Goal: Task Accomplishment & Management: Use online tool/utility

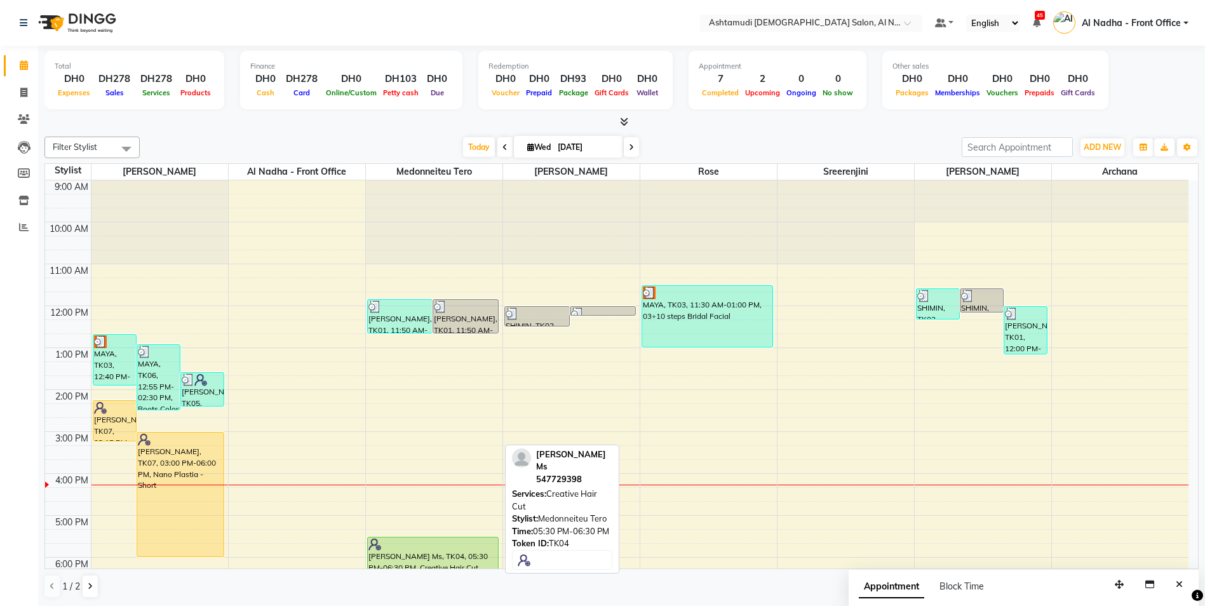
scroll to position [127, 0]
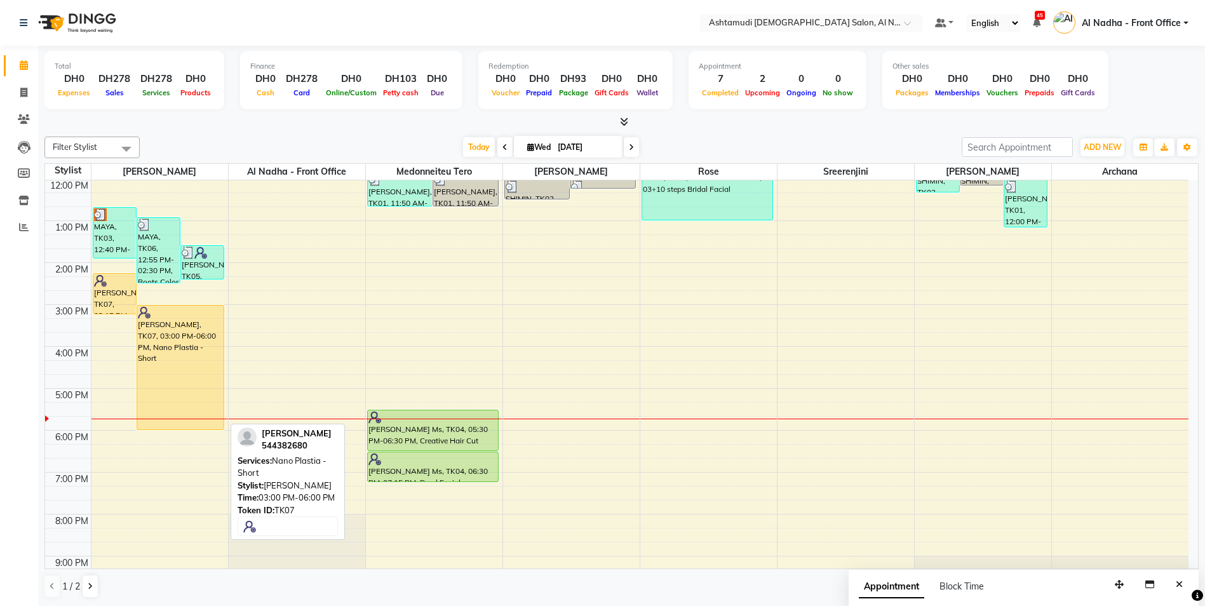
click at [191, 333] on div "[PERSON_NAME], TK07, 03:00 PM-06:00 PM, Nano Plastia - Short" at bounding box center [180, 368] width 86 height 124
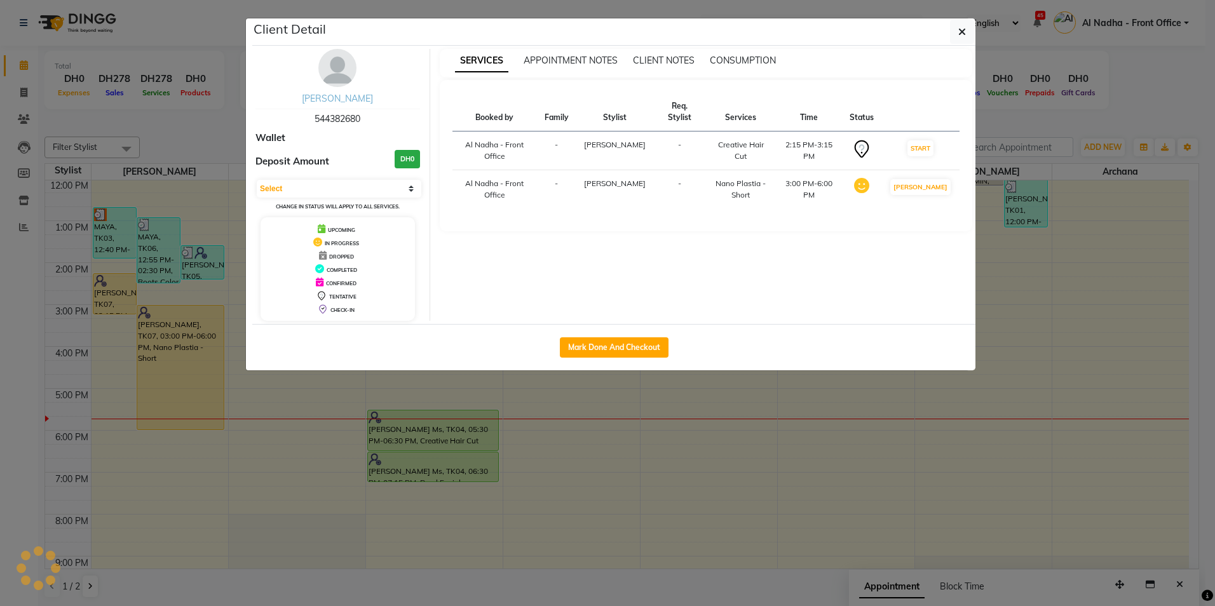
select select "1"
drag, startPoint x: 313, startPoint y: 118, endPoint x: 372, endPoint y: 119, distance: 58.5
click at [372, 119] on div "SASTIKA 544382680" at bounding box center [337, 109] width 165 height 34
drag, startPoint x: 372, startPoint y: 119, endPoint x: 356, endPoint y: 119, distance: 15.9
copy span "544382680"
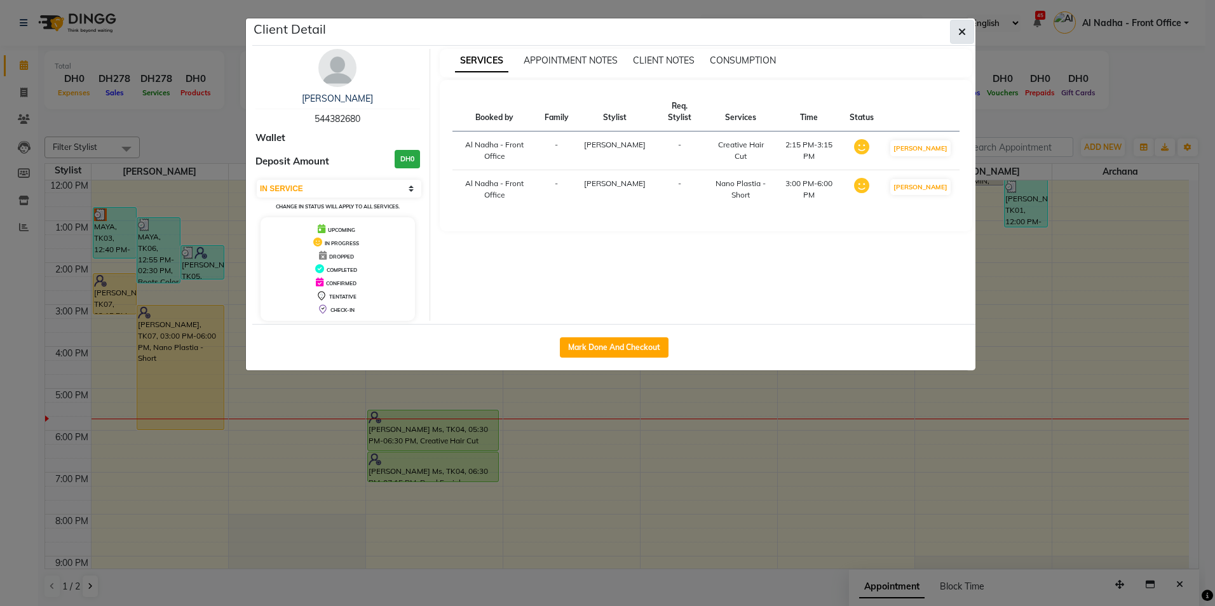
click at [965, 32] on icon "button" at bounding box center [962, 32] width 8 height 10
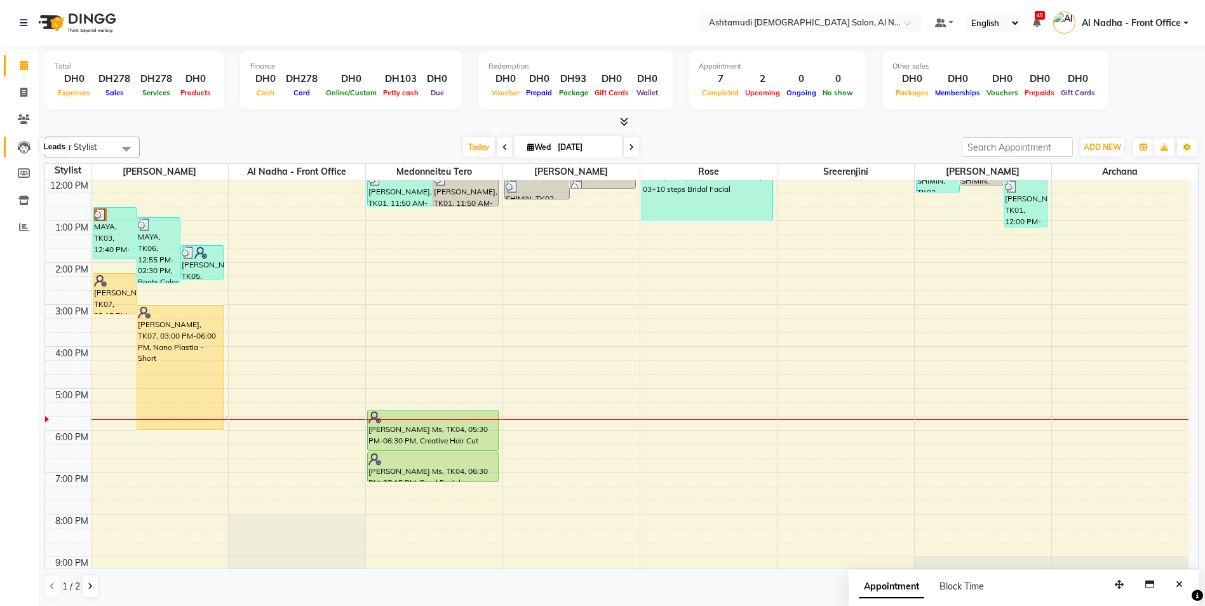
click at [27, 146] on icon at bounding box center [24, 147] width 13 height 13
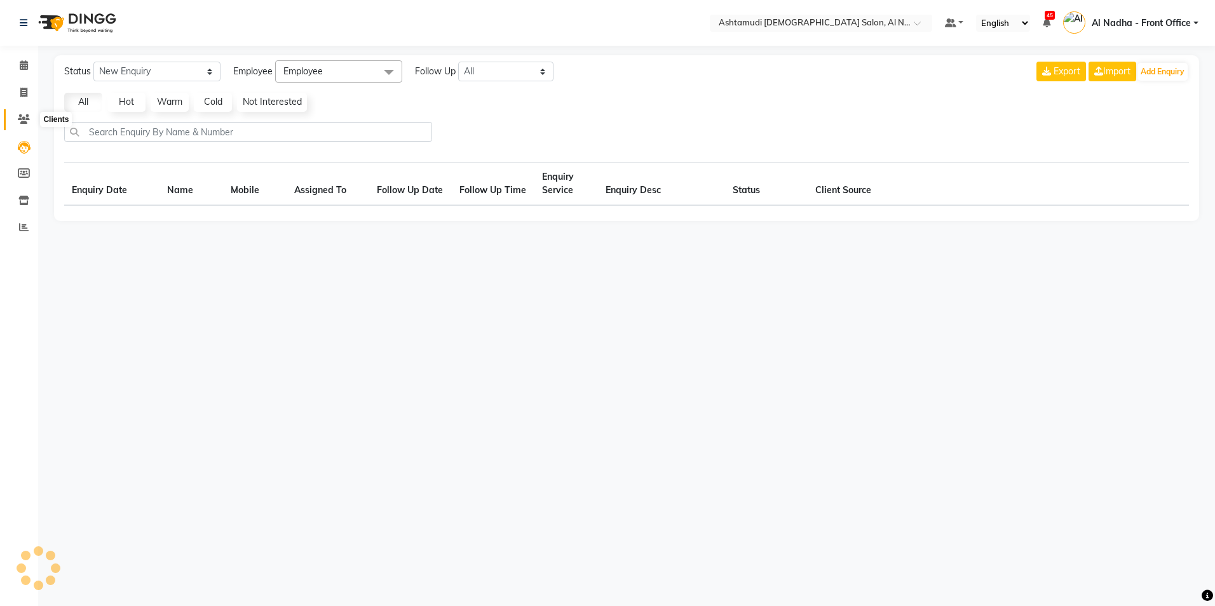
click at [29, 113] on span at bounding box center [24, 119] width 22 height 15
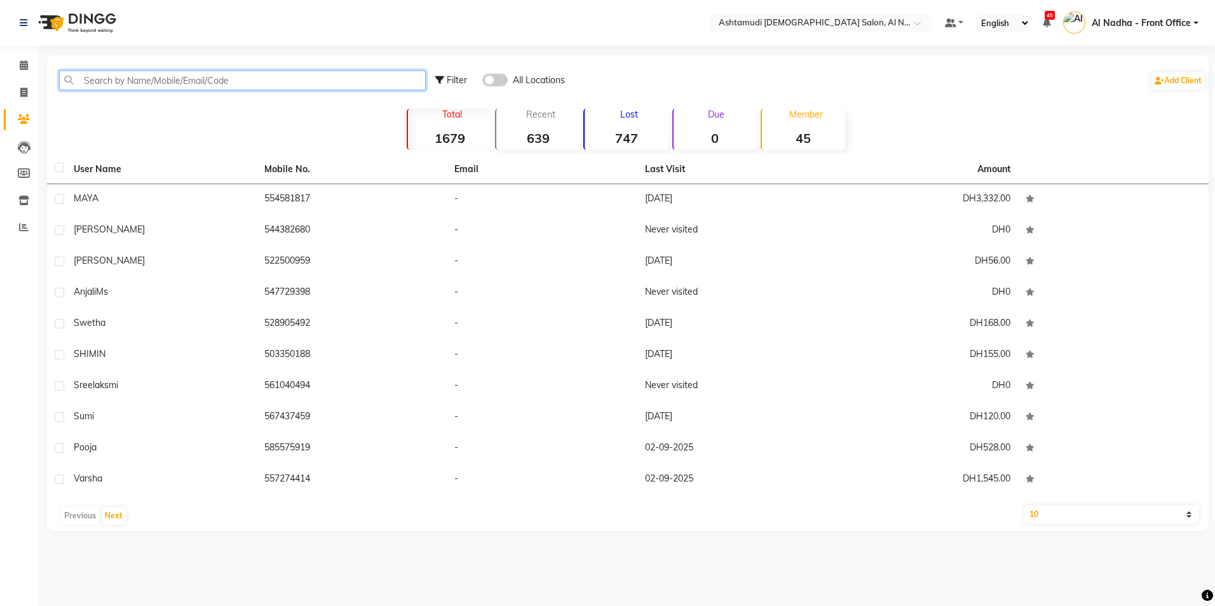
paste input "544382680"
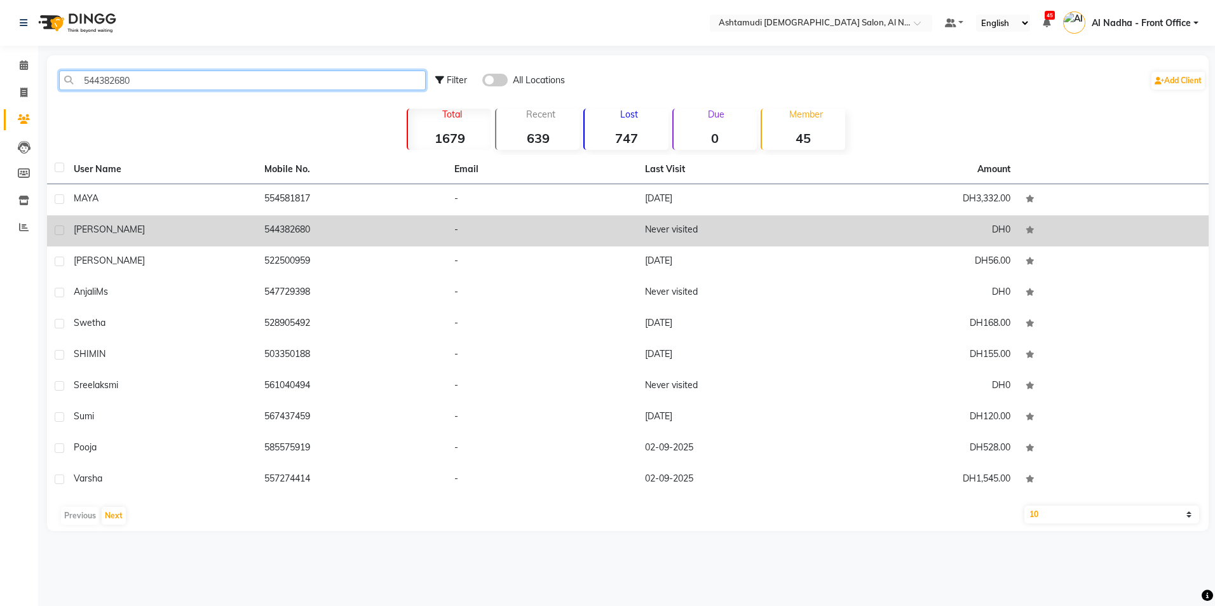
type input "544382680"
click at [63, 220] on td at bounding box center [56, 230] width 19 height 31
click at [72, 237] on td "[PERSON_NAME]" at bounding box center [161, 230] width 191 height 31
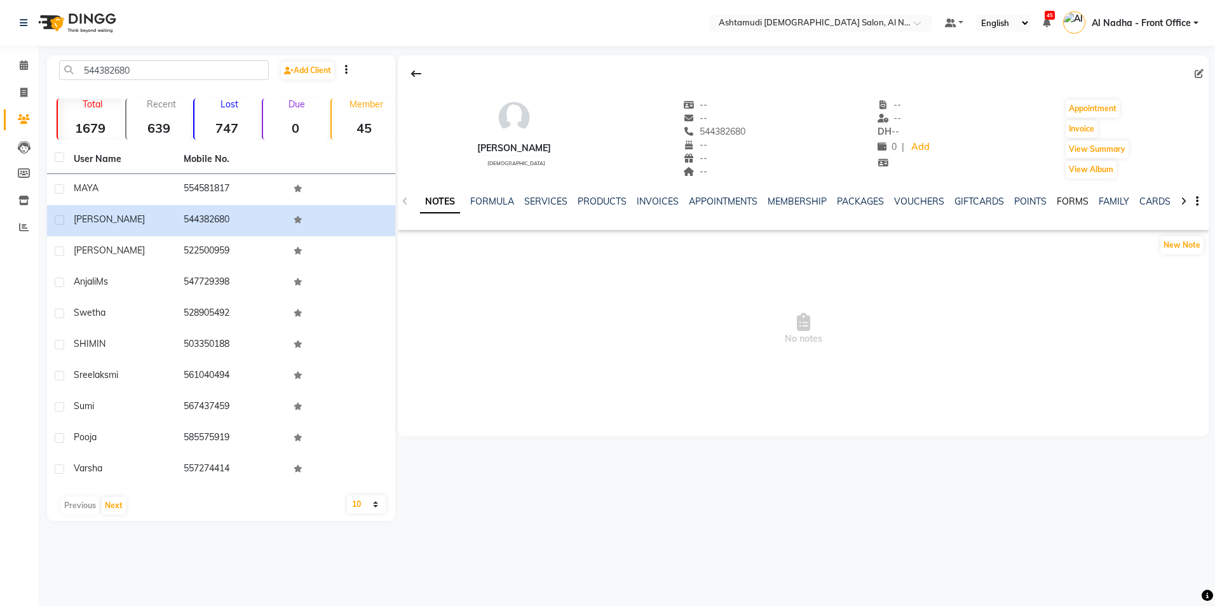
click at [1070, 204] on link "FORMS" at bounding box center [1073, 201] width 32 height 11
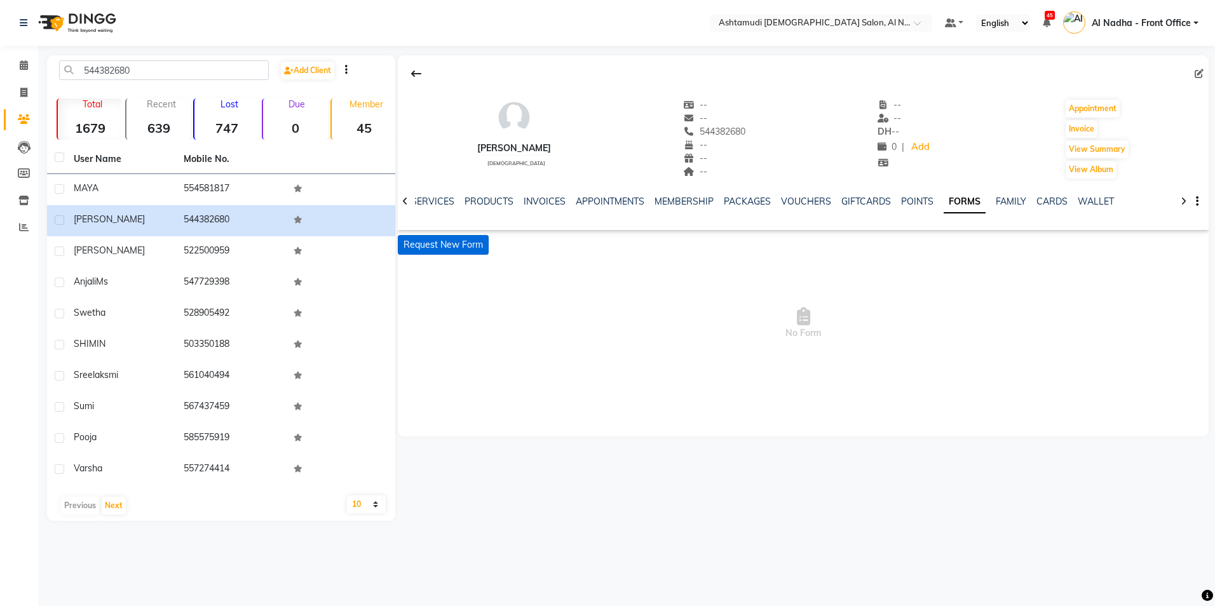
click at [475, 248] on button "Request New Form" at bounding box center [443, 245] width 91 height 20
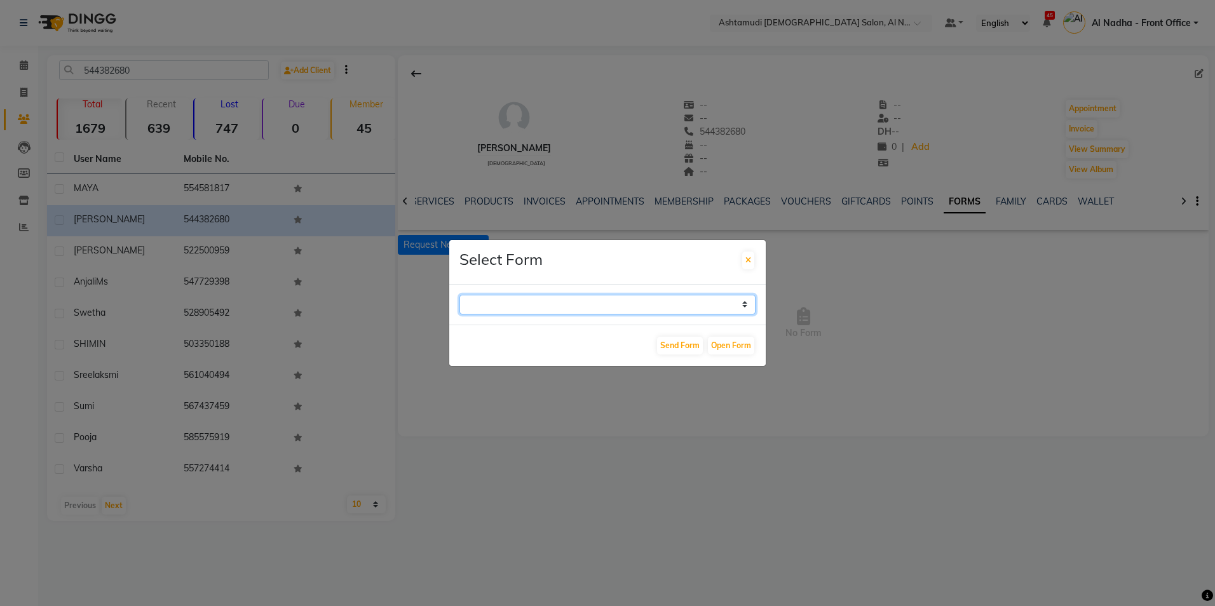
click at [744, 306] on select "WAXING CLIENT CONSULTATION FORM FACIAL-CLIENT CONSULTATION FORM HAIR TREATMENT …" at bounding box center [607, 305] width 296 height 20
select select "263"
click at [459, 295] on select "WAXING CLIENT CONSULTATION FORM FACIAL-CLIENT CONSULTATION FORM HAIR TREATMENT …" at bounding box center [607, 305] width 296 height 20
click at [722, 343] on button "Open Form" at bounding box center [731, 346] width 46 height 18
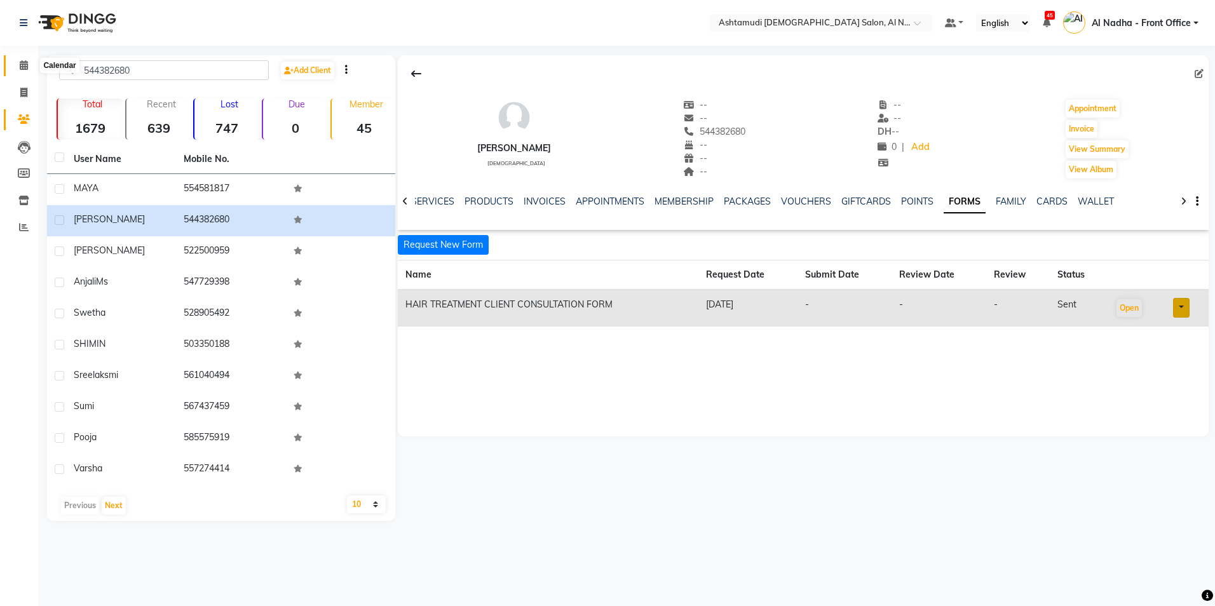
drag, startPoint x: 23, startPoint y: 69, endPoint x: 35, endPoint y: 76, distance: 13.6
click at [23, 69] on icon at bounding box center [24, 65] width 8 height 10
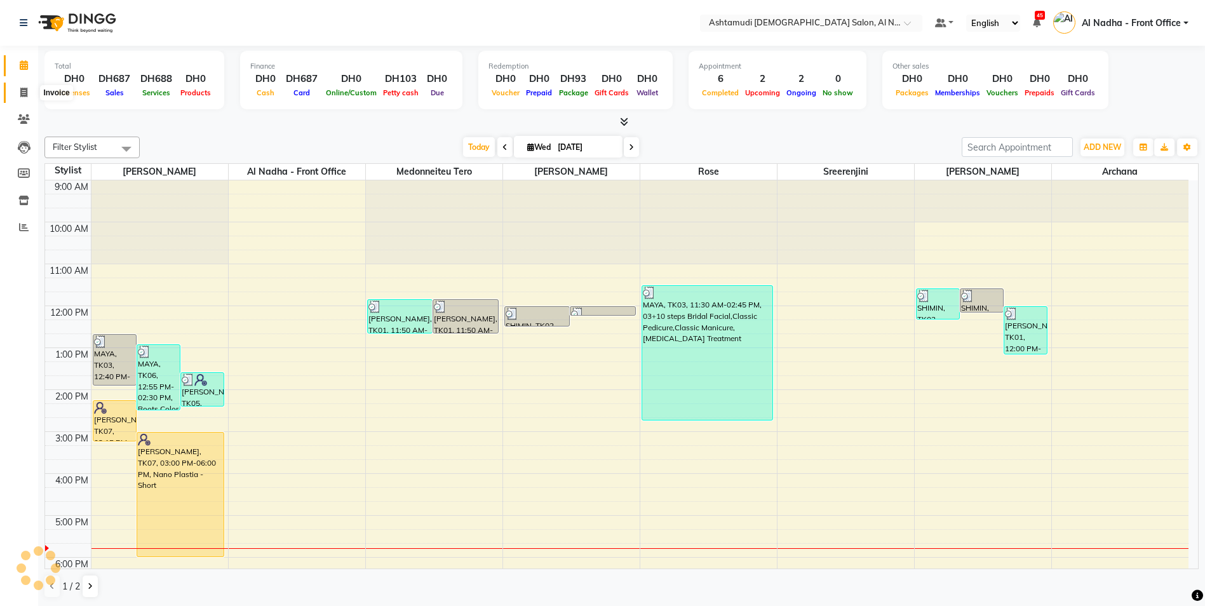
click at [27, 93] on icon at bounding box center [23, 93] width 7 height 10
select select "service"
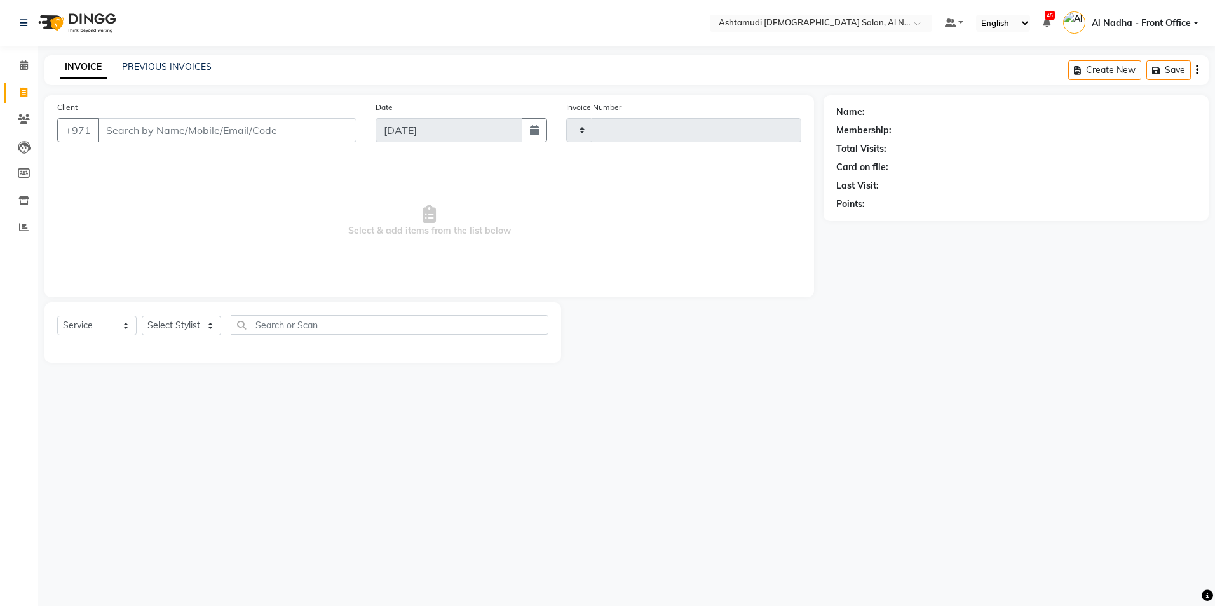
type input "2239"
select select "7088"
drag, startPoint x: 168, startPoint y: 331, endPoint x: 175, endPoint y: 337, distance: 9.4
click at [168, 331] on select "Select Stylist" at bounding box center [181, 326] width 79 height 20
select select "59179"
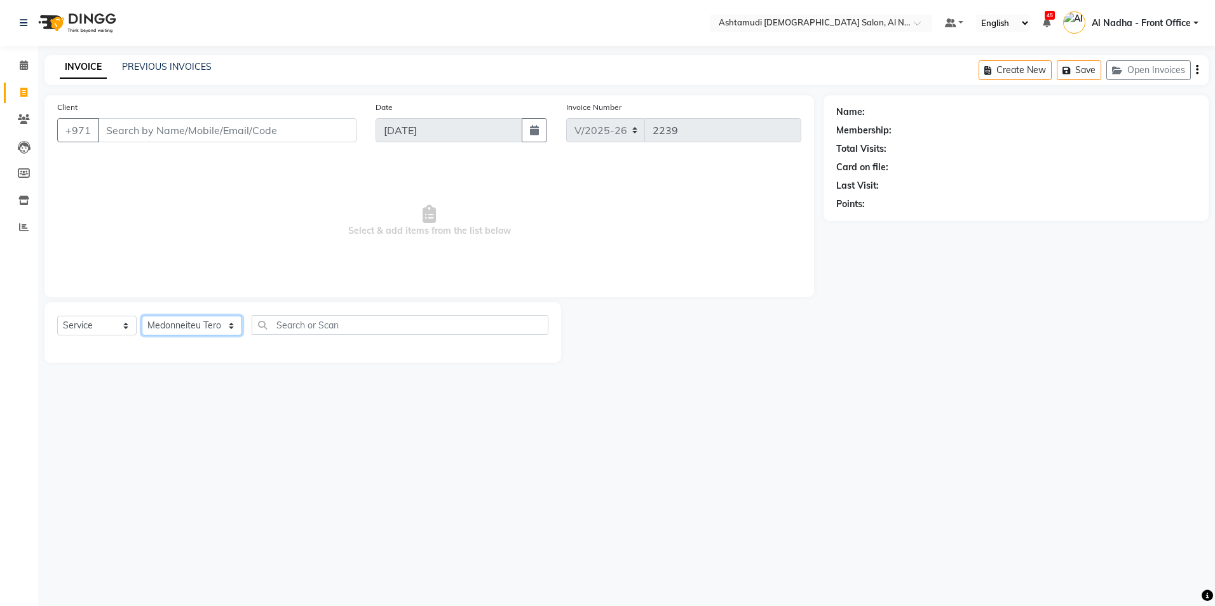
click at [142, 316] on select "Select Stylist Al Nadha - Front Office Archana Medonneiteu Tero Mehwish Mubeen …" at bounding box center [192, 326] width 100 height 20
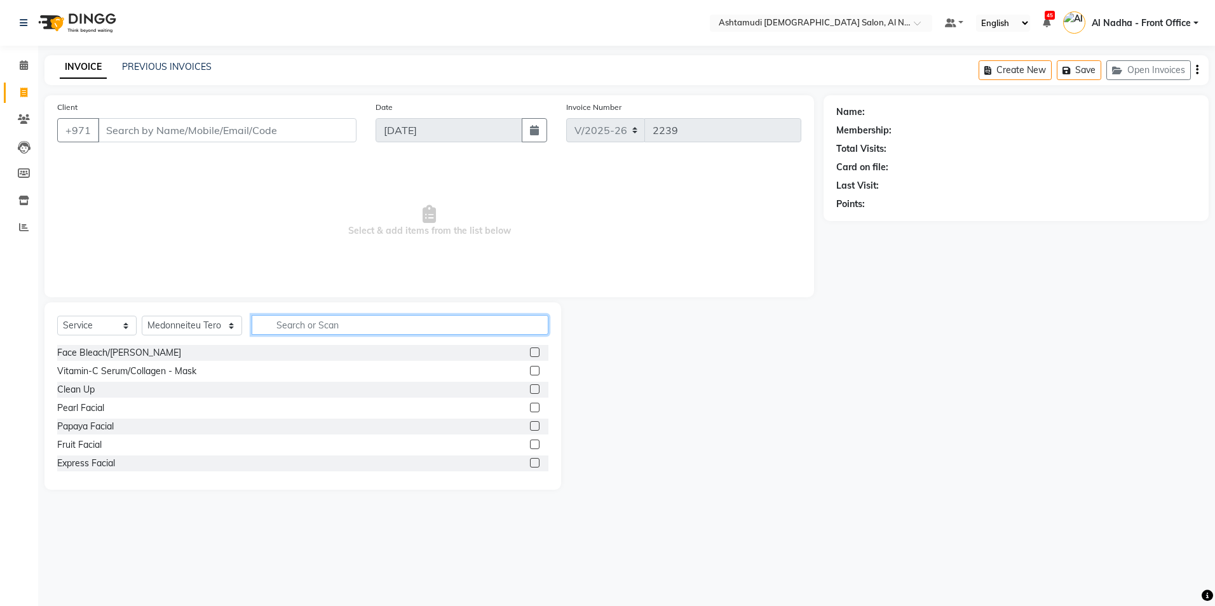
click at [287, 329] on input "text" at bounding box center [400, 325] width 296 height 20
type input "EYE"
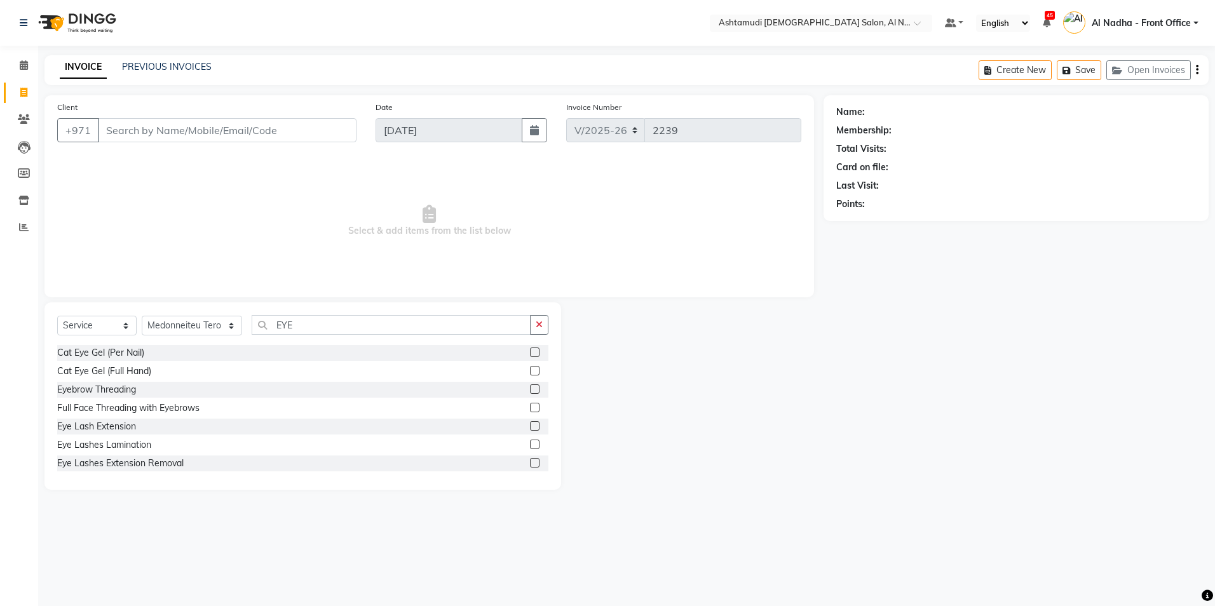
click at [530, 390] on label at bounding box center [535, 389] width 10 height 10
click at [530, 390] on input "checkbox" at bounding box center [534, 390] width 8 height 8
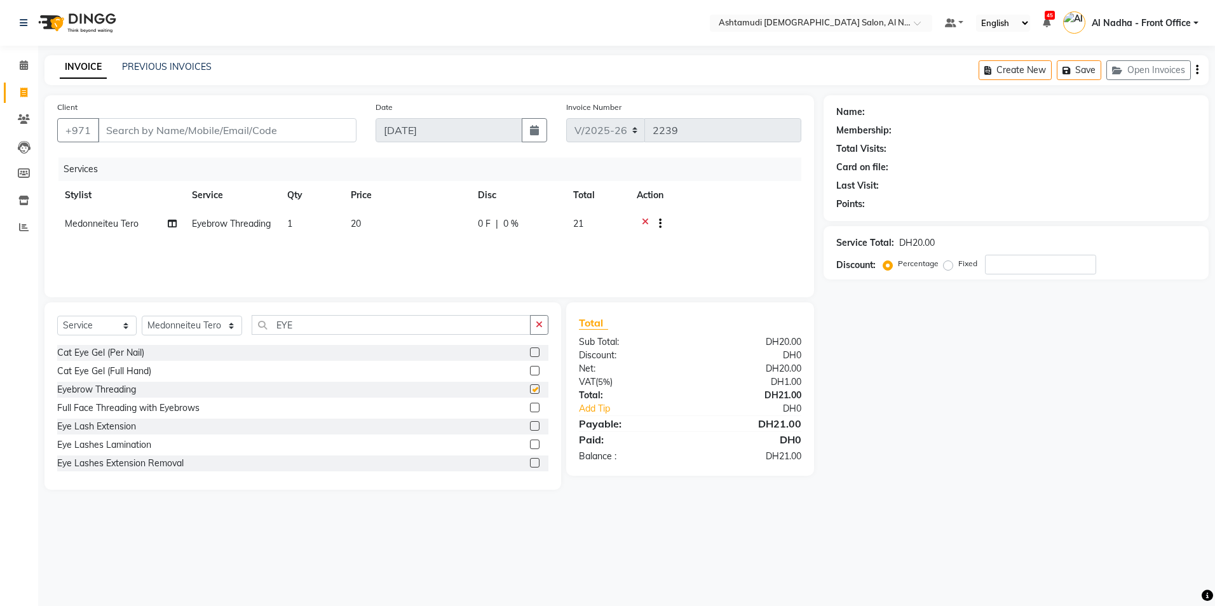
checkbox input "false"
click at [128, 128] on input "Client" at bounding box center [227, 130] width 259 height 24
type input "5"
type input "0"
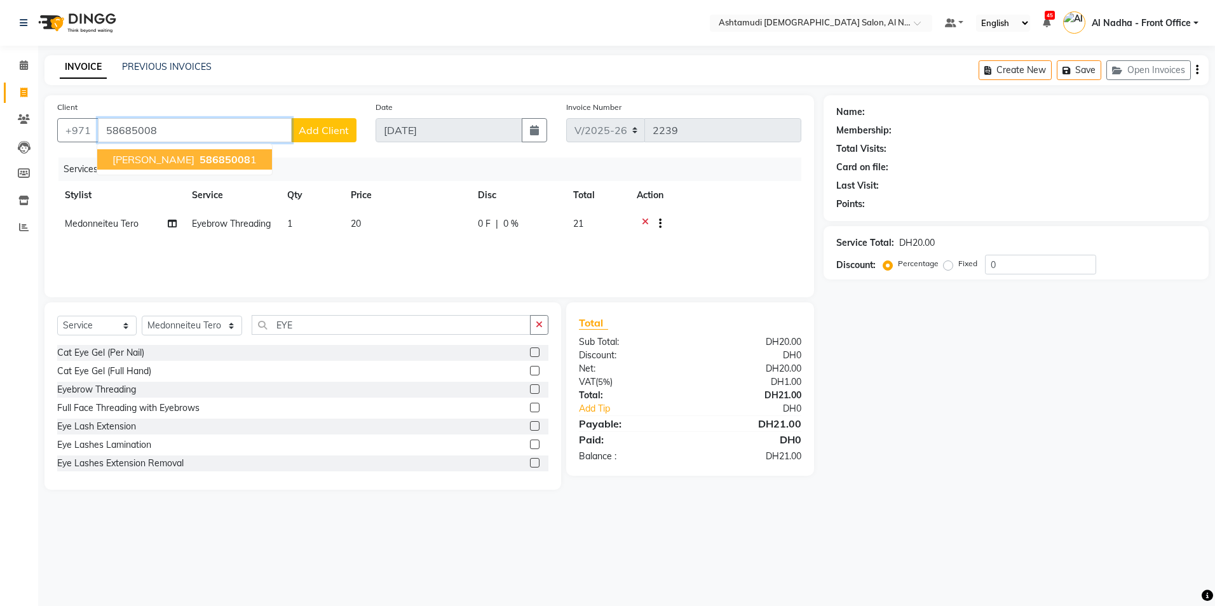
drag, startPoint x: 125, startPoint y: 161, endPoint x: 150, endPoint y: 160, distance: 24.8
click at [126, 161] on span "[PERSON_NAME]" at bounding box center [153, 159] width 82 height 13
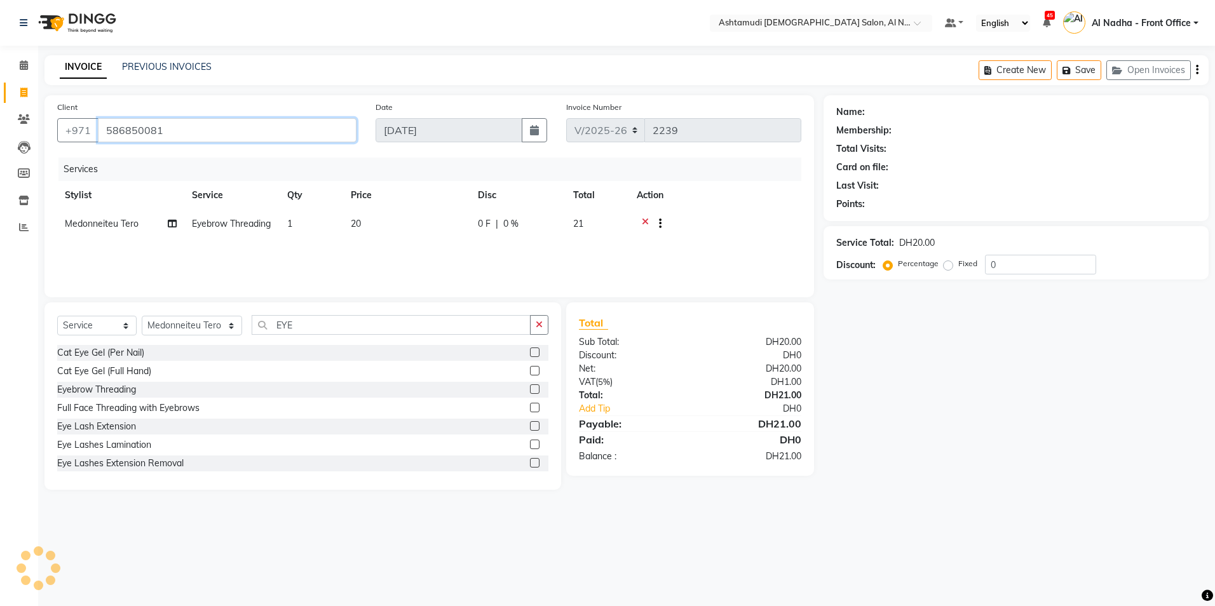
type input "586850081"
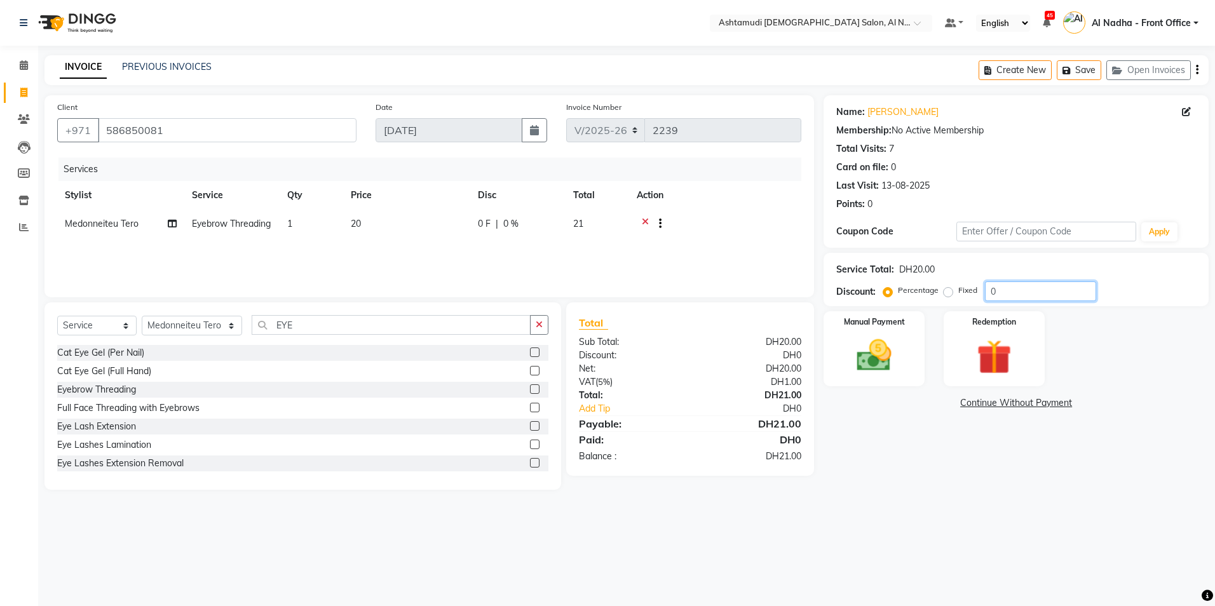
click at [1023, 294] on input "0" at bounding box center [1040, 292] width 111 height 20
type input "025"
drag, startPoint x: 852, startPoint y: 347, endPoint x: 911, endPoint y: 369, distance: 63.7
click at [852, 348] on img at bounding box center [874, 356] width 59 height 42
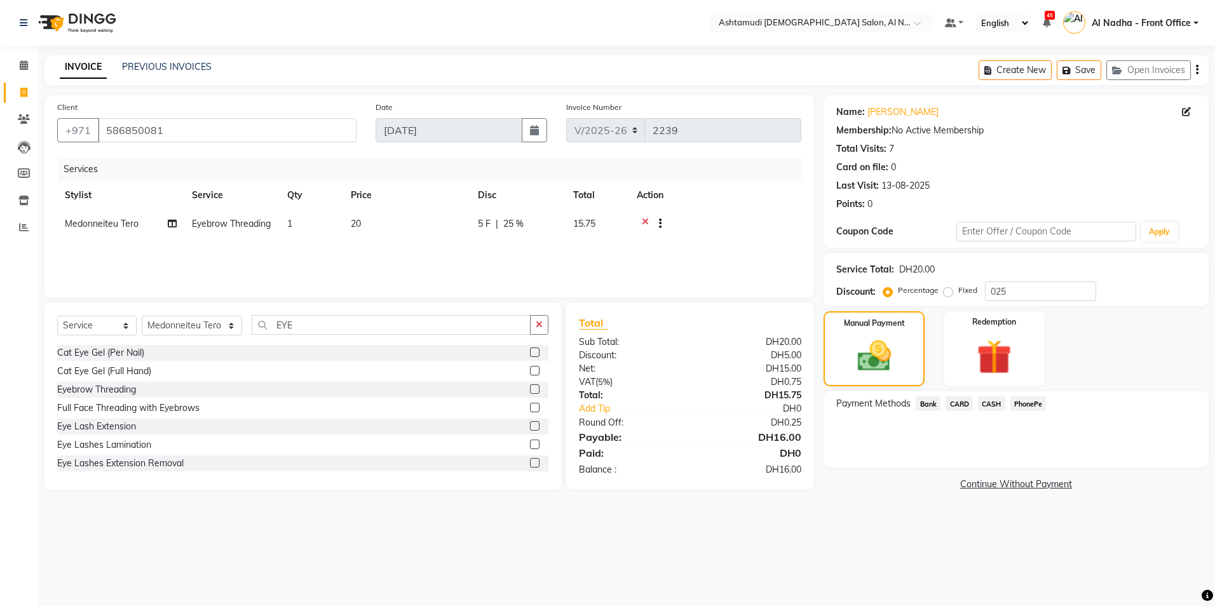
click at [989, 405] on span "CASH" at bounding box center [991, 404] width 27 height 15
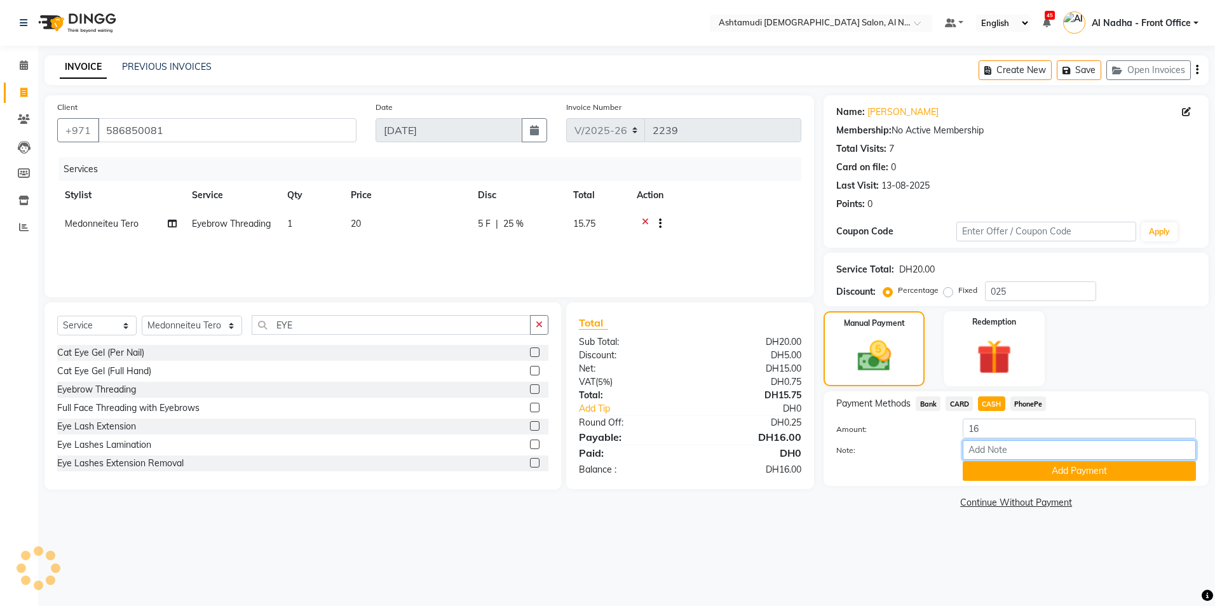
click at [984, 455] on input "Note:" at bounding box center [1079, 450] width 233 height 20
type input "sreerenjini"
click at [1043, 475] on button "Add Payment" at bounding box center [1079, 471] width 233 height 20
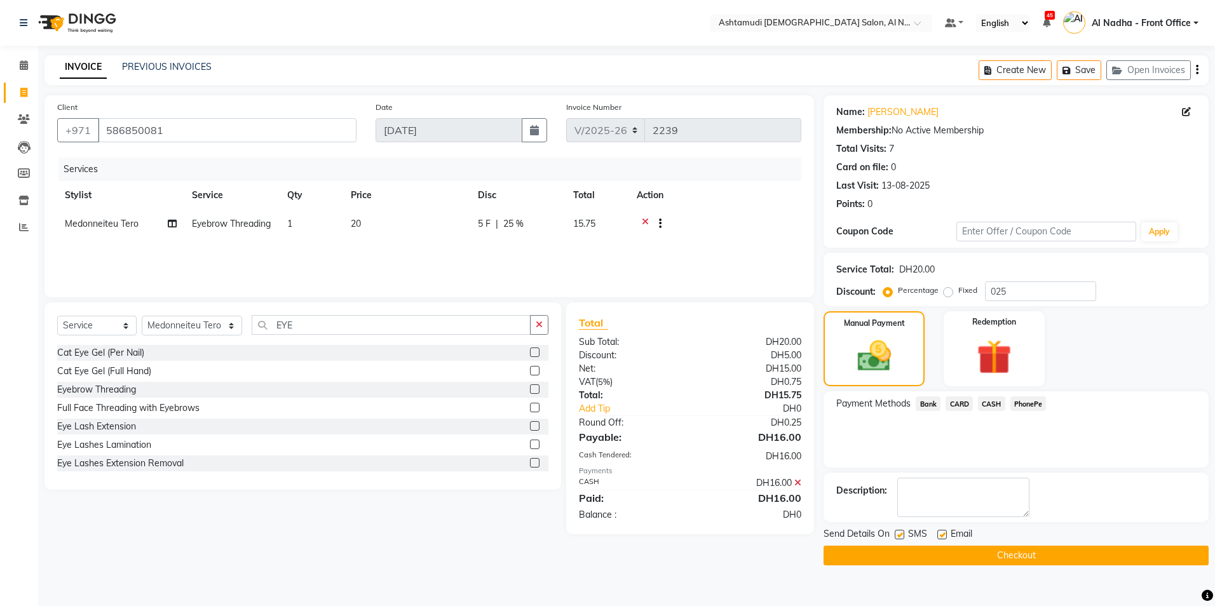
click at [890, 560] on button "Checkout" at bounding box center [1016, 556] width 385 height 20
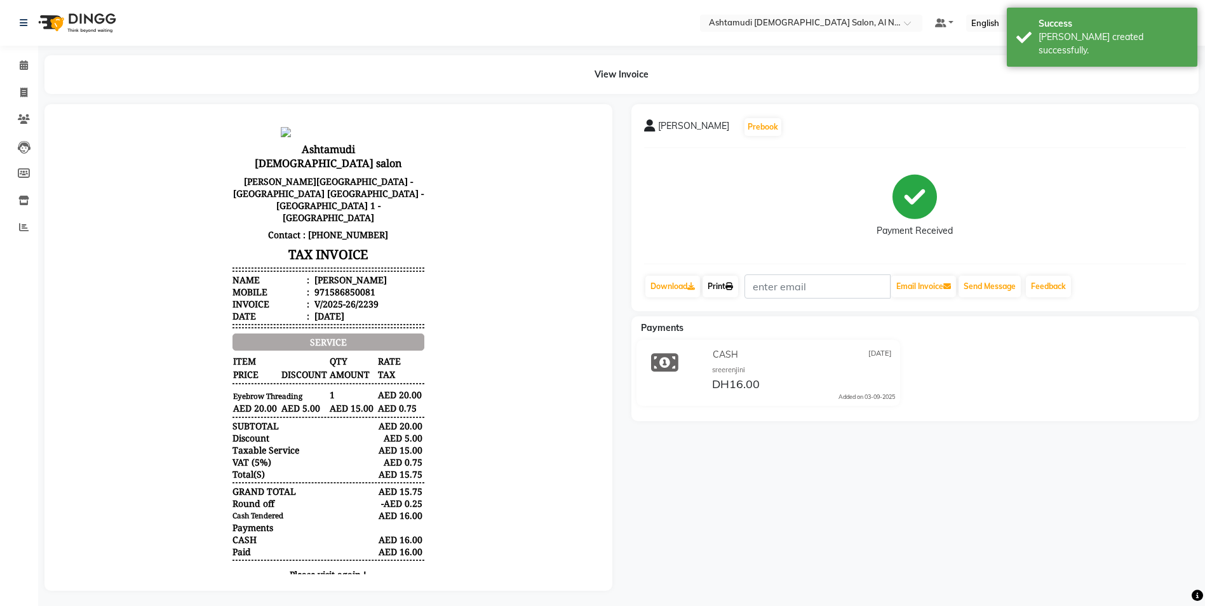
click at [723, 282] on link "Print" at bounding box center [721, 287] width 36 height 22
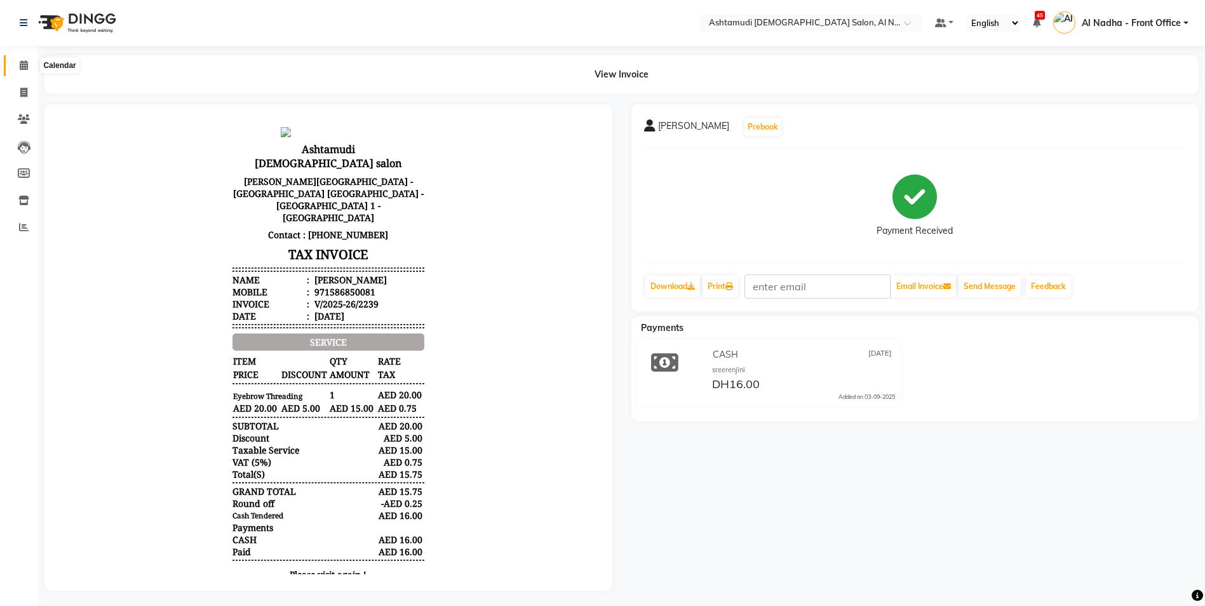
click at [24, 64] on icon at bounding box center [24, 65] width 8 height 10
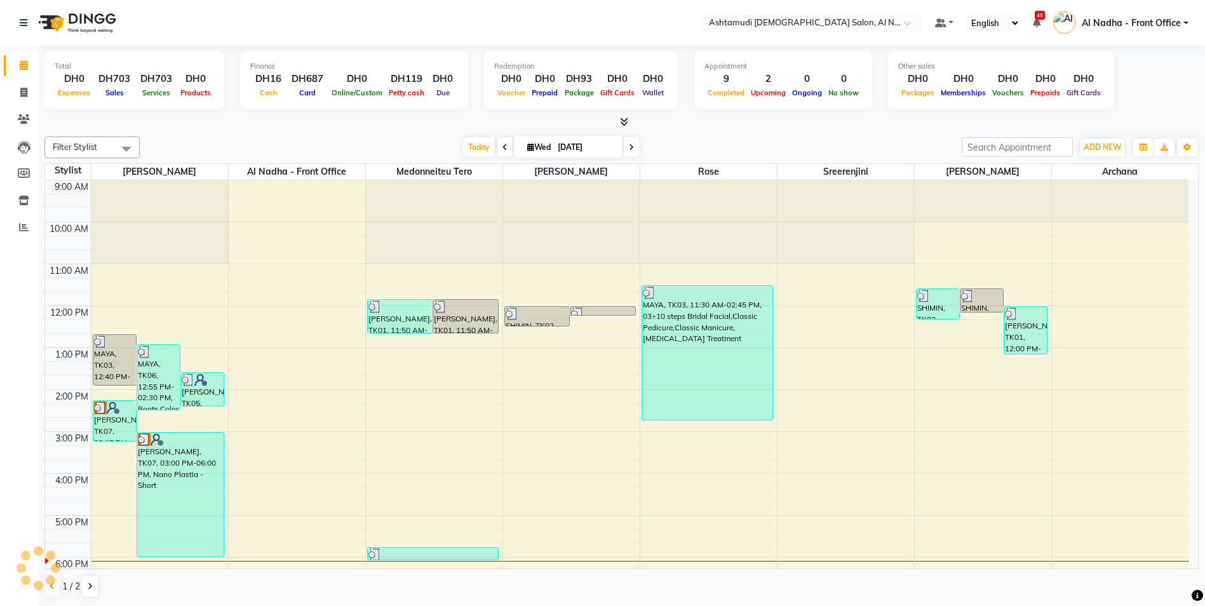
scroll to position [198, 0]
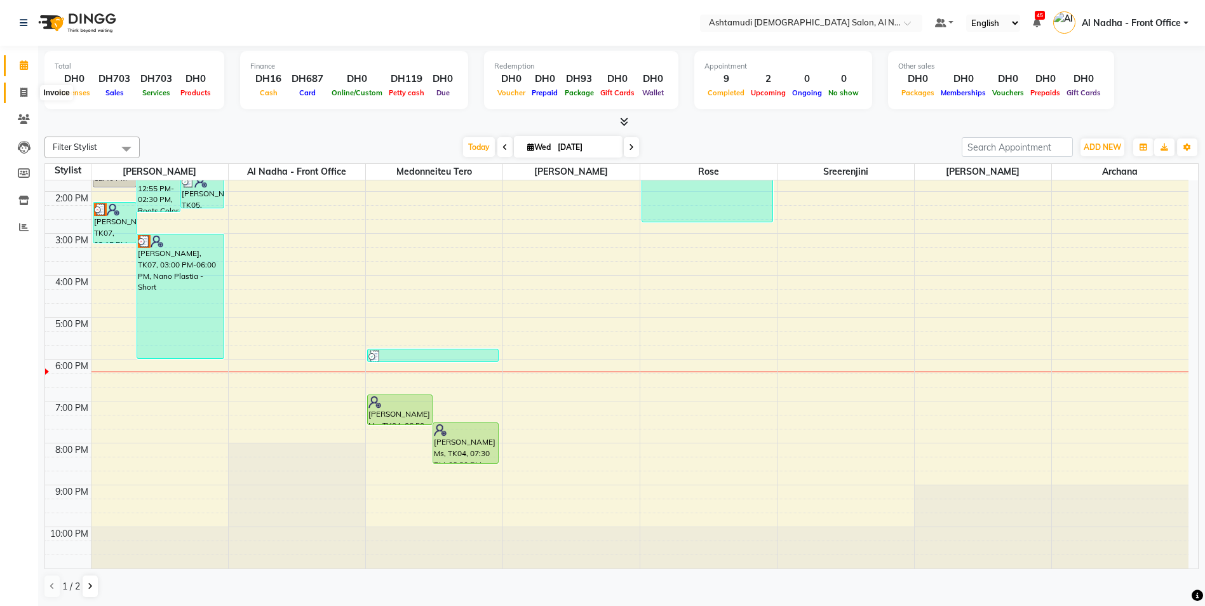
click at [24, 88] on icon at bounding box center [23, 93] width 7 height 10
select select "service"
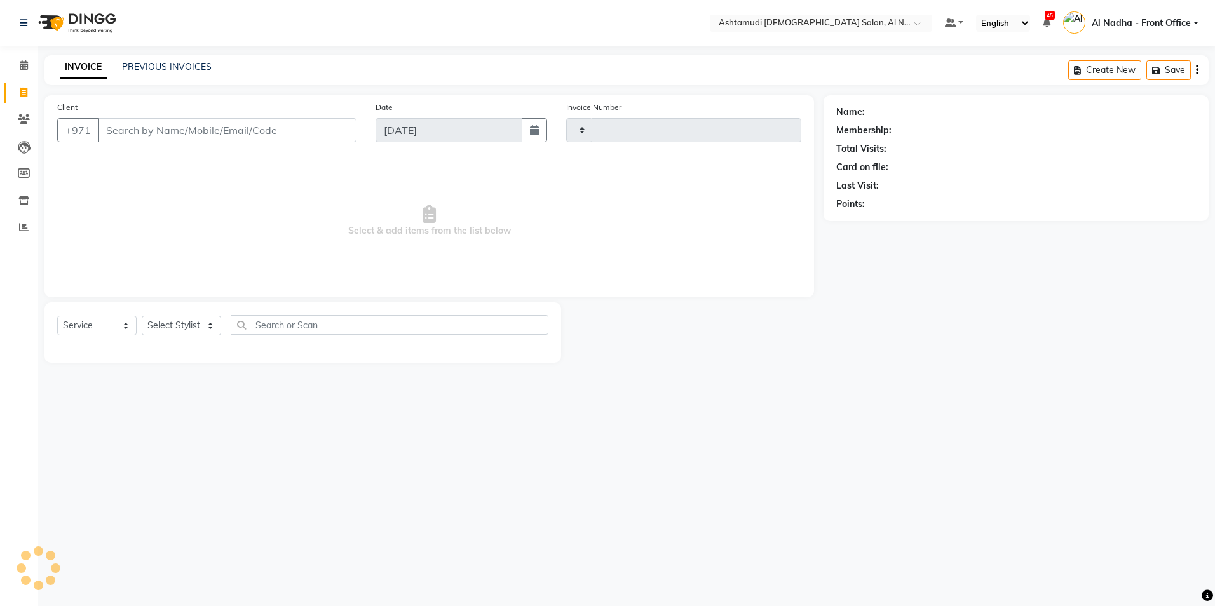
type input "2240"
select select "7088"
click at [171, 328] on select "Select Stylist" at bounding box center [181, 326] width 79 height 20
select select "71437"
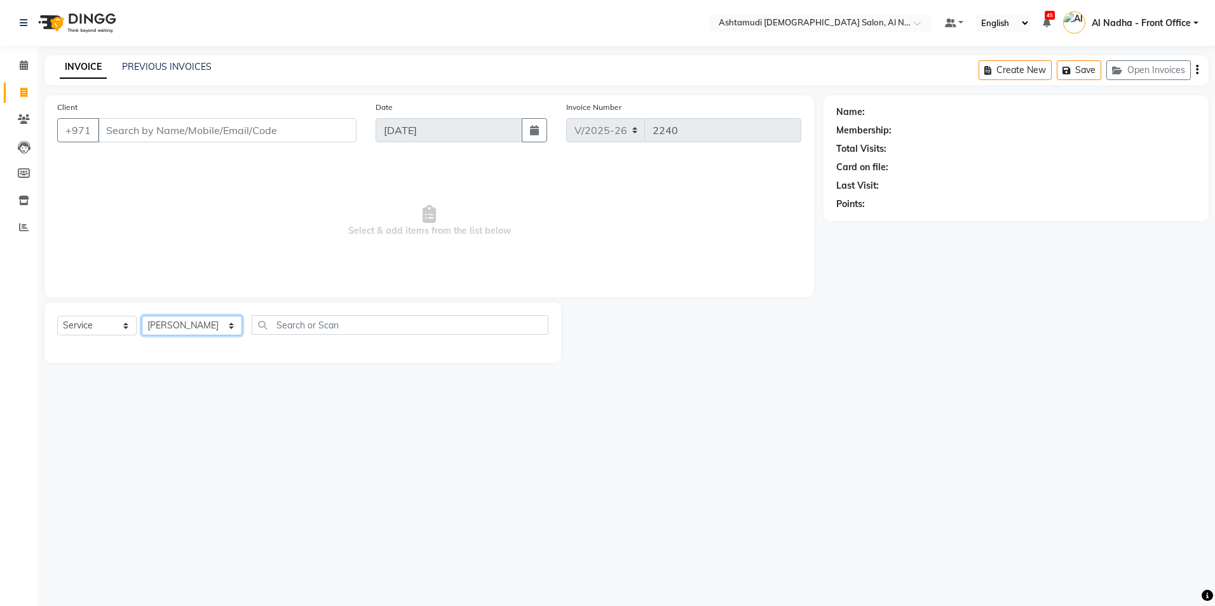
click at [142, 316] on select "Select Stylist Al Nadha - Front Office Archana Medonneiteu Tero [PERSON_NAME] […" at bounding box center [192, 326] width 100 height 20
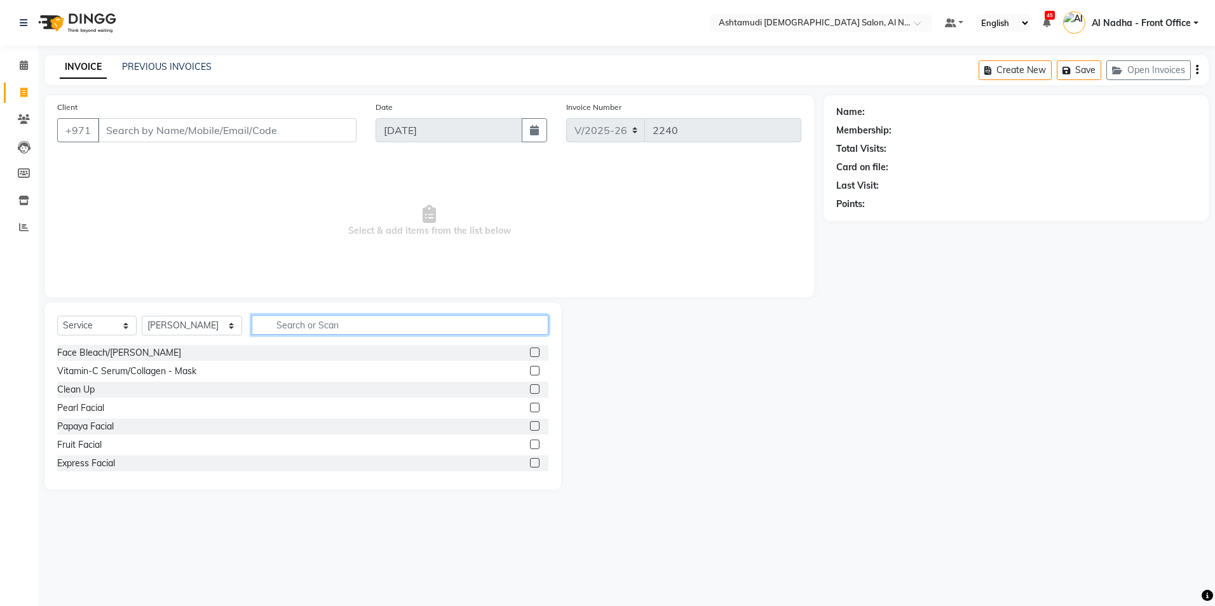
click at [278, 330] on input "text" at bounding box center [400, 325] width 296 height 20
type input "EYE"
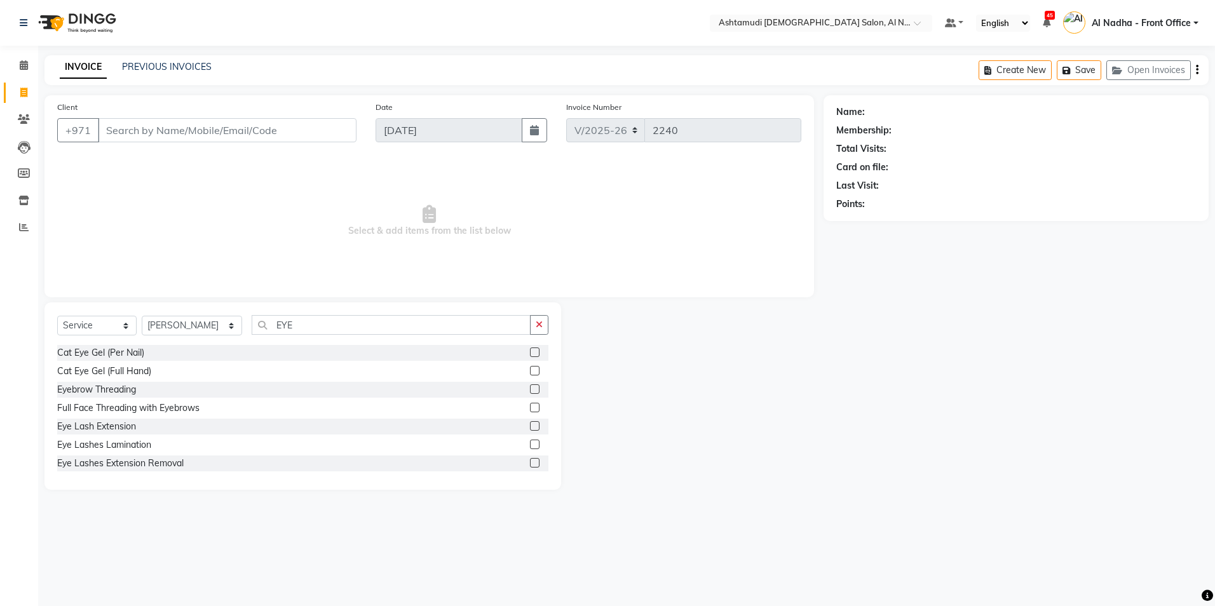
click at [530, 388] on label at bounding box center [535, 389] width 10 height 10
click at [530, 388] on input "checkbox" at bounding box center [534, 390] width 8 height 8
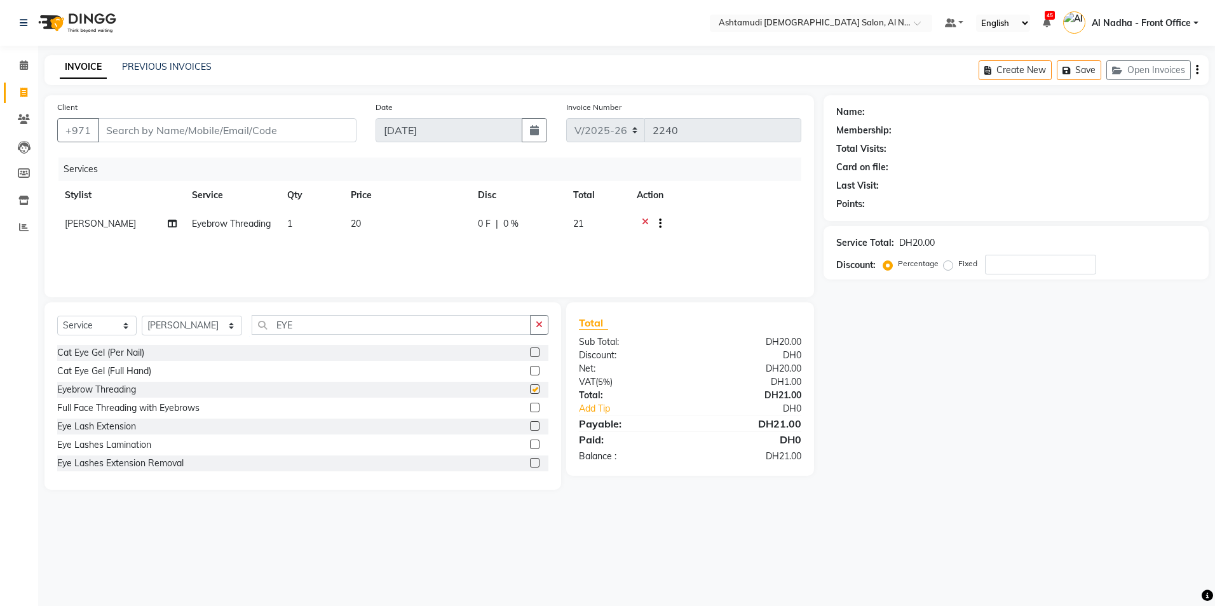
checkbox input "false"
click at [165, 125] on input "Client" at bounding box center [227, 130] width 259 height 24
click at [172, 123] on input "Client" at bounding box center [227, 130] width 259 height 24
type input "5"
type input "0"
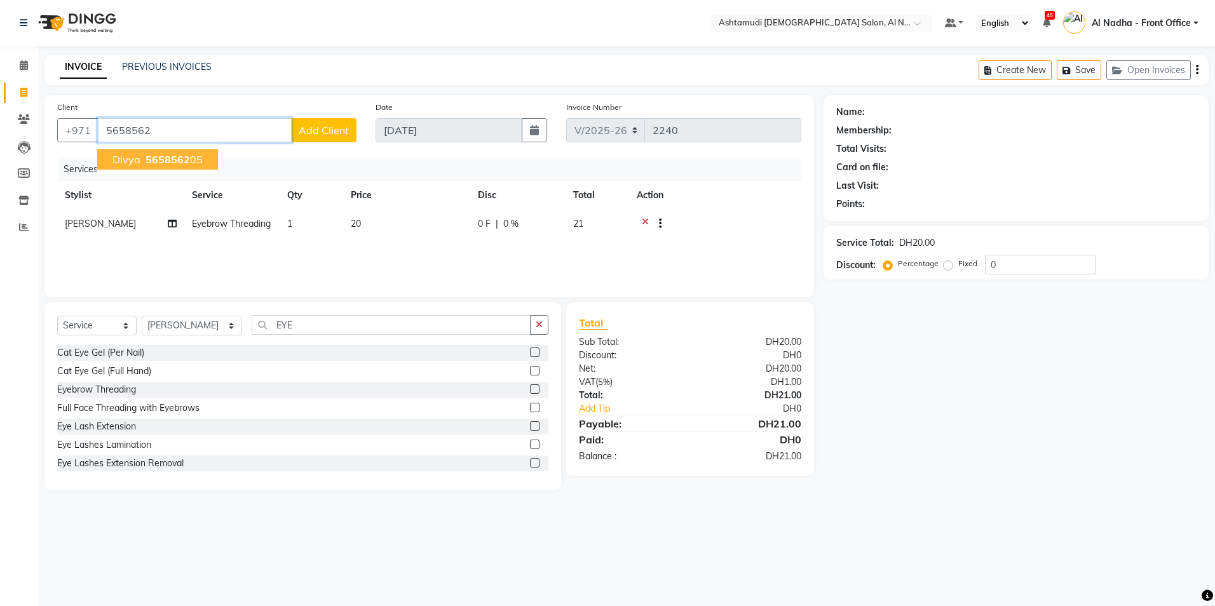
click at [204, 165] on button "Divya 5658562 05" at bounding box center [157, 159] width 121 height 20
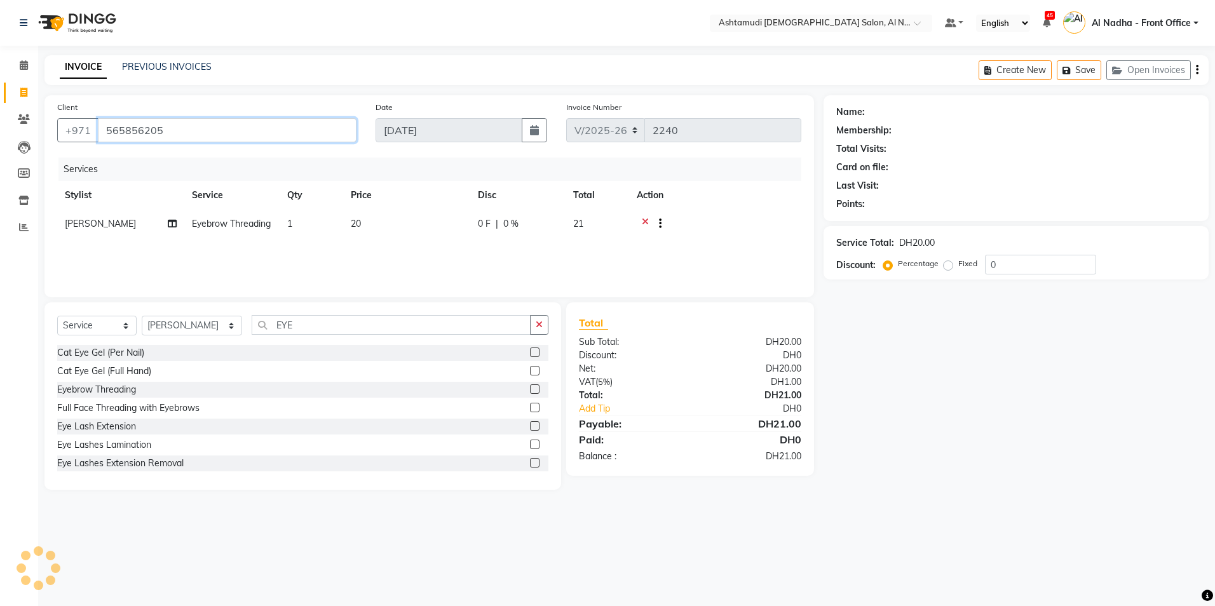
type input "565856205"
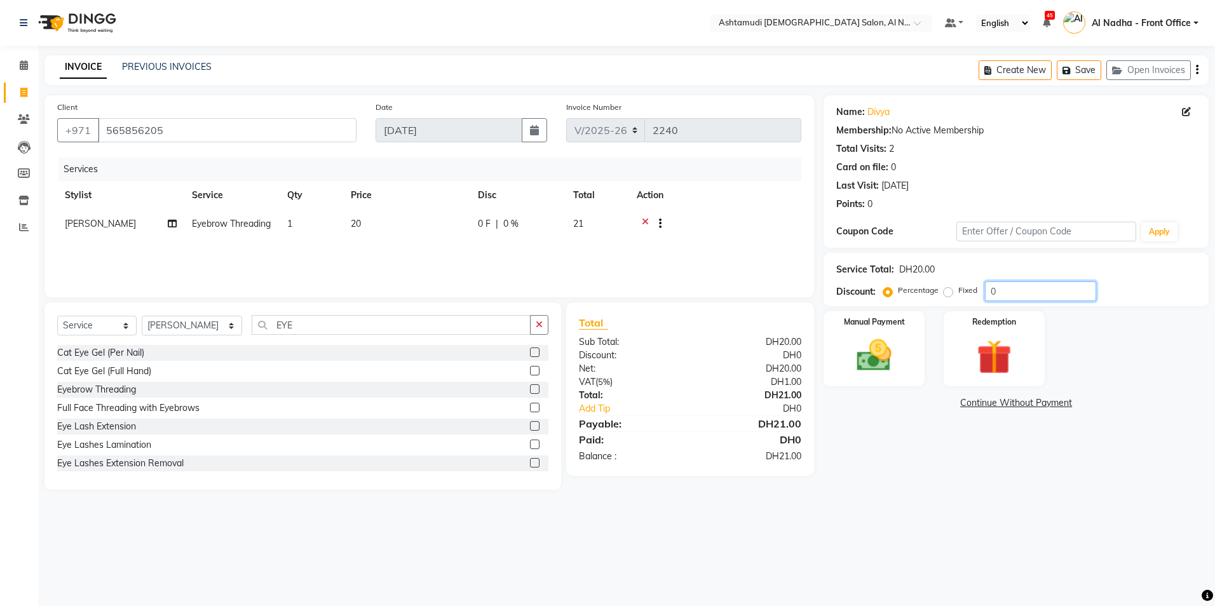
click at [1028, 299] on input "0" at bounding box center [1040, 292] width 111 height 20
type input "025"
click at [883, 365] on img at bounding box center [874, 356] width 59 height 42
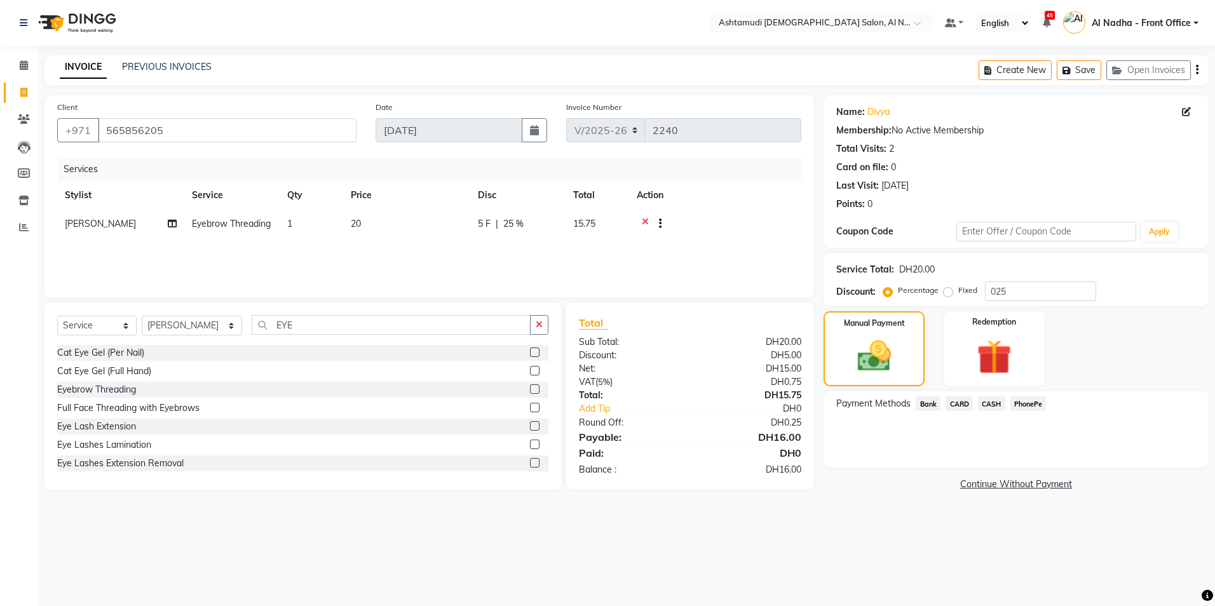
drag, startPoint x: 961, startPoint y: 405, endPoint x: 968, endPoint y: 413, distance: 10.8
click at [961, 405] on span "CARD" at bounding box center [959, 404] width 27 height 15
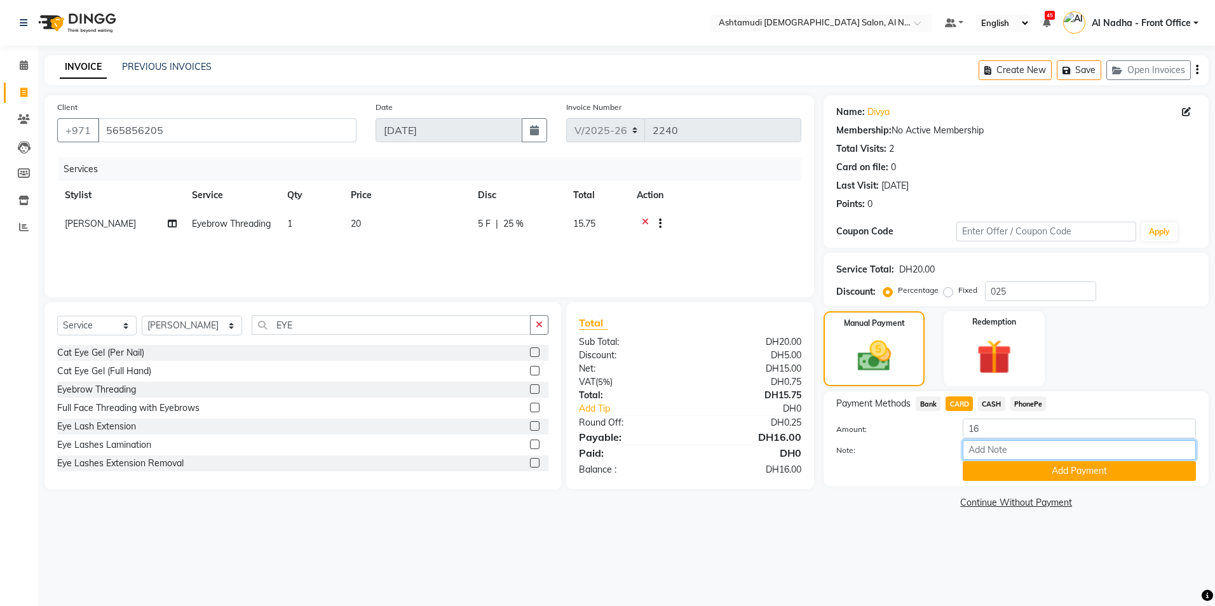
click at [1004, 457] on input "Note:" at bounding box center [1079, 450] width 233 height 20
type input "sreerenjini"
click at [1016, 465] on button "Add Payment" at bounding box center [1079, 471] width 233 height 20
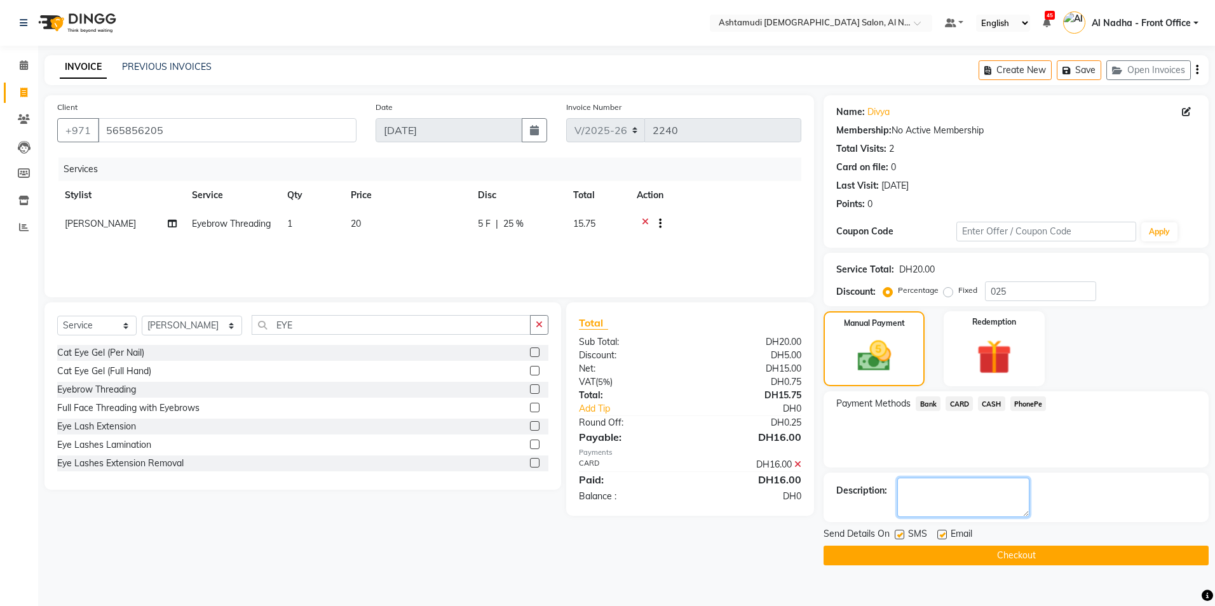
click at [988, 493] on textarea at bounding box center [963, 497] width 132 height 39
type textarea "5357"
click at [981, 555] on button "Checkout" at bounding box center [1016, 556] width 385 height 20
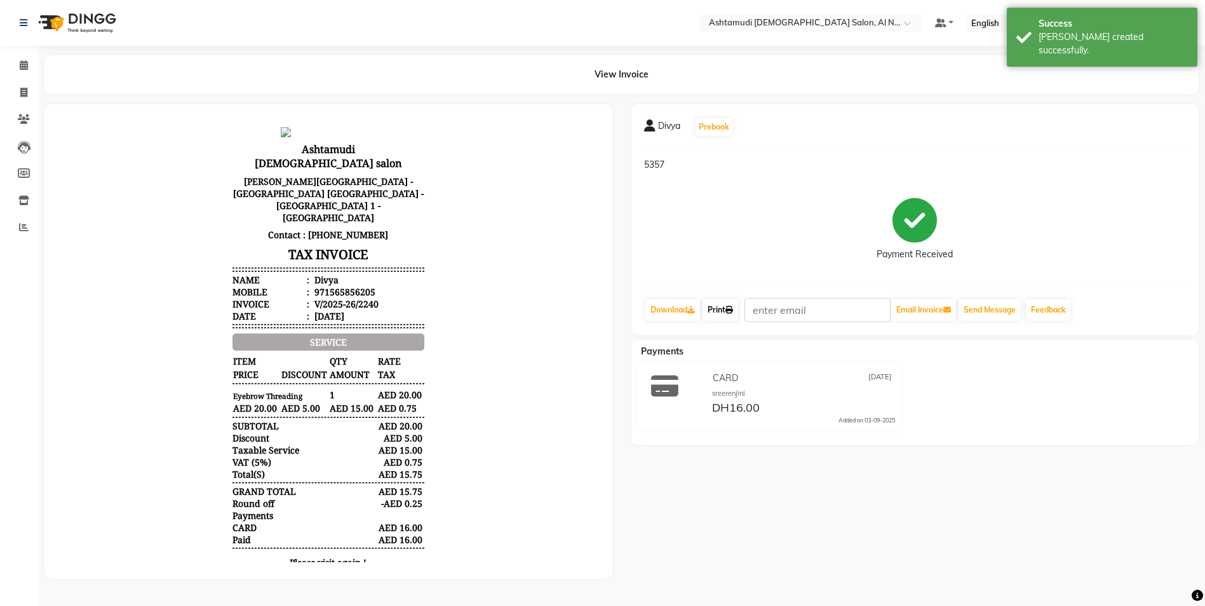
click at [717, 313] on link "Print" at bounding box center [721, 310] width 36 height 22
click at [24, 63] on icon at bounding box center [24, 65] width 8 height 10
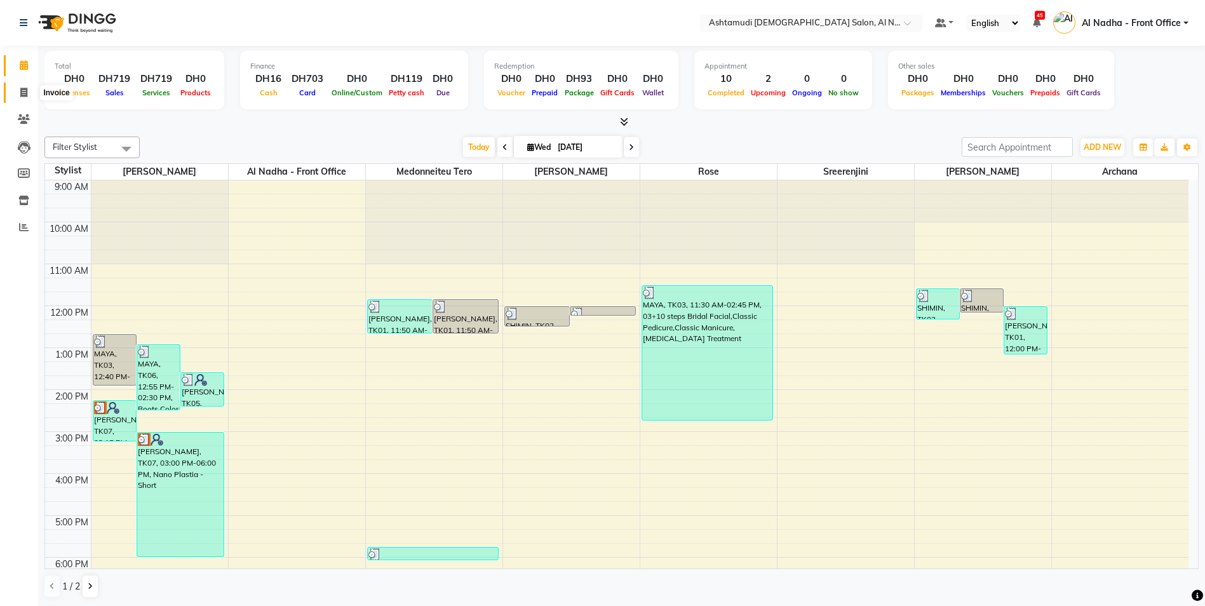
click at [24, 95] on icon at bounding box center [23, 93] width 7 height 10
select select "service"
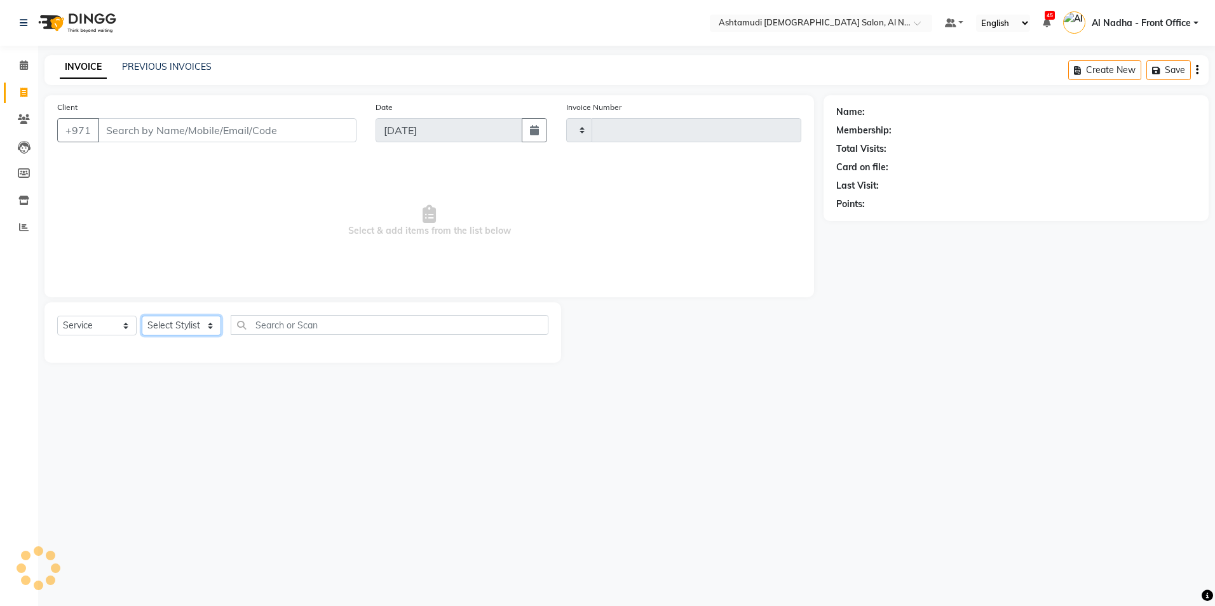
click at [171, 324] on select "Select Stylist" at bounding box center [181, 326] width 79 height 20
click at [102, 327] on select "Select Service Product Membership Package Voucher Prepaid Gift Card" at bounding box center [96, 326] width 79 height 20
type input "2241"
select select "7088"
click at [57, 316] on select "Select Service Product Membership Package Voucher Prepaid Gift Card" at bounding box center [96, 326] width 79 height 20
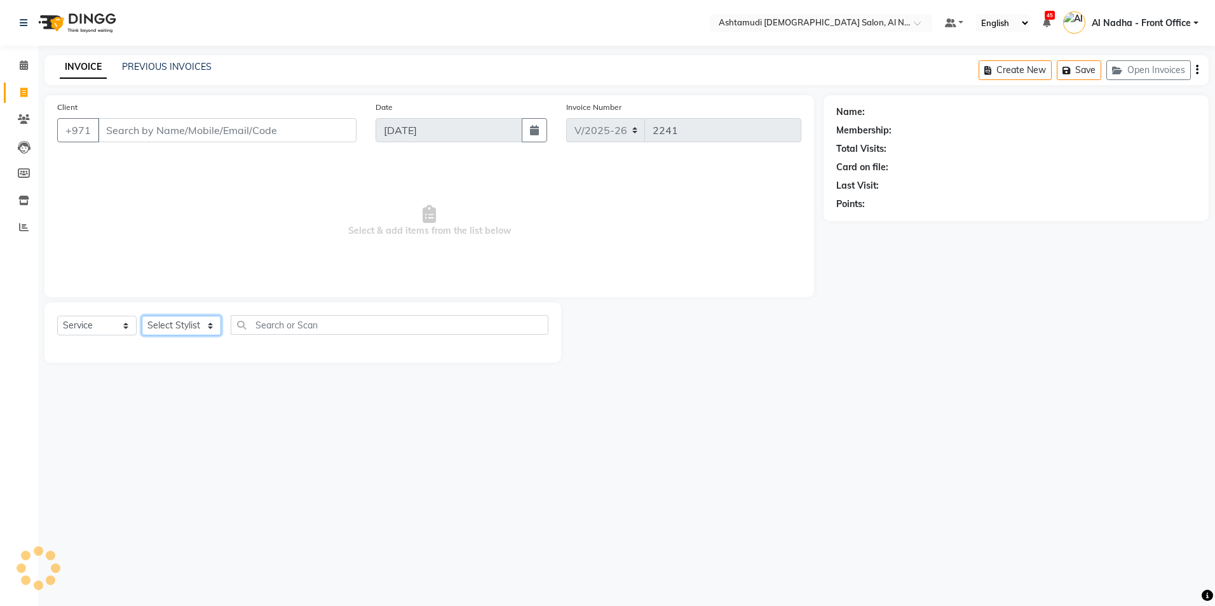
click at [184, 322] on select "Select Stylist" at bounding box center [181, 326] width 79 height 20
drag, startPoint x: 206, startPoint y: 423, endPoint x: 207, endPoint y: 411, distance: 12.8
click at [207, 423] on div "Select Location × Ashtamudi Ladies Salon, Al Nahda Default Panel My Panel Engli…" at bounding box center [607, 303] width 1215 height 606
click at [179, 329] on select "Select Stylist" at bounding box center [181, 326] width 79 height 20
click at [210, 412] on div "Select Location × Ashtamudi Ladies Salon, Al Nahda Default Panel My Panel Engli…" at bounding box center [607, 303] width 1215 height 606
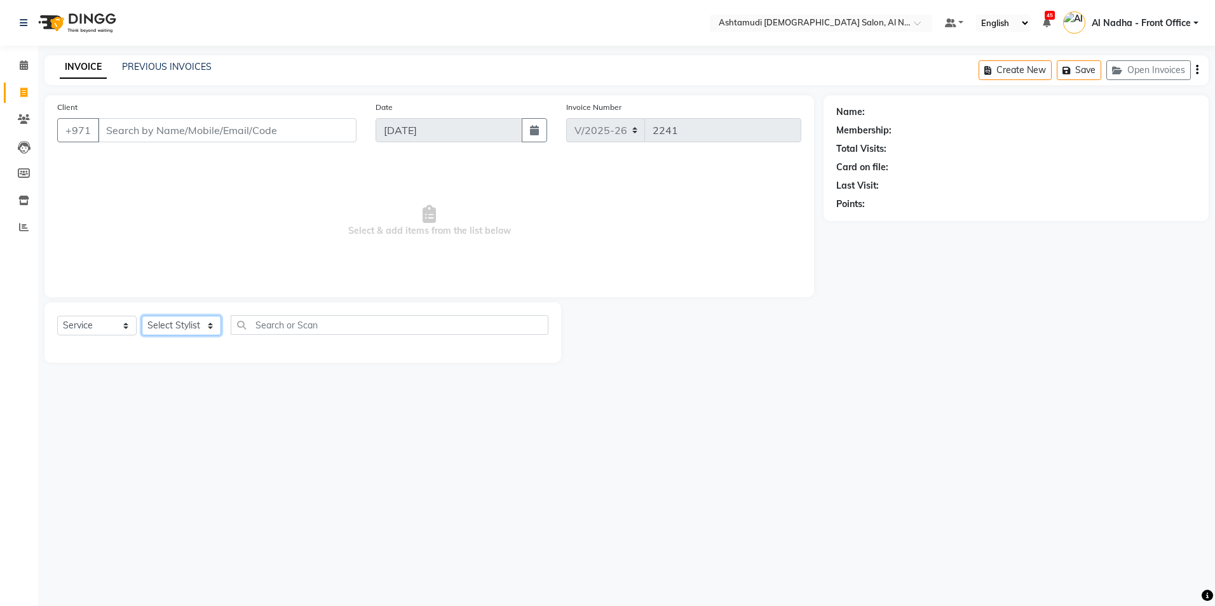
click at [166, 329] on select "Select Stylist" at bounding box center [181, 326] width 79 height 20
drag, startPoint x: 196, startPoint y: 395, endPoint x: 154, endPoint y: 353, distance: 59.8
click at [196, 395] on div "Select Location × Ashtamudi Ladies Salon, Al Nahda Default Panel My Panel Engli…" at bounding box center [607, 303] width 1215 height 606
drag, startPoint x: 103, startPoint y: 325, endPoint x: 120, endPoint y: 326, distance: 17.2
click at [103, 325] on select "Select Service Product Membership Package Voucher Prepaid Gift Card" at bounding box center [96, 326] width 79 height 20
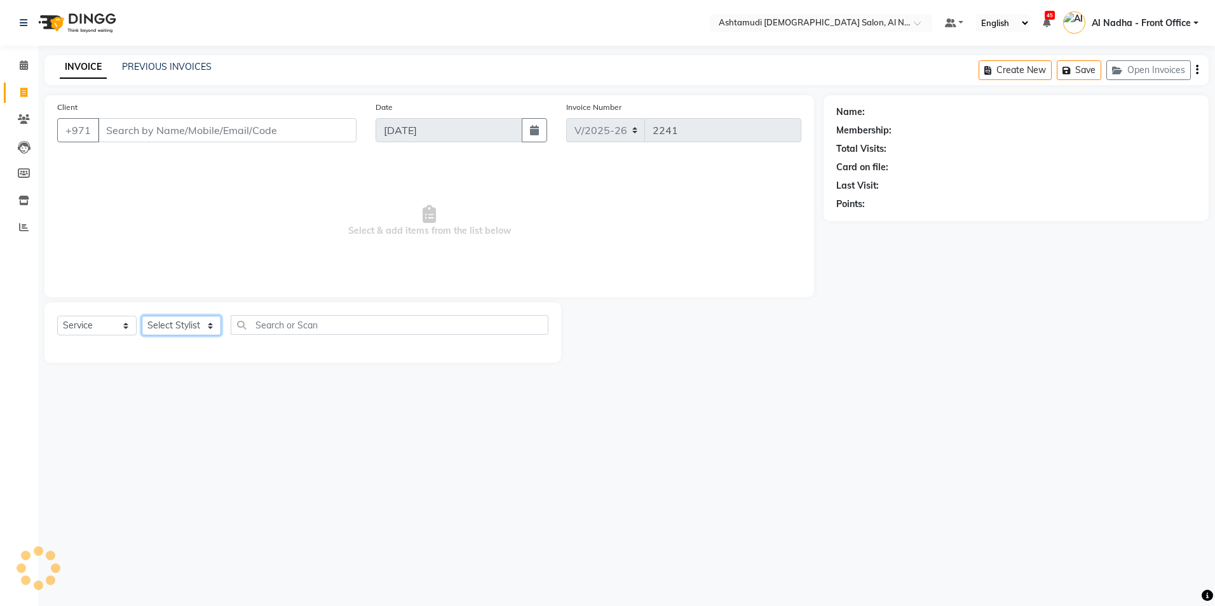
click at [189, 328] on select "Select Stylist" at bounding box center [181, 326] width 79 height 20
click at [210, 444] on div "Select Location × Ashtamudi Ladies Salon, Al Nahda Default Panel My Panel Engli…" at bounding box center [607, 303] width 1215 height 606
click at [165, 317] on select "Select Stylist Al Nadha - Front Office Archana Medonneiteu Tero Mehwish Mubeen …" at bounding box center [192, 326] width 100 height 20
select select "71437"
click at [142, 316] on select "Select Stylist Al Nadha - Front Office Archana Medonneiteu Tero Mehwish Mubeen …" at bounding box center [192, 326] width 100 height 20
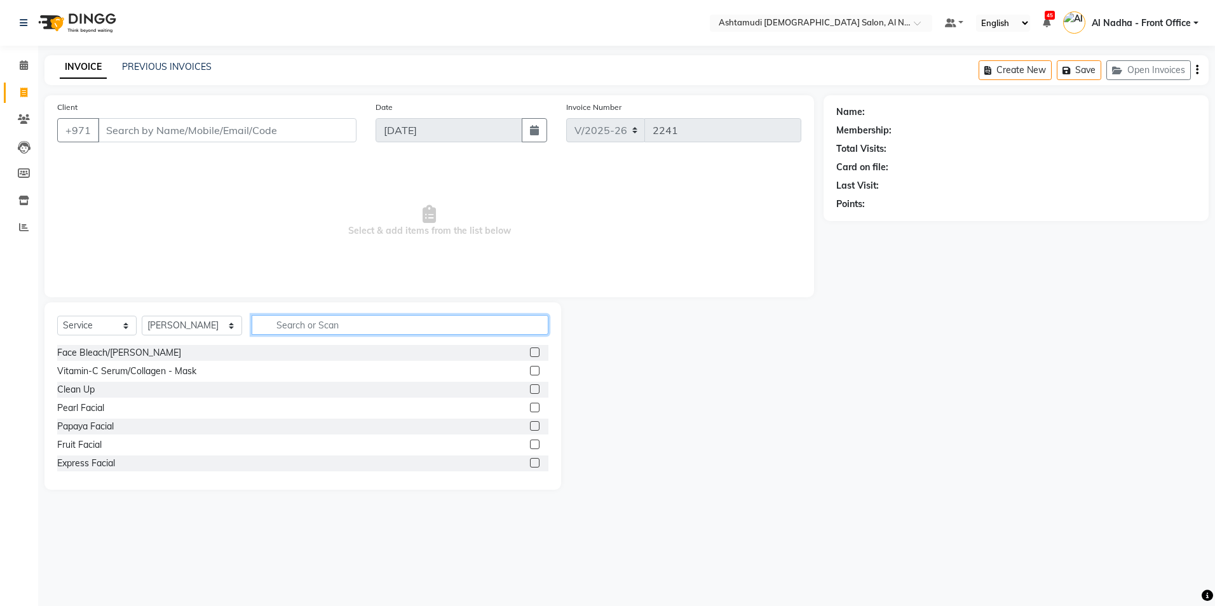
click at [266, 327] on input "text" at bounding box center [400, 325] width 296 height 20
type input "EYE"
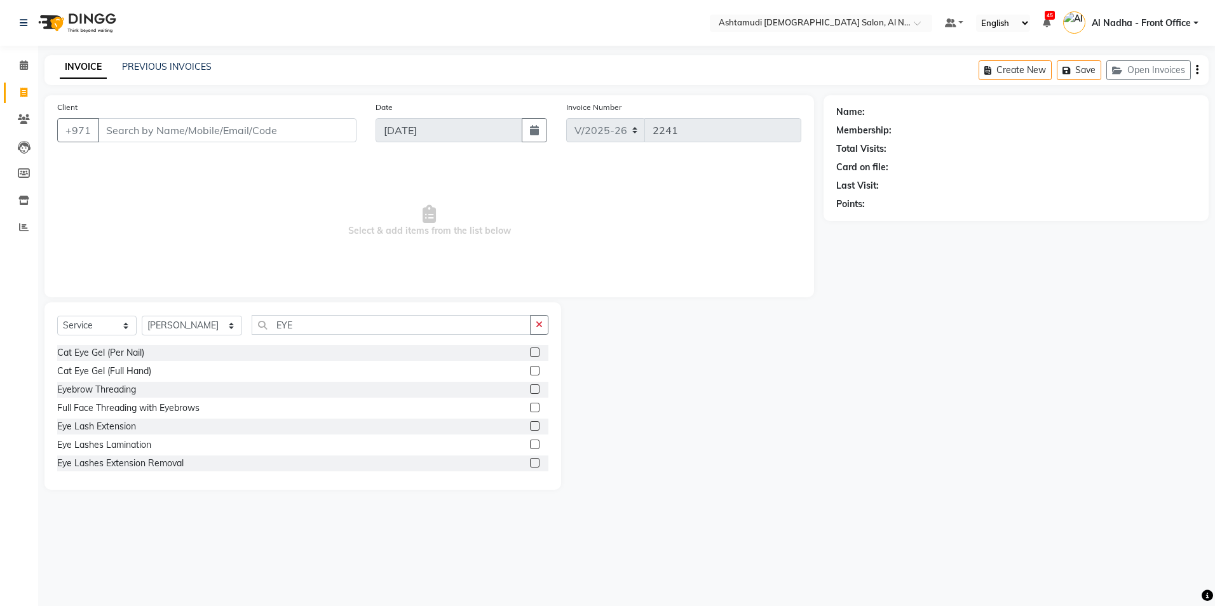
click at [530, 389] on label at bounding box center [535, 389] width 10 height 10
click at [530, 389] on input "checkbox" at bounding box center [534, 390] width 8 height 8
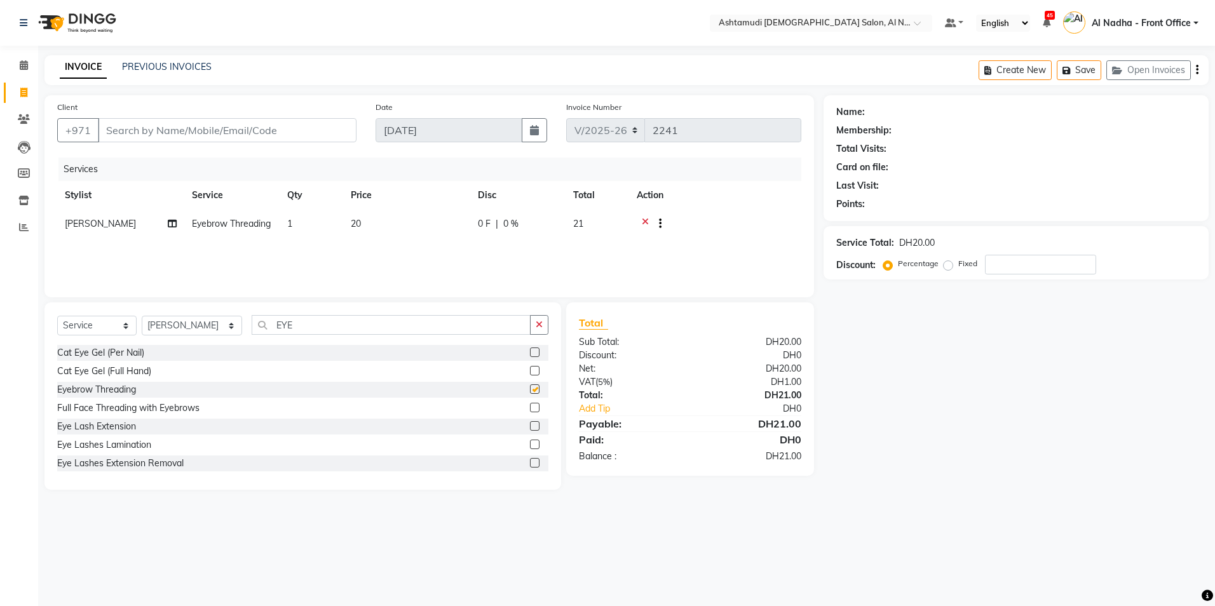
checkbox input "false"
click at [919, 541] on div "Select Location × Ashtamudi Ladies Salon, Al Nahda Default Panel My Panel Engli…" at bounding box center [607, 303] width 1215 height 606
click at [646, 221] on icon at bounding box center [645, 225] width 7 height 16
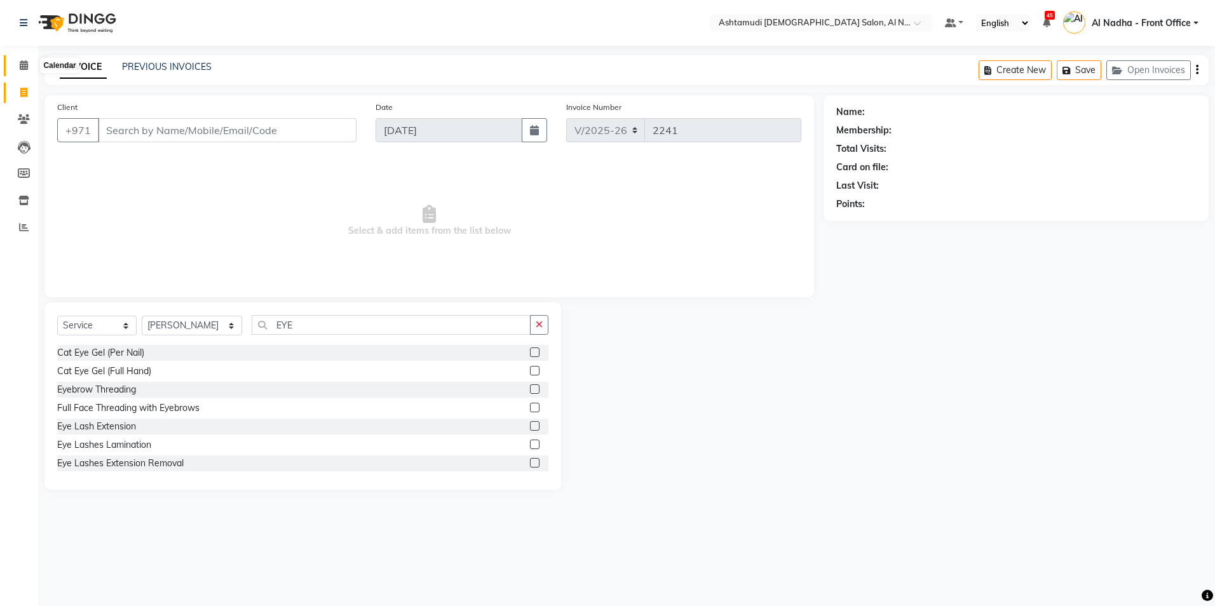
click at [28, 64] on icon at bounding box center [24, 65] width 8 height 10
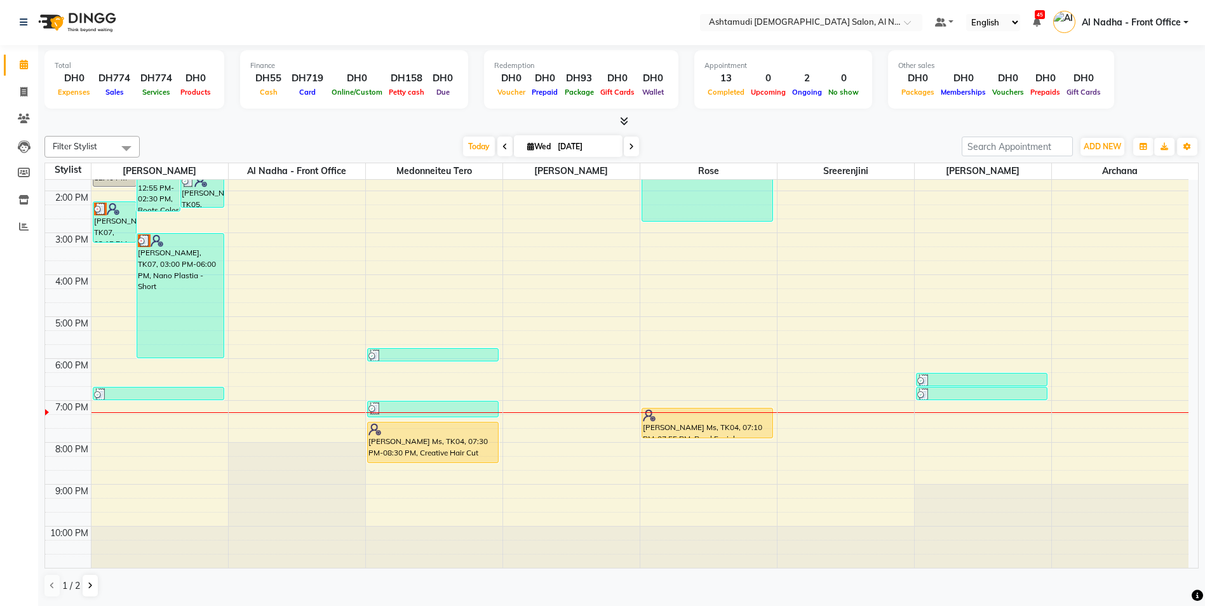
scroll to position [71, 0]
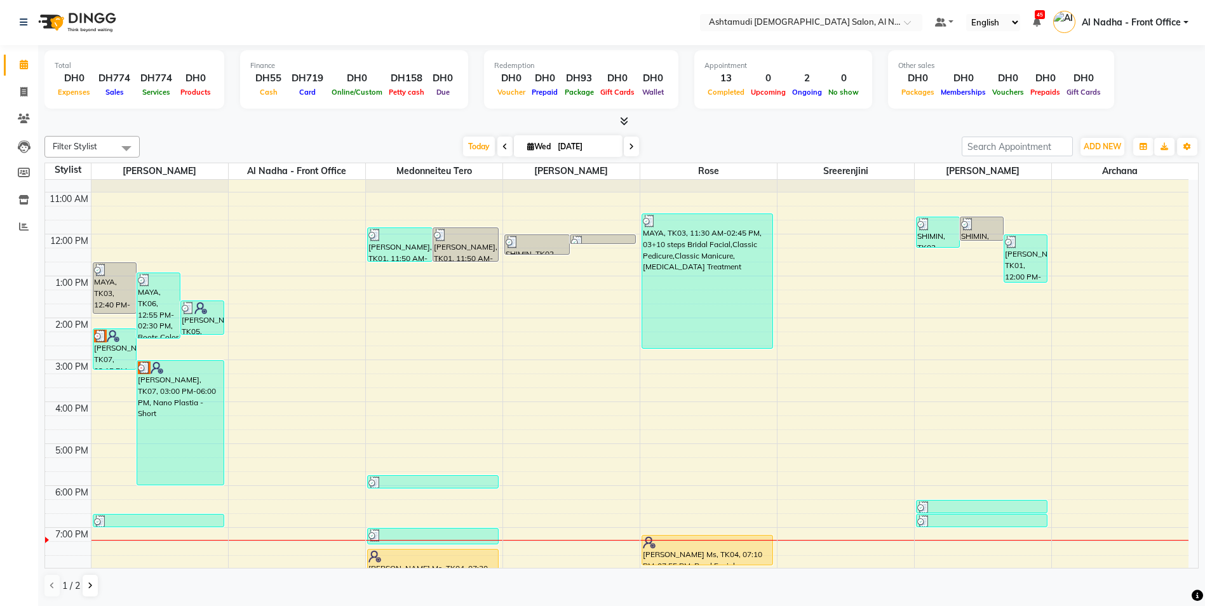
click at [529, 145] on icon at bounding box center [530, 146] width 7 height 8
select select "9"
select select "2025"
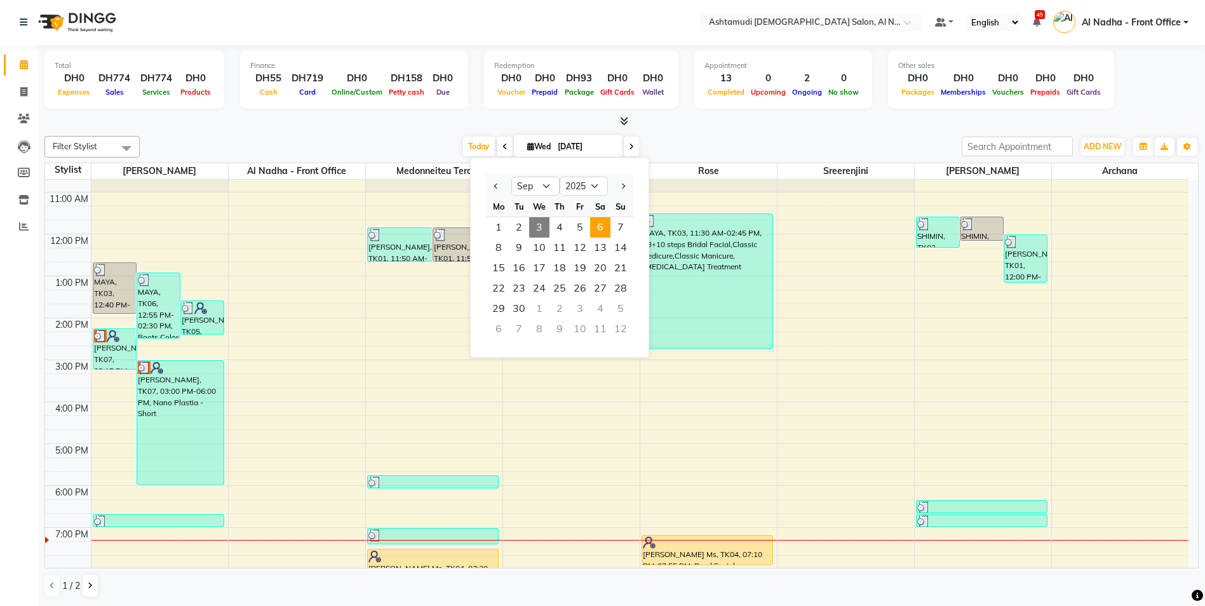
click at [599, 232] on span "6" at bounding box center [600, 227] width 20 height 20
type input "06-09-2025"
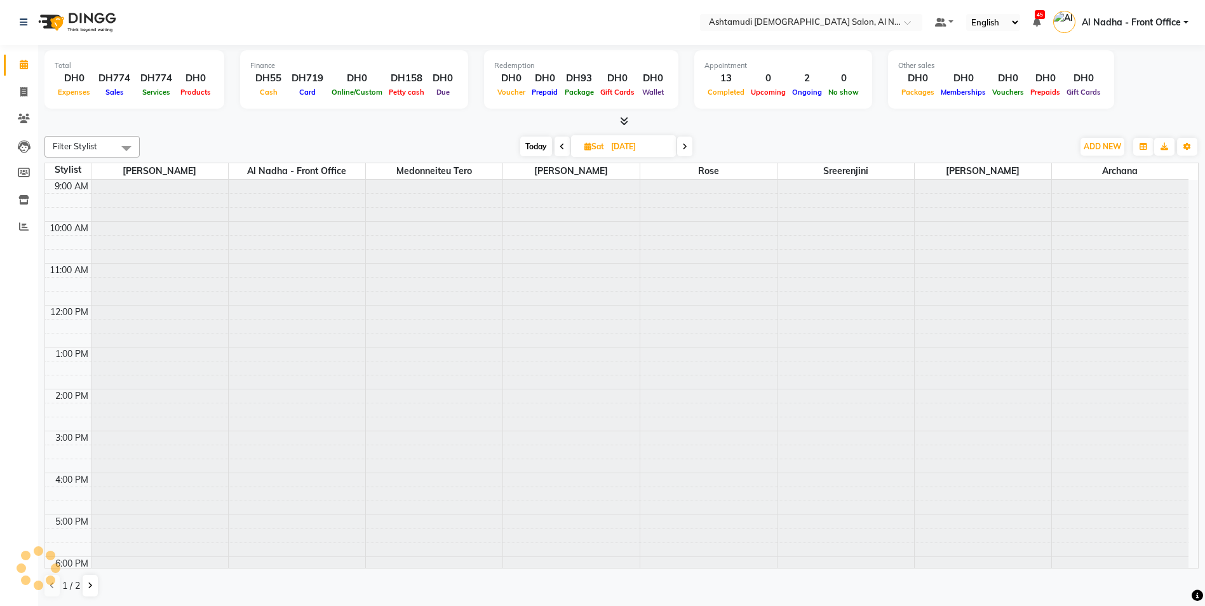
scroll to position [198, 0]
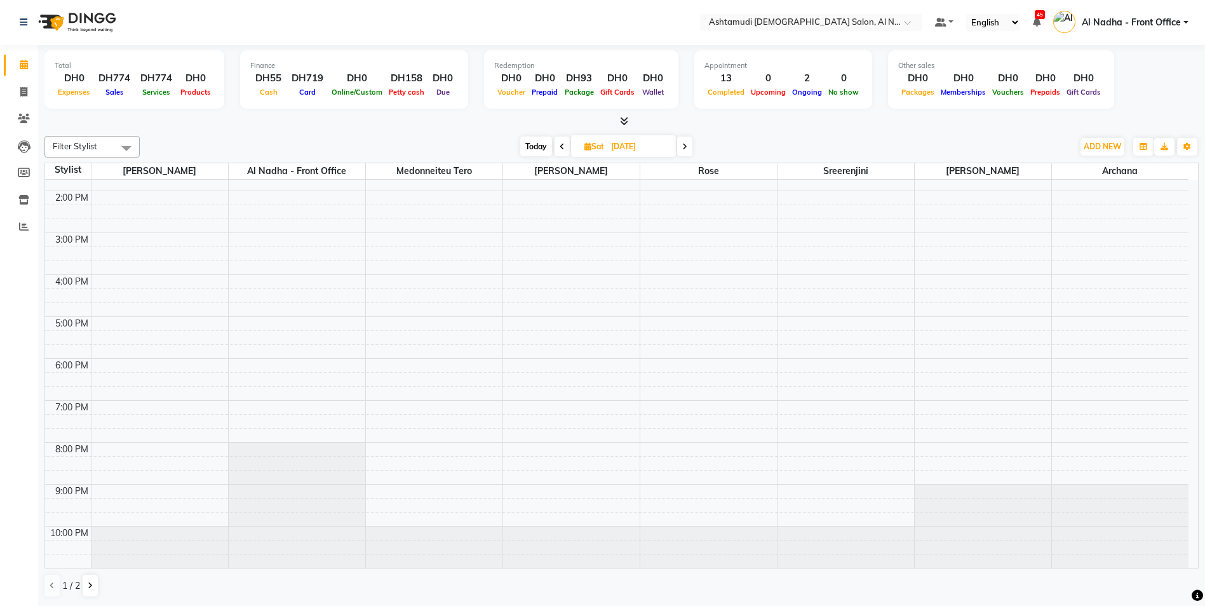
click at [382, 282] on div "9:00 AM 10:00 AM 11:00 AM 12:00 PM 1:00 PM 2:00 PM 3:00 PM 4:00 PM 5:00 PM 6:00…" at bounding box center [617, 275] width 1144 height 587
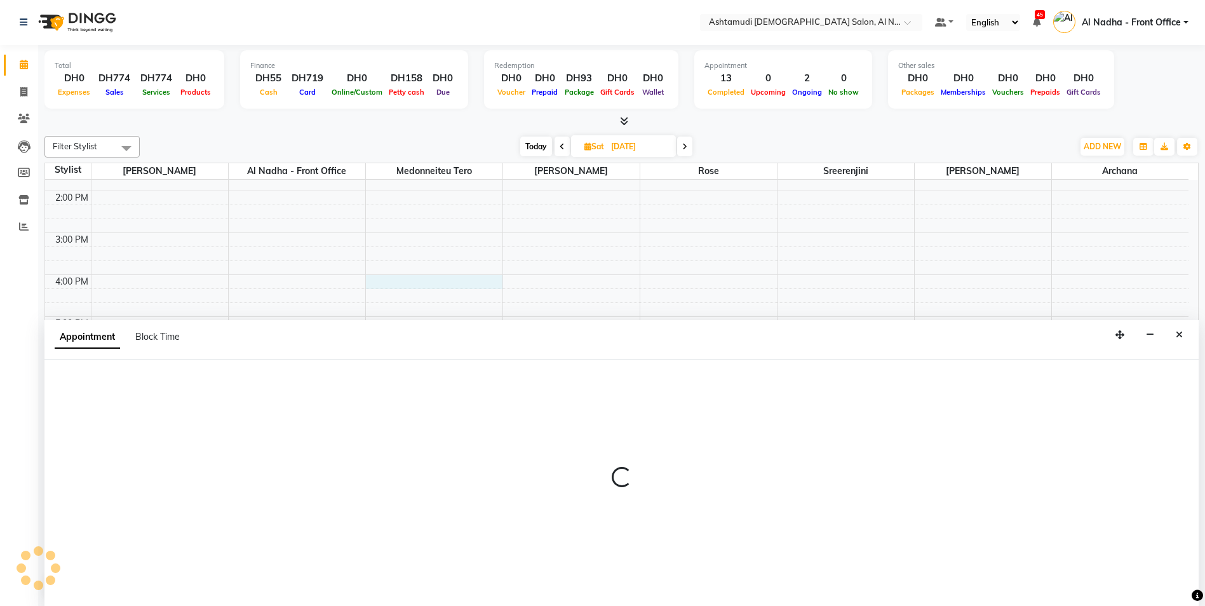
select select "59179"
select select "tentative"
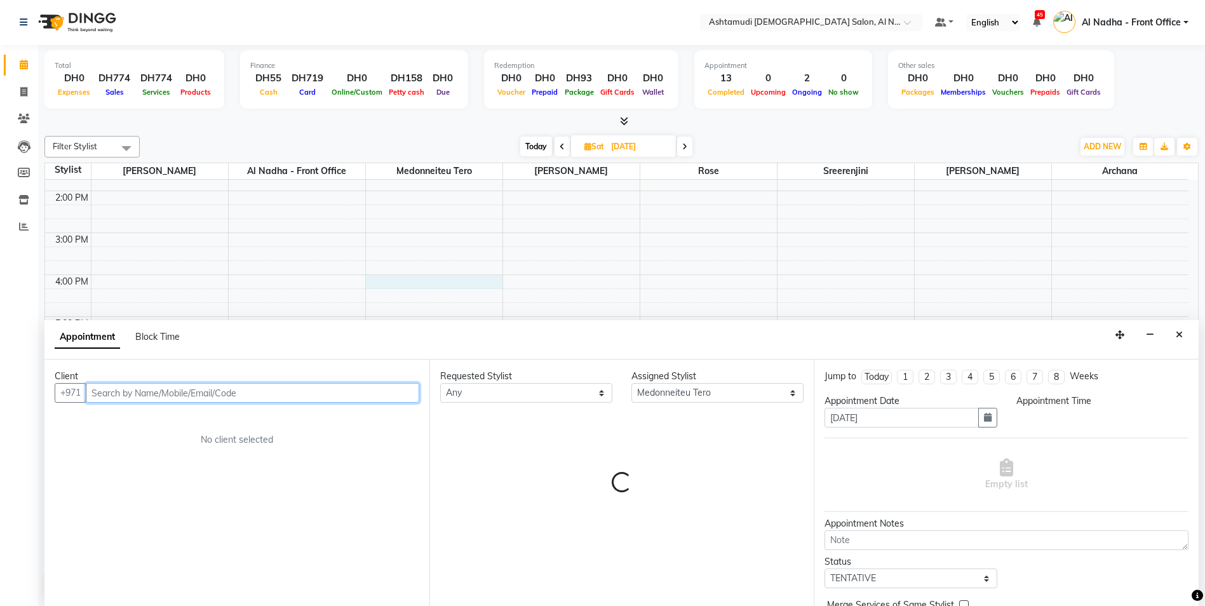
select select "960"
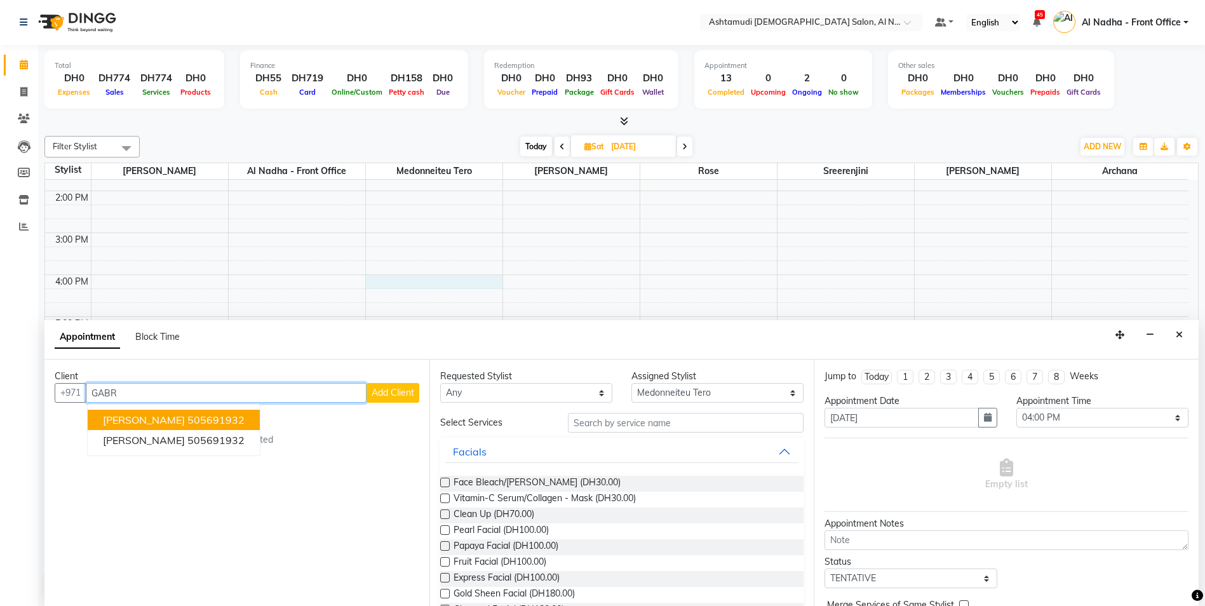
click at [201, 423] on ngb-highlight "505691932" at bounding box center [215, 420] width 57 height 13
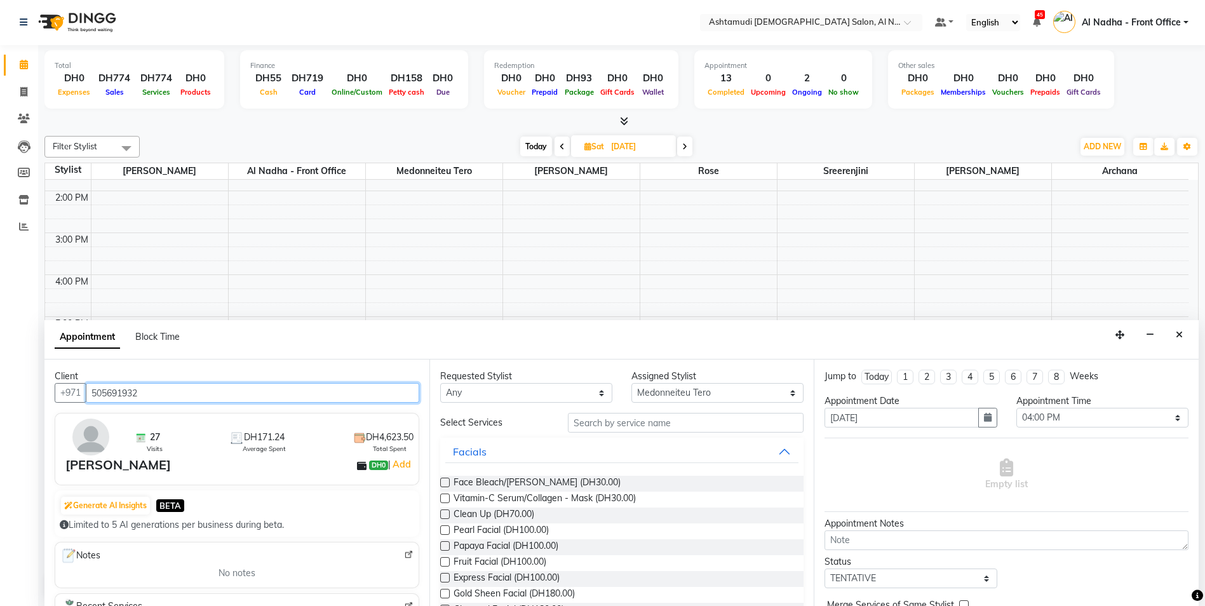
type input "505691932"
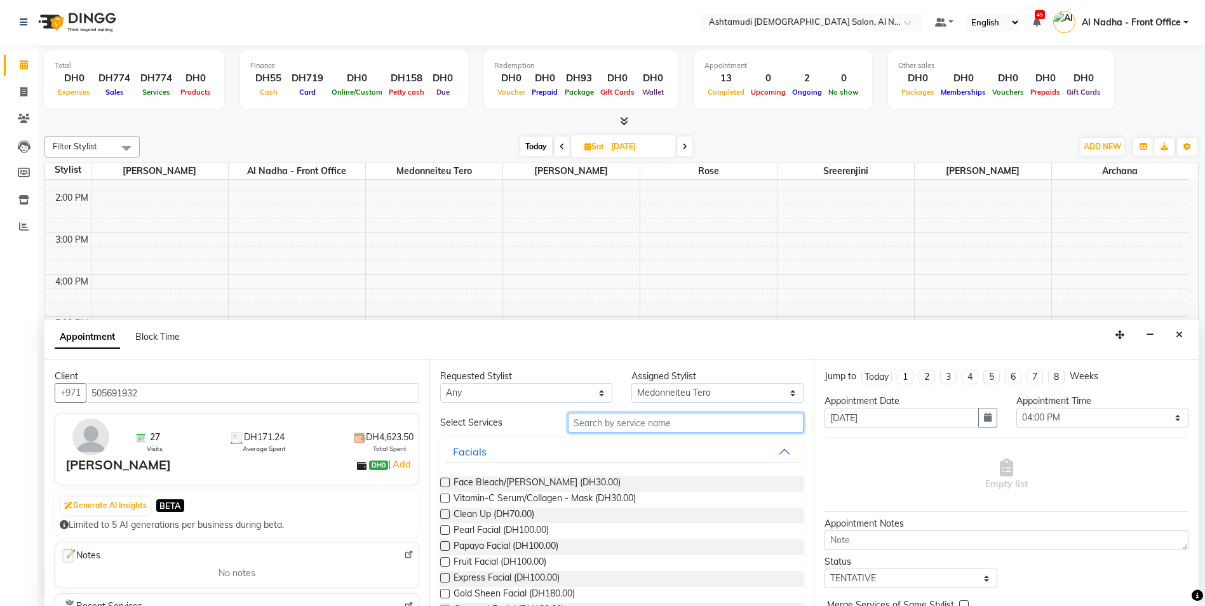
click at [594, 423] on input "text" at bounding box center [686, 423] width 236 height 20
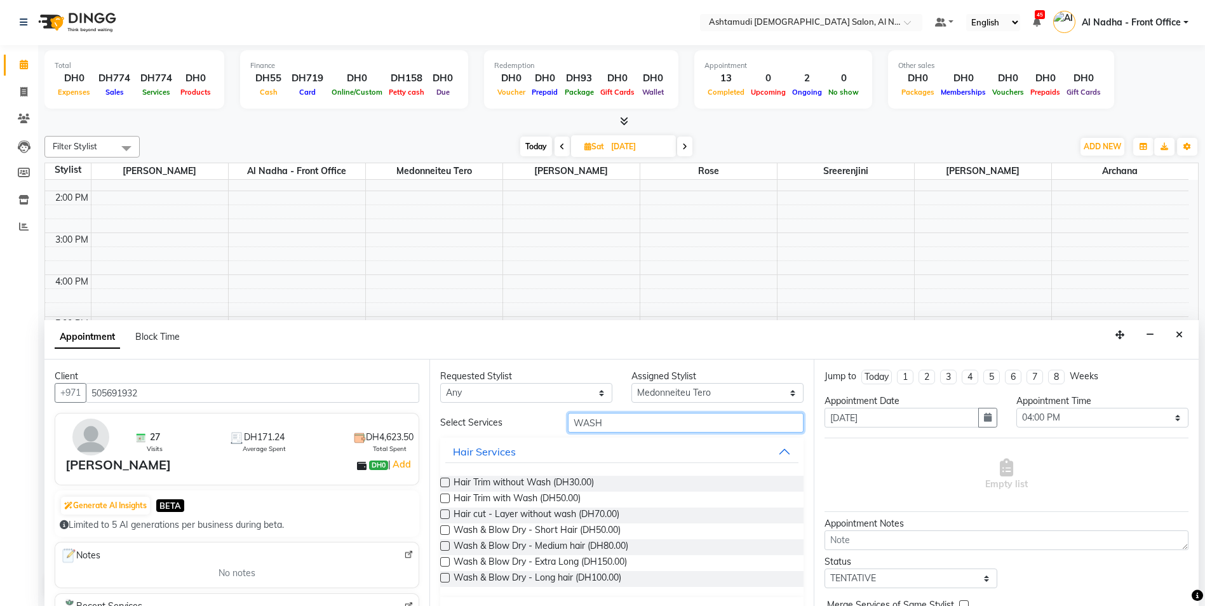
type input "WASH"
click at [444, 543] on label at bounding box center [445, 546] width 10 height 10
click at [444, 543] on input "checkbox" at bounding box center [444, 547] width 8 height 8
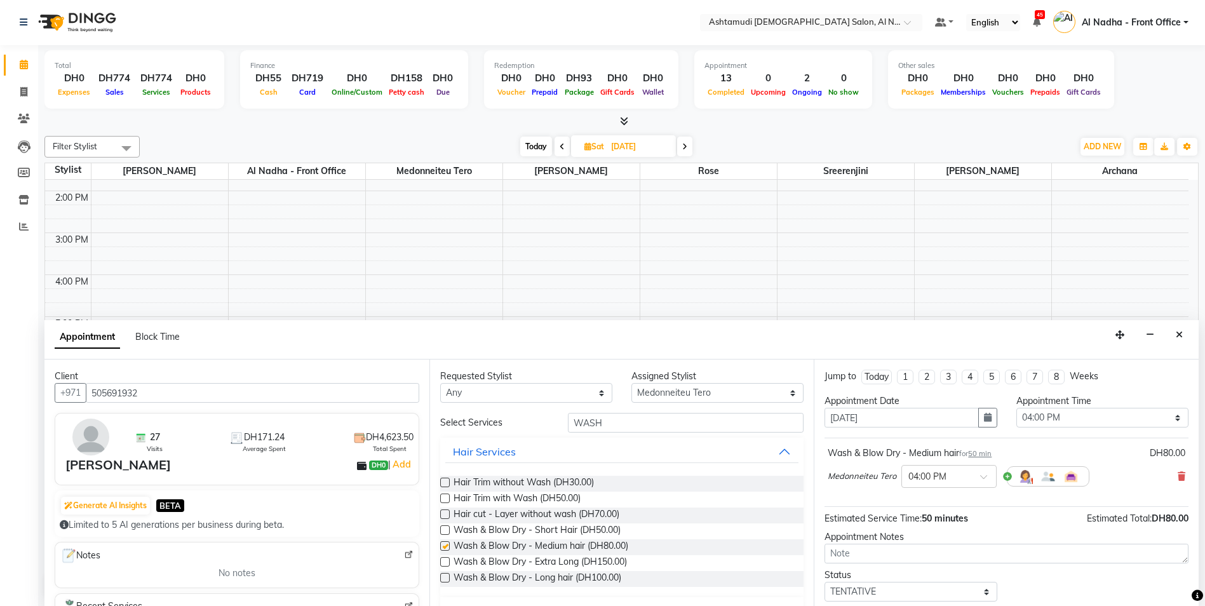
checkbox input "false"
click at [627, 421] on input "WASH" at bounding box center [686, 423] width 236 height 20
type input "W"
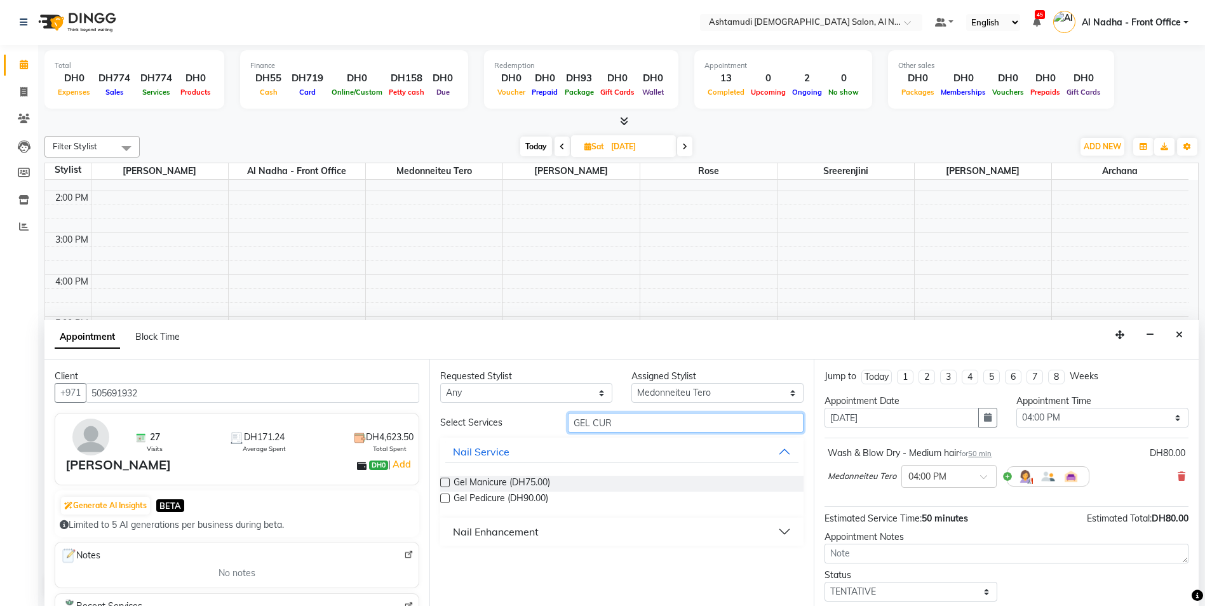
type input "GEL CUR"
drag, startPoint x: 445, startPoint y: 499, endPoint x: 455, endPoint y: 501, distance: 9.9
click at [445, 498] on label at bounding box center [445, 499] width 10 height 10
click at [445, 498] on input "checkbox" at bounding box center [444, 500] width 8 height 8
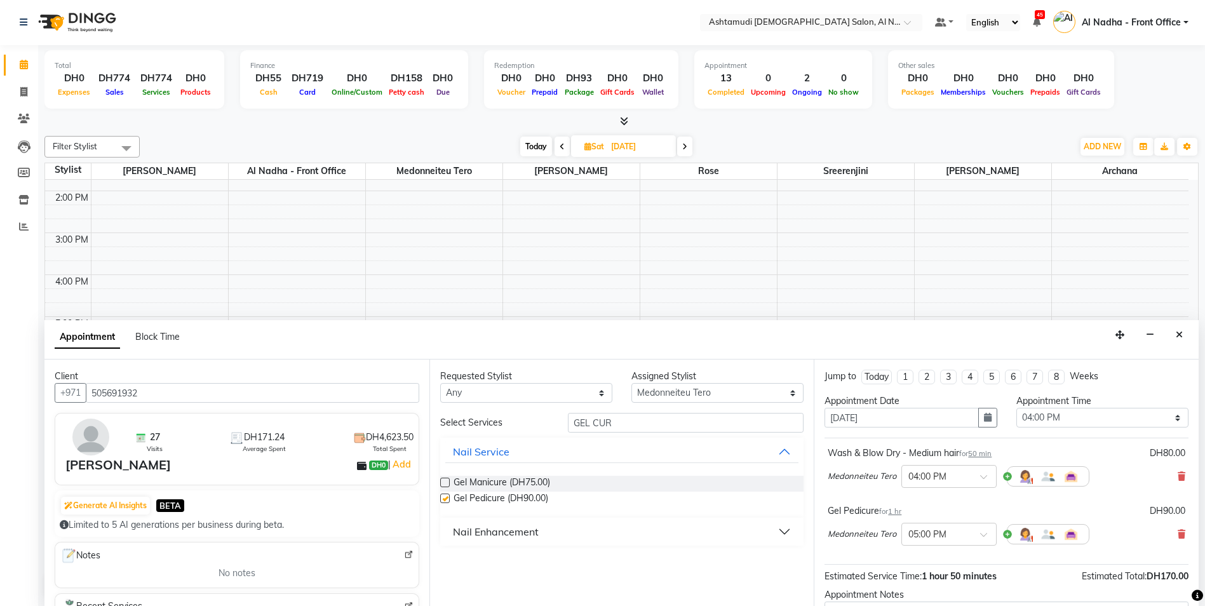
checkbox input "false"
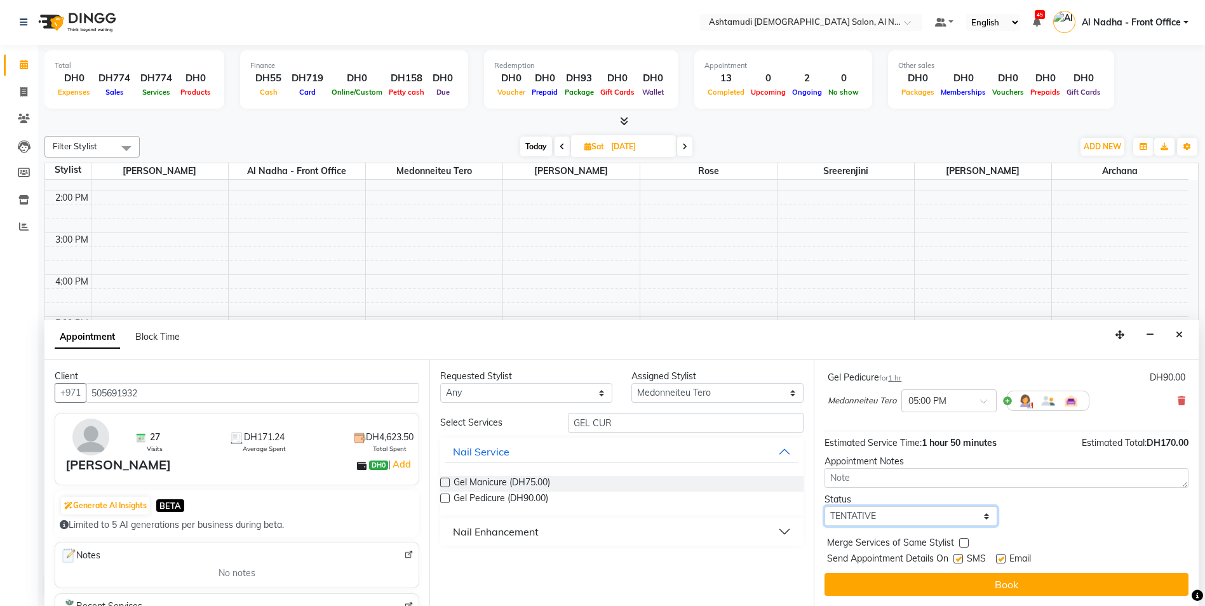
click at [852, 512] on select "Select TENTATIVE CONFIRM UPCOMING" at bounding box center [911, 516] width 172 height 20
select select "confirm booking"
click at [825, 506] on select "Select TENTATIVE CONFIRM UPCOMING" at bounding box center [911, 516] width 172 height 20
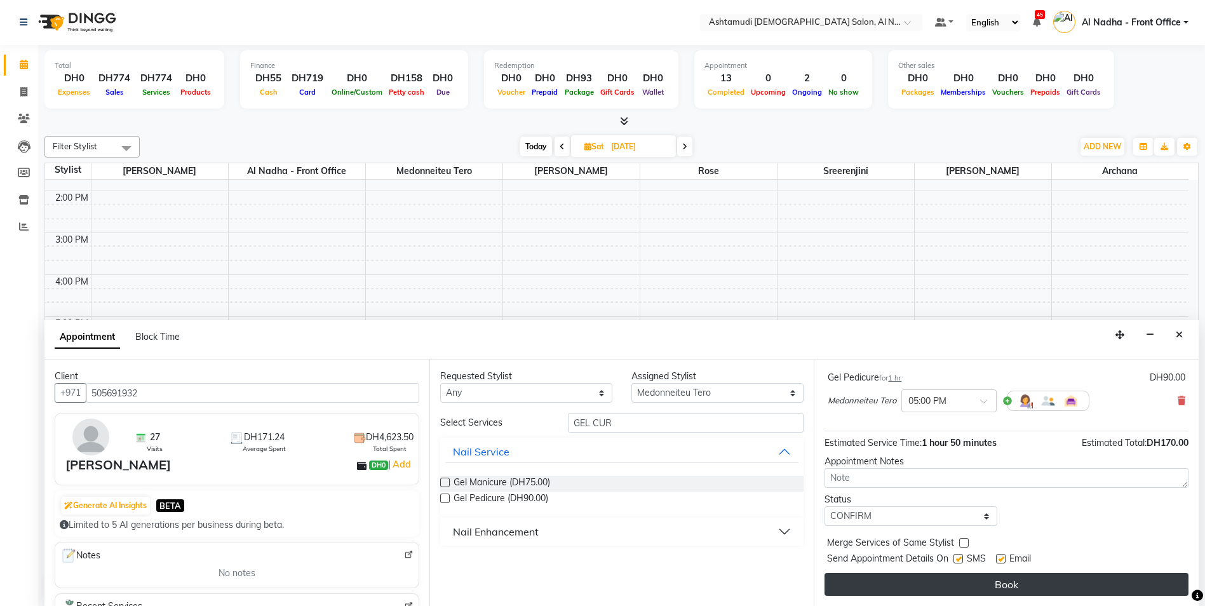
click at [886, 588] on button "Book" at bounding box center [1007, 584] width 364 height 23
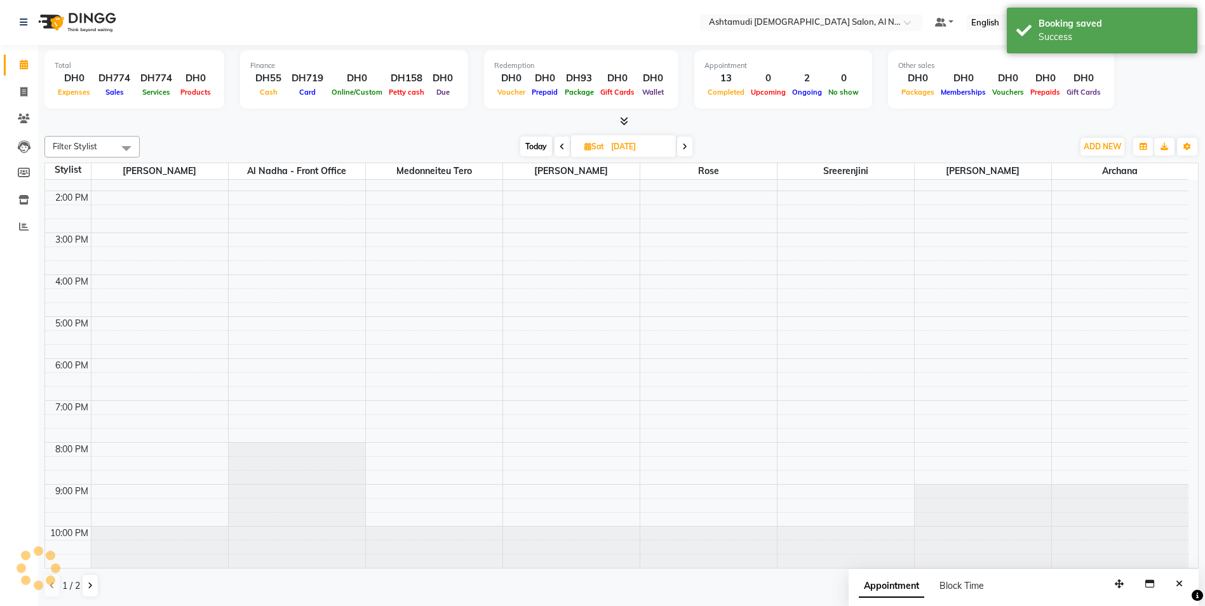
scroll to position [0, 0]
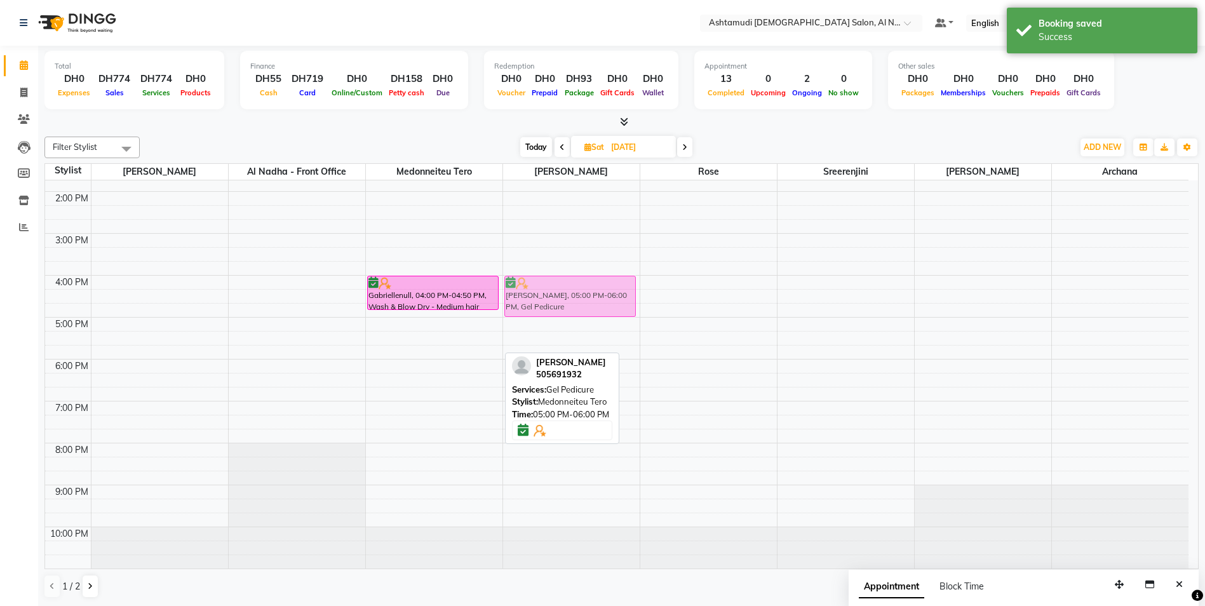
drag, startPoint x: 444, startPoint y: 343, endPoint x: 623, endPoint y: 299, distance: 184.0
click at [623, 299] on tr "Gabriellenull, 04:00 PM-04:50 PM, Wash & Blow Dry - Medium hair Gabriellenull, …" at bounding box center [617, 275] width 1144 height 587
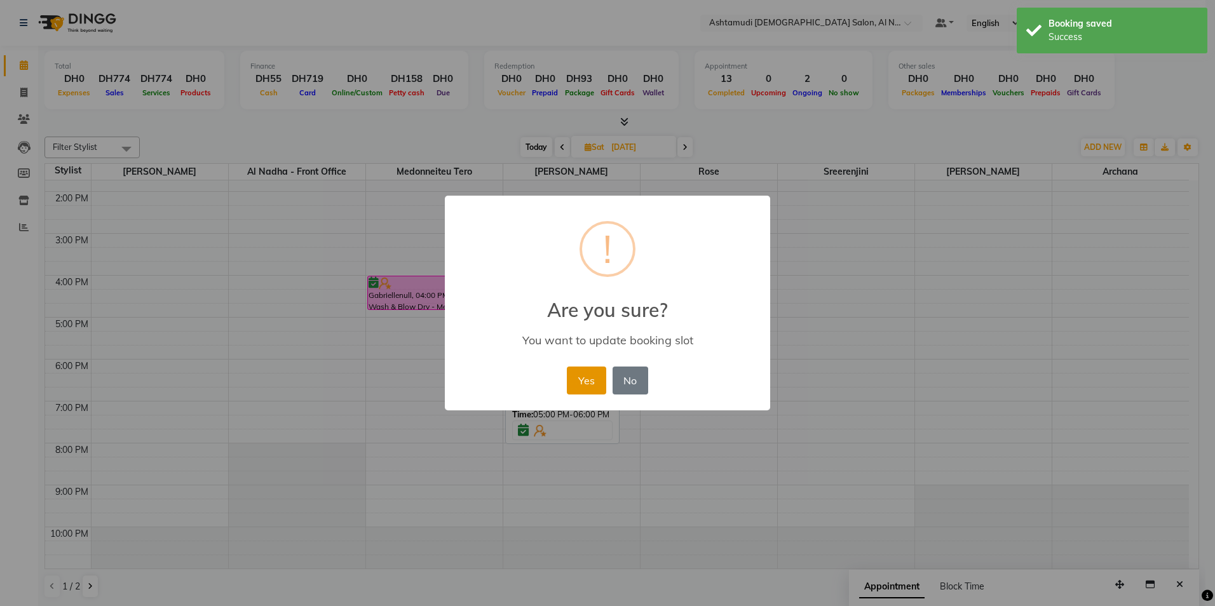
click at [574, 381] on button "Yes" at bounding box center [586, 381] width 39 height 28
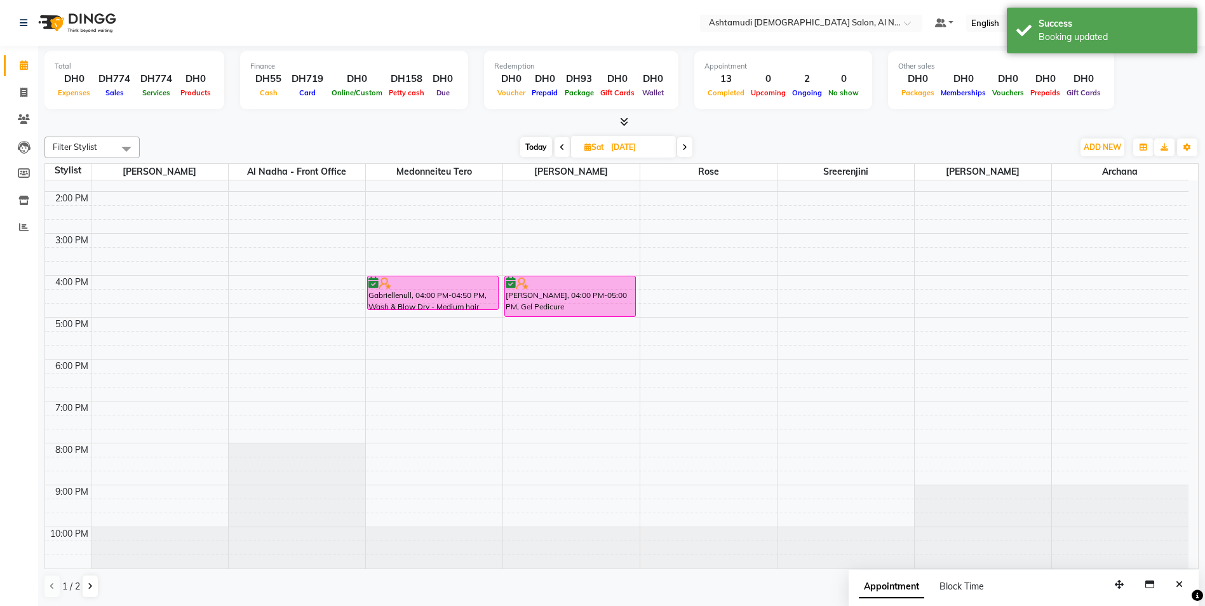
click at [125, 144] on span at bounding box center [126, 149] width 25 height 24
click at [226, 254] on div "9:00 AM 10:00 AM 11:00 AM 12:00 PM 1:00 PM 2:00 PM 3:00 PM 4:00 PM 5:00 PM 6:00…" at bounding box center [617, 275] width 1144 height 587
select select "59093"
select select "tentative"
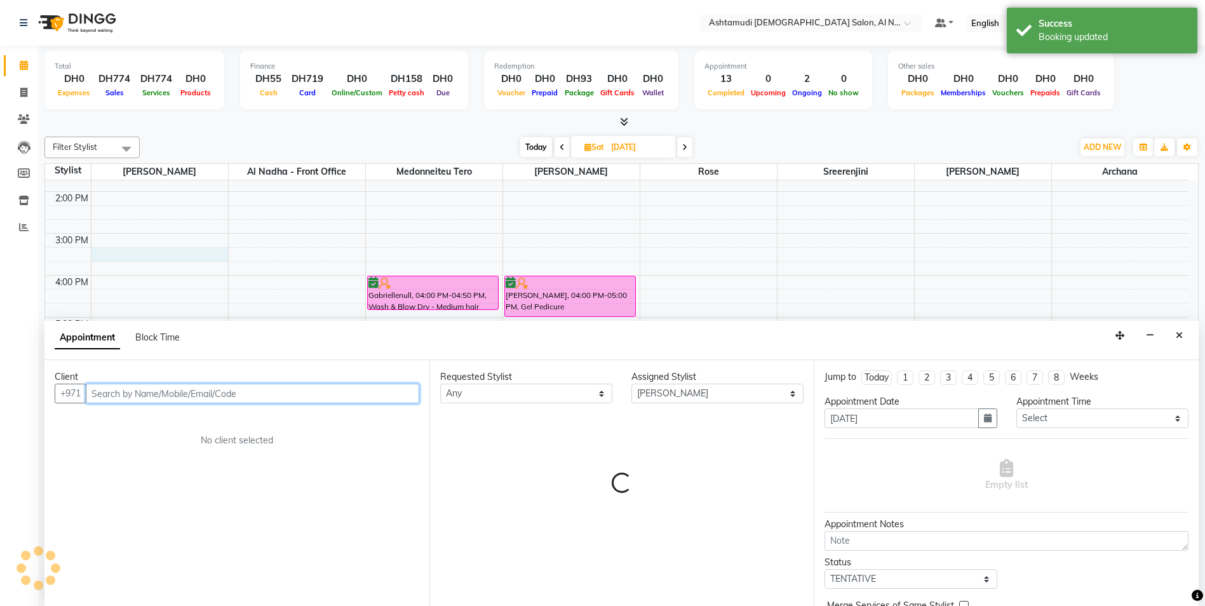
scroll to position [1, 0]
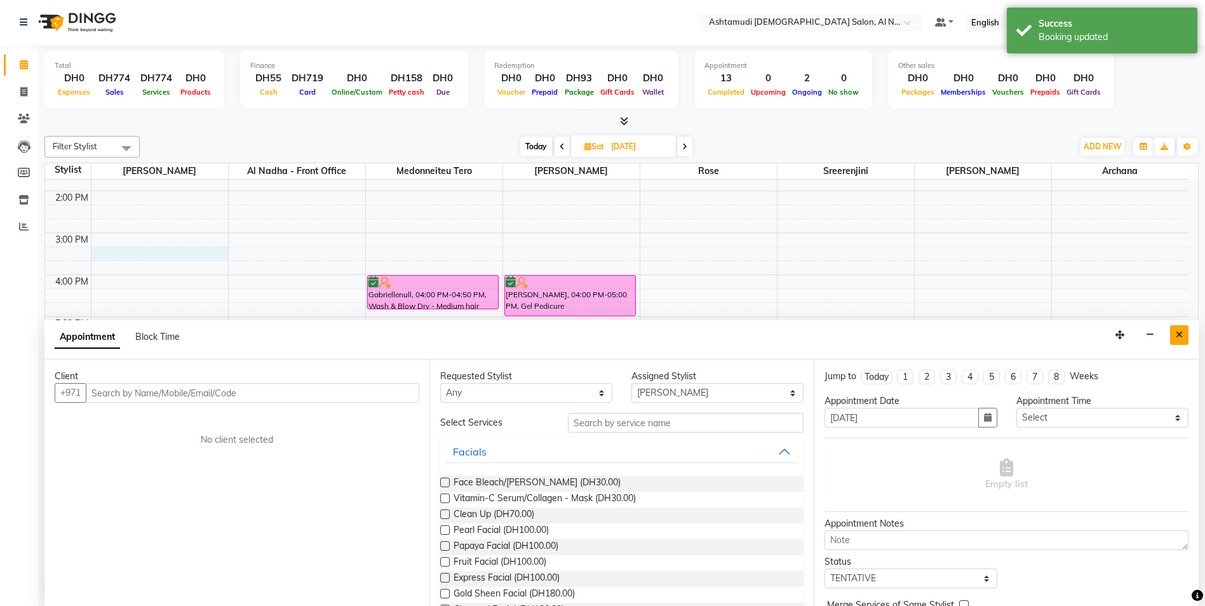
click at [1185, 340] on button "Close" at bounding box center [1180, 335] width 18 height 20
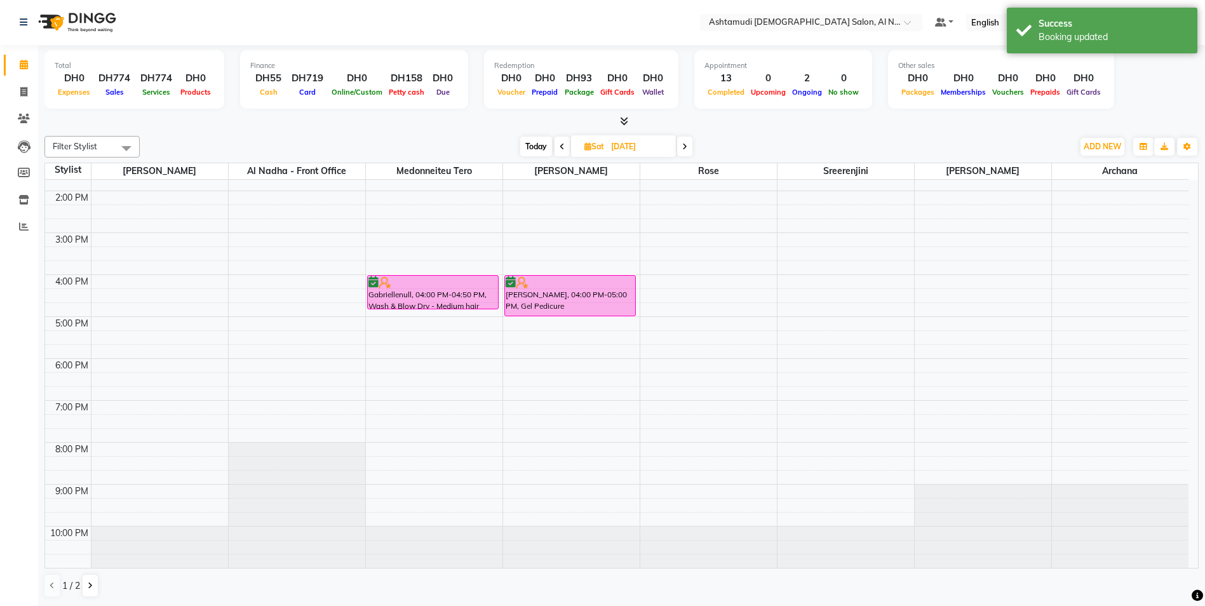
click at [691, 150] on span at bounding box center [684, 147] width 15 height 20
type input "07-09-2025"
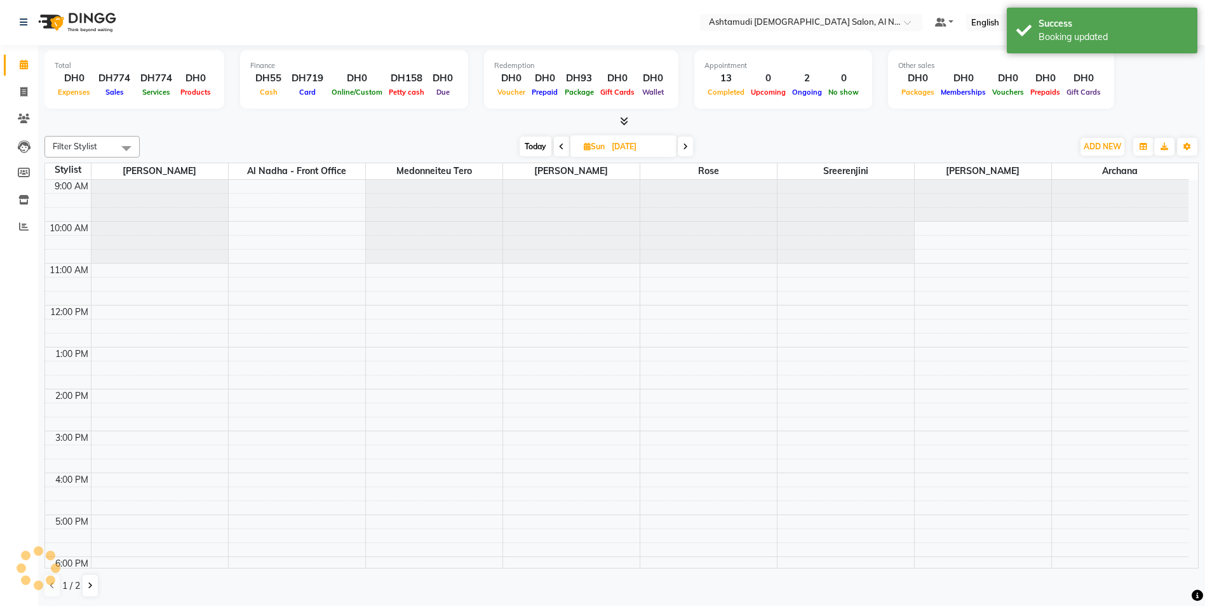
scroll to position [198, 0]
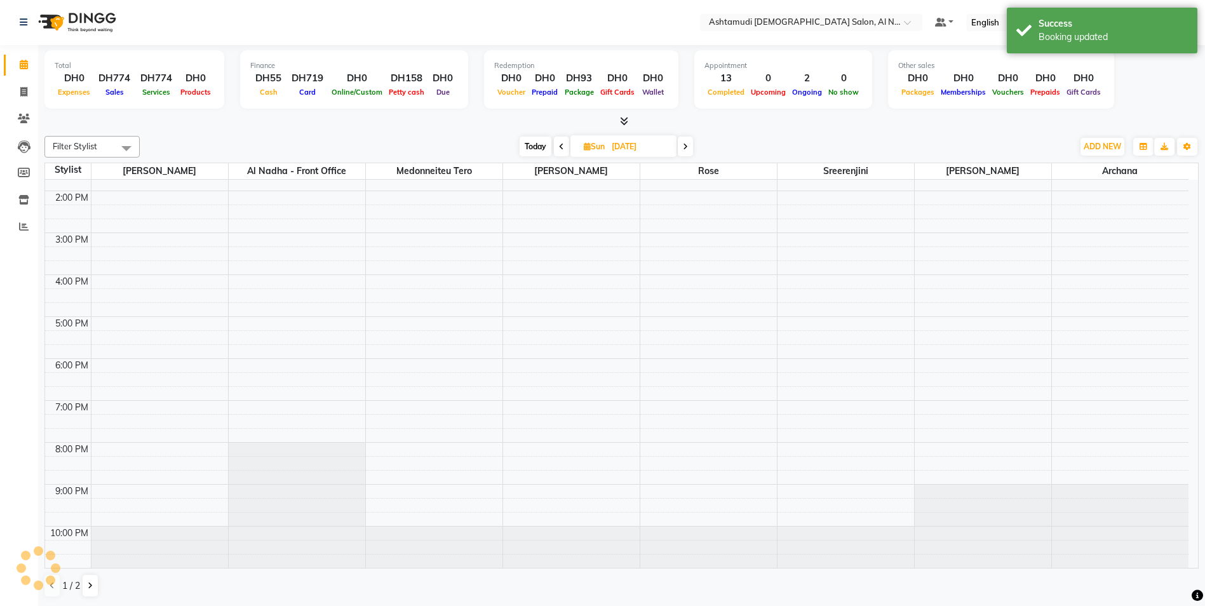
click at [585, 146] on icon at bounding box center [587, 146] width 7 height 8
select select "9"
select select "2025"
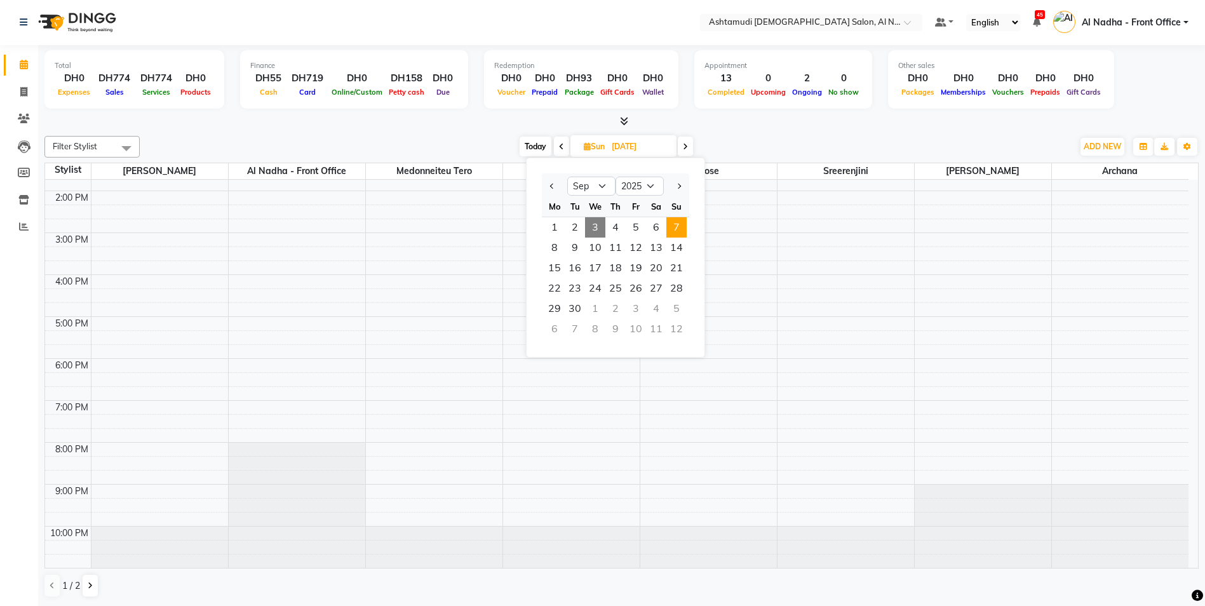
click at [597, 230] on span "3" at bounding box center [595, 227] width 20 height 20
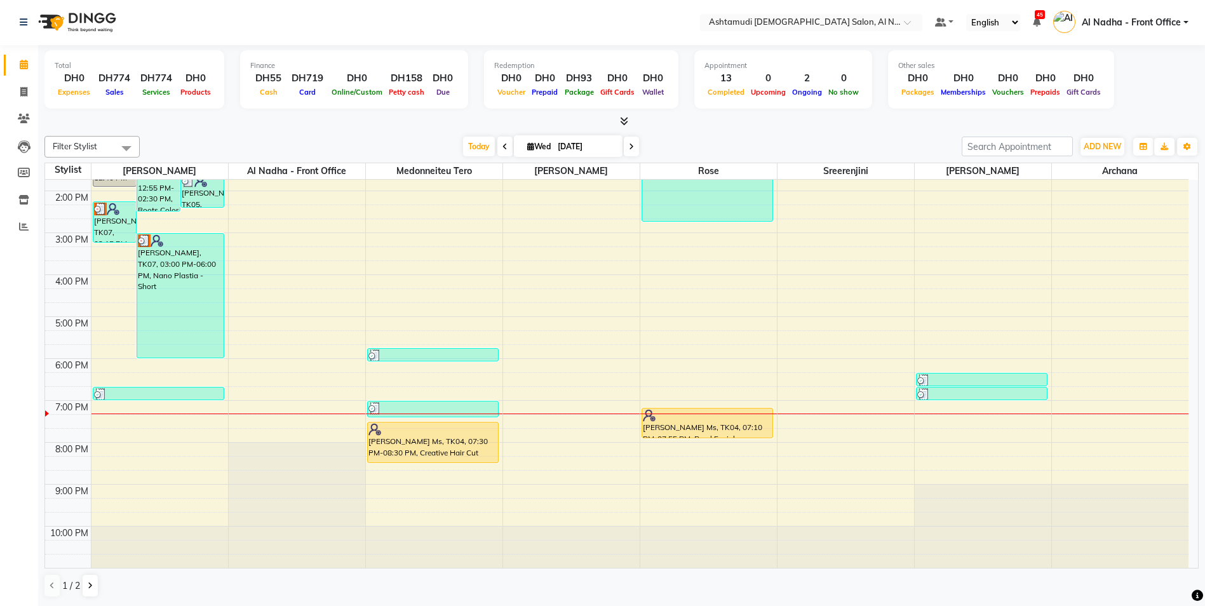
click at [632, 141] on span at bounding box center [631, 147] width 15 height 20
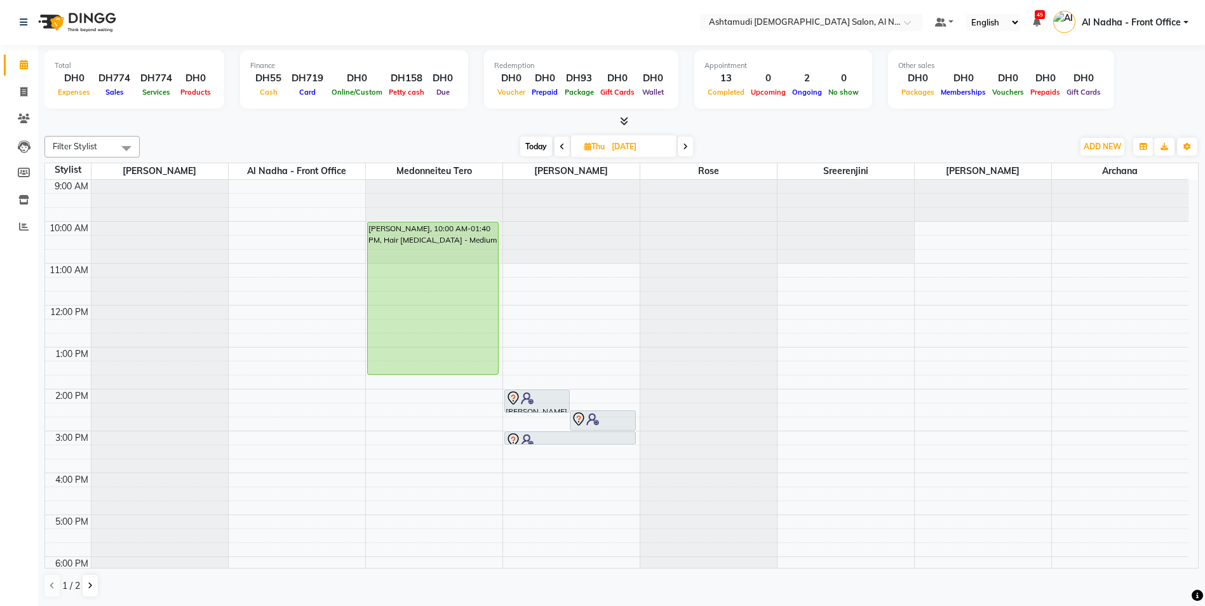
scroll to position [0, 0]
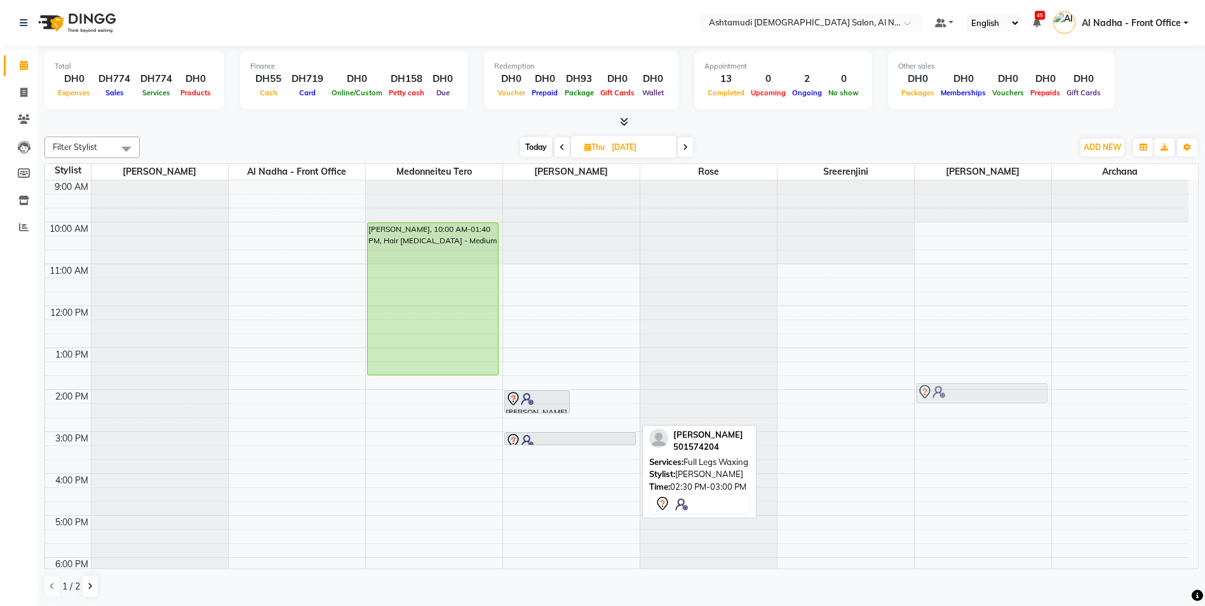
drag, startPoint x: 594, startPoint y: 425, endPoint x: 938, endPoint y: 403, distance: 344.5
click at [938, 403] on tr "Nidhisha Arjundas, 10:00 AM-01:40 PM, Hair Botox - Medium akhila, 02:00 PM-02:3…" at bounding box center [617, 473] width 1144 height 587
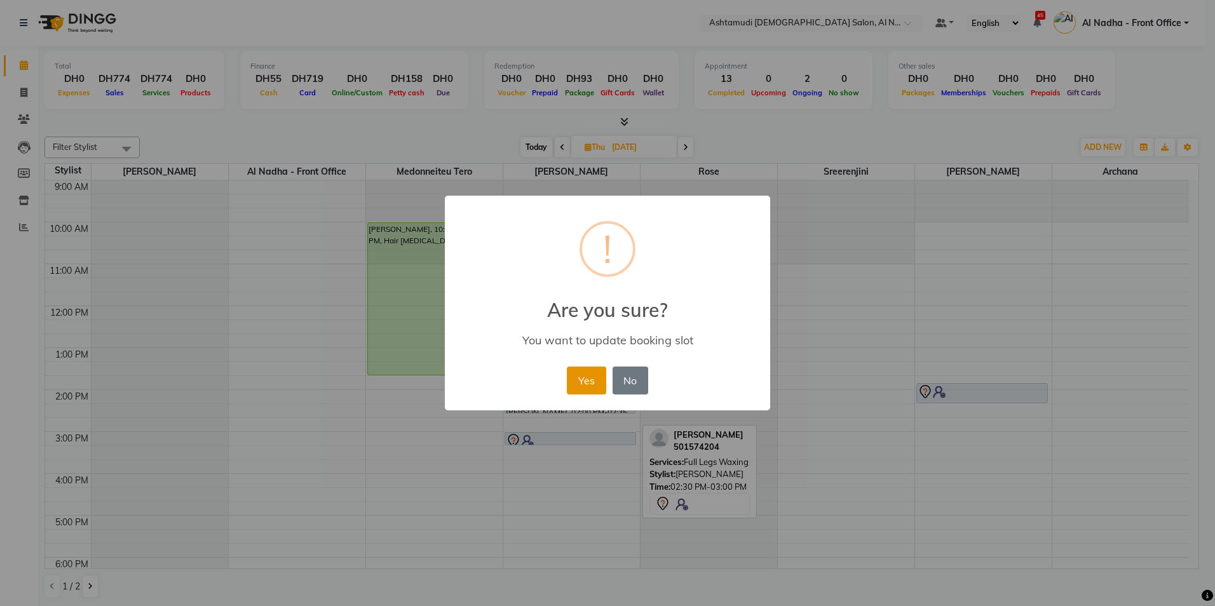
drag, startPoint x: 584, startPoint y: 380, endPoint x: 592, endPoint y: 418, distance: 38.3
click at [585, 380] on button "Yes" at bounding box center [586, 381] width 39 height 28
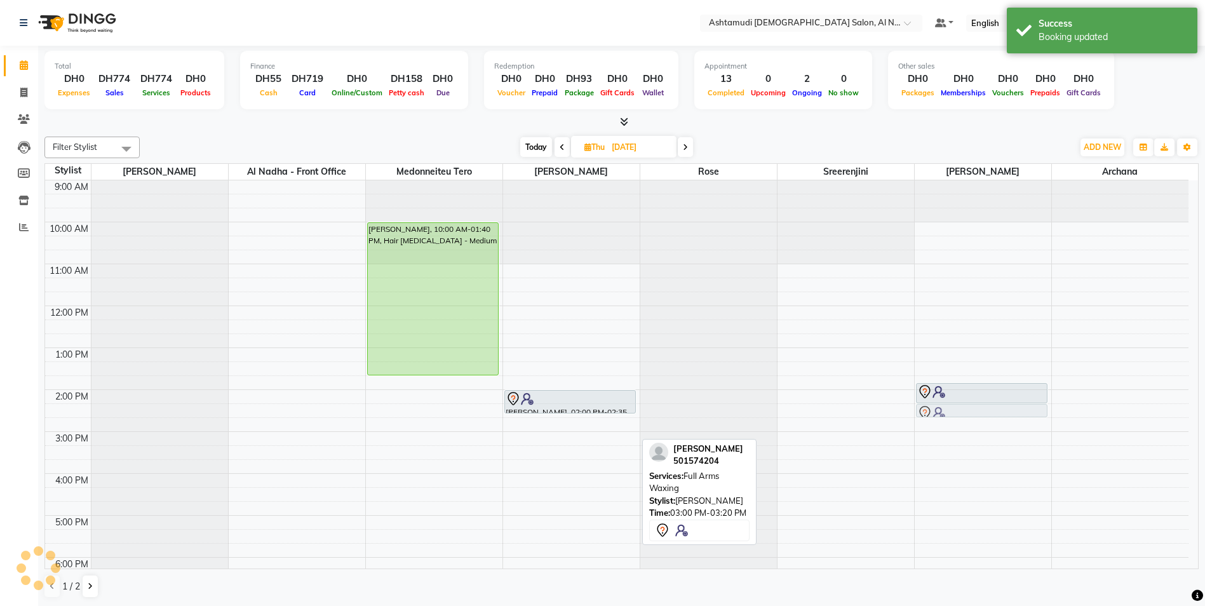
drag, startPoint x: 597, startPoint y: 435, endPoint x: 963, endPoint y: 407, distance: 367.1
click at [963, 407] on tr "Nidhisha Arjundas, 10:00 AM-01:40 PM, Hair Botox - Medium akhila, 02:00 PM-02:3…" at bounding box center [617, 473] width 1144 height 587
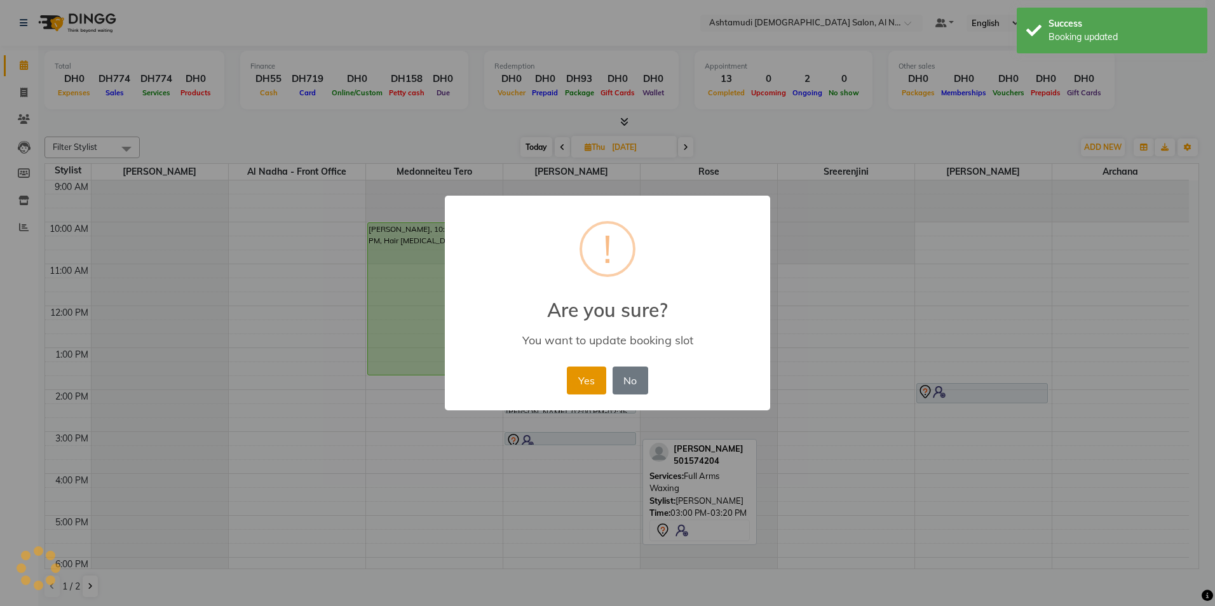
click at [597, 384] on button "Yes" at bounding box center [586, 381] width 39 height 28
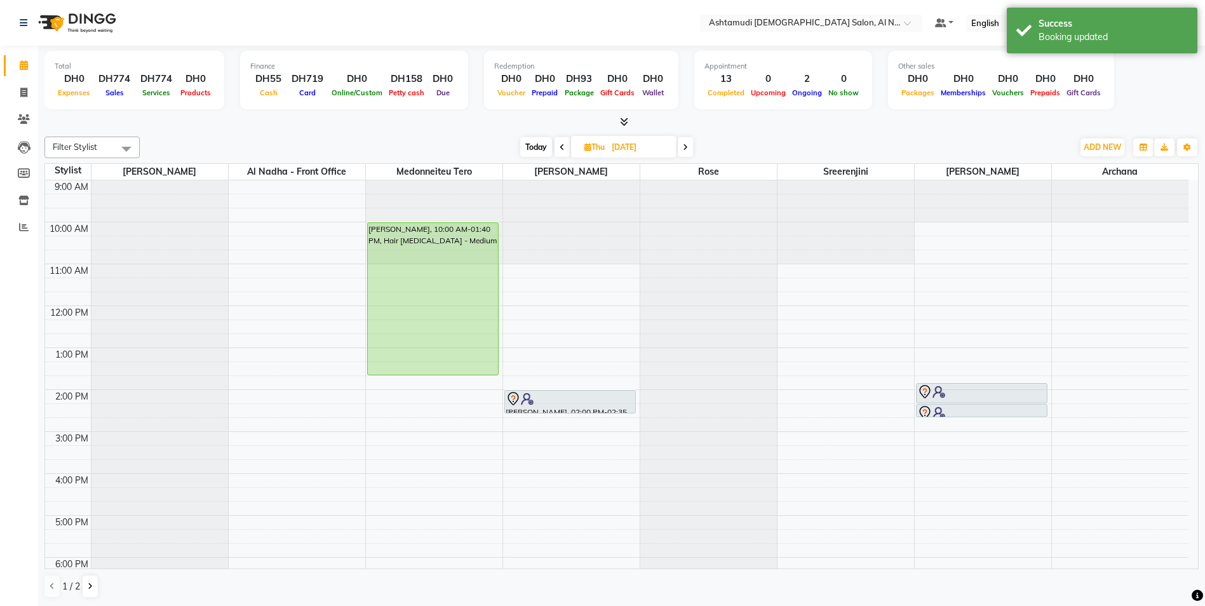
click at [566, 146] on span at bounding box center [562, 147] width 15 height 20
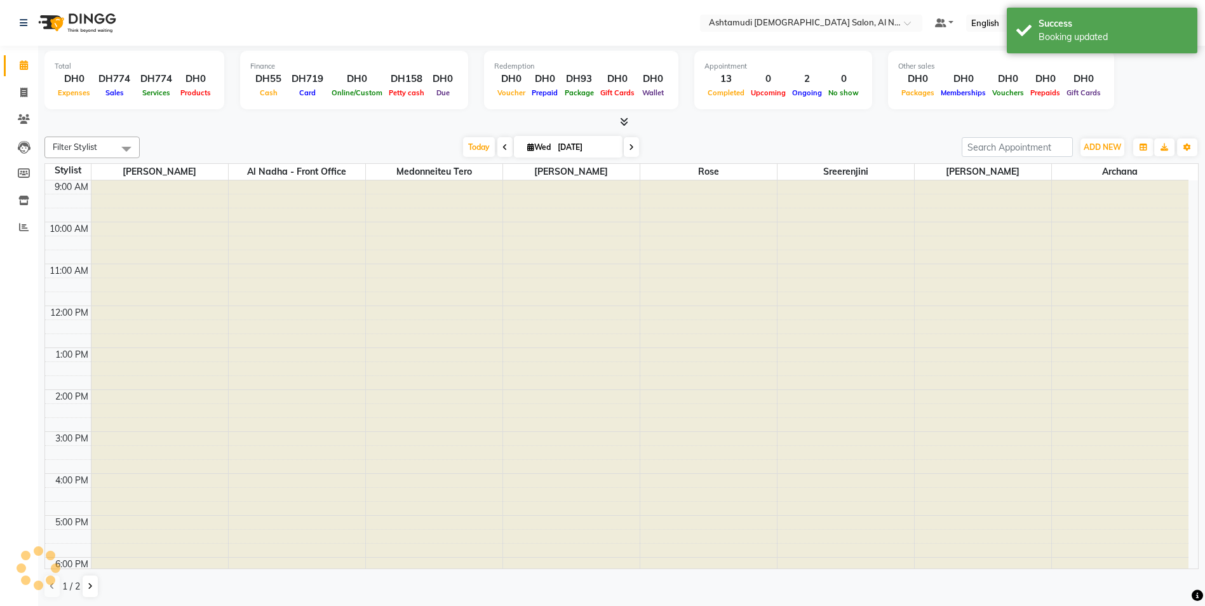
scroll to position [198, 0]
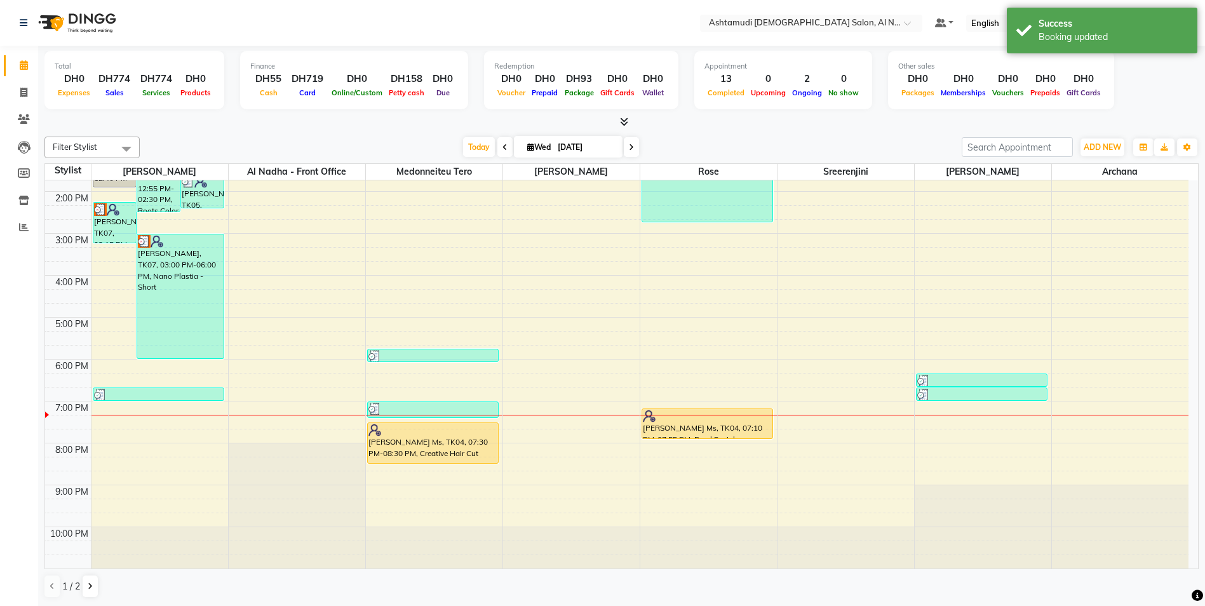
click at [634, 148] on span at bounding box center [631, 147] width 15 height 20
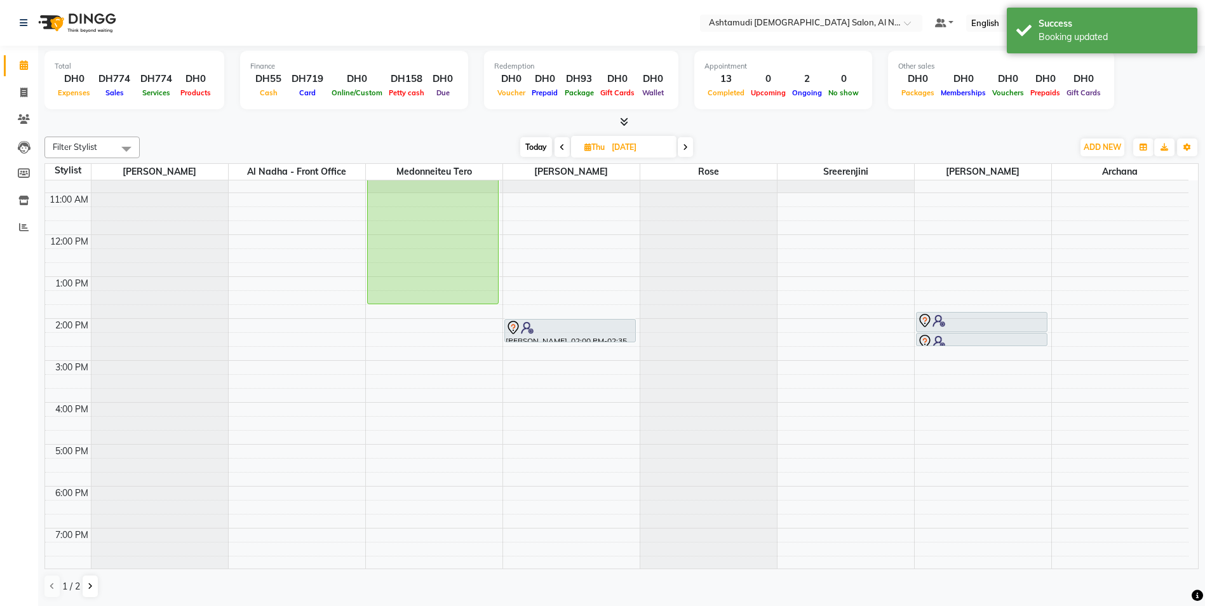
scroll to position [0, 0]
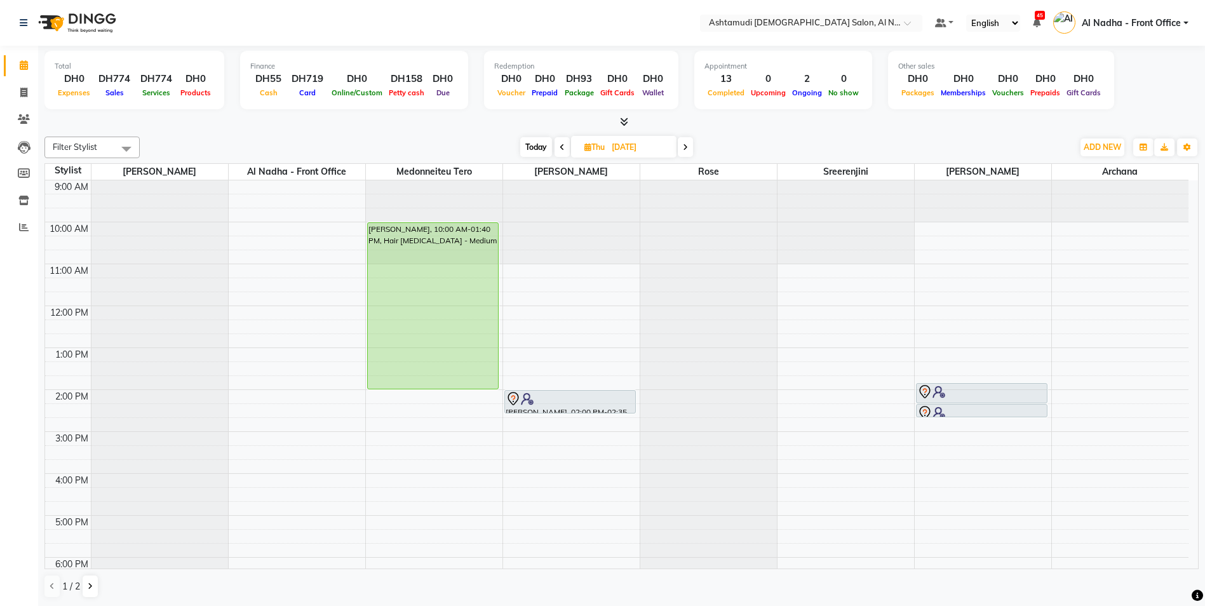
drag, startPoint x: 454, startPoint y: 375, endPoint x: 454, endPoint y: 386, distance: 10.8
click at [454, 386] on div "Nidhisha Arjundas, 10:00 AM-01:40 PM, Hair Botox - Medium Nidhisha Arjundas, 10…" at bounding box center [434, 473] width 137 height 587
click at [562, 148] on icon at bounding box center [562, 148] width 5 height 8
type input "[DATE]"
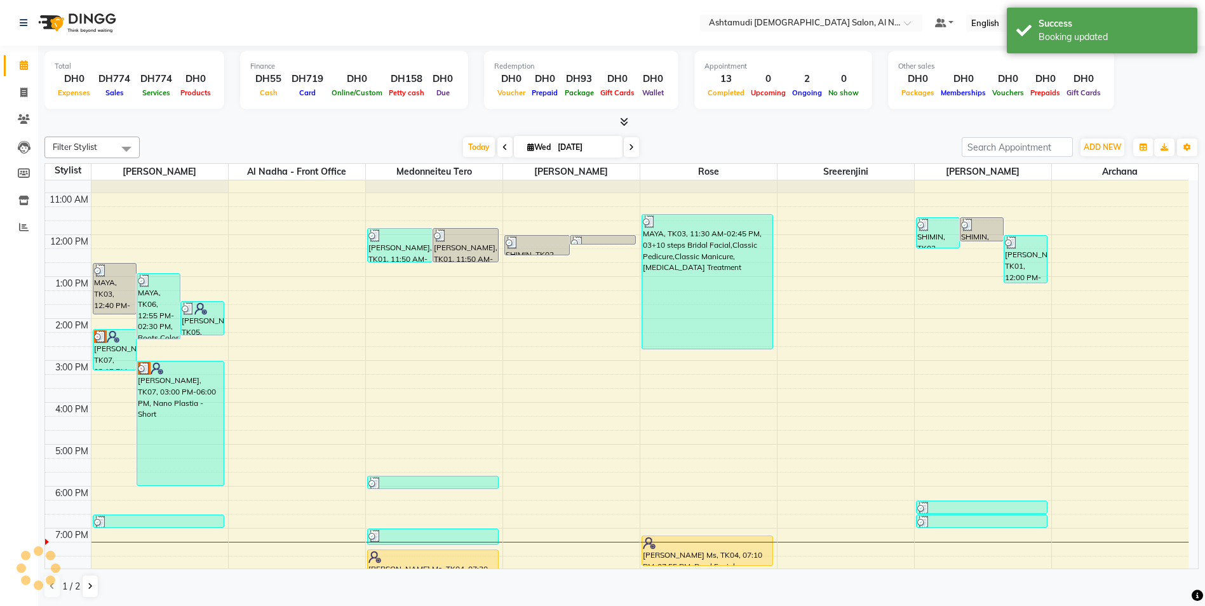
scroll to position [135, 0]
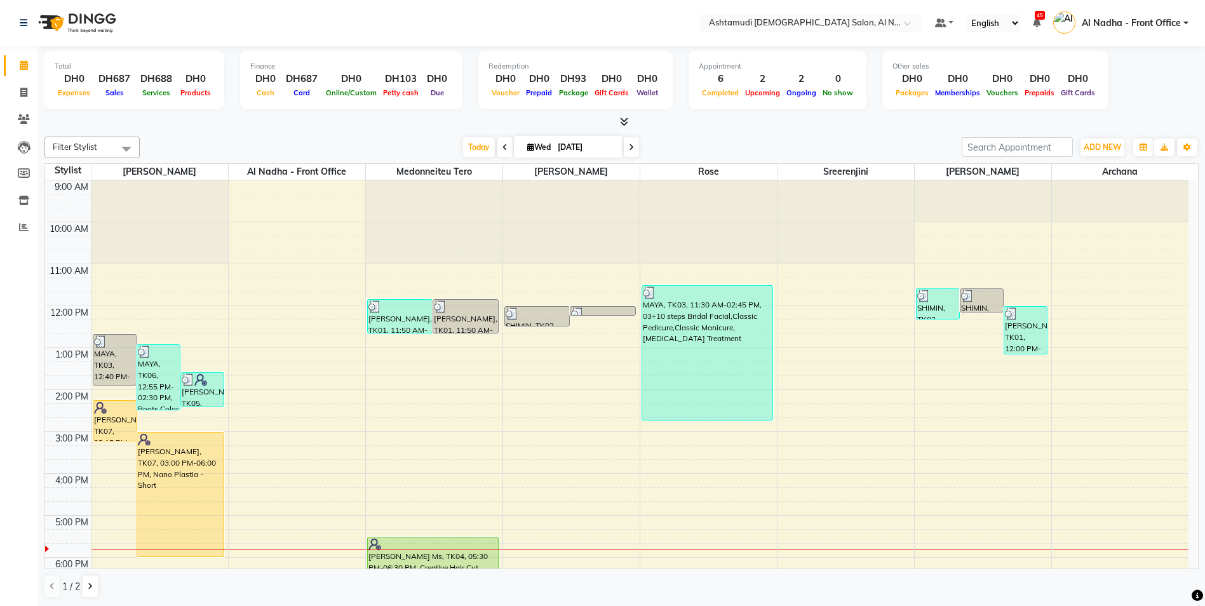
scroll to position [127, 0]
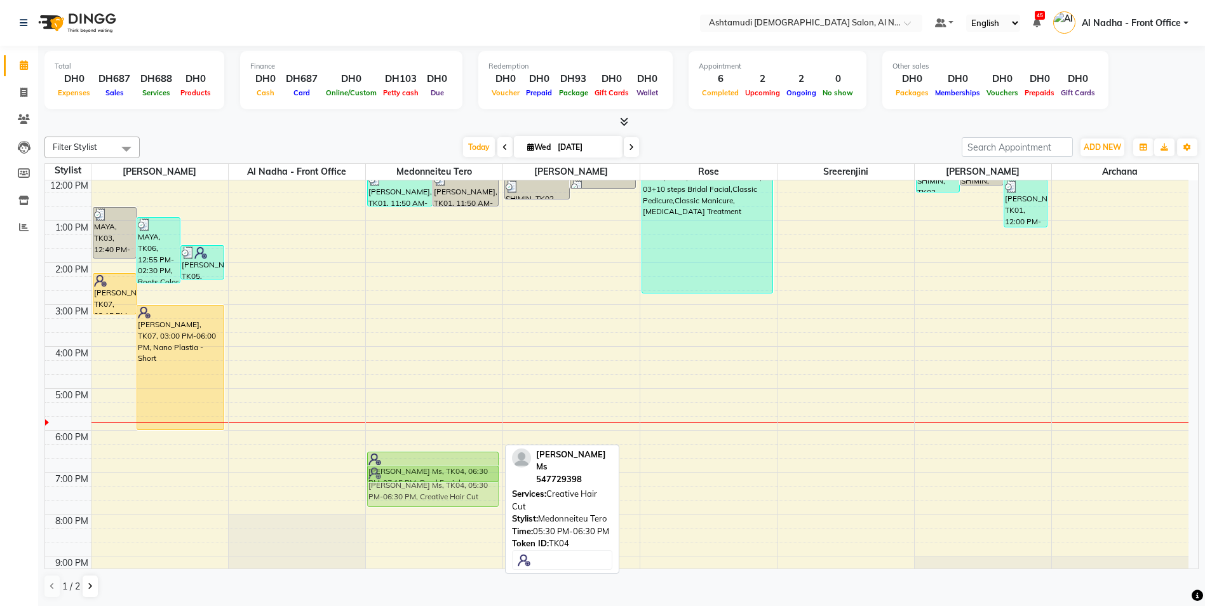
drag, startPoint x: 424, startPoint y: 442, endPoint x: 427, endPoint y: 496, distance: 54.1
click at [427, 496] on div "[PERSON_NAME], TK01, 11:50 AM-12:40 PM, Wash & Blow Dry - Medium hair [PERSON_N…" at bounding box center [434, 346] width 137 height 587
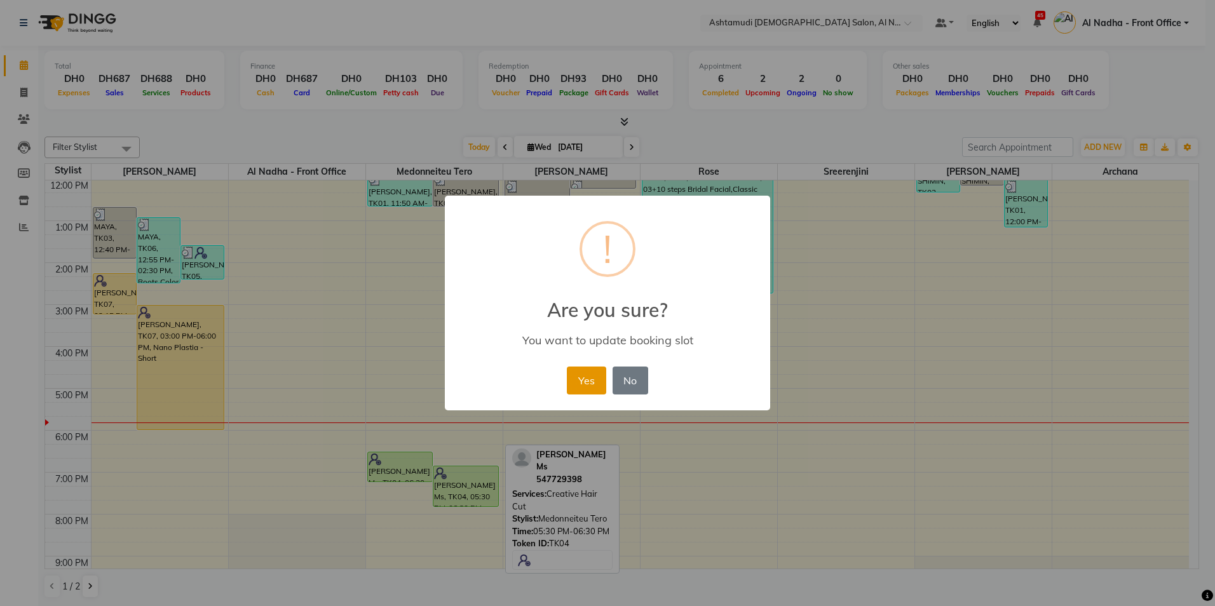
click at [591, 387] on button "Yes" at bounding box center [586, 381] width 39 height 28
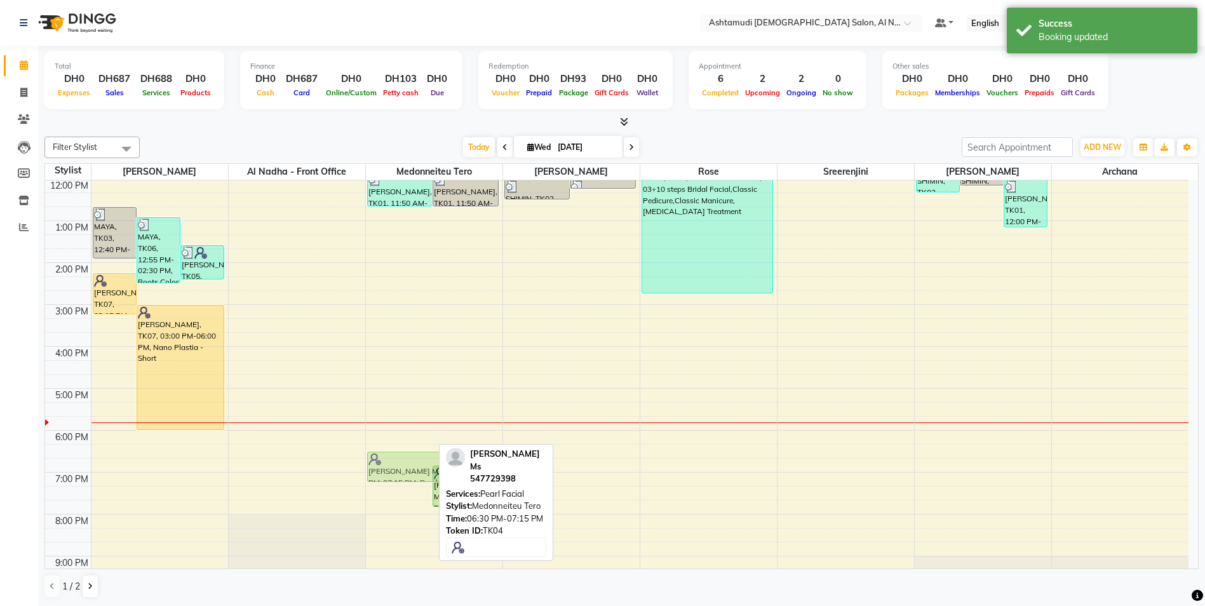
drag, startPoint x: 395, startPoint y: 466, endPoint x: 400, endPoint y: 472, distance: 8.5
click at [400, 472] on div "[PERSON_NAME], TK01, 11:50 AM-12:40 PM, Wash & Blow Dry - Medium hair [PERSON_N…" at bounding box center [434, 346] width 137 height 587
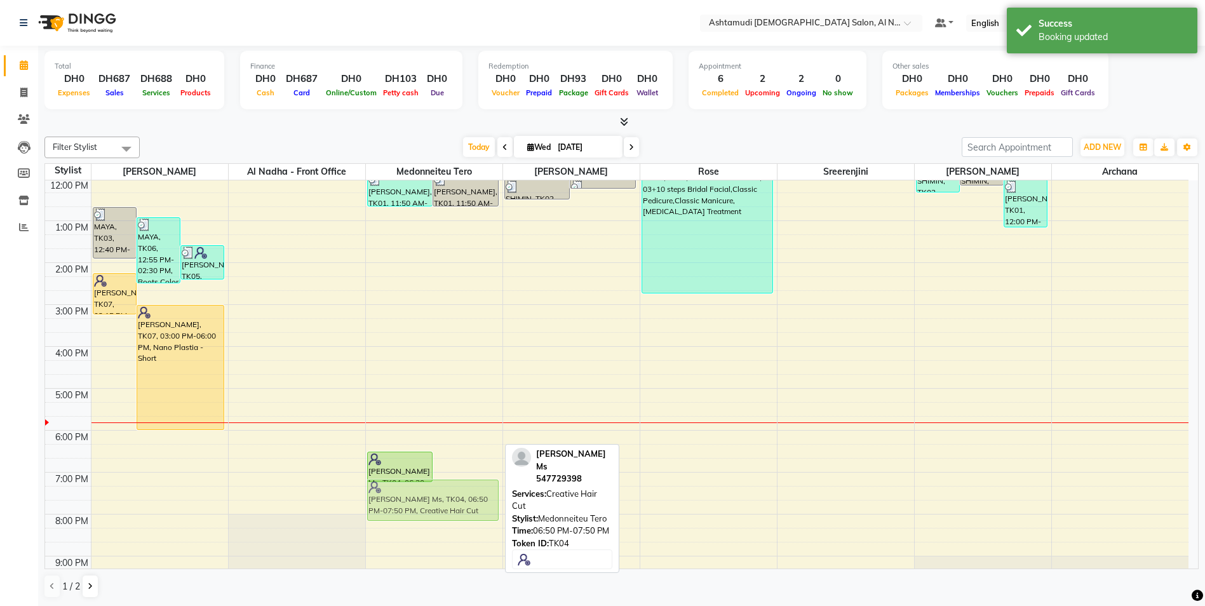
drag, startPoint x: 462, startPoint y: 495, endPoint x: 460, endPoint y: 510, distance: 14.7
click at [460, 510] on div "[PERSON_NAME], TK01, 11:50 AM-12:40 PM, Wash & Blow Dry - Medium hair [PERSON_N…" at bounding box center [434, 346] width 137 height 587
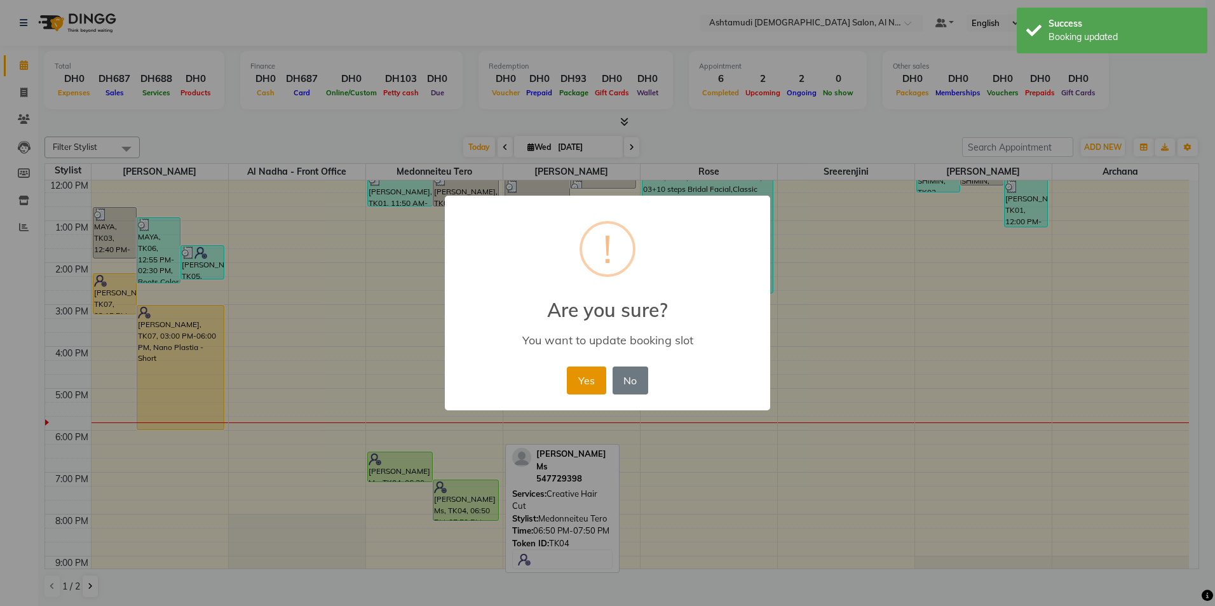
click at [583, 381] on button "Yes" at bounding box center [586, 381] width 39 height 28
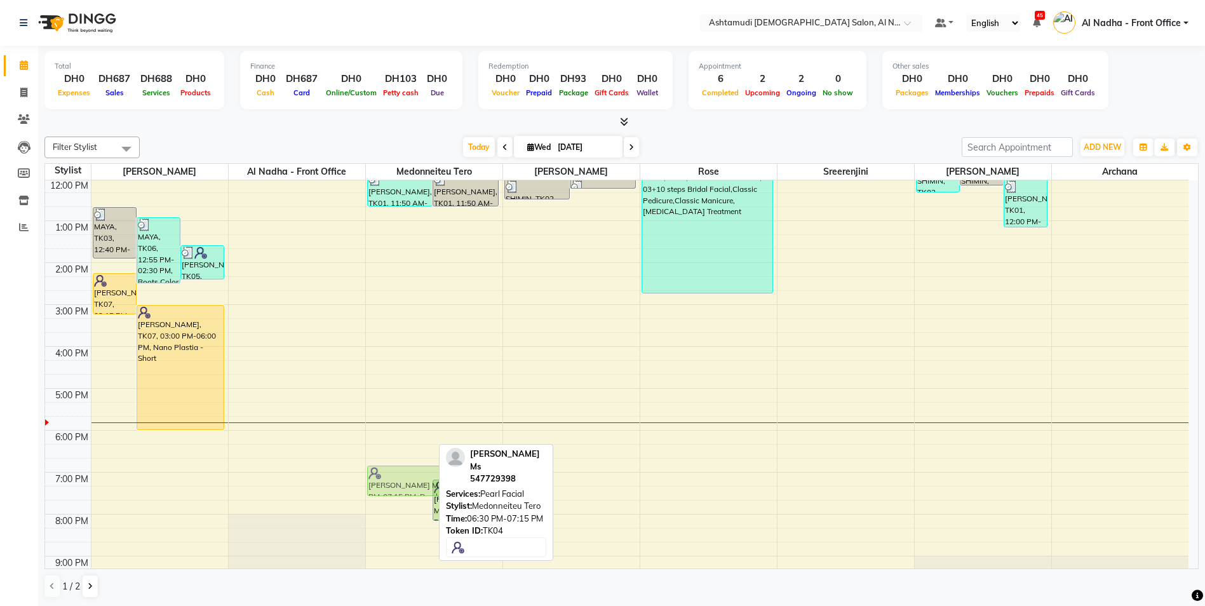
click at [397, 468] on div "[PERSON_NAME], TK01, 11:50 AM-12:40 PM, Wash & Blow Dry - Medium hair [PERSON_N…" at bounding box center [434, 346] width 137 height 587
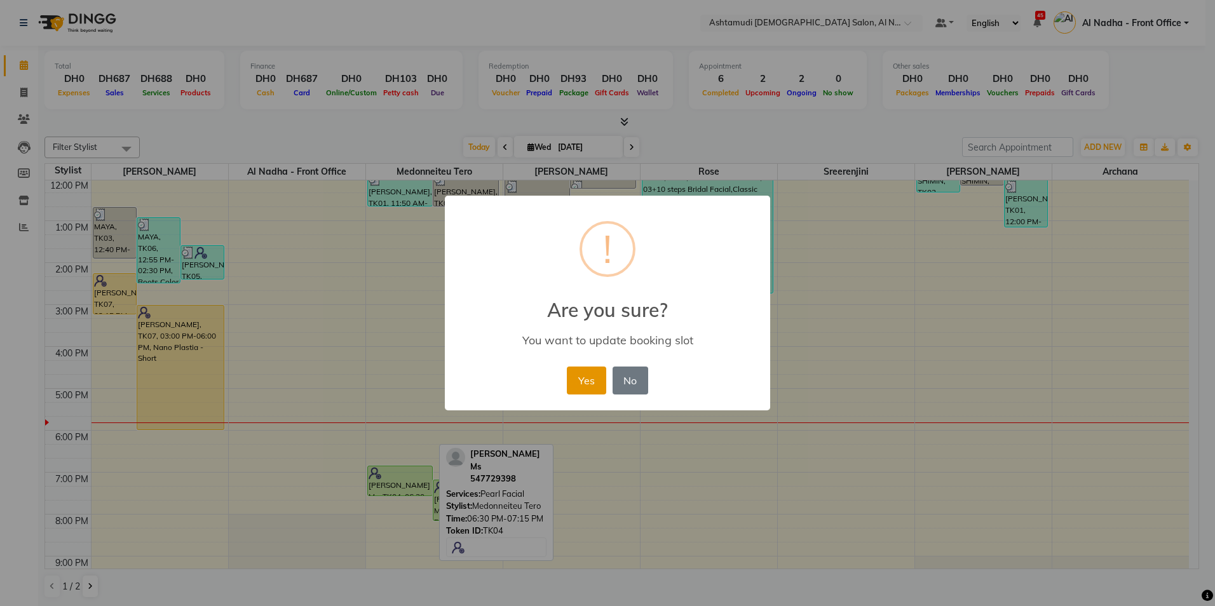
click at [580, 384] on button "Yes" at bounding box center [586, 381] width 39 height 28
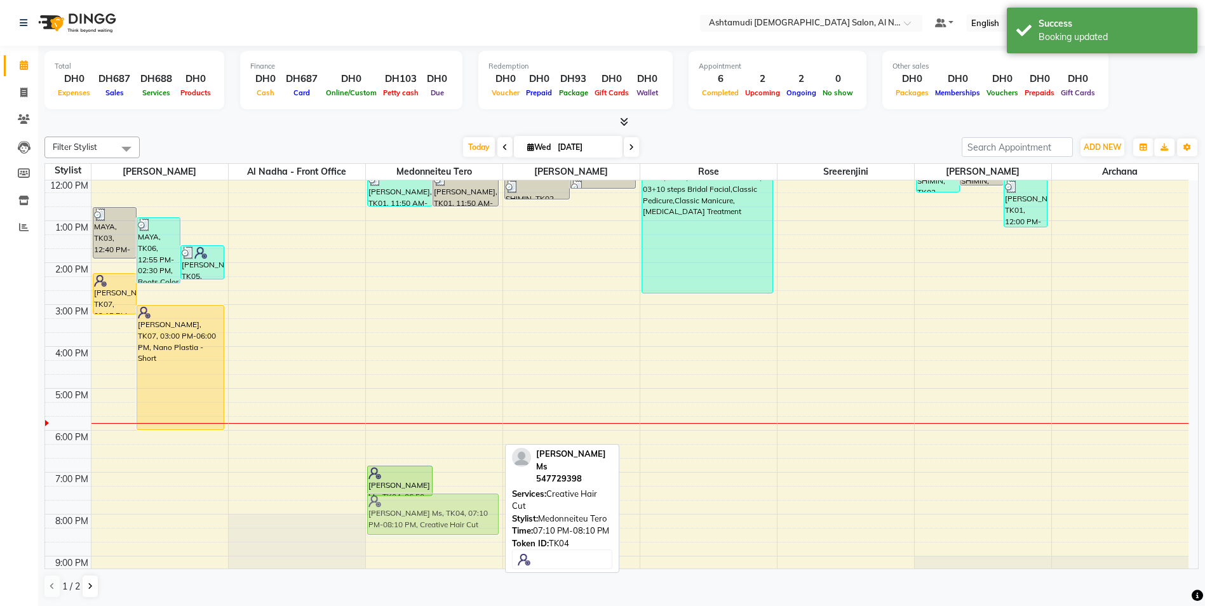
drag, startPoint x: 459, startPoint y: 512, endPoint x: 461, endPoint y: 524, distance: 12.2
click at [459, 524] on div "[PERSON_NAME], TK01, 11:50 AM-12:40 PM, Wash & Blow Dry - Medium hair [PERSON_N…" at bounding box center [434, 346] width 137 height 587
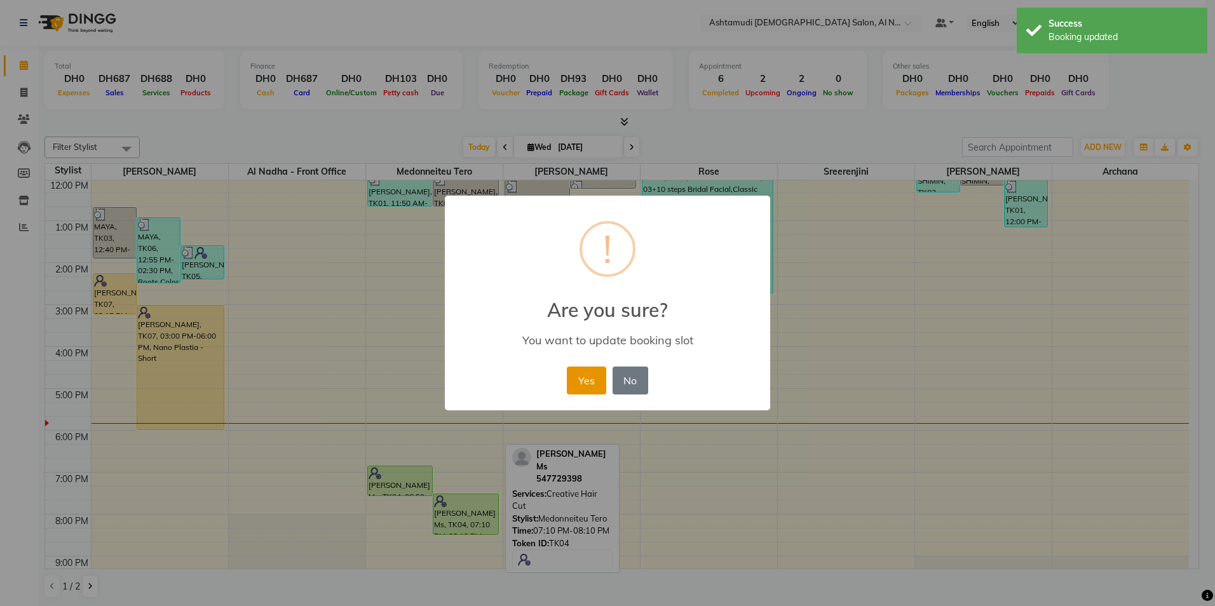
click at [588, 374] on button "Yes" at bounding box center [586, 381] width 39 height 28
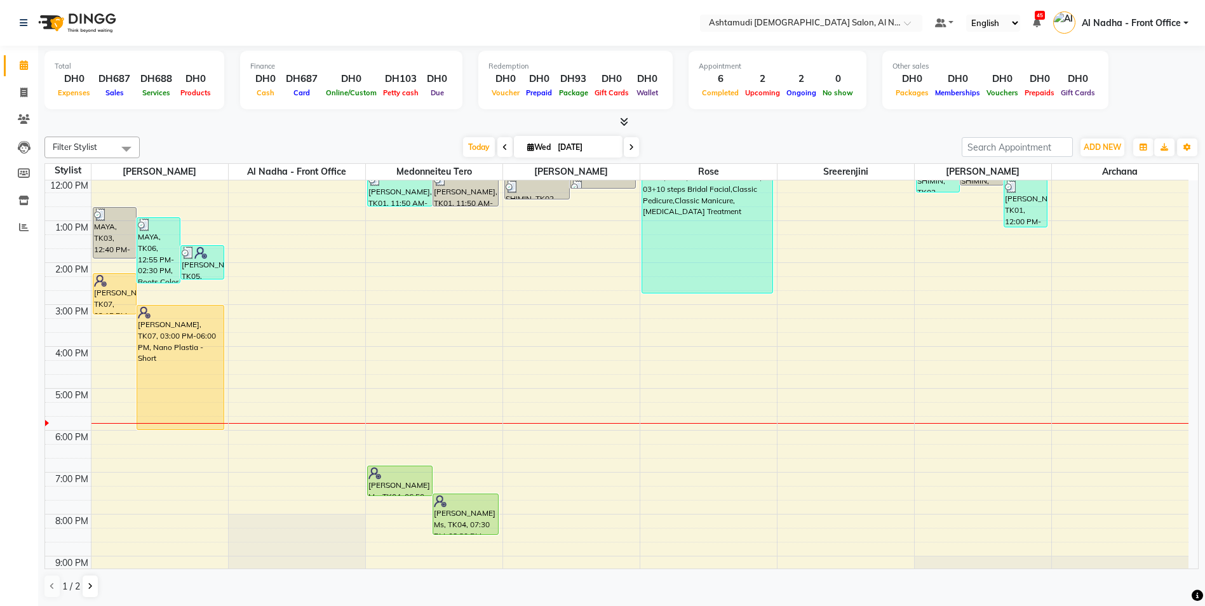
scroll to position [191, 0]
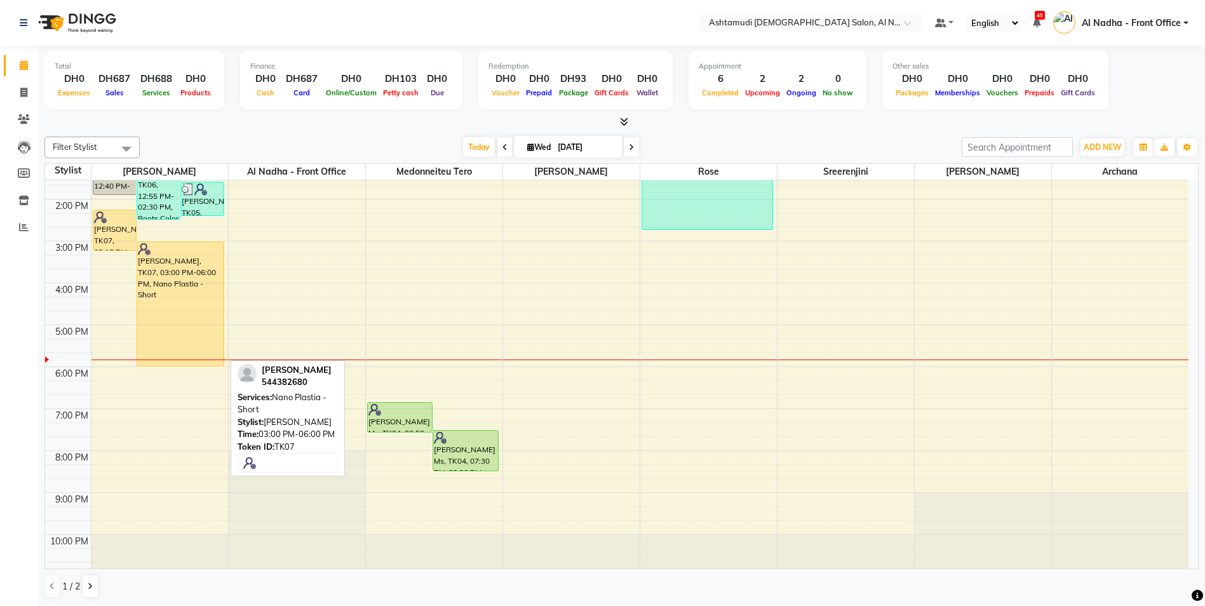
click at [160, 262] on div "[PERSON_NAME], TK07, 03:00 PM-06:00 PM, Nano Plastia - Short" at bounding box center [180, 304] width 86 height 124
click at [196, 293] on div "[PERSON_NAME], TK07, 03:00 PM-06:00 PM, Nano Plastia - Short" at bounding box center [180, 304] width 86 height 124
select select "1"
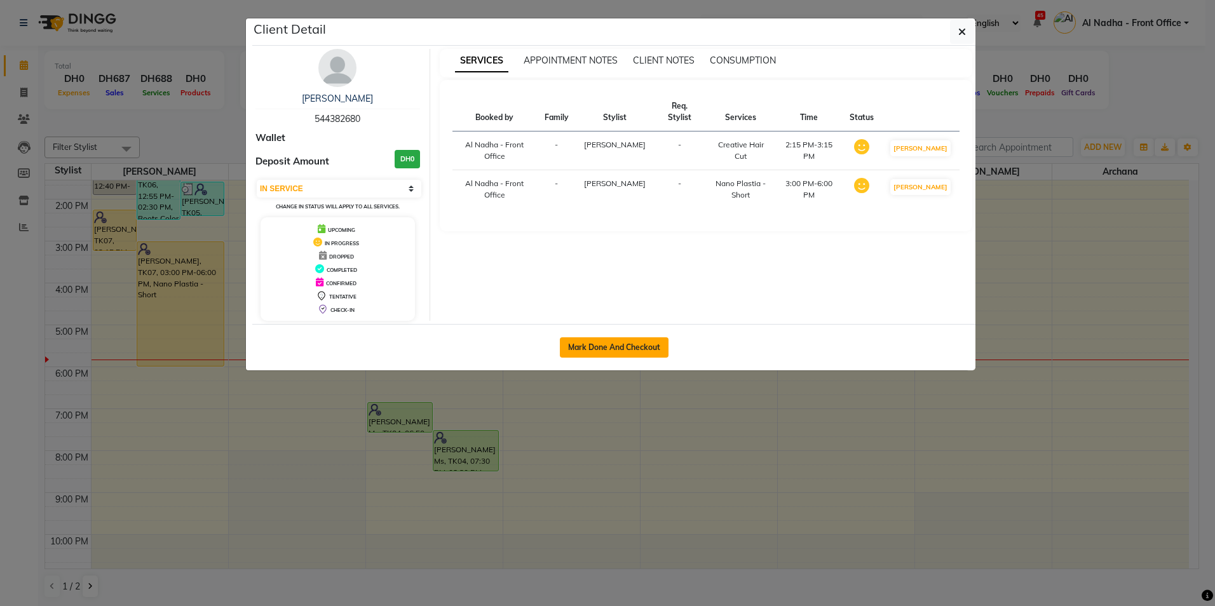
click at [611, 351] on button "Mark Done And Checkout" at bounding box center [614, 347] width 109 height 20
select select "service"
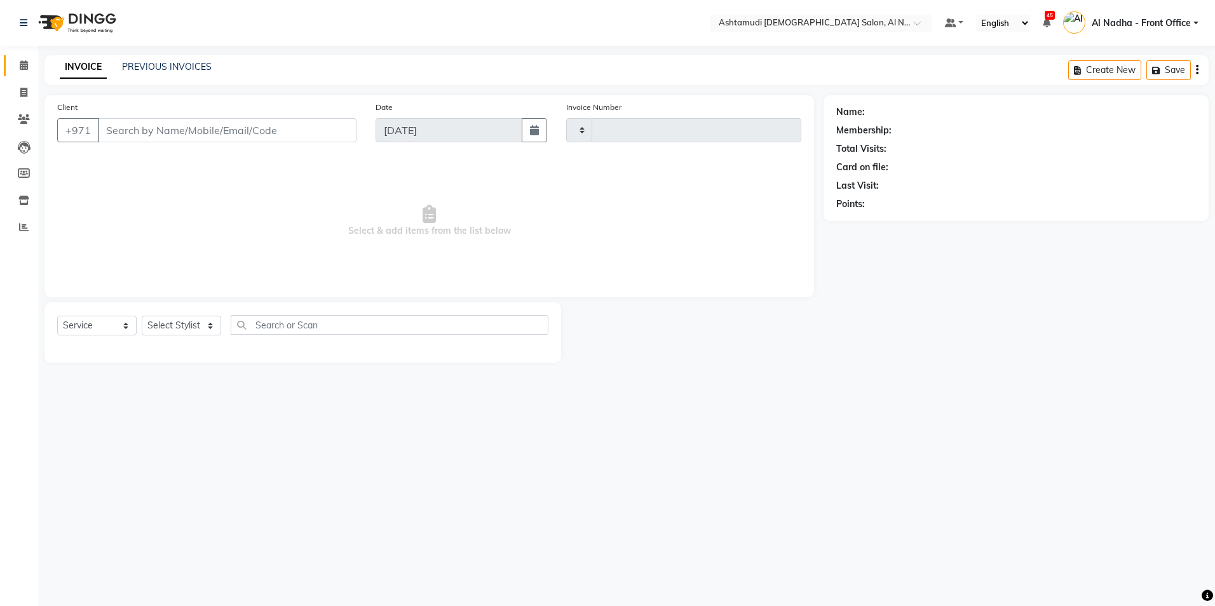
type input "2239"
select select "7088"
type input "544382680"
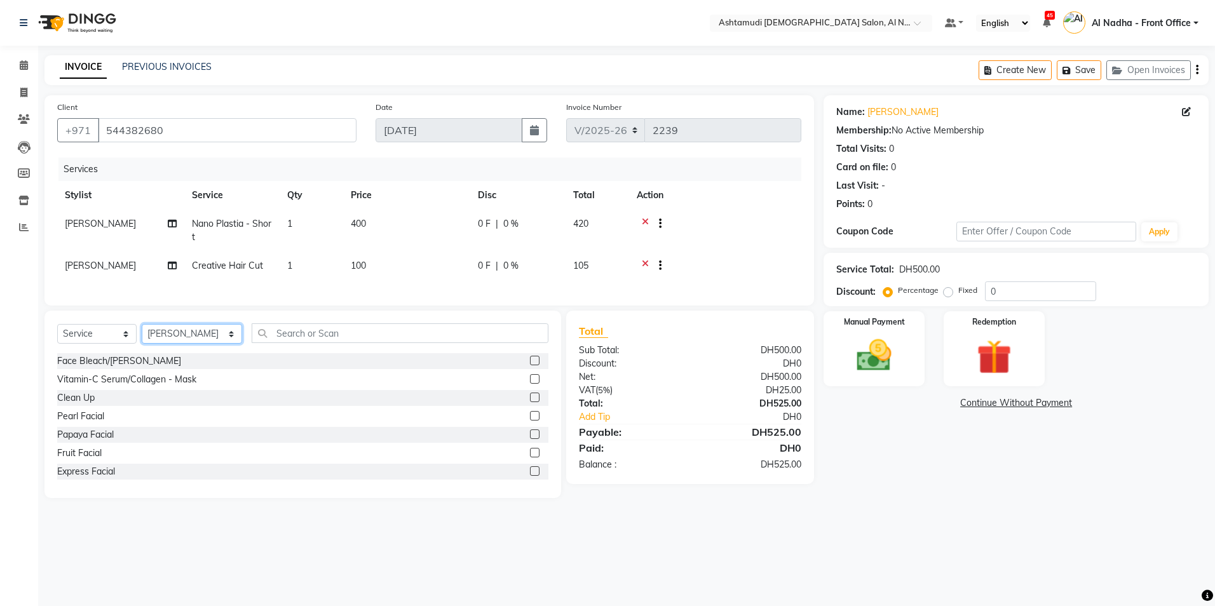
click at [174, 337] on select "Select Stylist Al Nadha - Front Office Archana Medonneiteu Tero Mehwish Mubeen …" at bounding box center [192, 334] width 100 height 20
select select "68348"
click at [142, 334] on select "Select Stylist Al Nadha - Front Office Archana Medonneiteu Tero Mehwish Mubeen …" at bounding box center [192, 334] width 100 height 20
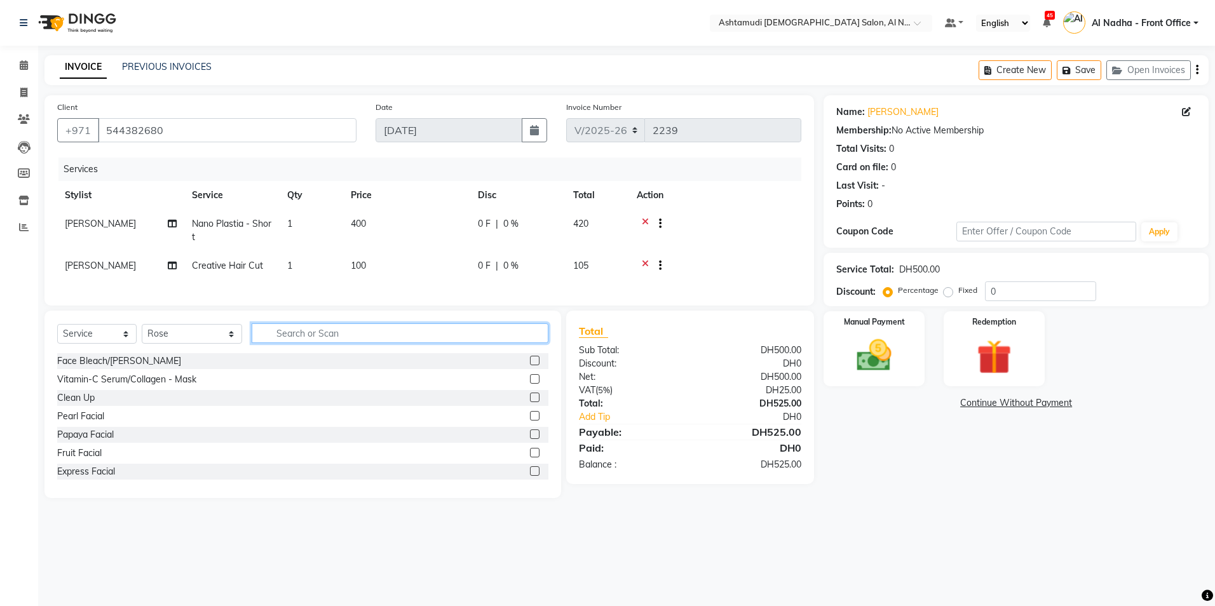
click at [293, 340] on input "text" at bounding box center [400, 333] width 296 height 20
type input "CURE"
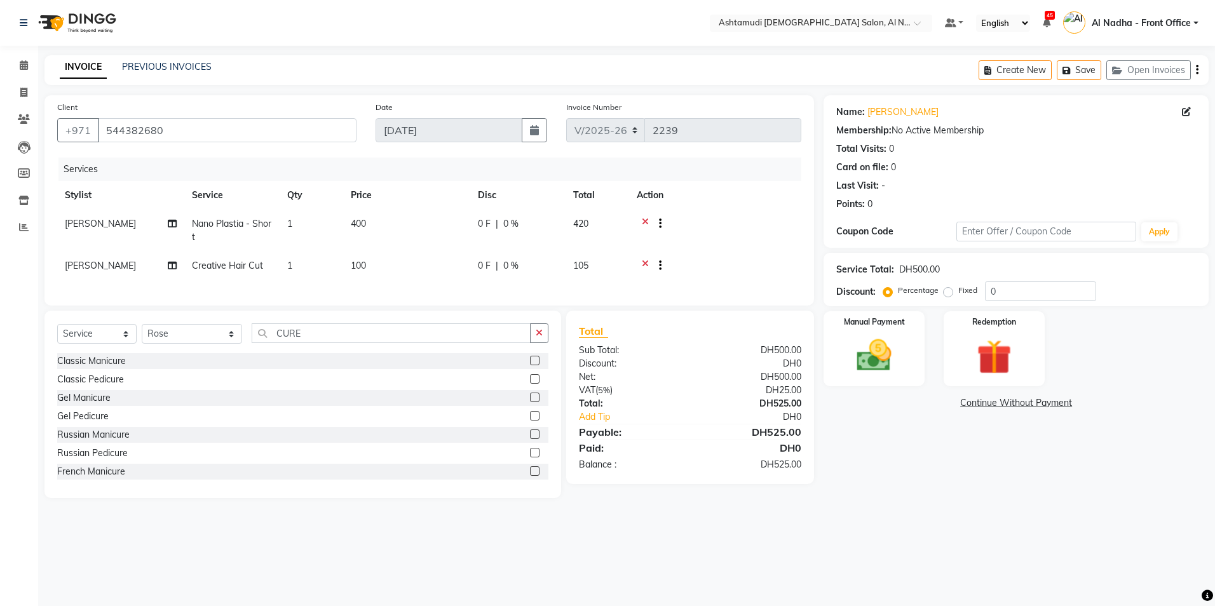
click at [530, 365] on label at bounding box center [535, 361] width 10 height 10
click at [530, 365] on input "checkbox" at bounding box center [534, 361] width 8 height 8
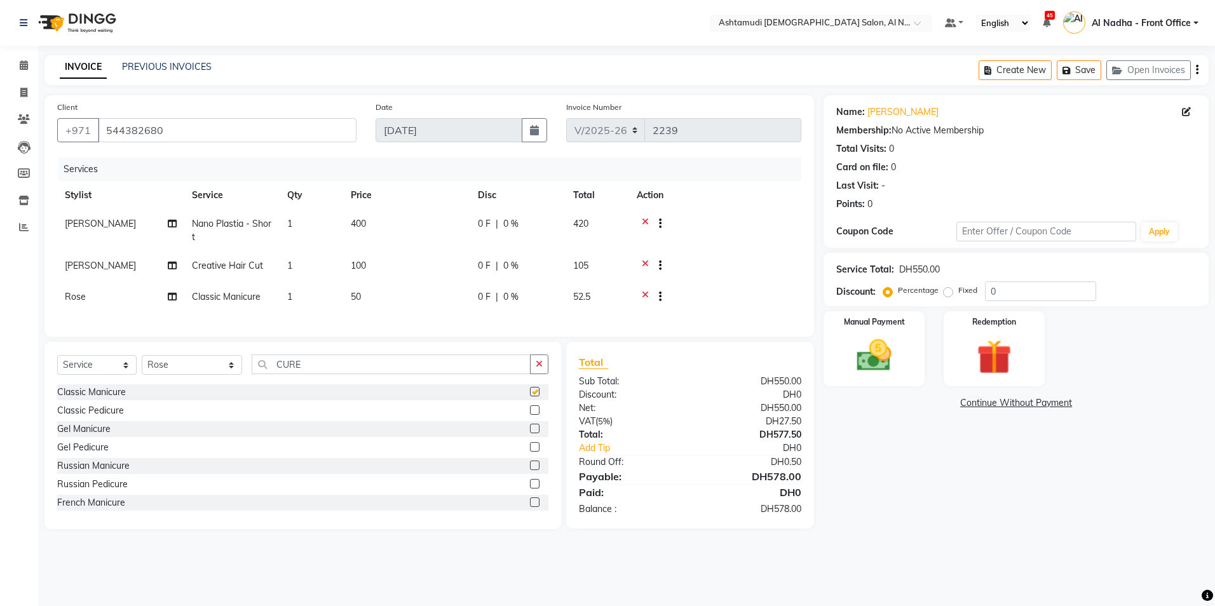
checkbox input "false"
click at [530, 415] on label at bounding box center [535, 410] width 10 height 10
click at [530, 415] on input "checkbox" at bounding box center [534, 411] width 8 height 8
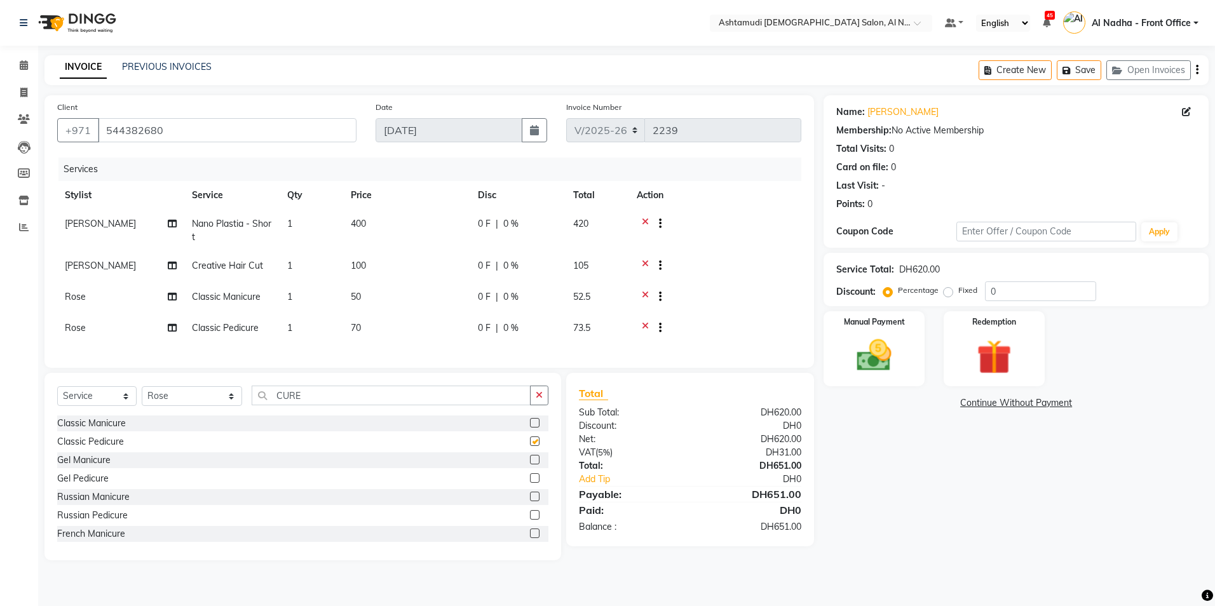
checkbox input "false"
click at [324, 405] on input "CURE" at bounding box center [391, 396] width 278 height 20
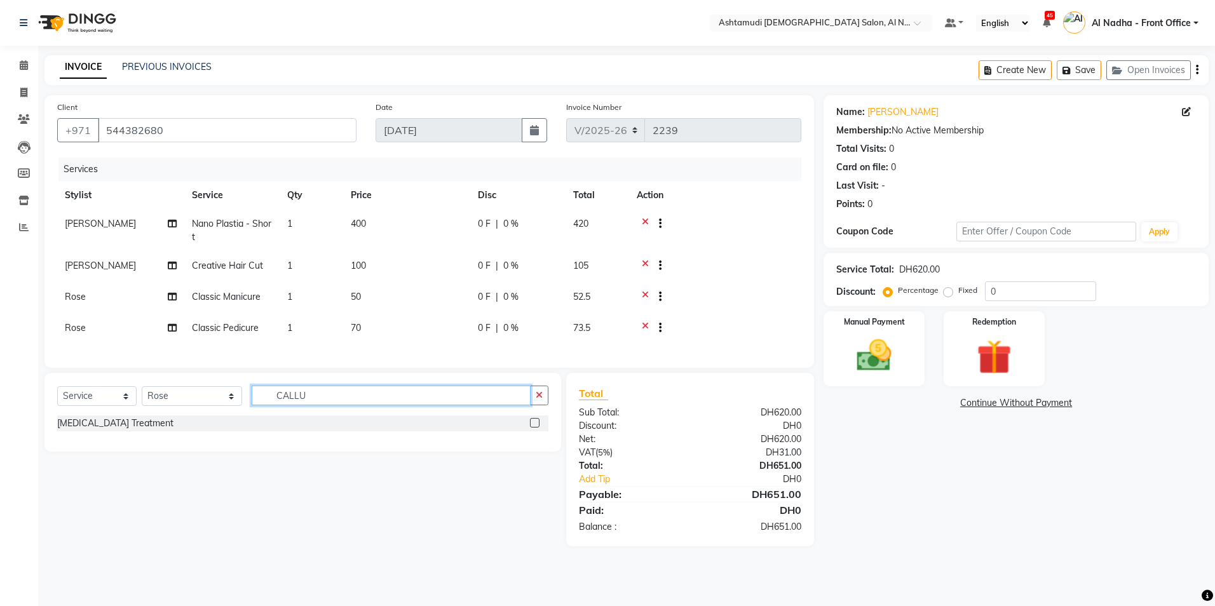
type input "CALLU"
click at [533, 428] on label at bounding box center [535, 423] width 10 height 10
click at [533, 428] on input "checkbox" at bounding box center [534, 423] width 8 height 8
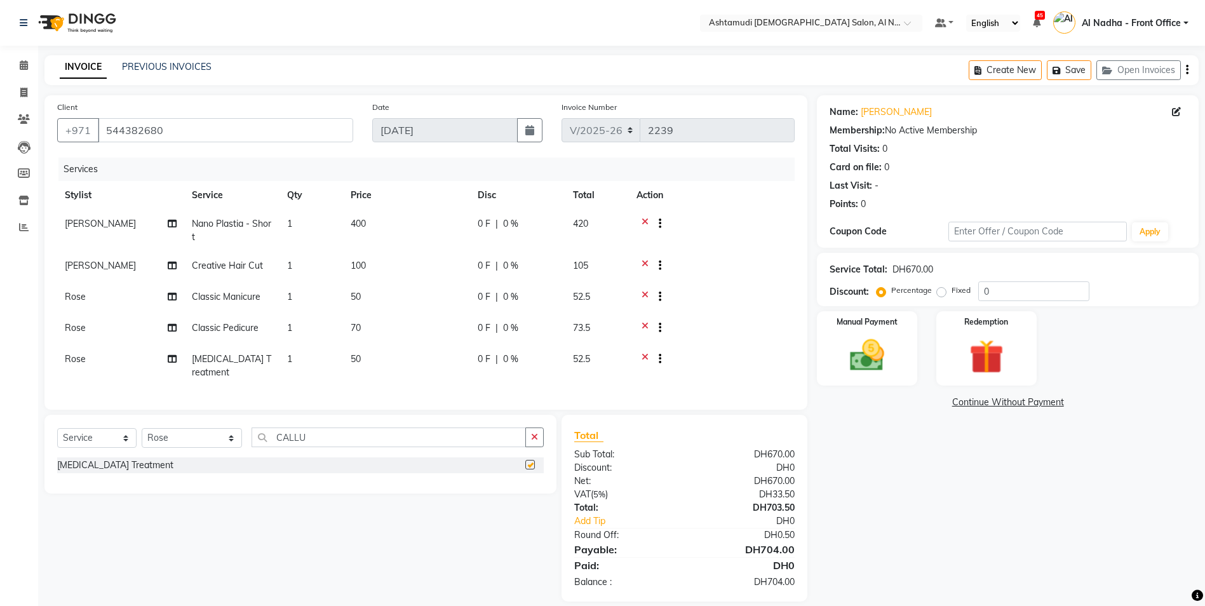
checkbox input "false"
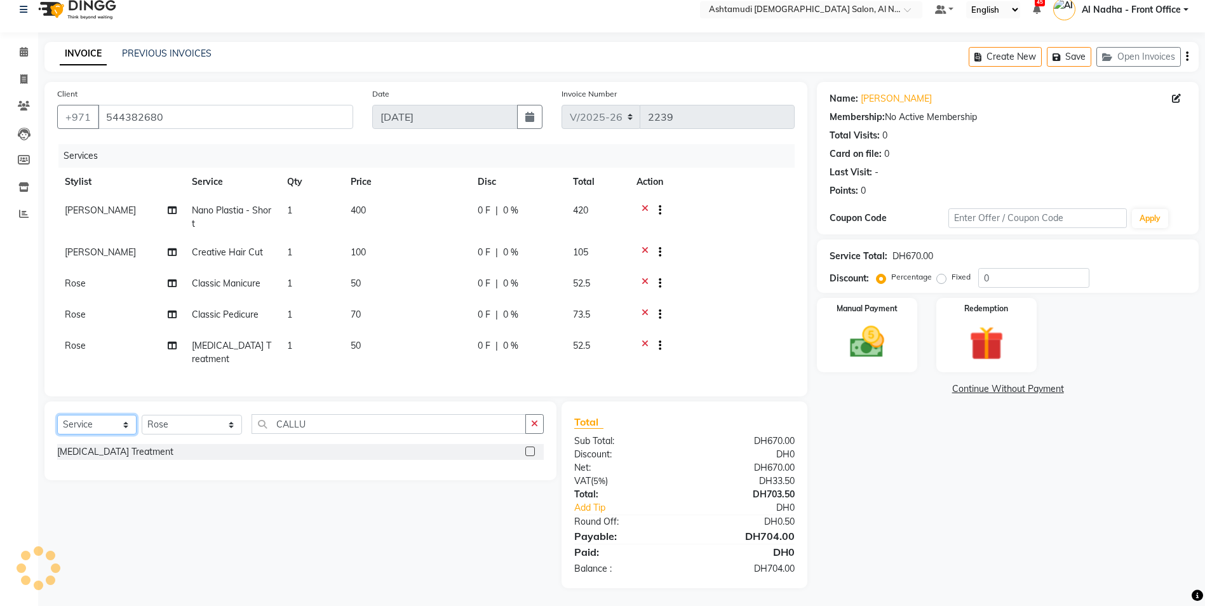
click at [116, 423] on select "Select Service Product Membership Package Voucher Prepaid Gift Card" at bounding box center [96, 425] width 79 height 20
select select "package"
click at [57, 415] on select "Select Service Product Membership Package Voucher Prepaid Gift Card" at bounding box center [96, 425] width 79 height 20
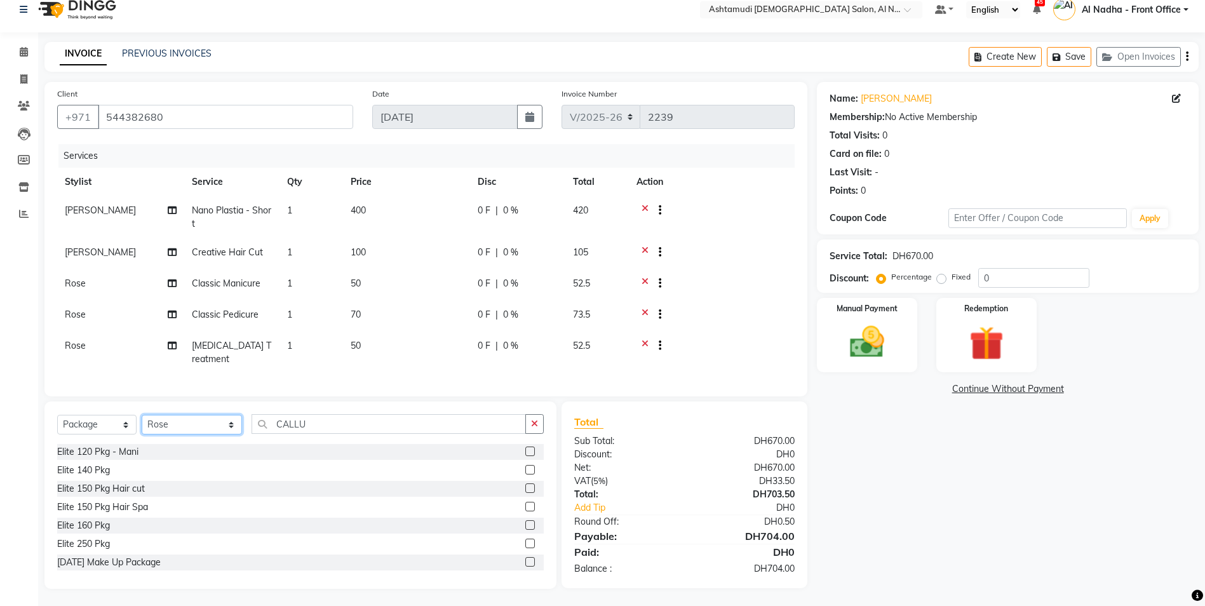
click at [182, 426] on select "Select Stylist Al Nadha - Front Office Archana Medonneiteu Tero Mehwish Mubeen …" at bounding box center [192, 425] width 100 height 20
select select "59177"
click at [142, 415] on select "Select Stylist Al Nadha - Front Office Archana Medonneiteu Tero Mehwish Mubeen …" at bounding box center [192, 425] width 100 height 20
click at [305, 421] on input "CALLU" at bounding box center [389, 424] width 275 height 20
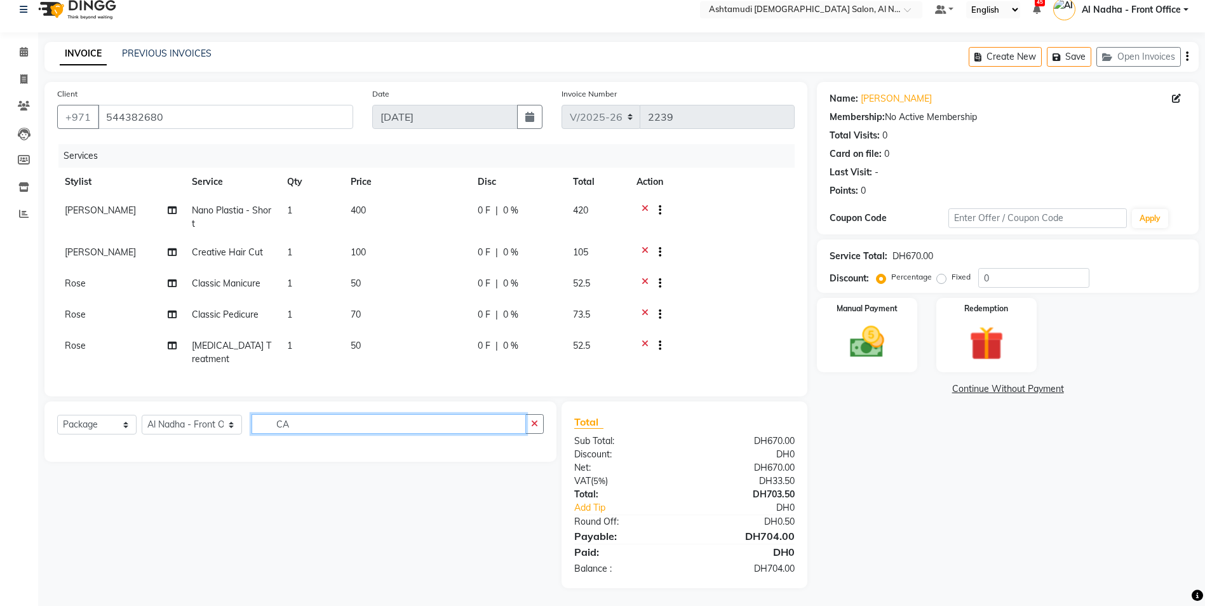
type input "C"
type input "120"
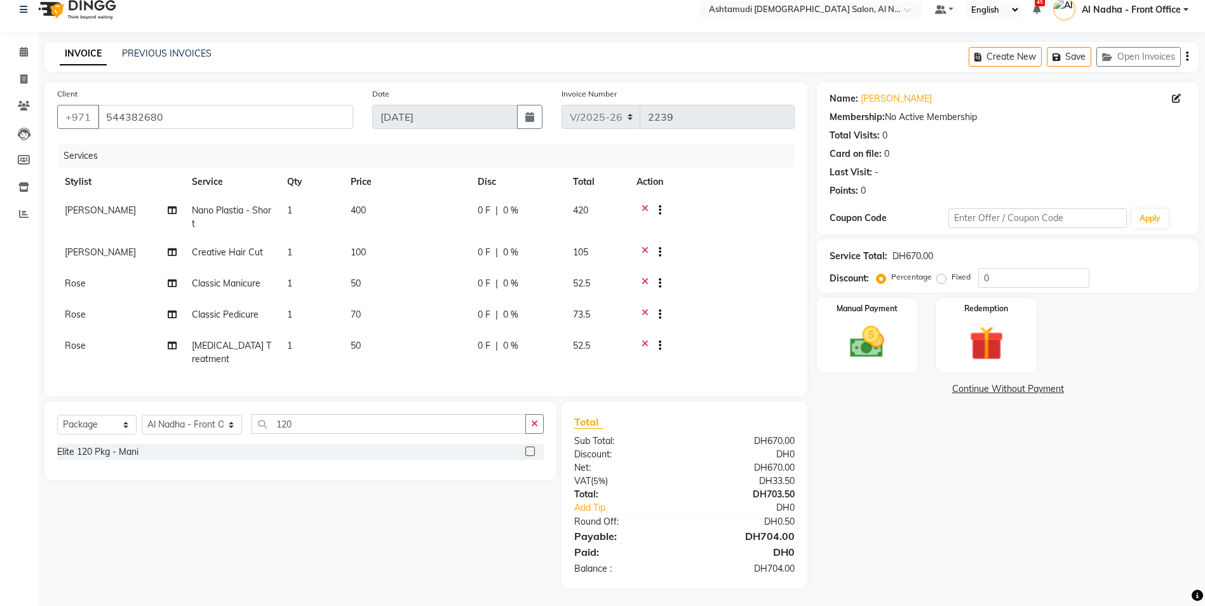
click at [533, 449] on label at bounding box center [531, 452] width 10 height 10
click at [533, 449] on input "checkbox" at bounding box center [530, 452] width 8 height 8
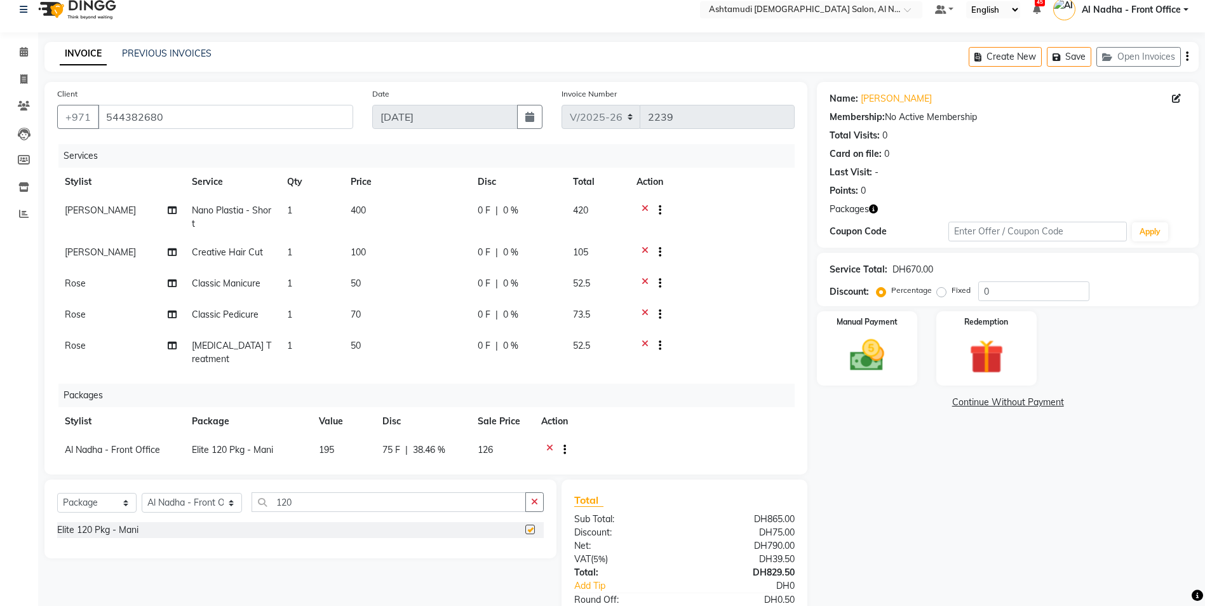
checkbox input "false"
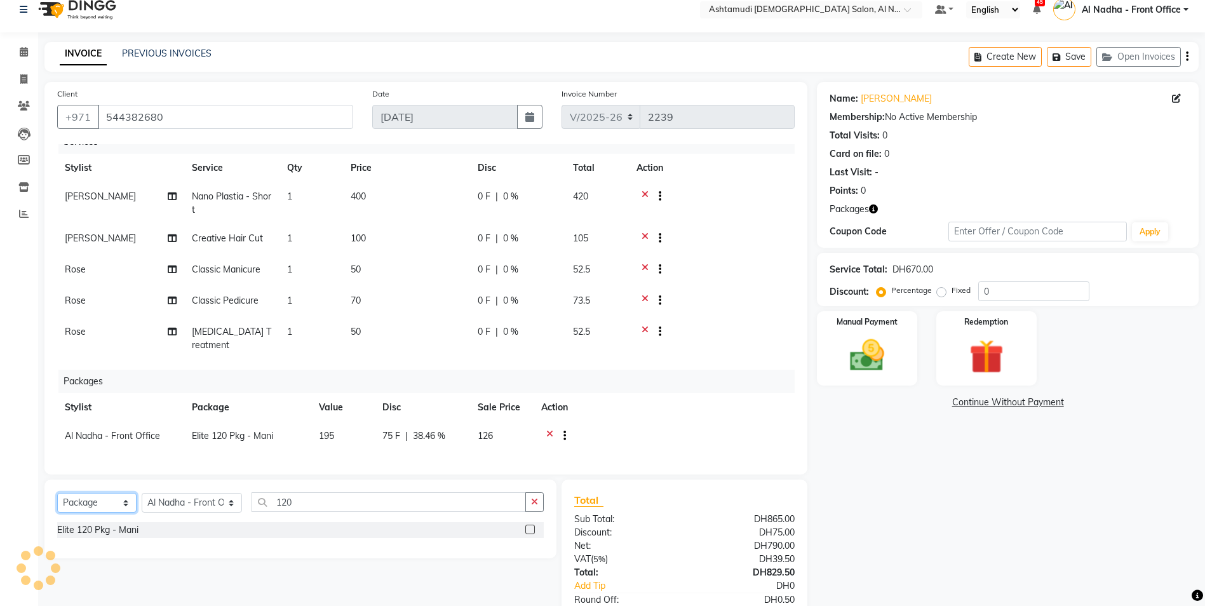
click at [92, 502] on select "Select Service Product Membership Package Voucher Prepaid Gift Card" at bounding box center [96, 503] width 79 height 20
select select "product"
click at [57, 493] on select "Select Service Product Membership Package Voucher Prepaid Gift Card" at bounding box center [96, 503] width 79 height 20
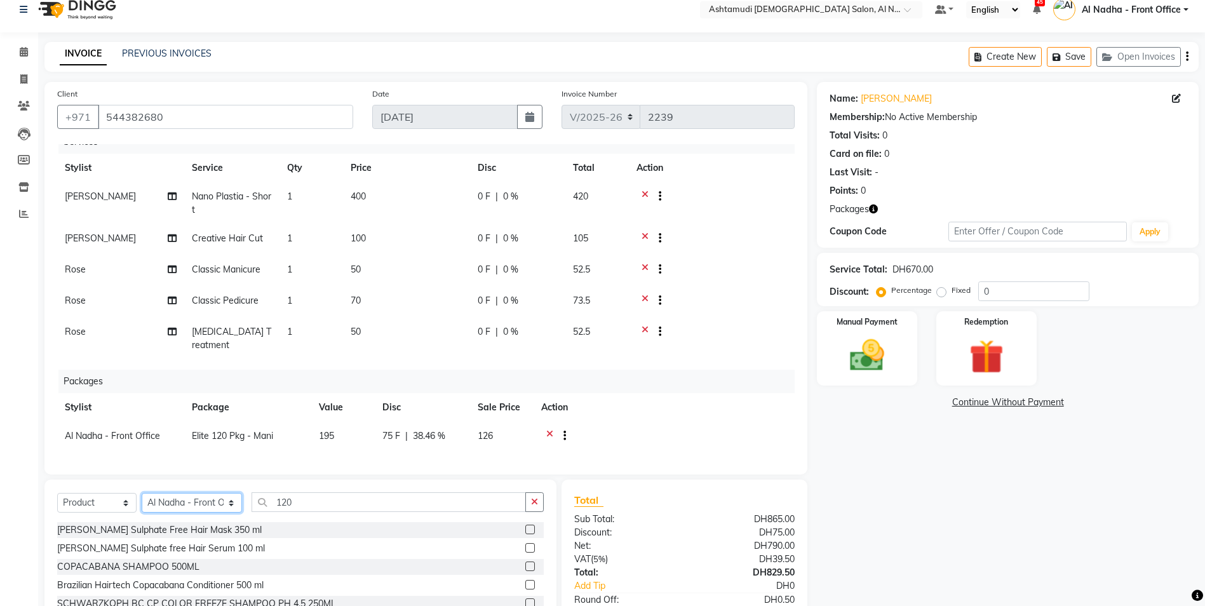
click at [175, 503] on select "Select Stylist Al Nadha - Front Office Archana Medonneiteu Tero Mehwish Mubeen …" at bounding box center [192, 503] width 100 height 20
select select "59093"
click at [142, 493] on select "Select Stylist Al Nadha - Front Office Archana Medonneiteu Tero Mehwish Mubeen …" at bounding box center [192, 503] width 100 height 20
click at [526, 526] on label at bounding box center [531, 530] width 10 height 10
click at [526, 526] on input "checkbox" at bounding box center [530, 530] width 8 height 8
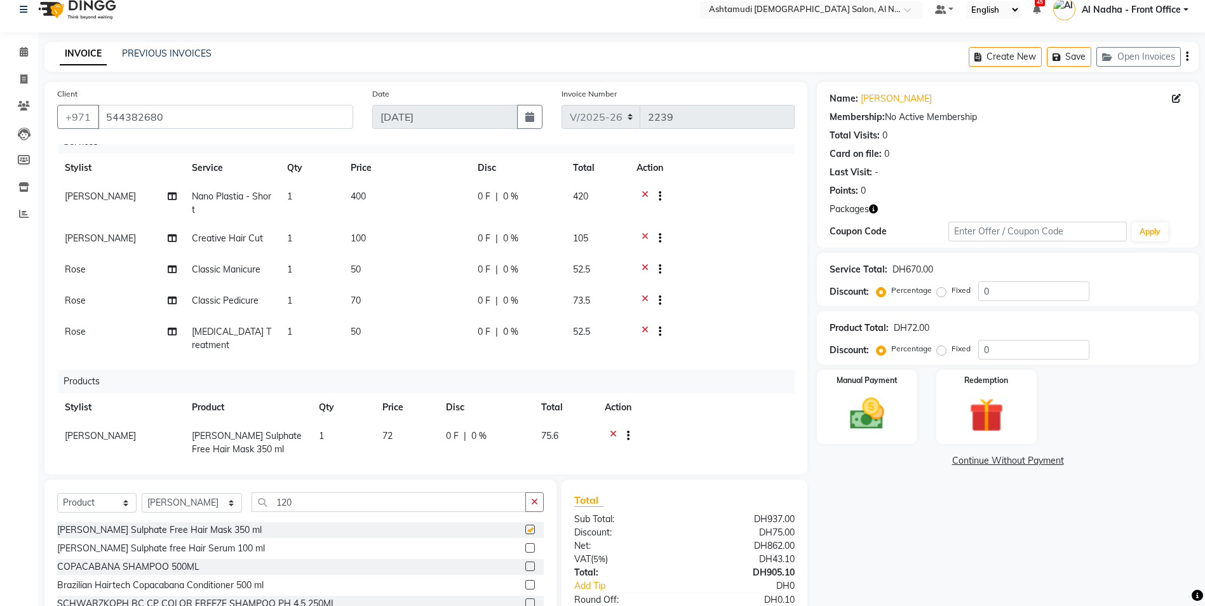
checkbox input "false"
click at [526, 547] on label at bounding box center [531, 548] width 10 height 10
click at [526, 547] on input "checkbox" at bounding box center [530, 549] width 8 height 8
checkbox input "false"
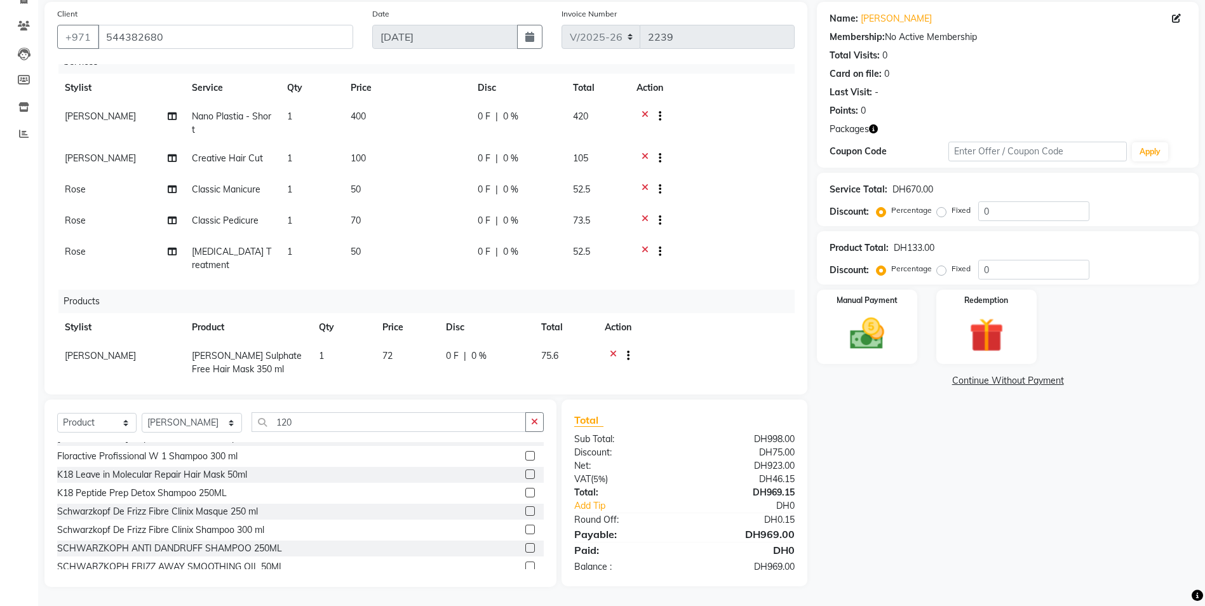
scroll to position [143, 0]
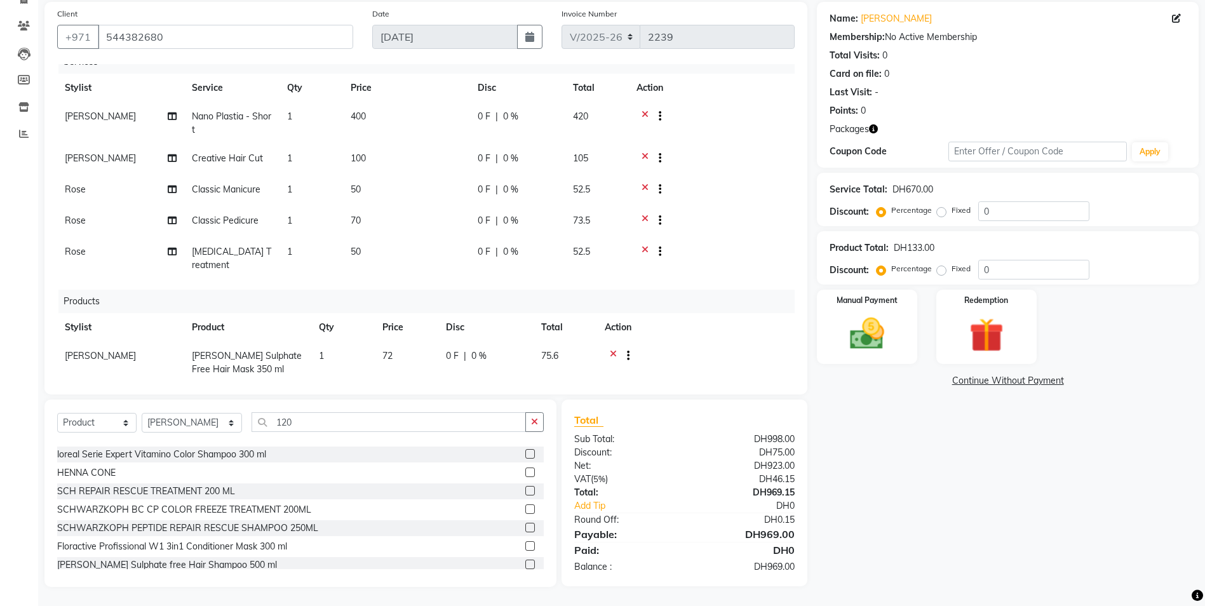
click at [519, 501] on div "Paula Rocca Sulphate Free Hair Mask 350 ml Paula Rocca Sulphate free Hair Serum…" at bounding box center [300, 505] width 487 height 127
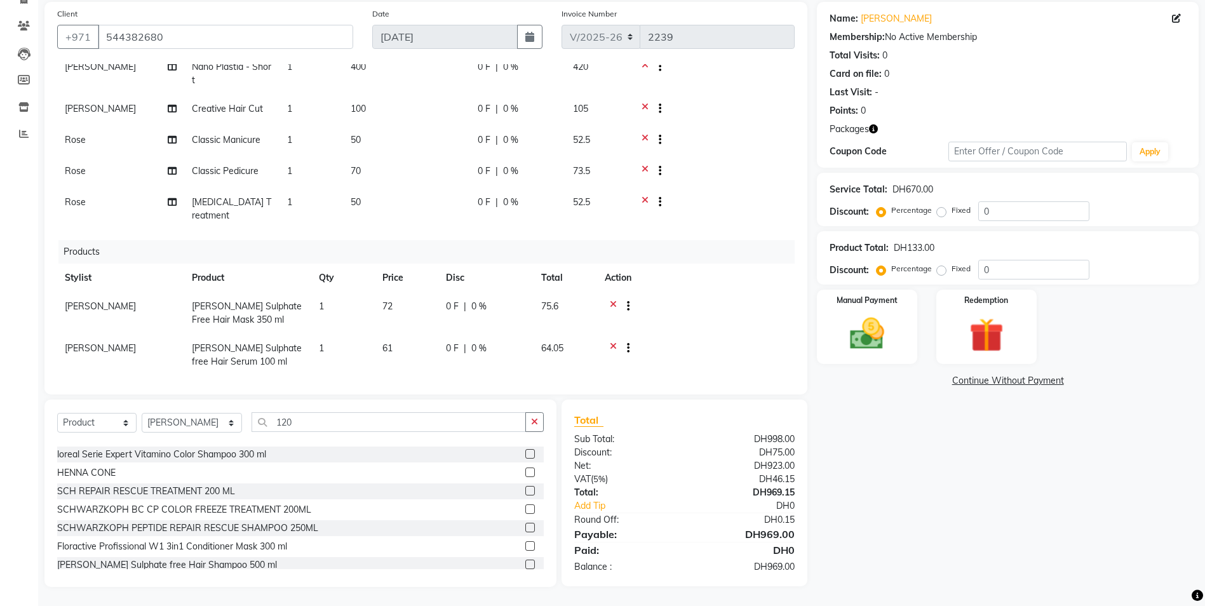
scroll to position [160, 0]
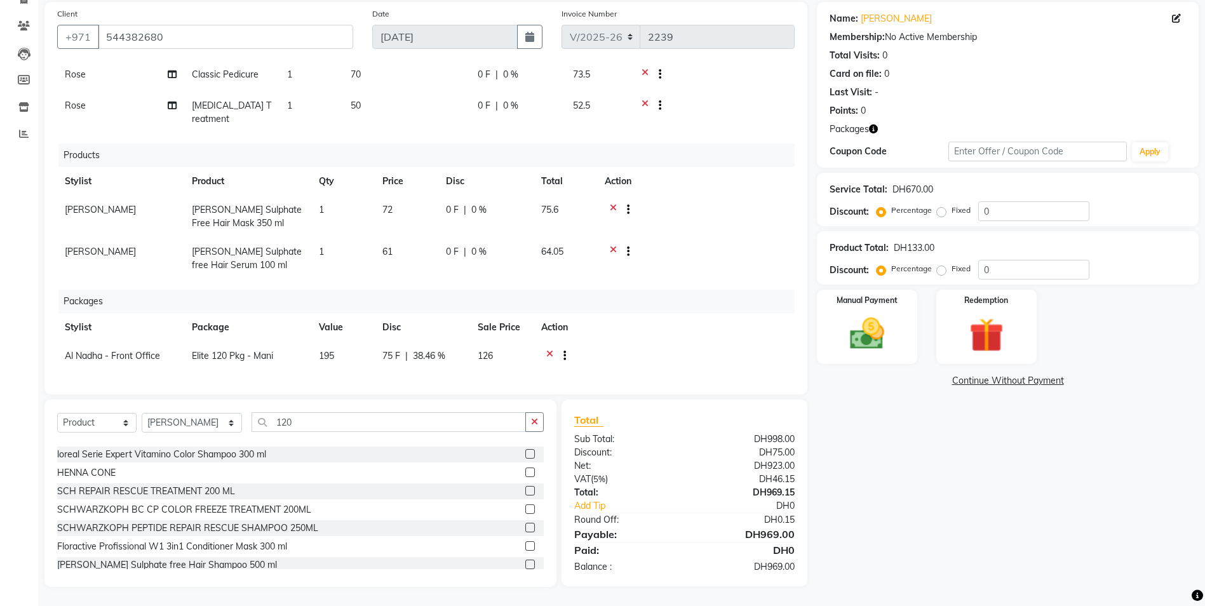
click at [526, 567] on label at bounding box center [531, 565] width 10 height 10
click at [526, 567] on input "checkbox" at bounding box center [530, 565] width 8 height 8
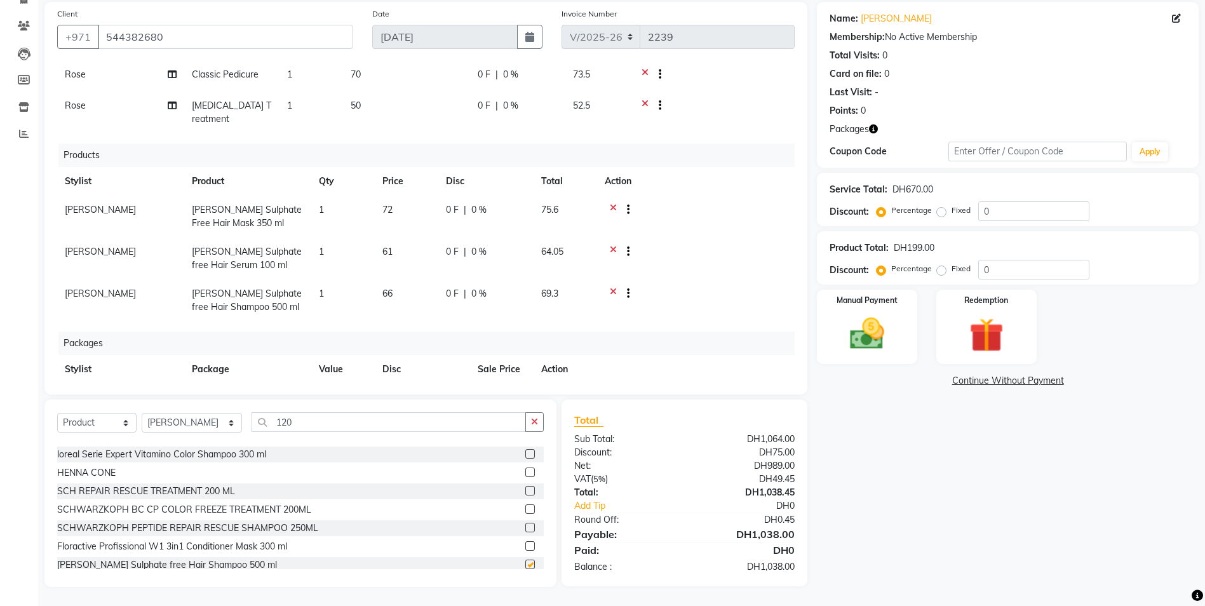
checkbox input "false"
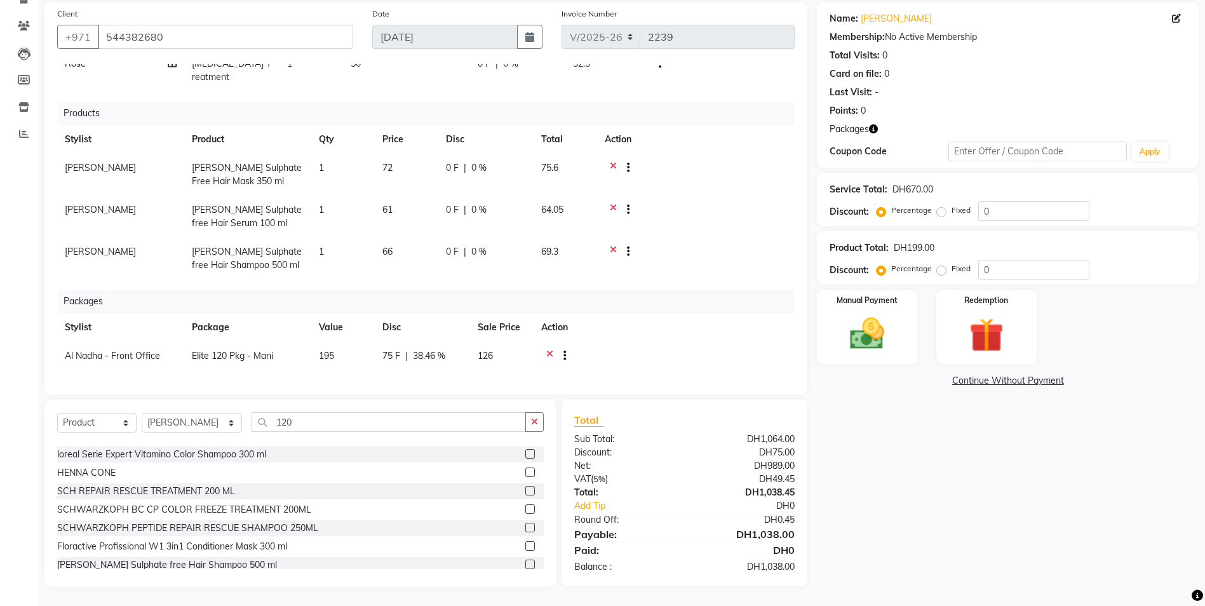
click at [452, 161] on span "0 F" at bounding box center [452, 167] width 13 height 13
select select "59093"
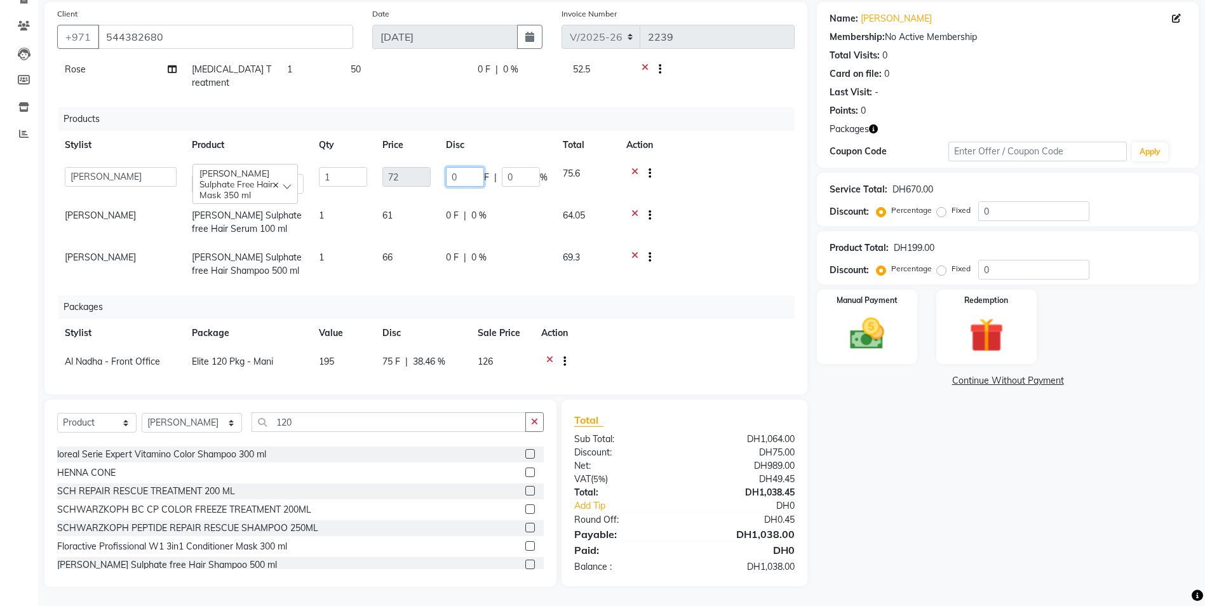
click at [464, 167] on input "0" at bounding box center [465, 177] width 38 height 20
type input "014"
click at [497, 231] on tbody "Al Nadha - Front Office Archana Medonneiteu Tero Mehwish Mubeen Minu Khati Mumt…" at bounding box center [426, 223] width 738 height 126
click at [456, 209] on span "0 F" at bounding box center [452, 215] width 13 height 13
select select "59093"
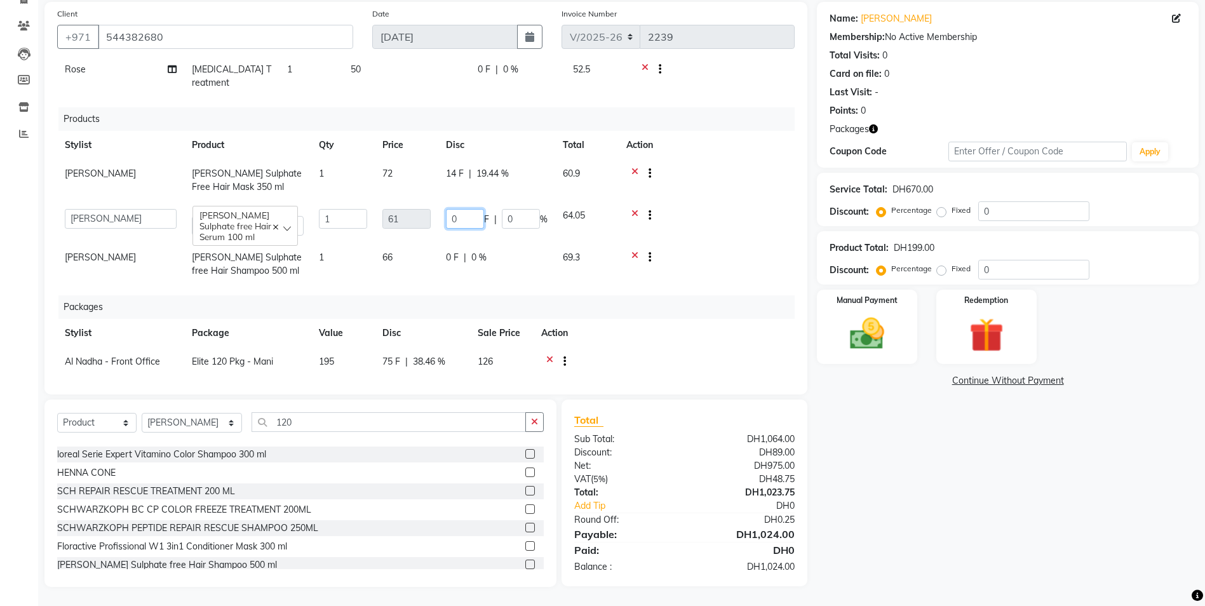
click at [466, 209] on input "0" at bounding box center [465, 219] width 38 height 20
type input "014"
click at [689, 264] on td at bounding box center [696, 264] width 198 height 42
click at [459, 251] on div "0 F | 0 %" at bounding box center [486, 257] width 80 height 13
select select "59093"
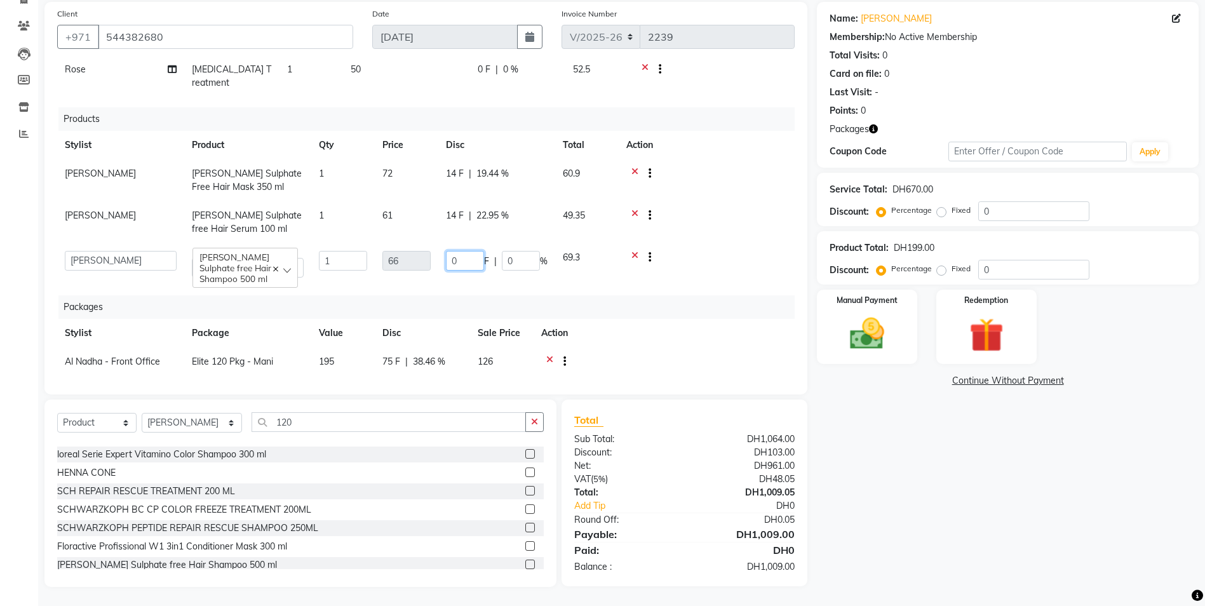
click at [470, 251] on input "0" at bounding box center [465, 261] width 38 height 20
type input "014"
click at [697, 273] on td at bounding box center [707, 264] width 176 height 42
click at [460, 251] on span "14 F" at bounding box center [455, 257] width 18 height 13
select select "59093"
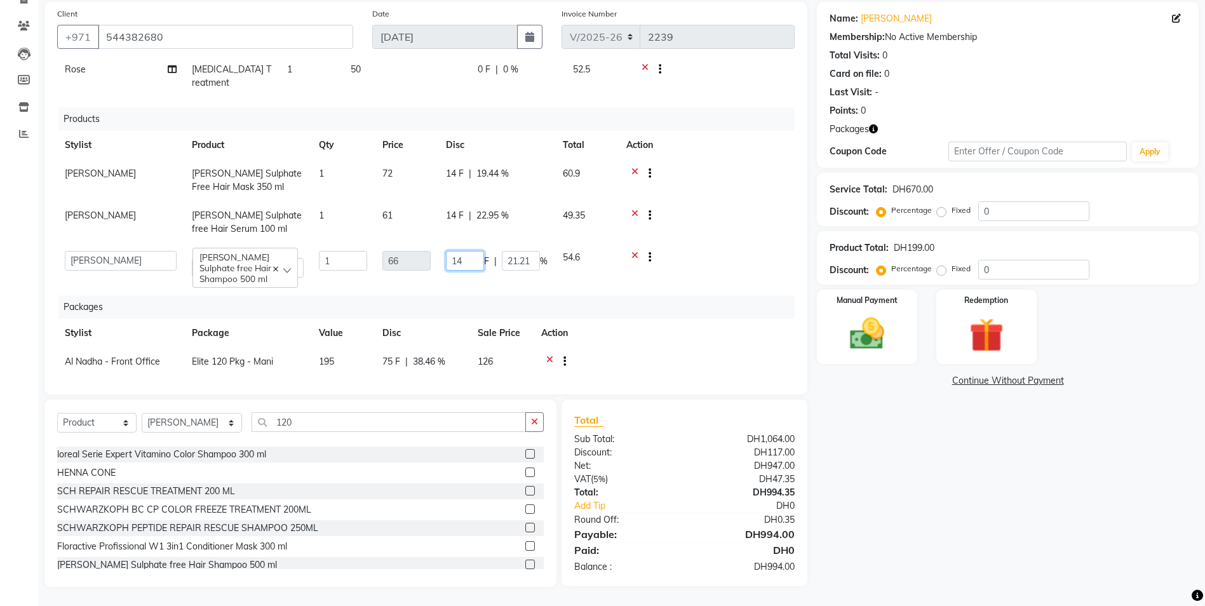
click at [476, 251] on input "14" at bounding box center [465, 261] width 38 height 20
click at [696, 256] on td at bounding box center [707, 264] width 176 height 42
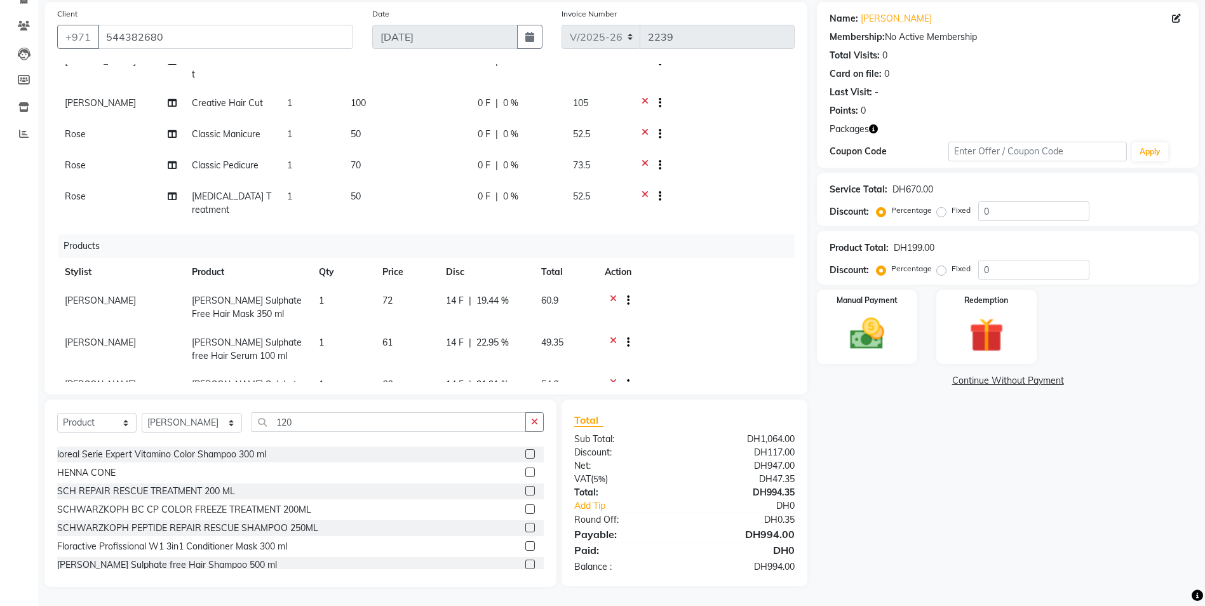
scroll to position [6, 0]
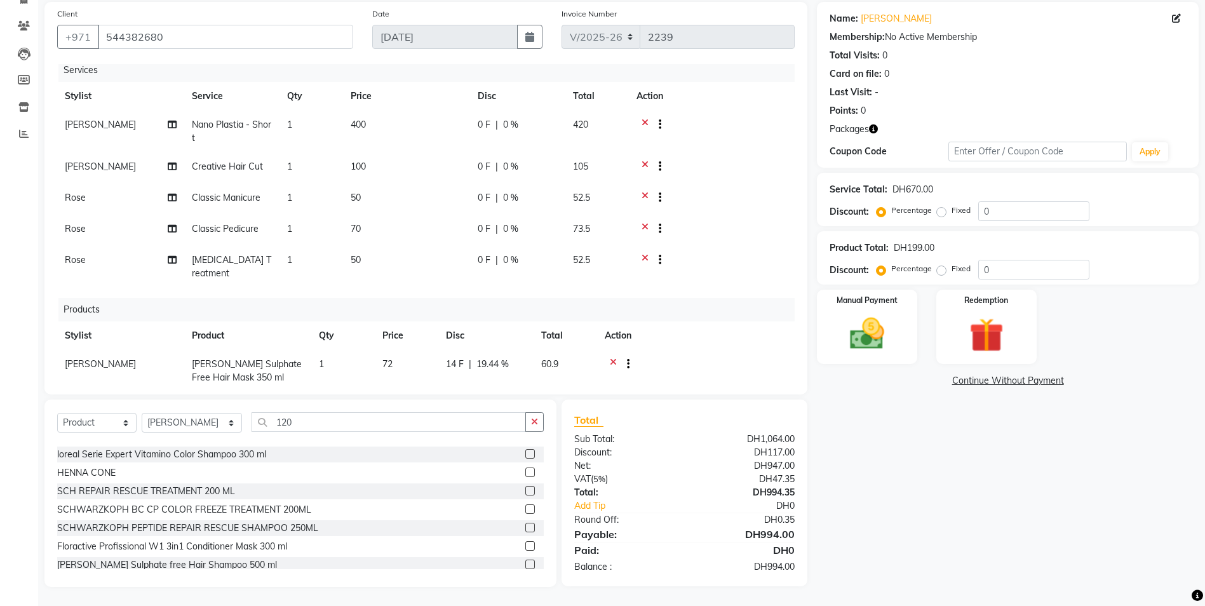
click at [512, 170] on span "0 %" at bounding box center [510, 166] width 15 height 13
select select "59093"
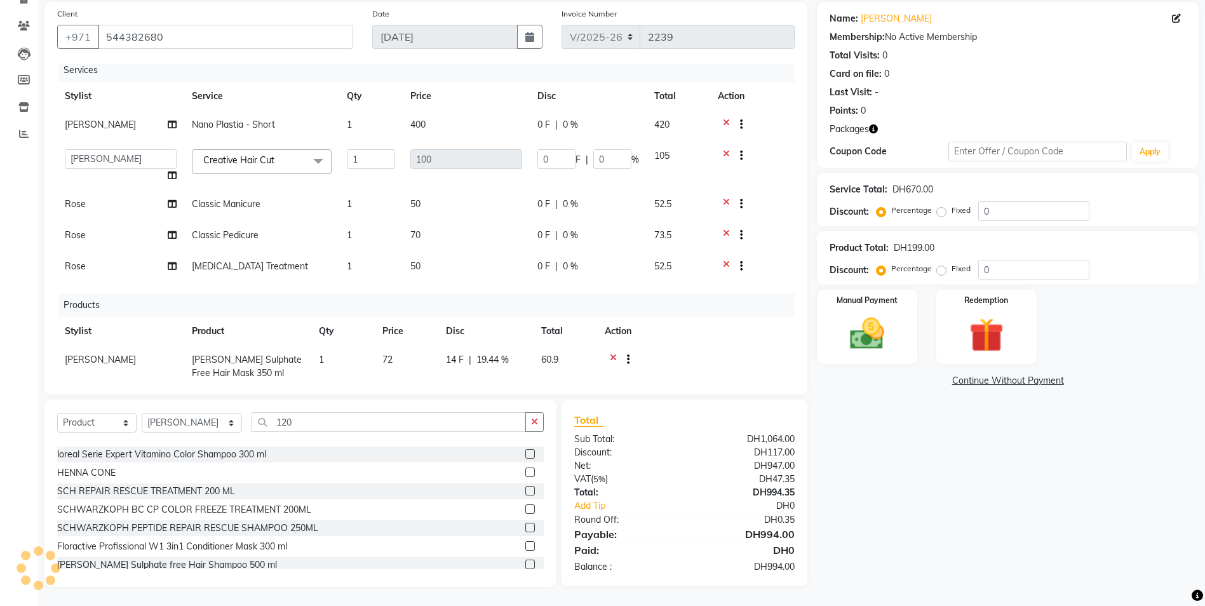
click at [632, 163] on span "%" at bounding box center [636, 159] width 8 height 13
click at [621, 155] on input "0" at bounding box center [613, 159] width 38 height 20
type input "025"
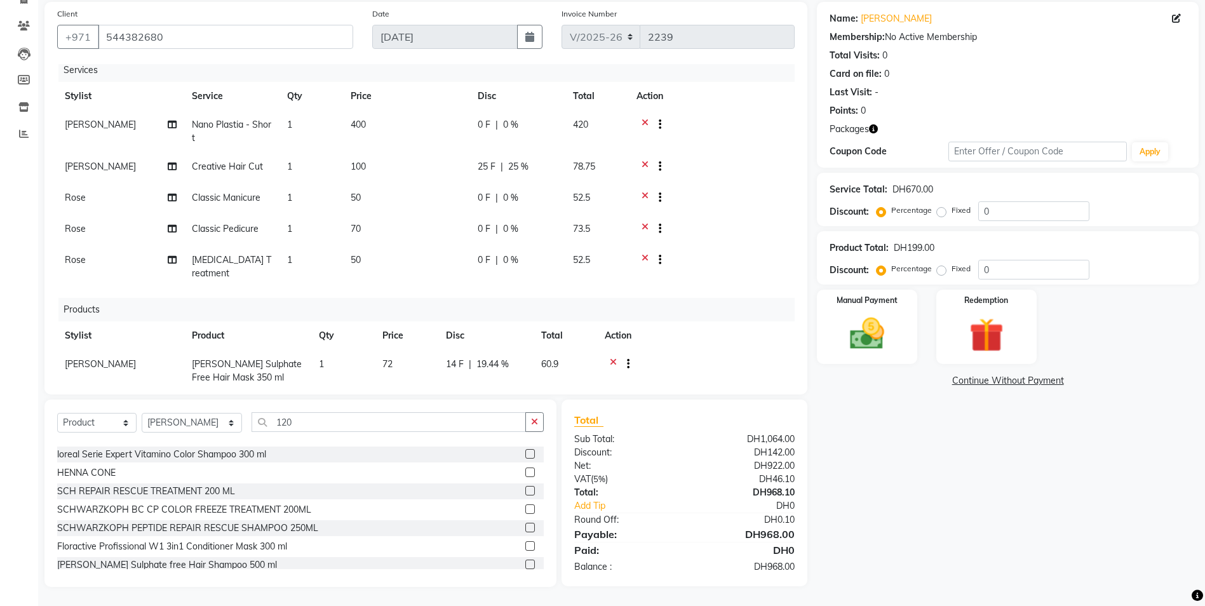
click at [566, 203] on tr "Rose Classic Manicure 1 50 0 F | 0 % 52.5" at bounding box center [426, 199] width 738 height 31
click at [514, 197] on span "0 %" at bounding box center [510, 197] width 15 height 13
select select "68348"
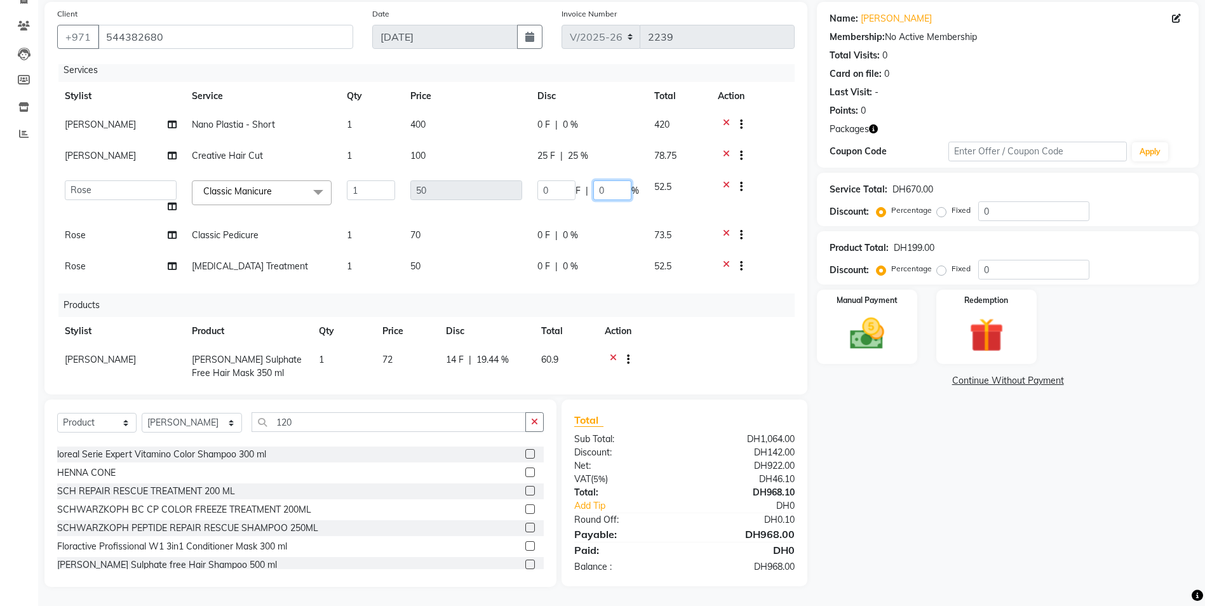
click at [613, 191] on input "0" at bounding box center [613, 190] width 38 height 20
type input "025"
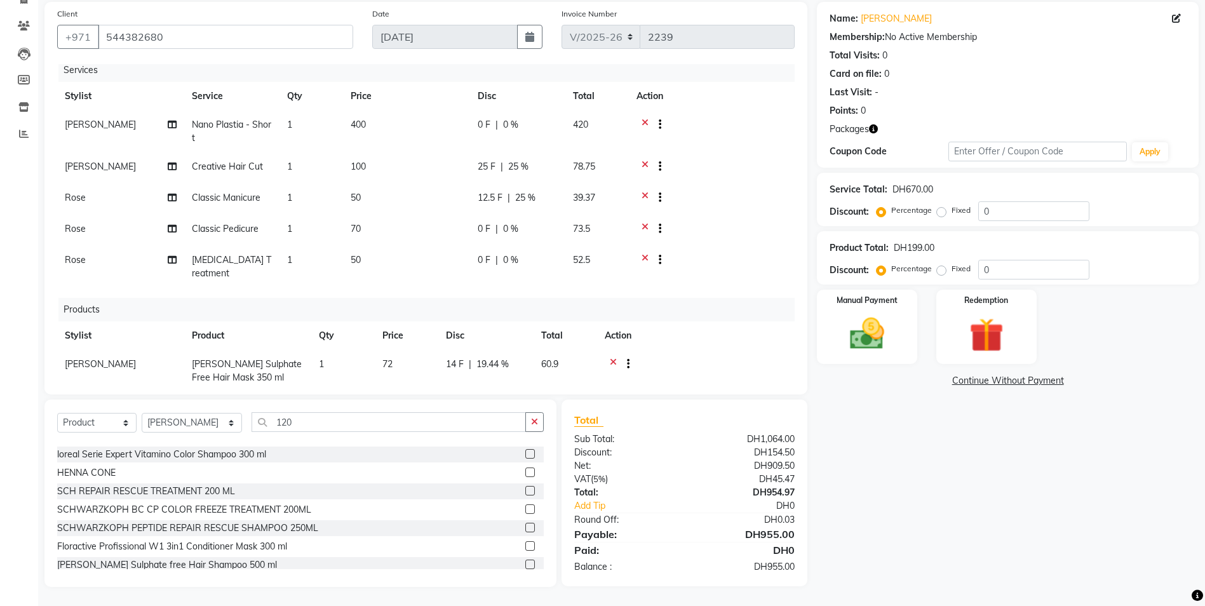
click at [585, 227] on tr "Rose Classic Pedicure 1 70 0 F | 0 % 73.5" at bounding box center [426, 230] width 738 height 31
click at [515, 226] on span "0 %" at bounding box center [510, 228] width 15 height 13
select select "68348"
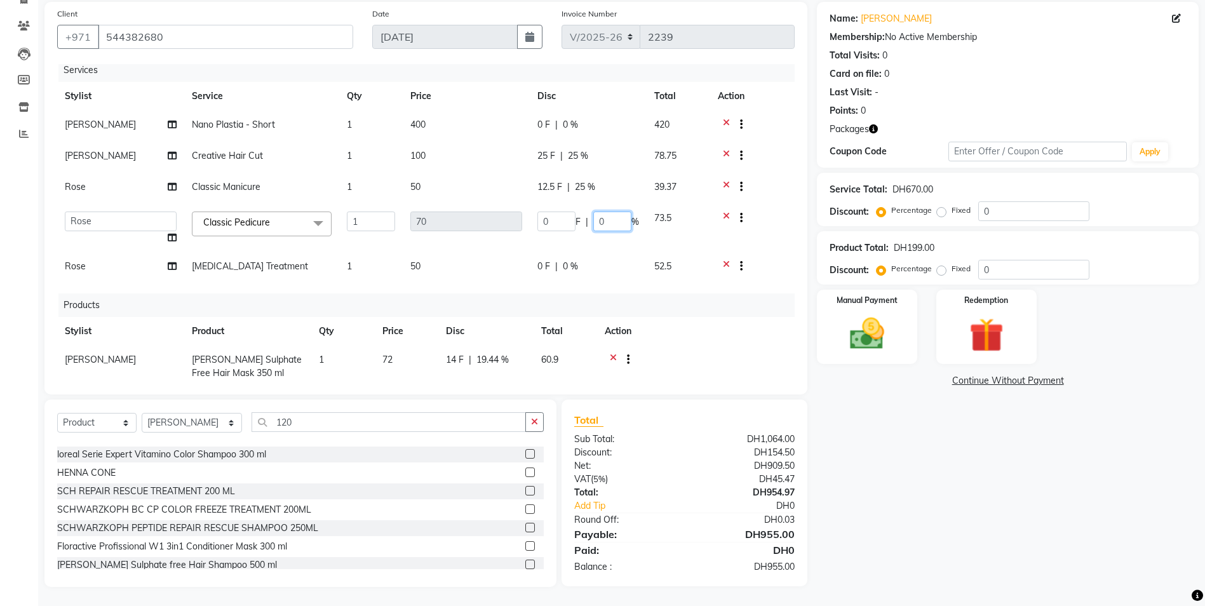
click at [605, 223] on input "0" at bounding box center [613, 222] width 38 height 20
type input "025"
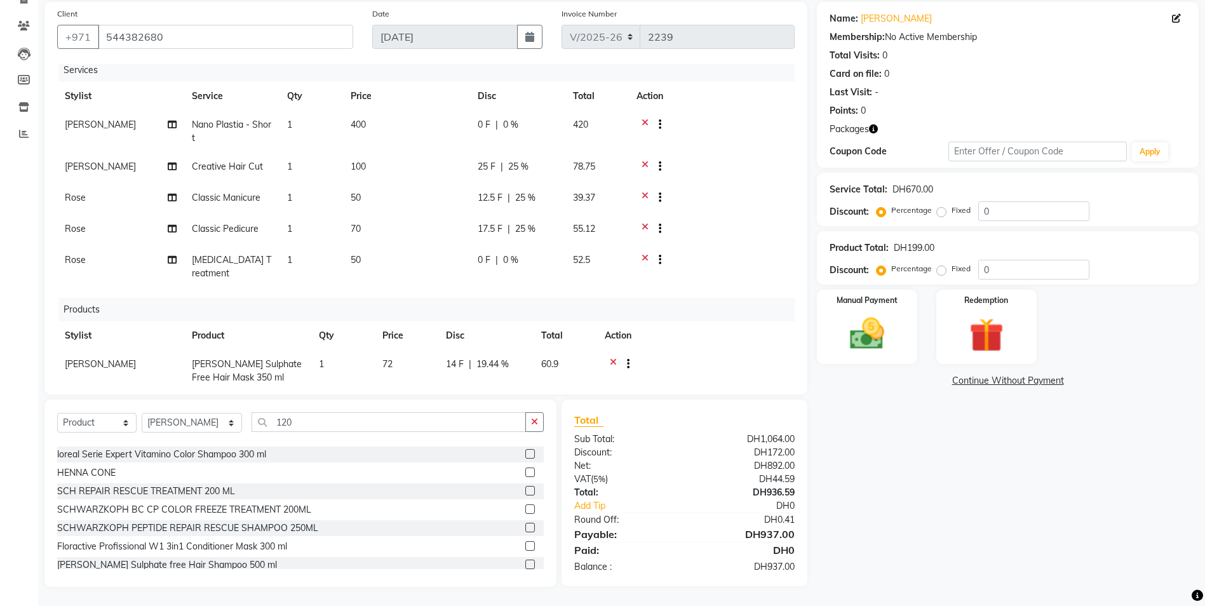
click at [563, 271] on td "0 F | 0 %" at bounding box center [517, 267] width 95 height 42
select select "68348"
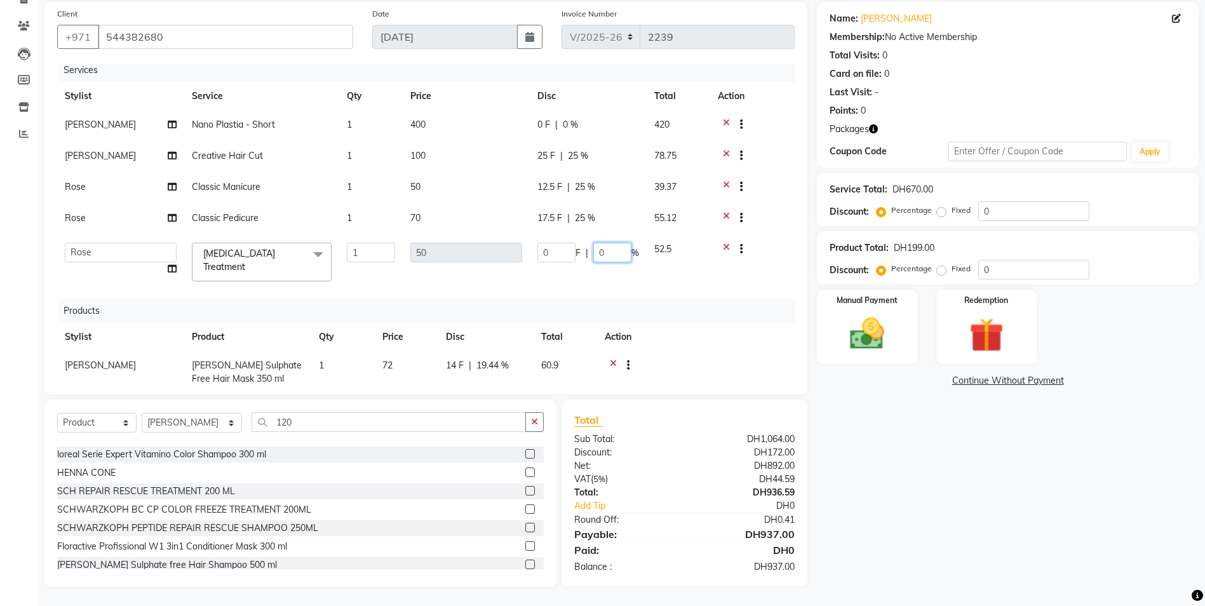
click at [609, 252] on input "0" at bounding box center [613, 253] width 38 height 20
type input "025"
click at [888, 444] on div "Name: Sastika Membership: No Active Membership Total Visits: 0 Card on file: 0 …" at bounding box center [1012, 294] width 391 height 585
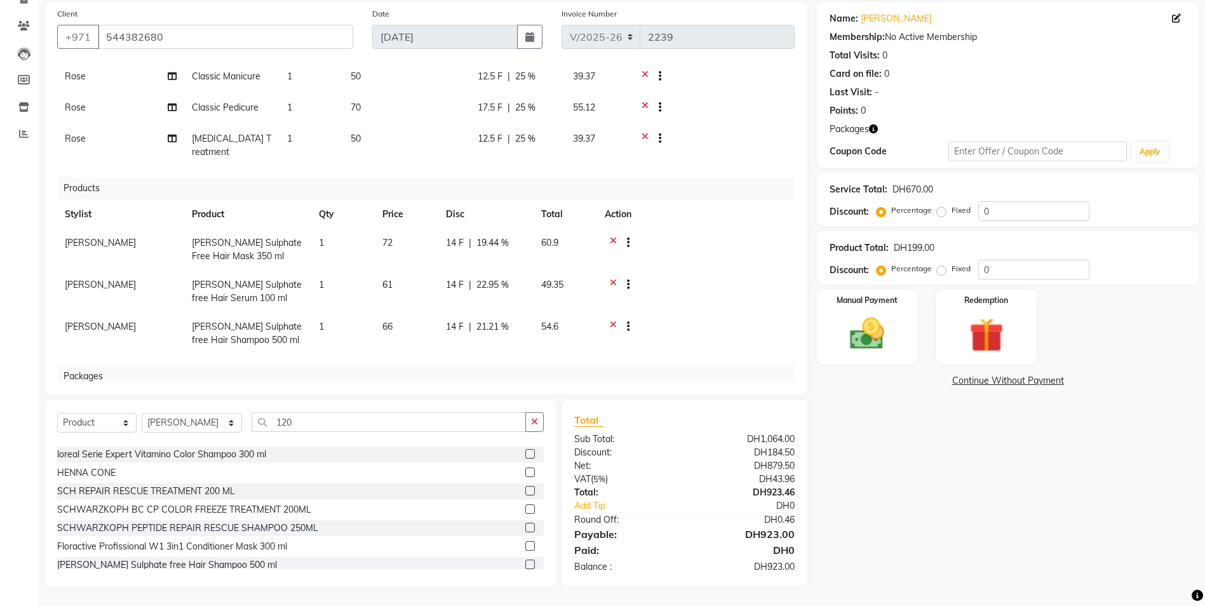
scroll to position [202, 0]
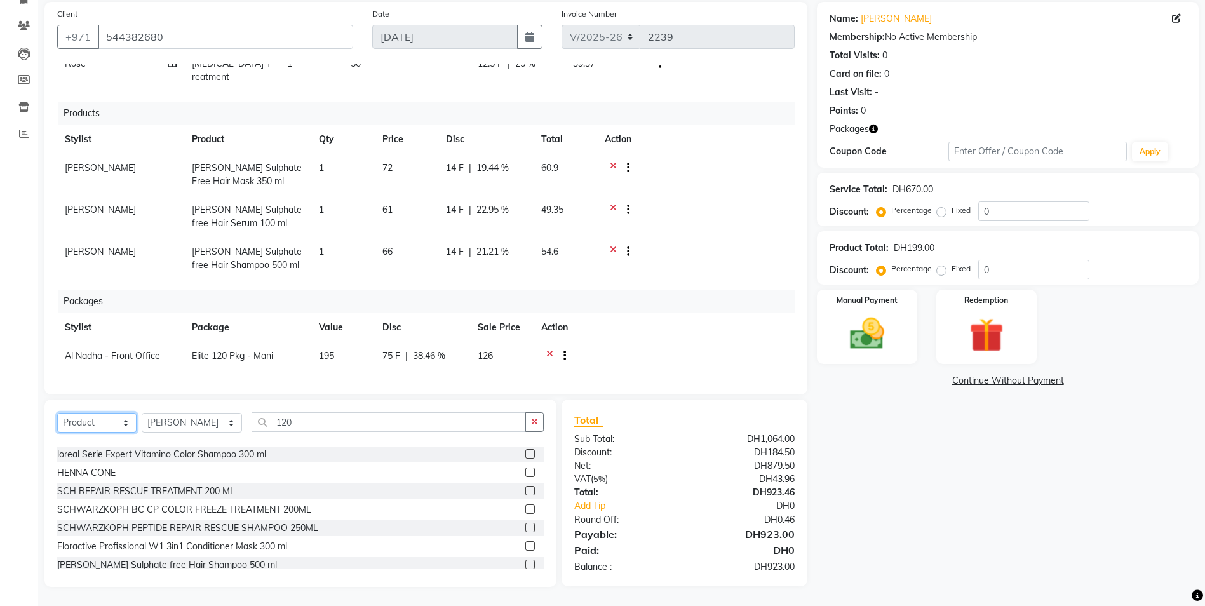
drag, startPoint x: 100, startPoint y: 417, endPoint x: 104, endPoint y: 424, distance: 8.0
click at [100, 417] on select "Select Service Product Membership Package Voucher Prepaid Gift Card" at bounding box center [96, 423] width 79 height 20
select select "service"
click at [57, 413] on select "Select Service Product Membership Package Voucher Prepaid Gift Card" at bounding box center [96, 423] width 79 height 20
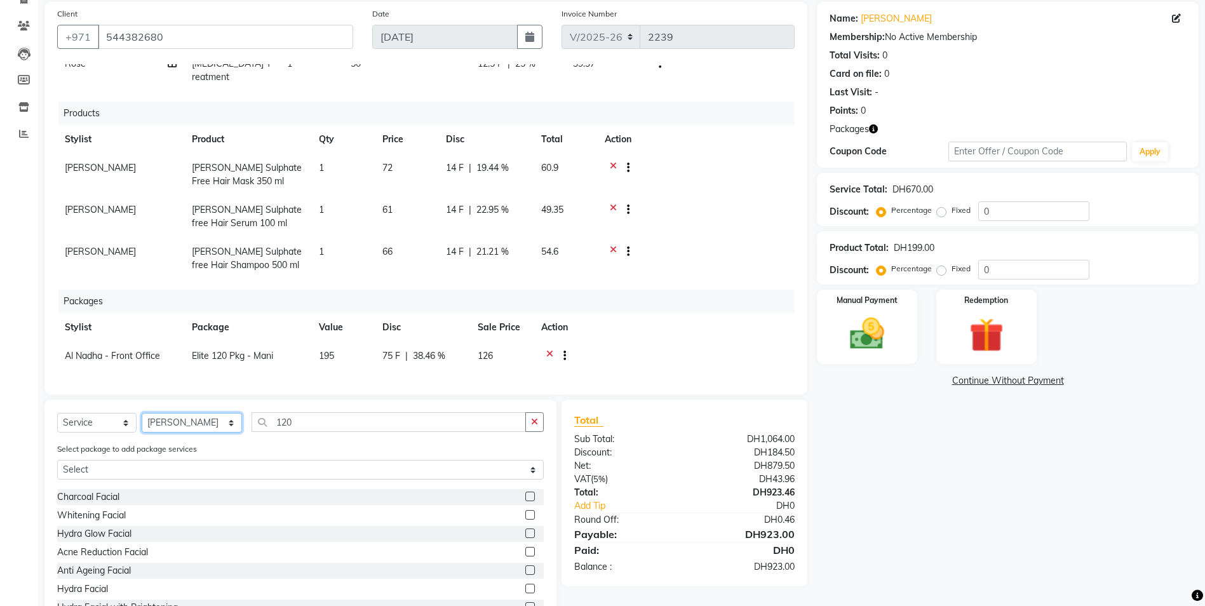
click at [193, 427] on select "Select Stylist Al Nadha - Front Office Archana Medonneiteu Tero [PERSON_NAME] […" at bounding box center [192, 423] width 100 height 20
select select "71437"
click at [142, 413] on select "Select Stylist Al Nadha - Front Office Archana Medonneiteu Tero [PERSON_NAME] […" at bounding box center [192, 423] width 100 height 20
click at [295, 425] on input "120" at bounding box center [389, 422] width 275 height 20
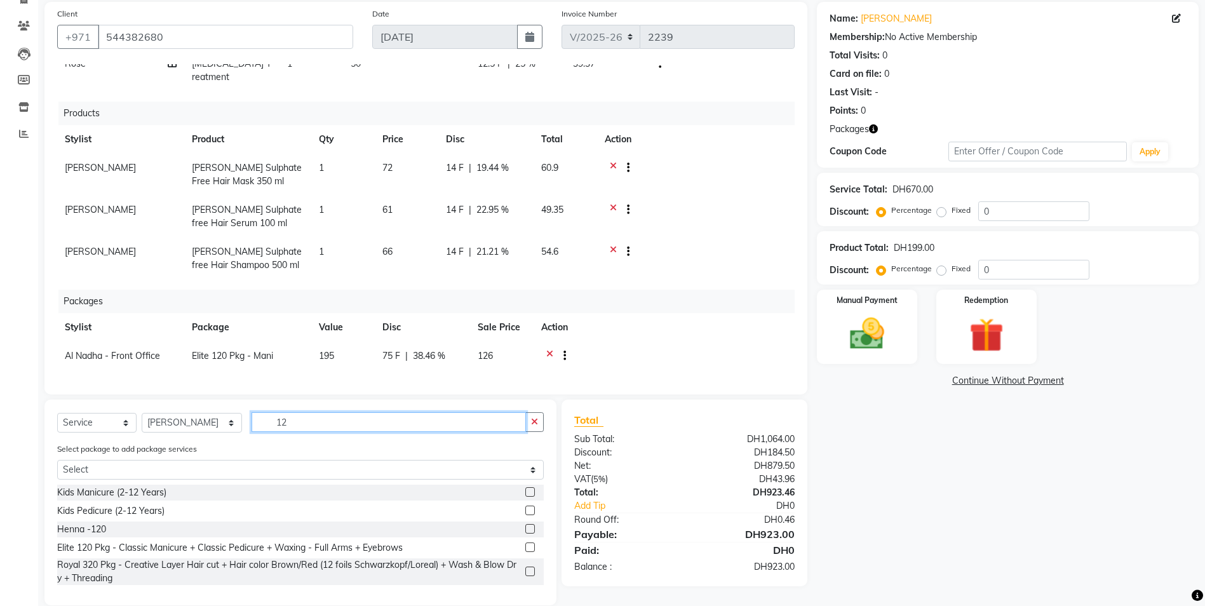
type input "1"
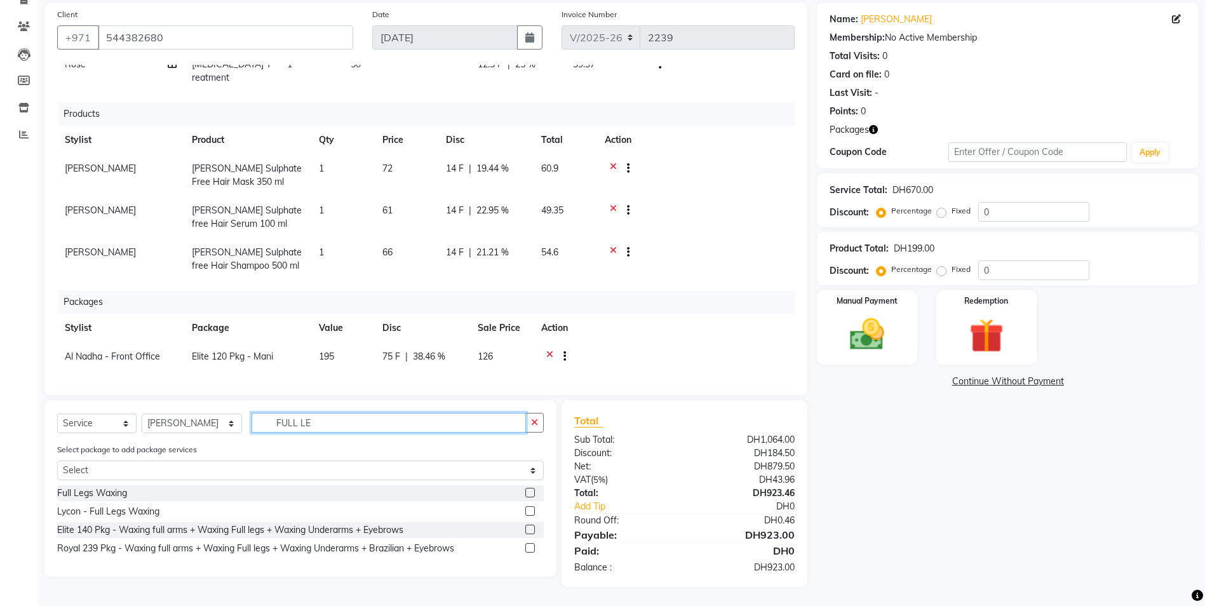
scroll to position [93, 0]
type input "FULL LEG"
click at [533, 491] on label at bounding box center [531, 493] width 10 height 10
click at [533, 491] on input "checkbox" at bounding box center [530, 493] width 8 height 8
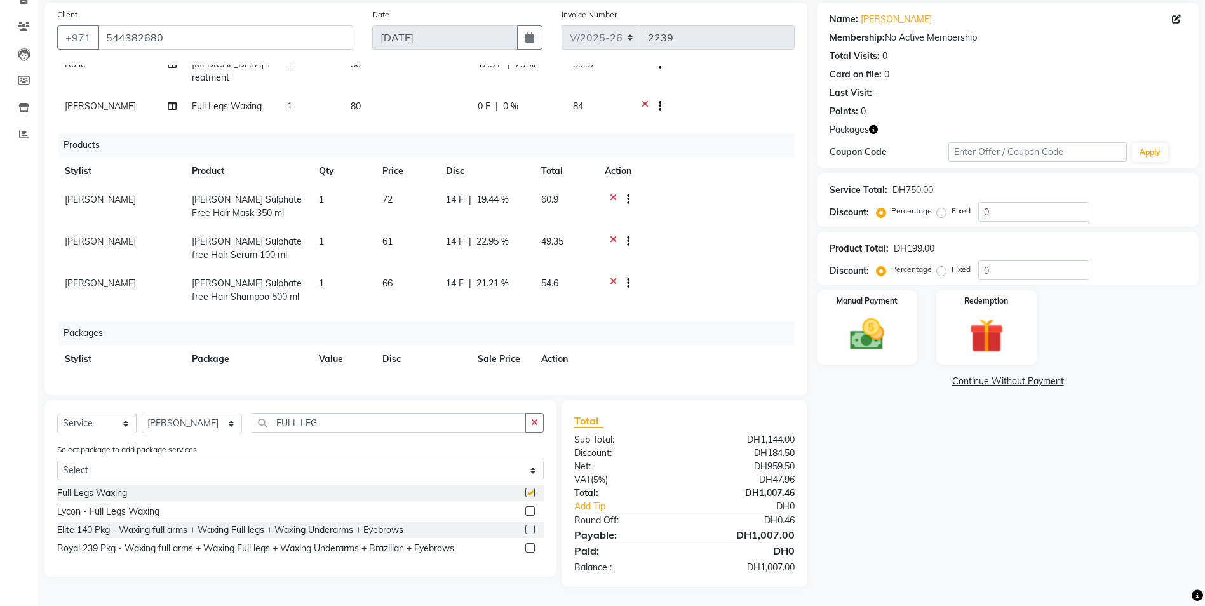
checkbox input "false"
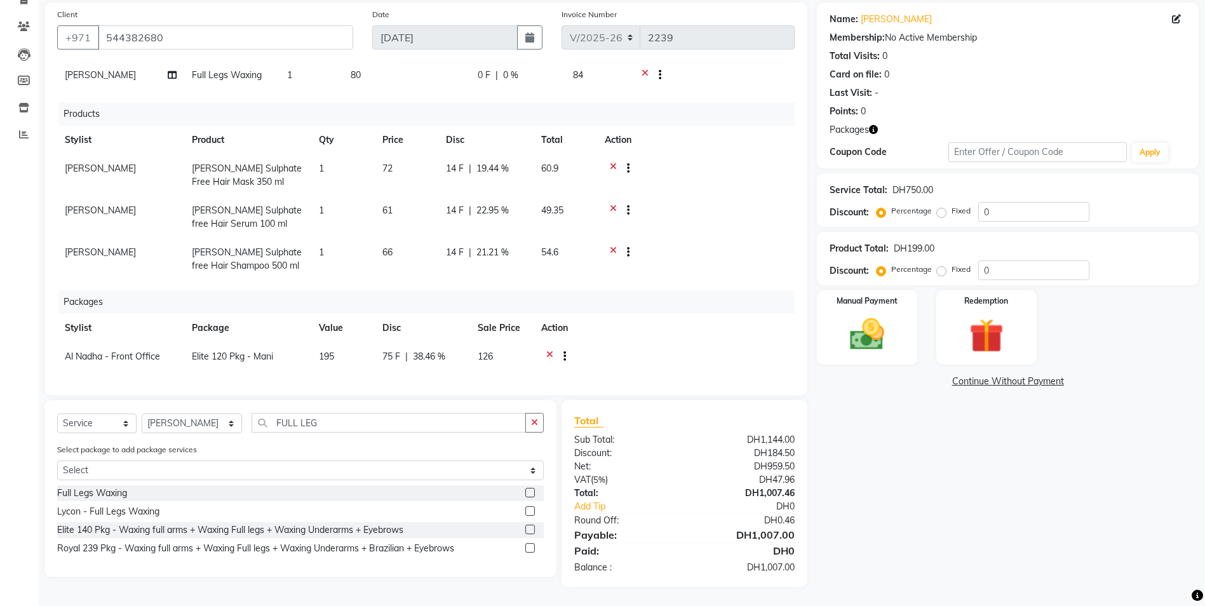
scroll to position [106, 0]
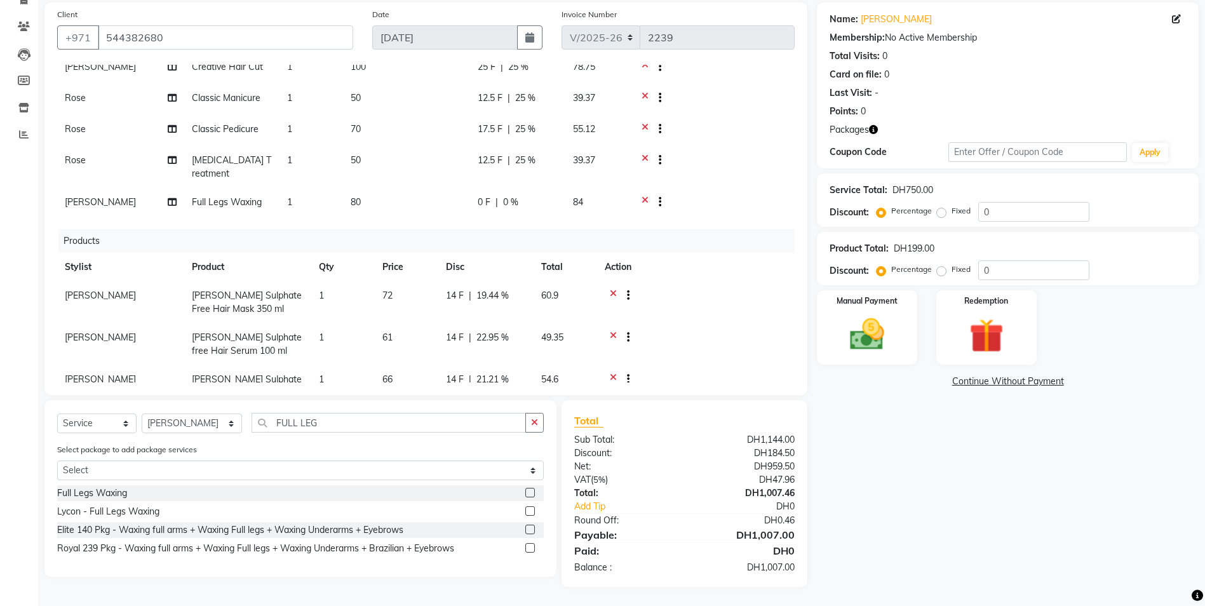
click at [482, 196] on span "0 F" at bounding box center [484, 202] width 13 height 13
select select "71437"
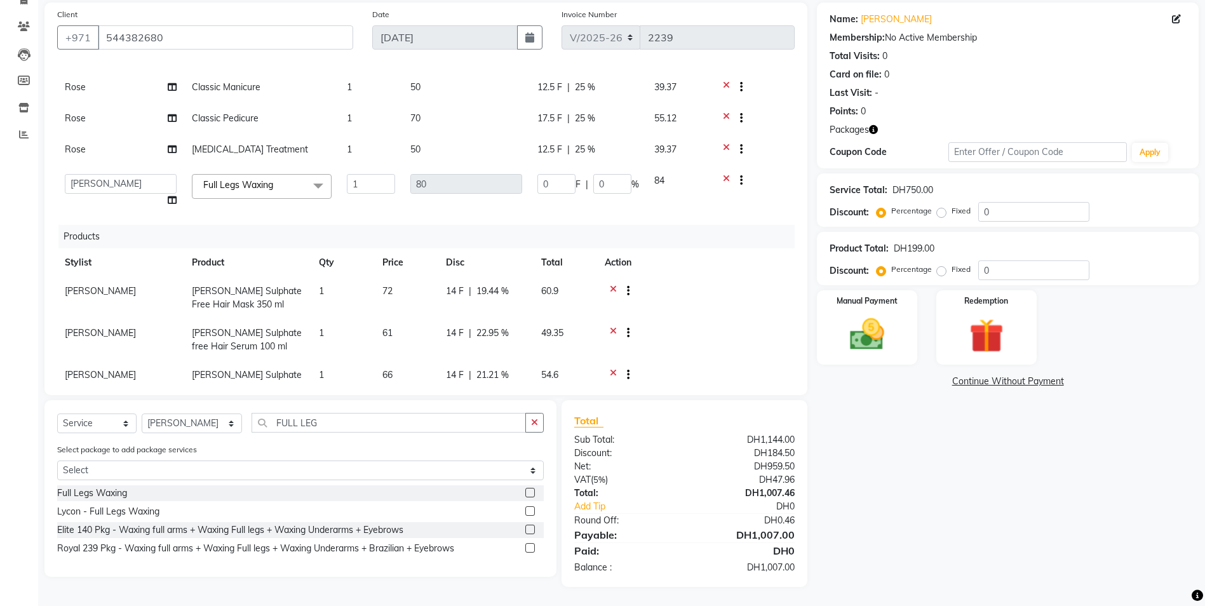
scroll to position [95, 0]
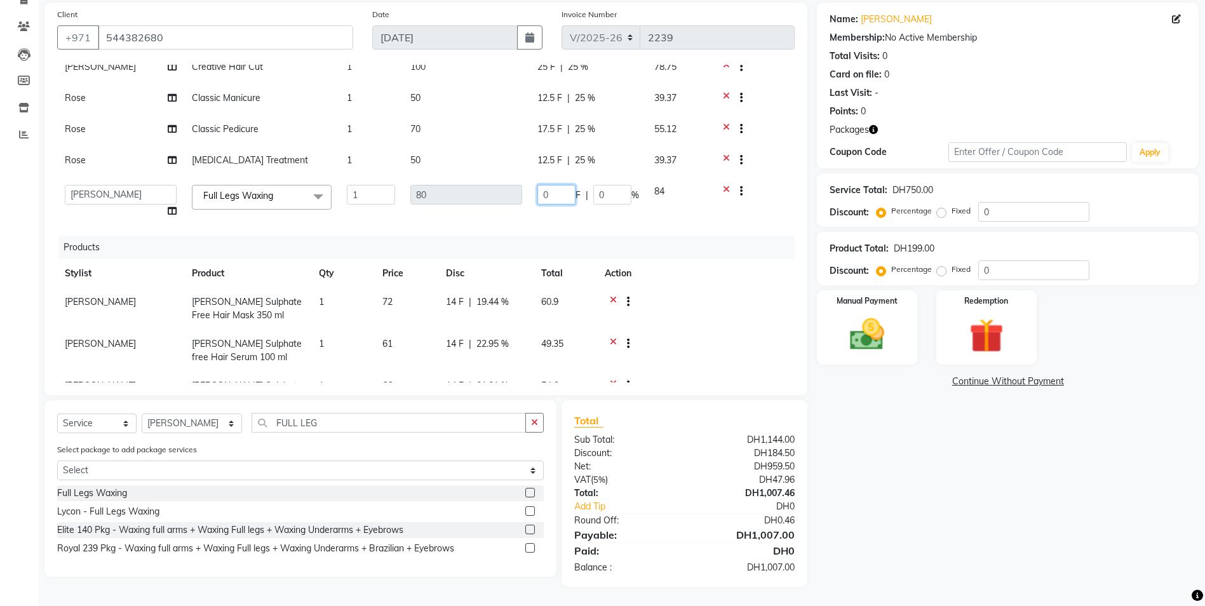
click at [561, 194] on input "0" at bounding box center [557, 195] width 38 height 20
type input "0"
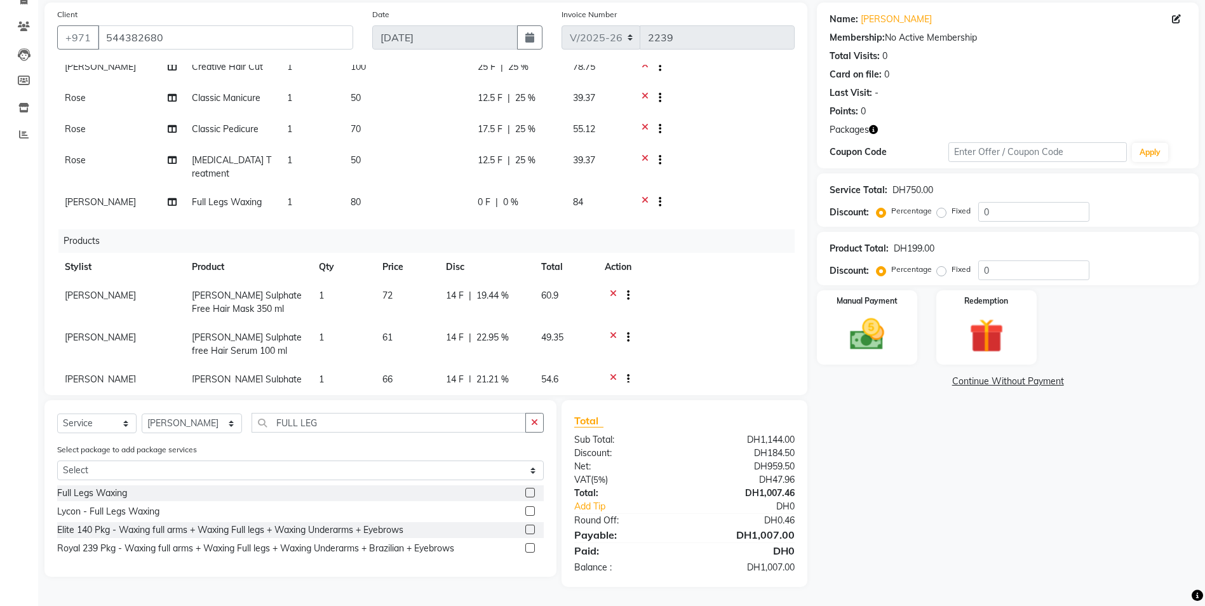
click at [520, 196] on div "0 F | 0 %" at bounding box center [518, 202] width 80 height 13
select select "71437"
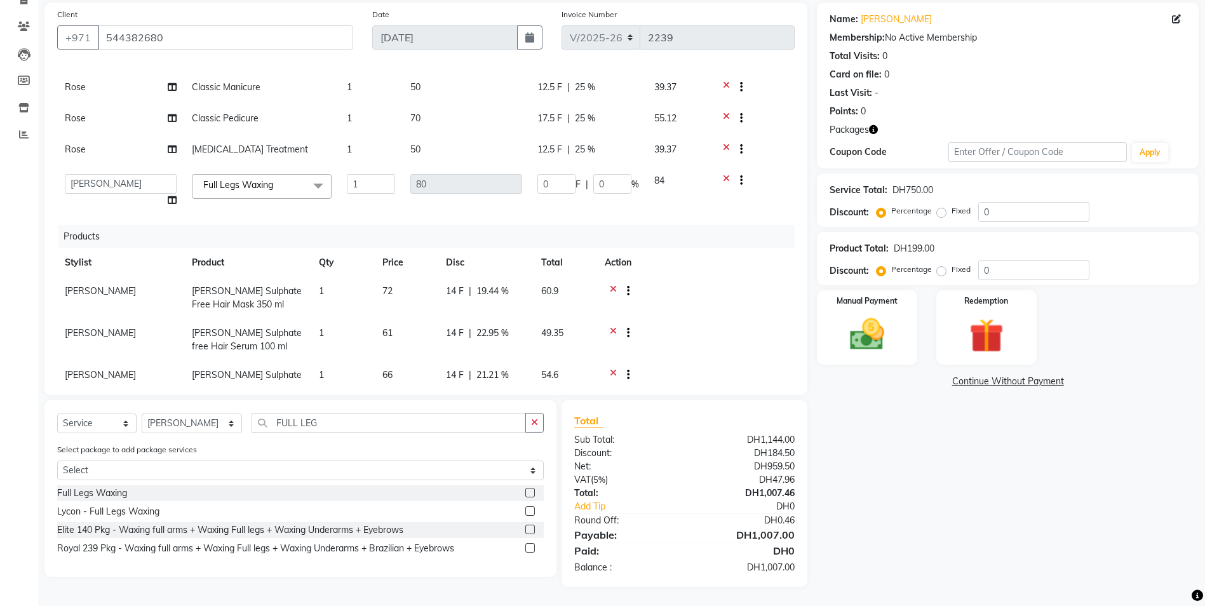
scroll to position [95, 0]
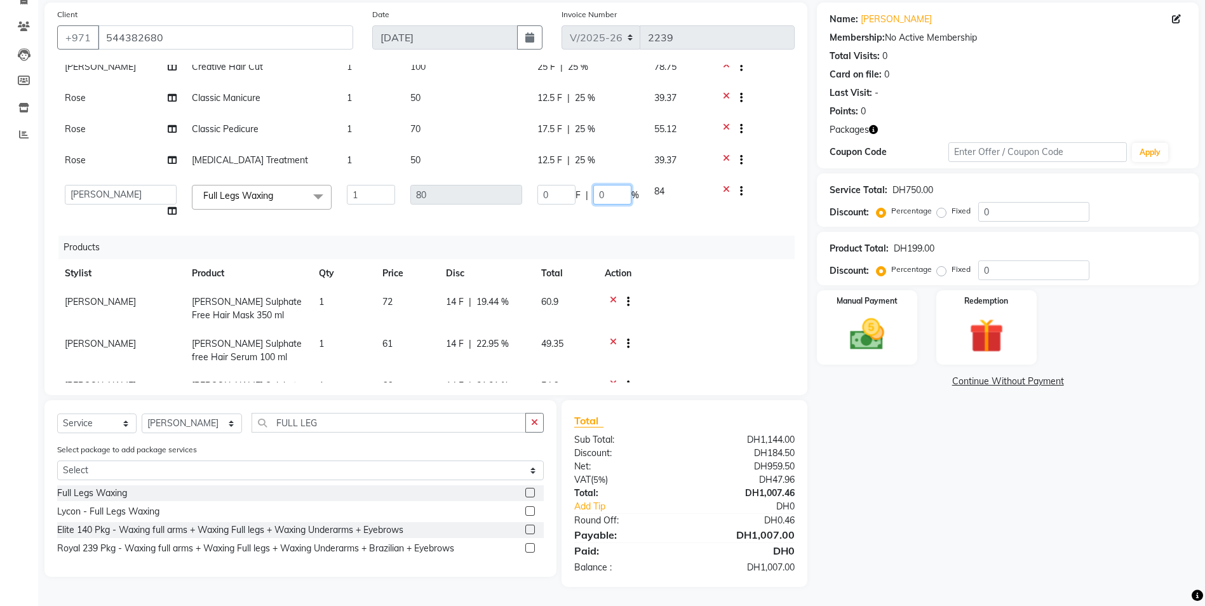
click at [609, 201] on input "0" at bounding box center [613, 195] width 38 height 20
type input "025"
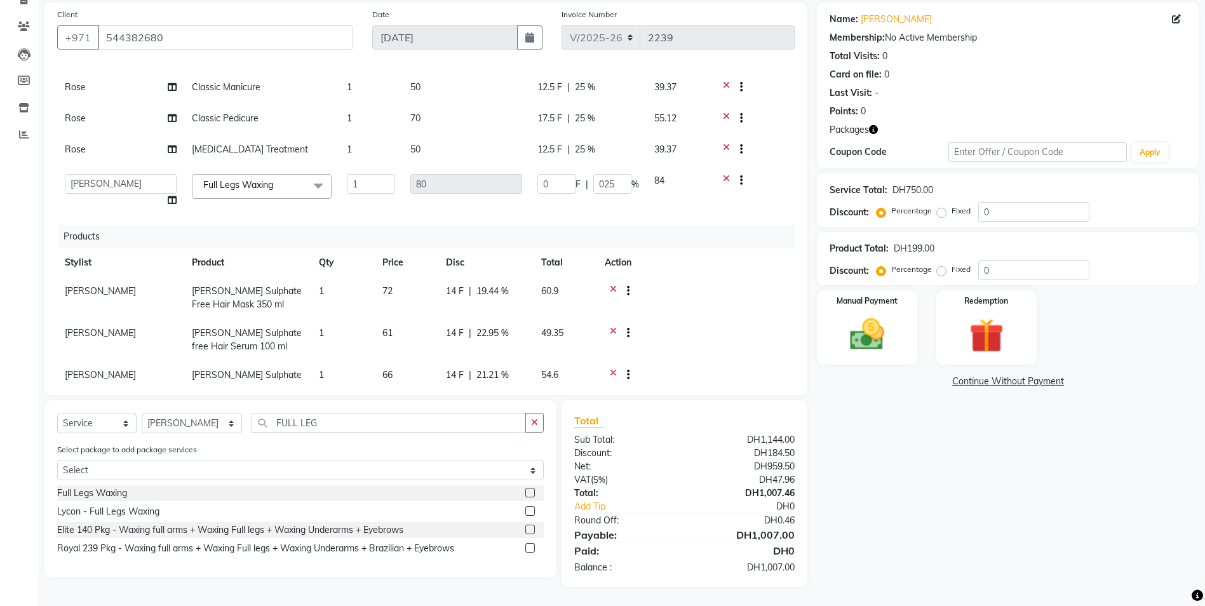
click at [871, 479] on div "Name: Sastika Membership: No Active Membership Total Visits: 0 Card on file: 0 …" at bounding box center [1012, 295] width 391 height 585
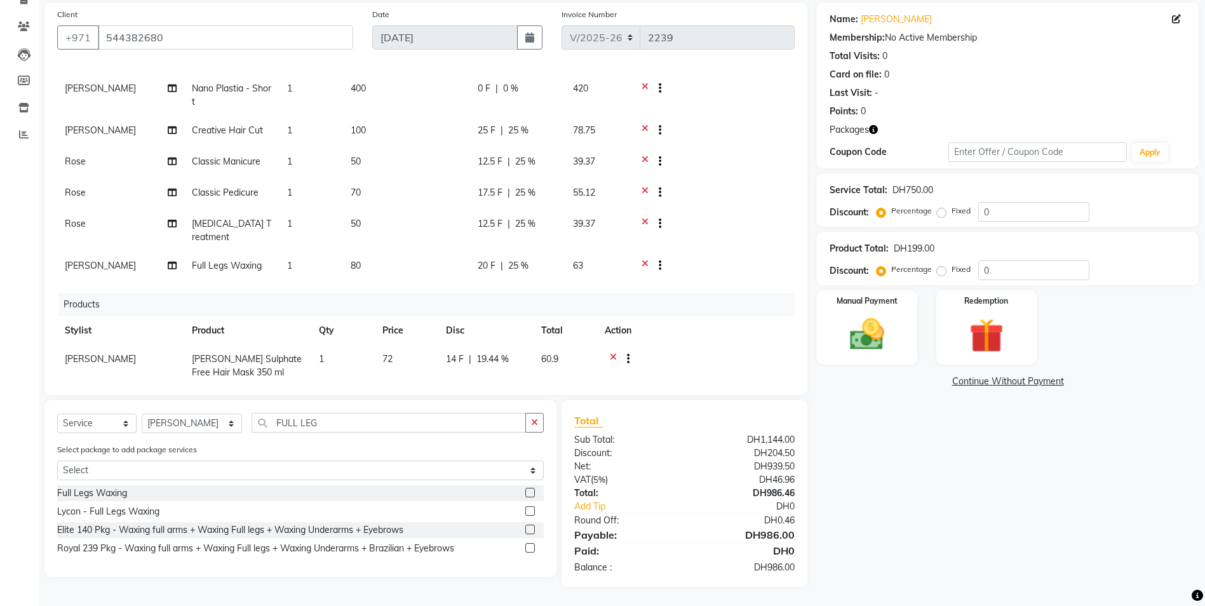
scroll to position [233, 0]
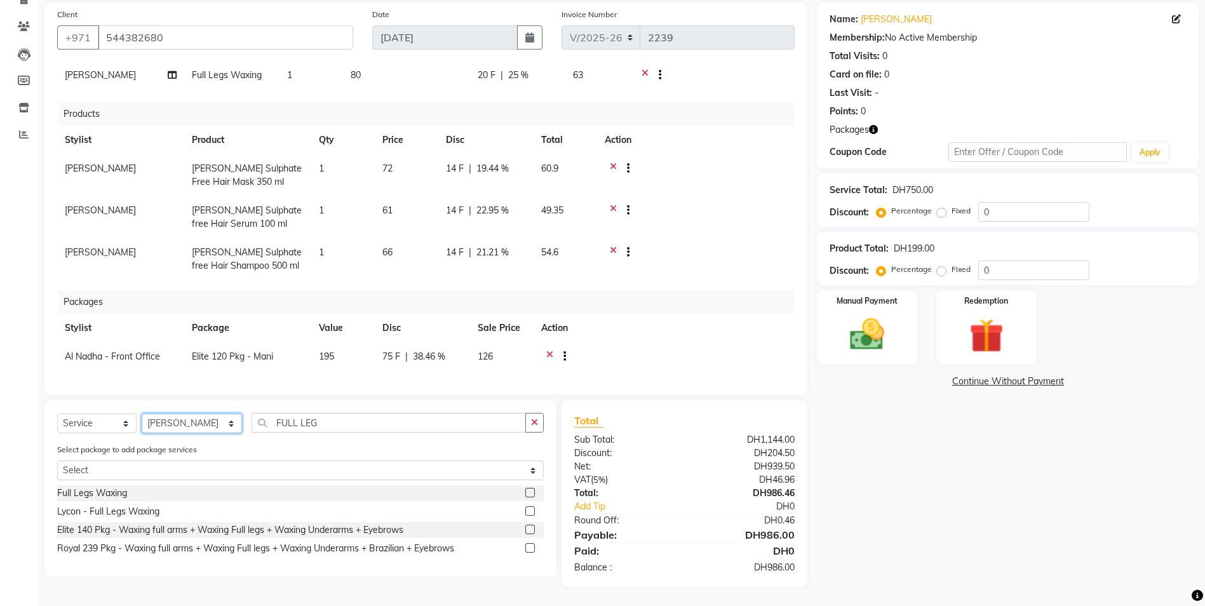
drag, startPoint x: 165, startPoint y: 423, endPoint x: 171, endPoint y: 423, distance: 6.4
click at [165, 423] on select "Select Stylist Al Nadha - Front Office Archana Medonneiteu Tero [PERSON_NAME] […" at bounding box center [192, 424] width 100 height 20
select select "59093"
click at [142, 414] on select "Select Stylist Al Nadha - Front Office Archana Medonneiteu Tero [PERSON_NAME] […" at bounding box center [192, 424] width 100 height 20
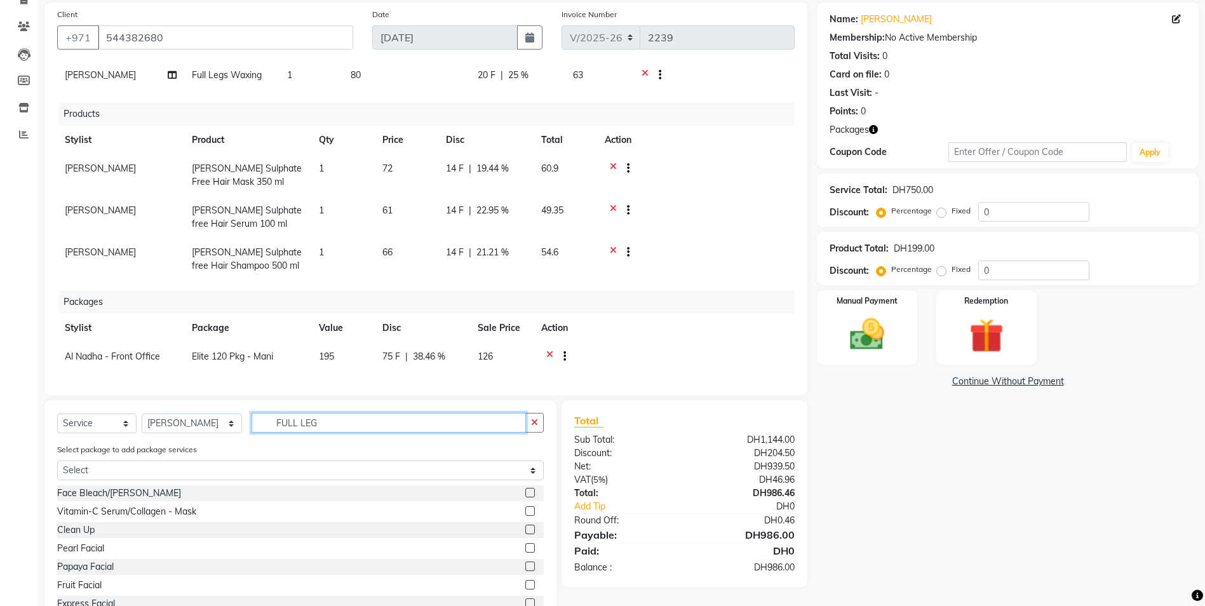
click at [322, 425] on input "FULL LEG" at bounding box center [389, 423] width 275 height 20
type input "F"
type input "EYEBR"
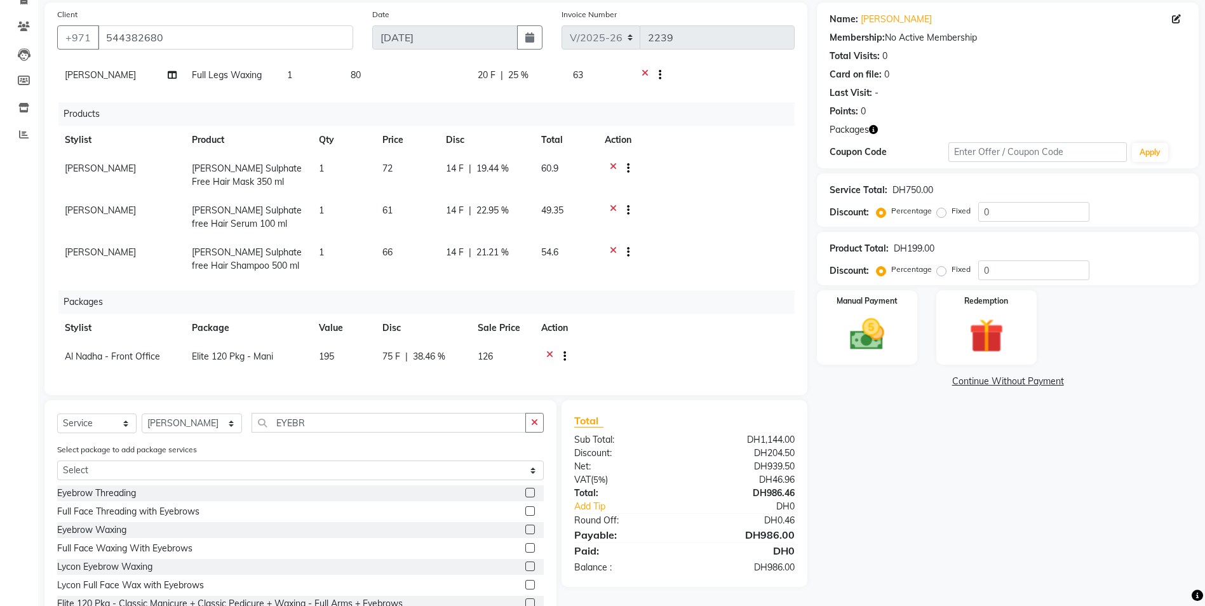
click at [526, 491] on label at bounding box center [531, 493] width 10 height 10
click at [526, 491] on input "checkbox" at bounding box center [530, 493] width 8 height 8
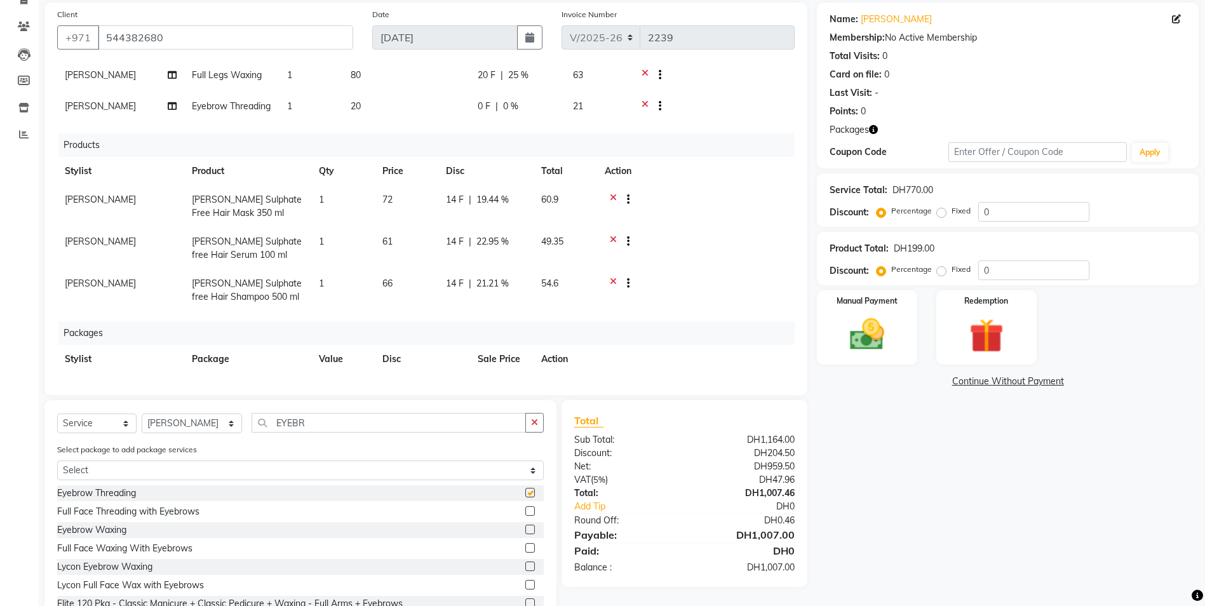
checkbox input "false"
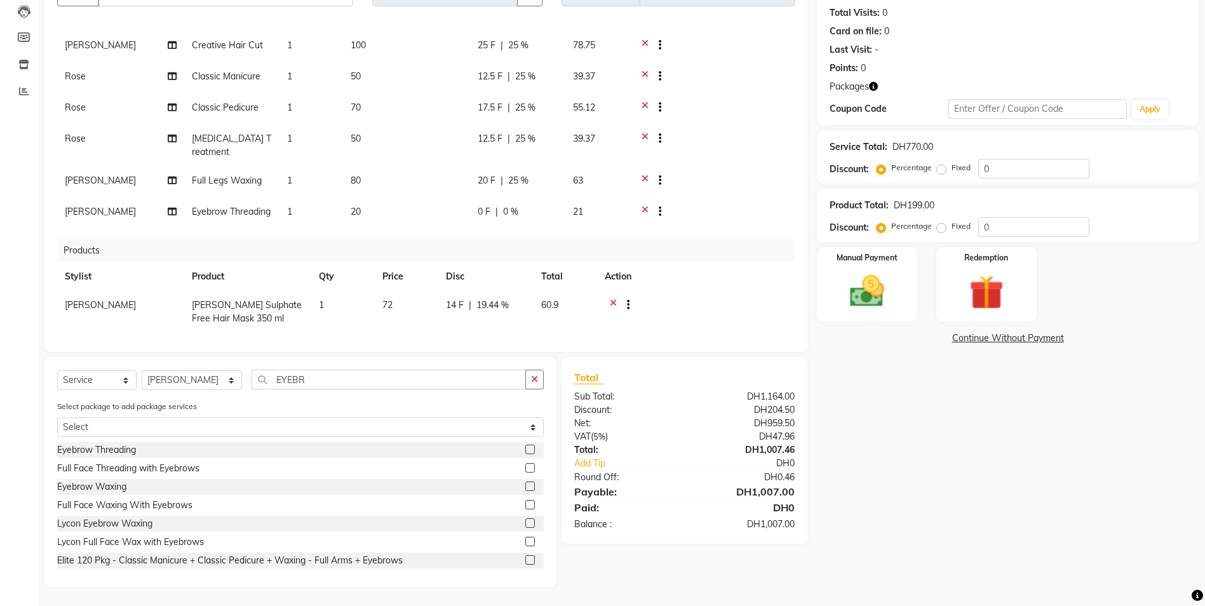
scroll to position [0, 0]
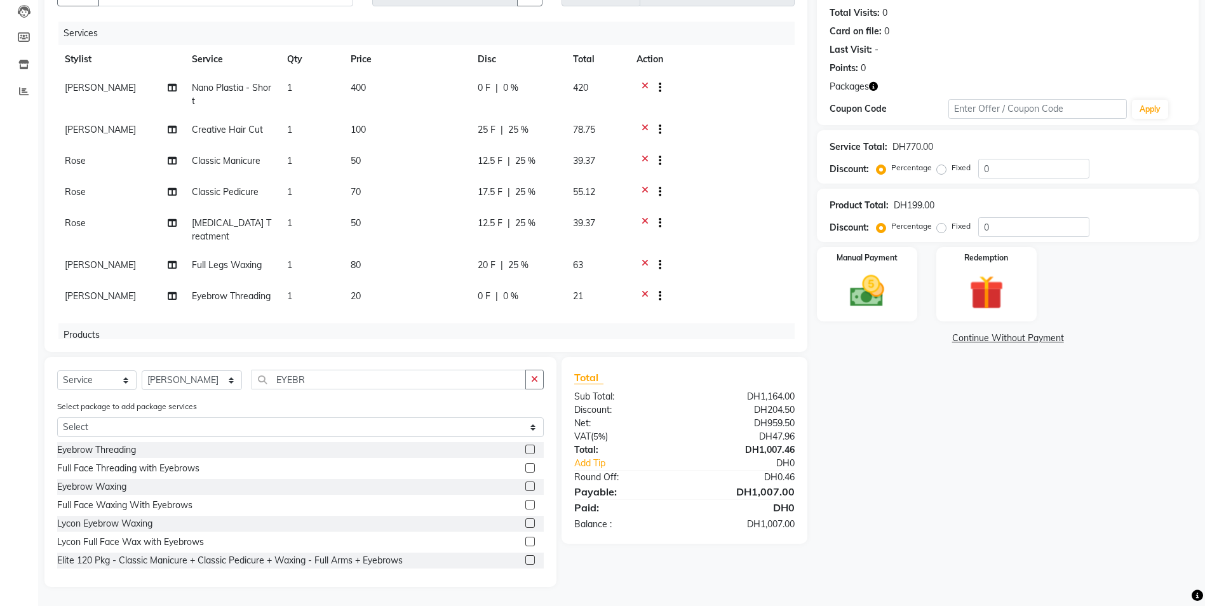
click at [507, 290] on span "0 %" at bounding box center [510, 296] width 15 height 13
select select "59093"
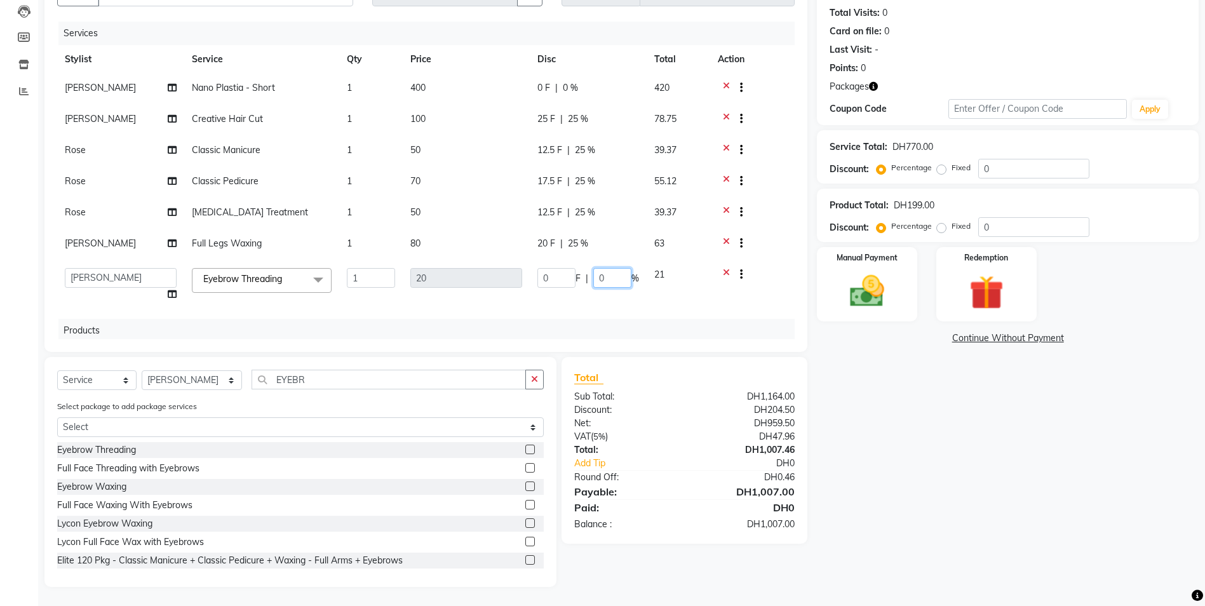
click at [611, 276] on input "0" at bounding box center [613, 278] width 38 height 20
type input "025"
click at [1003, 445] on div "Name: Sastika Membership: No Active Membership Total Visits: 0 Card on file: 0 …" at bounding box center [1012, 273] width 391 height 628
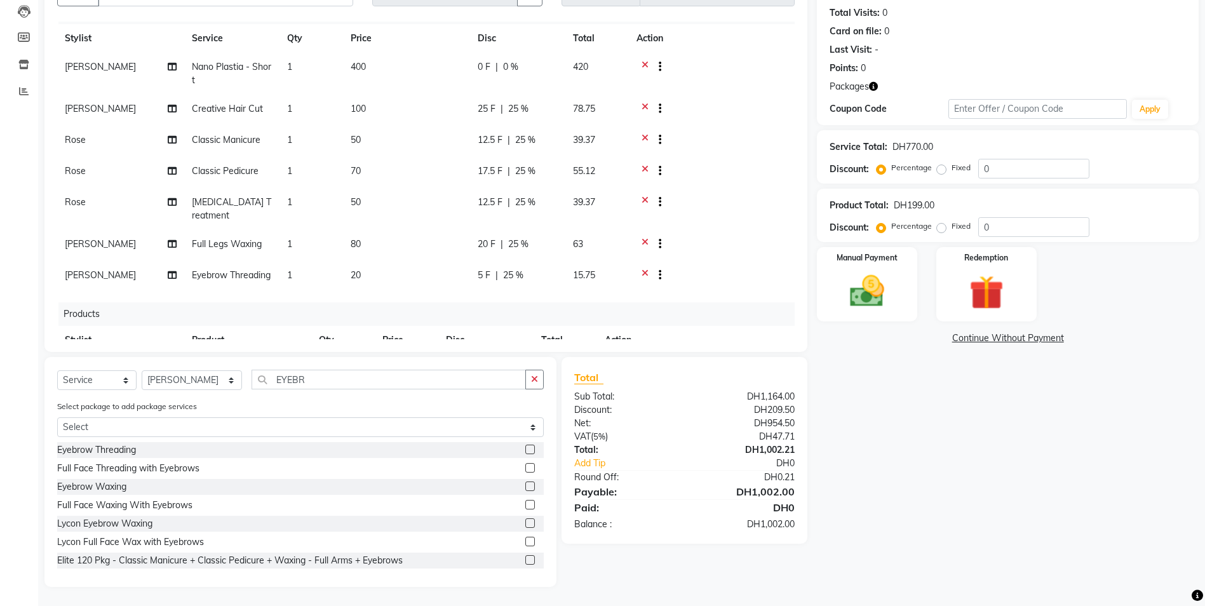
scroll to position [72, 0]
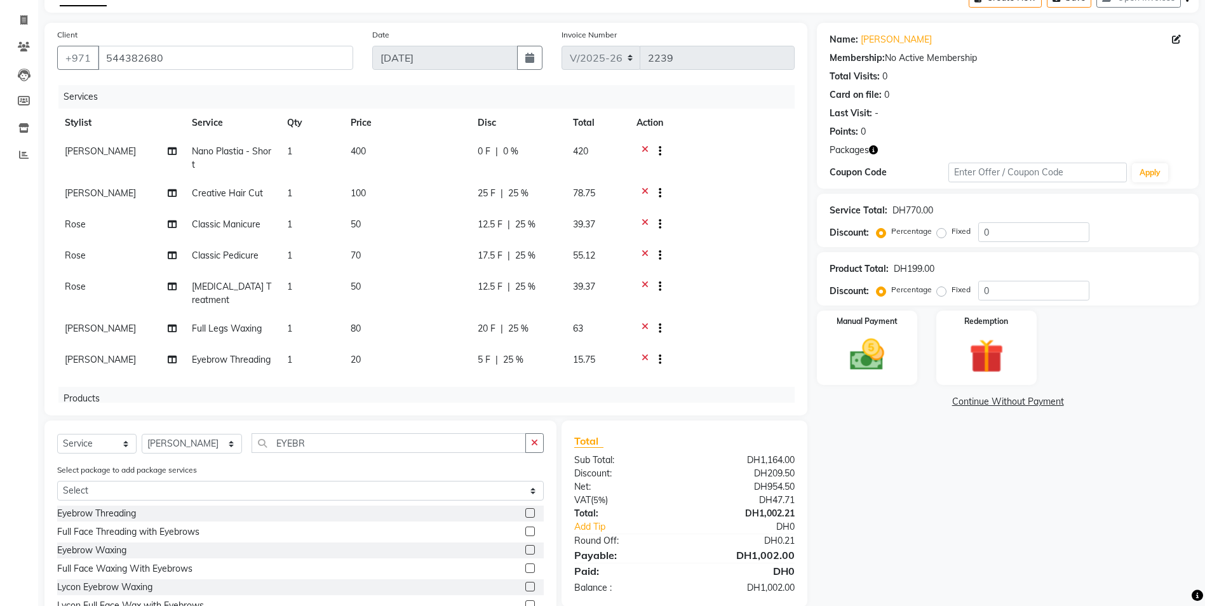
drag, startPoint x: 646, startPoint y: 346, endPoint x: 649, endPoint y: 332, distance: 13.6
click at [646, 353] on icon at bounding box center [645, 361] width 7 height 16
click at [644, 221] on icon at bounding box center [645, 226] width 7 height 16
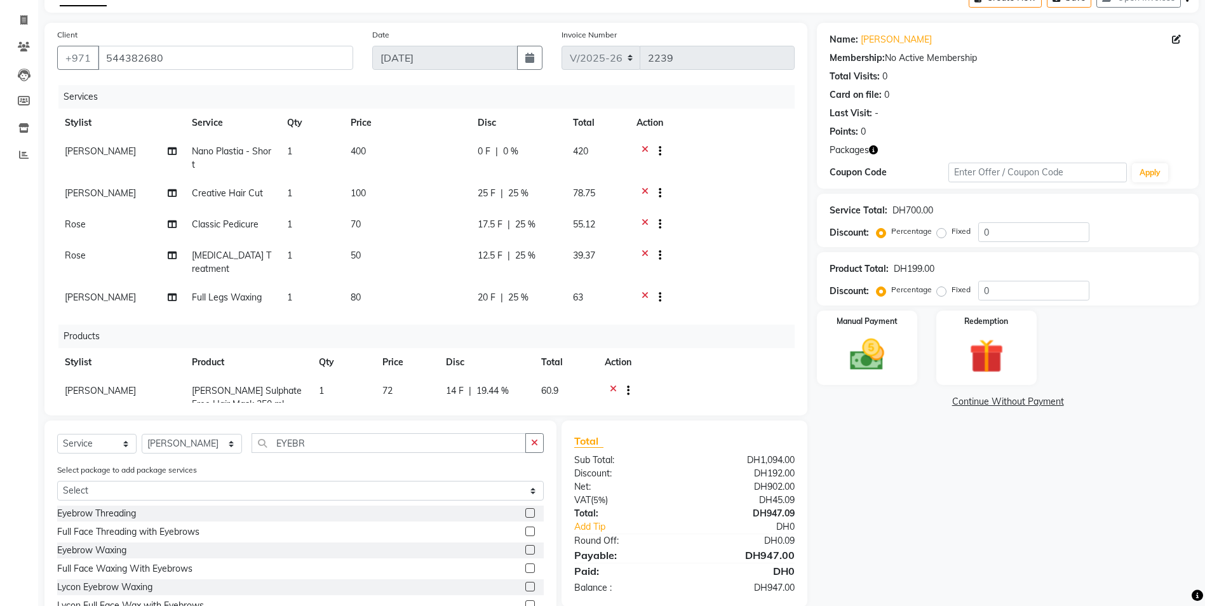
click at [644, 222] on icon at bounding box center [645, 226] width 7 height 16
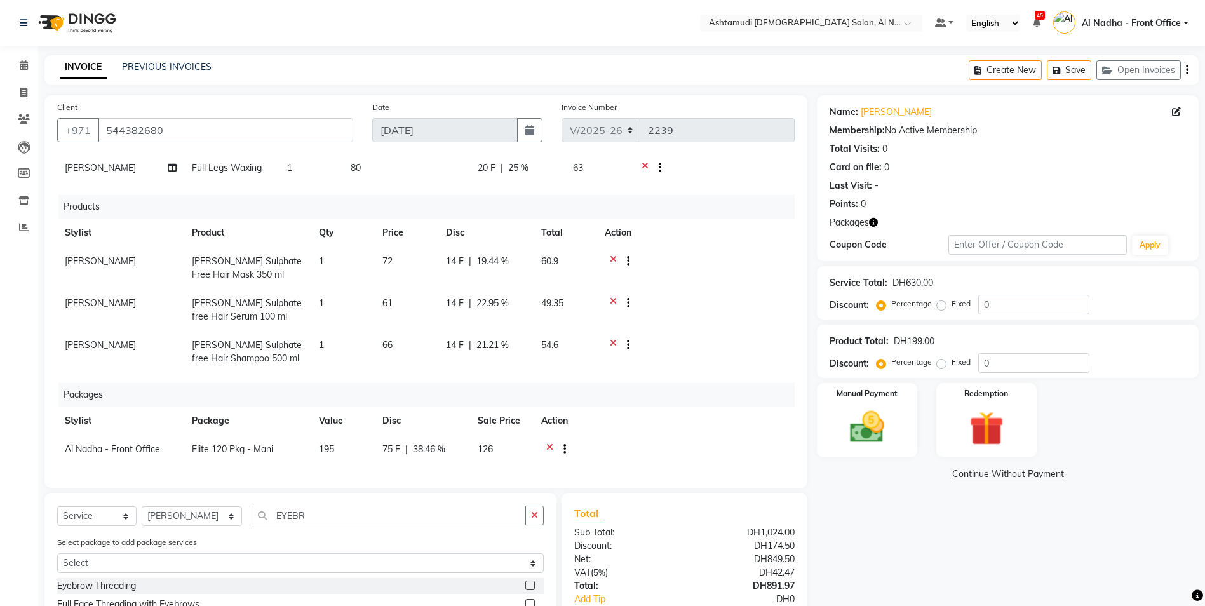
scroll to position [136, 0]
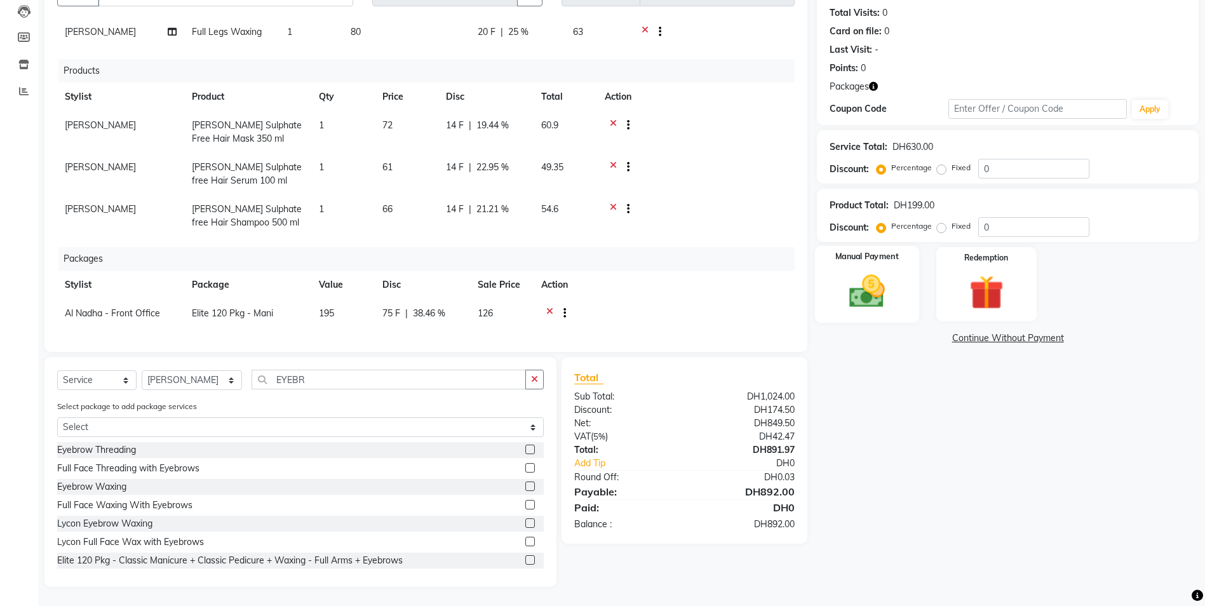
click at [877, 297] on img at bounding box center [867, 291] width 58 height 41
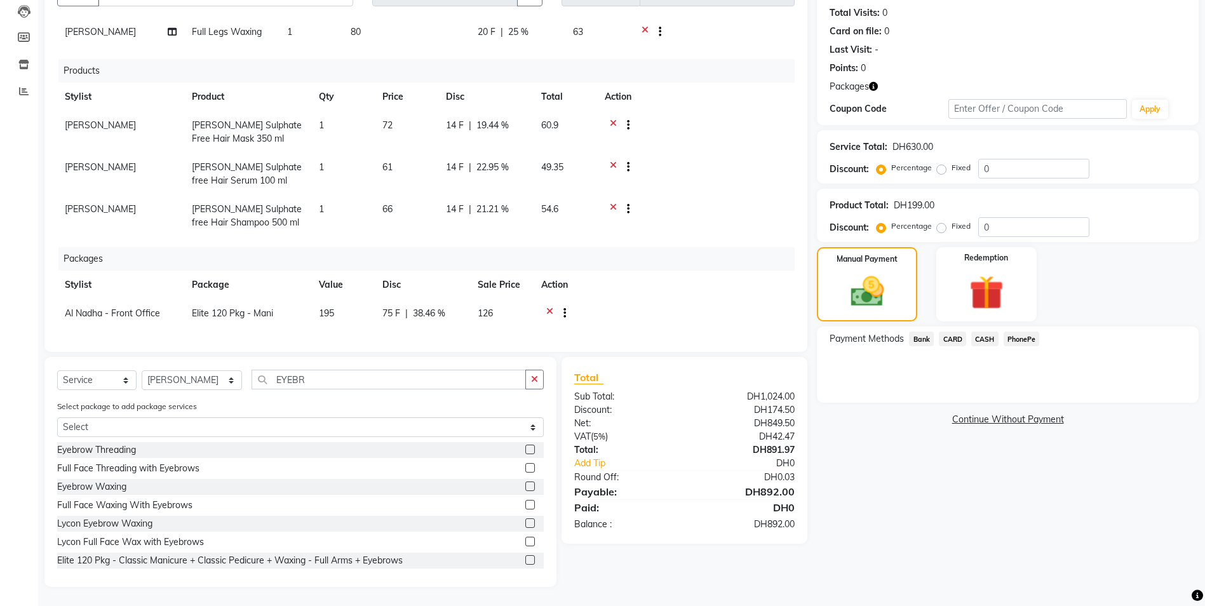
click at [989, 341] on span "CASH" at bounding box center [985, 339] width 27 height 15
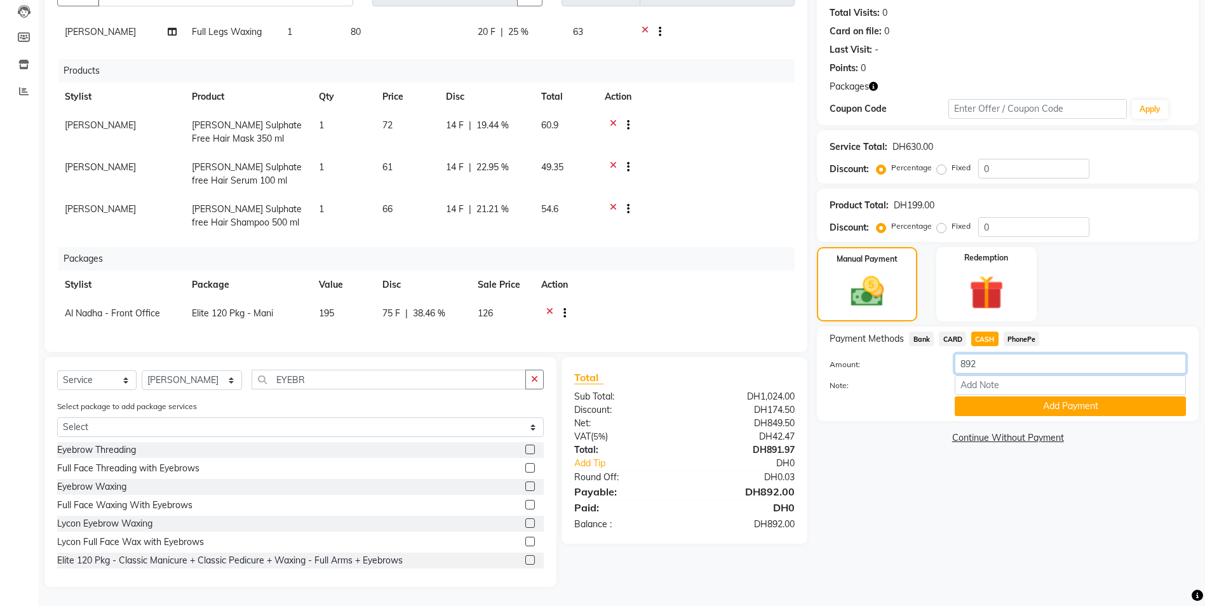
click at [998, 372] on input "892" at bounding box center [1070, 364] width 231 height 20
type input "8"
type input "50"
click at [979, 410] on button "Add Payment" at bounding box center [1070, 407] width 231 height 20
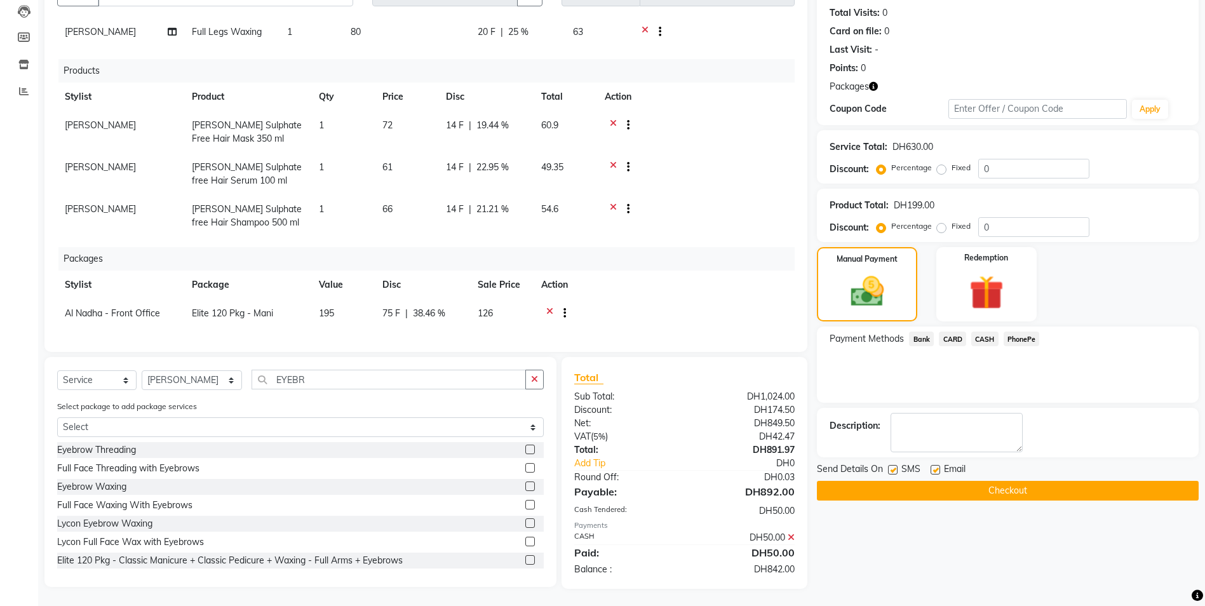
scroll to position [138, 0]
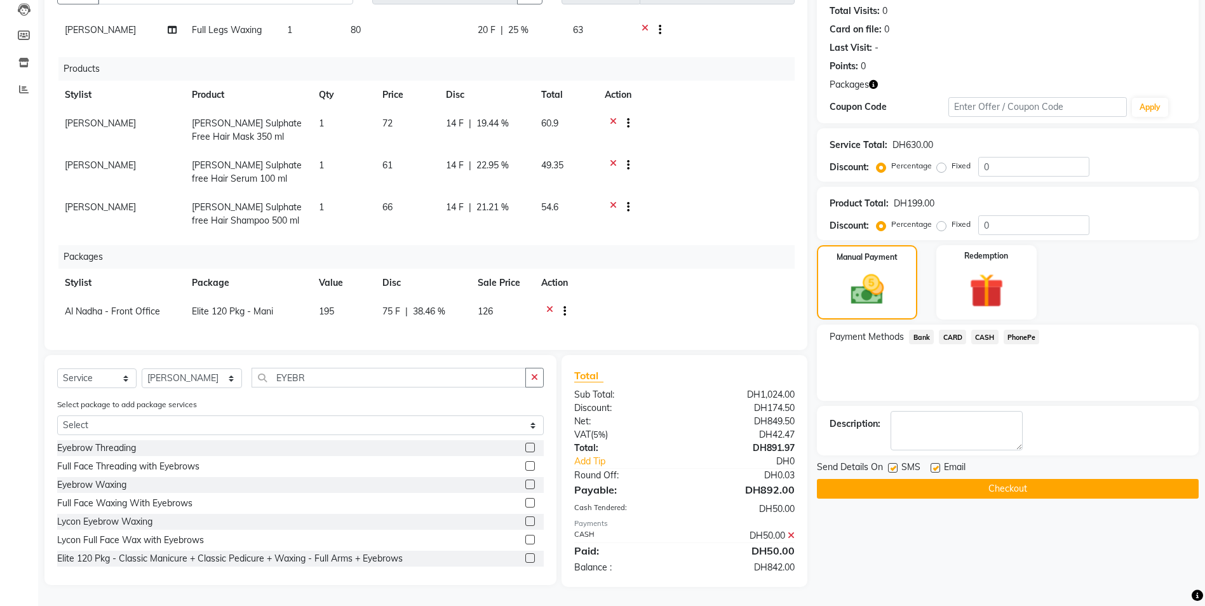
click at [958, 339] on span "CARD" at bounding box center [952, 337] width 27 height 15
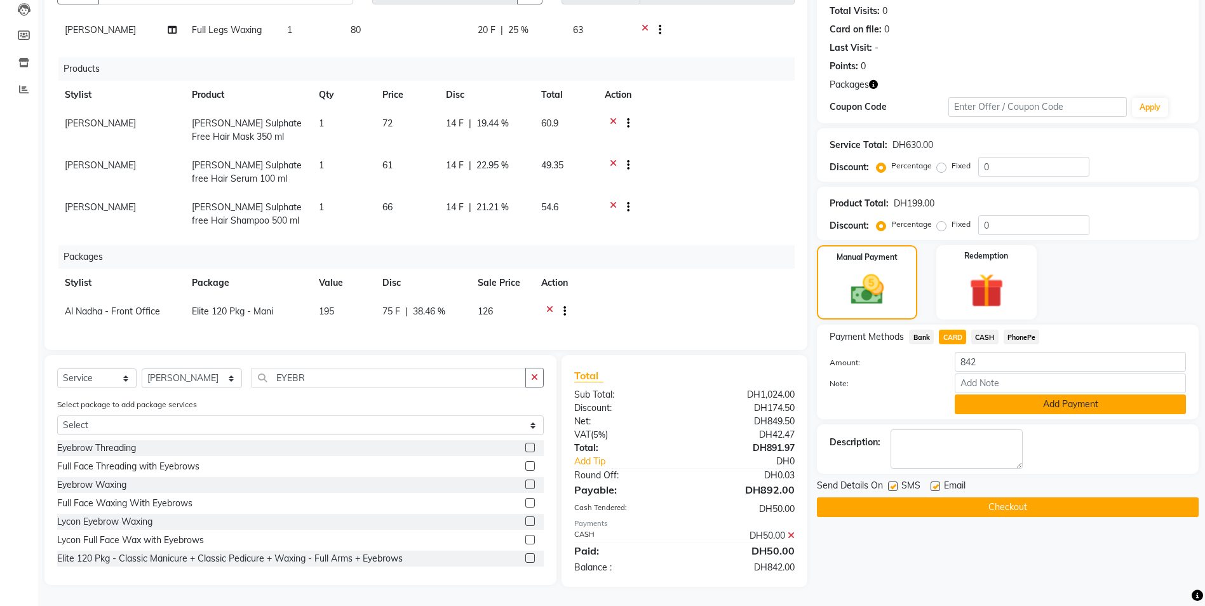
click at [968, 397] on button "Add Payment" at bounding box center [1070, 405] width 231 height 20
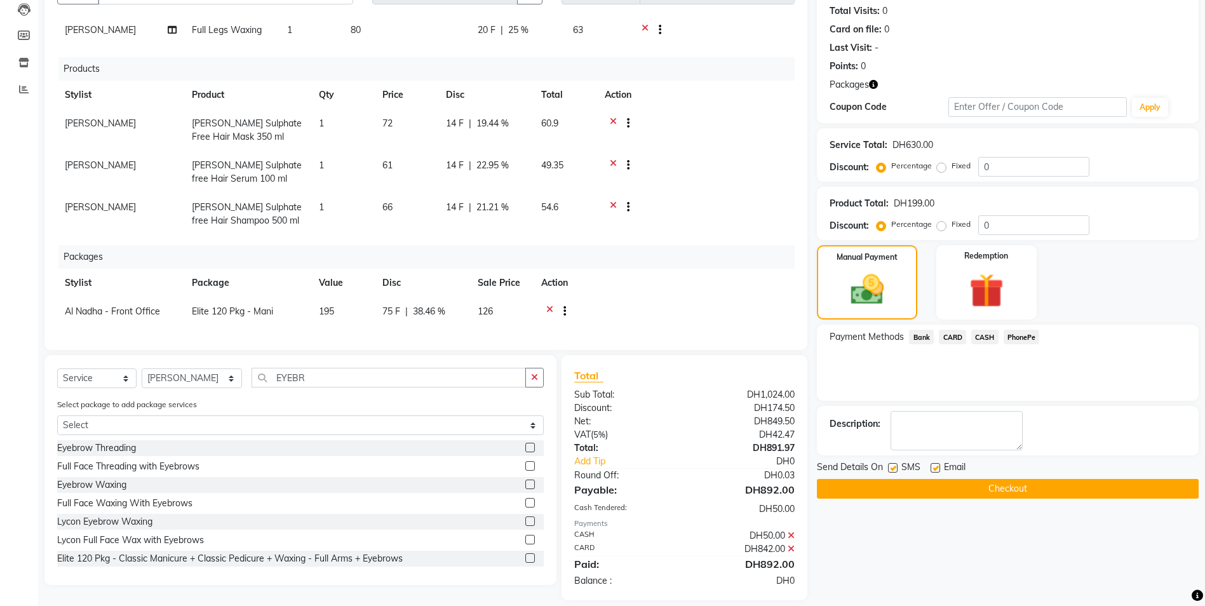
scroll to position [151, 0]
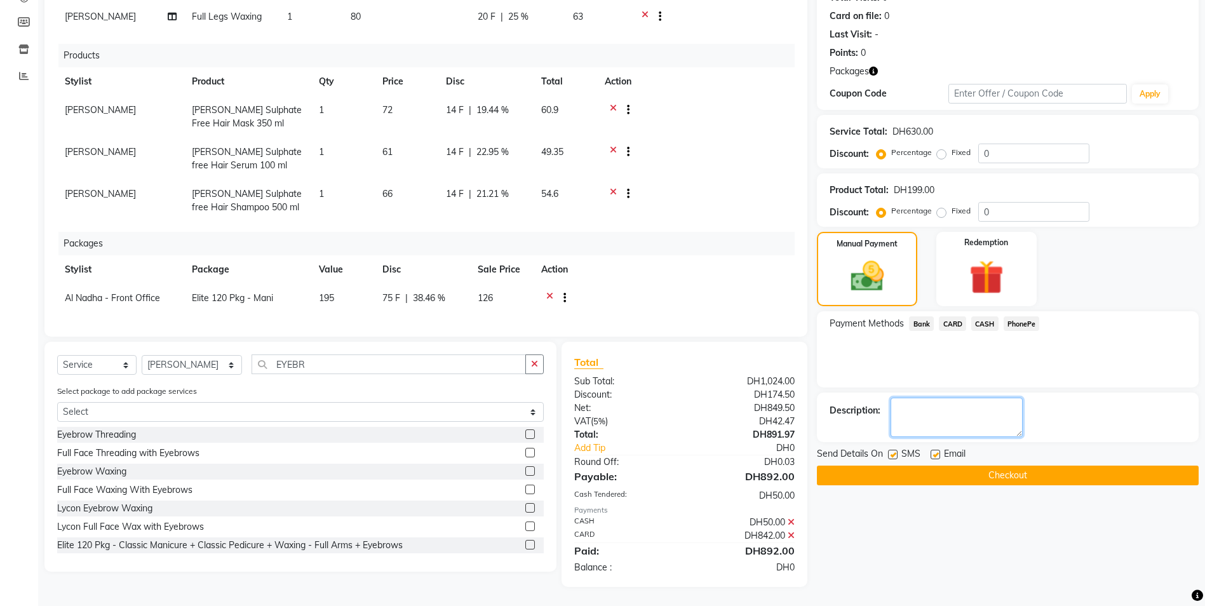
click at [937, 407] on textarea at bounding box center [957, 417] width 132 height 39
type textarea "8790"
click at [885, 475] on button "Checkout" at bounding box center [1008, 476] width 382 height 20
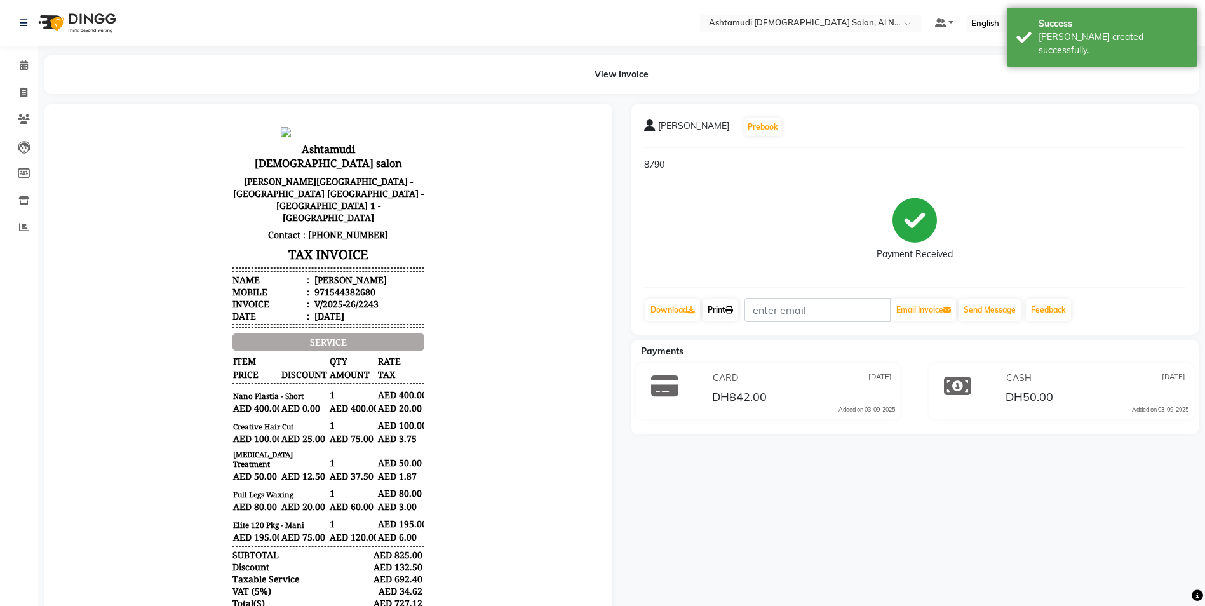
click at [714, 310] on link "Print" at bounding box center [721, 310] width 36 height 22
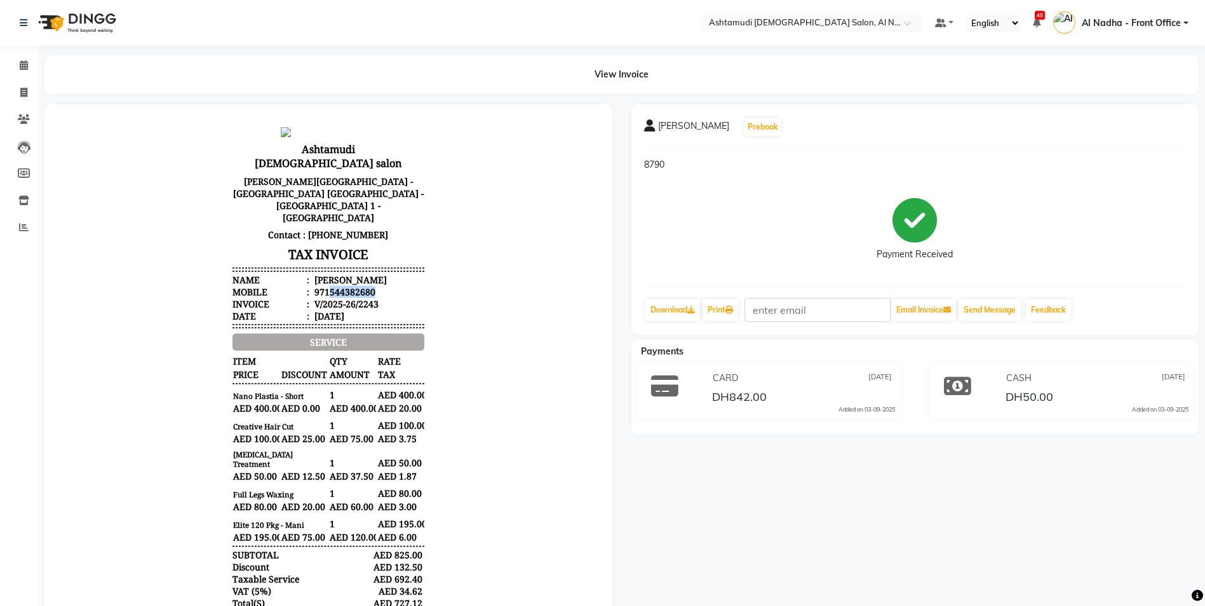
drag, startPoint x: 322, startPoint y: 253, endPoint x: 368, endPoint y: 253, distance: 45.8
click at [368, 286] on li "Mobile : 971544382680" at bounding box center [329, 292] width 192 height 12
drag, startPoint x: 368, startPoint y: 253, endPoint x: 354, endPoint y: 254, distance: 14.0
copy div "544382680"
drag, startPoint x: 24, startPoint y: 92, endPoint x: 29, endPoint y: 98, distance: 8.1
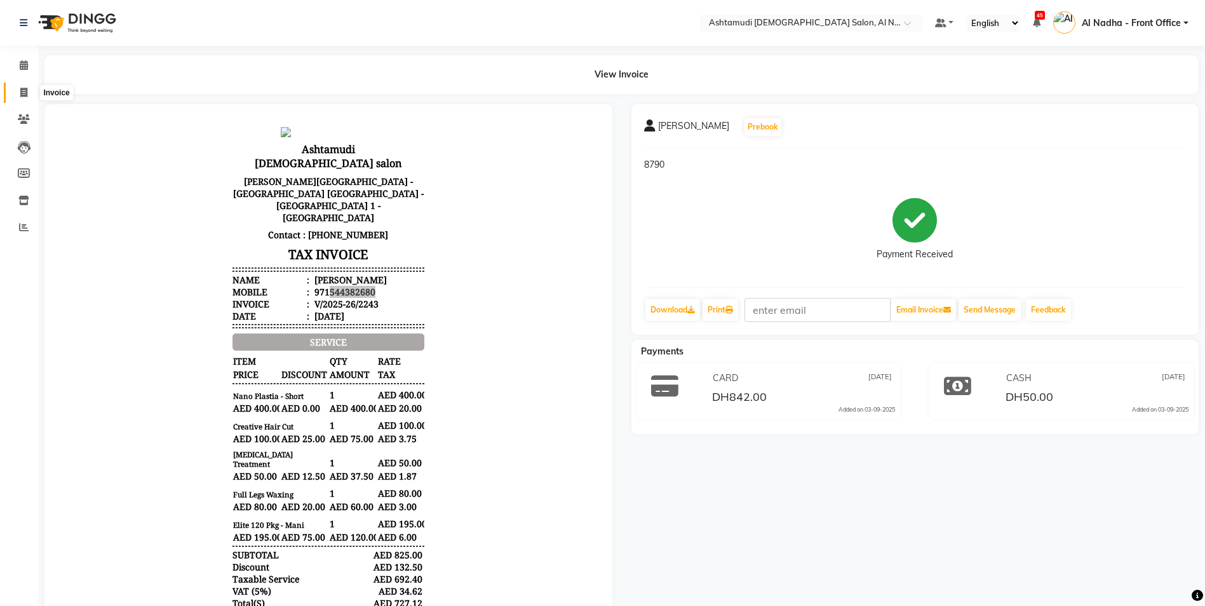
click at [24, 92] on icon at bounding box center [23, 93] width 7 height 10
select select "service"
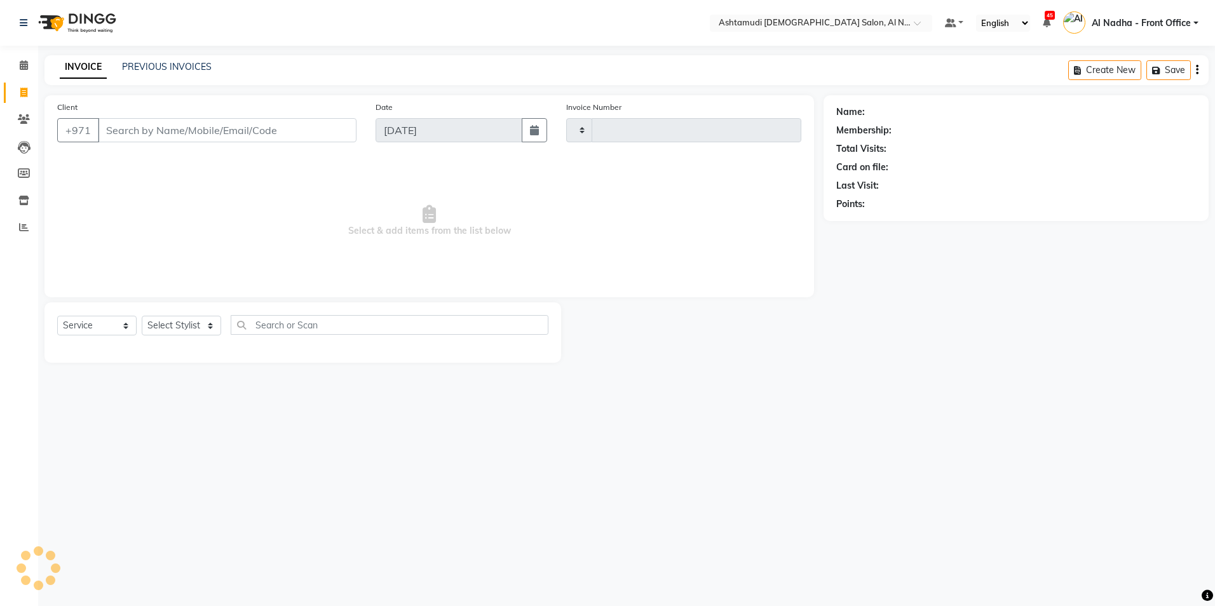
type input "2244"
select select "7088"
type input "544382680"
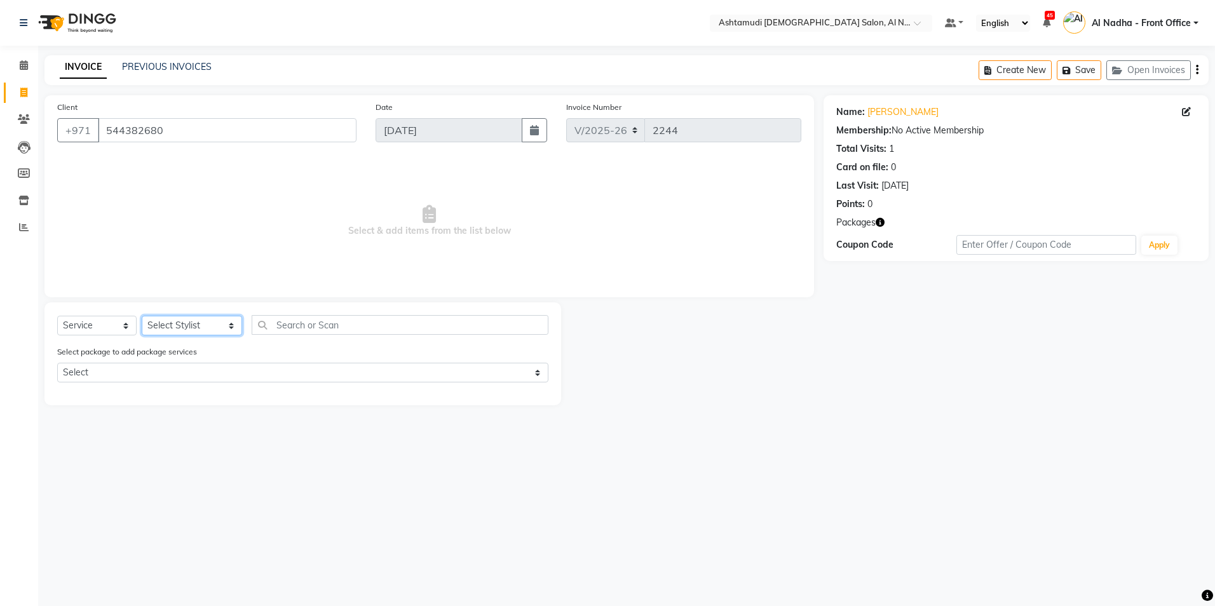
click at [189, 329] on select "Select Stylist Al Nadha - Front Office Archana Medonneiteu Tero Mehwish Mubeen …" at bounding box center [192, 326] width 100 height 20
select select "68348"
click at [142, 316] on select "Select Stylist Al Nadha - Front Office Archana Medonneiteu Tero Mehwish Mubeen …" at bounding box center [192, 326] width 100 height 20
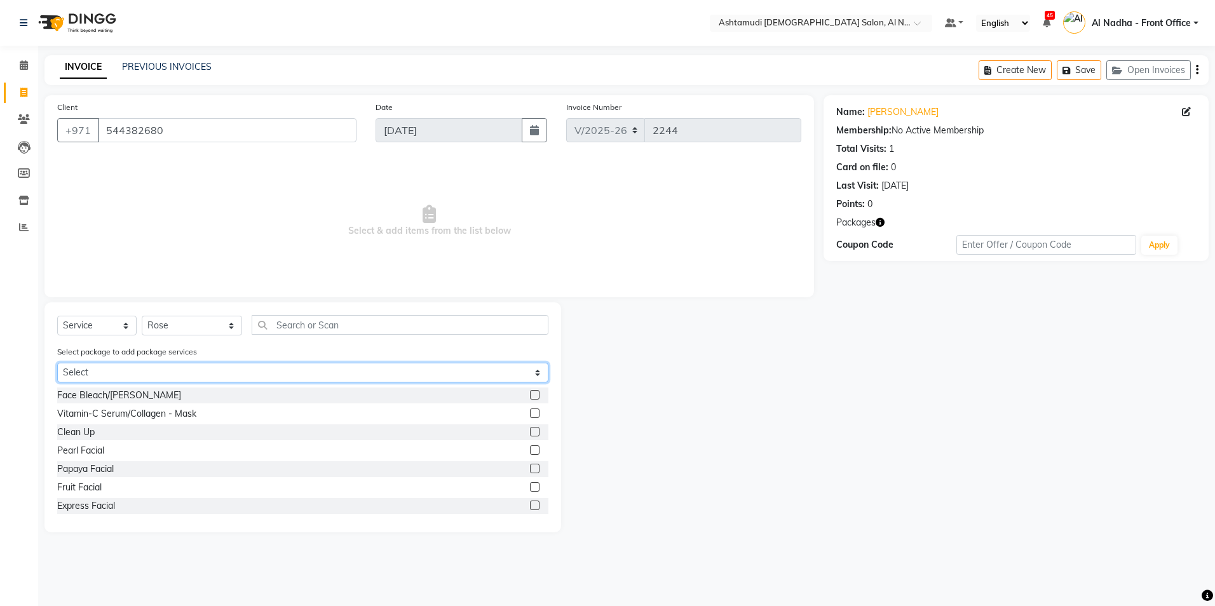
click at [210, 372] on select "Select Elite 120 Pkg - Mani" at bounding box center [302, 373] width 491 height 20
select select "1: Object"
click at [57, 363] on select "Select Elite 120 Pkg - Mani" at bounding box center [302, 373] width 491 height 20
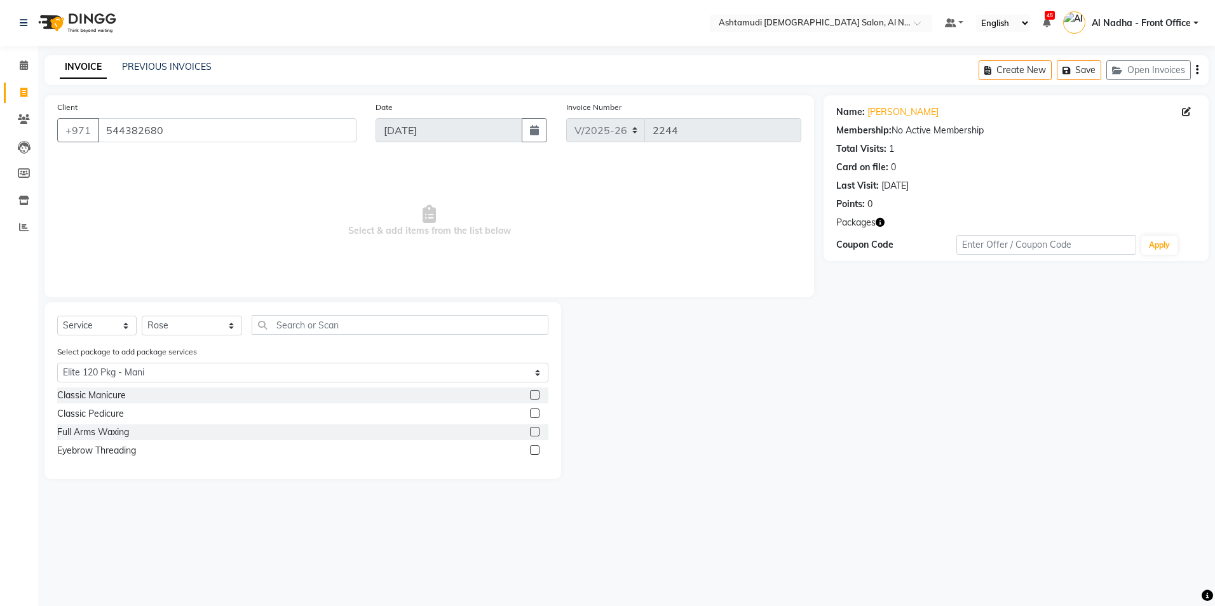
click at [531, 390] on label at bounding box center [535, 395] width 10 height 10
click at [531, 391] on input "checkbox" at bounding box center [534, 395] width 8 height 8
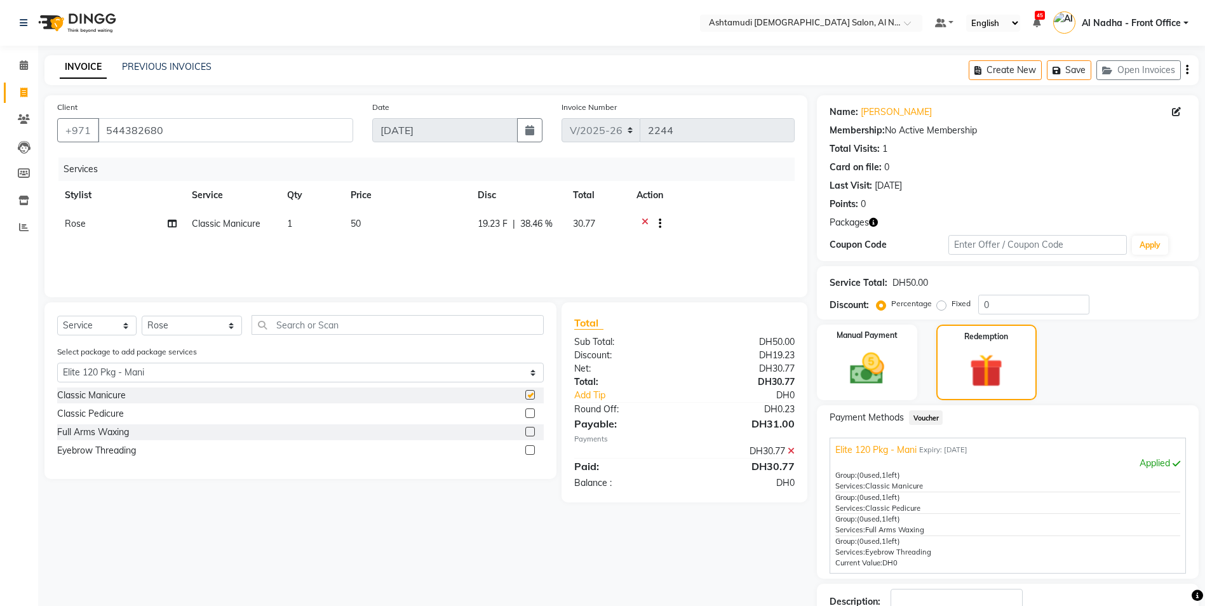
checkbox input "false"
click at [531, 414] on label at bounding box center [531, 414] width 10 height 10
click at [531, 414] on input "checkbox" at bounding box center [530, 414] width 8 height 8
checkbox input "false"
click at [181, 334] on select "Select Stylist Al Nadha - Front Office Archana Medonneiteu Tero Mehwish Mubeen …" at bounding box center [192, 326] width 100 height 20
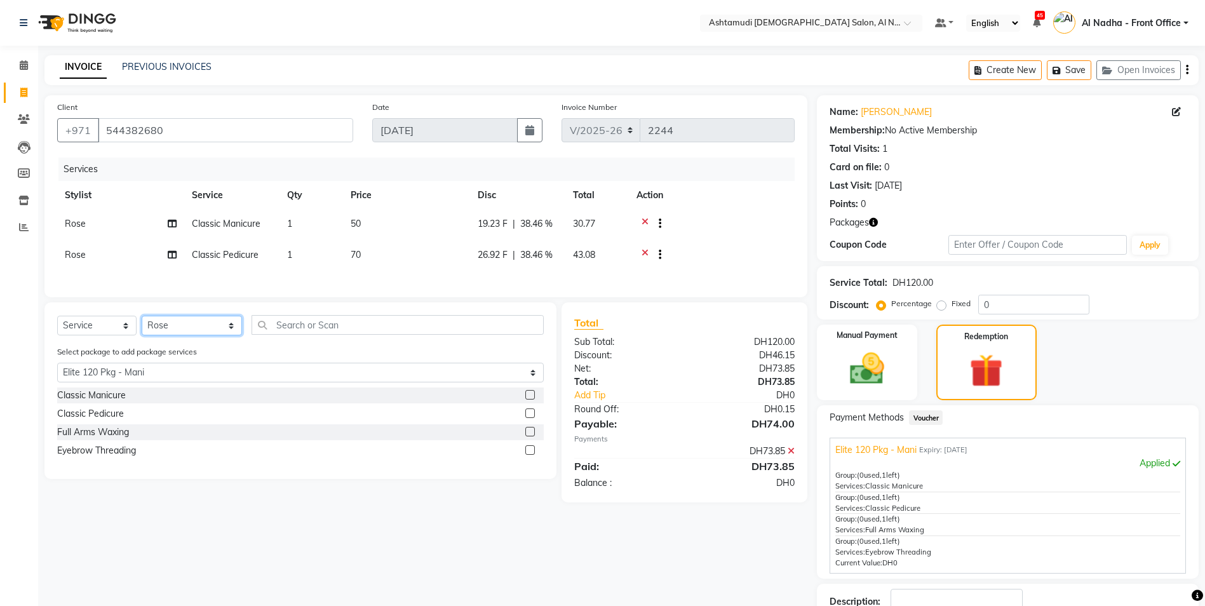
select select "71437"
click at [142, 323] on select "Select Stylist Al Nadha - Front Office Archana Medonneiteu Tero Mehwish Mubeen …" at bounding box center [192, 326] width 100 height 20
click at [535, 440] on div at bounding box center [535, 432] width 18 height 16
click at [527, 437] on label at bounding box center [531, 432] width 10 height 10
click at [527, 437] on input "checkbox" at bounding box center [530, 432] width 8 height 8
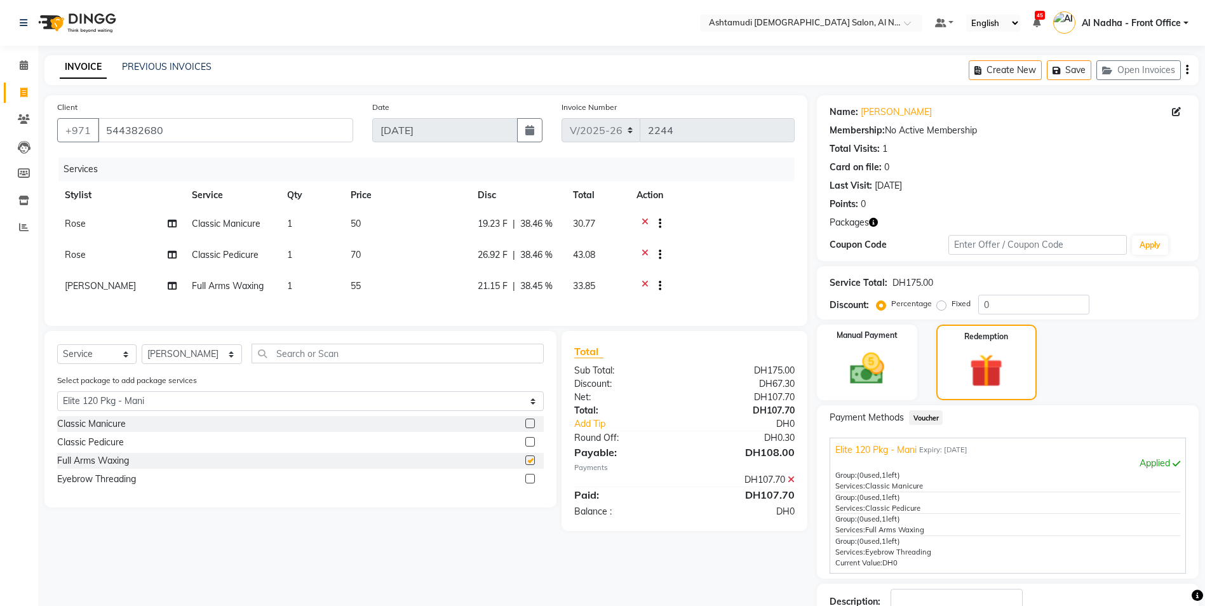
checkbox input "false"
click at [196, 364] on select "Select Stylist Al Nadha - Front Office Archana Medonneiteu Tero Mehwish Mubeen …" at bounding box center [192, 354] width 100 height 20
select select "59093"
click at [142, 354] on select "Select Stylist Al Nadha - Front Office Archana Medonneiteu Tero Mehwish Mubeen …" at bounding box center [192, 354] width 100 height 20
click at [531, 484] on label at bounding box center [531, 479] width 10 height 10
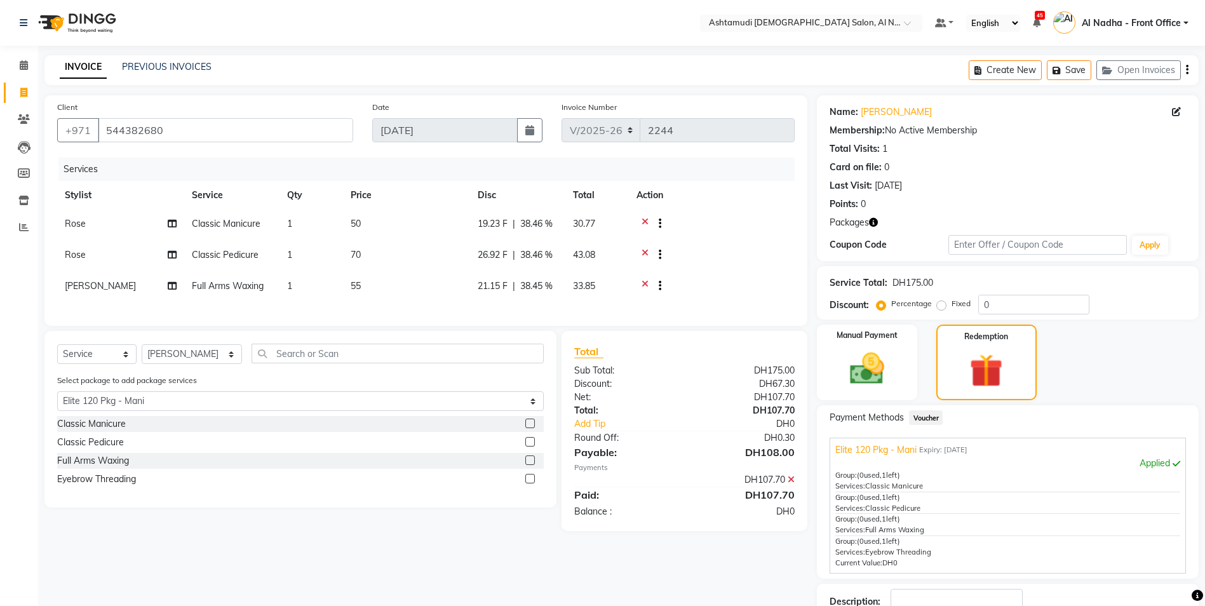
click at [531, 484] on input "checkbox" at bounding box center [530, 479] width 8 height 8
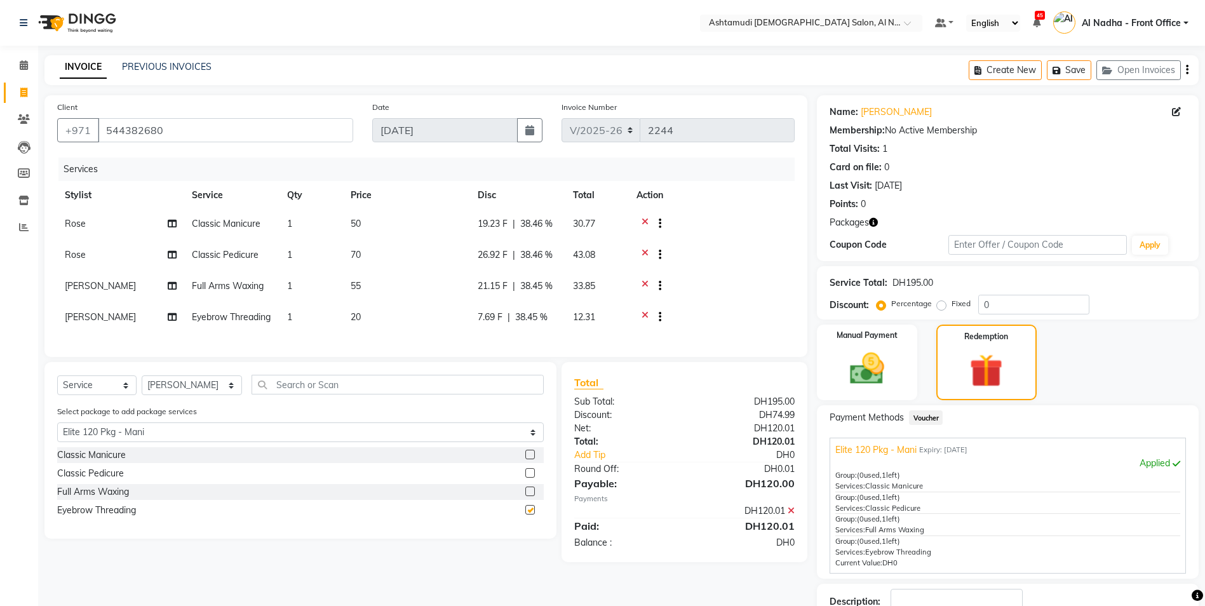
checkbox input "false"
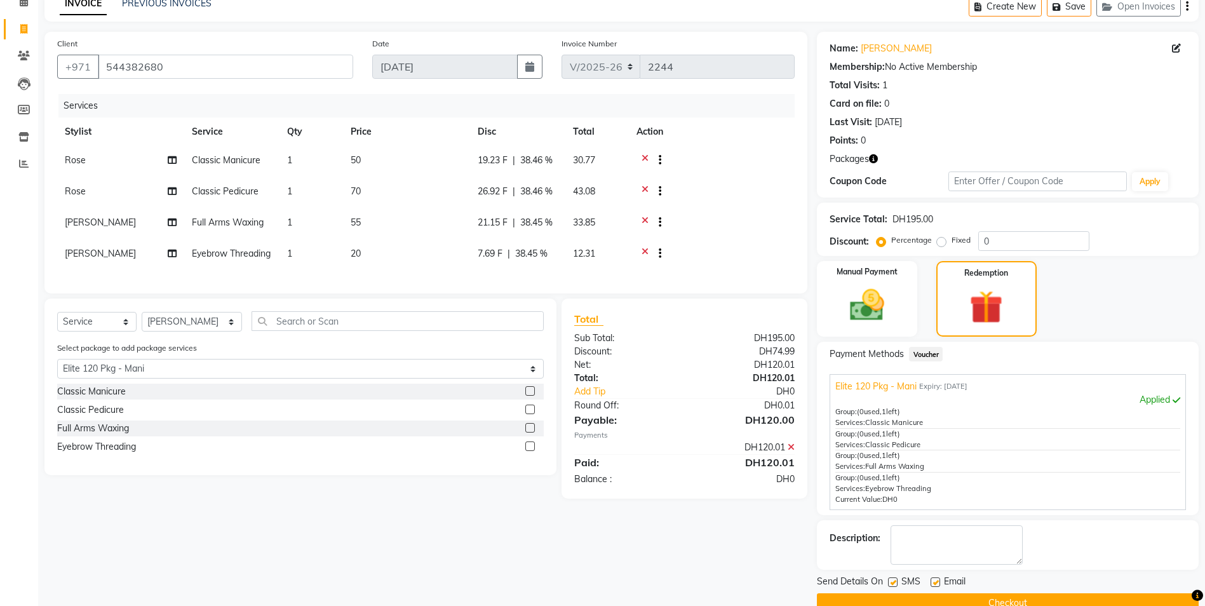
click at [110, 256] on span "[PERSON_NAME]" at bounding box center [100, 253] width 71 height 11
select select "59093"
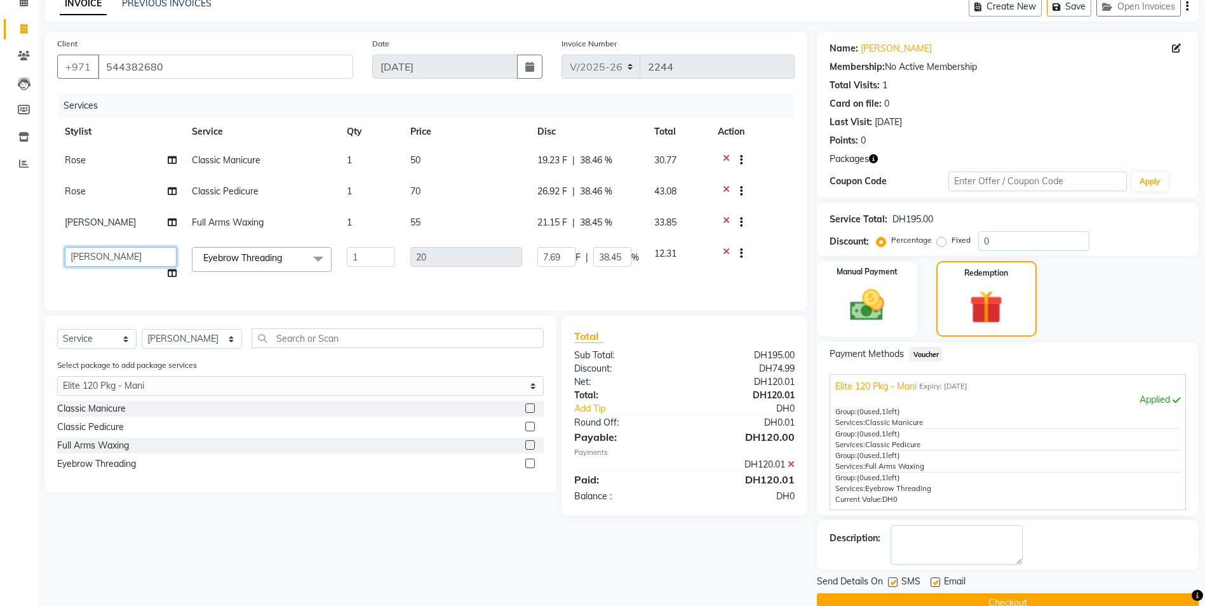
click at [116, 261] on select "Al Nadha - Front Office Archana Medonneiteu Tero Mehwish Mubeen Minu Khati Mumt…" at bounding box center [121, 257] width 112 height 20
select select "71437"
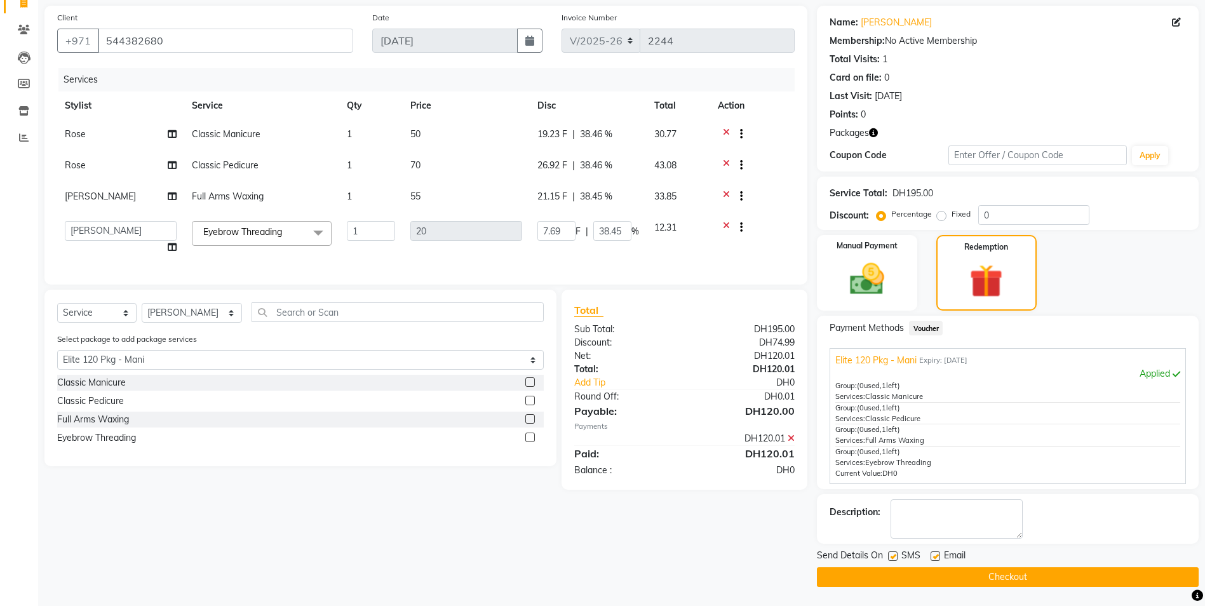
click at [837, 576] on button "Checkout" at bounding box center [1008, 577] width 382 height 20
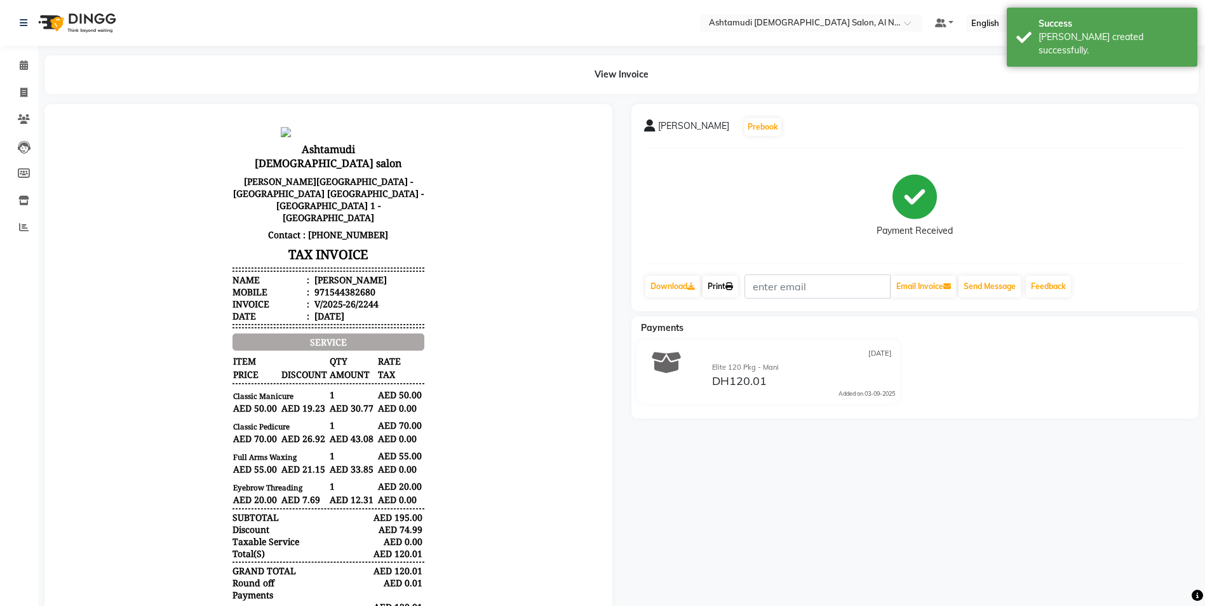
drag, startPoint x: 721, startPoint y: 289, endPoint x: 716, endPoint y: 300, distance: 12.5
click at [721, 289] on link "Print" at bounding box center [721, 287] width 36 height 22
click at [25, 61] on icon at bounding box center [24, 65] width 8 height 10
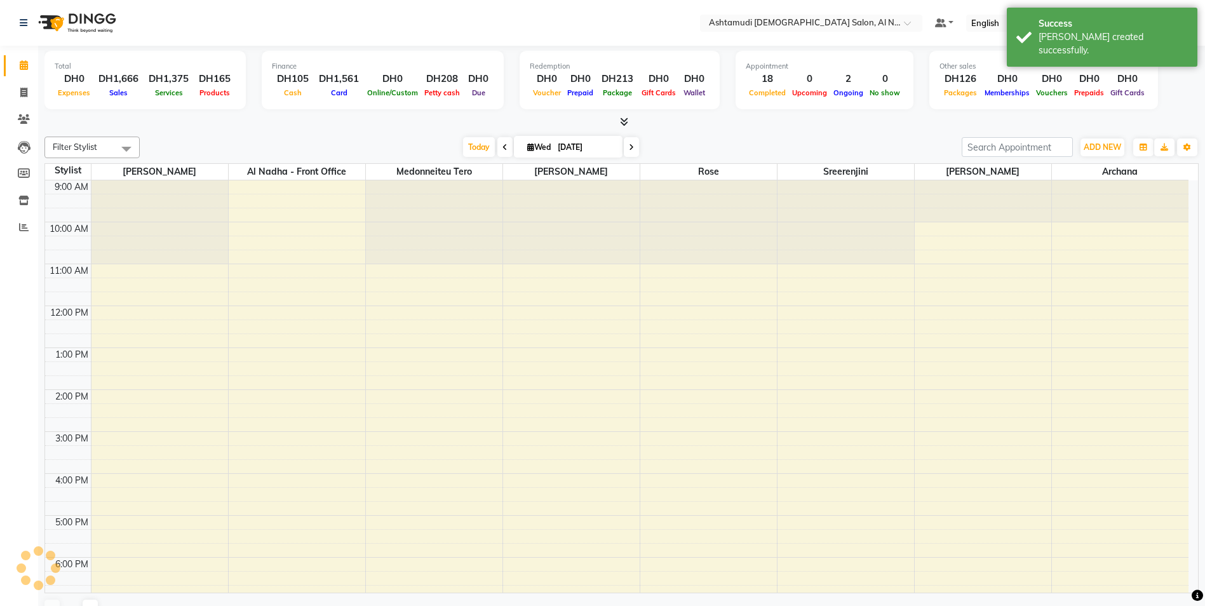
scroll to position [174, 0]
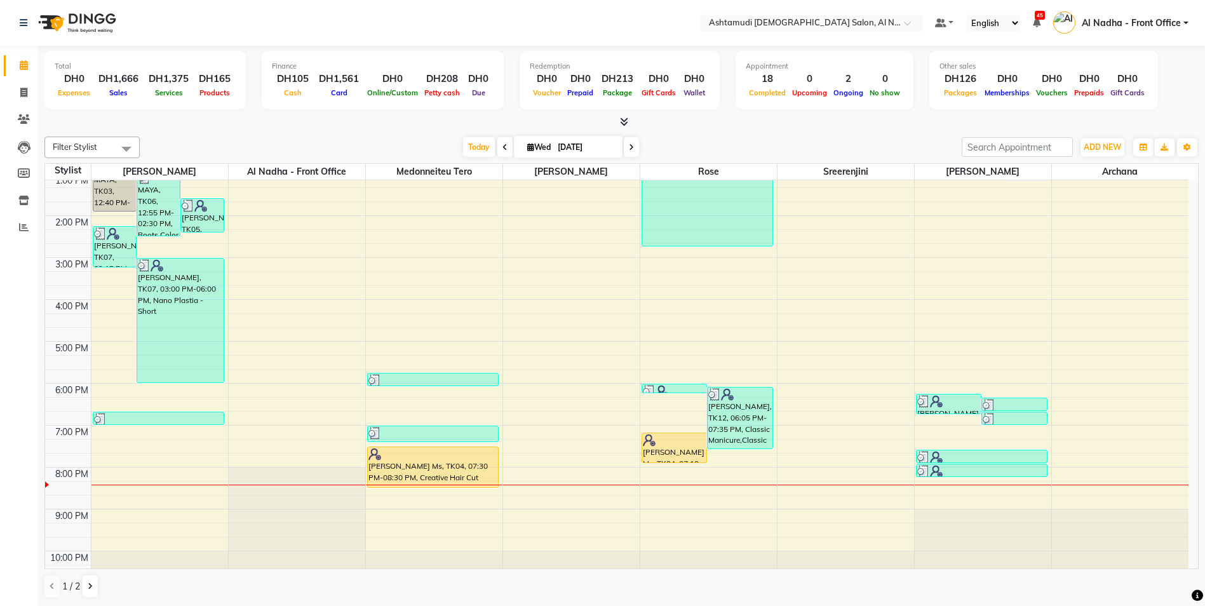
click at [506, 148] on span at bounding box center [505, 147] width 15 height 20
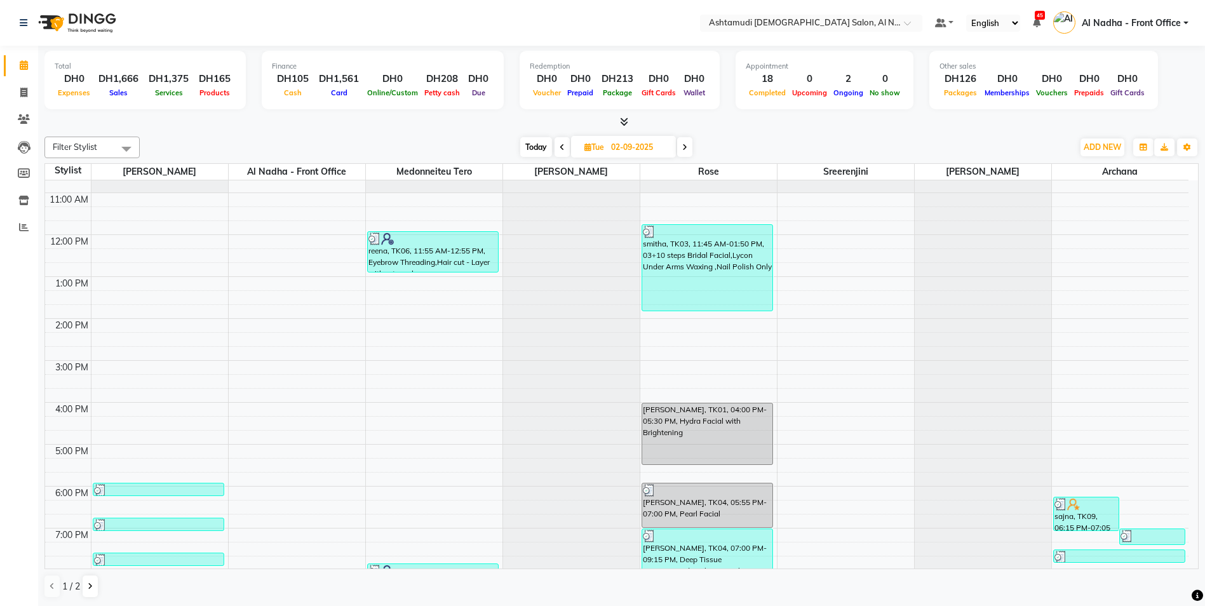
scroll to position [198, 0]
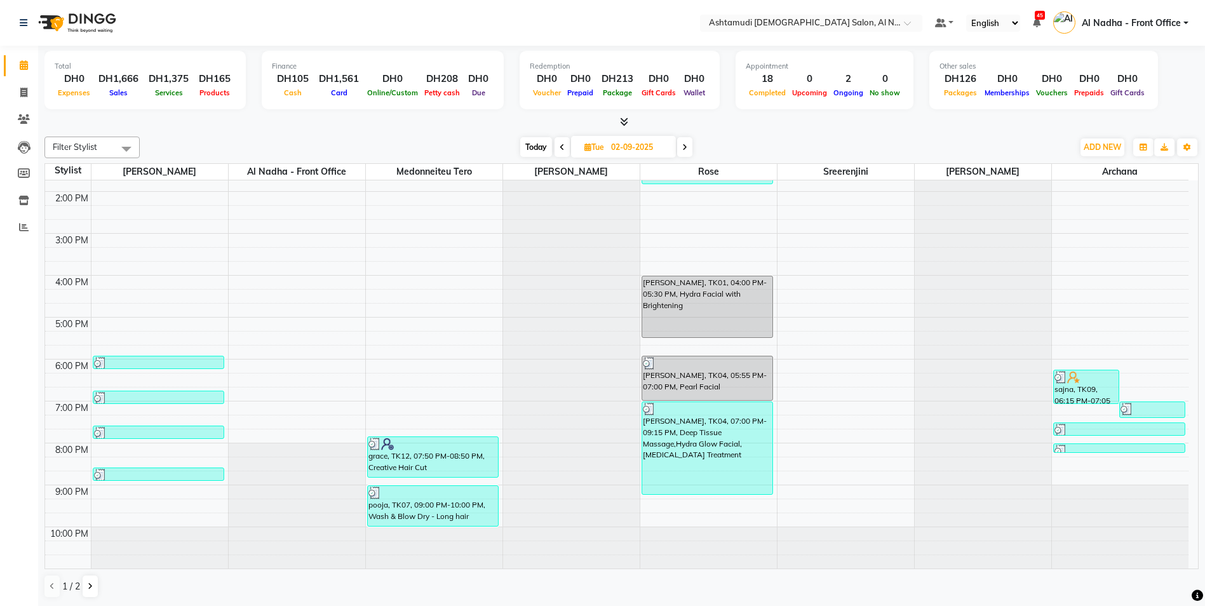
click at [684, 147] on icon at bounding box center [685, 148] width 5 height 8
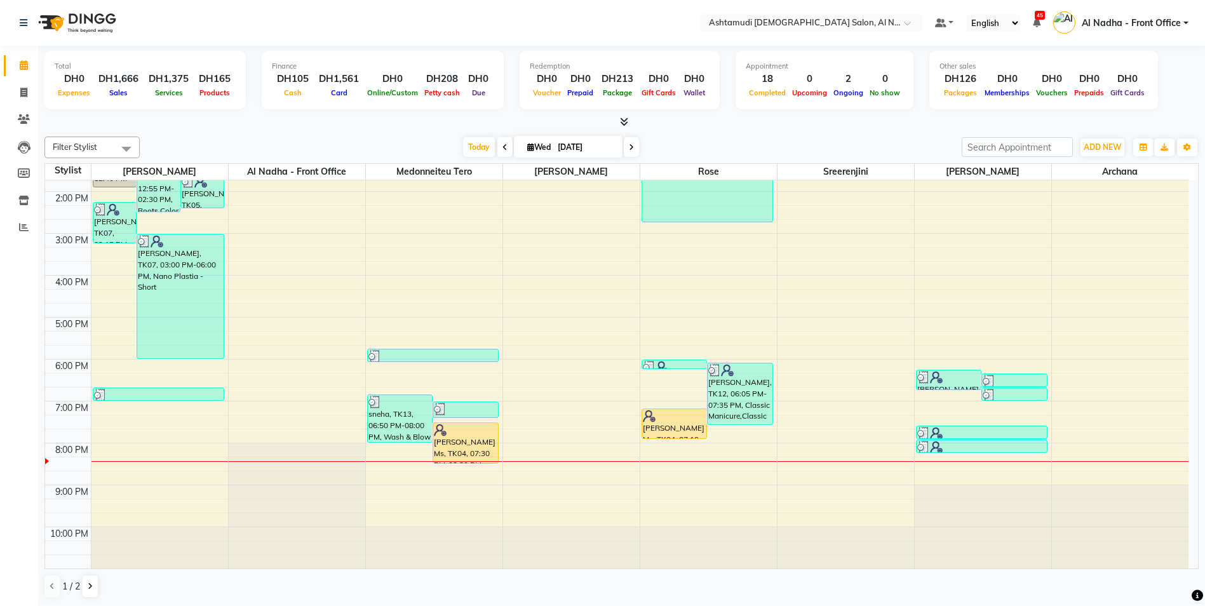
scroll to position [1, 0]
click at [632, 148] on icon at bounding box center [631, 147] width 5 height 8
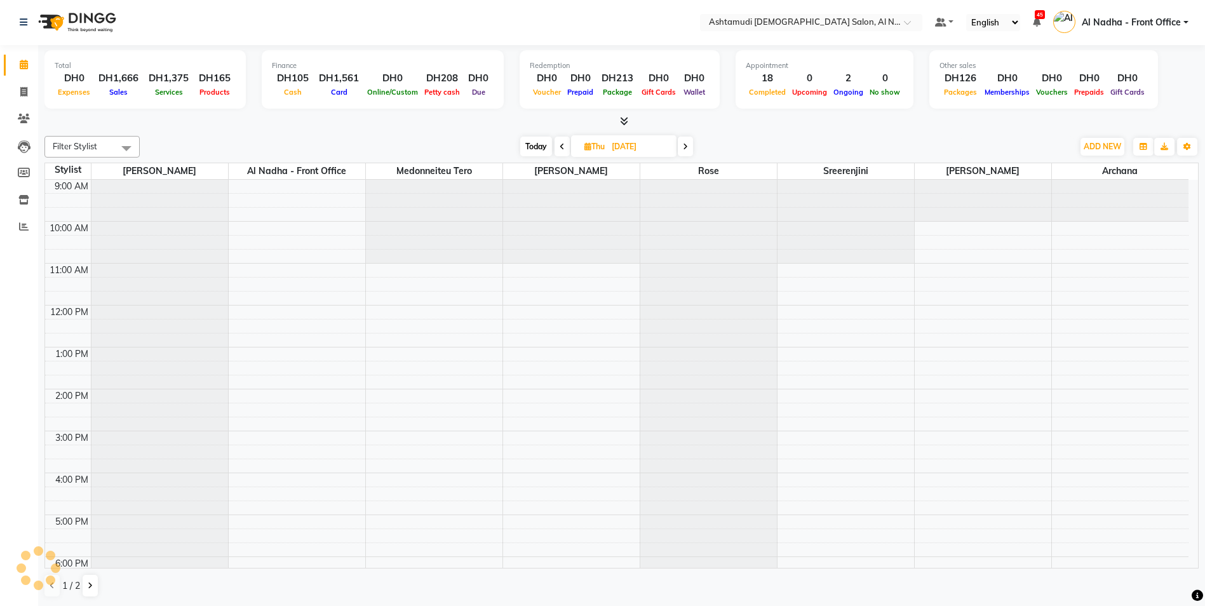
scroll to position [198, 0]
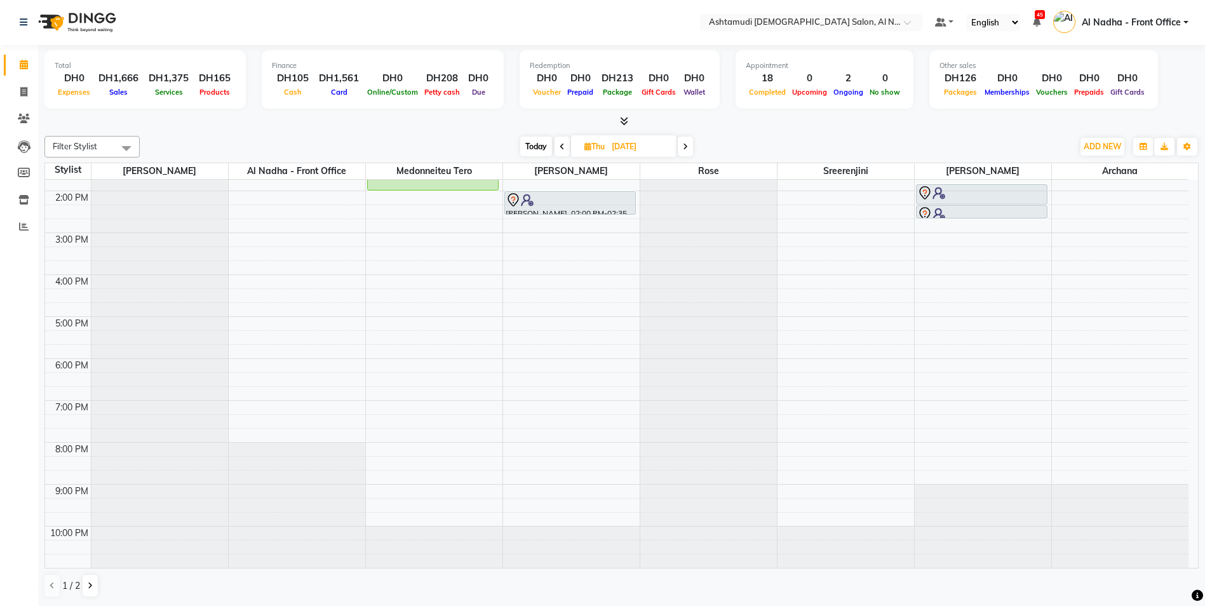
click at [688, 148] on icon at bounding box center [685, 147] width 5 height 8
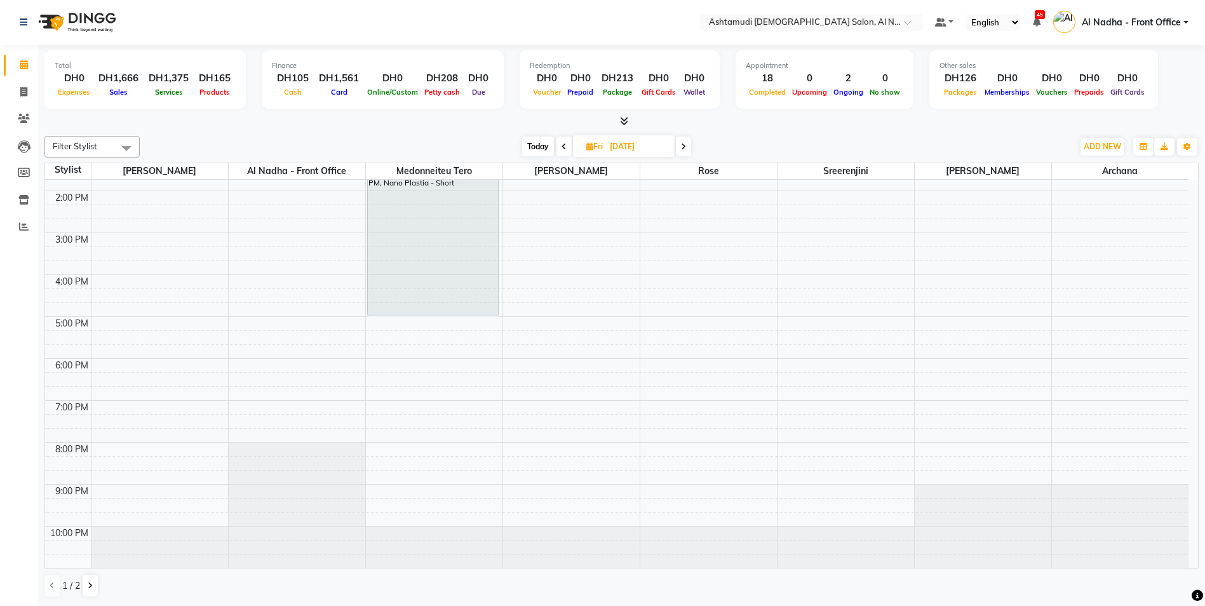
scroll to position [71, 0]
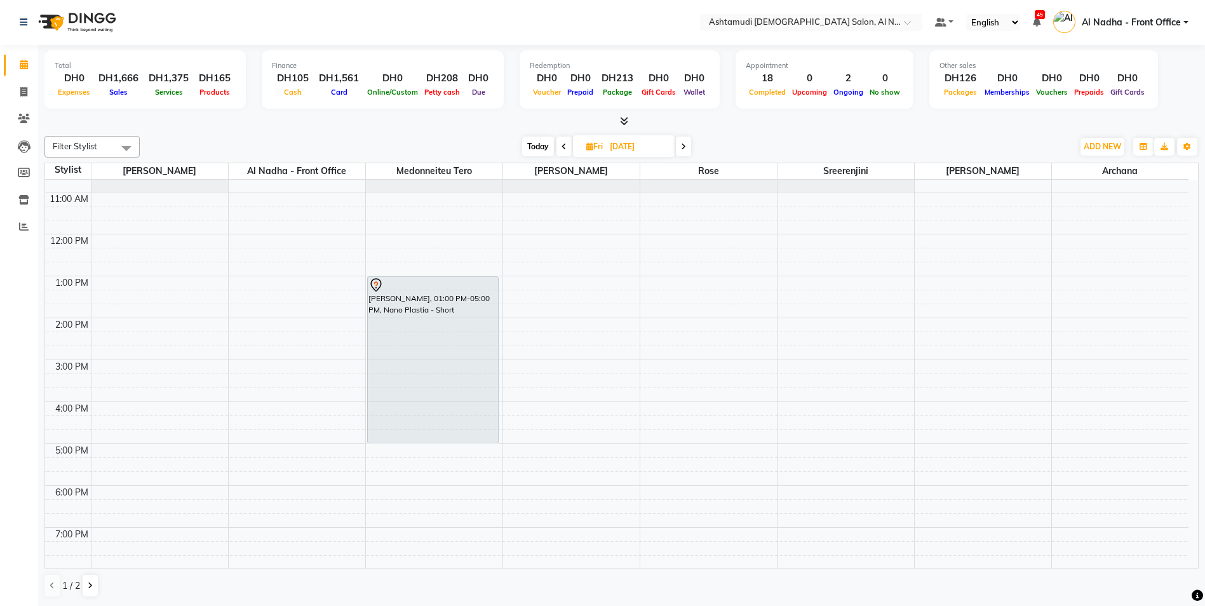
click at [683, 152] on span at bounding box center [683, 147] width 15 height 20
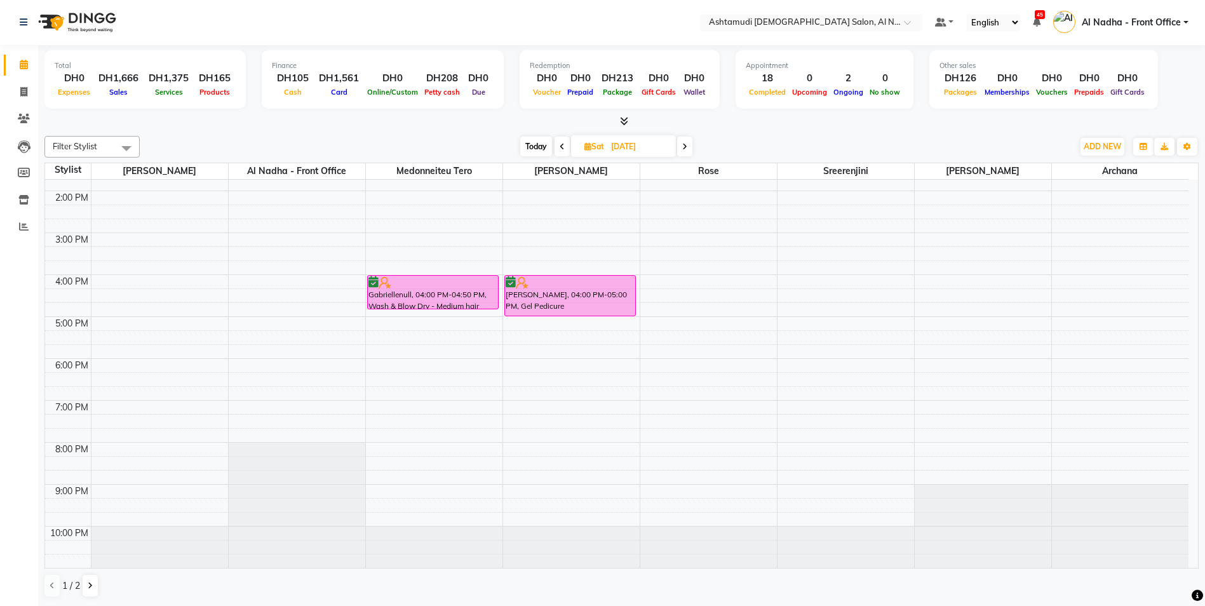
scroll to position [135, 0]
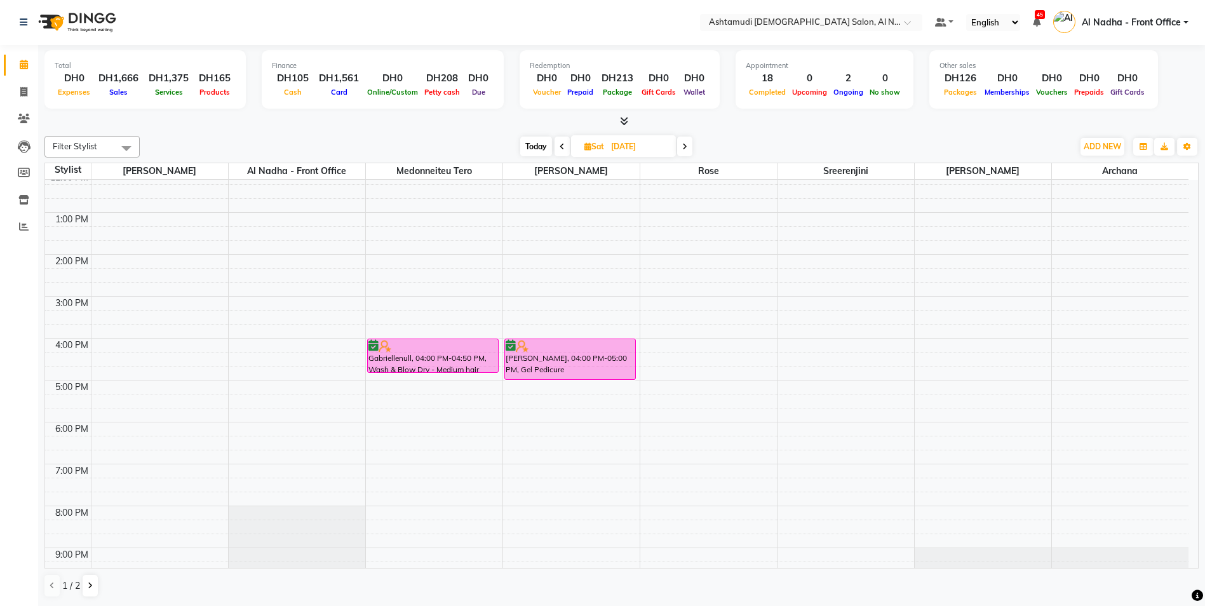
click at [681, 147] on span at bounding box center [684, 147] width 15 height 20
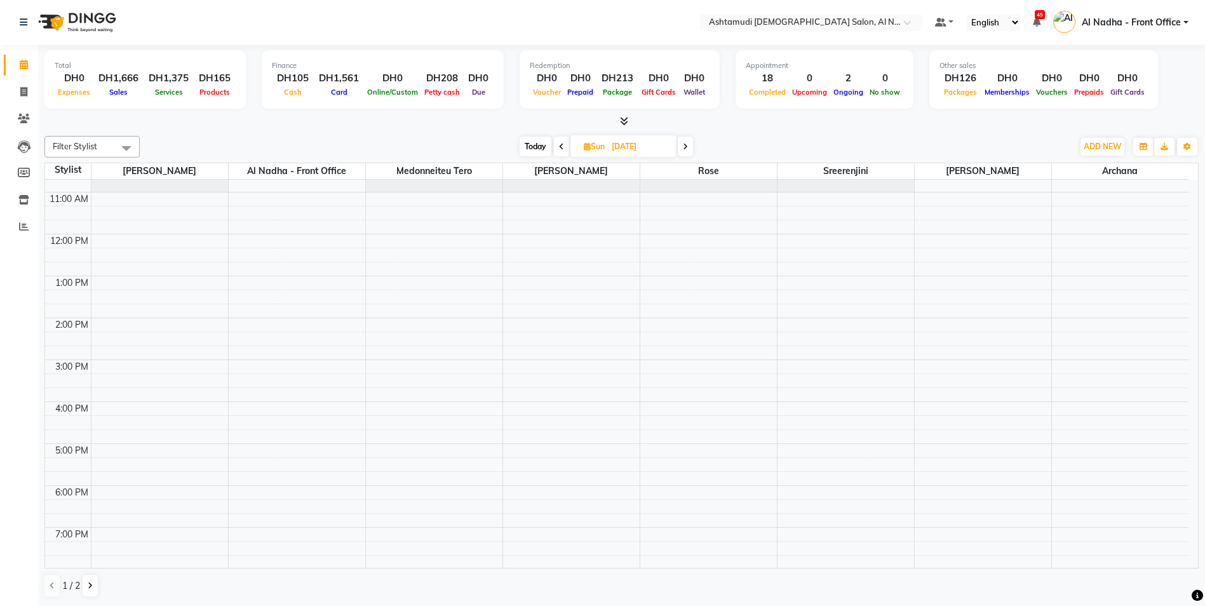
scroll to position [0, 0]
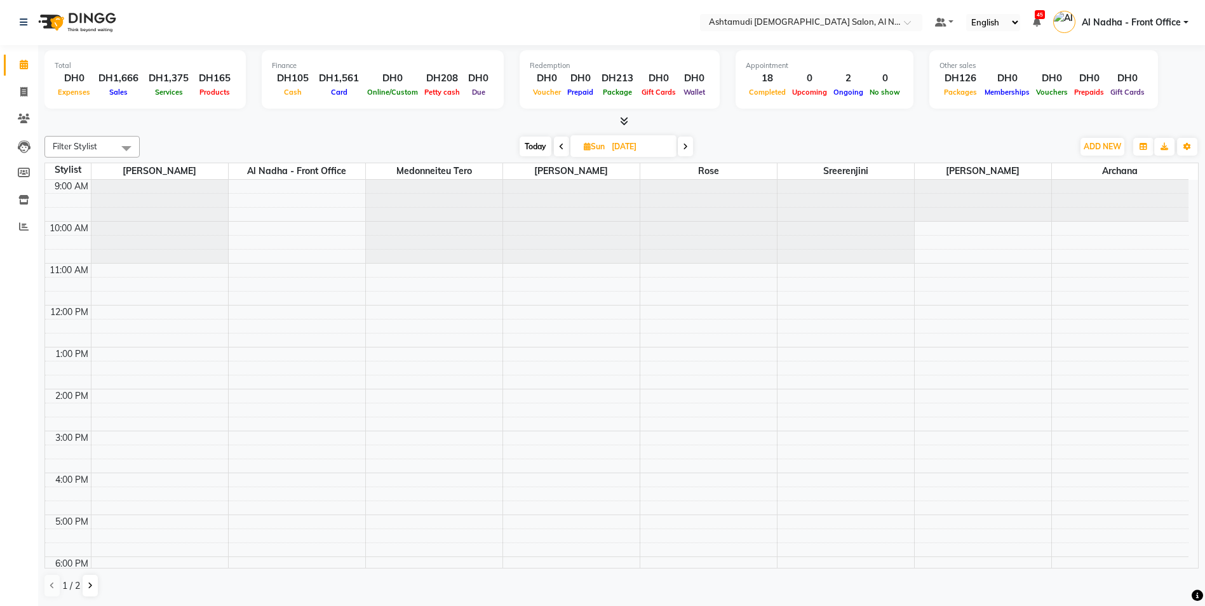
click at [691, 148] on span at bounding box center [685, 147] width 15 height 20
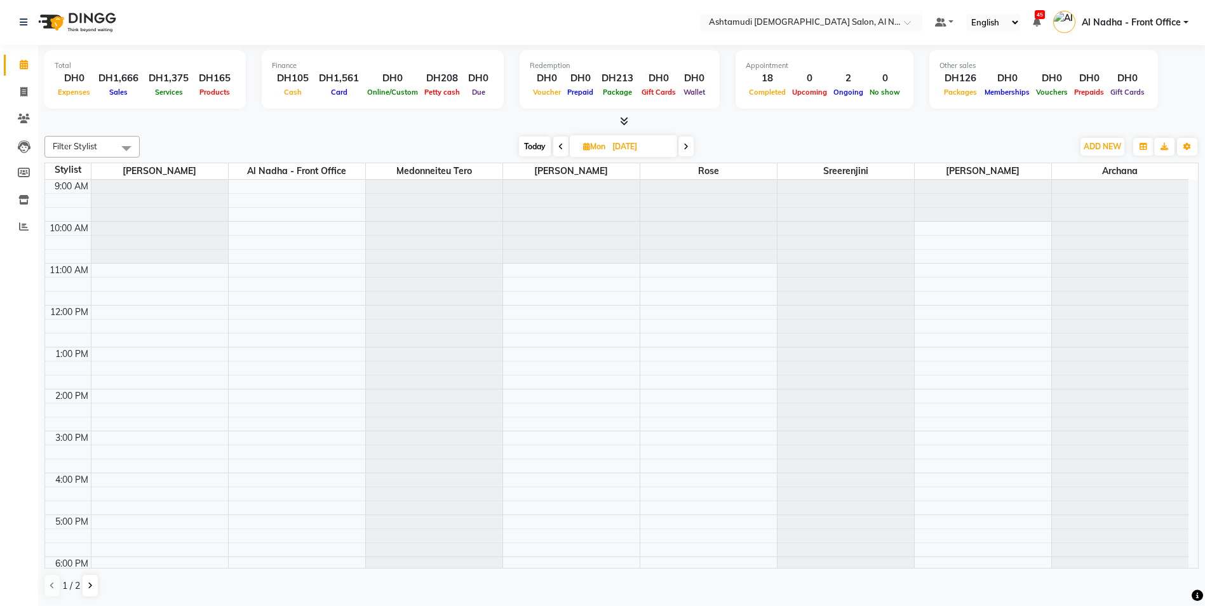
click at [688, 149] on icon at bounding box center [686, 147] width 5 height 8
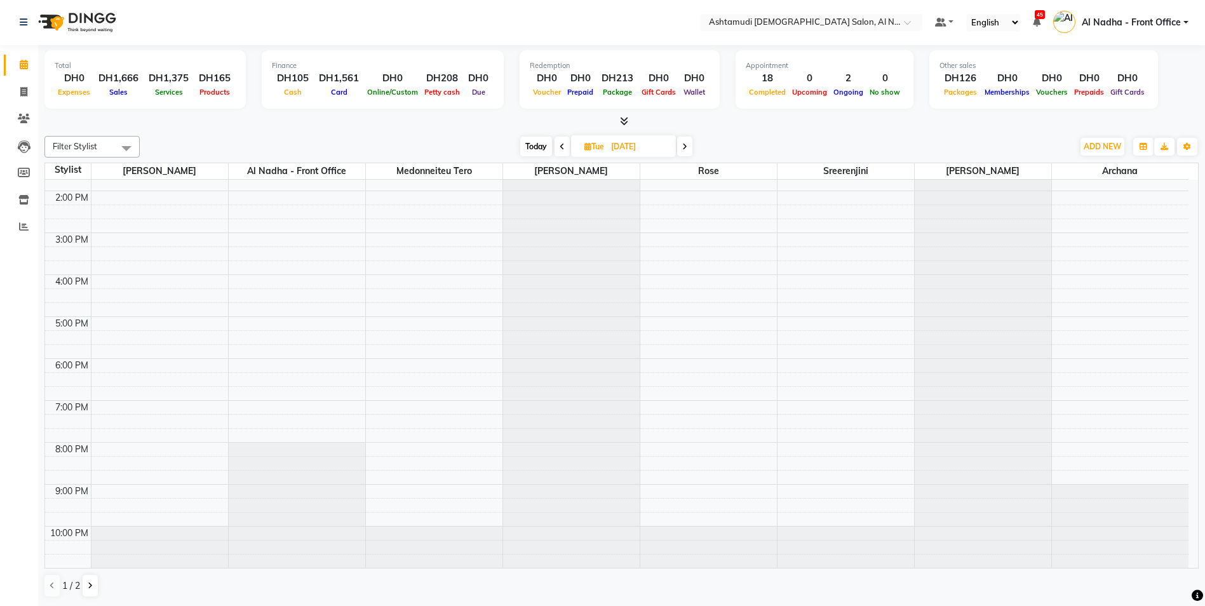
scroll to position [71, 0]
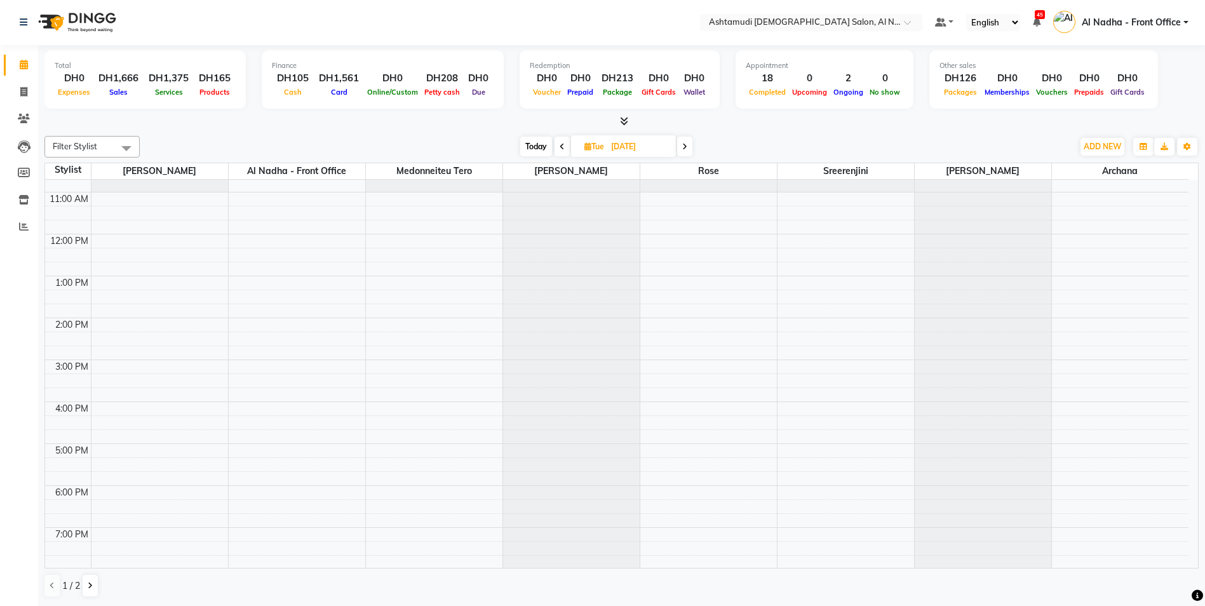
click at [688, 147] on icon at bounding box center [685, 147] width 5 height 8
type input "10-09-2025"
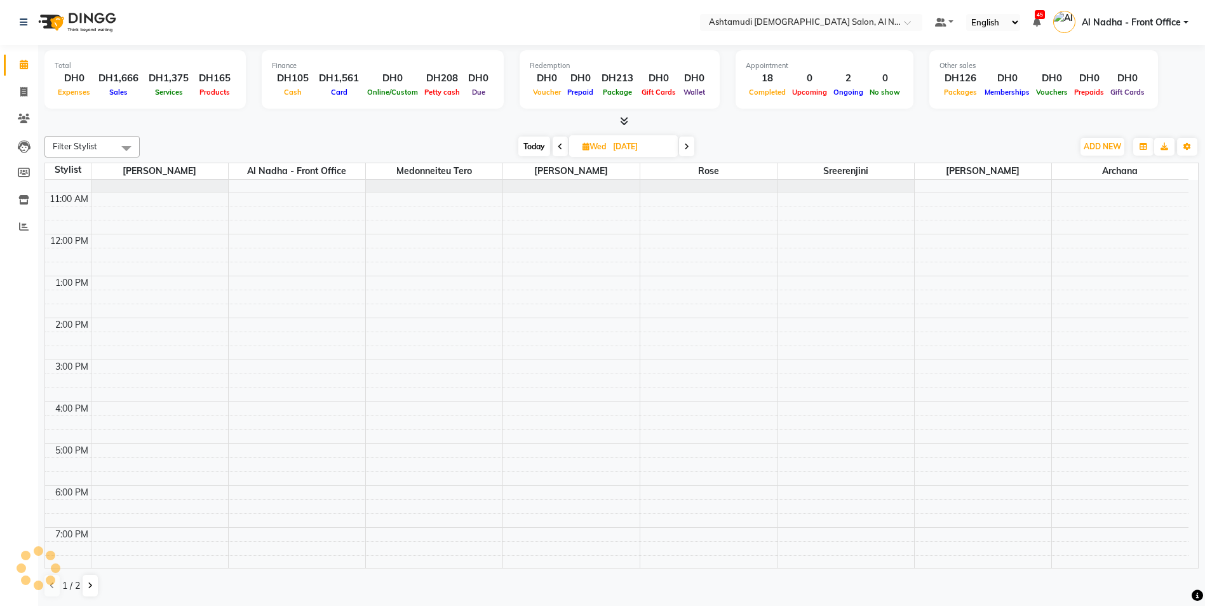
scroll to position [0, 0]
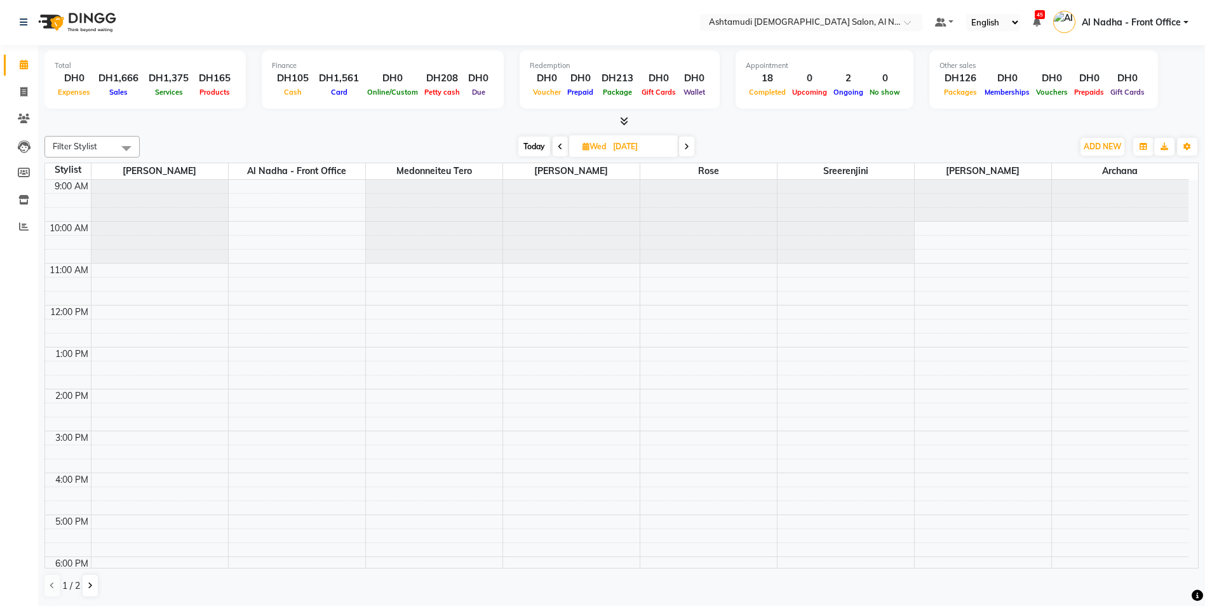
click at [585, 144] on icon at bounding box center [586, 146] width 7 height 8
select select "9"
select select "2025"
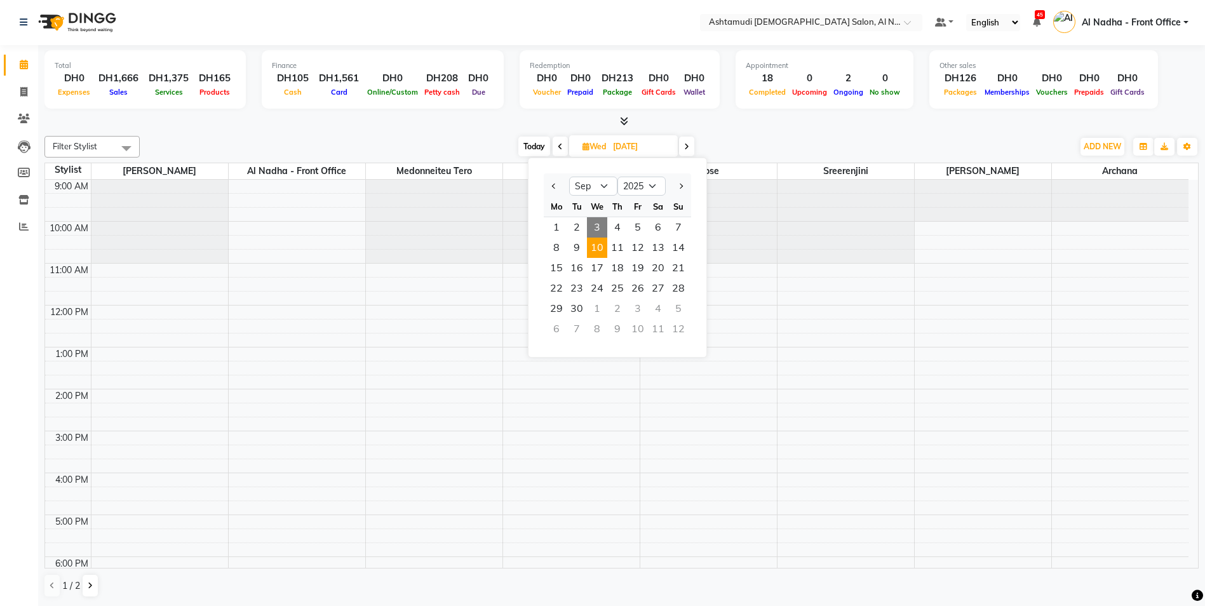
click at [597, 233] on span "3" at bounding box center [597, 227] width 20 height 20
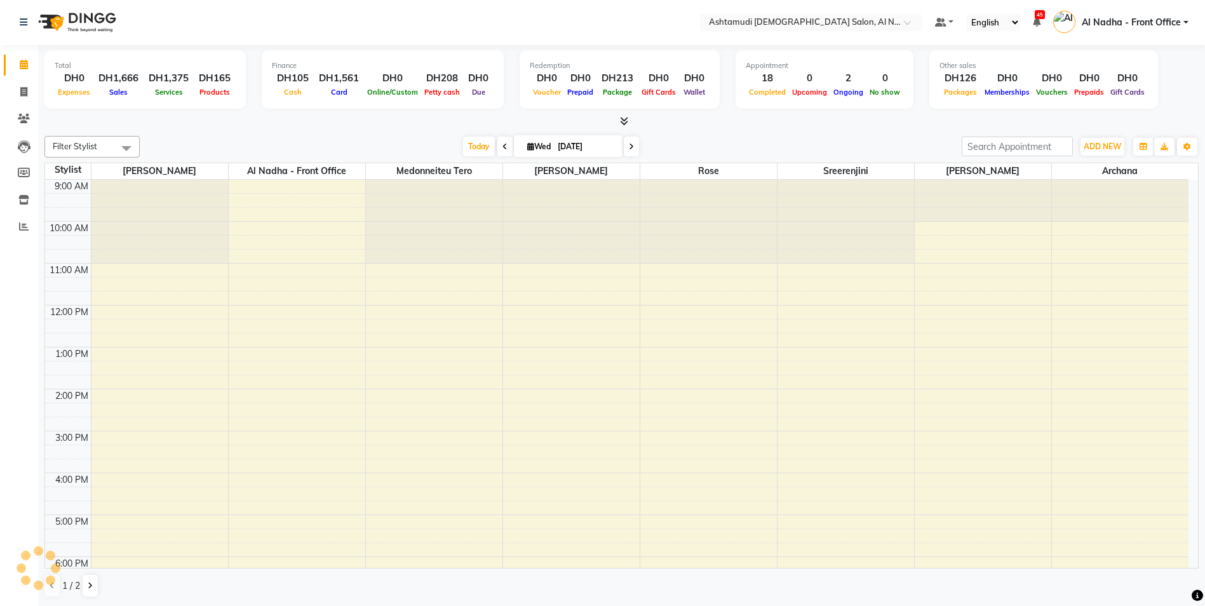
scroll to position [198, 0]
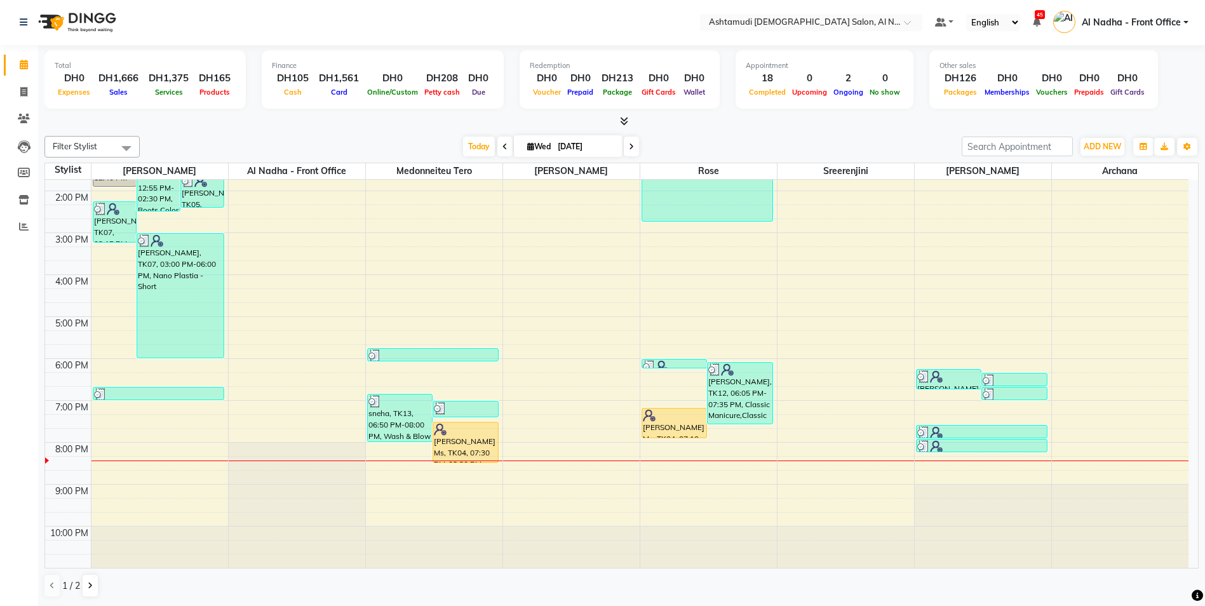
click at [630, 149] on icon at bounding box center [631, 147] width 5 height 8
type input "04-09-2025"
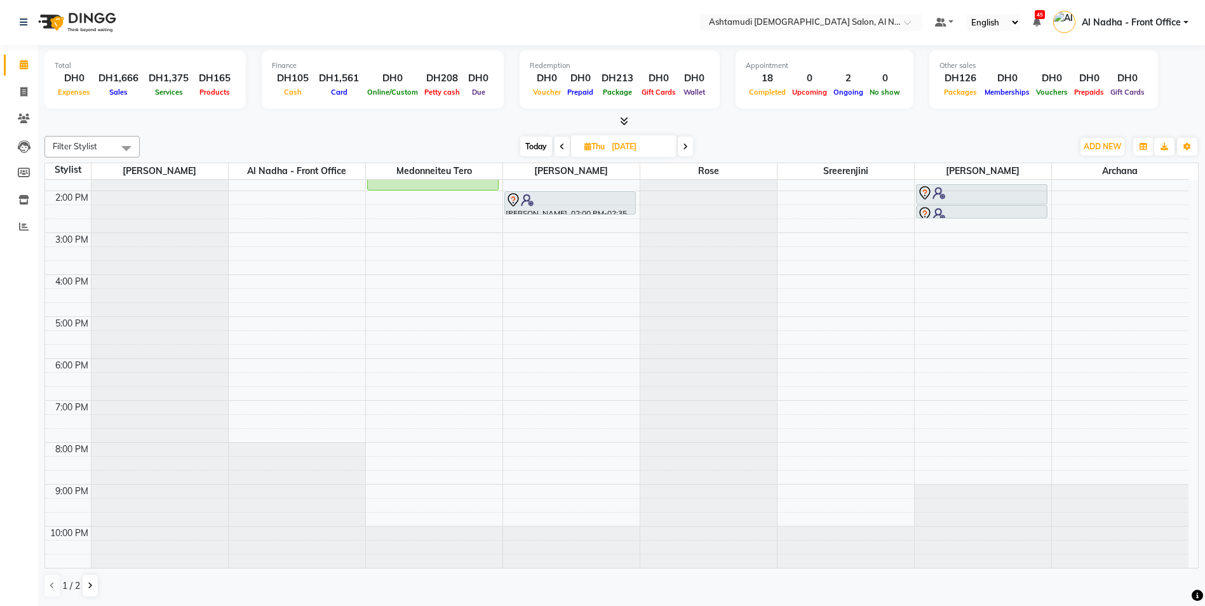
click at [587, 149] on icon at bounding box center [588, 146] width 7 height 8
select select "9"
select select "2025"
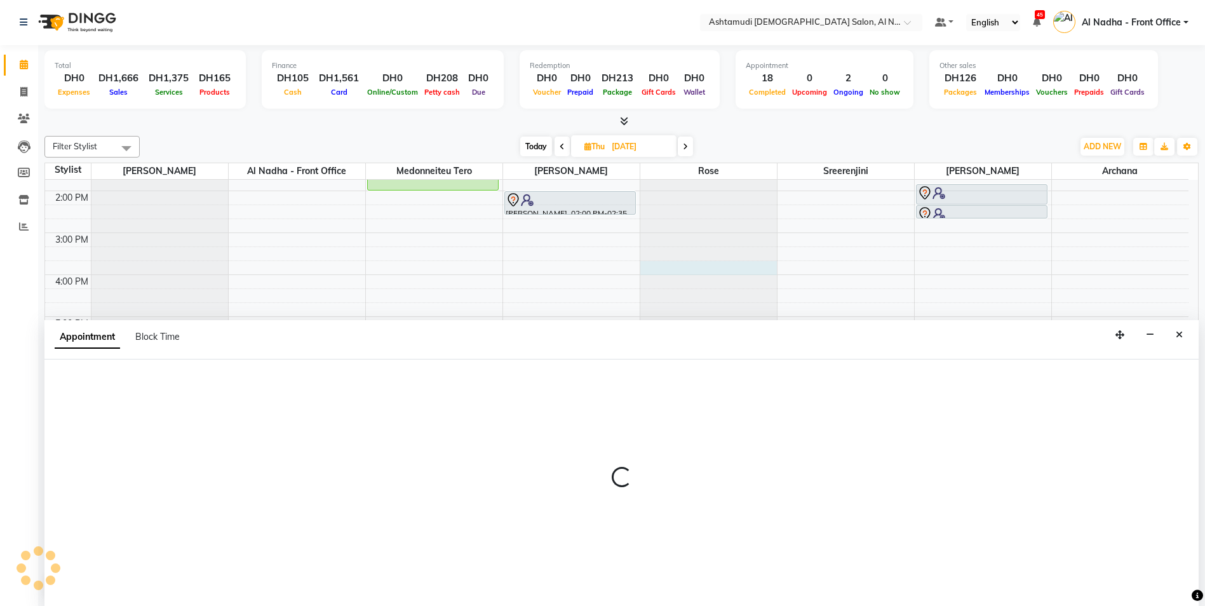
select select "68348"
select select "tentative"
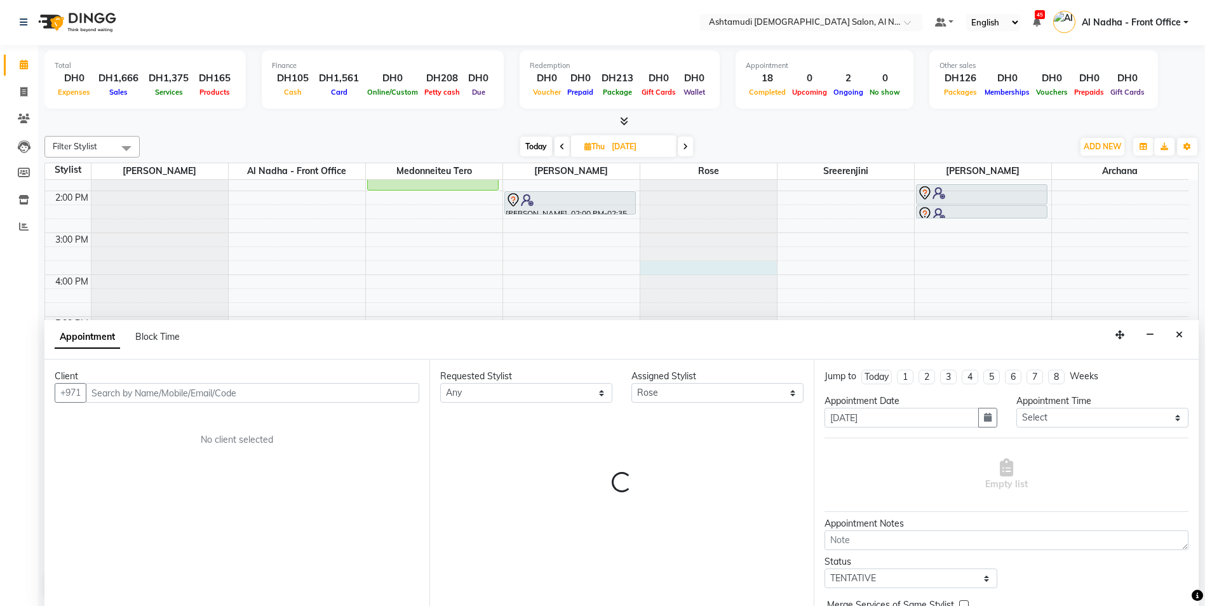
click at [562, 145] on icon at bounding box center [562, 147] width 5 height 8
type input "[DATE]"
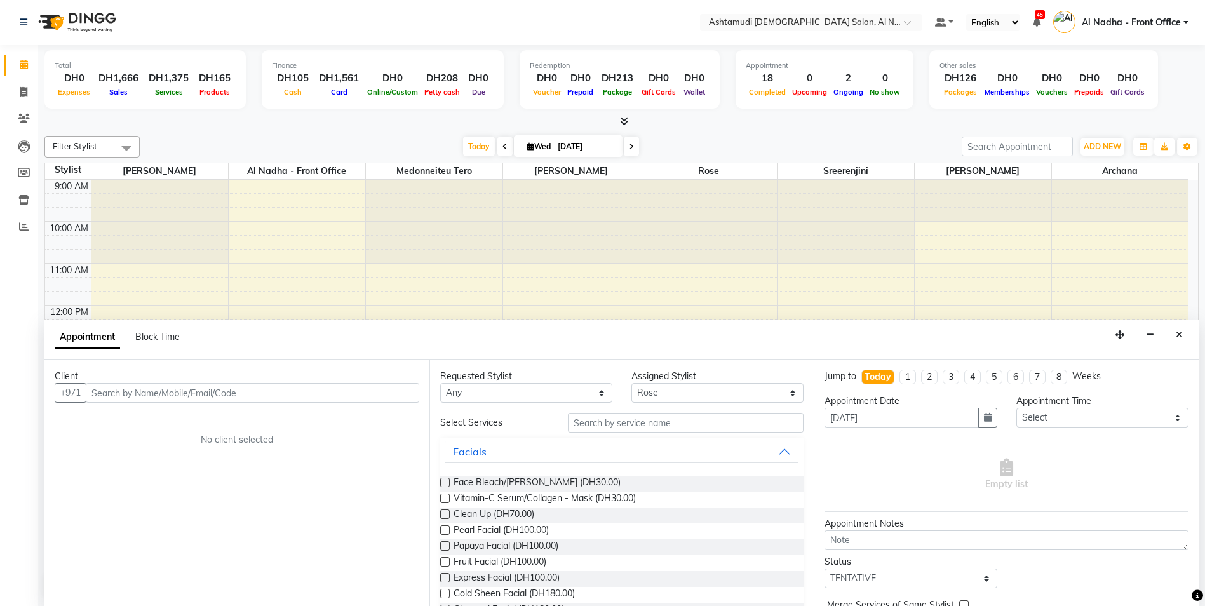
scroll to position [0, 0]
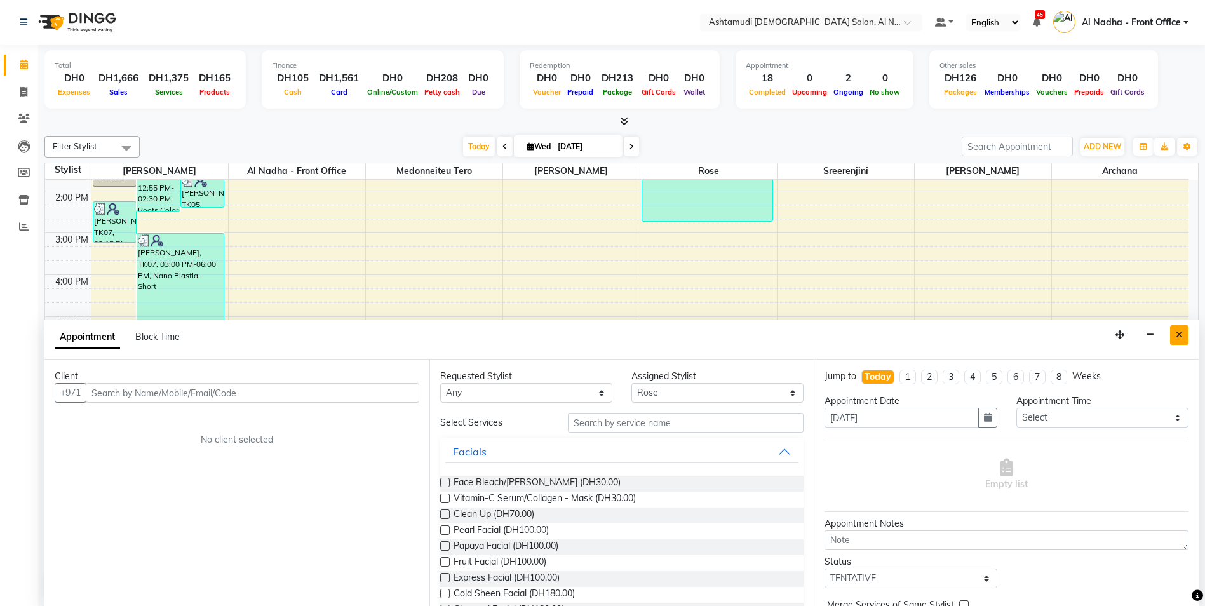
click at [1181, 335] on icon "Close" at bounding box center [1179, 334] width 7 height 9
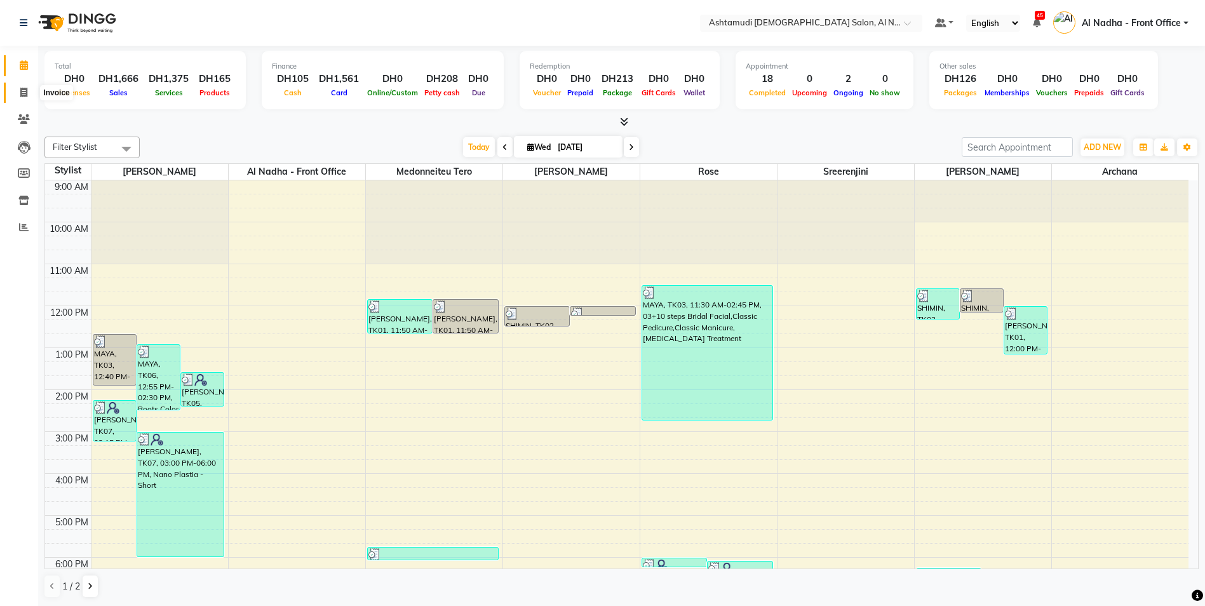
drag, startPoint x: 24, startPoint y: 95, endPoint x: 36, endPoint y: 95, distance: 12.1
click at [25, 94] on icon at bounding box center [23, 93] width 7 height 10
select select "service"
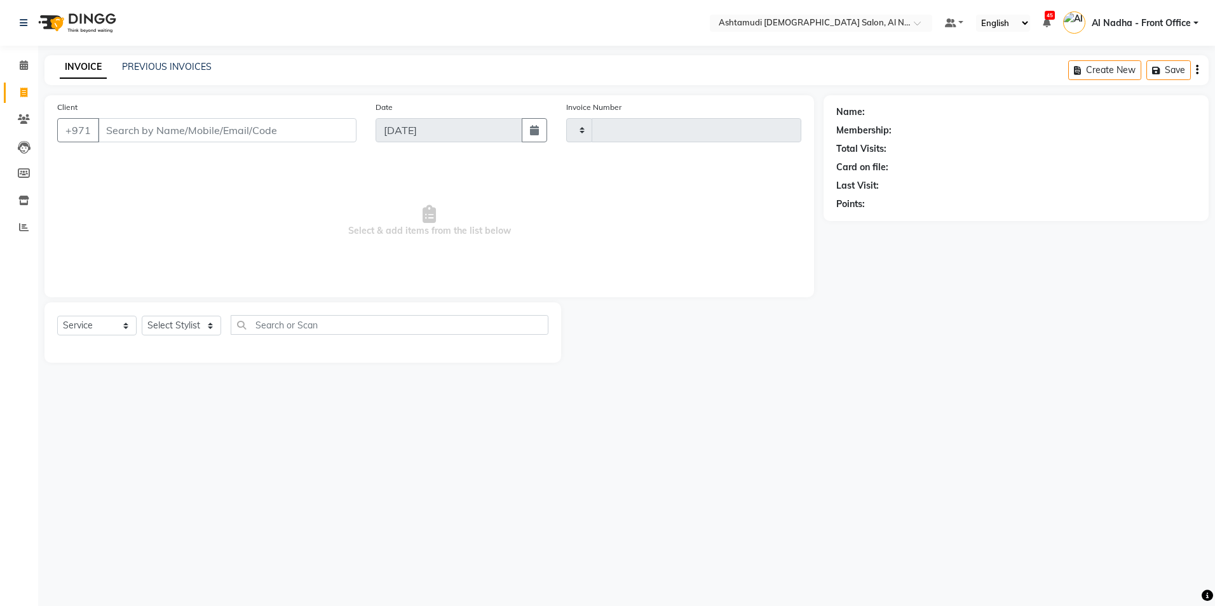
type input "2246"
select select "7088"
click at [189, 137] on input "Client" at bounding box center [227, 130] width 259 height 24
click at [161, 323] on select "Select Stylist Al Nadha - Front Office Archana Medonneiteu Tero [PERSON_NAME] […" at bounding box center [192, 326] width 100 height 20
select select "71437"
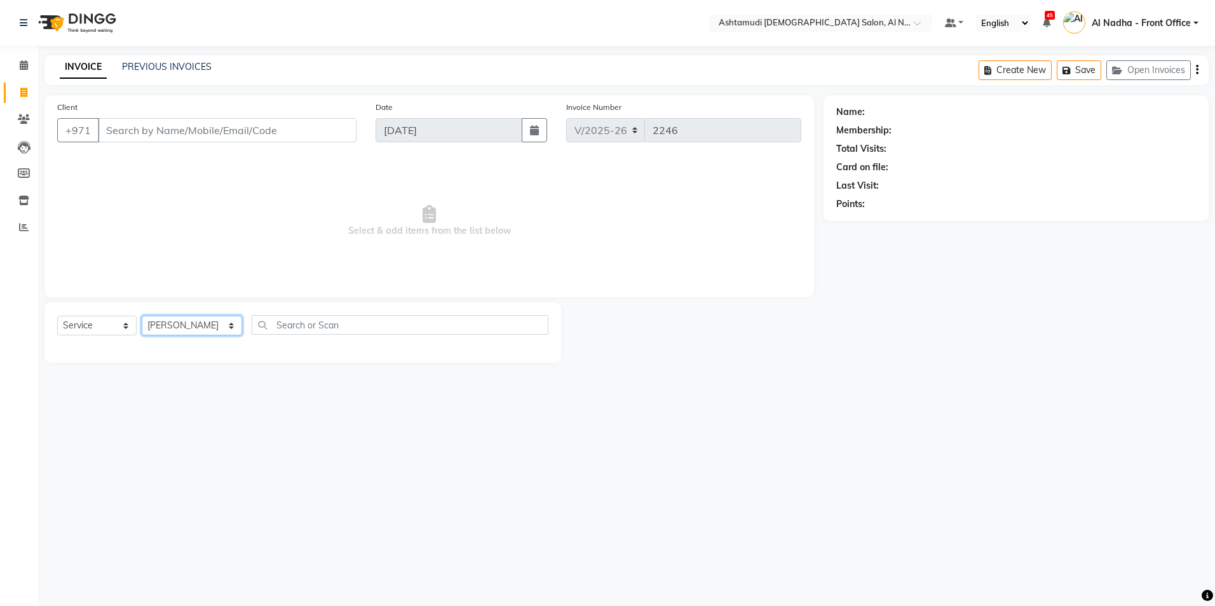
click at [142, 316] on select "Select Stylist Al Nadha - Front Office Archana Medonneiteu Tero [PERSON_NAME] […" at bounding box center [192, 326] width 100 height 20
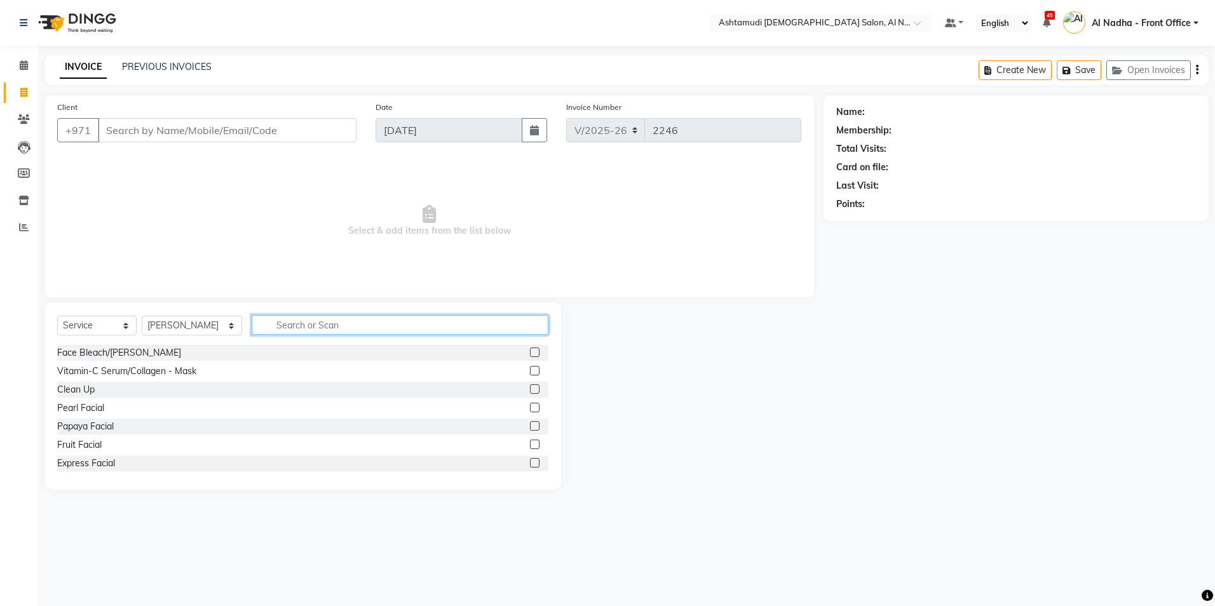
click at [259, 327] on input "text" at bounding box center [400, 325] width 296 height 20
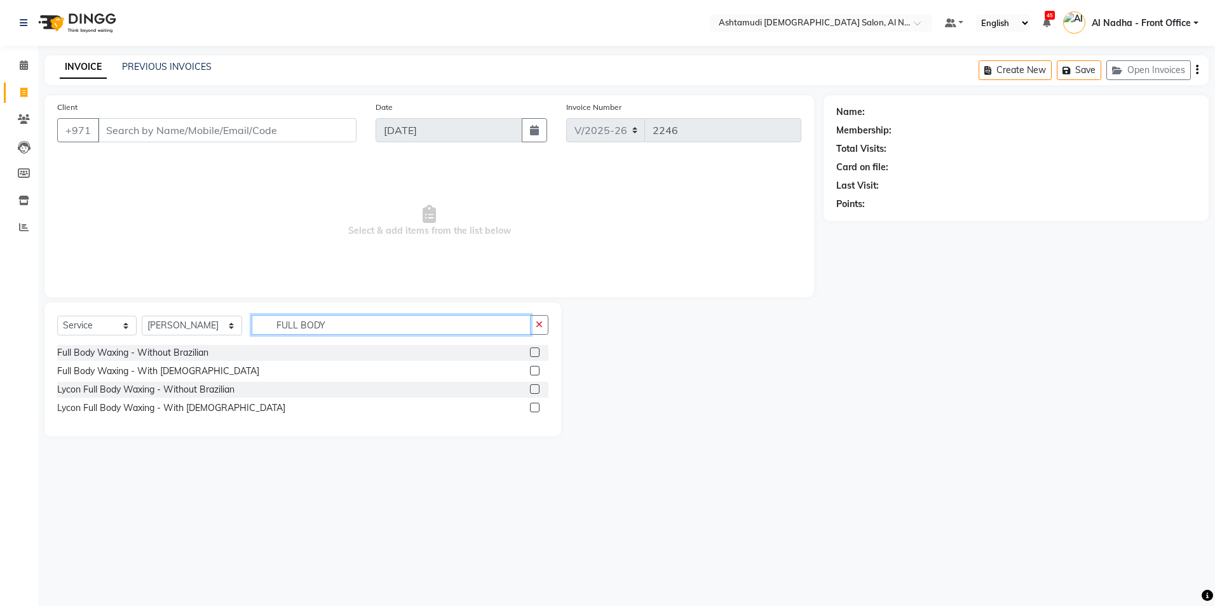
type input "FULL BODY"
click at [538, 353] on label at bounding box center [535, 353] width 10 height 10
click at [538, 353] on input "checkbox" at bounding box center [534, 353] width 8 height 8
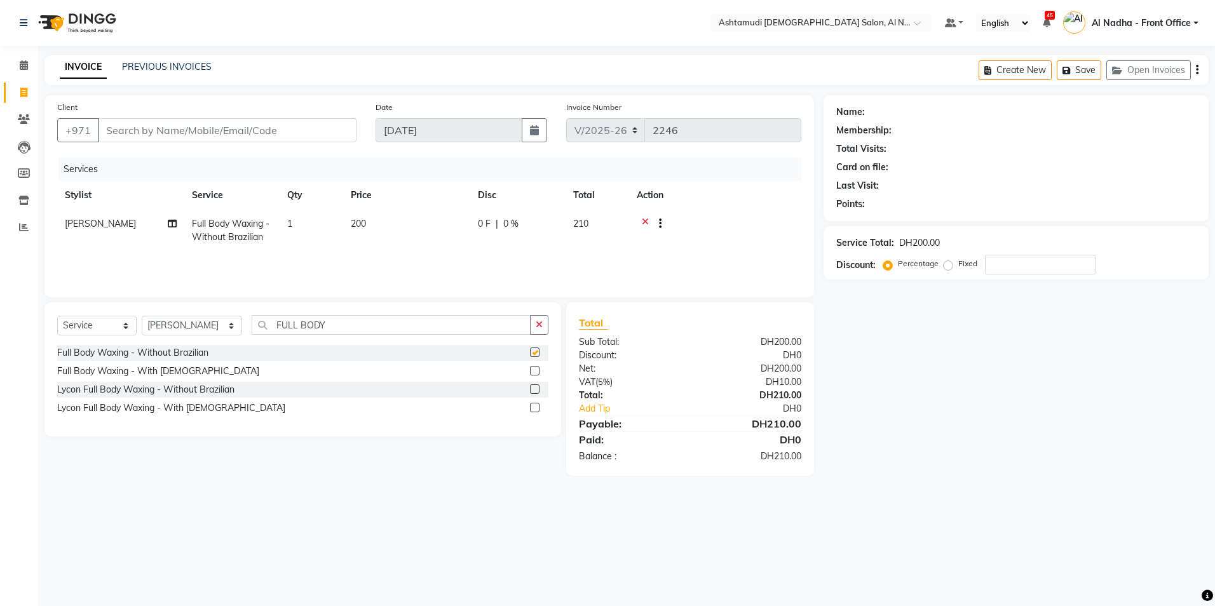
checkbox input "false"
click at [335, 331] on input "FULL BODY" at bounding box center [391, 325] width 278 height 20
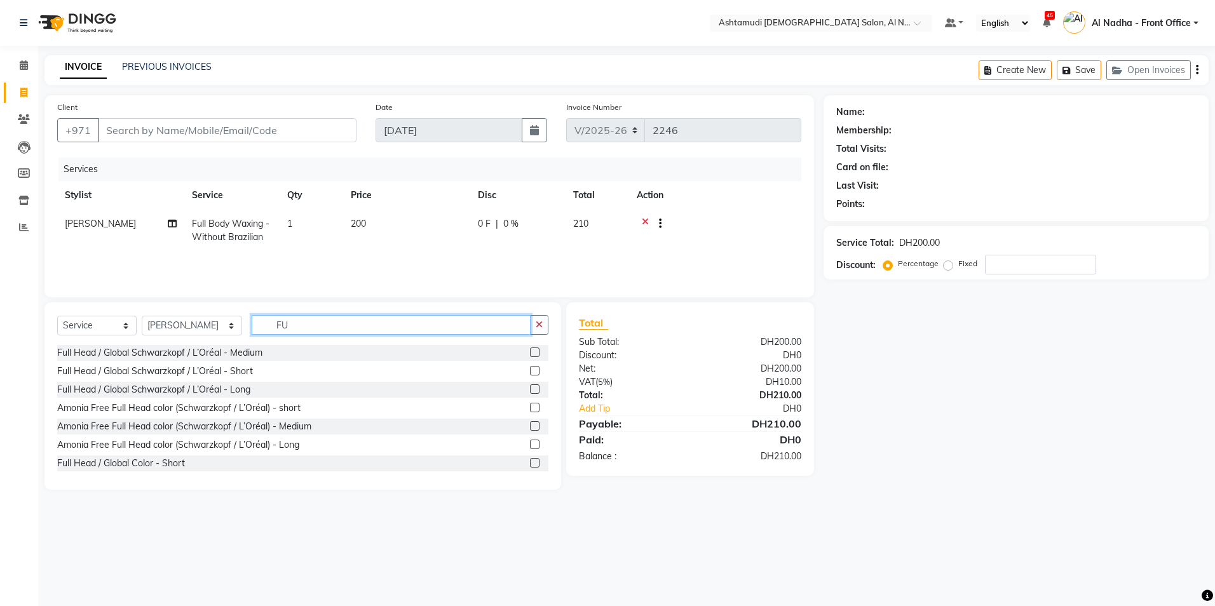
type input "F"
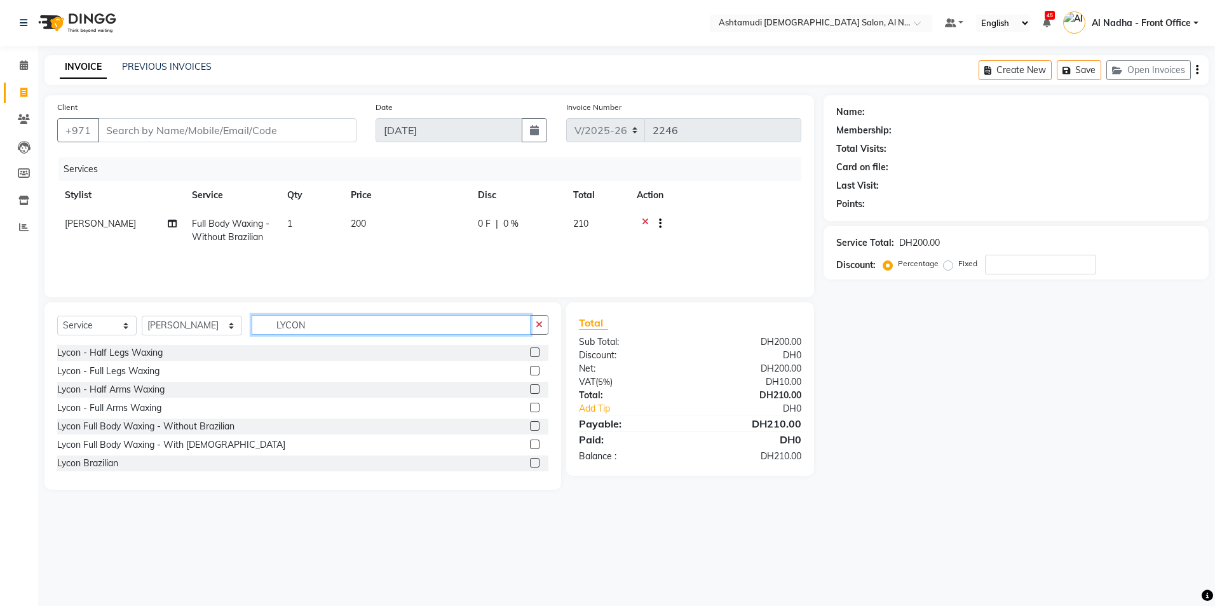
type input "LYCON"
click at [530, 466] on label at bounding box center [535, 463] width 10 height 10
click at [530, 466] on input "checkbox" at bounding box center [534, 463] width 8 height 8
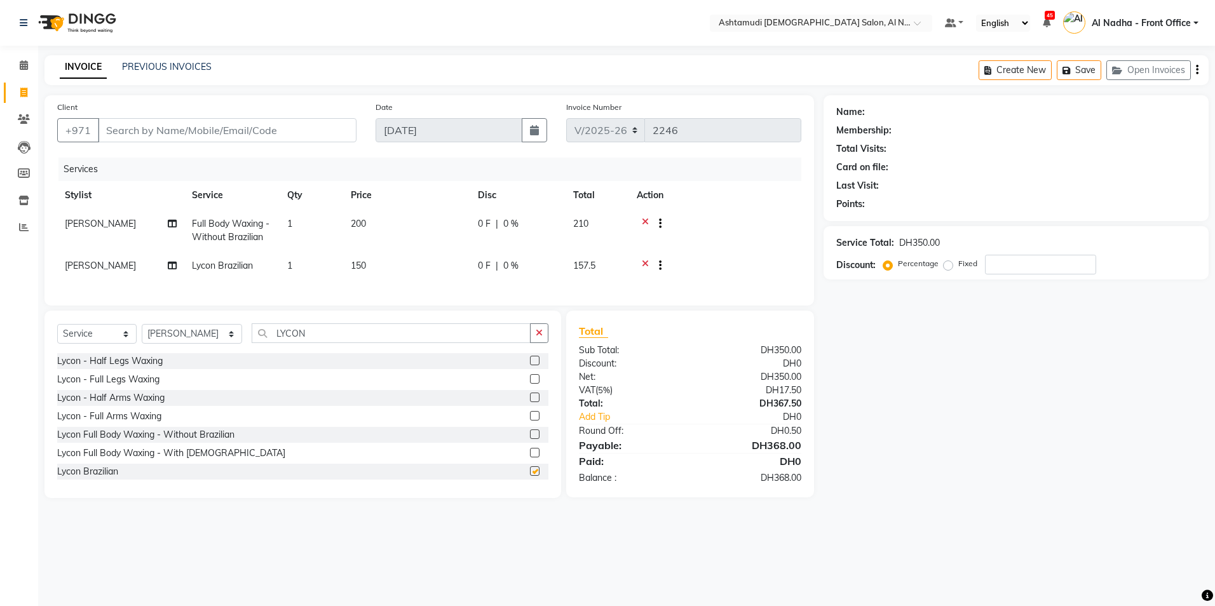
checkbox input "false"
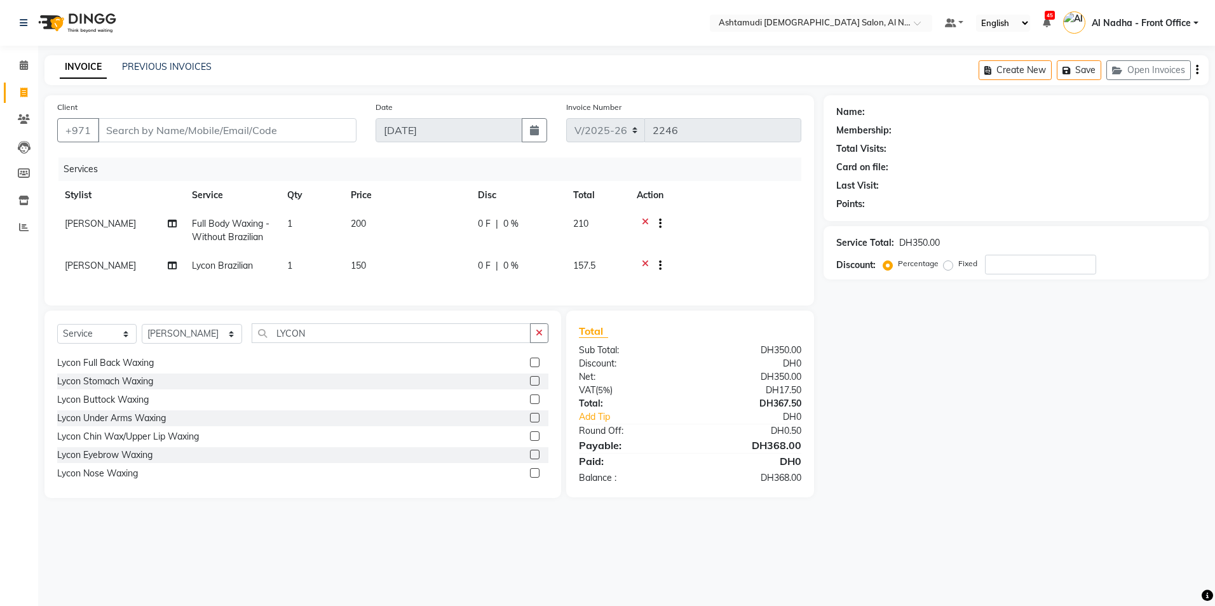
click at [530, 423] on label at bounding box center [535, 418] width 10 height 10
click at [530, 423] on input "checkbox" at bounding box center [534, 418] width 8 height 8
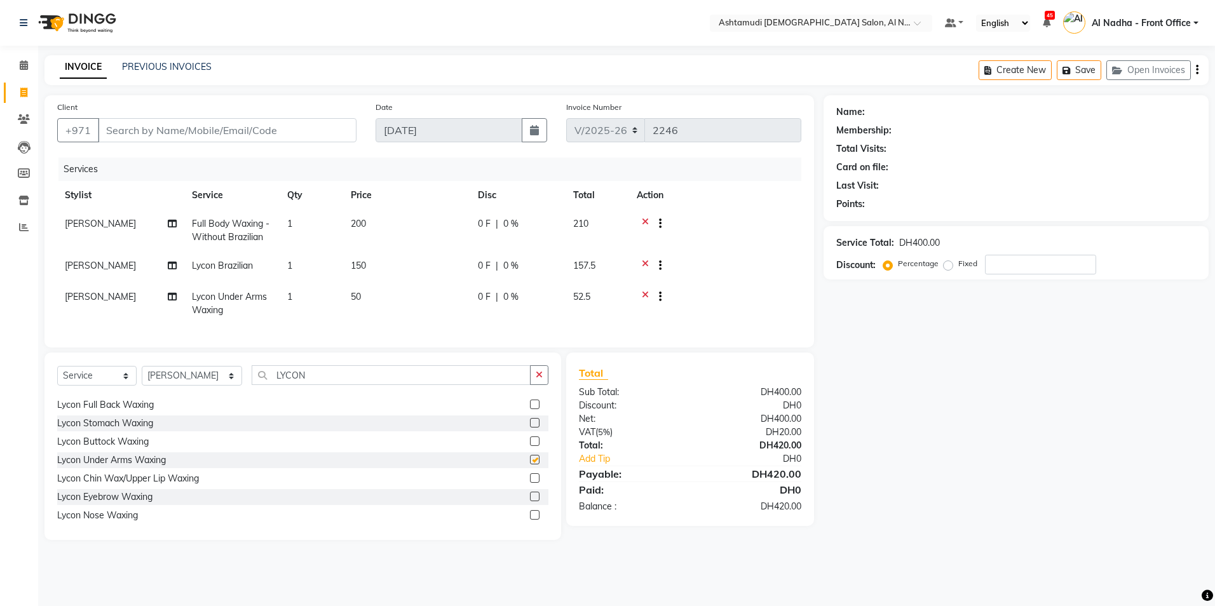
checkbox input "false"
click at [323, 385] on input "LYCON" at bounding box center [391, 375] width 278 height 20
type input "L"
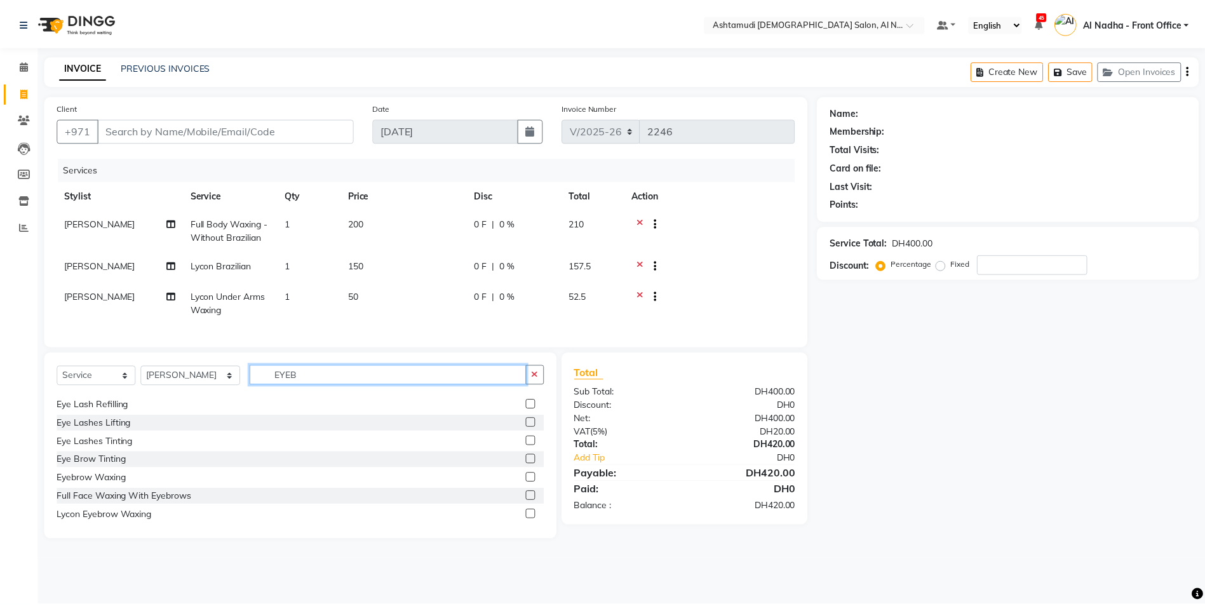
scroll to position [0, 0]
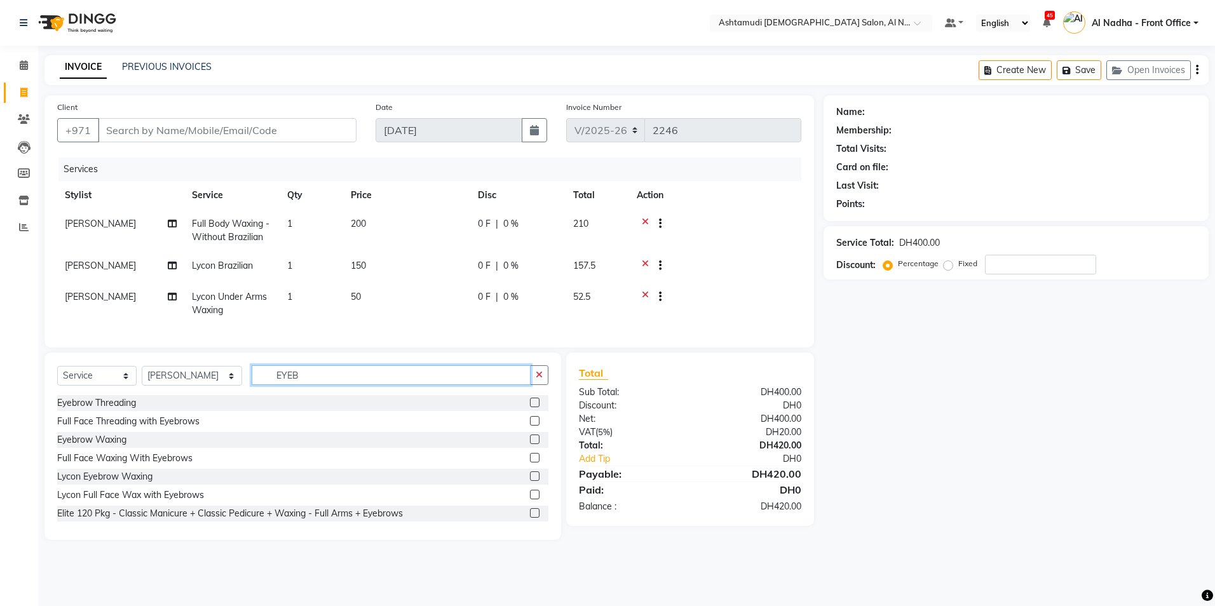
type input "EYEB"
click at [530, 407] on label at bounding box center [535, 403] width 10 height 10
click at [530, 407] on input "checkbox" at bounding box center [534, 403] width 8 height 8
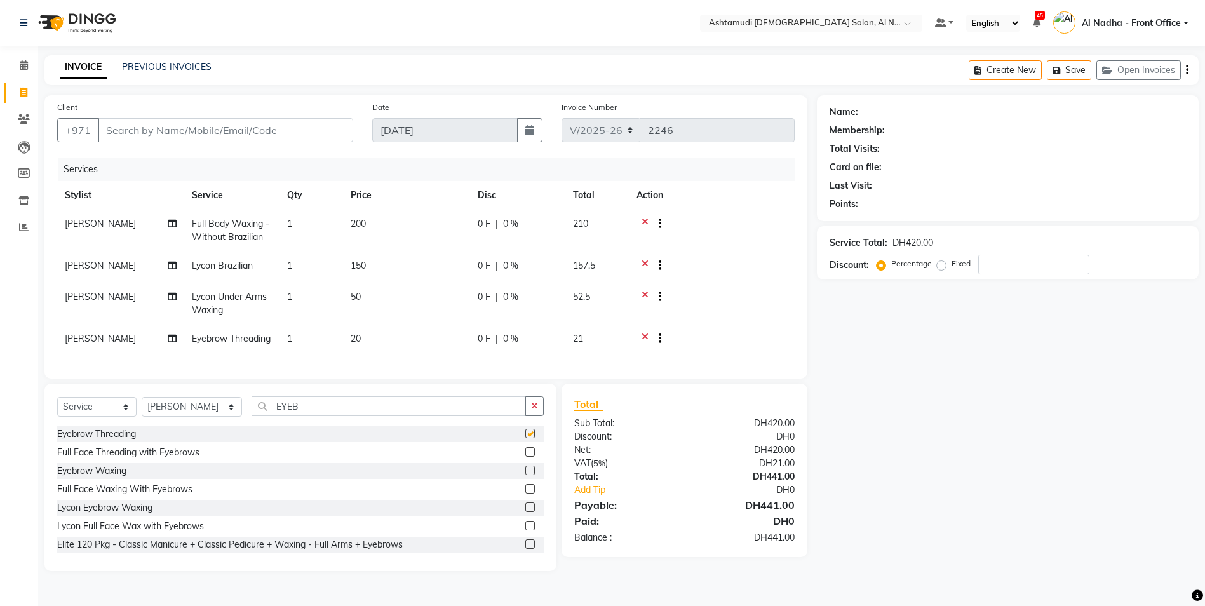
checkbox input "false"
click at [644, 332] on icon at bounding box center [645, 340] width 7 height 16
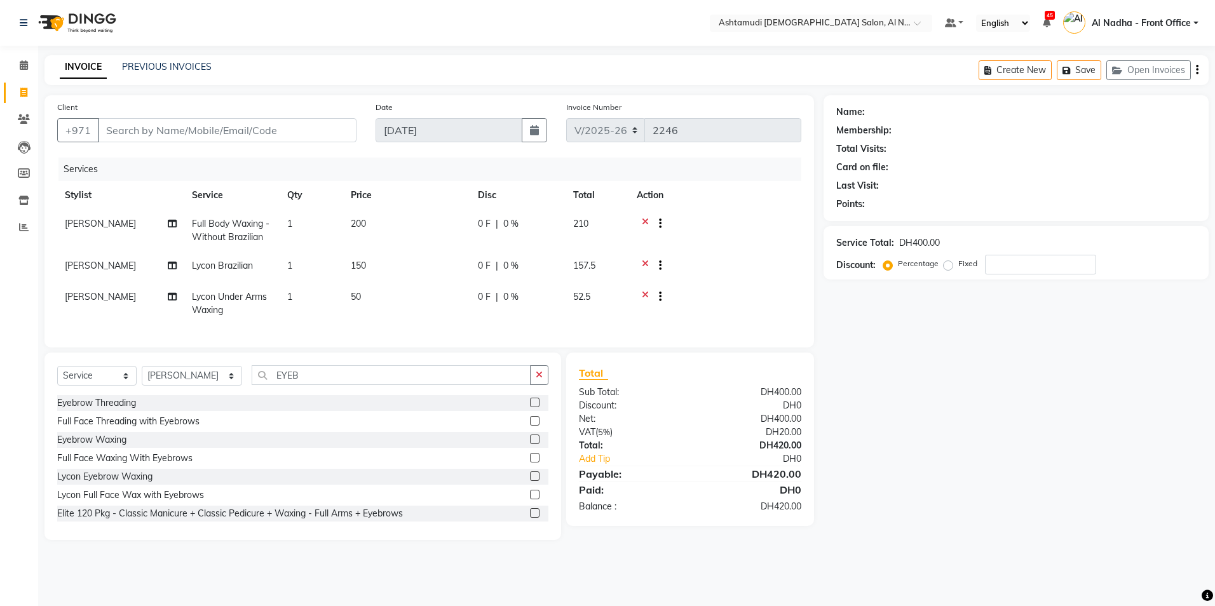
click at [316, 374] on div "Select Service Product Membership Package Voucher Prepaid Gift Card Select Styl…" at bounding box center [302, 446] width 517 height 187
click at [306, 385] on input "EYEB" at bounding box center [391, 375] width 278 height 20
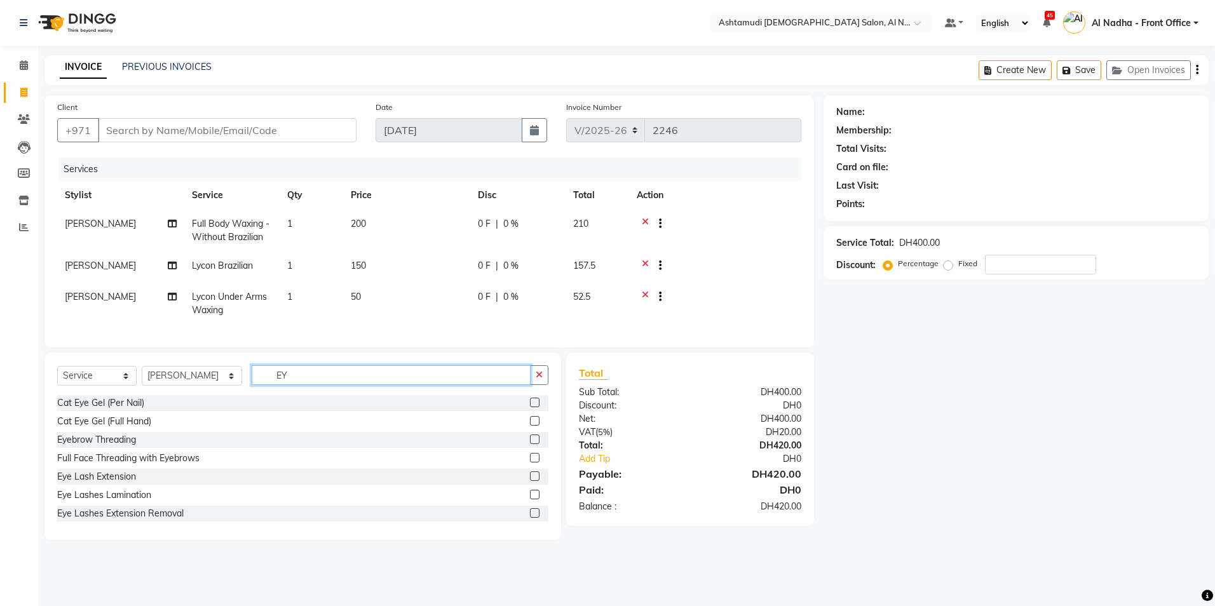
type input "E"
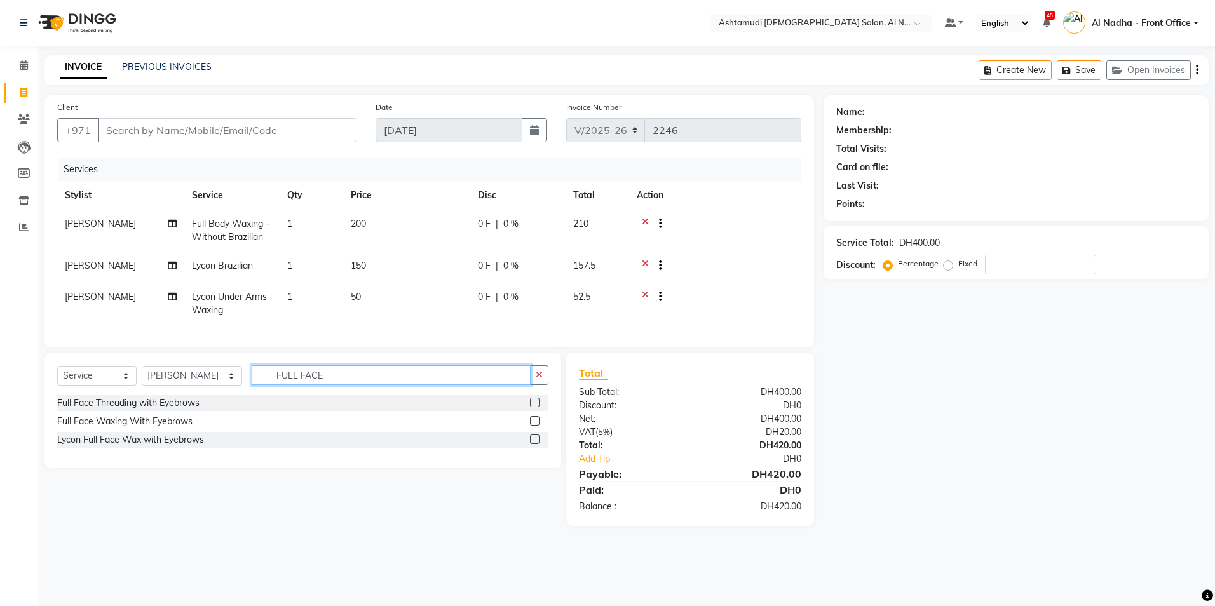
type input "FULL FACE"
click at [532, 407] on label at bounding box center [535, 403] width 10 height 10
click at [532, 407] on input "checkbox" at bounding box center [534, 403] width 8 height 8
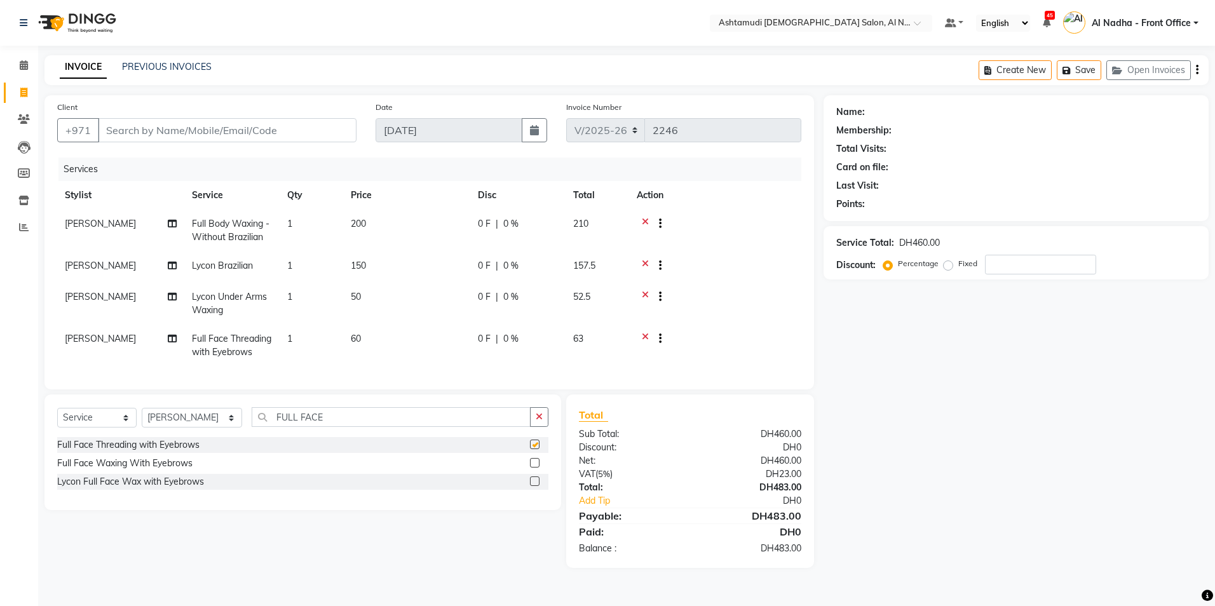
checkbox input "false"
click at [503, 222] on span "0 %" at bounding box center [510, 223] width 15 height 13
select select "71437"
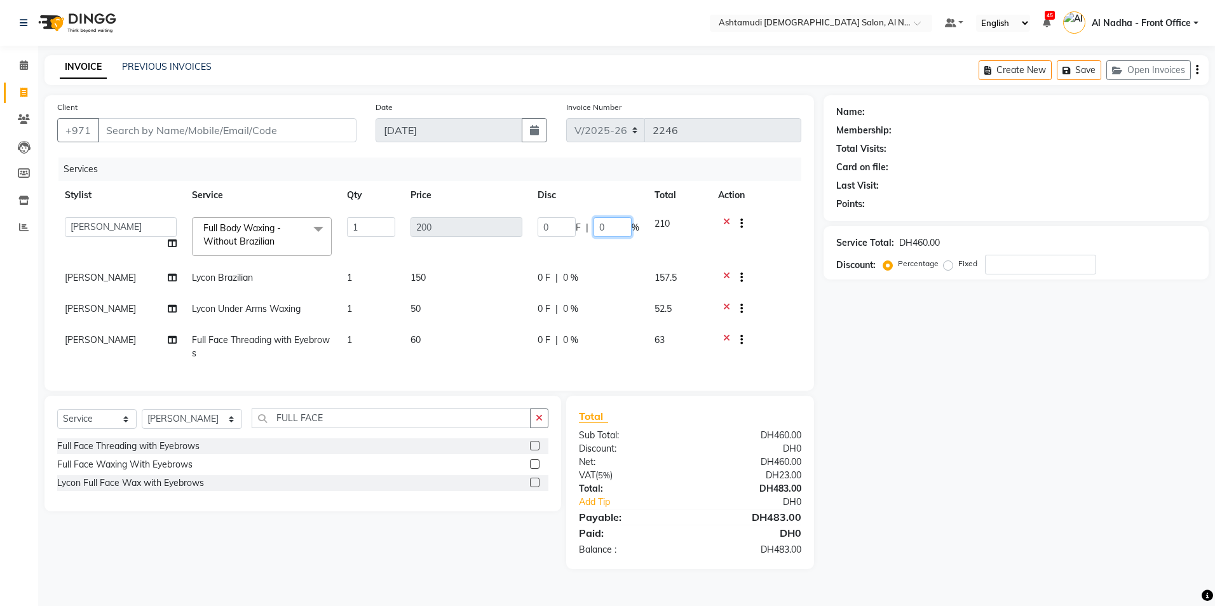
click at [620, 231] on input "0" at bounding box center [613, 227] width 38 height 20
type input "025"
click at [560, 273] on td "0 F | 0 %" at bounding box center [588, 279] width 117 height 31
select select "71437"
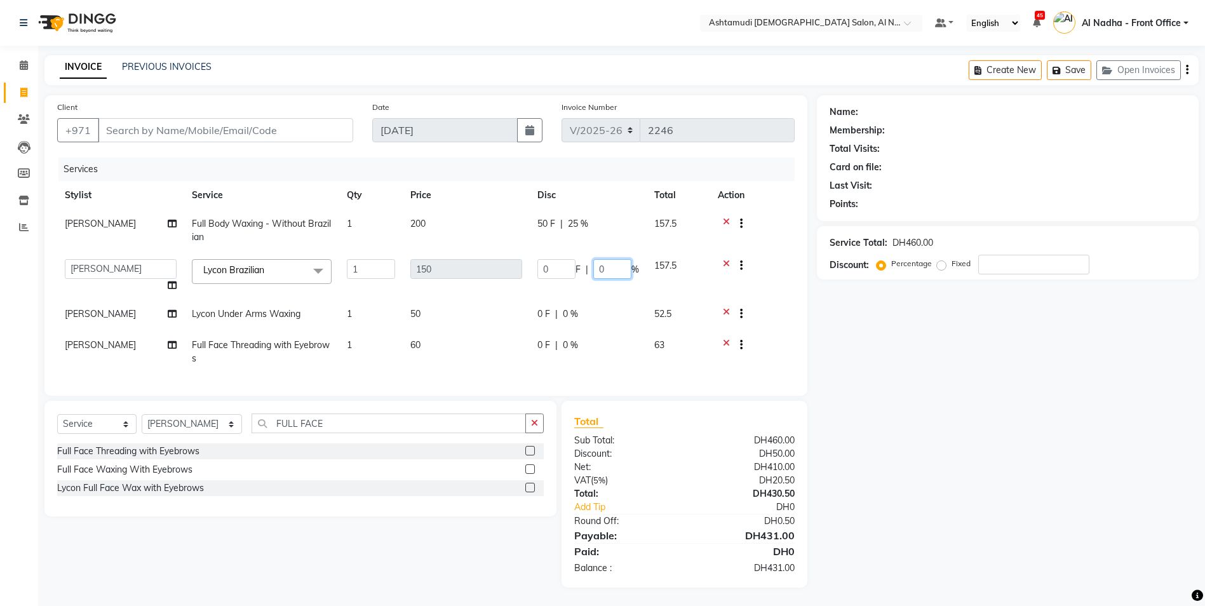
click at [620, 275] on input "0" at bounding box center [613, 269] width 38 height 20
type input "025"
click at [560, 315] on td "0 F | 0 %" at bounding box center [588, 315] width 117 height 31
select select "71437"
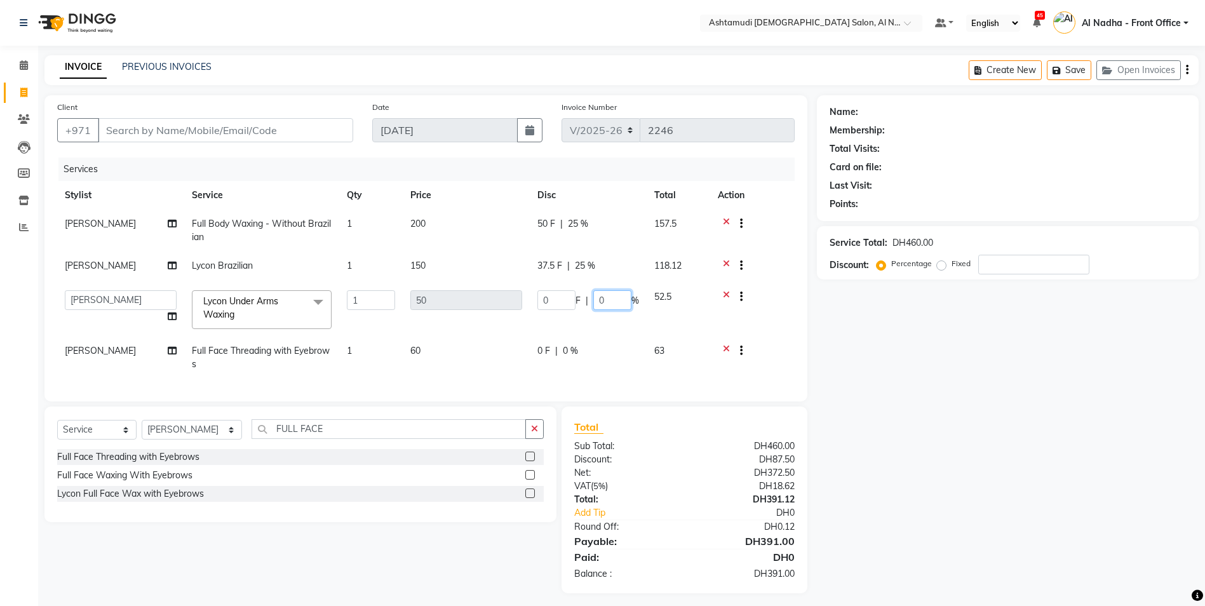
click at [622, 298] on input "0" at bounding box center [613, 300] width 38 height 20
type input "025"
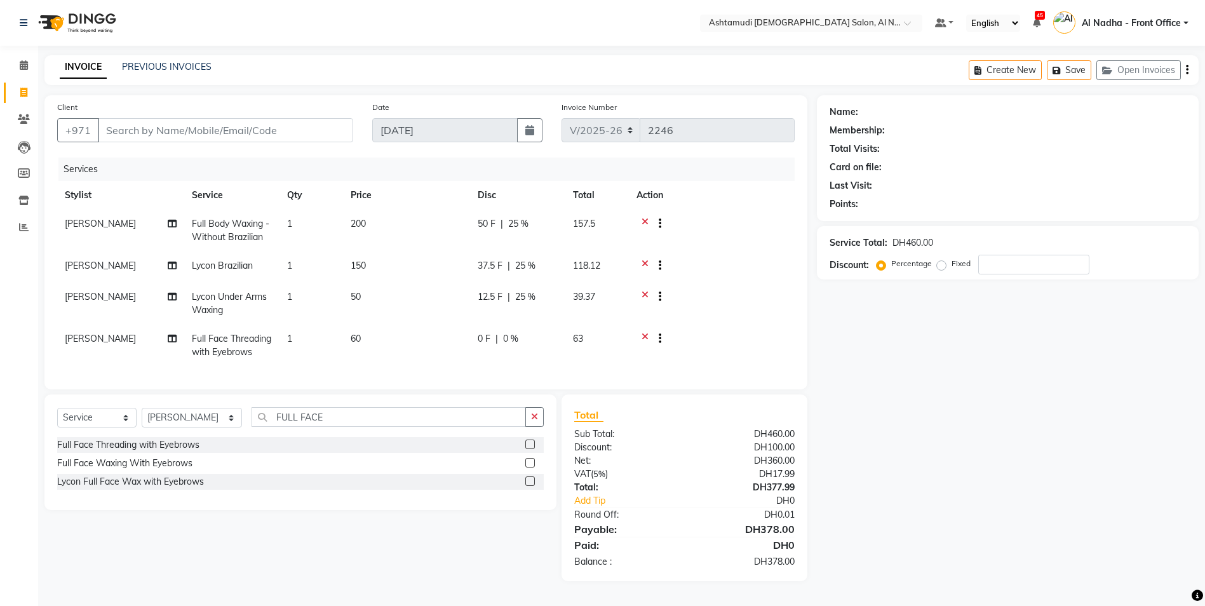
click at [561, 358] on td "0 F | 0 %" at bounding box center [517, 346] width 95 height 42
select select "71437"
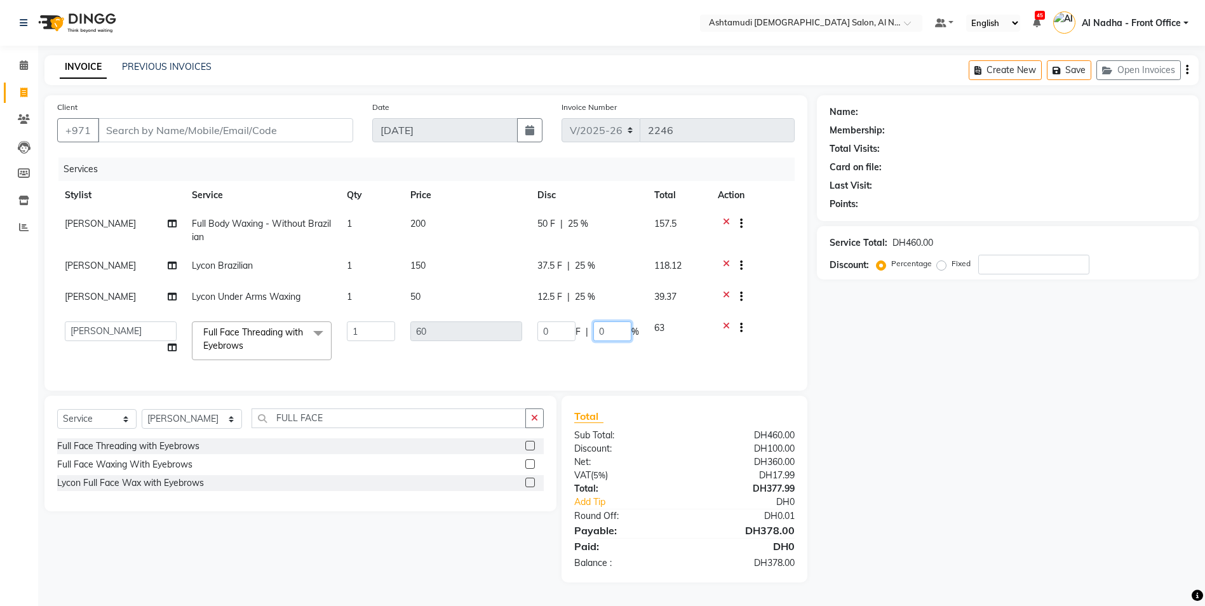
click at [613, 336] on input "0" at bounding box center [613, 332] width 38 height 20
type input "025"
click at [920, 421] on div "Name: Membership: Total Visits: Card on file: Last Visit: Points: Service Total…" at bounding box center [1012, 338] width 391 height 487
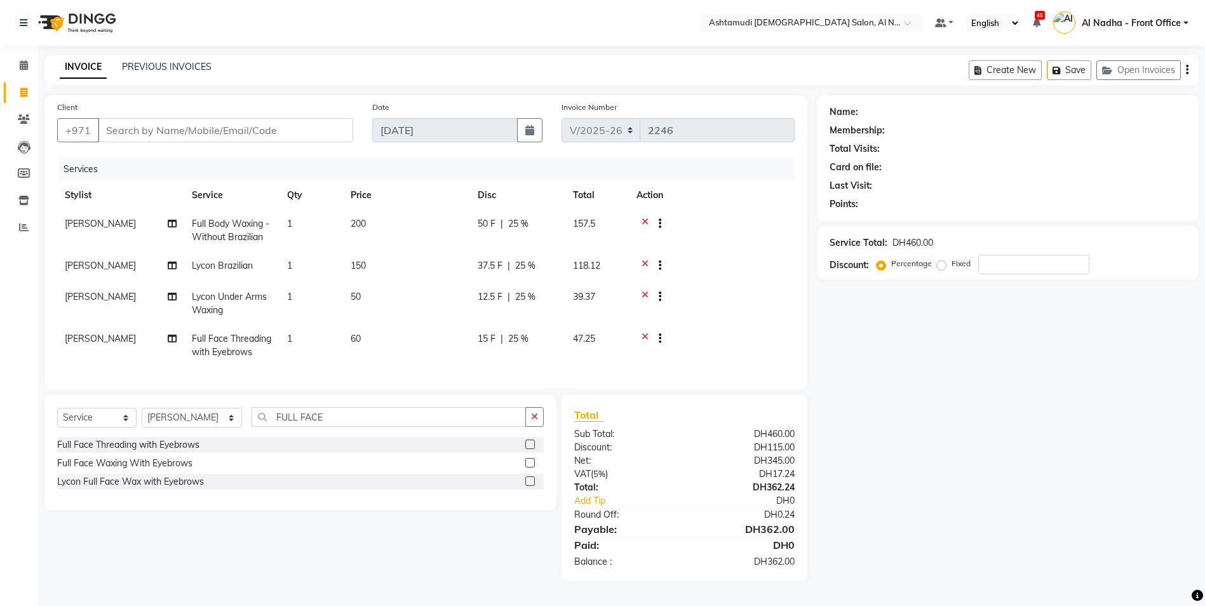
click at [520, 226] on span "25 %" at bounding box center [518, 223] width 20 height 13
select select "71437"
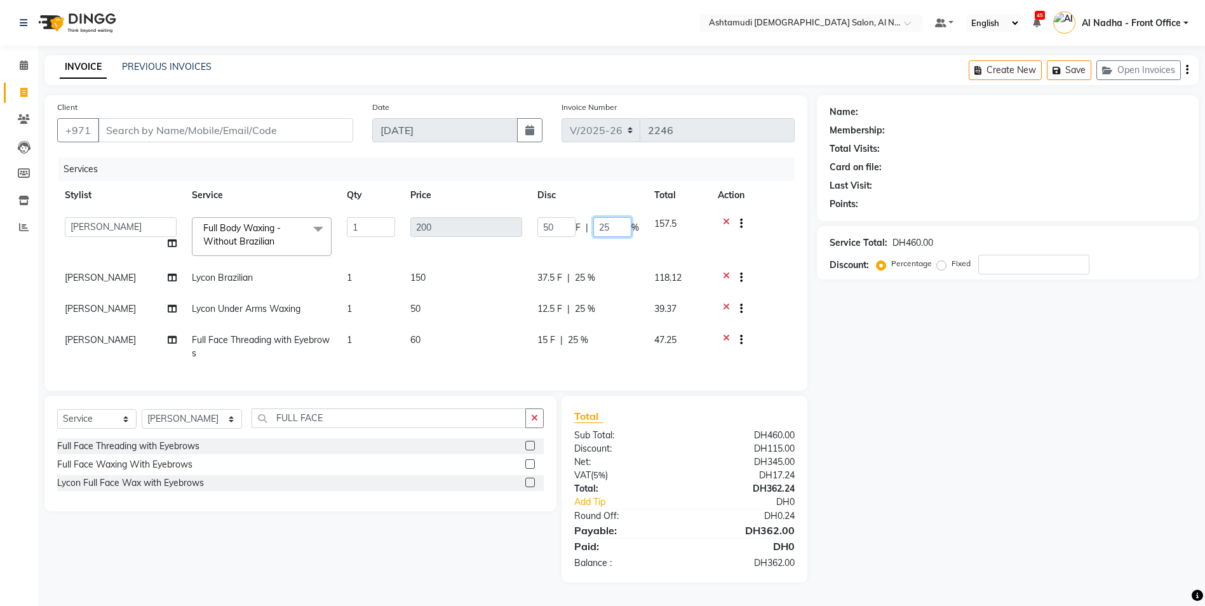
click at [620, 233] on input "25" at bounding box center [613, 227] width 38 height 20
type input "2"
click at [580, 283] on tbody "Al Nadha - Front Office Archana Medonneiteu Tero Mehwish Mubeen Minu Khati Mumt…" at bounding box center [426, 289] width 738 height 158
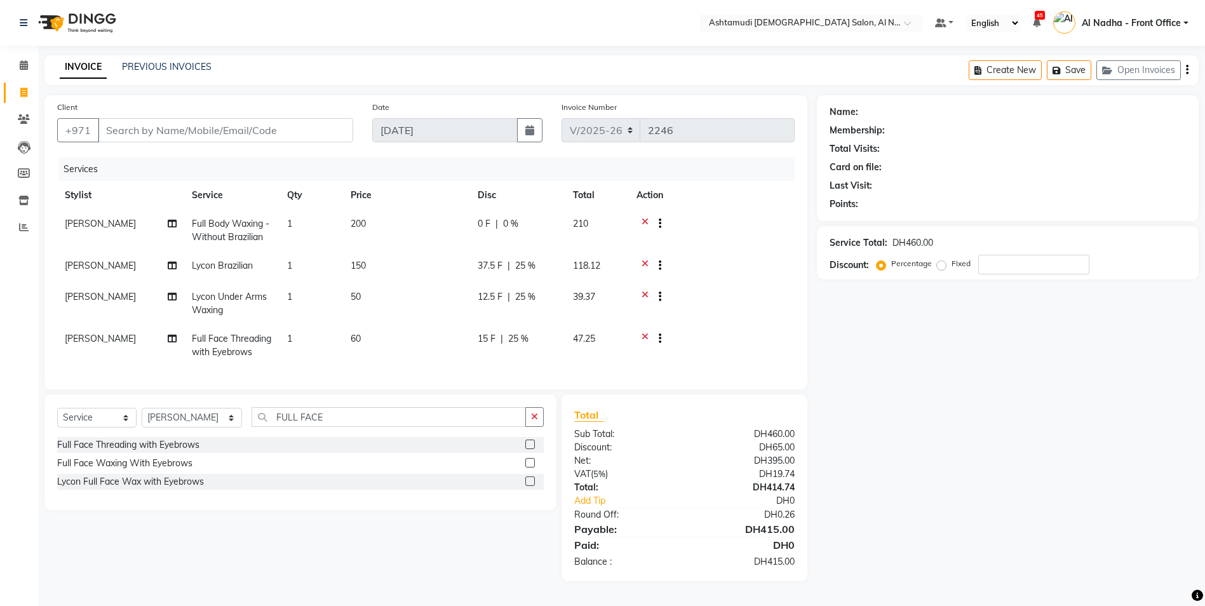
click at [536, 264] on span "25 %" at bounding box center [525, 265] width 20 height 13
select select "71437"
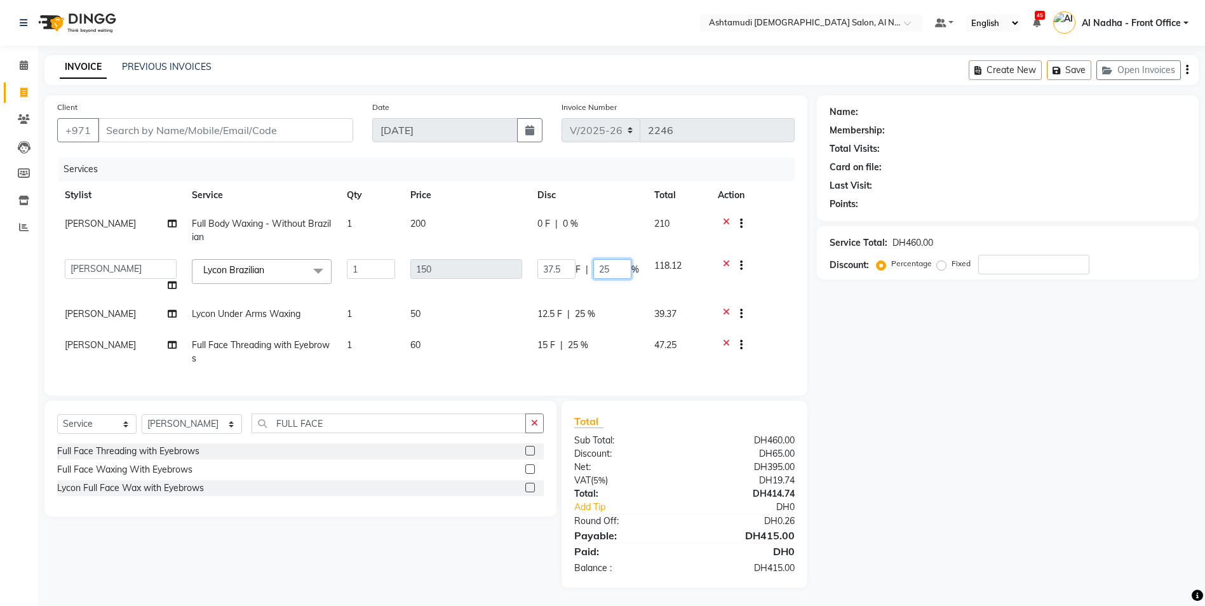
click at [615, 268] on input "25" at bounding box center [613, 269] width 38 height 20
type input "2"
click at [590, 313] on tr "Mumtaz Khan Lycon Under Arms Waxing 1 50 12.5 F | 25 % 39.37" at bounding box center [426, 315] width 738 height 31
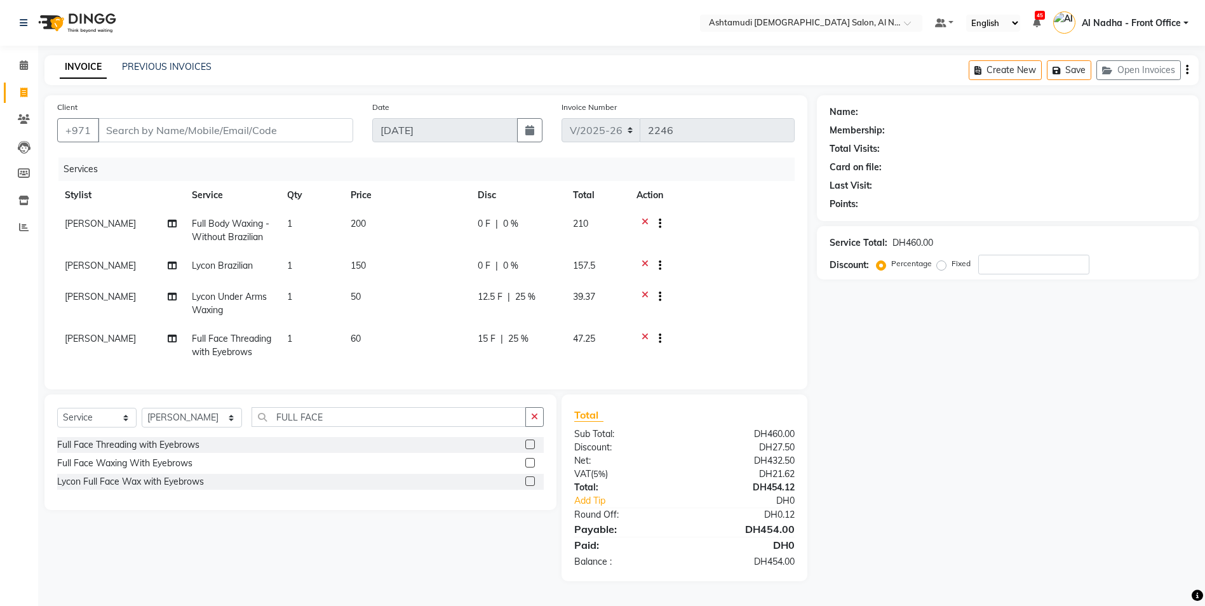
click at [527, 301] on span "25 %" at bounding box center [525, 296] width 20 height 13
select select "71437"
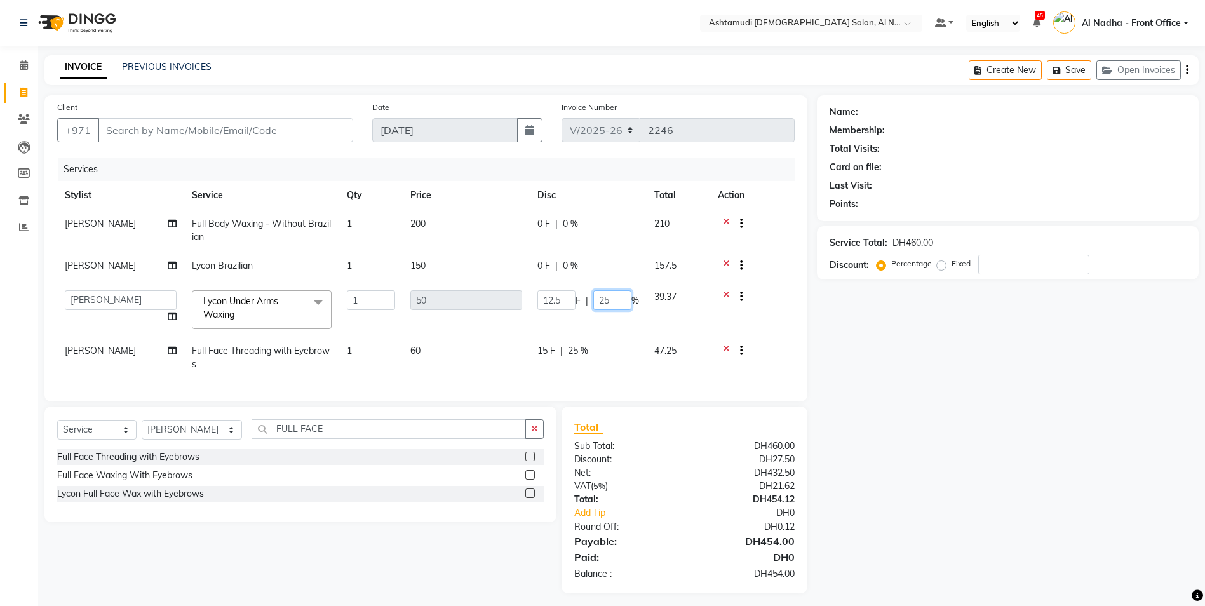
click at [613, 300] on input "25" at bounding box center [613, 300] width 38 height 20
type input "2"
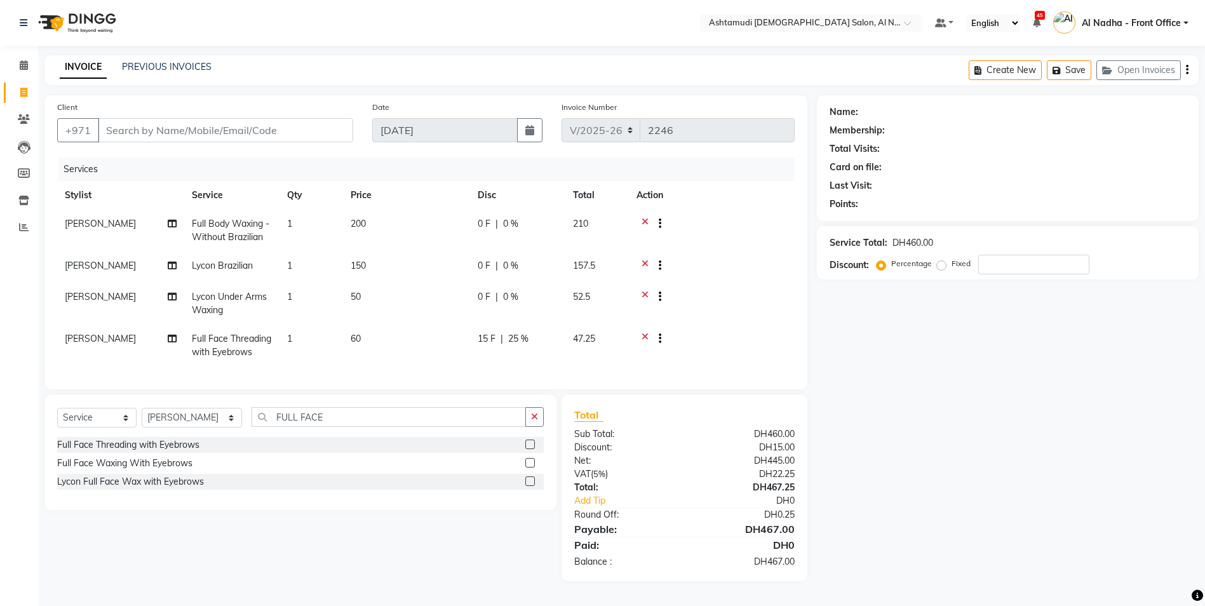
click at [579, 352] on tr "Mumtaz Khan Full Face Threading with Eyebrows 1 60 15 F | 25 % 47.25" at bounding box center [426, 346] width 738 height 42
click at [516, 336] on span "25 %" at bounding box center [518, 338] width 20 height 13
select select "71437"
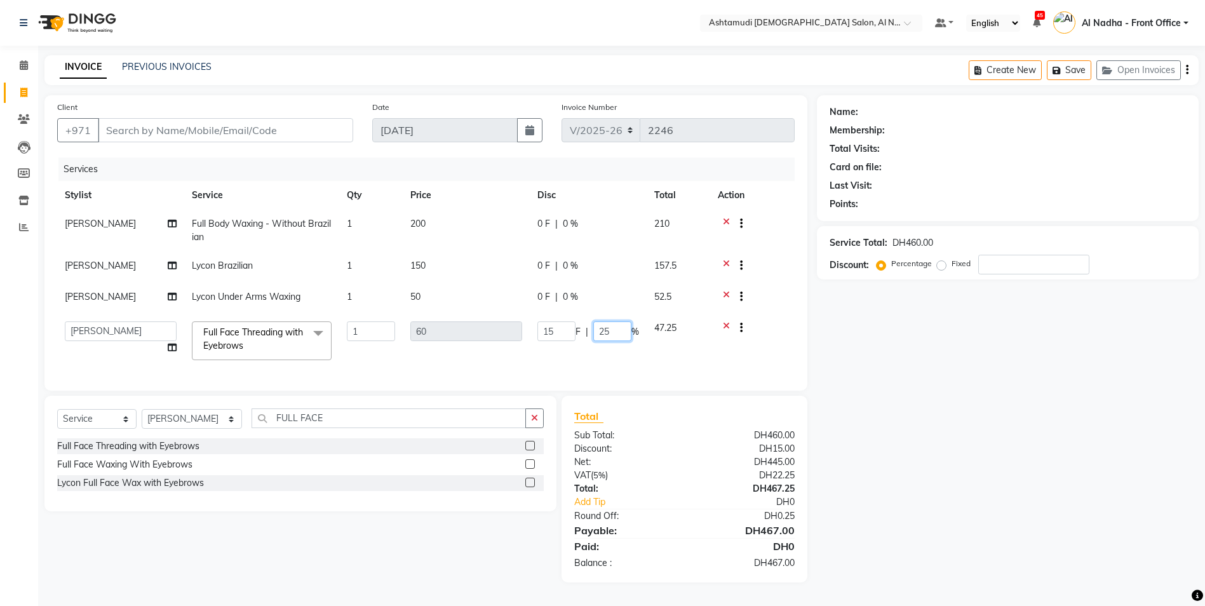
click at [616, 332] on input "25" at bounding box center [613, 332] width 38 height 20
type input "2"
click at [857, 414] on div "Name: Membership: Total Visits: Card on file: Last Visit: Points: Service Total…" at bounding box center [1012, 338] width 391 height 487
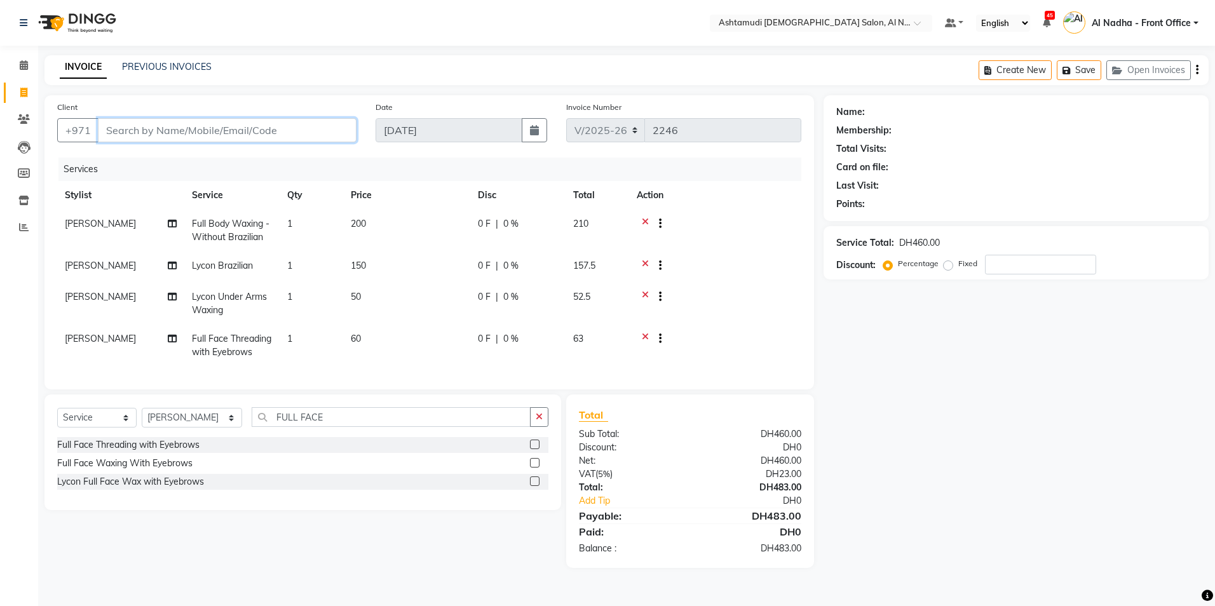
click at [132, 124] on input "Client" at bounding box center [227, 130] width 259 height 24
type input "5"
type input "0"
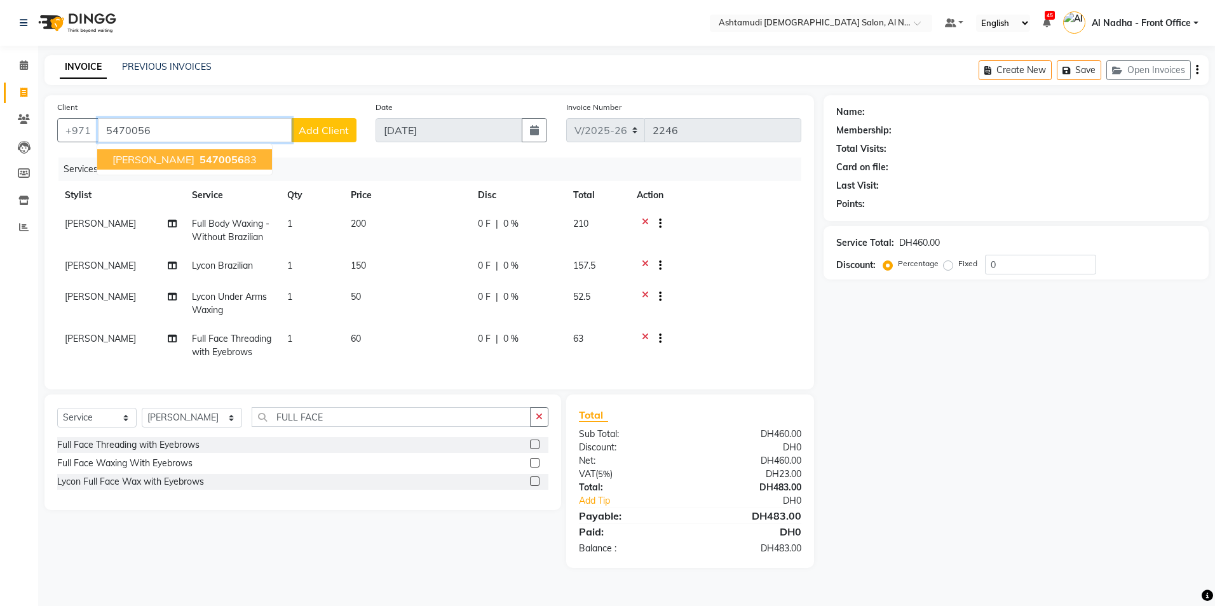
click at [200, 155] on span "5470056" at bounding box center [222, 159] width 44 height 13
type input "547005683"
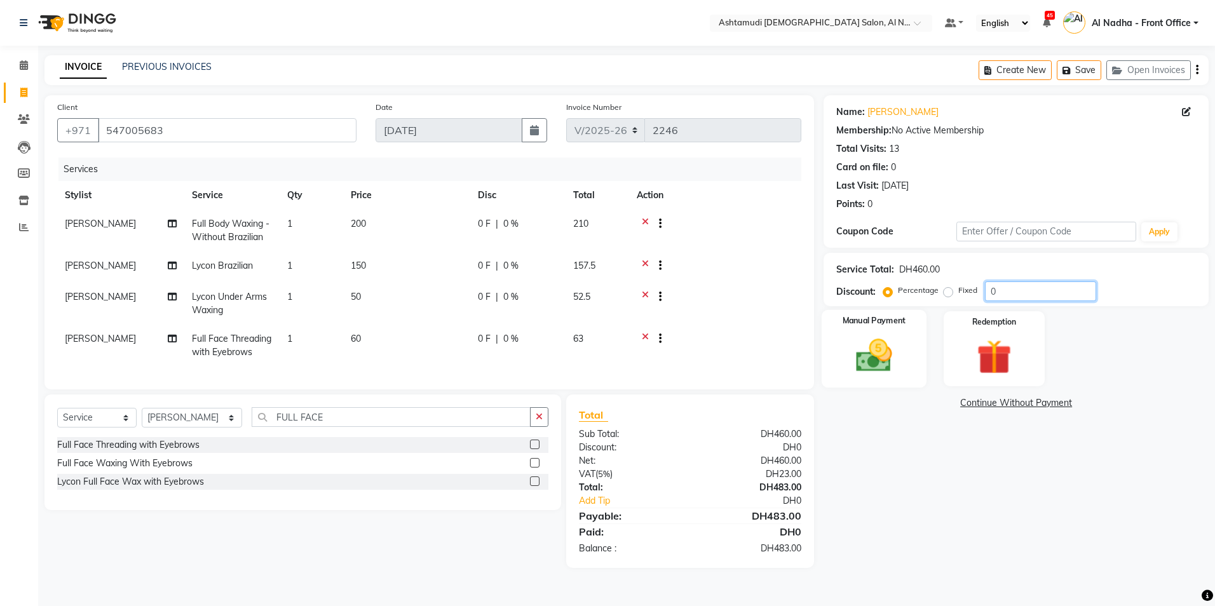
drag, startPoint x: 1043, startPoint y: 297, endPoint x: 831, endPoint y: 349, distance: 217.9
click at [1043, 296] on input "0" at bounding box center [1040, 292] width 111 height 20
type input "025"
click at [876, 352] on img at bounding box center [867, 355] width 58 height 41
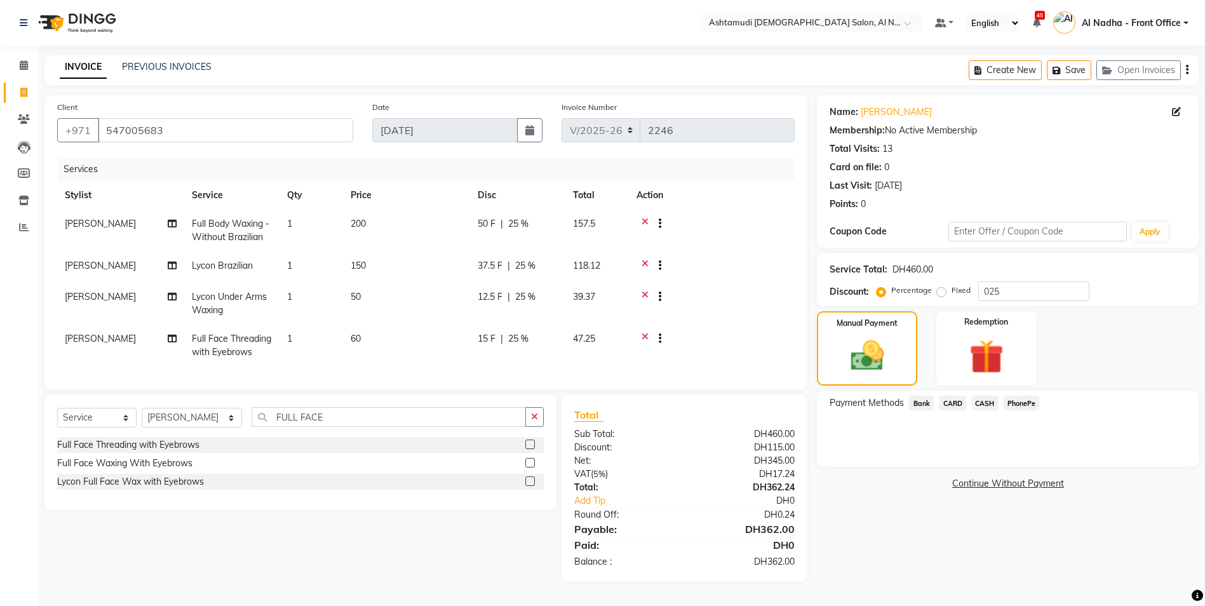
click at [960, 404] on span "CARD" at bounding box center [952, 403] width 27 height 15
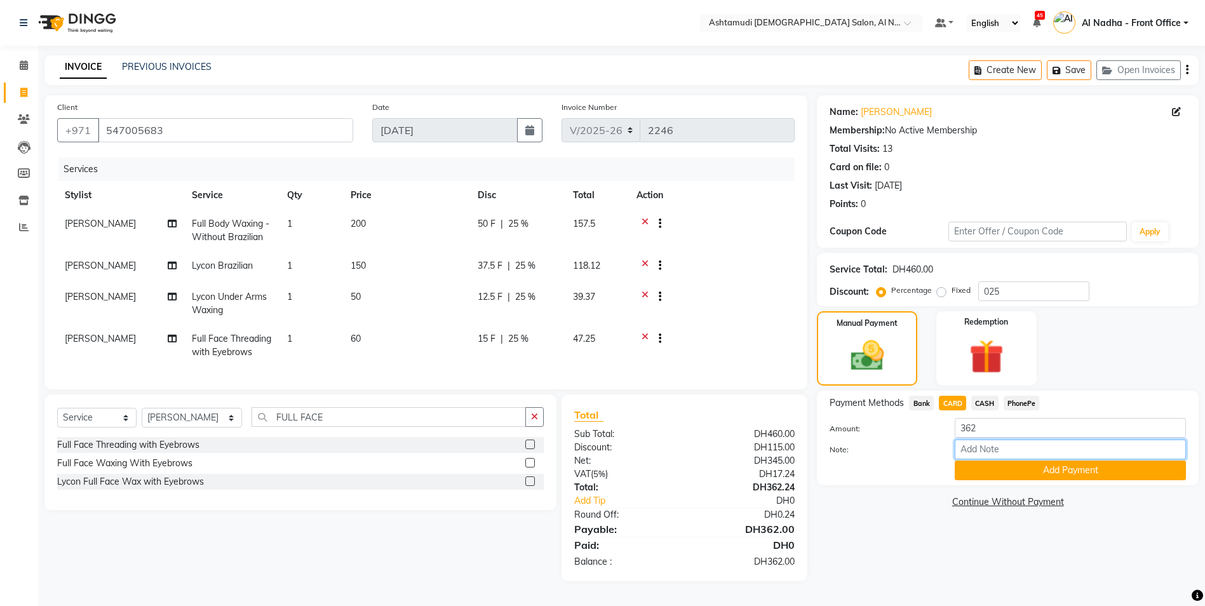
click at [972, 445] on input "Note:" at bounding box center [1070, 450] width 231 height 20
type input "M"
type input "sreerenjini"
click at [1015, 474] on button "Add Payment" at bounding box center [1070, 471] width 231 height 20
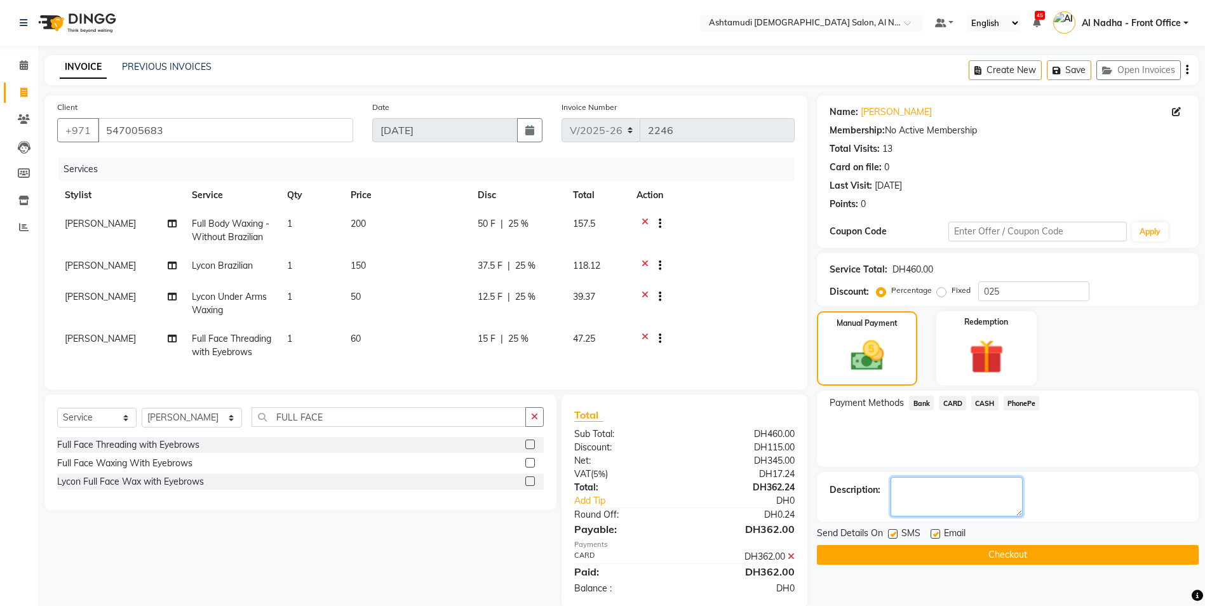
click at [975, 499] on textarea at bounding box center [957, 496] width 132 height 39
type textarea "3513"
click at [921, 557] on button "Checkout" at bounding box center [1008, 555] width 382 height 20
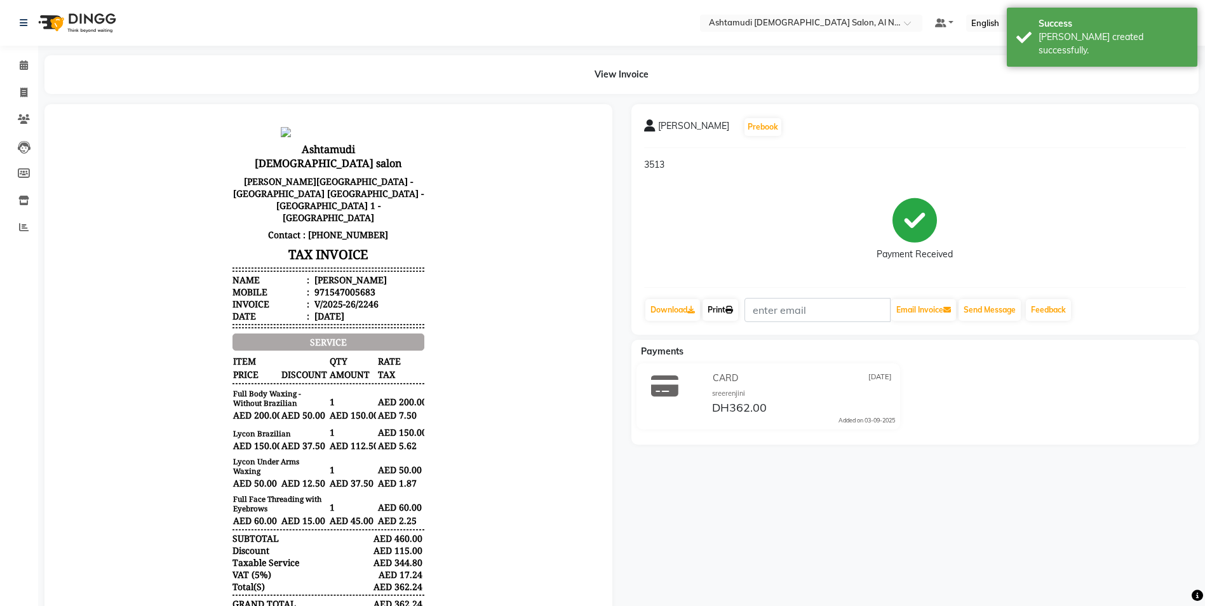
click at [730, 304] on link "Print" at bounding box center [721, 310] width 36 height 22
click at [22, 69] on icon at bounding box center [24, 65] width 8 height 10
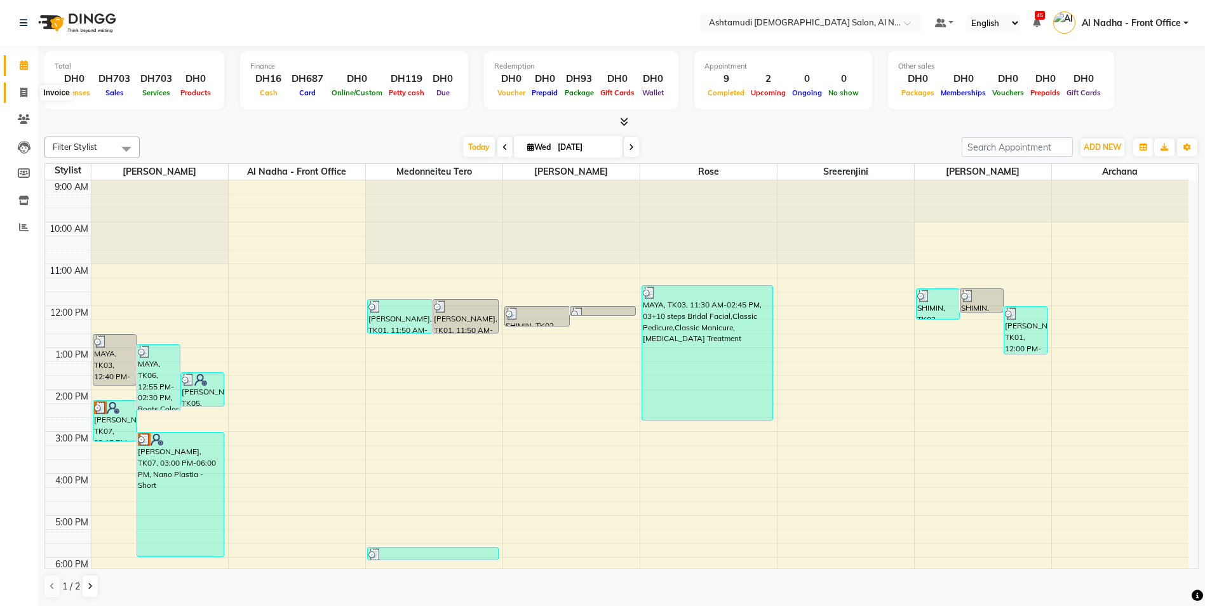
click at [26, 91] on icon at bounding box center [23, 93] width 7 height 10
select select "service"
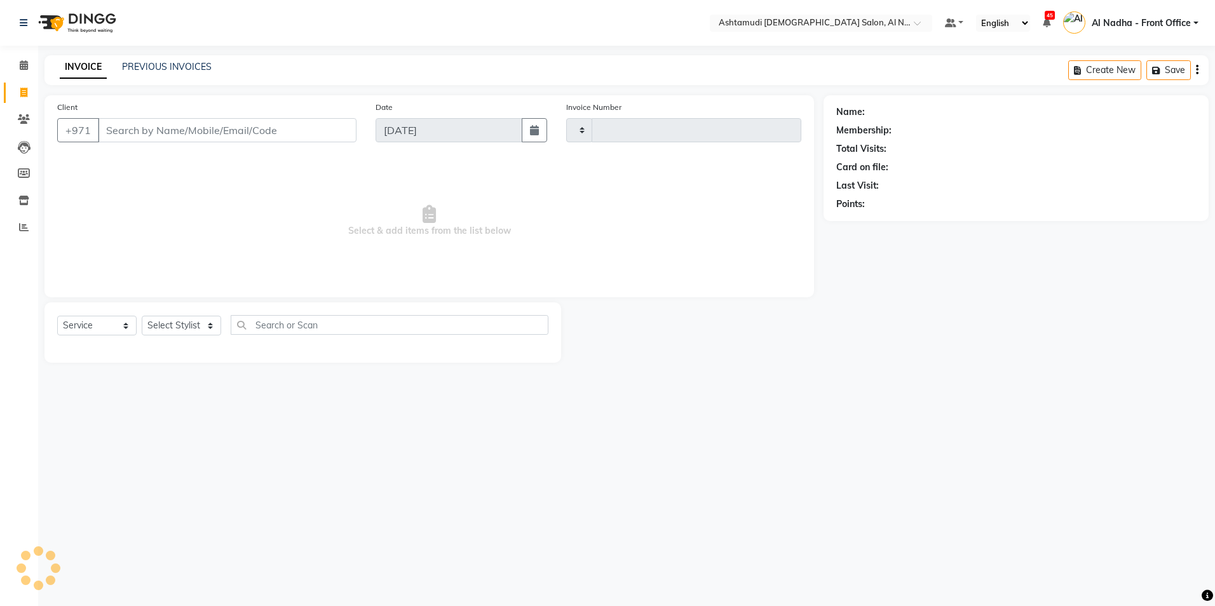
type input "2241"
select select "7088"
click at [181, 329] on select "Select Stylist" at bounding box center [181, 326] width 79 height 20
click at [174, 325] on select "Select Stylist Al Nadha - Front Office Archana Medonneiteu Tero [PERSON_NAME] […" at bounding box center [192, 326] width 100 height 20
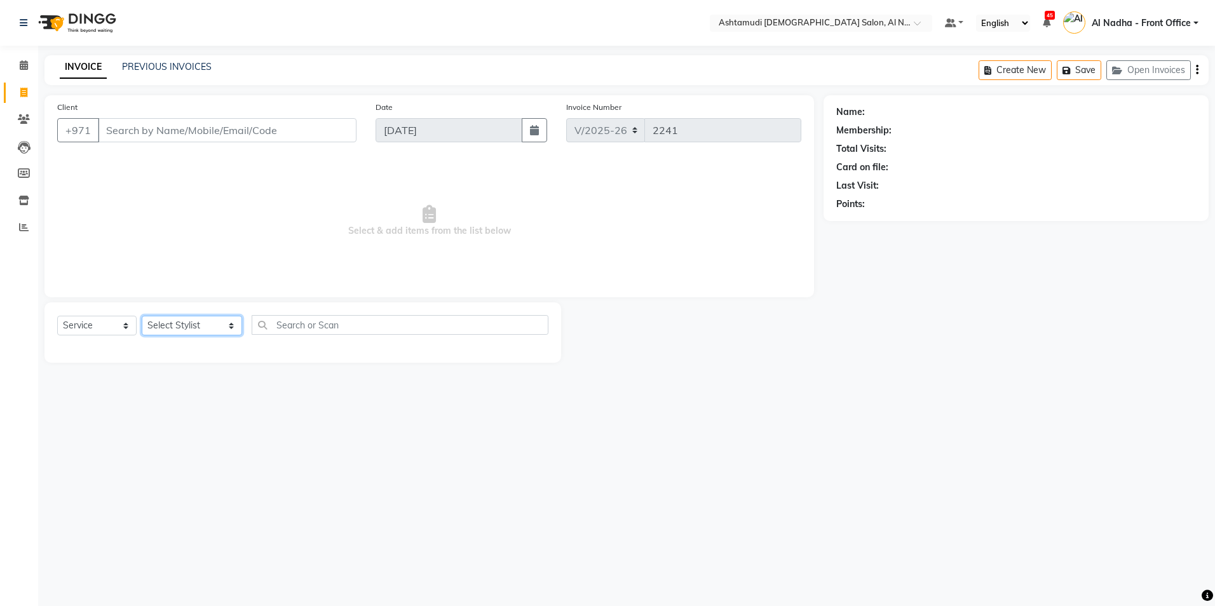
select select "71437"
click at [142, 316] on select "Select Stylist Al Nadha - Front Office Archana Medonneiteu Tero [PERSON_NAME] […" at bounding box center [192, 326] width 100 height 20
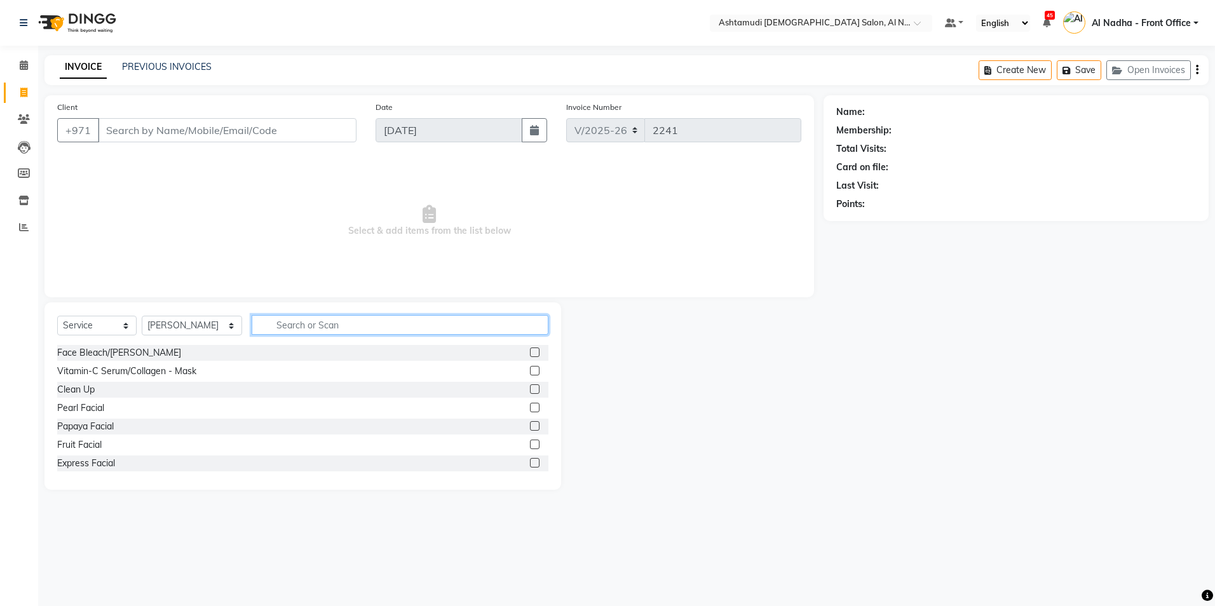
click at [272, 327] on input "text" at bounding box center [400, 325] width 296 height 20
type input "EYE"
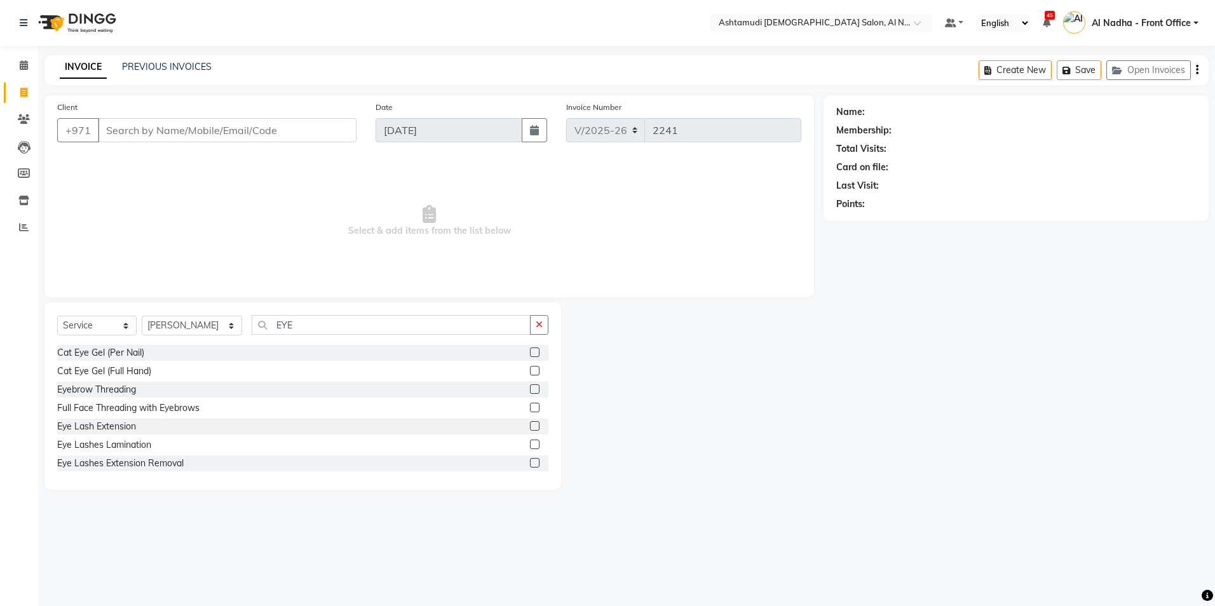
click at [530, 388] on label at bounding box center [535, 389] width 10 height 10
click at [530, 388] on input "checkbox" at bounding box center [534, 390] width 8 height 8
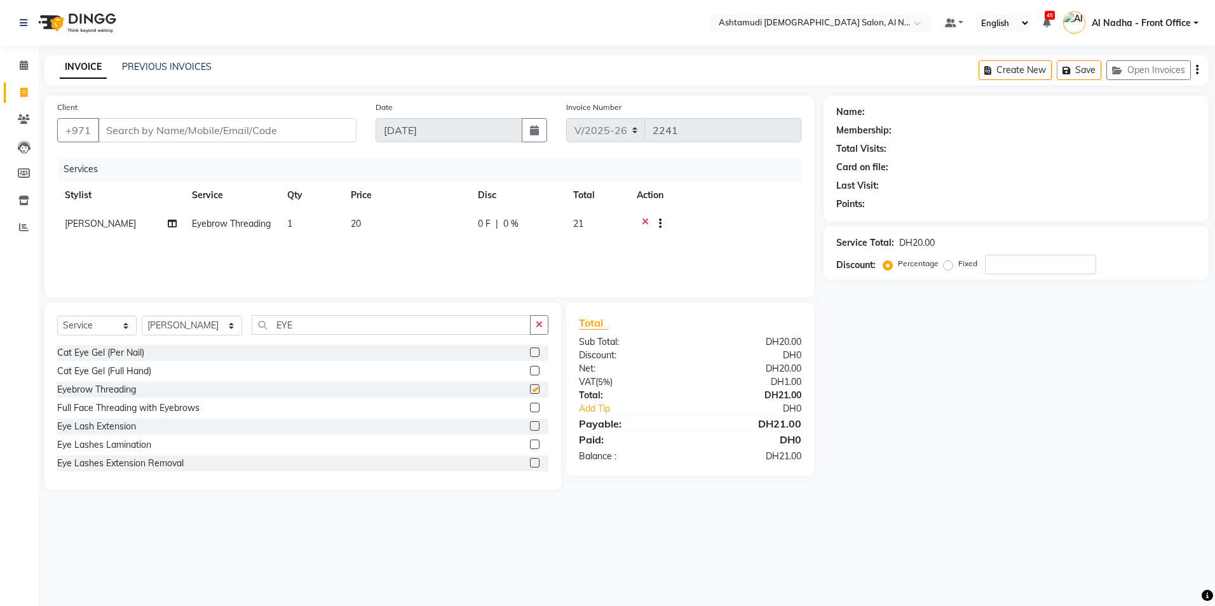
checkbox input "false"
click at [172, 330] on select "Select Stylist Al Nadha - Front Office Archana Medonneiteu Tero [PERSON_NAME] […" at bounding box center [192, 326] width 100 height 20
select select "59179"
click at [142, 316] on select "Select Stylist Al Nadha - Front Office Archana Medonneiteu Tero [PERSON_NAME] […" at bounding box center [192, 326] width 100 height 20
click at [295, 313] on div "Select Service Product Membership Package Voucher Prepaid Gift Card Select Styl…" at bounding box center [302, 395] width 517 height 187
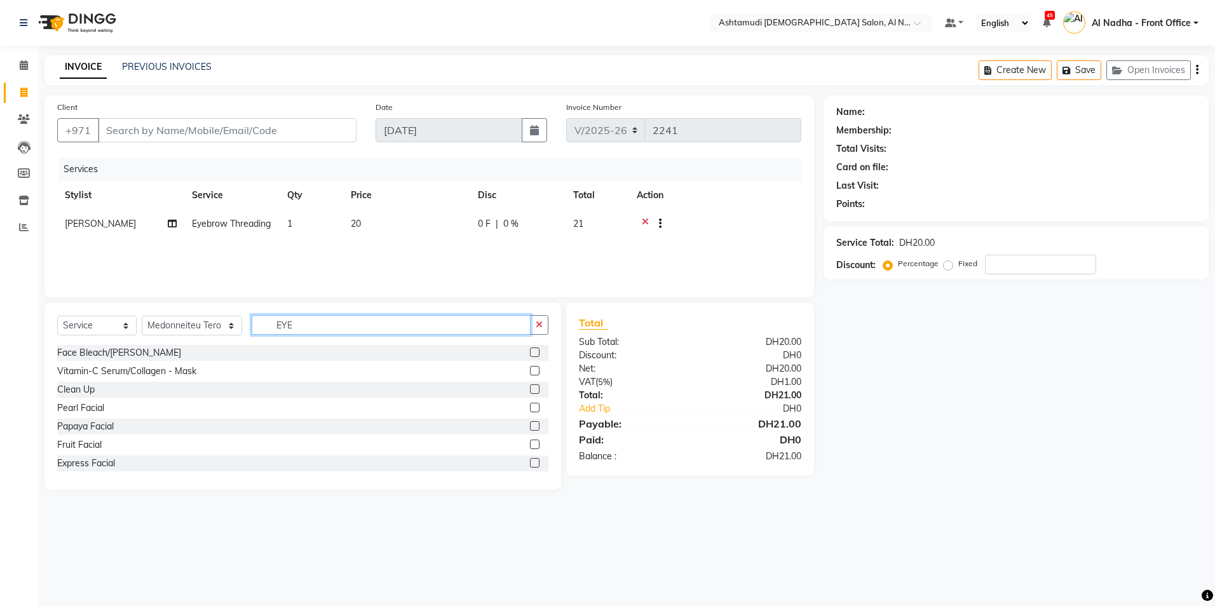
click at [298, 325] on input "EYE" at bounding box center [391, 325] width 278 height 20
type input "E"
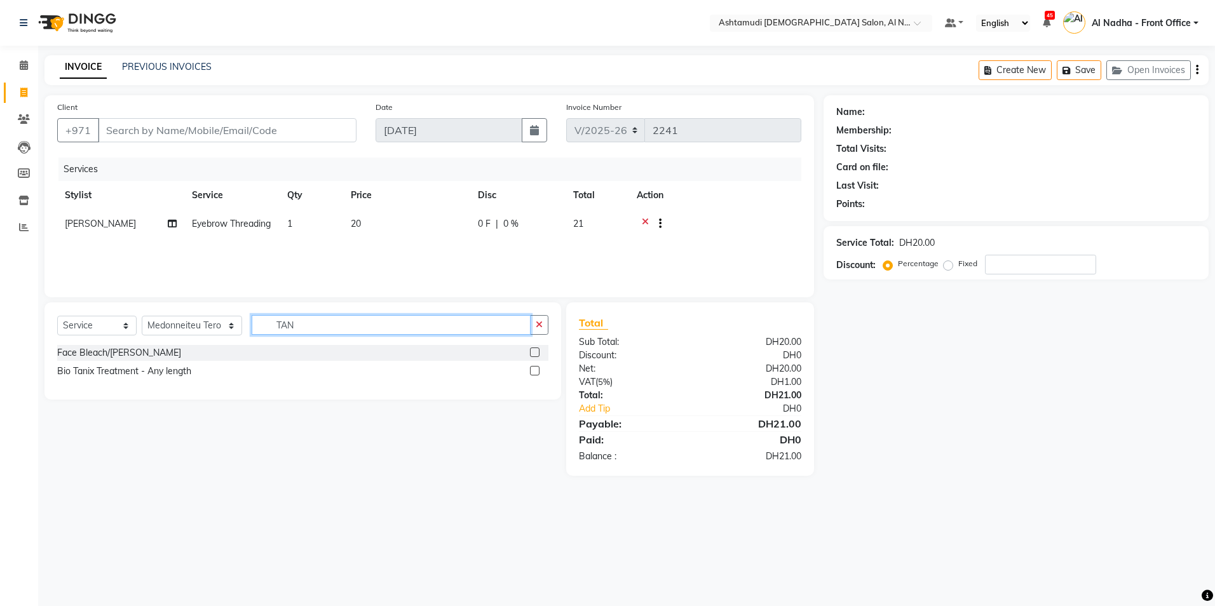
type input "TAN"
click at [537, 353] on label at bounding box center [535, 353] width 10 height 10
click at [537, 353] on input "checkbox" at bounding box center [534, 353] width 8 height 8
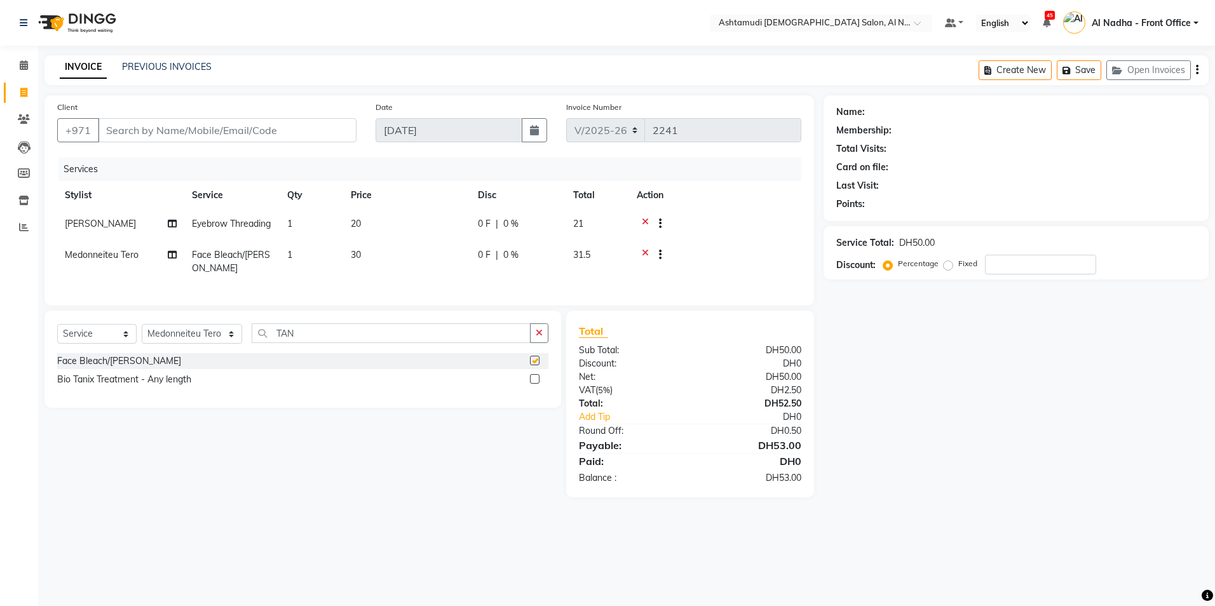
checkbox input "false"
click at [111, 135] on input "Client" at bounding box center [227, 130] width 259 height 24
click at [163, 130] on input "Client" at bounding box center [227, 130] width 259 height 24
type input "5"
type input "0"
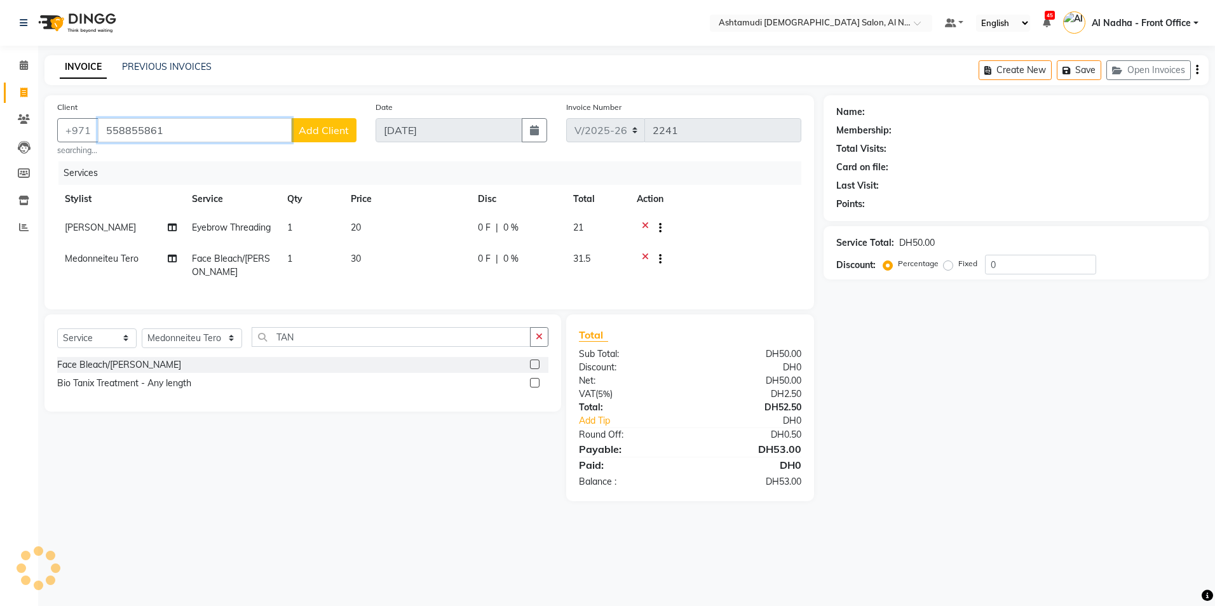
click at [175, 128] on input "558855861" at bounding box center [195, 130] width 194 height 24
click at [105, 132] on input "558855861" at bounding box center [195, 130] width 194 height 24
click at [173, 128] on input "558855861" at bounding box center [195, 130] width 194 height 24
type input "5"
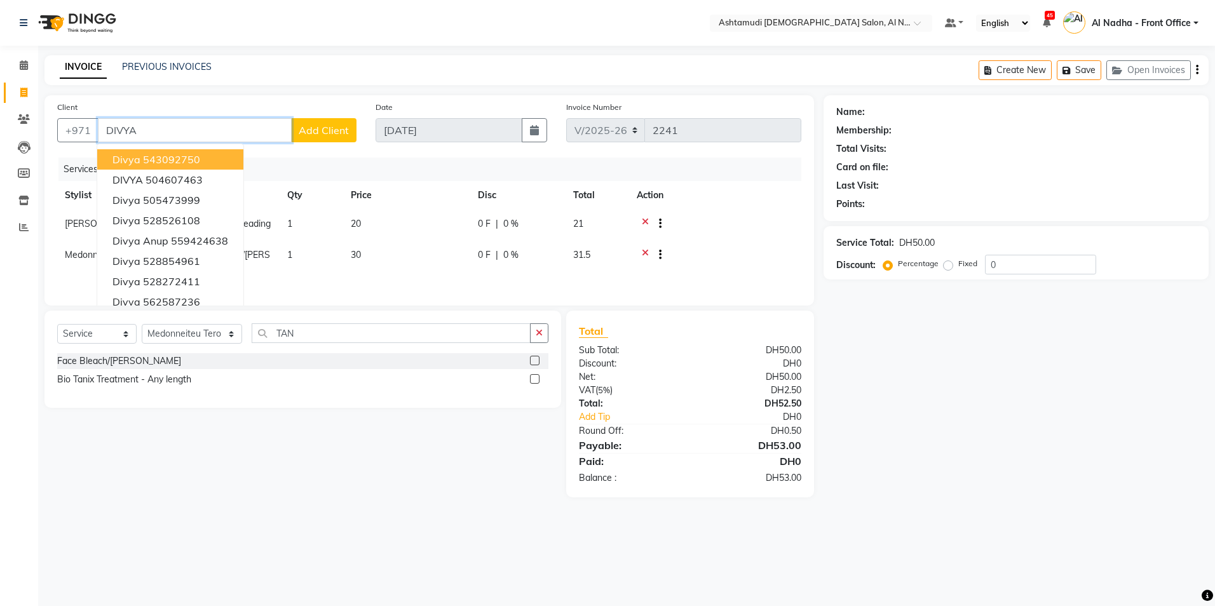
click at [144, 128] on input "DIVYA" at bounding box center [195, 130] width 194 height 24
type input "D"
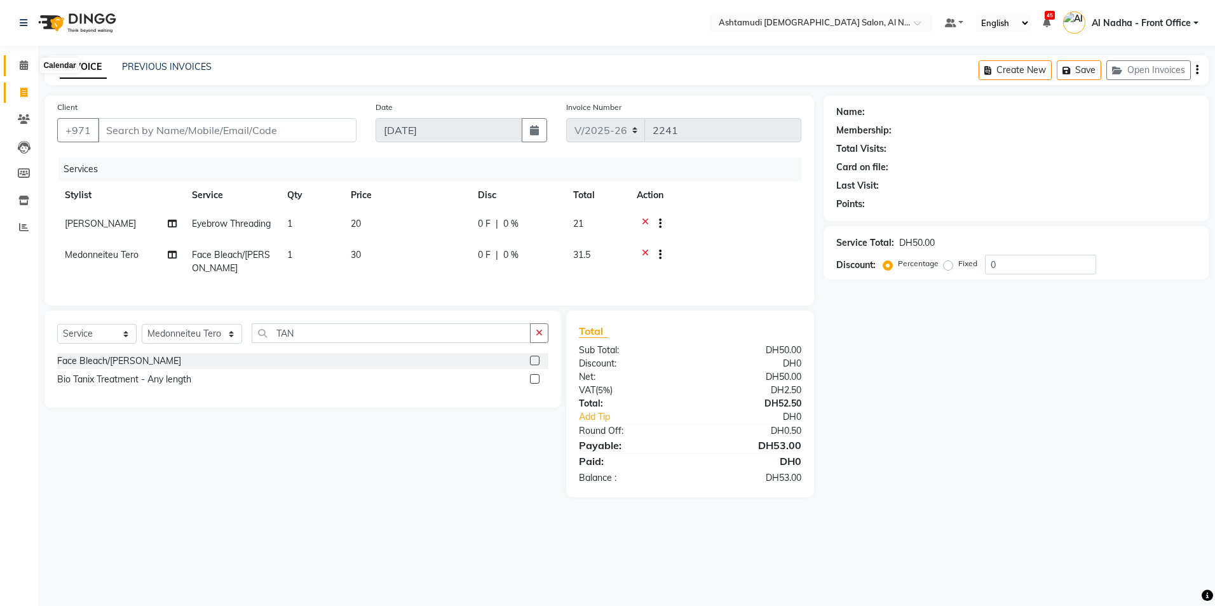
click at [25, 65] on icon at bounding box center [24, 65] width 8 height 10
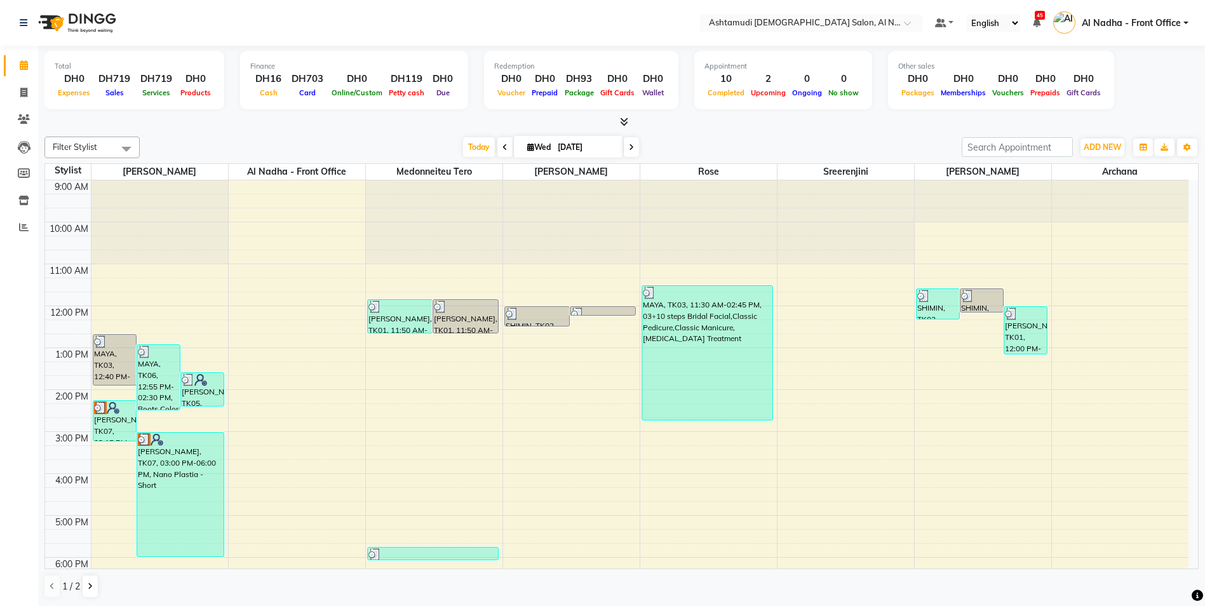
scroll to position [198, 0]
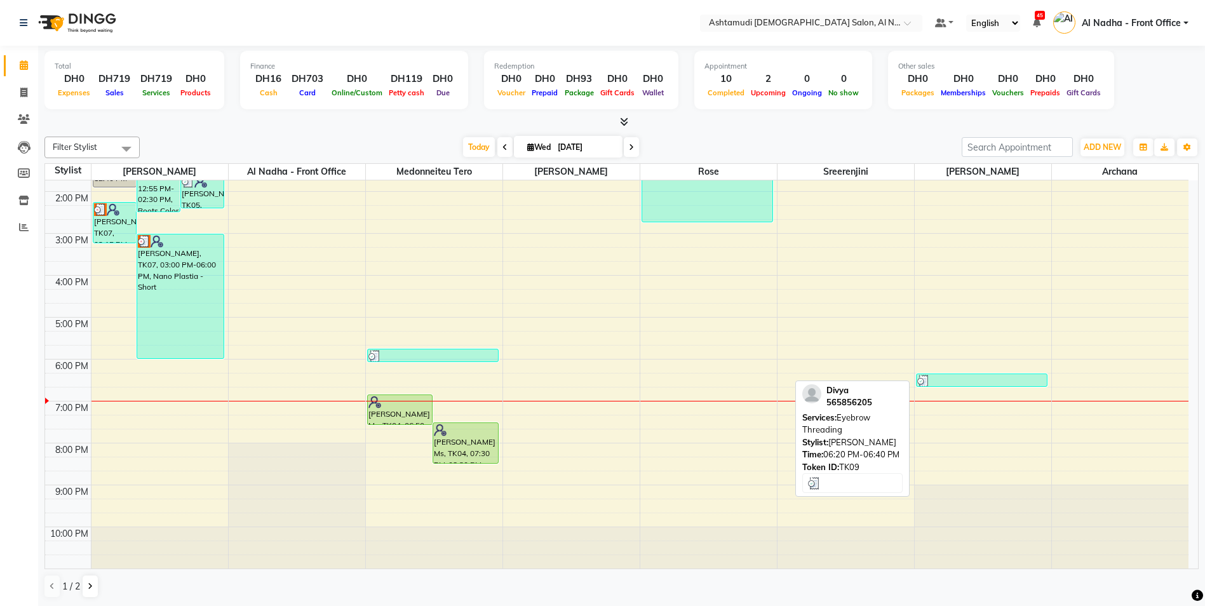
click at [947, 379] on div at bounding box center [983, 381] width 130 height 13
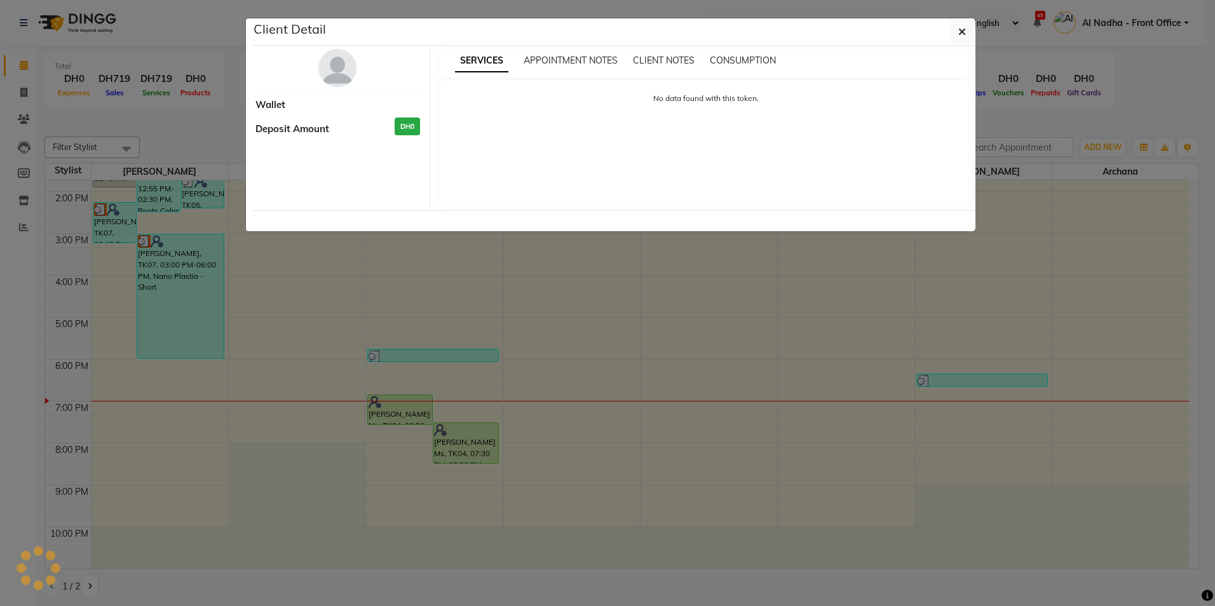
select select "3"
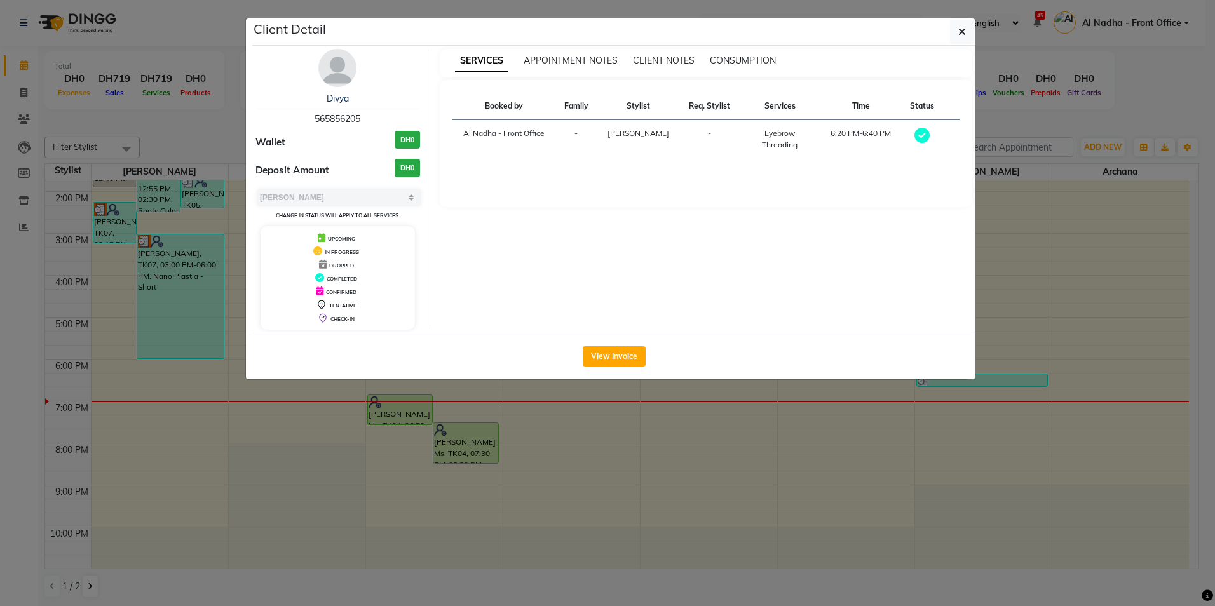
drag, startPoint x: 315, startPoint y: 117, endPoint x: 367, endPoint y: 120, distance: 52.2
click at [367, 120] on div "Divya 565856205" at bounding box center [337, 109] width 165 height 34
drag, startPoint x: 367, startPoint y: 120, endPoint x: 353, endPoint y: 119, distance: 13.4
copy span "565856205"
click at [959, 35] on icon "button" at bounding box center [962, 32] width 8 height 10
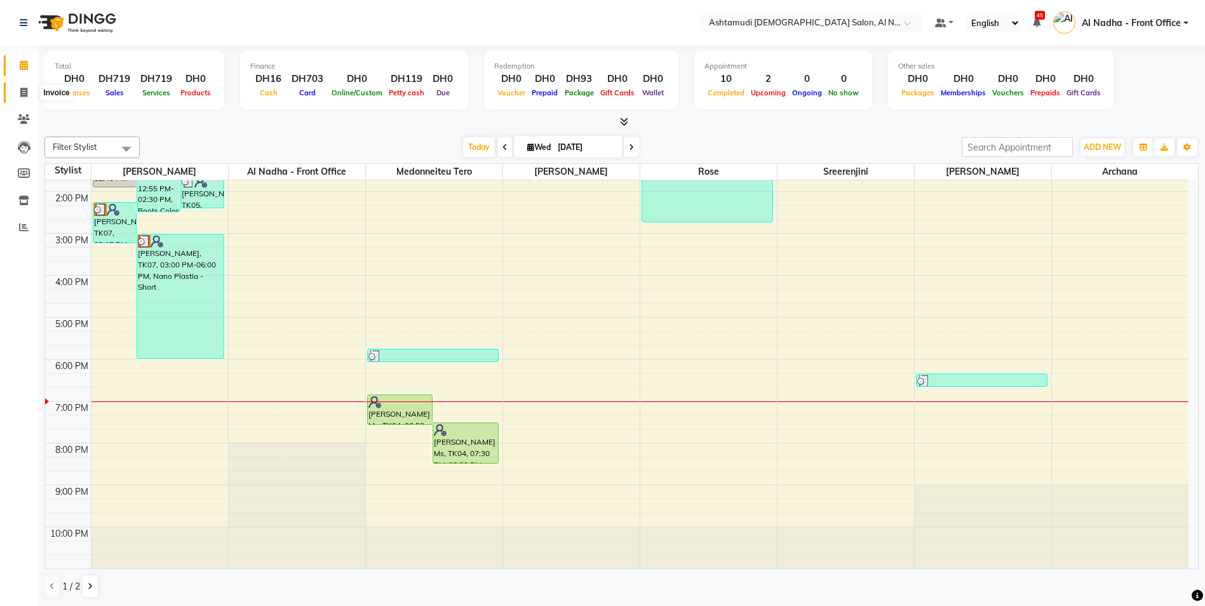
click at [26, 94] on icon at bounding box center [23, 93] width 7 height 10
select select "service"
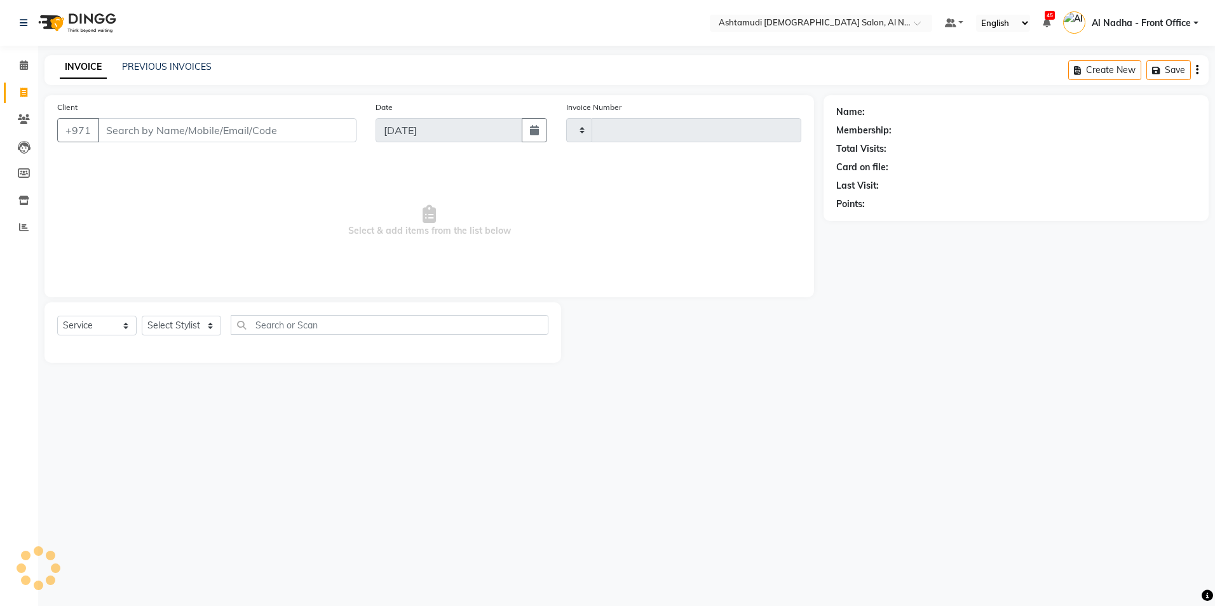
type input "2241"
select select "7088"
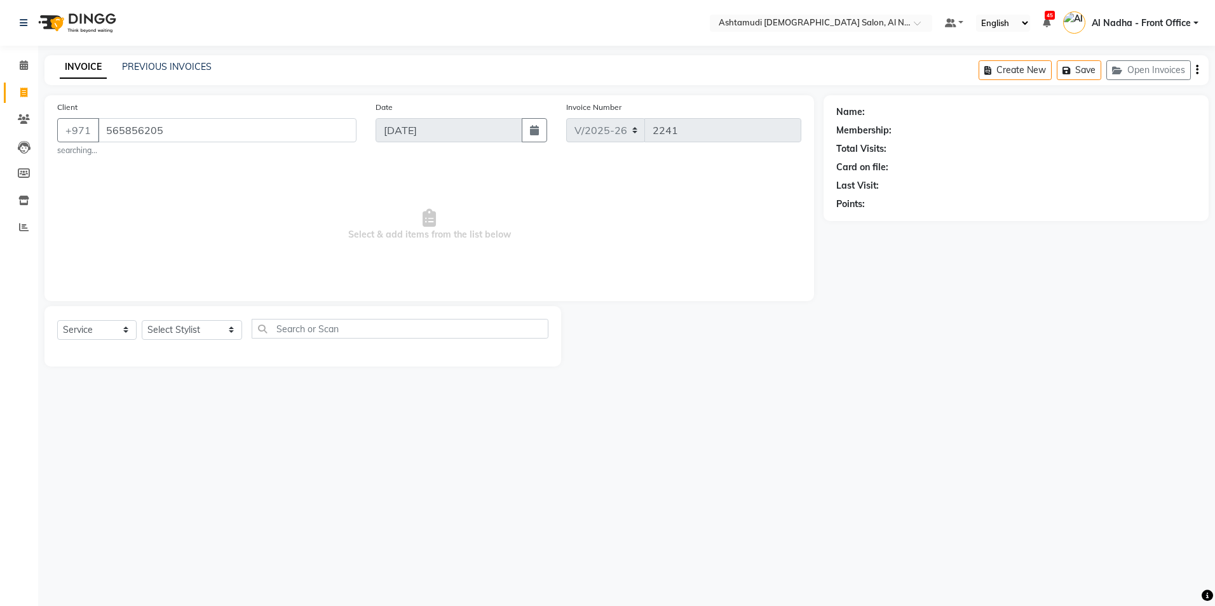
type input "565856205"
drag, startPoint x: 187, startPoint y: 330, endPoint x: 187, endPoint y: 341, distance: 10.2
click at [187, 330] on select "Select Stylist Al Nadha - Front Office Archana Medonneiteu Tero Mehwish Mubeen …" at bounding box center [192, 330] width 100 height 20
select select "71437"
click at [142, 320] on select "Select Stylist Al Nadha - Front Office Archana Medonneiteu Tero Mehwish Mubeen …" at bounding box center [192, 330] width 100 height 20
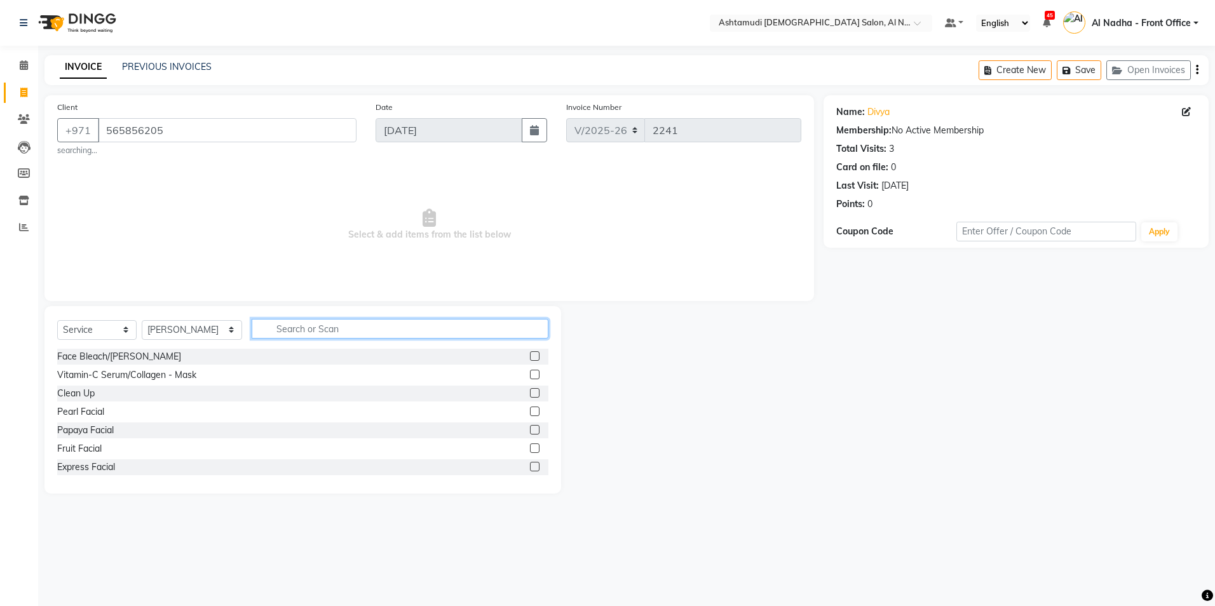
click at [269, 331] on input "text" at bounding box center [400, 329] width 296 height 20
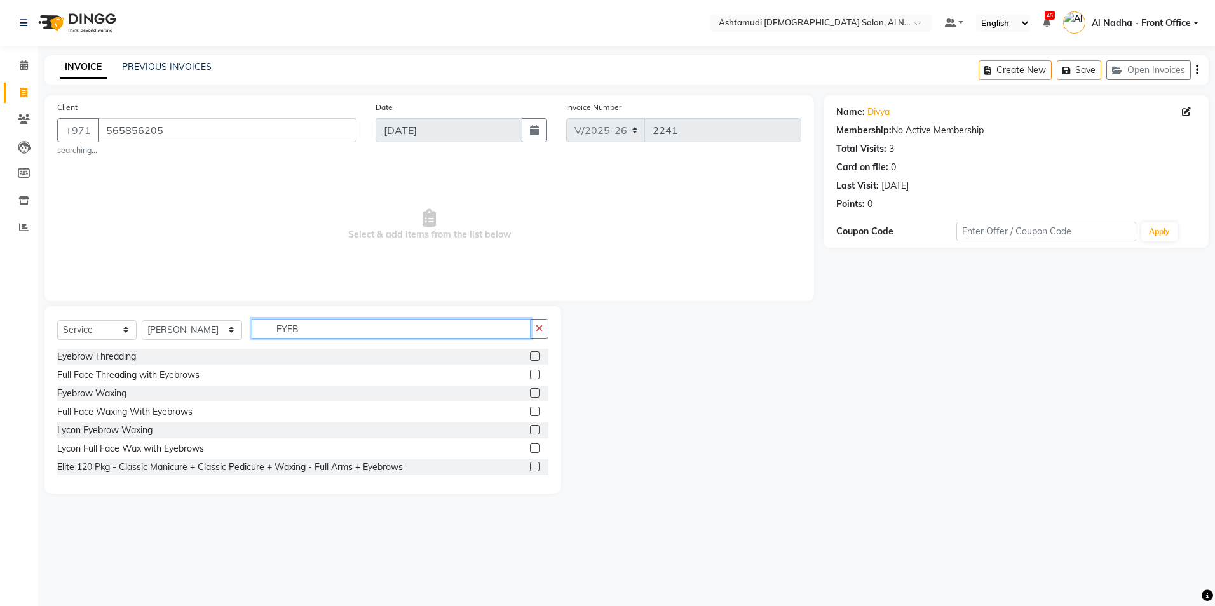
type input "EYEB"
drag, startPoint x: 525, startPoint y: 356, endPoint x: 483, endPoint y: 355, distance: 41.9
click at [530, 356] on label at bounding box center [535, 356] width 10 height 10
click at [530, 356] on input "checkbox" at bounding box center [534, 357] width 8 height 8
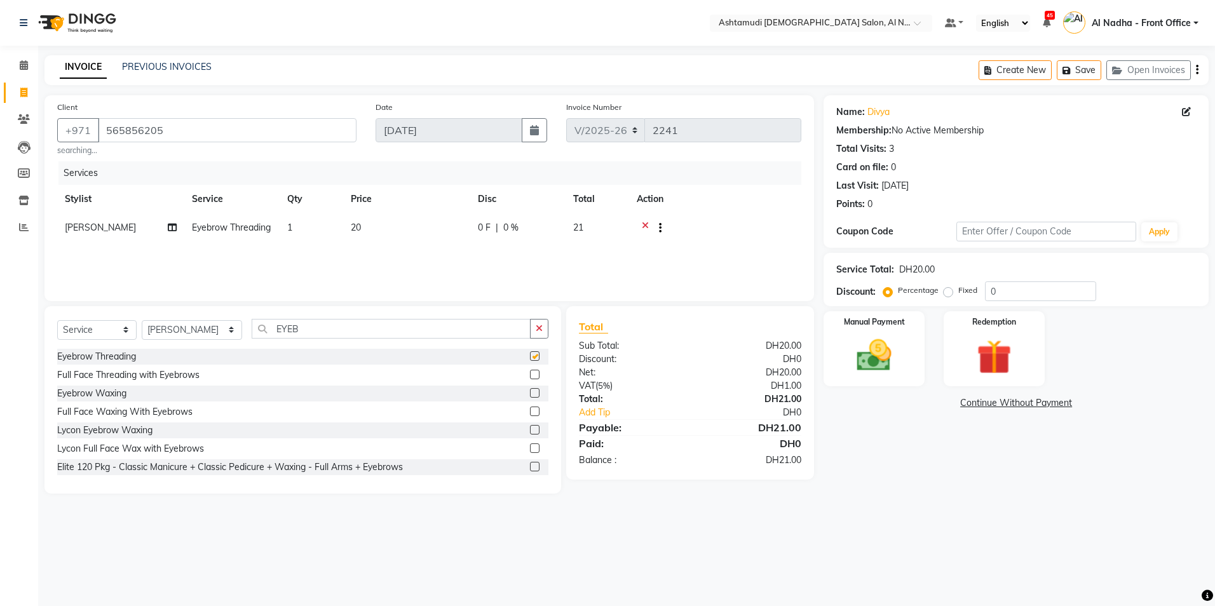
checkbox input "false"
drag, startPoint x: 168, startPoint y: 334, endPoint x: 173, endPoint y: 339, distance: 7.2
click at [170, 334] on select "Select Stylist Al Nadha - Front Office Archana Medonneiteu Tero [PERSON_NAME] […" at bounding box center [192, 330] width 100 height 20
select select "59179"
click at [142, 320] on select "Select Stylist Al Nadha - Front Office Archana Medonneiteu Tero [PERSON_NAME] […" at bounding box center [192, 330] width 100 height 20
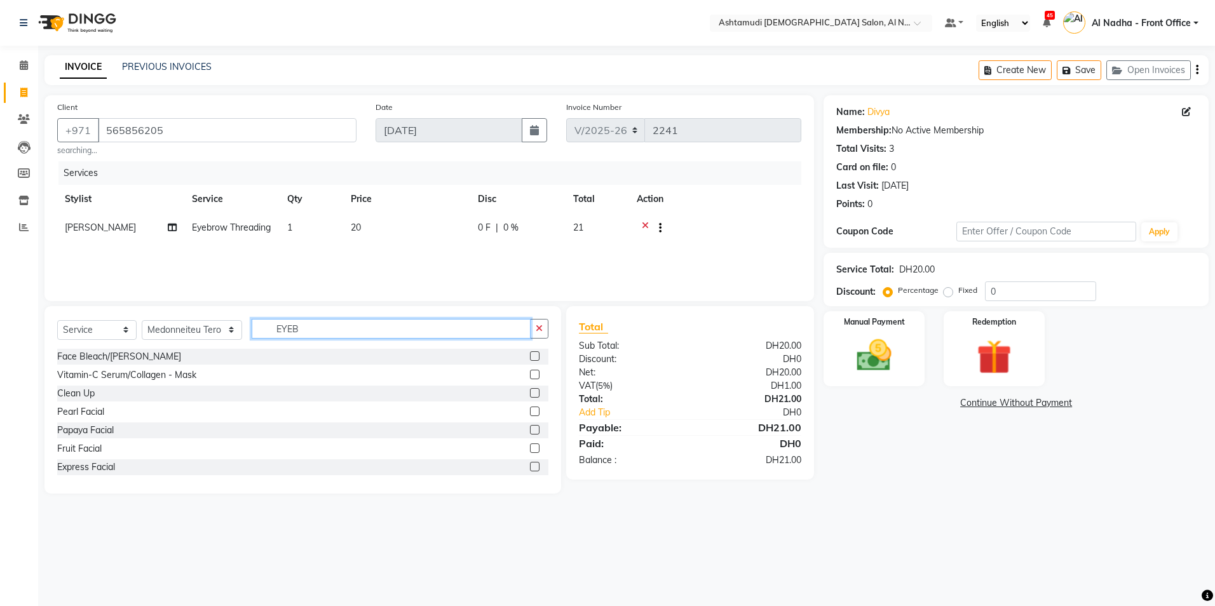
click at [299, 329] on input "EYEB" at bounding box center [391, 329] width 278 height 20
type input "E"
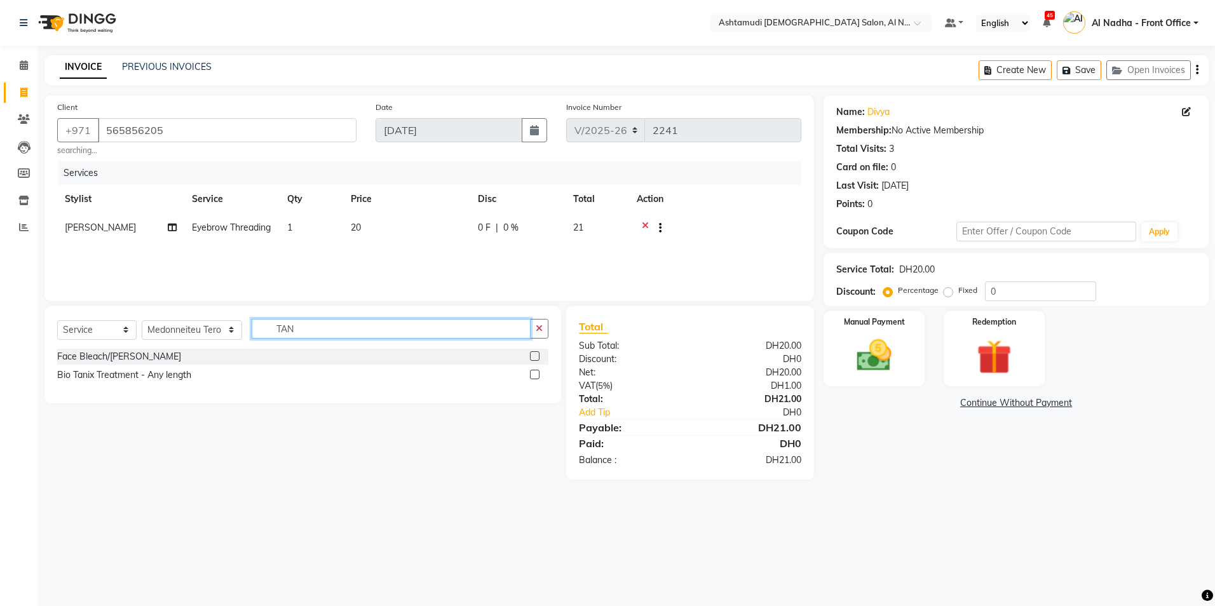
type input "TAN"
click at [531, 358] on label at bounding box center [535, 356] width 10 height 10
click at [531, 358] on input "checkbox" at bounding box center [534, 357] width 8 height 8
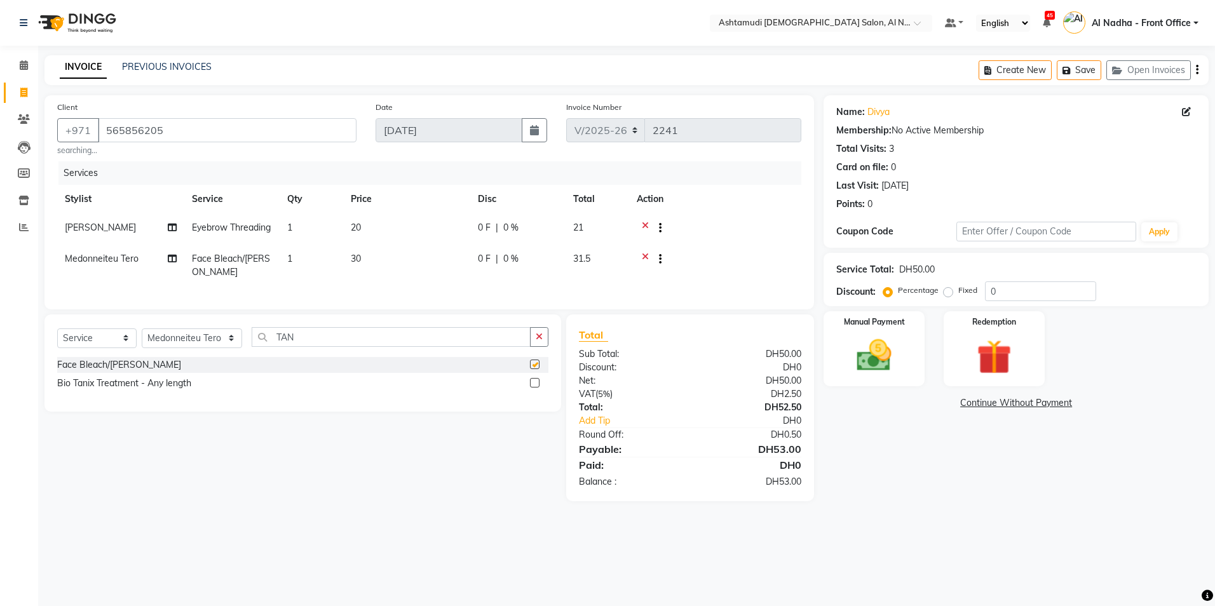
checkbox input "false"
click at [1031, 284] on input "0" at bounding box center [1040, 292] width 111 height 20
type input "025"
click at [876, 370] on img at bounding box center [874, 356] width 59 height 42
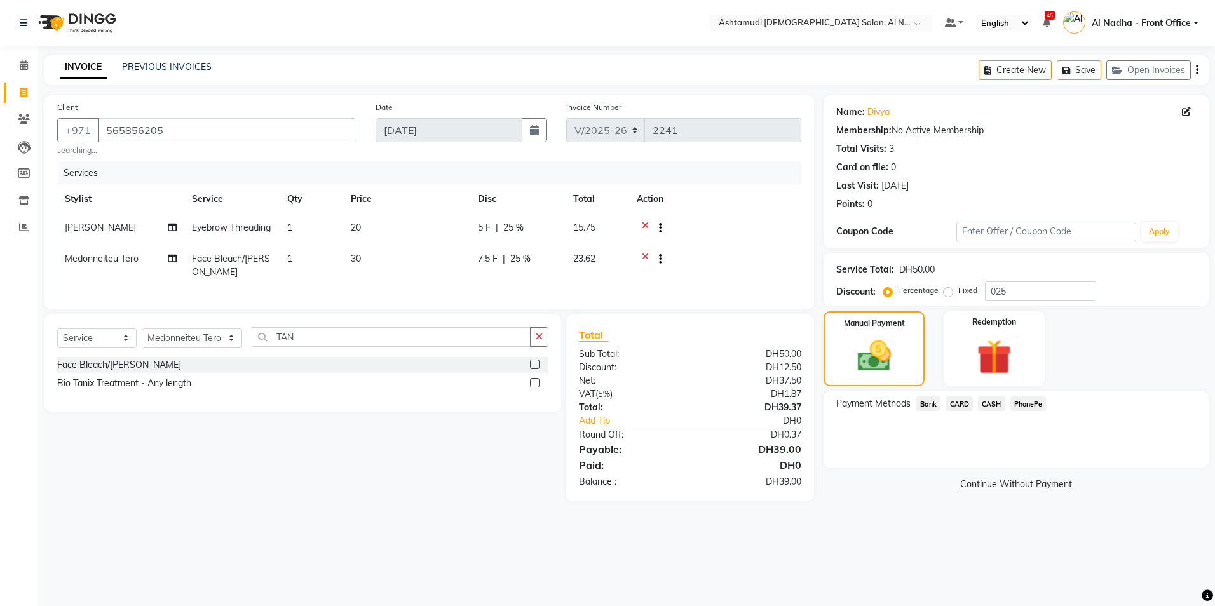
click at [986, 405] on span "CASH" at bounding box center [991, 404] width 27 height 15
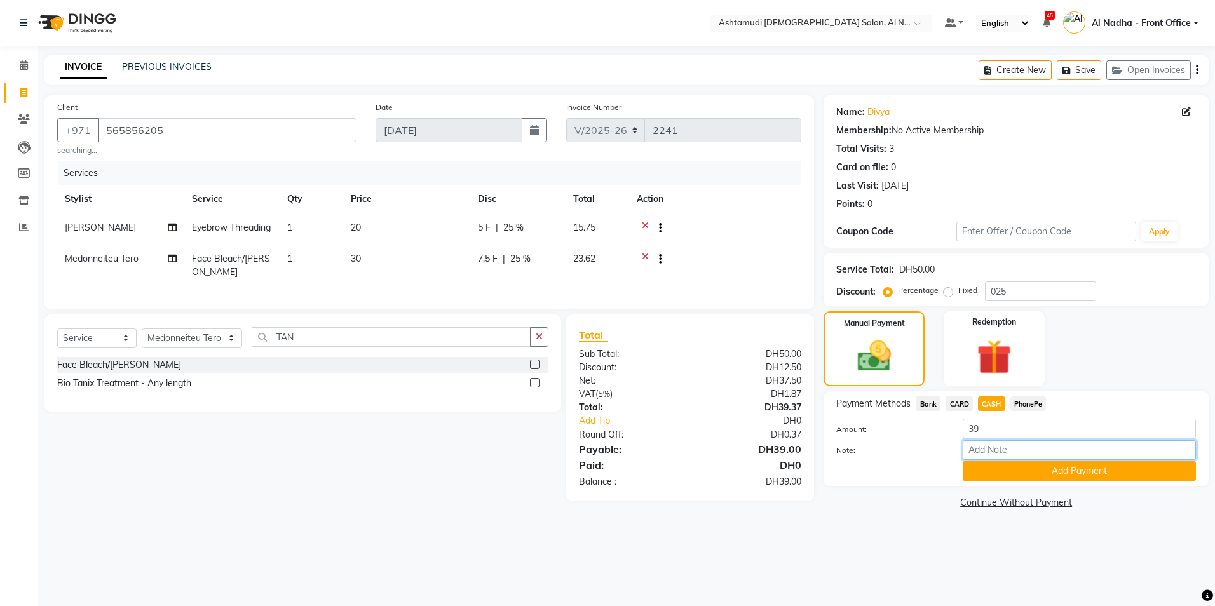
click at [1015, 453] on input "Note:" at bounding box center [1079, 450] width 233 height 20
type input "M"
type input "sreerenjini"
click at [1008, 472] on button "Add Payment" at bounding box center [1079, 471] width 233 height 20
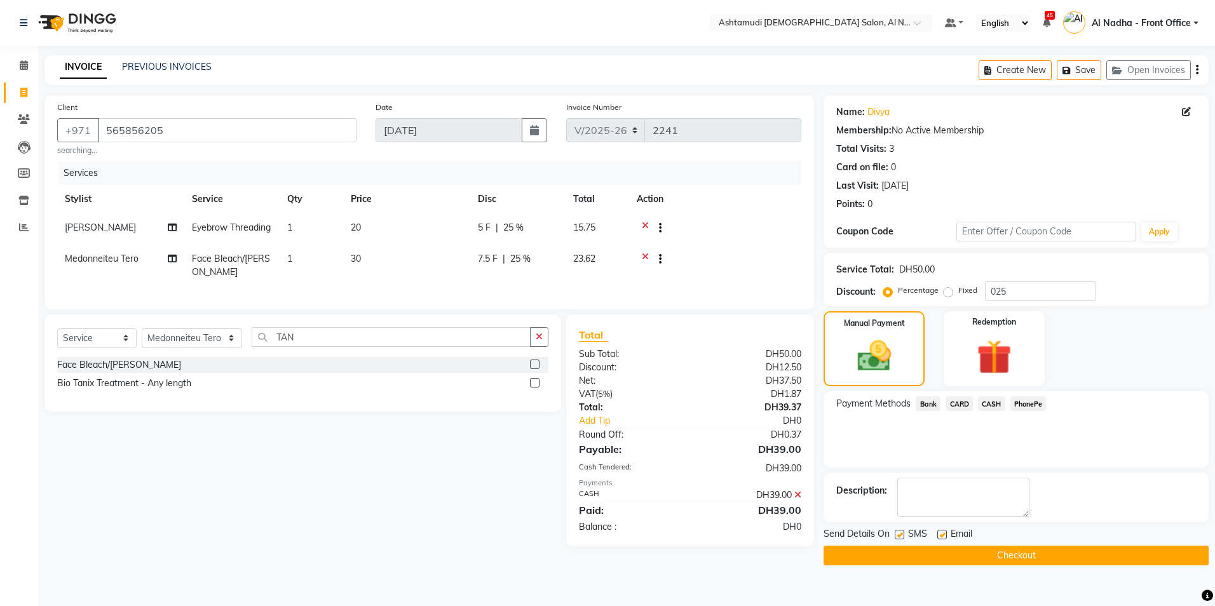
click at [888, 559] on button "Checkout" at bounding box center [1016, 556] width 385 height 20
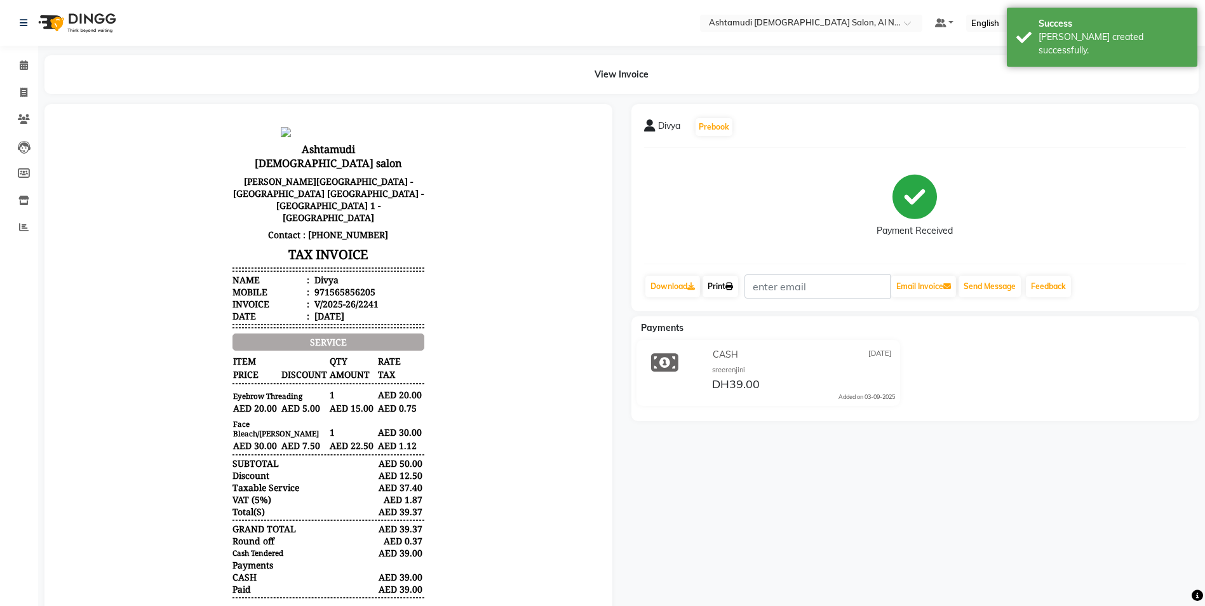
click at [719, 286] on link "Print" at bounding box center [721, 287] width 36 height 22
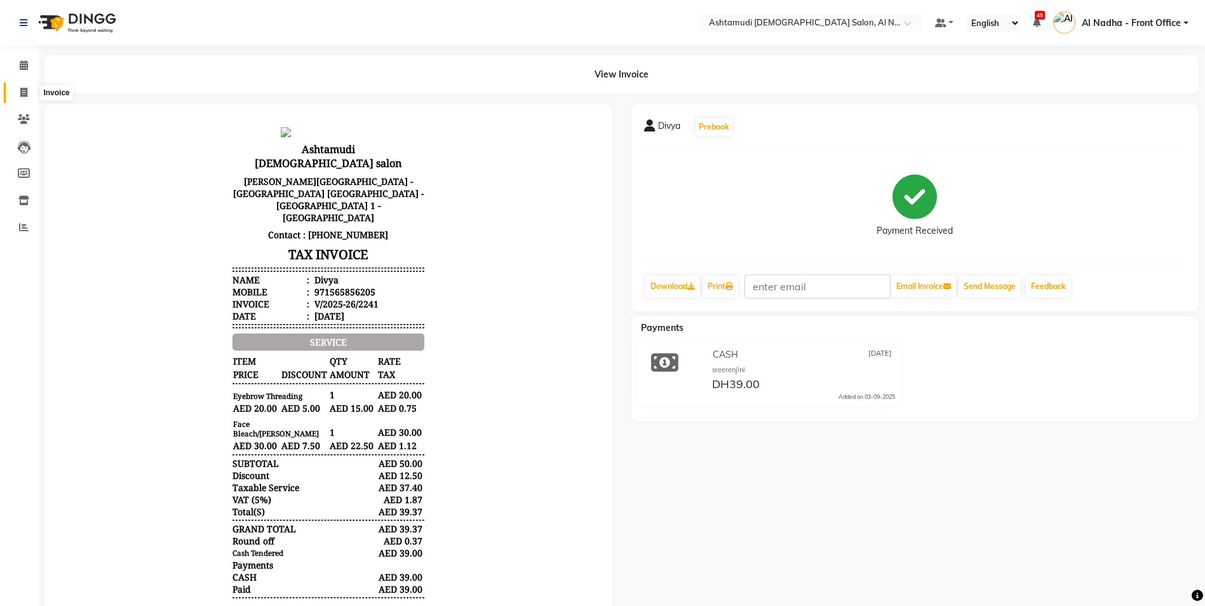
click at [22, 93] on icon at bounding box center [23, 93] width 7 height 10
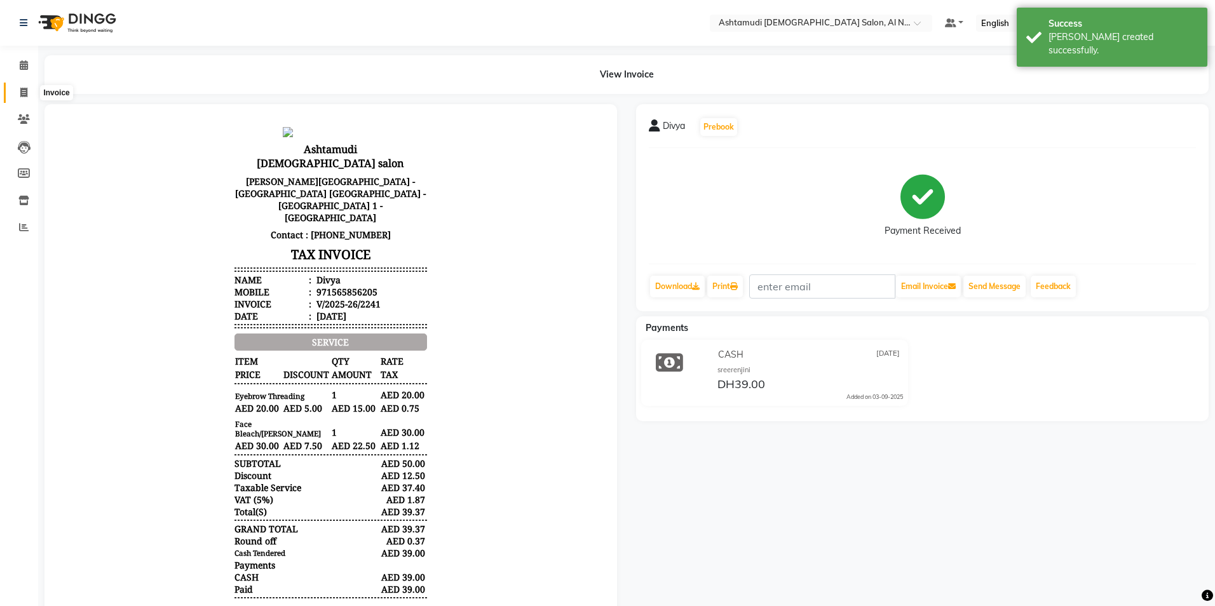
select select "service"
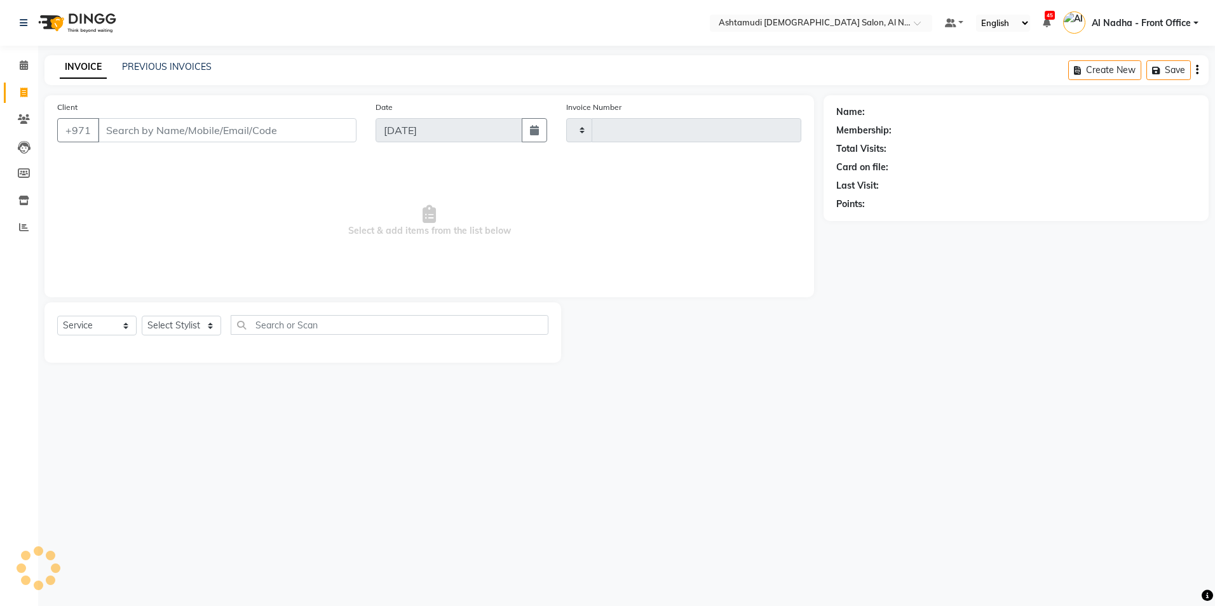
type input "2242"
select select "7088"
click at [123, 121] on input "Client" at bounding box center [227, 130] width 259 height 24
type input "5"
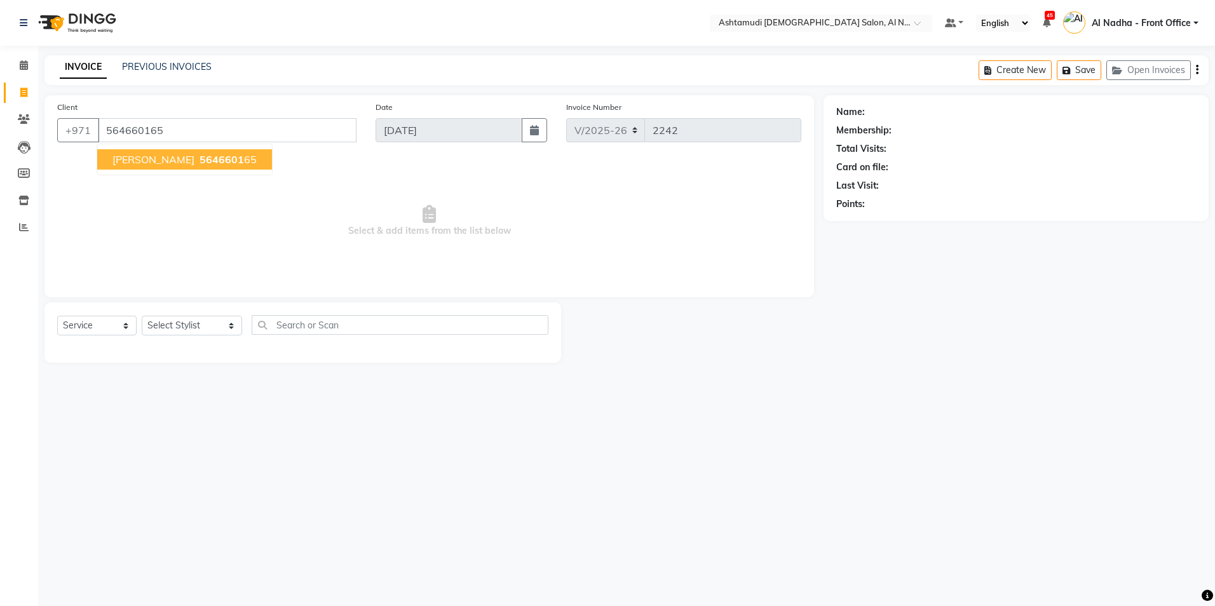
type input "564660165"
click at [200, 158] on ngb-highlight "5646601 65" at bounding box center [227, 159] width 60 height 13
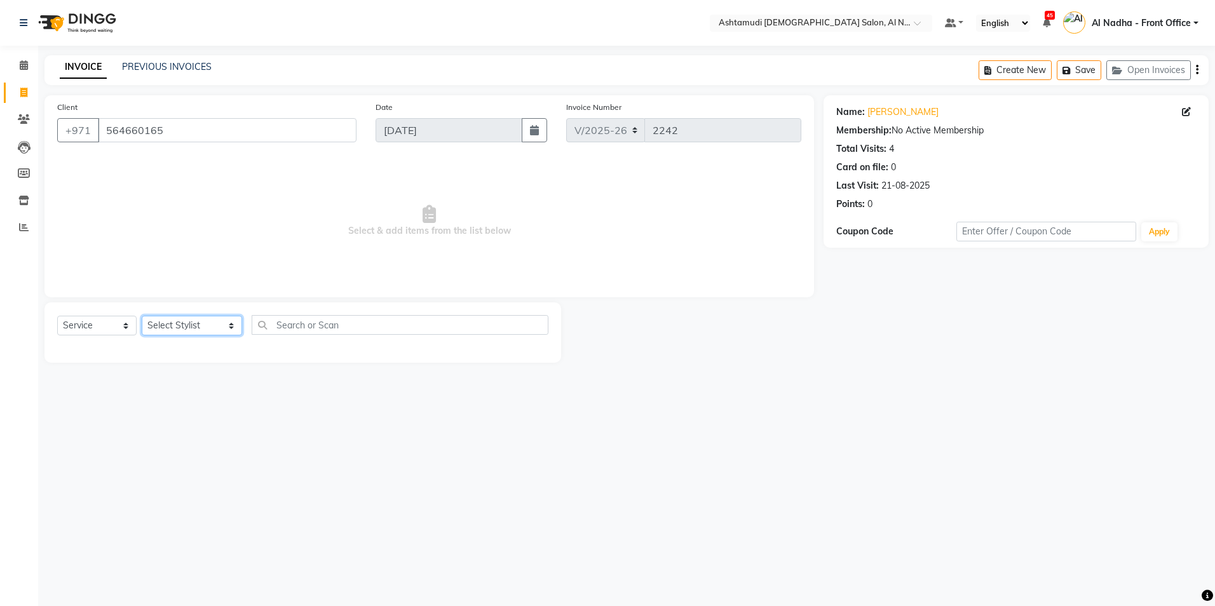
click at [183, 321] on select "Select Stylist Al Nadha - Front Office Archana Medonneiteu Tero [PERSON_NAME] […" at bounding box center [192, 326] width 100 height 20
select select "59093"
click at [142, 316] on select "Select Stylist Al Nadha - Front Office Archana Medonneiteu Tero [PERSON_NAME] […" at bounding box center [192, 326] width 100 height 20
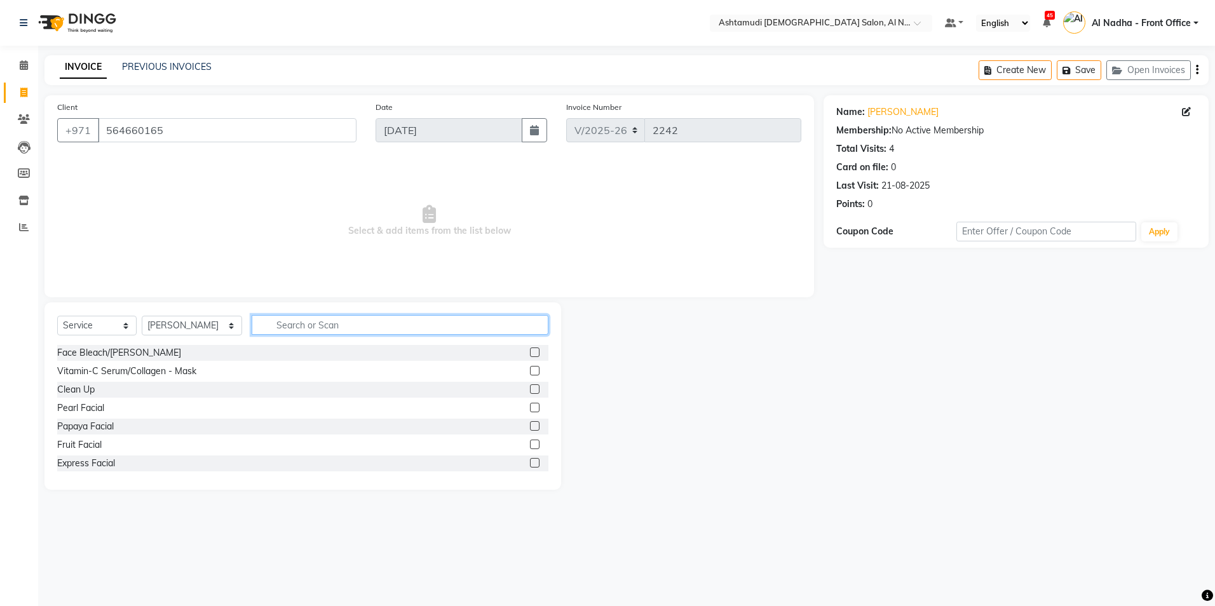
click at [280, 322] on input "text" at bounding box center [400, 325] width 296 height 20
type input "EYE"
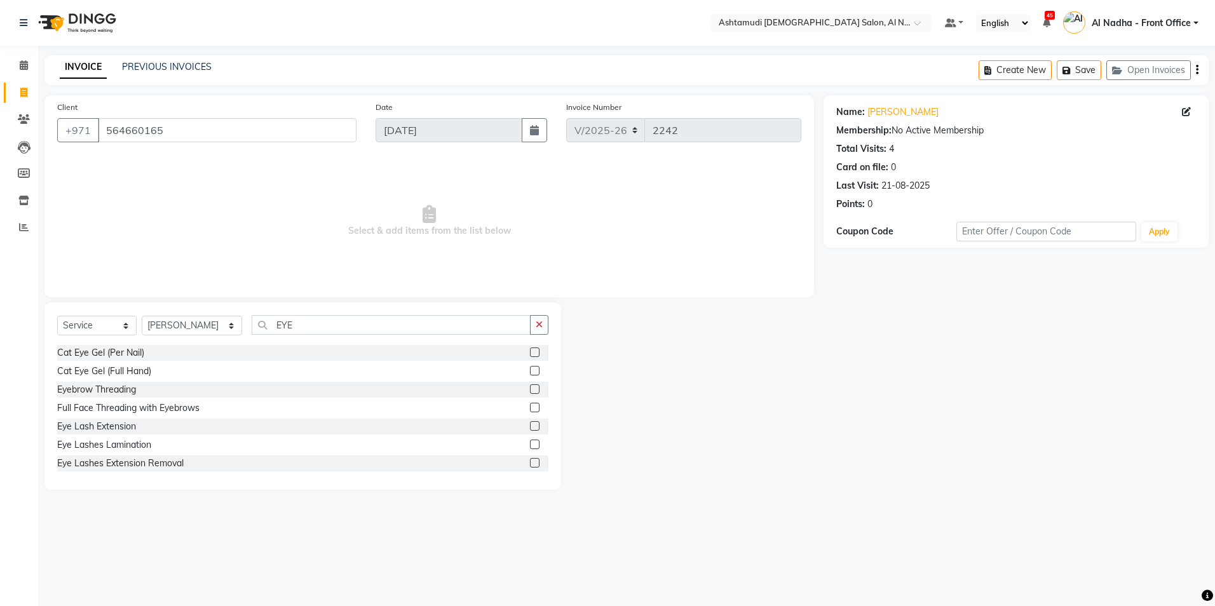
drag, startPoint x: 523, startPoint y: 387, endPoint x: 545, endPoint y: 385, distance: 22.3
click at [530, 387] on label at bounding box center [535, 389] width 10 height 10
click at [530, 387] on input "checkbox" at bounding box center [534, 390] width 8 height 8
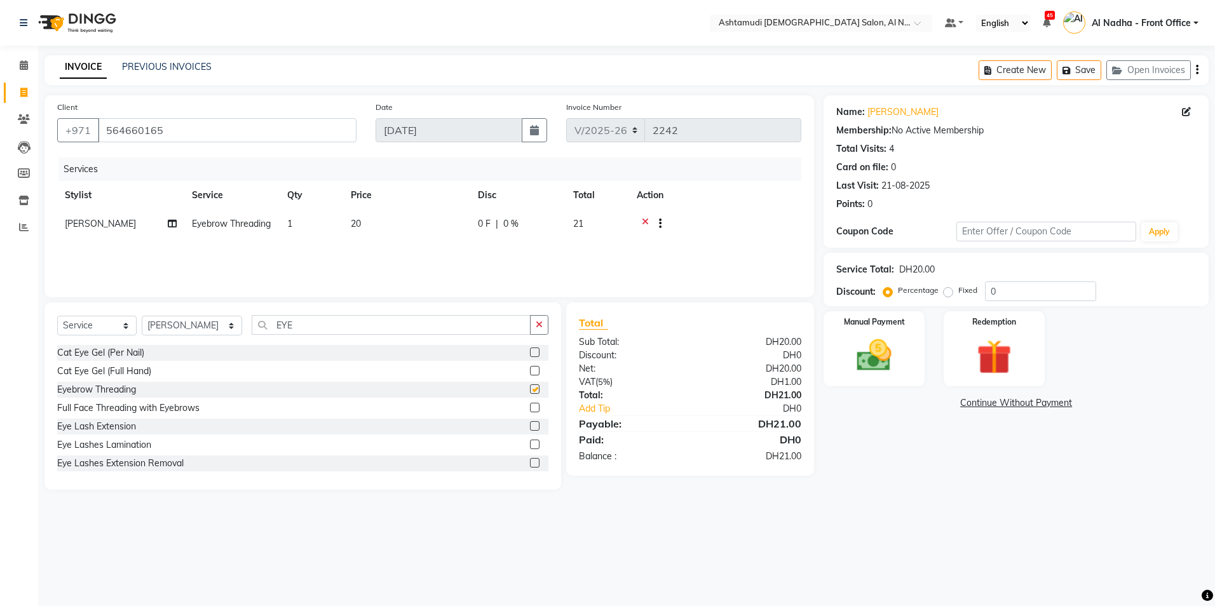
checkbox input "false"
click at [1002, 284] on input "0" at bounding box center [1040, 292] width 111 height 20
type input "025"
click at [880, 357] on img at bounding box center [874, 356] width 59 height 42
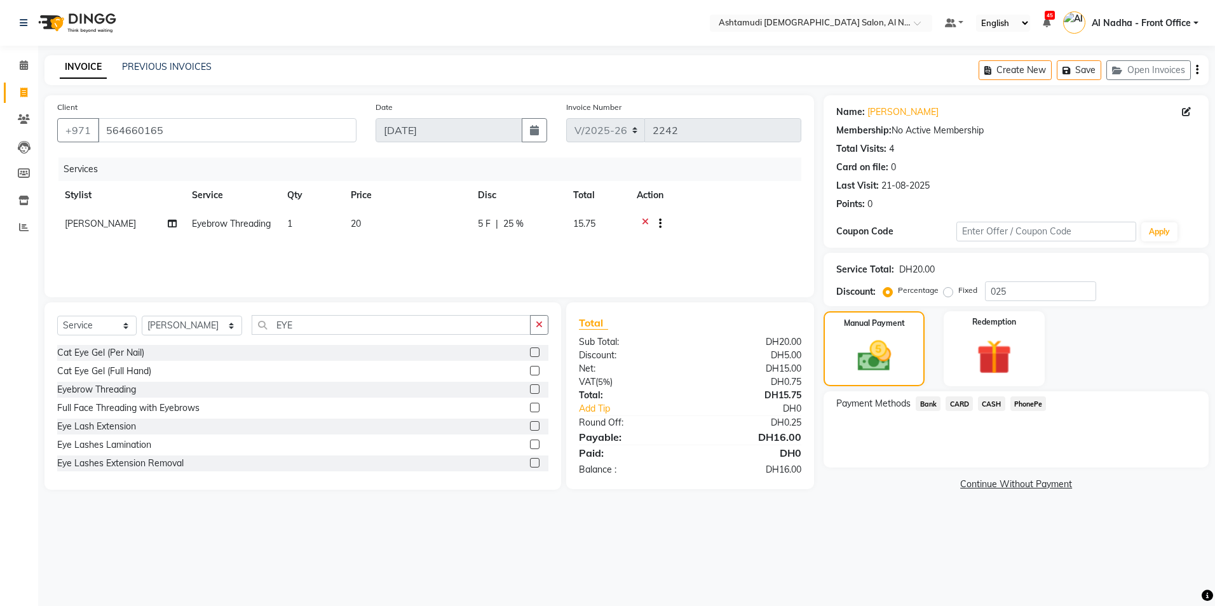
click at [962, 403] on span "CARD" at bounding box center [959, 404] width 27 height 15
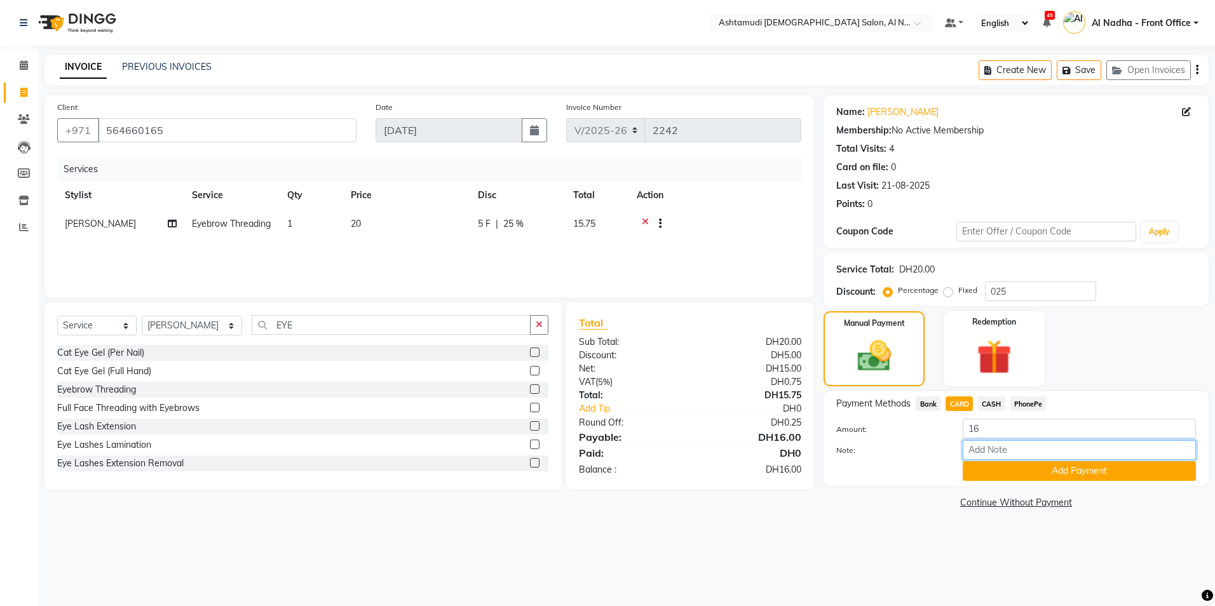
click at [985, 443] on input "Note:" at bounding box center [1079, 450] width 233 height 20
type input "sreerenjini"
click at [1007, 468] on button "Add Payment" at bounding box center [1079, 471] width 233 height 20
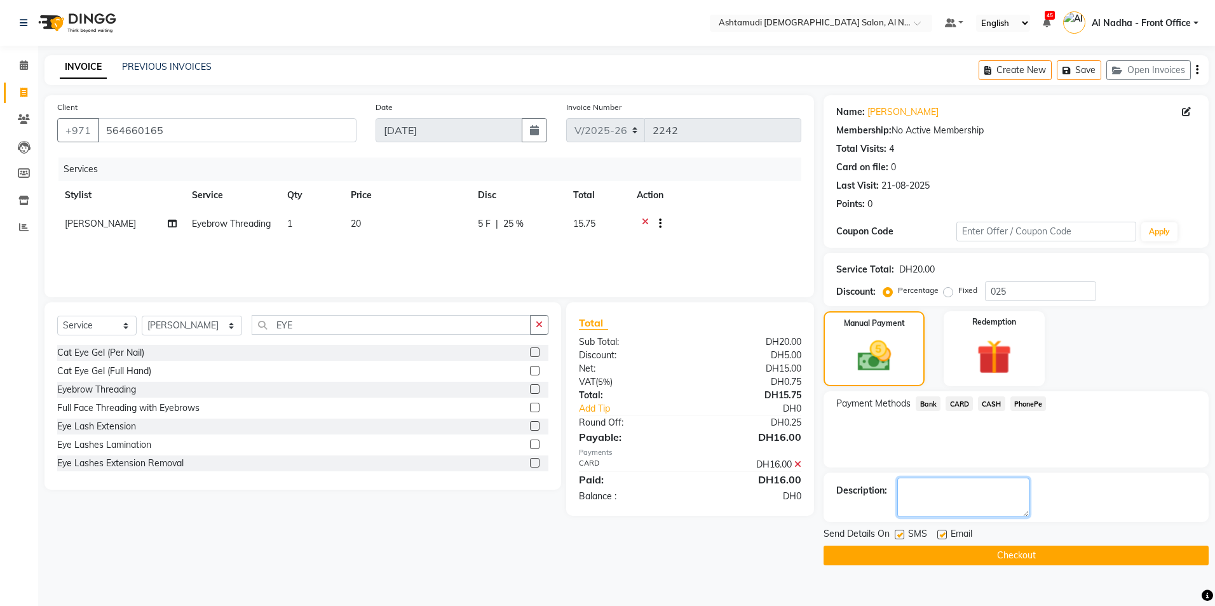
click at [989, 482] on textarea at bounding box center [963, 497] width 132 height 39
type textarea "4739"
click at [1002, 552] on button "Checkout" at bounding box center [1016, 556] width 385 height 20
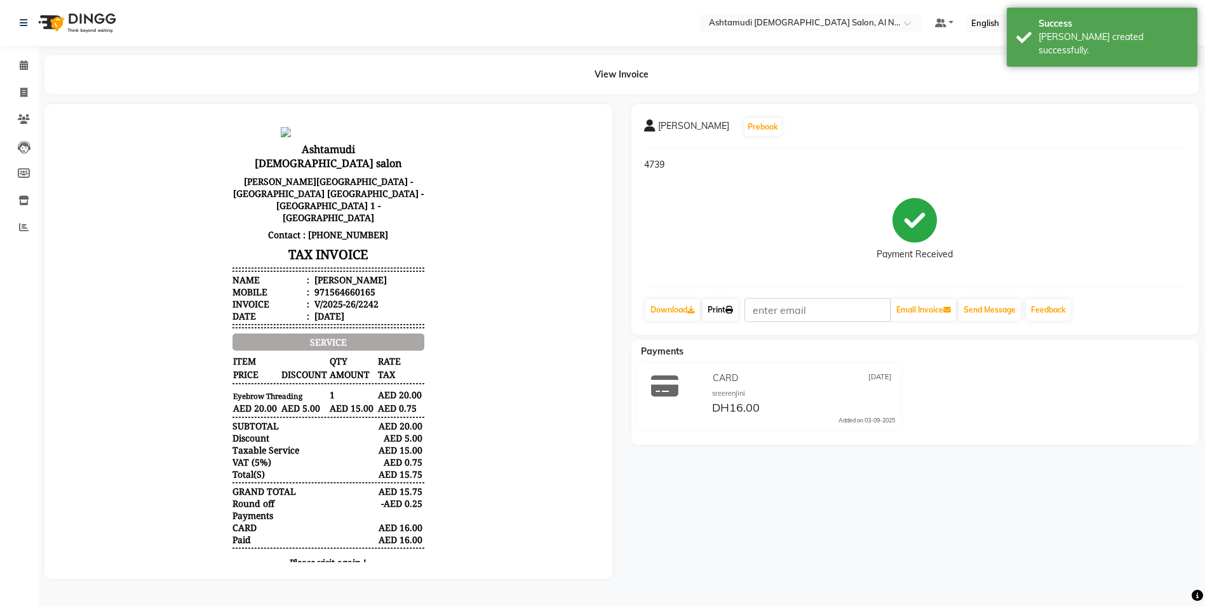
click at [717, 311] on link "Print" at bounding box center [721, 310] width 36 height 22
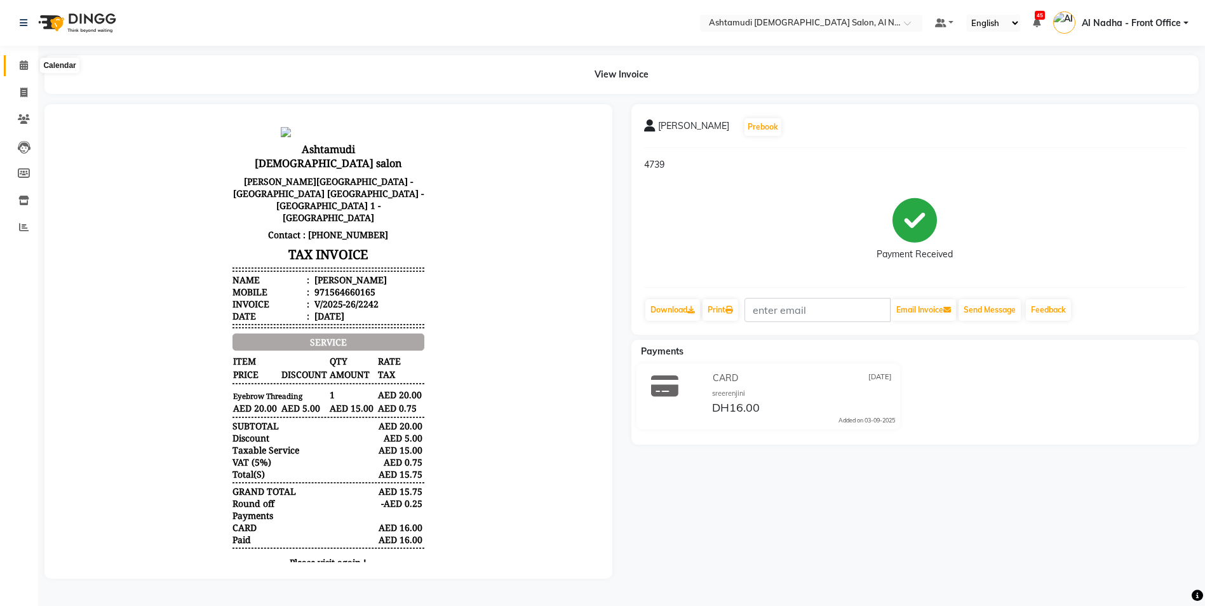
drag, startPoint x: 23, startPoint y: 64, endPoint x: 85, endPoint y: 23, distance: 74.2
click at [24, 64] on icon at bounding box center [24, 65] width 8 height 10
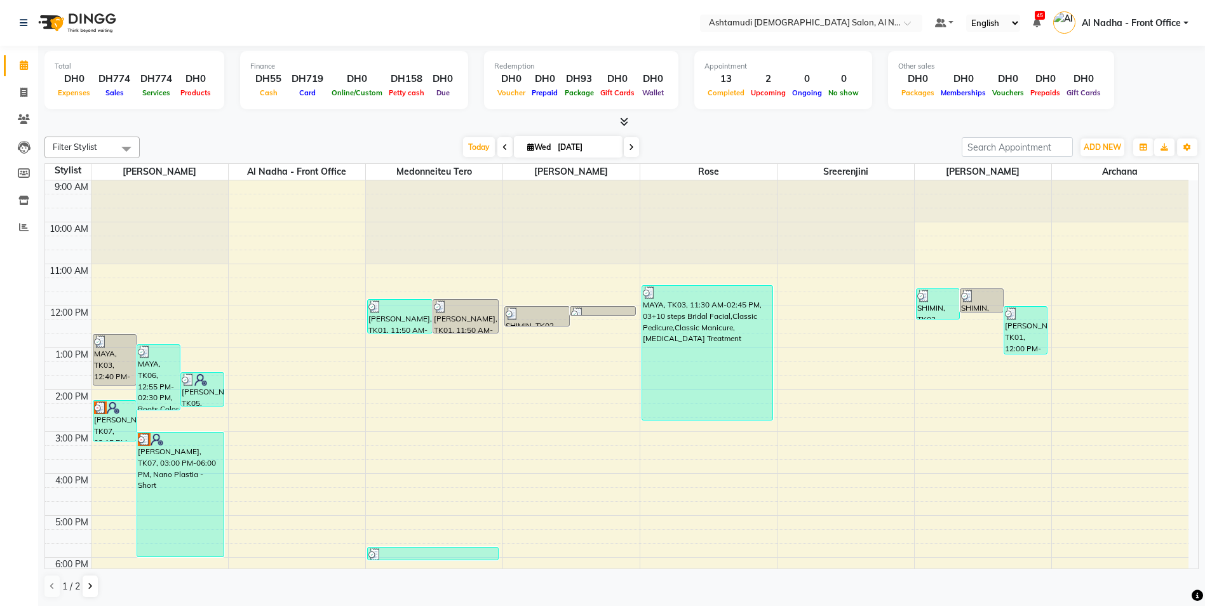
scroll to position [127, 0]
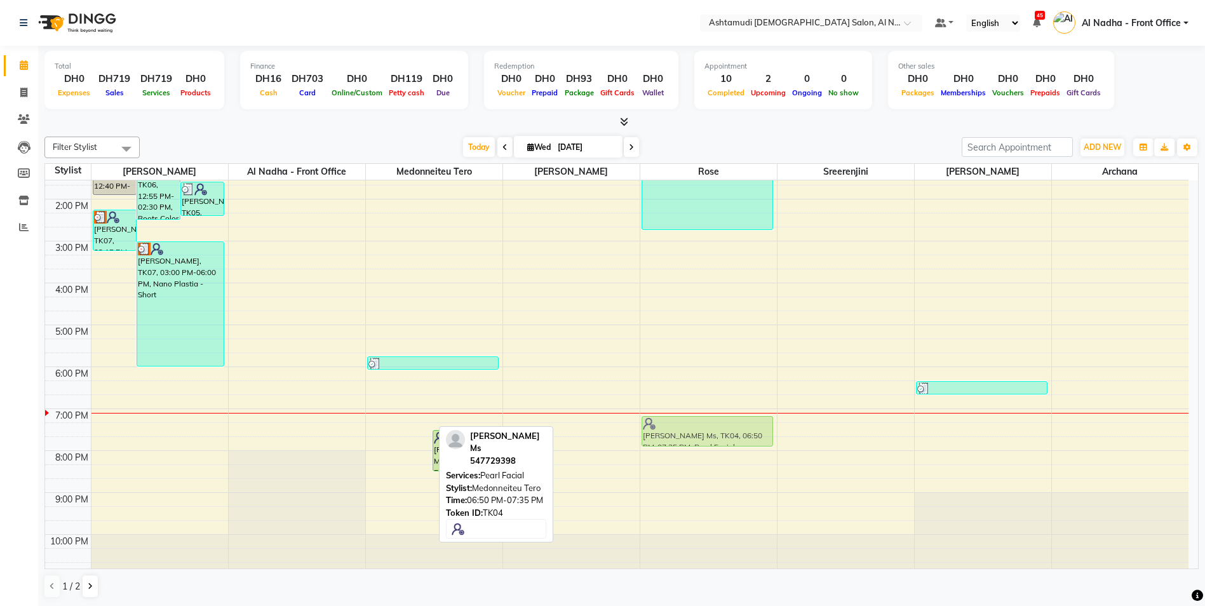
drag, startPoint x: 396, startPoint y: 411, endPoint x: 741, endPoint y: 423, distance: 345.3
click at [741, 423] on tr "MAYA, TK03, 12:40 PM-01:55 PM, Roots Color - Ammonia Free MAYA, TK06, 12:55 PM-…" at bounding box center [617, 283] width 1144 height 587
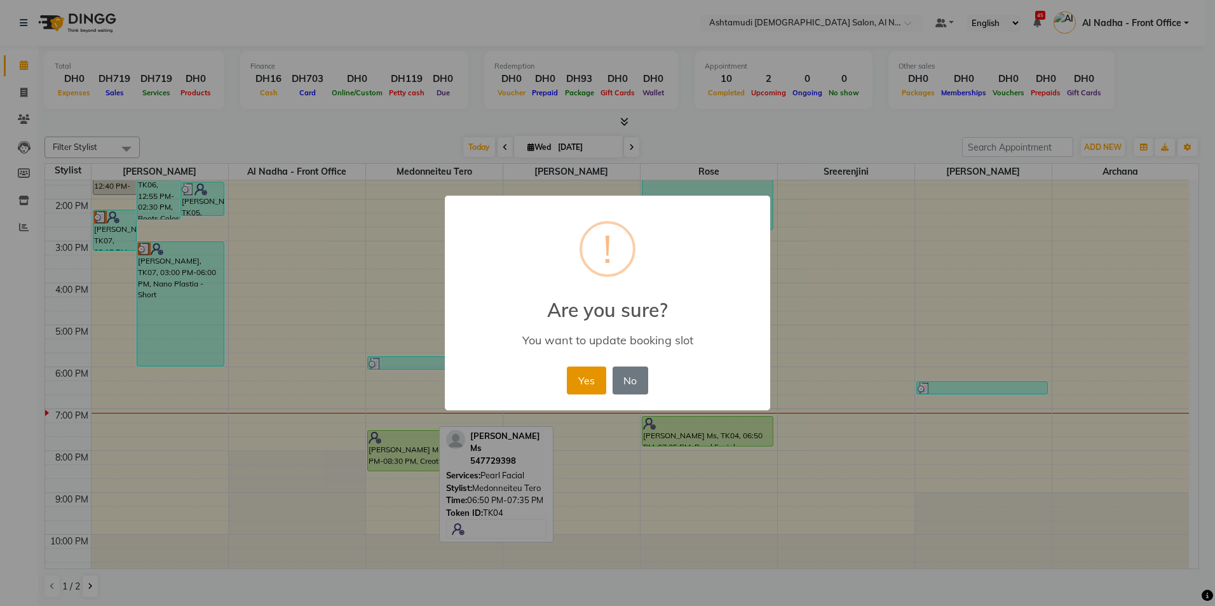
click at [576, 379] on button "Yes" at bounding box center [586, 381] width 39 height 28
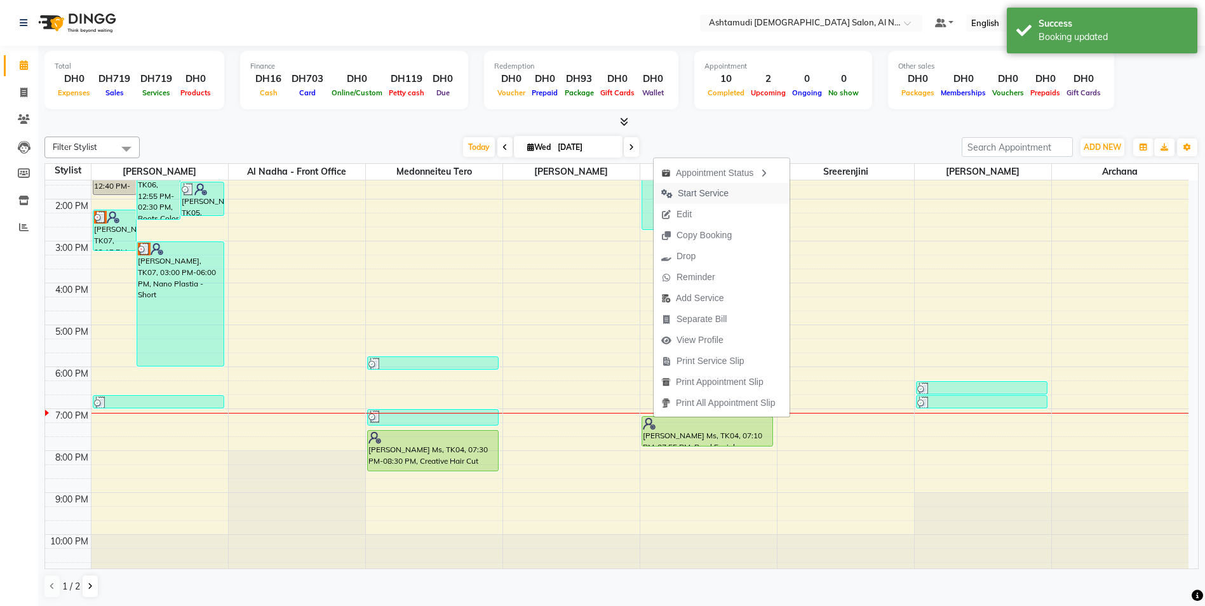
click at [721, 194] on span "Start Service" at bounding box center [703, 193] width 51 height 13
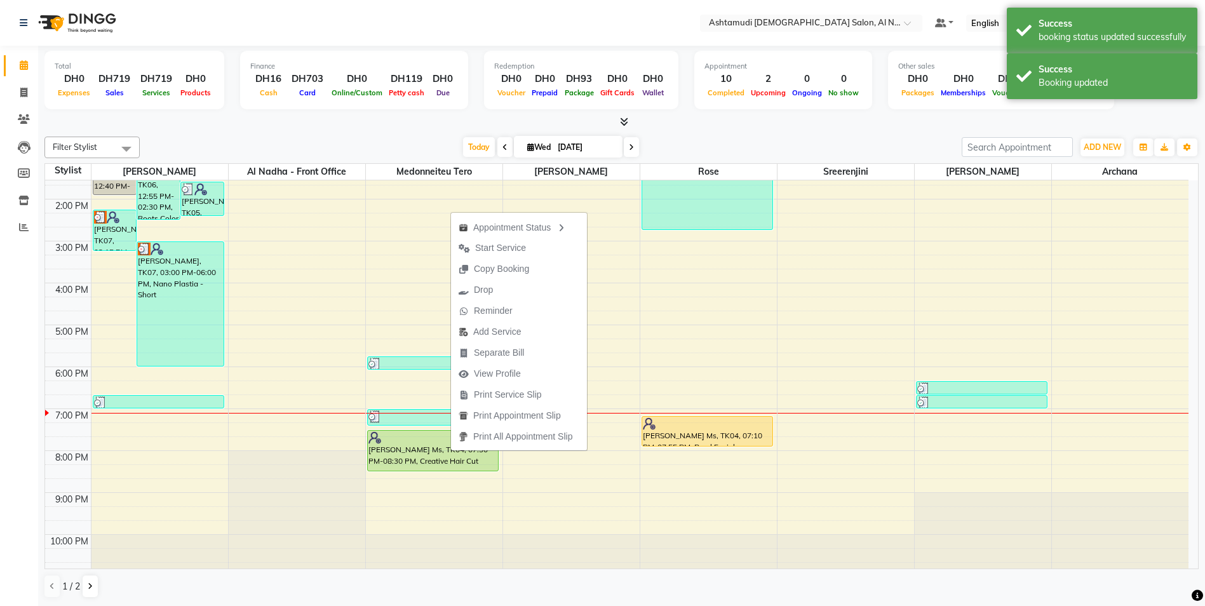
click at [527, 248] on span "Start Service" at bounding box center [492, 248] width 83 height 21
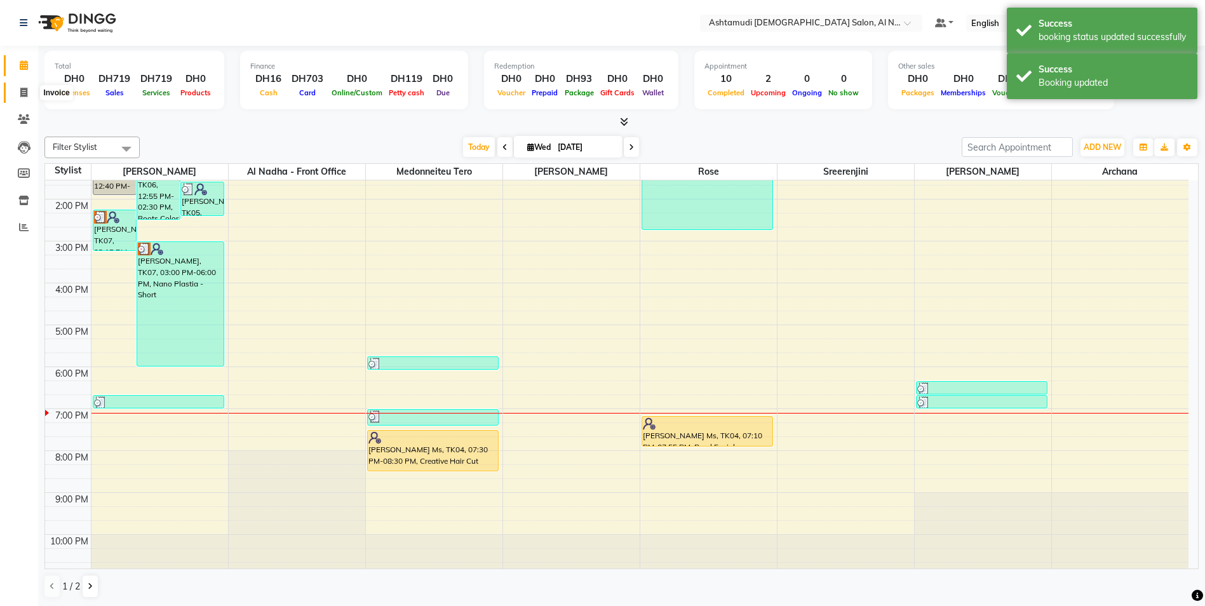
click at [25, 89] on icon at bounding box center [23, 93] width 7 height 10
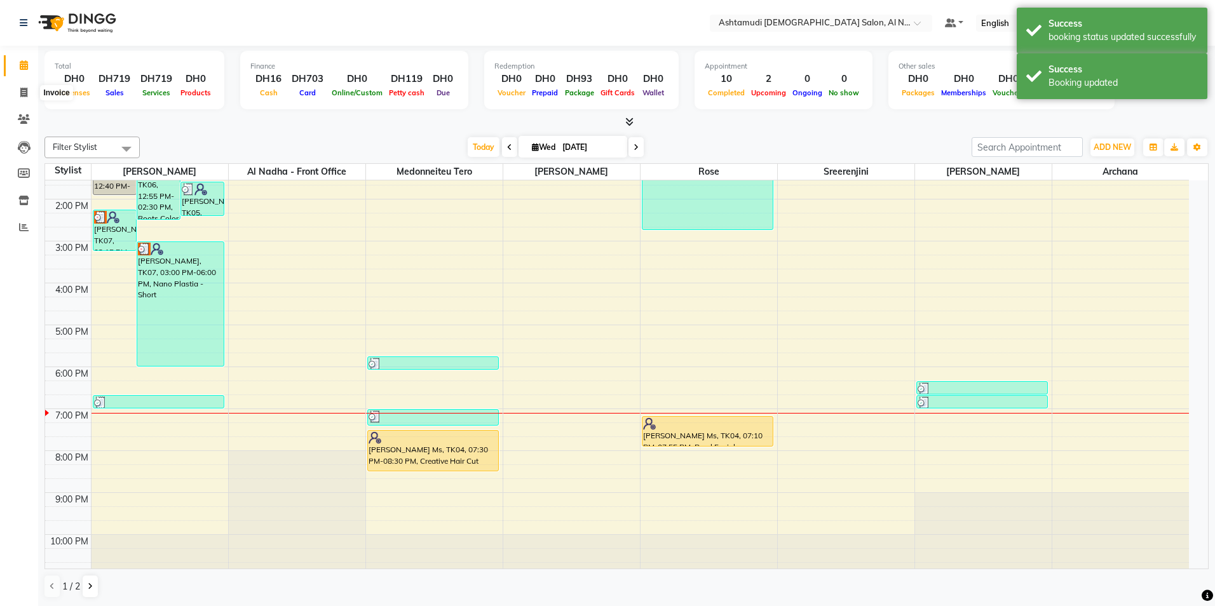
select select "service"
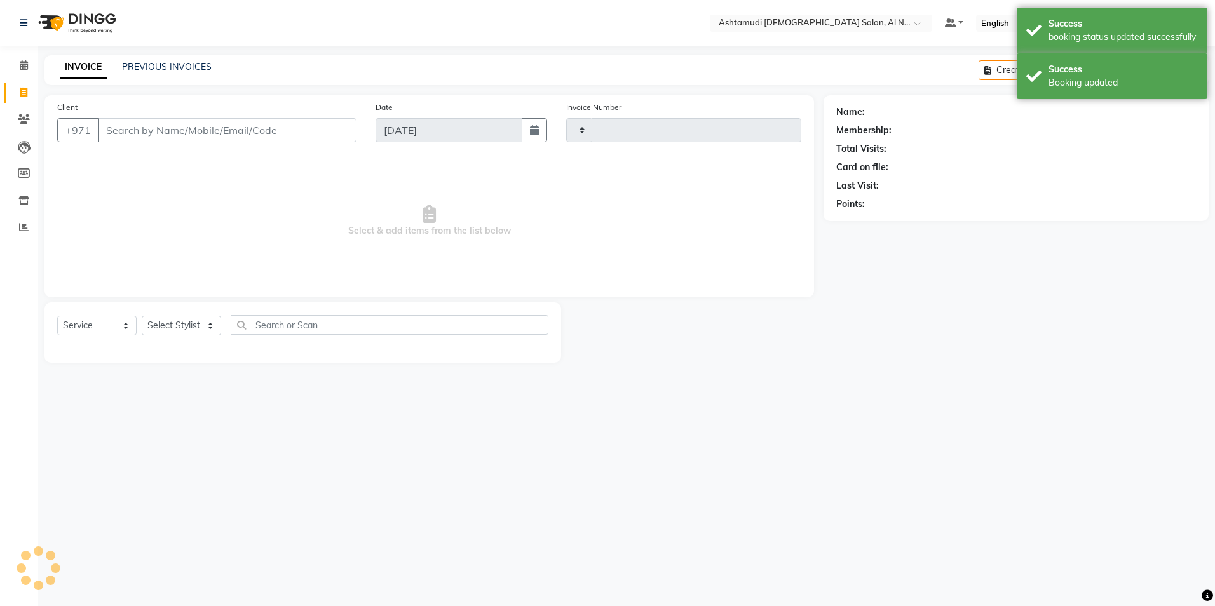
type input "2243"
select select "7088"
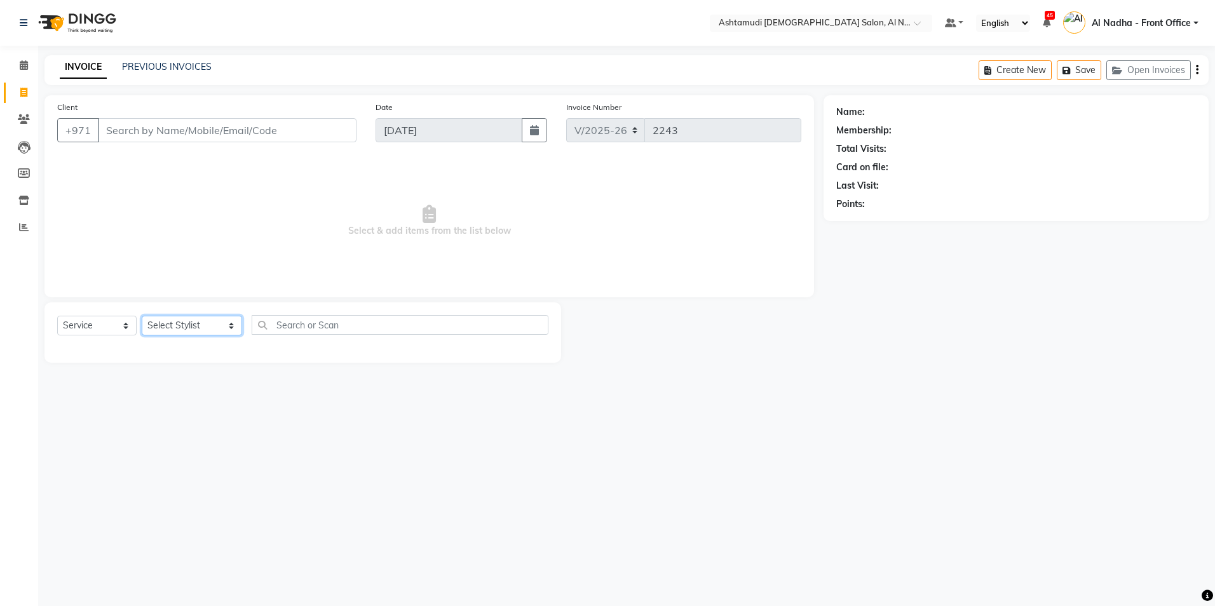
drag, startPoint x: 156, startPoint y: 324, endPoint x: 156, endPoint y: 336, distance: 12.1
click at [156, 324] on select "Select Stylist Al Nadha - Front Office Archana Medonneiteu Tero [PERSON_NAME] […" at bounding box center [192, 326] width 100 height 20
select select "59179"
click at [142, 316] on select "Select Stylist Al Nadha - Front Office Archana Medonneiteu Tero [PERSON_NAME] […" at bounding box center [192, 326] width 100 height 20
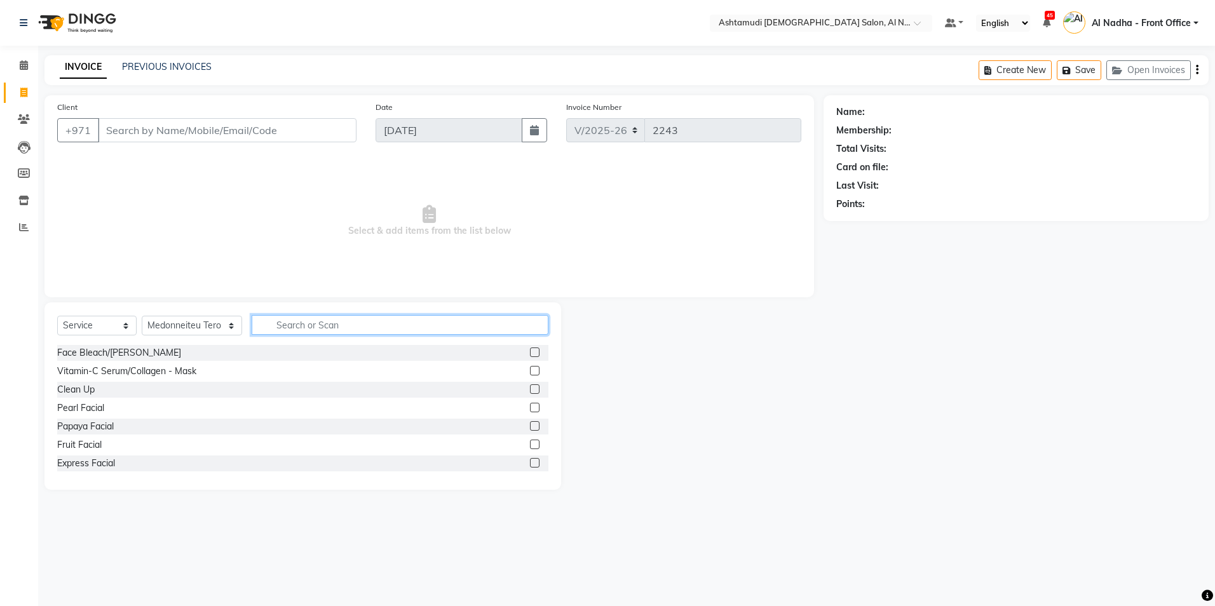
click at [282, 327] on input "text" at bounding box center [400, 325] width 296 height 20
type input "WAS"
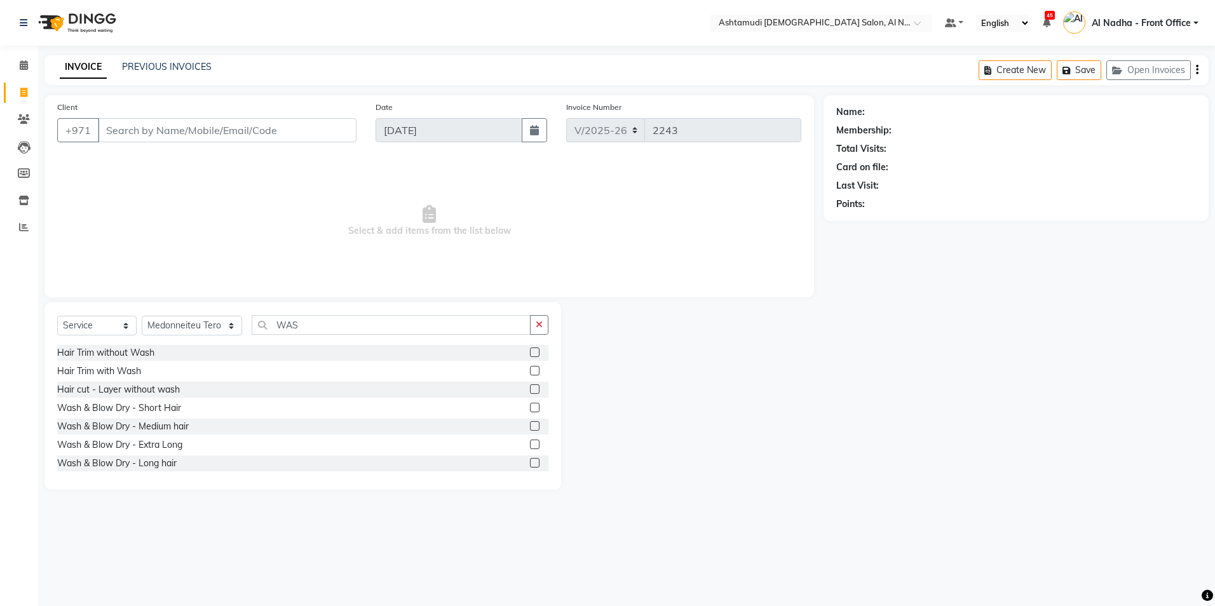
click at [530, 424] on label at bounding box center [535, 426] width 10 height 10
click at [530, 424] on input "checkbox" at bounding box center [534, 427] width 8 height 8
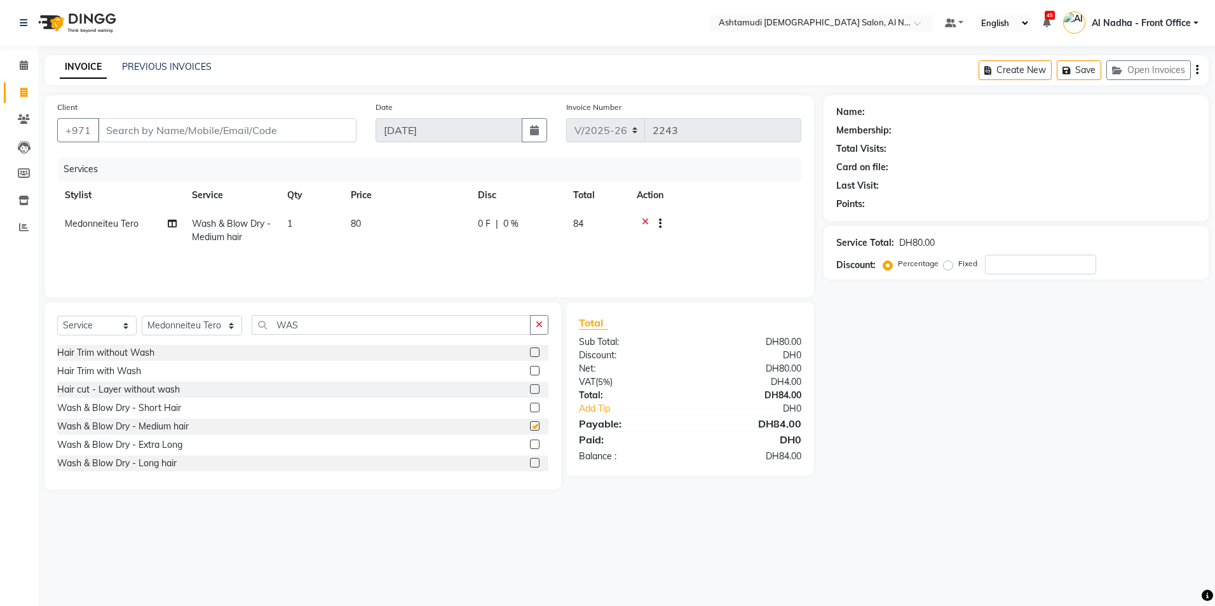
checkbox input "false"
click at [289, 327] on input "WAS" at bounding box center [391, 325] width 278 height 20
type input "W"
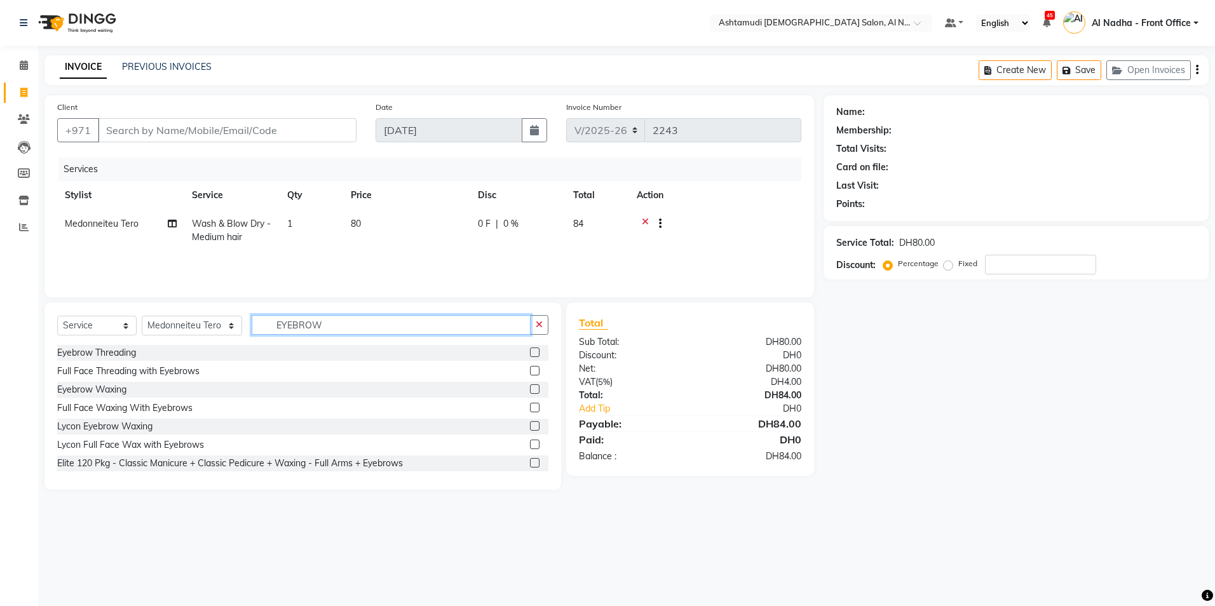
type input "EYEBROW"
click at [530, 353] on label at bounding box center [535, 353] width 10 height 10
click at [530, 353] on input "checkbox" at bounding box center [534, 353] width 8 height 8
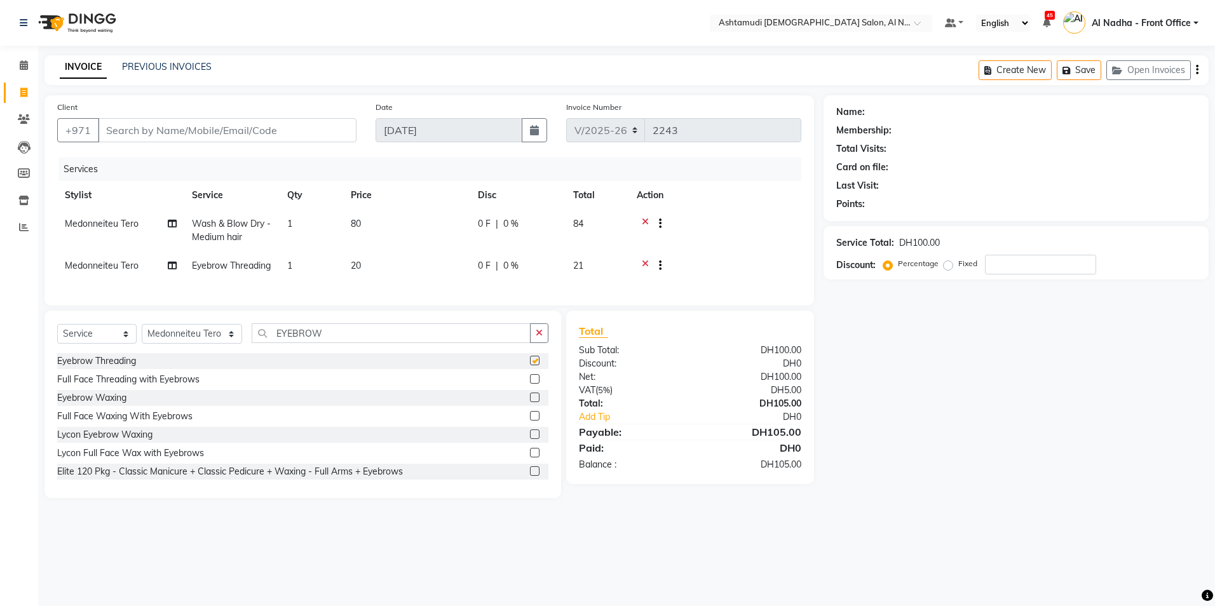
checkbox input "false"
paste input "581349251"
type input "581349251"
type input "0"
type input "581349251"
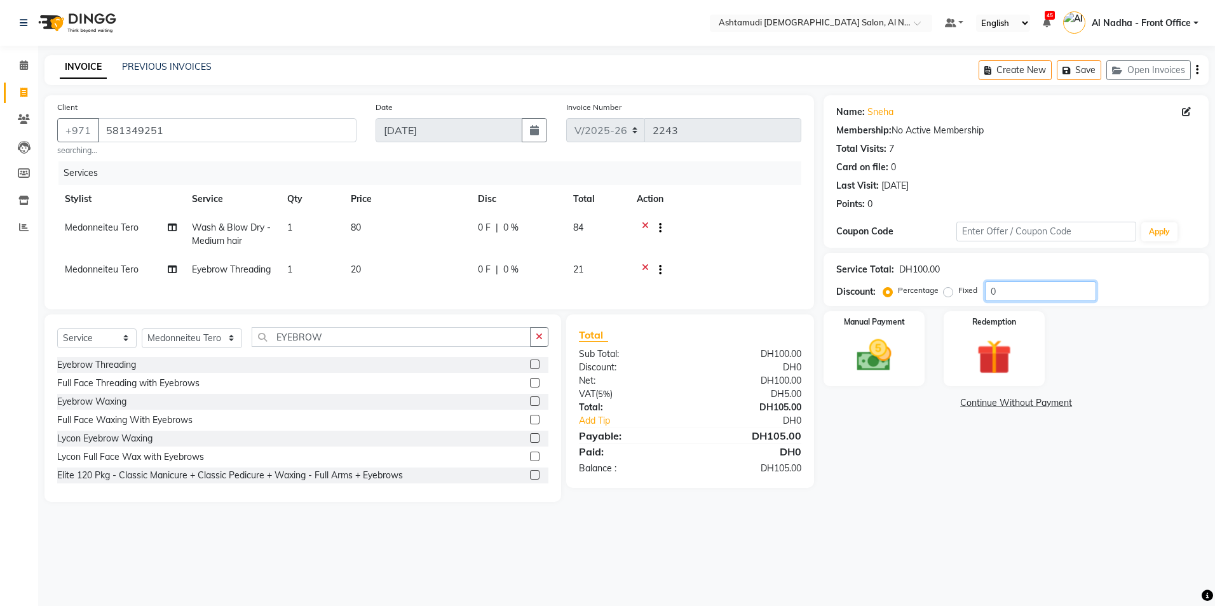
click at [1029, 299] on input "0" at bounding box center [1040, 292] width 111 height 20
type input "025"
click at [879, 366] on img at bounding box center [874, 356] width 59 height 42
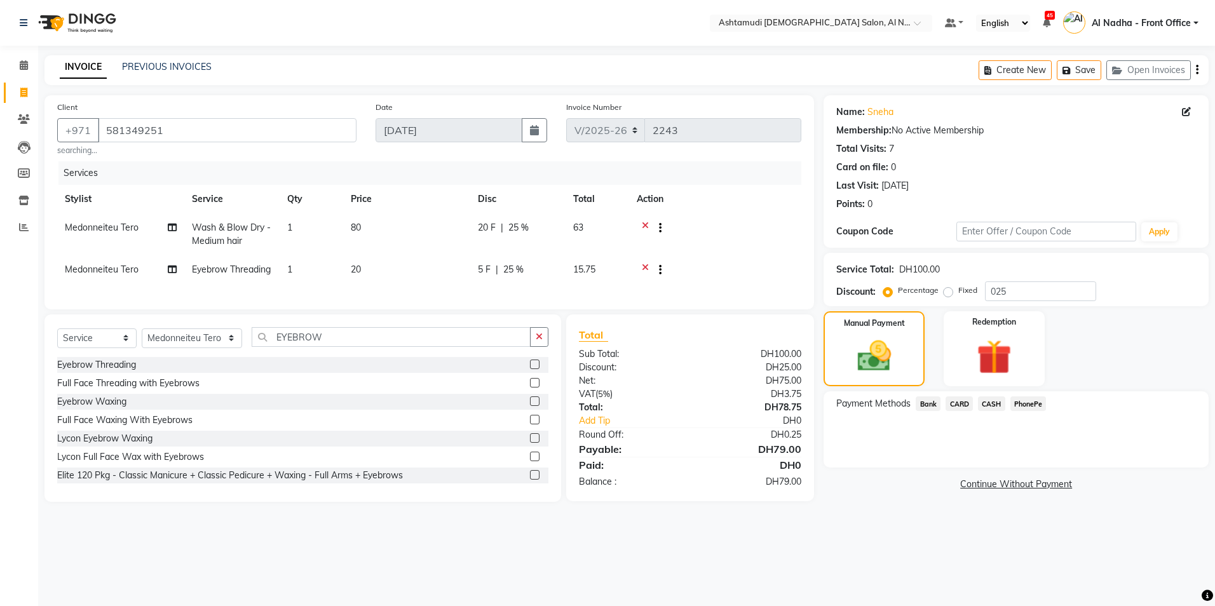
drag, startPoint x: 965, startPoint y: 404, endPoint x: 969, endPoint y: 417, distance: 13.3
click at [966, 404] on span "CARD" at bounding box center [959, 404] width 27 height 15
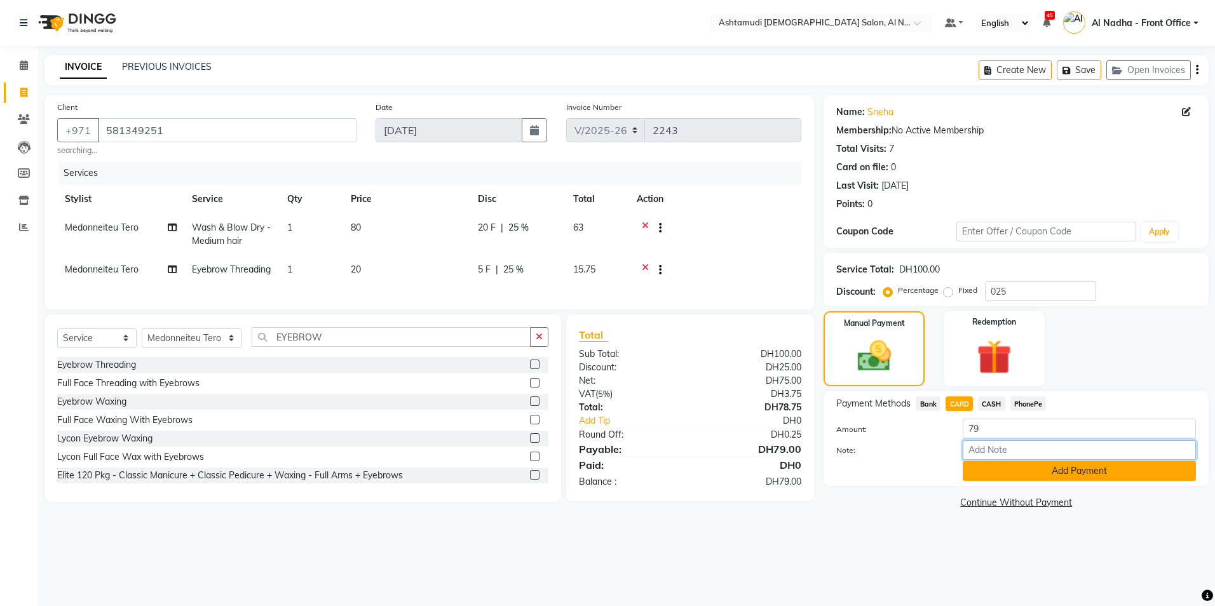
drag, startPoint x: 984, startPoint y: 458, endPoint x: 983, endPoint y: 471, distance: 13.4
click at [985, 458] on input "Note:" at bounding box center [1079, 450] width 233 height 20
type input "sreerenjini"
click at [996, 472] on button "Add Payment" at bounding box center [1079, 471] width 233 height 20
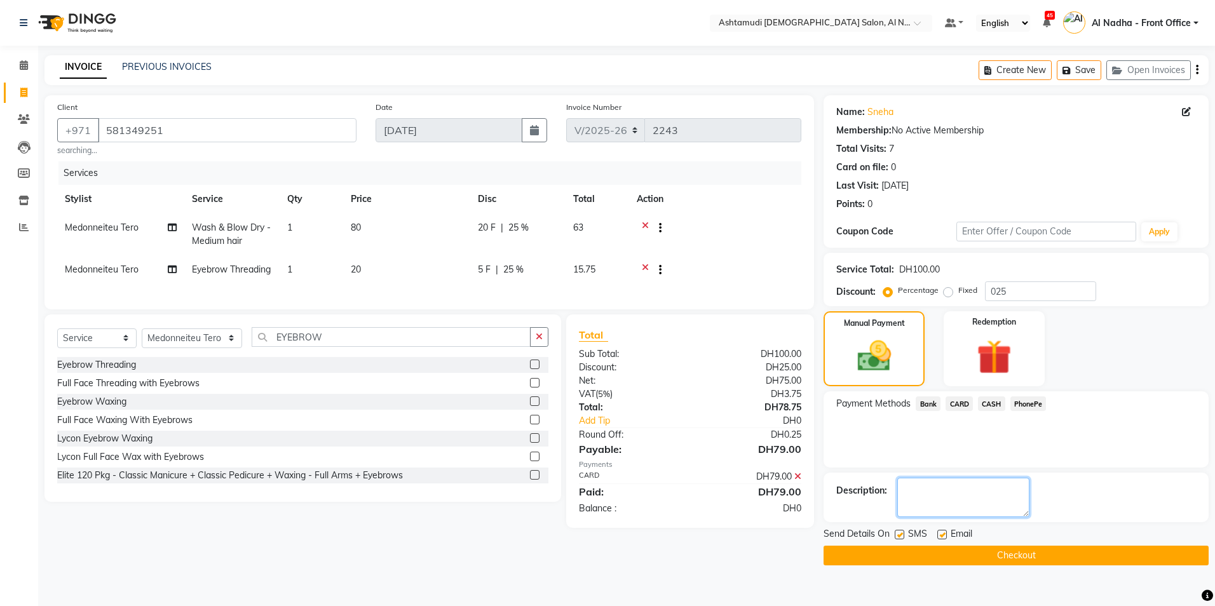
click at [946, 496] on textarea at bounding box center [963, 497] width 132 height 39
type textarea "4207"
click at [879, 562] on button "Checkout" at bounding box center [1016, 556] width 385 height 20
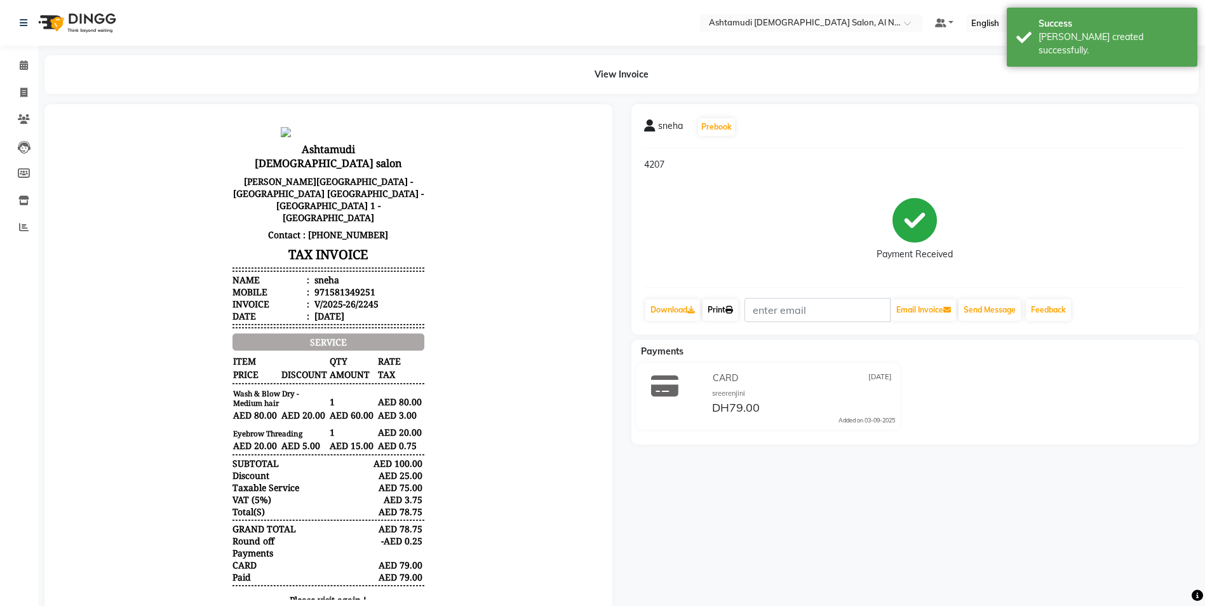
click at [729, 313] on link "Print" at bounding box center [721, 310] width 36 height 22
click at [24, 63] on icon at bounding box center [24, 65] width 8 height 10
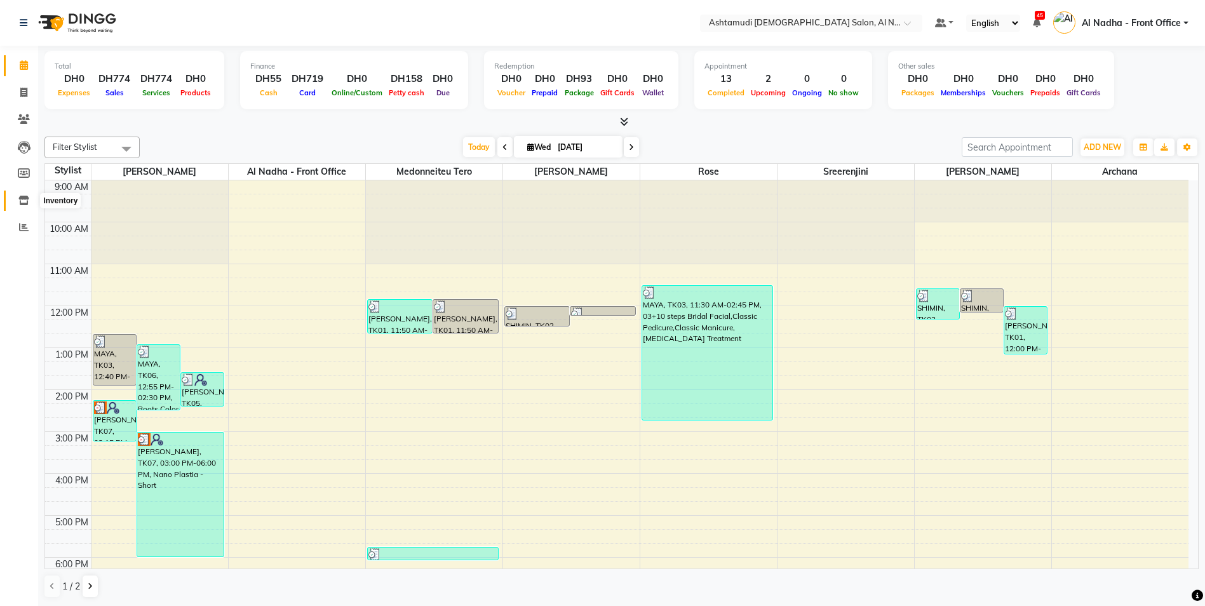
drag, startPoint x: 25, startPoint y: 200, endPoint x: 32, endPoint y: 198, distance: 7.4
click at [25, 200] on icon at bounding box center [23, 201] width 11 height 10
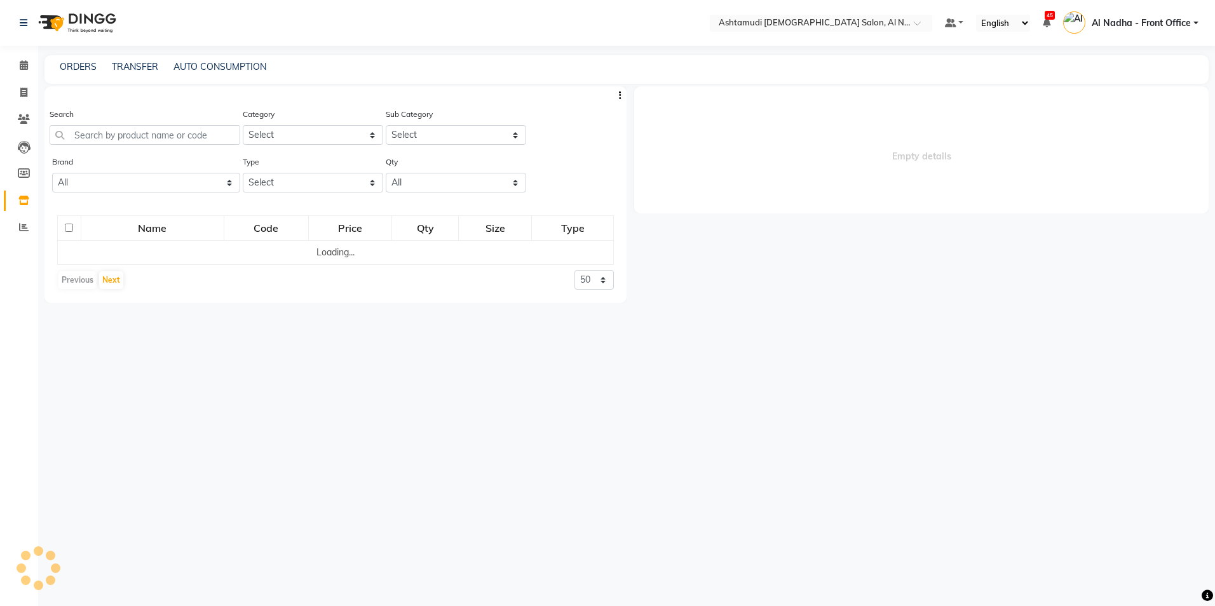
select select
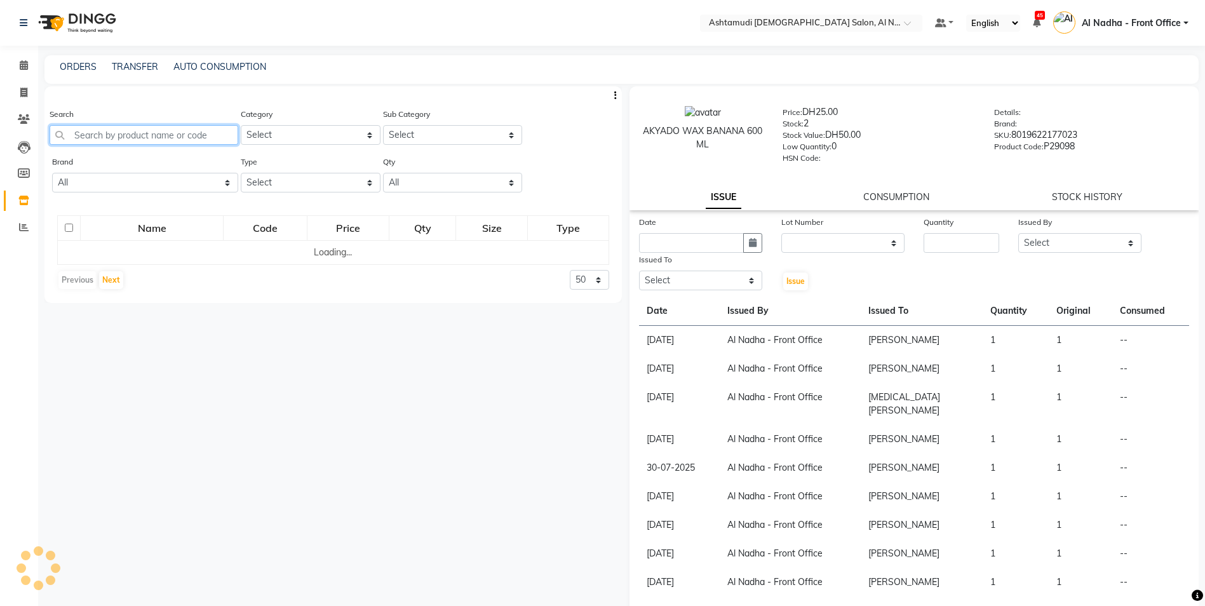
click at [107, 139] on input "text" at bounding box center [144, 135] width 189 height 20
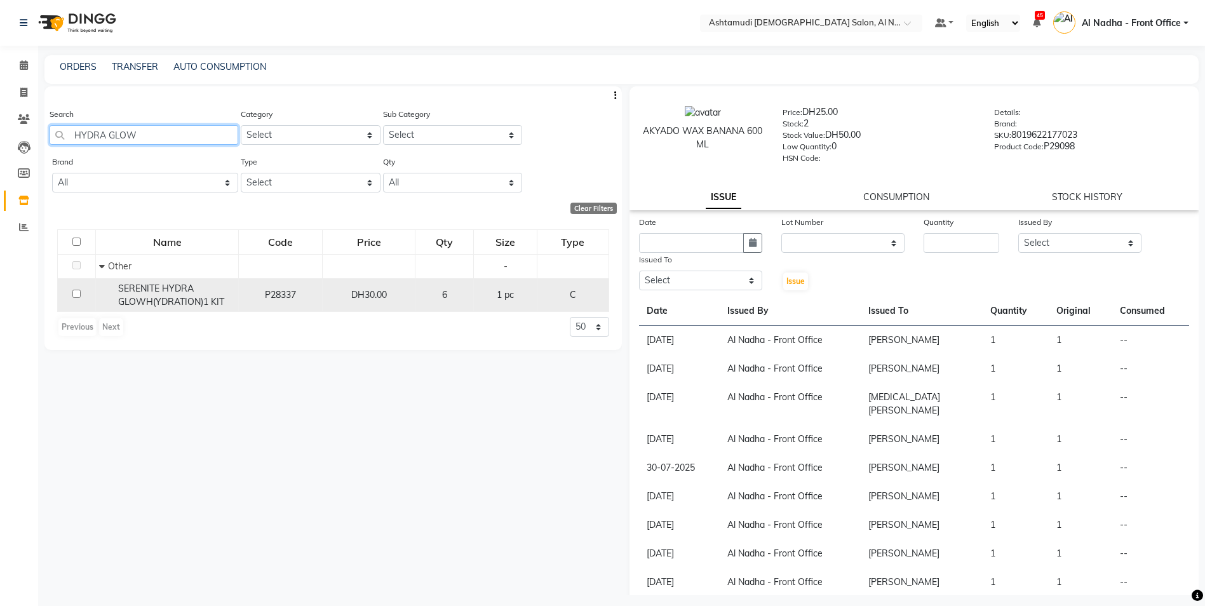
type input "HYDRA GLOW"
click at [79, 293] on input "checkbox" at bounding box center [76, 294] width 8 height 8
checkbox input "true"
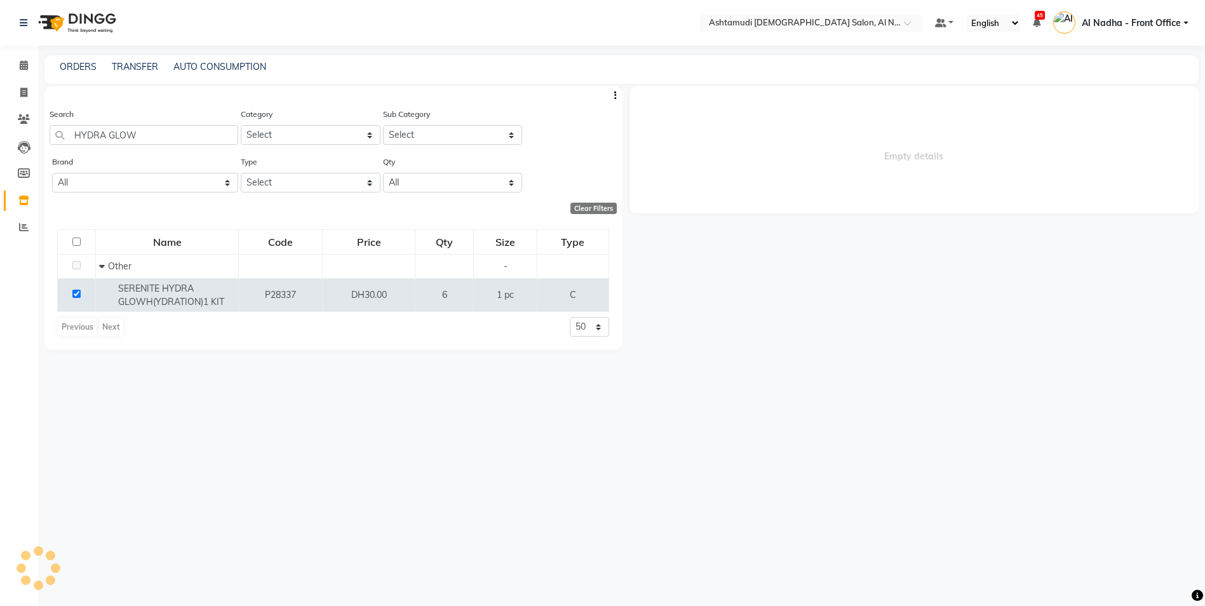
select select
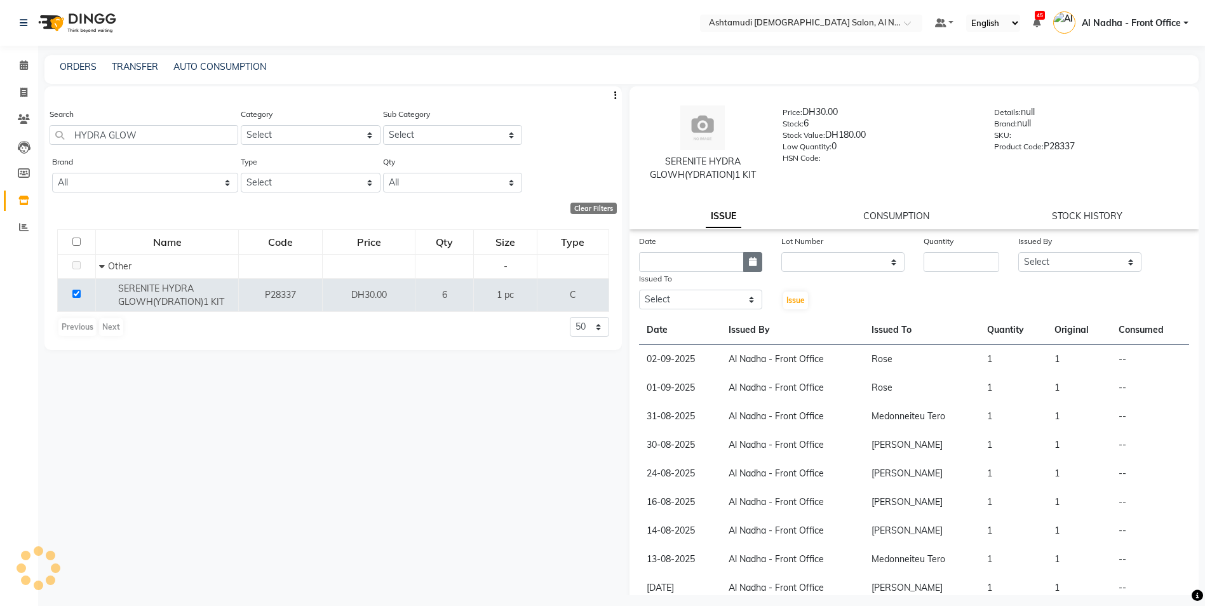
click at [751, 260] on icon "button" at bounding box center [753, 261] width 8 height 9
select select "9"
select select "2025"
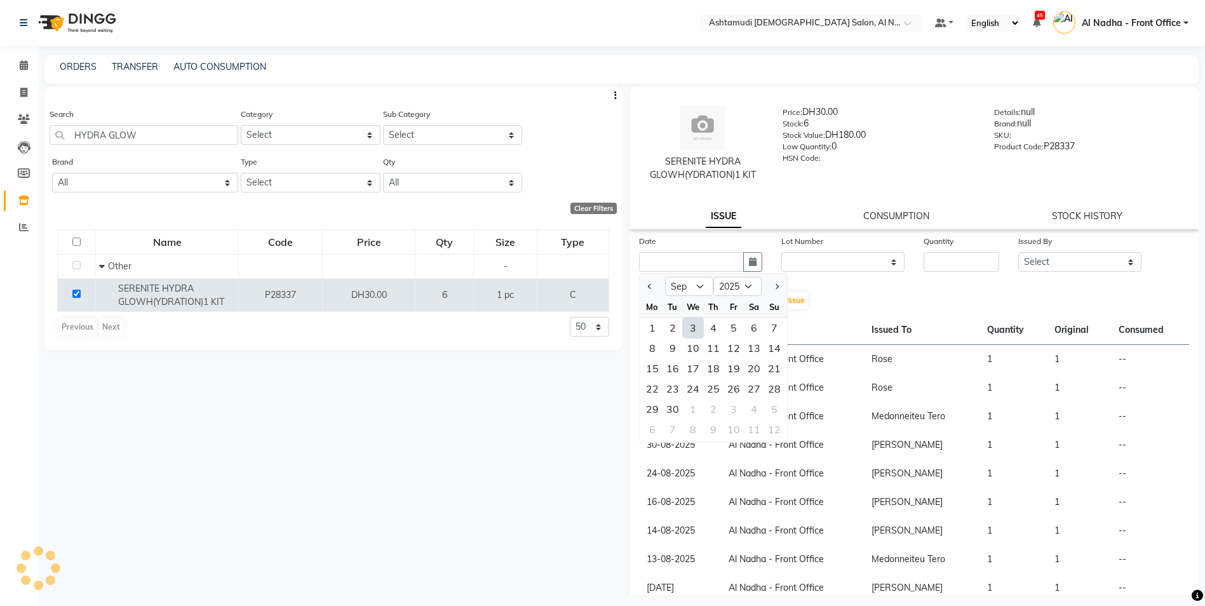
drag, startPoint x: 689, startPoint y: 327, endPoint x: 702, endPoint y: 327, distance: 12.7
click at [690, 327] on div "3" at bounding box center [693, 328] width 20 height 20
type input "[DATE]"
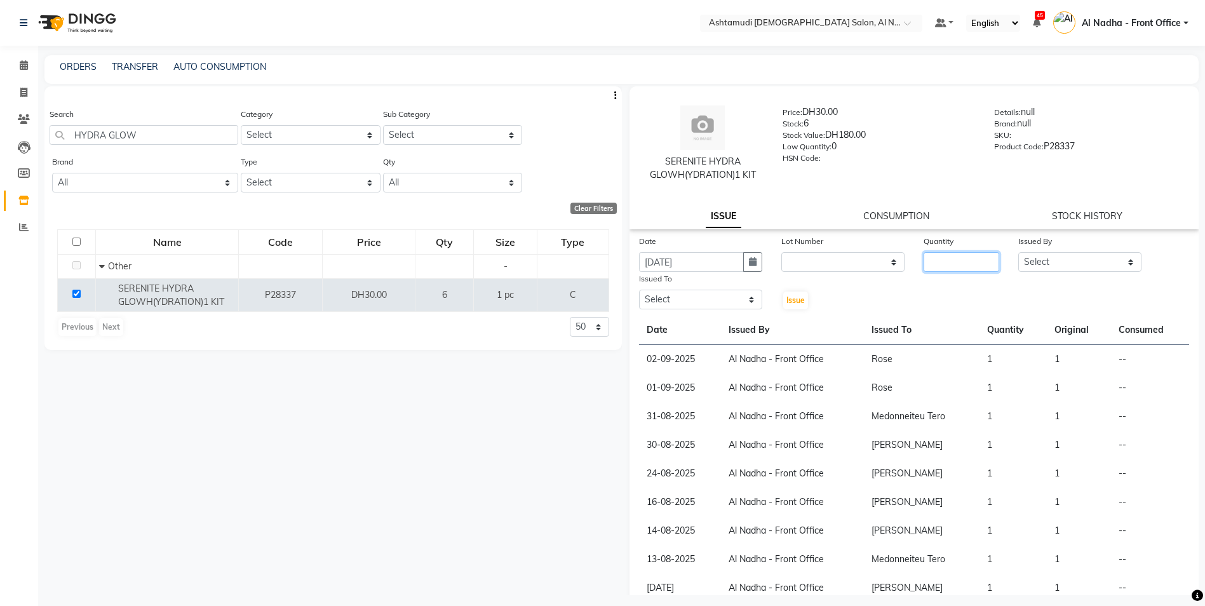
click at [963, 267] on input "number" at bounding box center [962, 262] width 76 height 20
type input "1"
drag, startPoint x: 1033, startPoint y: 264, endPoint x: 1035, endPoint y: 272, distance: 7.9
click at [1034, 264] on select "Select Al Nadha - Front Office Archana Medonneiteu Tero [PERSON_NAME] [PERSON_N…" at bounding box center [1080, 262] width 123 height 20
select select "59177"
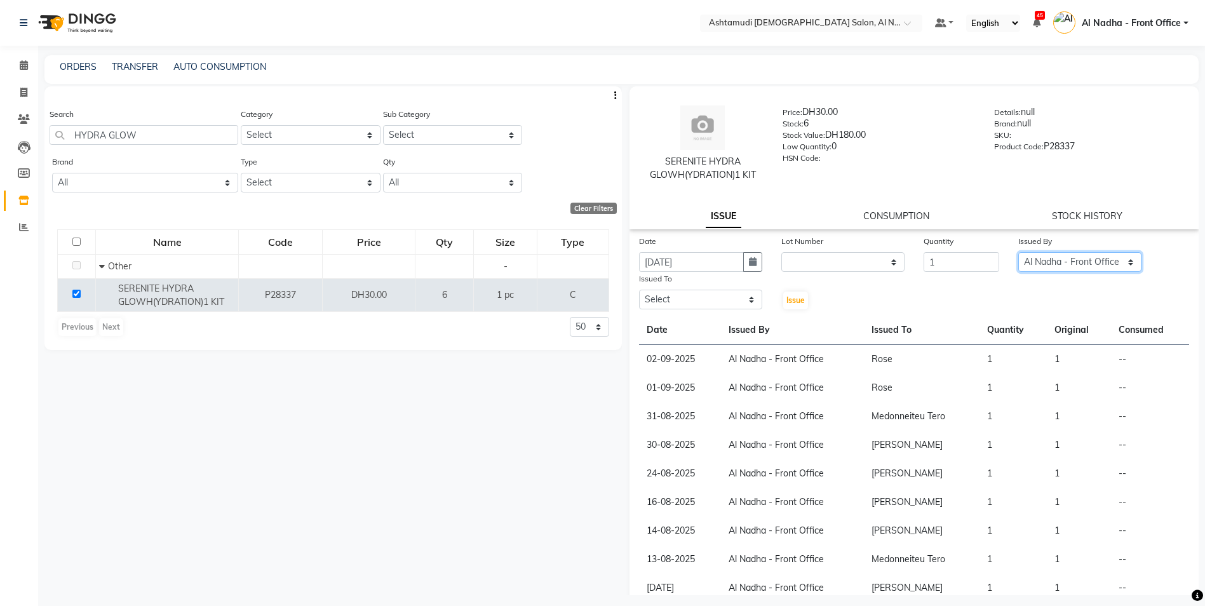
click at [1019, 252] on select "Select Al Nadha - Front Office Archana Medonneiteu Tero [PERSON_NAME] [PERSON_N…" at bounding box center [1080, 262] width 123 height 20
drag, startPoint x: 684, startPoint y: 299, endPoint x: 683, endPoint y: 309, distance: 10.2
click at [684, 299] on select "Select Al Nadha - Front Office Archana Medonneiteu Tero [PERSON_NAME] [PERSON_N…" at bounding box center [700, 300] width 123 height 20
select select "68348"
click at [639, 290] on select "Select Al Nadha - Front Office Archana Medonneiteu Tero [PERSON_NAME] [PERSON_N…" at bounding box center [700, 300] width 123 height 20
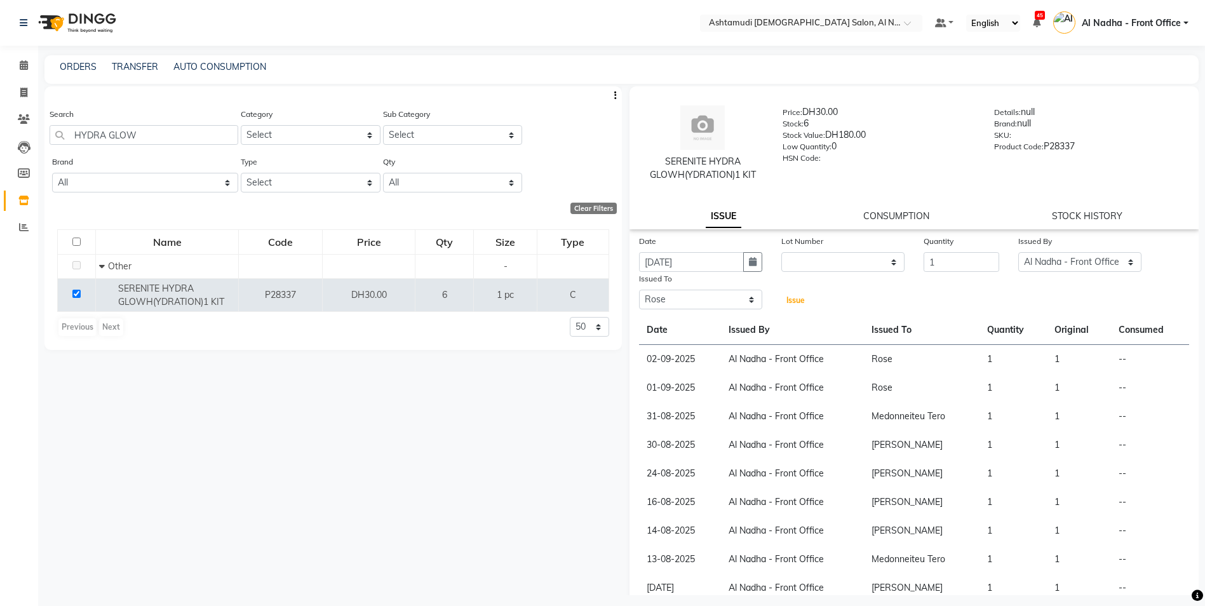
click at [794, 303] on span "Issue" at bounding box center [796, 300] width 18 height 10
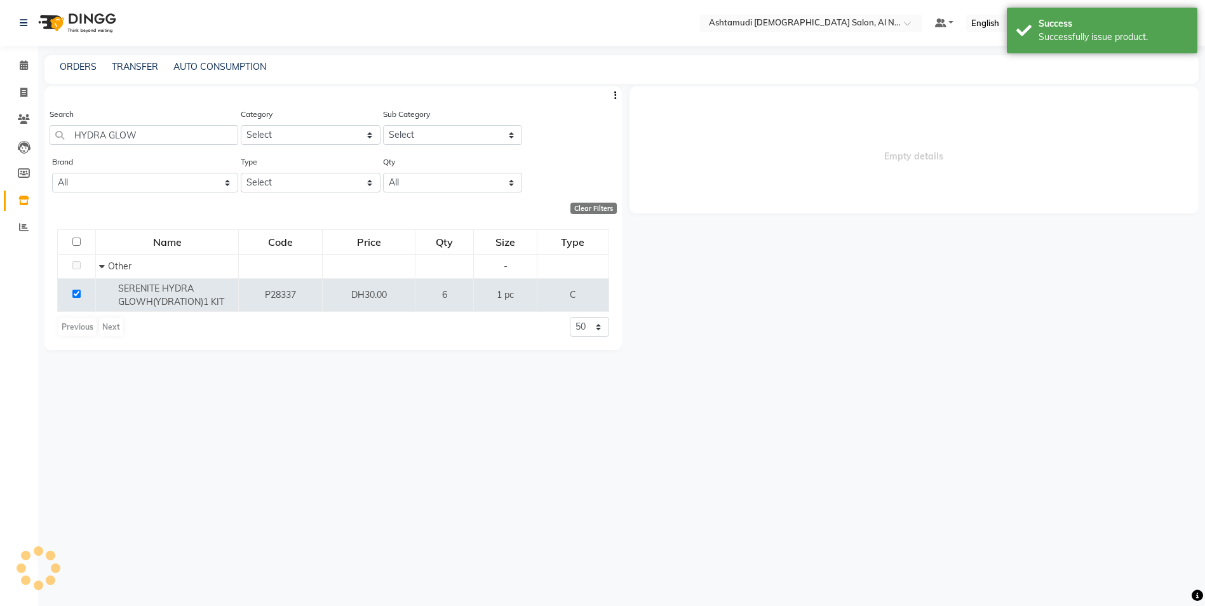
select select
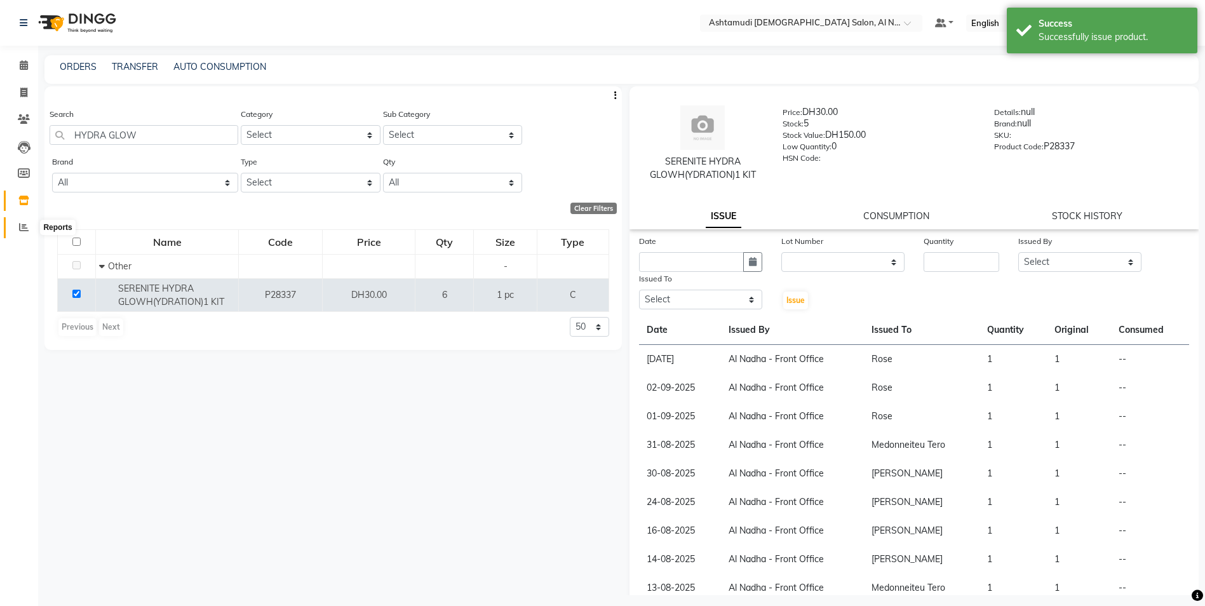
click at [27, 228] on icon at bounding box center [24, 227] width 10 height 10
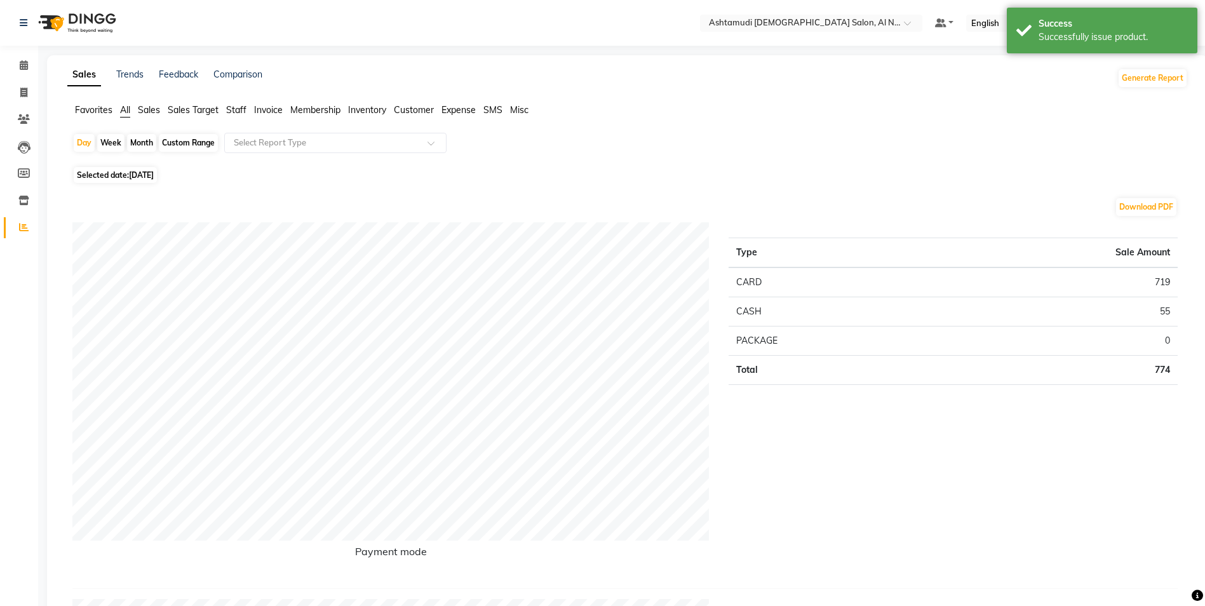
click at [242, 106] on span "Staff" at bounding box center [236, 109] width 20 height 11
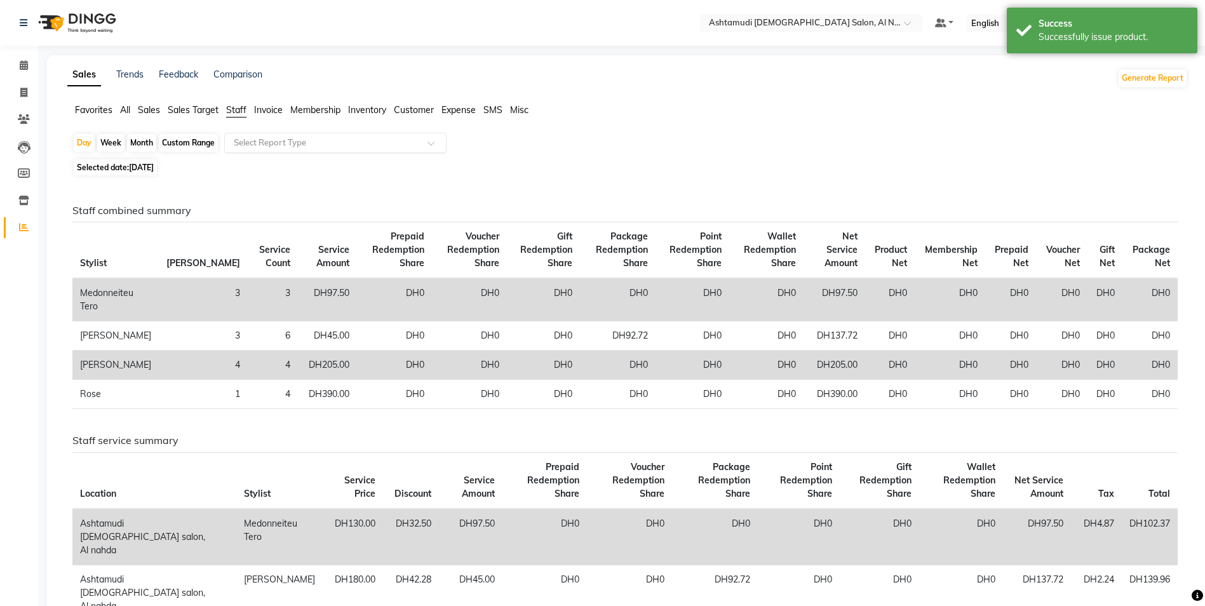
click at [268, 139] on input "text" at bounding box center [322, 143] width 183 height 13
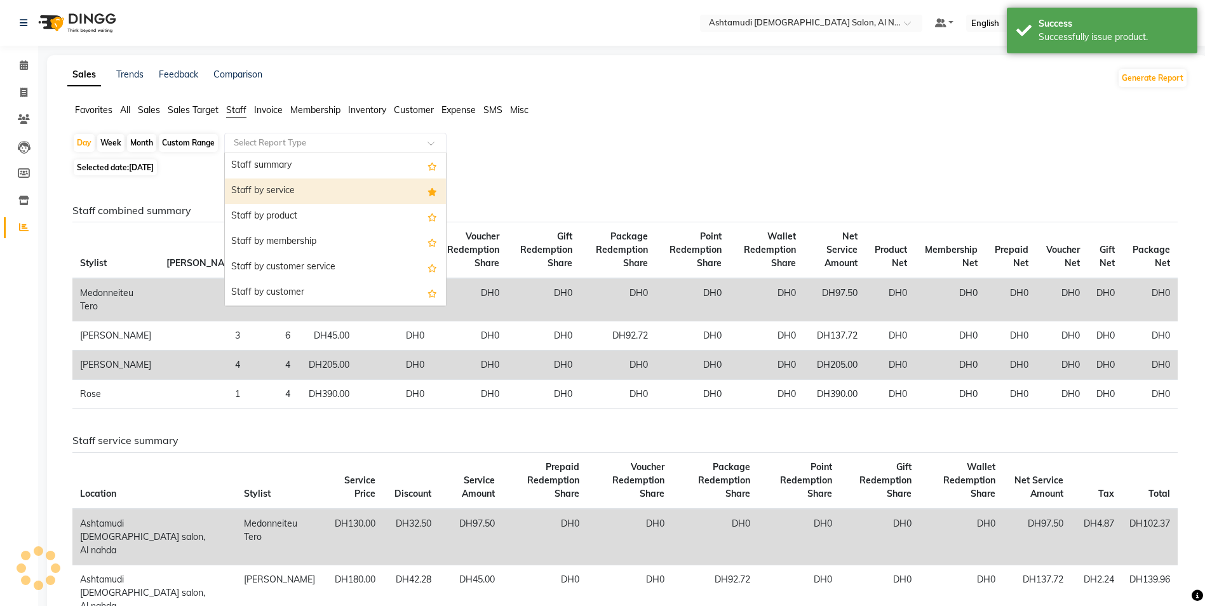
click at [277, 192] on div "Staff by service" at bounding box center [335, 191] width 221 height 25
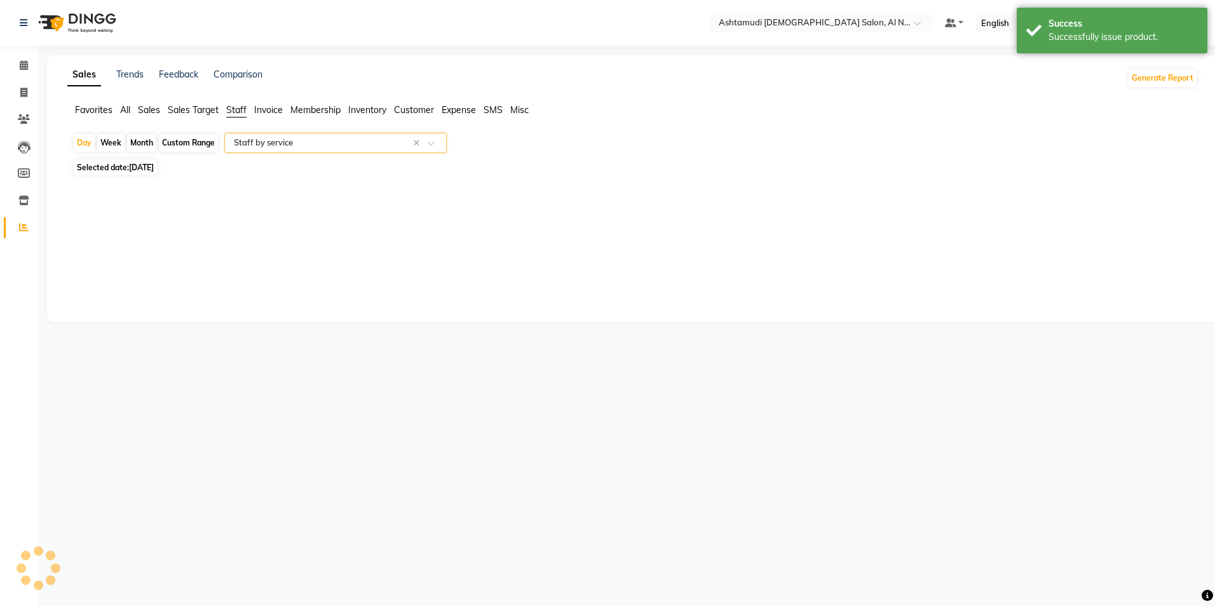
select select "full_report"
select select "csv"
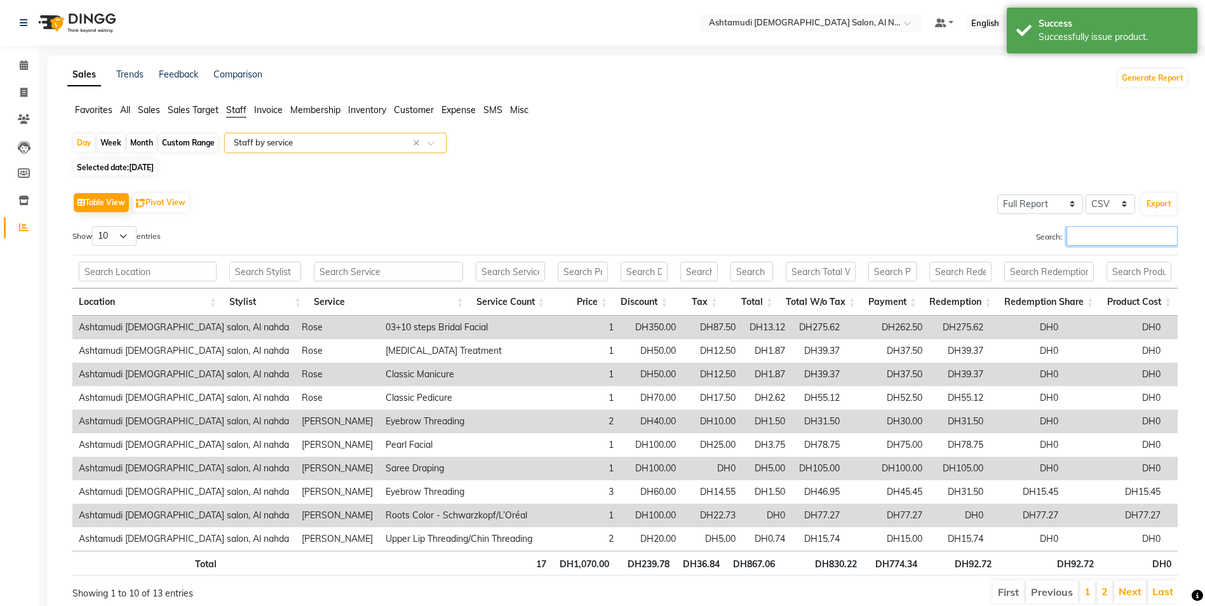
click at [1084, 235] on input "Search:" at bounding box center [1122, 236] width 111 height 20
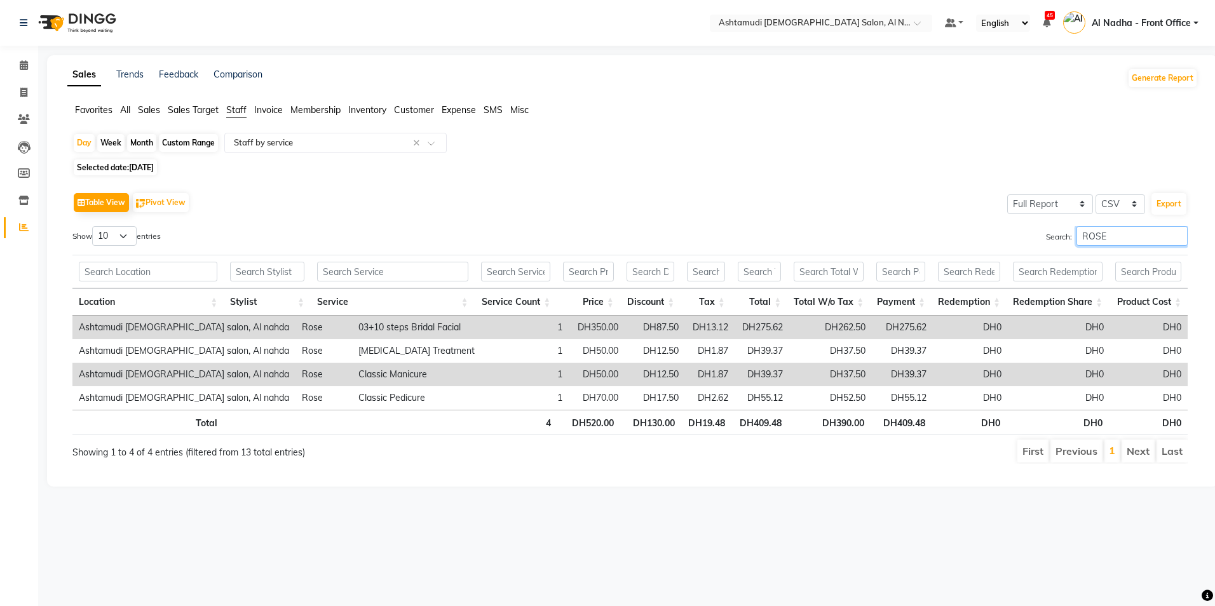
type input "ROSE"
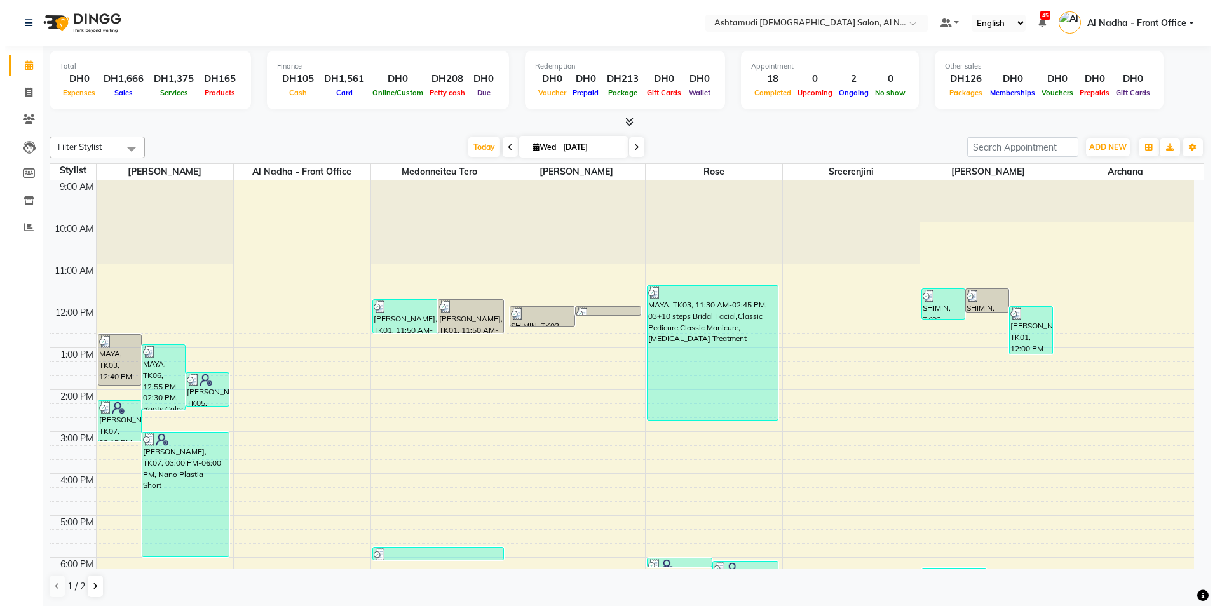
scroll to position [191, 0]
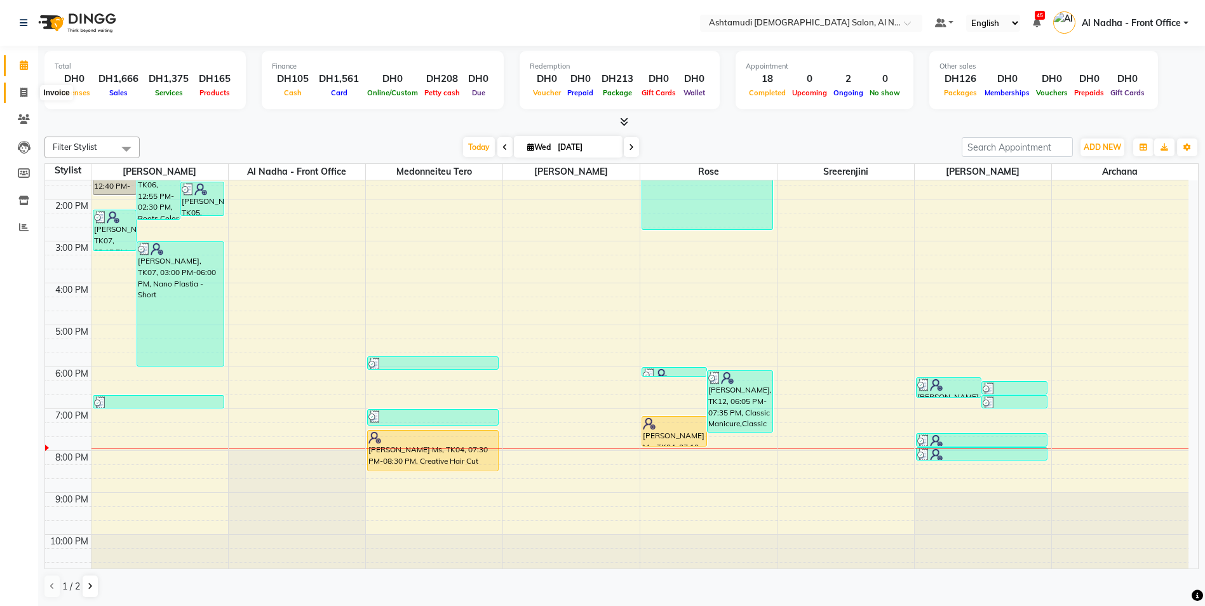
click at [25, 92] on icon at bounding box center [23, 93] width 7 height 10
select select "service"
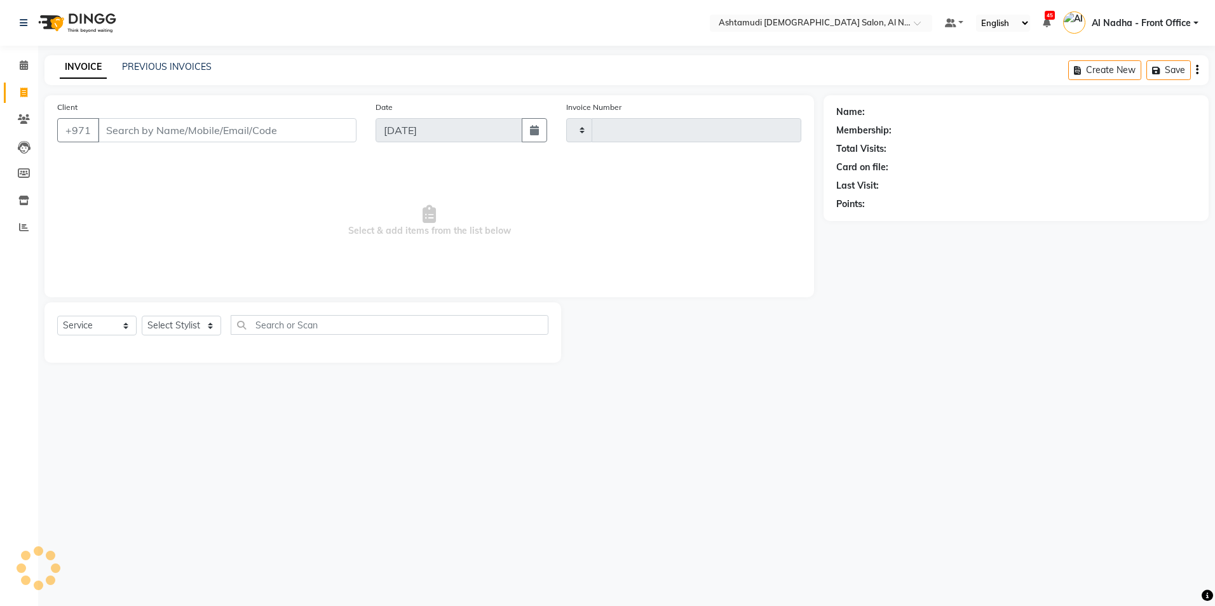
type input "2245"
select select "7088"
click at [125, 129] on input "Client" at bounding box center [227, 130] width 259 height 24
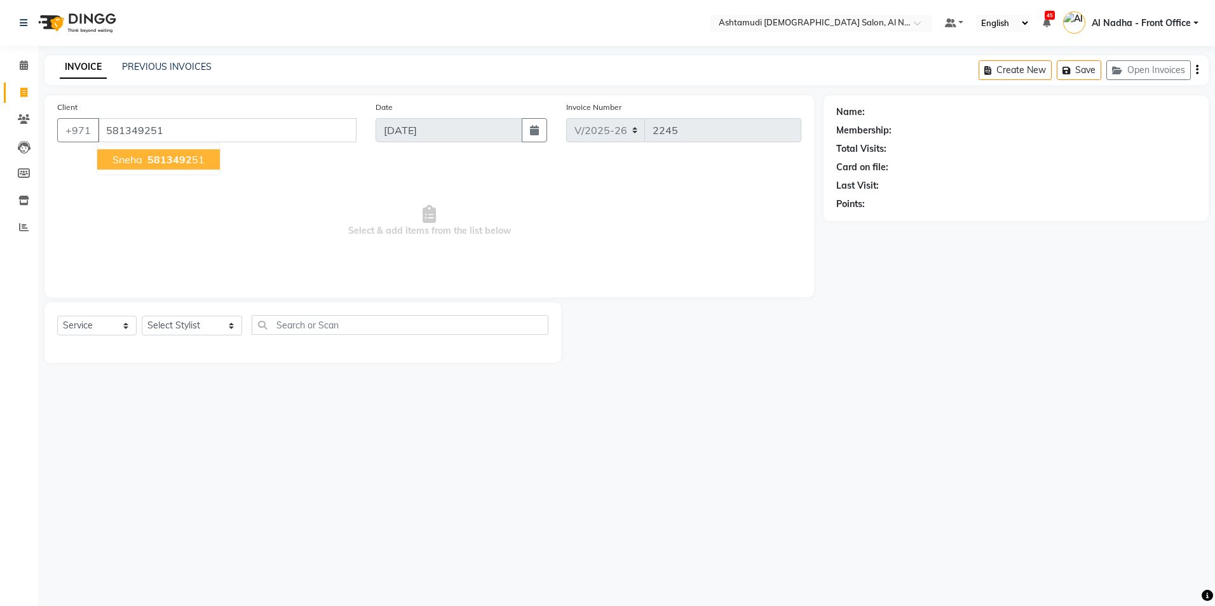
type input "581349251"
click at [166, 162] on span "5813492" at bounding box center [169, 159] width 44 height 13
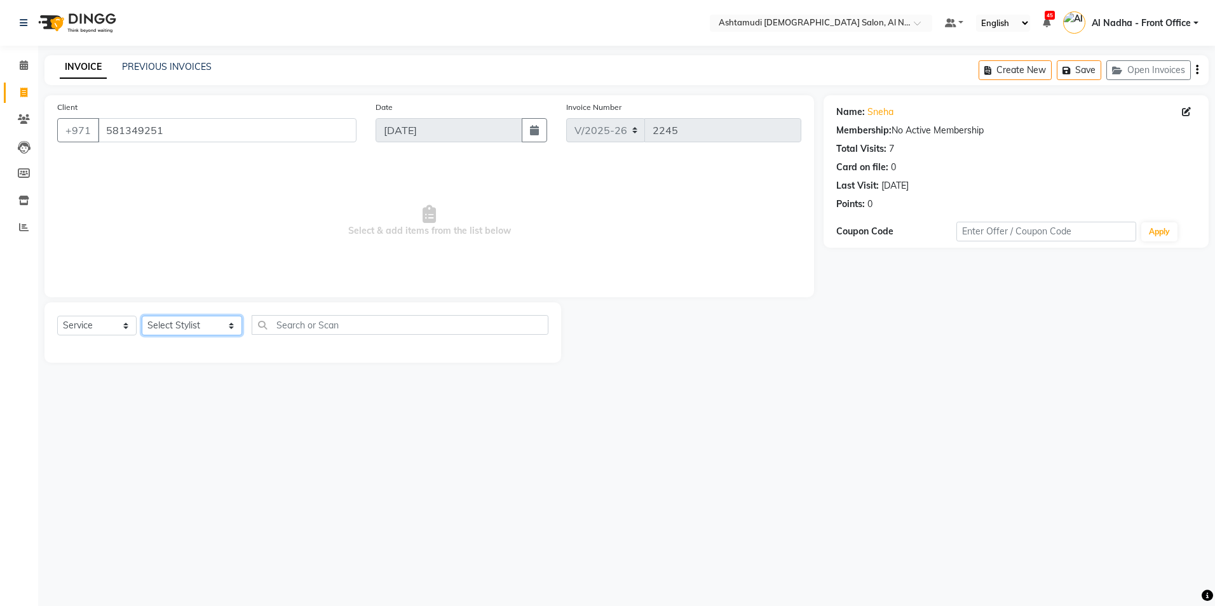
click at [165, 323] on select "Select Stylist Al Nadha - Front Office Archana Medonneiteu Tero [PERSON_NAME] […" at bounding box center [192, 326] width 100 height 20
click at [335, 437] on div "Select Location × Ashtamudi [DEMOGRAPHIC_DATA] Salon, Al Nahda Default Panel My…" at bounding box center [607, 303] width 1215 height 606
click at [185, 324] on select "Select Stylist Al Nadha - Front Office Archana Medonneiteu Tero [PERSON_NAME] […" at bounding box center [192, 326] width 100 height 20
click at [515, 444] on div "Select Location × Ashtamudi [DEMOGRAPHIC_DATA] Salon, Al Nahda Default Panel My…" at bounding box center [607, 303] width 1215 height 606
drag, startPoint x: 107, startPoint y: 130, endPoint x: 177, endPoint y: 127, distance: 69.9
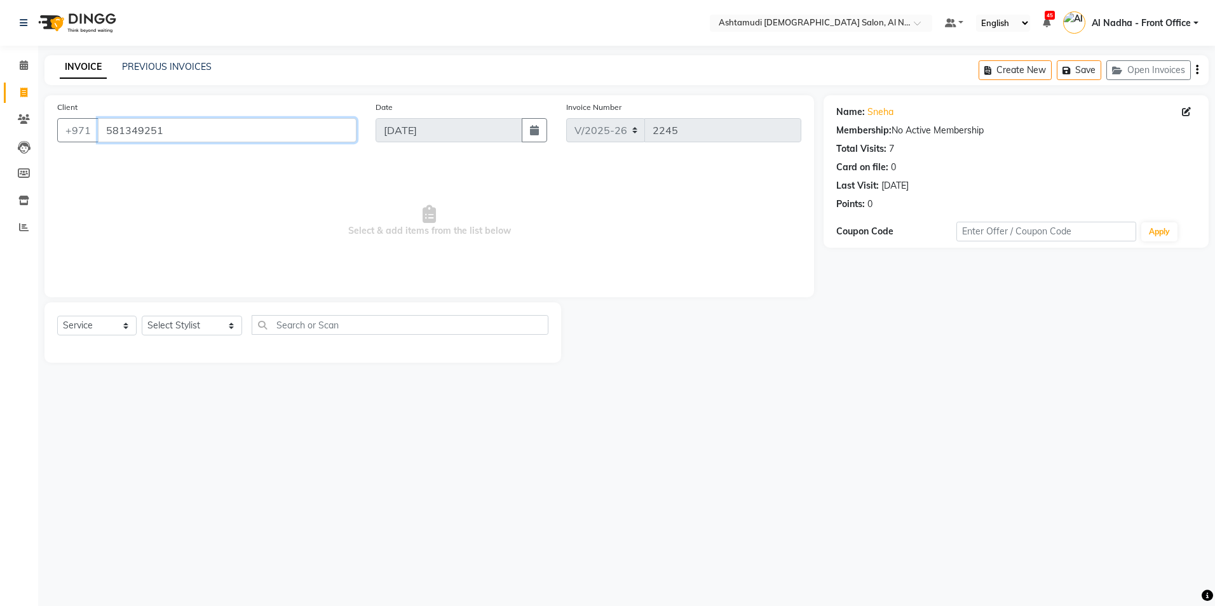
click at [177, 127] on input "581349251" at bounding box center [227, 130] width 259 height 24
click at [616, 412] on div "Select Location × Ashtamudi [DEMOGRAPHIC_DATA] Salon, Al Nahda Default Panel My…" at bounding box center [607, 303] width 1215 height 606
click at [24, 197] on icon at bounding box center [23, 201] width 11 height 10
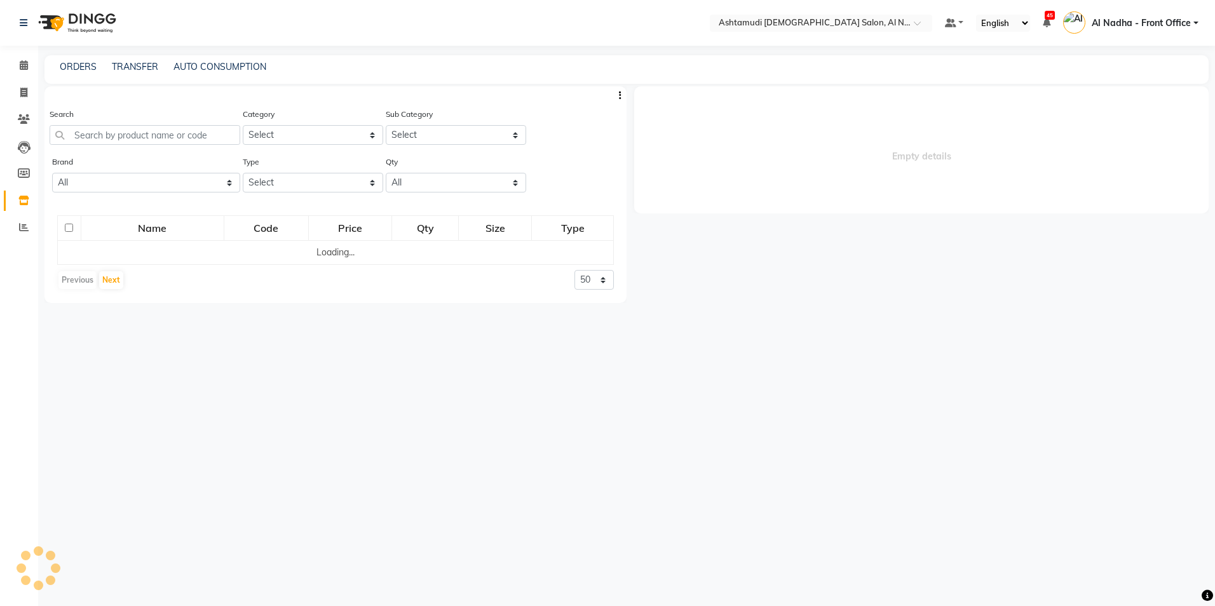
select select
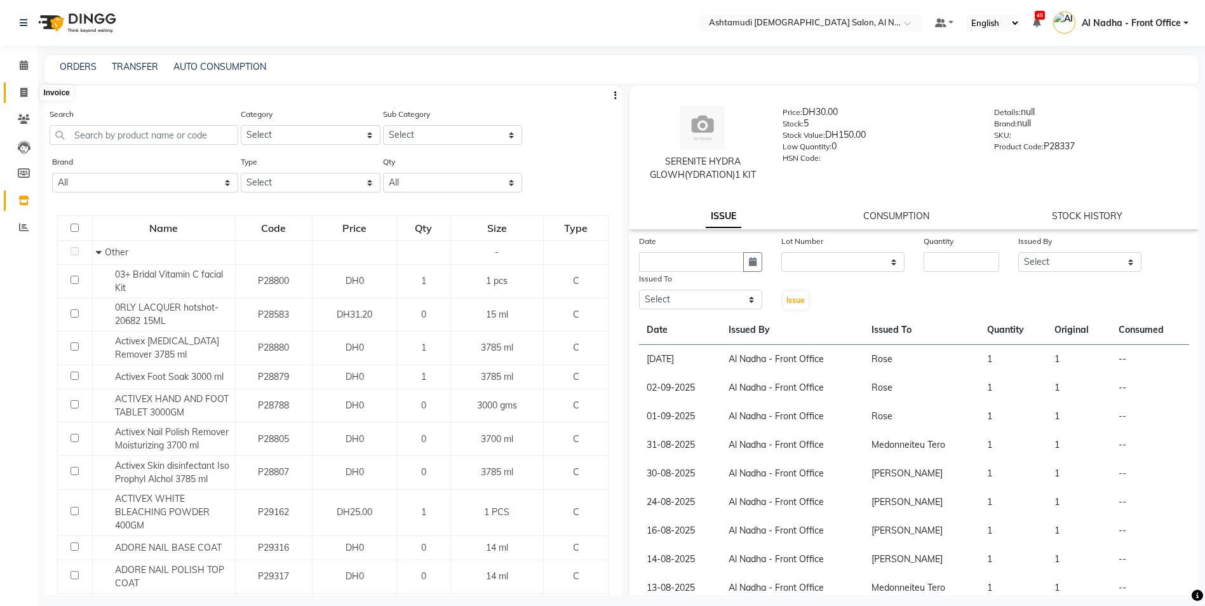
click at [25, 93] on icon at bounding box center [23, 93] width 7 height 10
select select "7088"
select select "service"
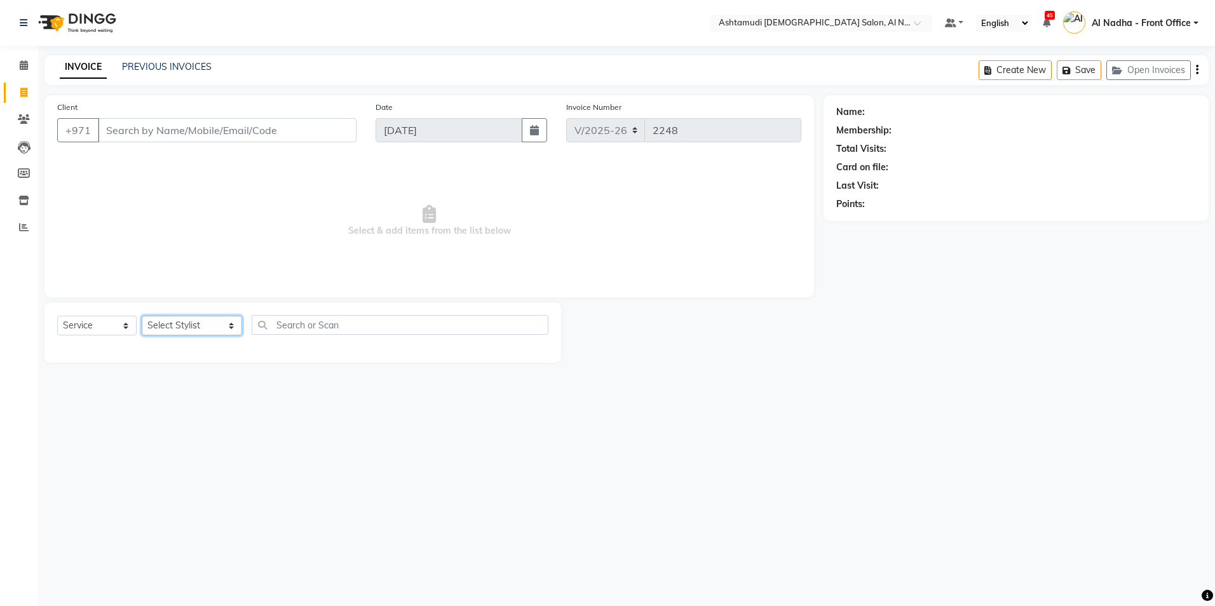
drag, startPoint x: 166, startPoint y: 321, endPoint x: 171, endPoint y: 325, distance: 6.8
click at [166, 321] on select "Select Stylist Al Nadha - Front Office Archana Medonneiteu Tero [PERSON_NAME] […" at bounding box center [192, 326] width 100 height 20
select select "71437"
click at [142, 316] on select "Select Stylist Al Nadha - Front Office Archana Medonneiteu Tero [PERSON_NAME] […" at bounding box center [192, 326] width 100 height 20
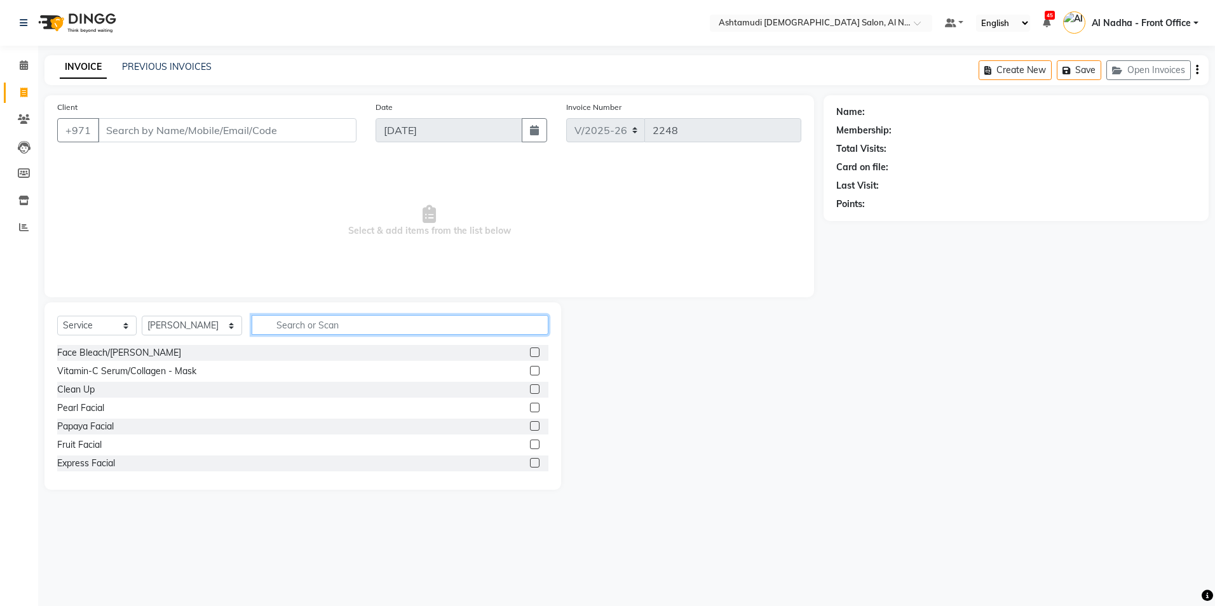
click at [274, 322] on input "text" at bounding box center [400, 325] width 296 height 20
type input "EYE"
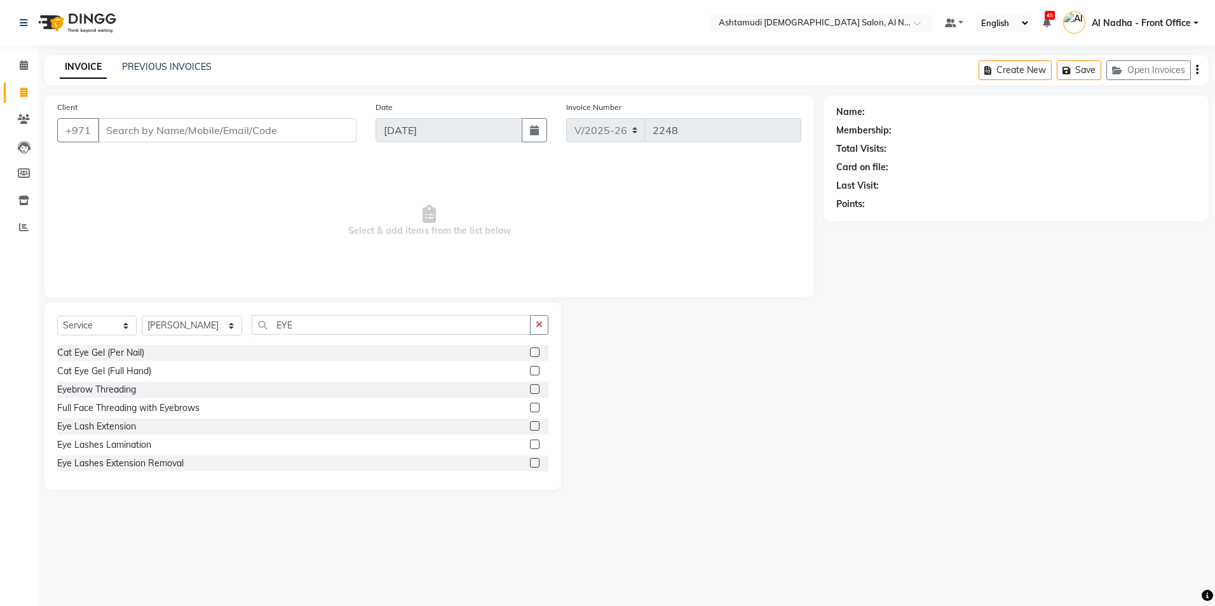
click at [530, 393] on label at bounding box center [535, 389] width 10 height 10
click at [530, 393] on input "checkbox" at bounding box center [534, 390] width 8 height 8
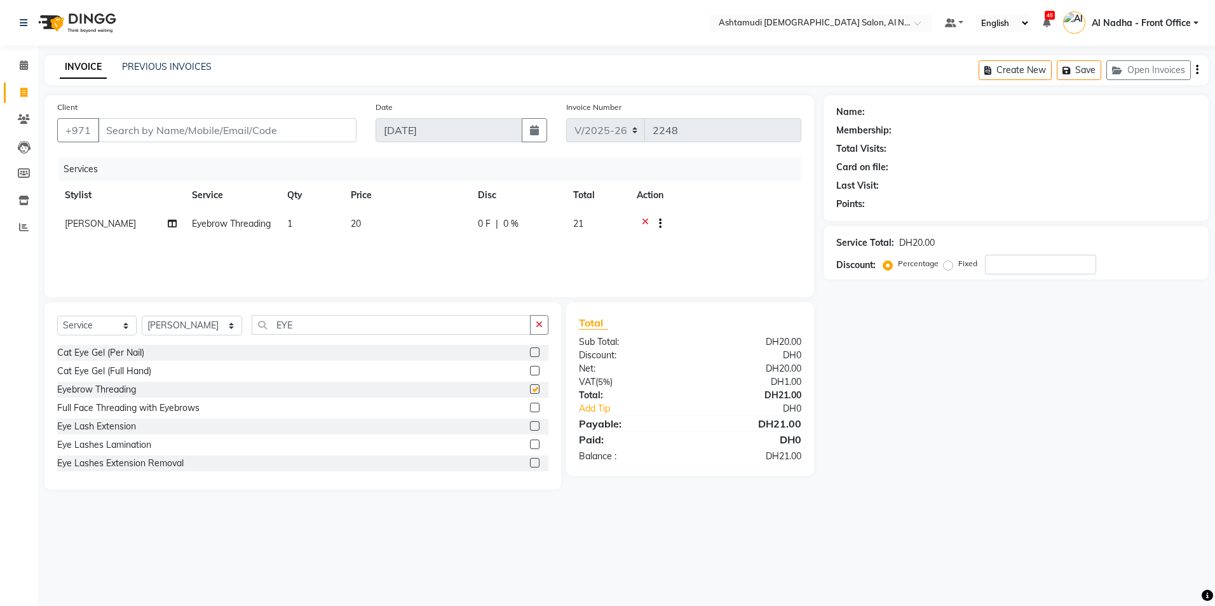
checkbox input "false"
click at [161, 323] on select "Select Stylist Al Nadha - Front Office Archana Medonneiteu Tero [PERSON_NAME] […" at bounding box center [192, 326] width 100 height 20
select select "59093"
click at [142, 316] on select "Select Stylist Al Nadha - Front Office Archana Medonneiteu Tero [PERSON_NAME] […" at bounding box center [192, 326] width 100 height 20
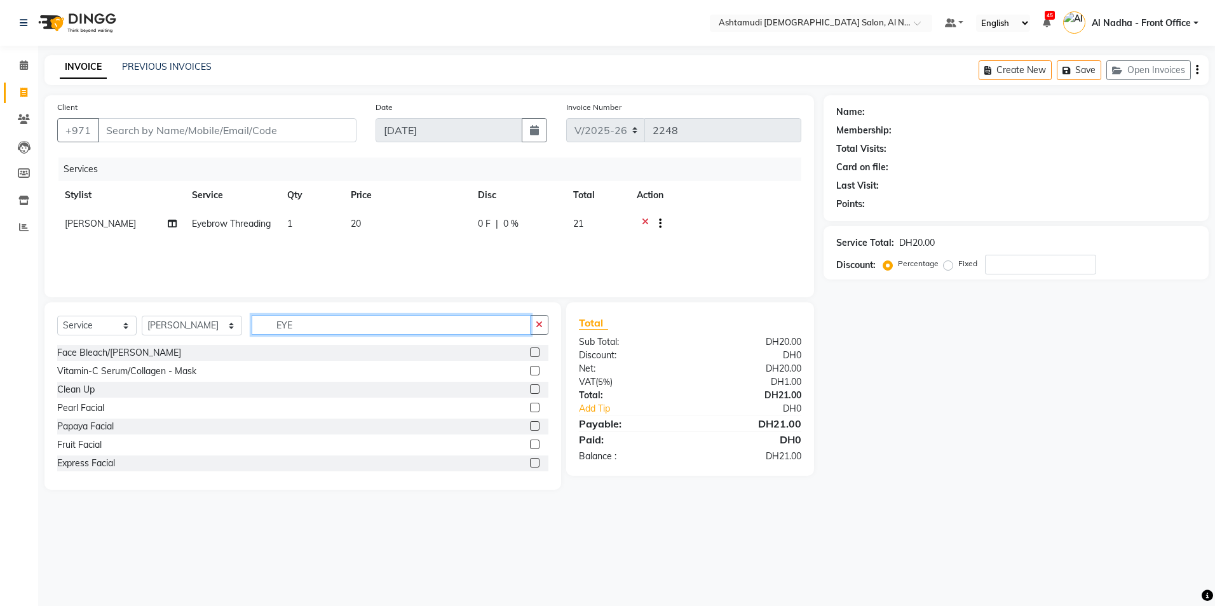
click at [297, 329] on input "EYE" at bounding box center [391, 325] width 278 height 20
type input "E"
type input "WAS"
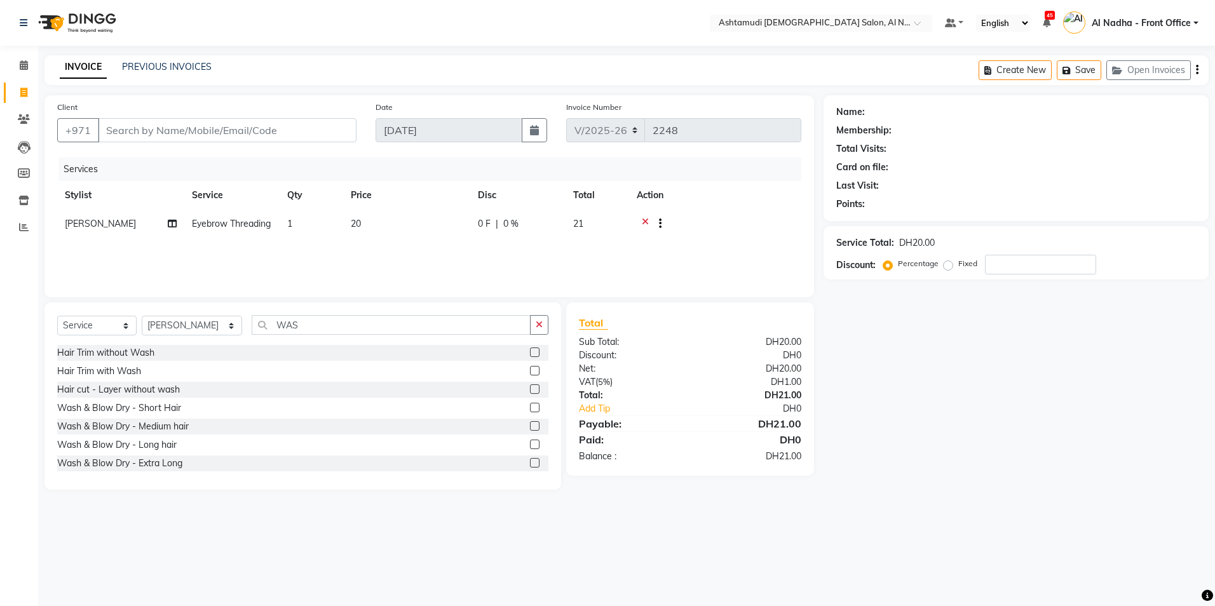
click at [530, 428] on label at bounding box center [535, 426] width 10 height 10
click at [530, 428] on input "checkbox" at bounding box center [534, 427] width 8 height 8
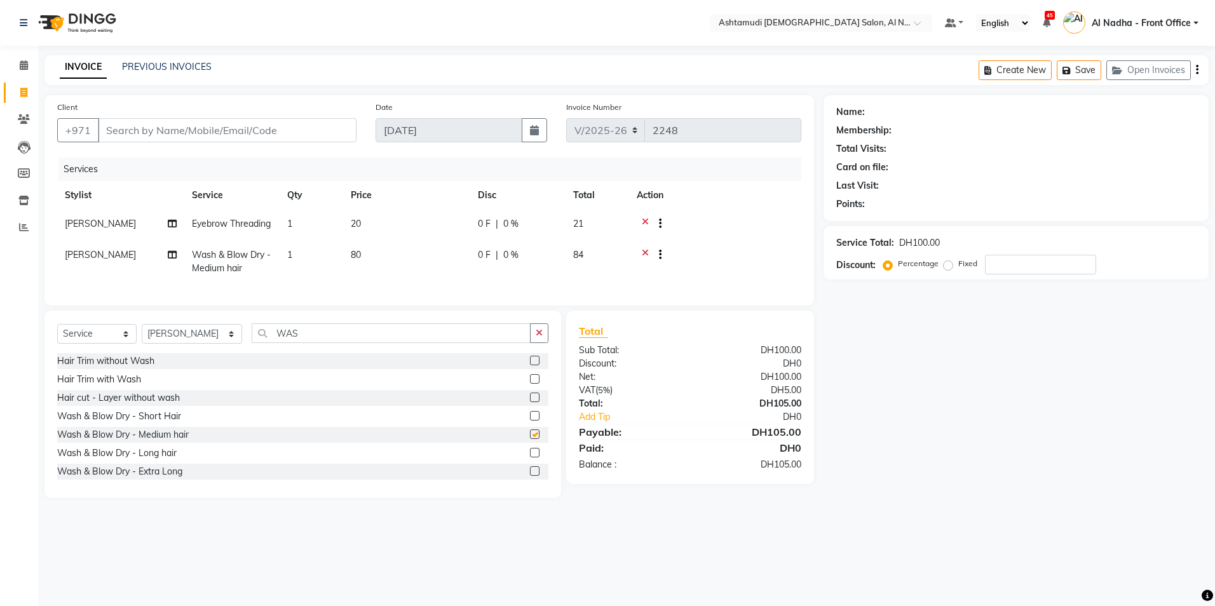
checkbox input "false"
click at [149, 130] on input "Client" at bounding box center [227, 130] width 259 height 24
type input "5"
type input "0"
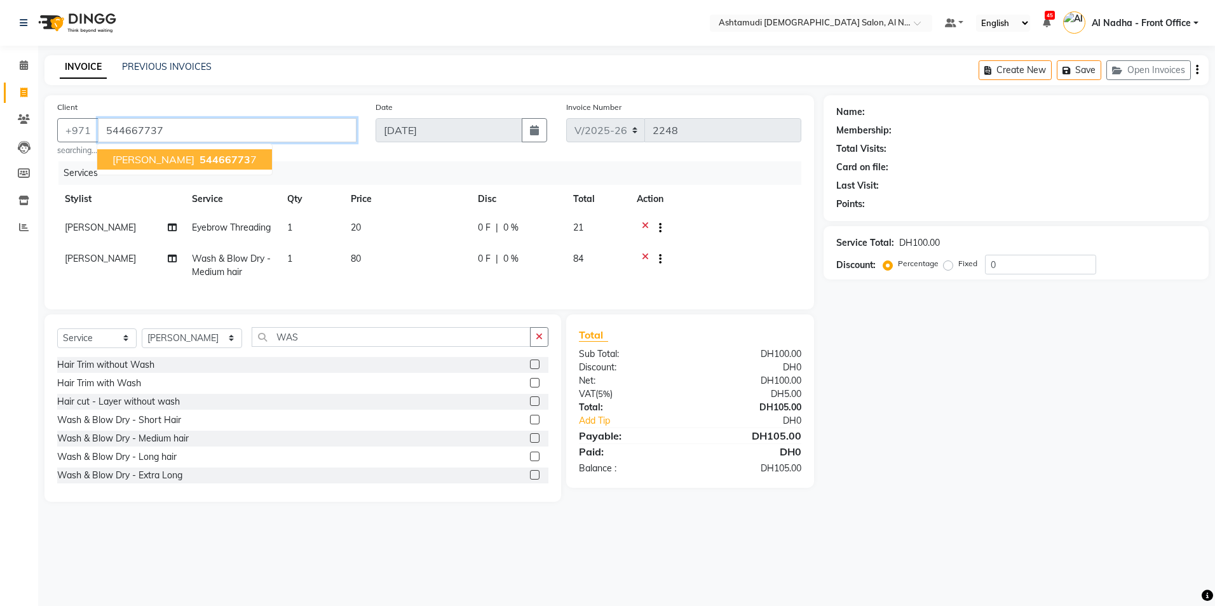
type input "544667737"
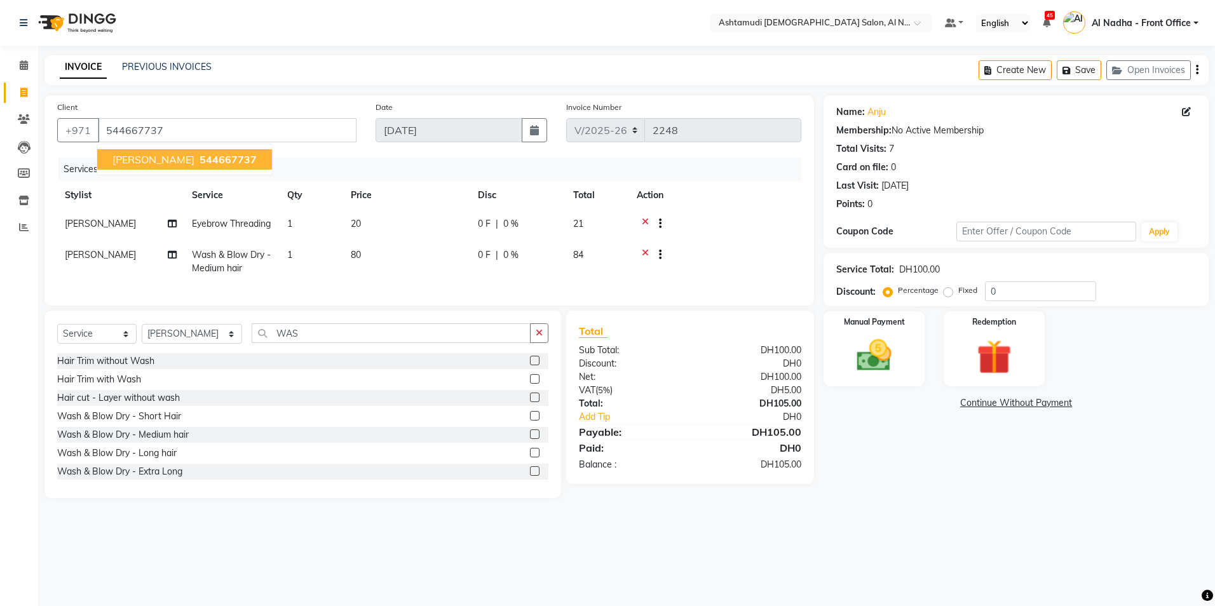
click at [128, 157] on span "[PERSON_NAME]" at bounding box center [153, 159] width 82 height 13
click at [1018, 289] on input "0" at bounding box center [1040, 292] width 111 height 20
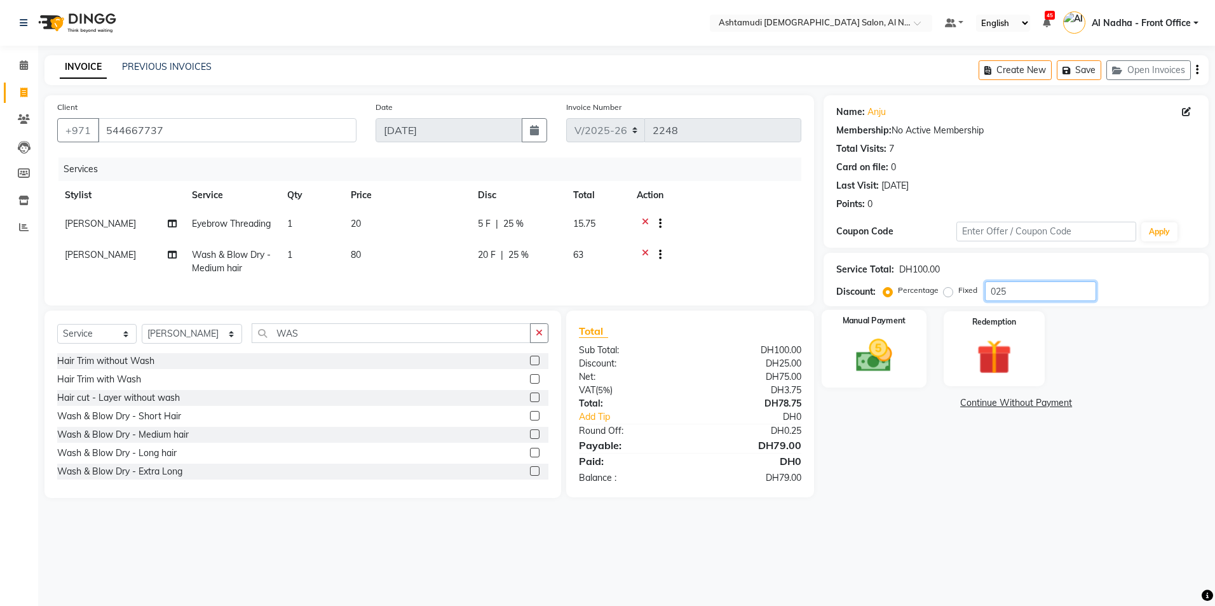
type input "025"
click at [882, 356] on img at bounding box center [874, 356] width 59 height 42
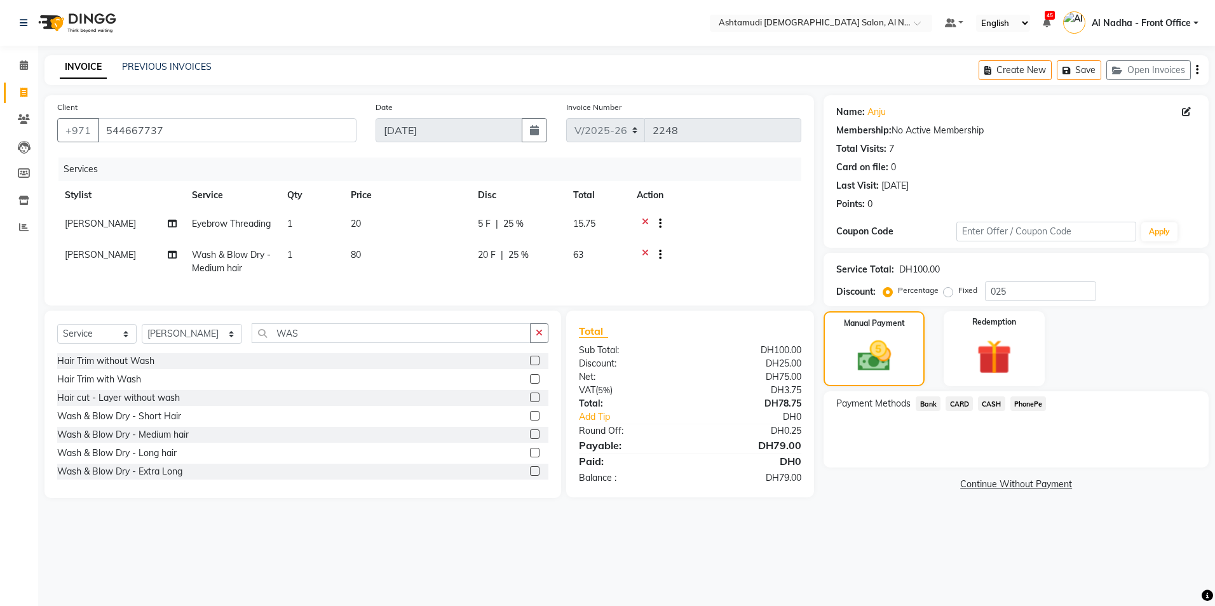
click at [988, 405] on span "CASH" at bounding box center [991, 404] width 27 height 15
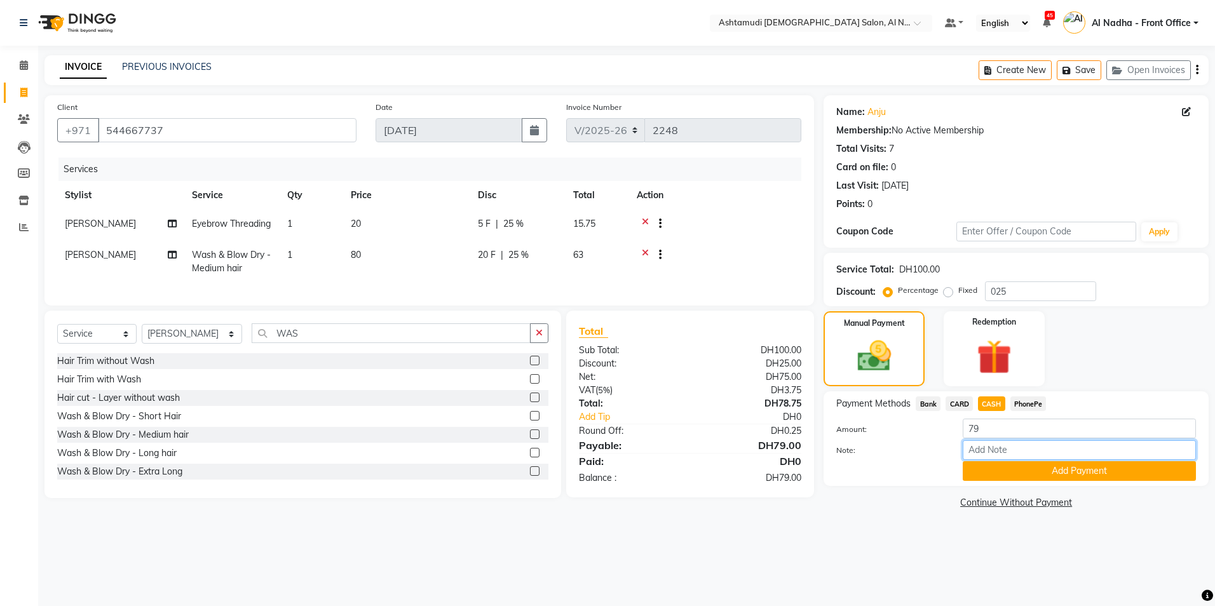
click at [986, 447] on input "Note:" at bounding box center [1079, 450] width 233 height 20
type input "sreerenjini"
click at [1015, 473] on button "Add Payment" at bounding box center [1079, 471] width 233 height 20
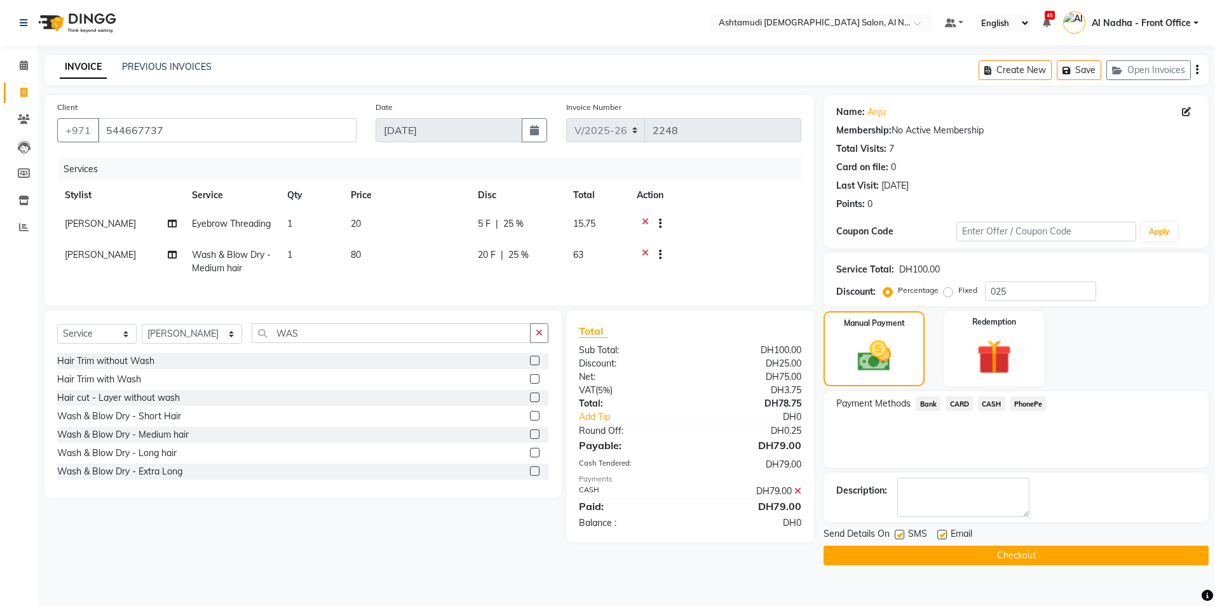
click at [917, 553] on button "Checkout" at bounding box center [1016, 556] width 385 height 20
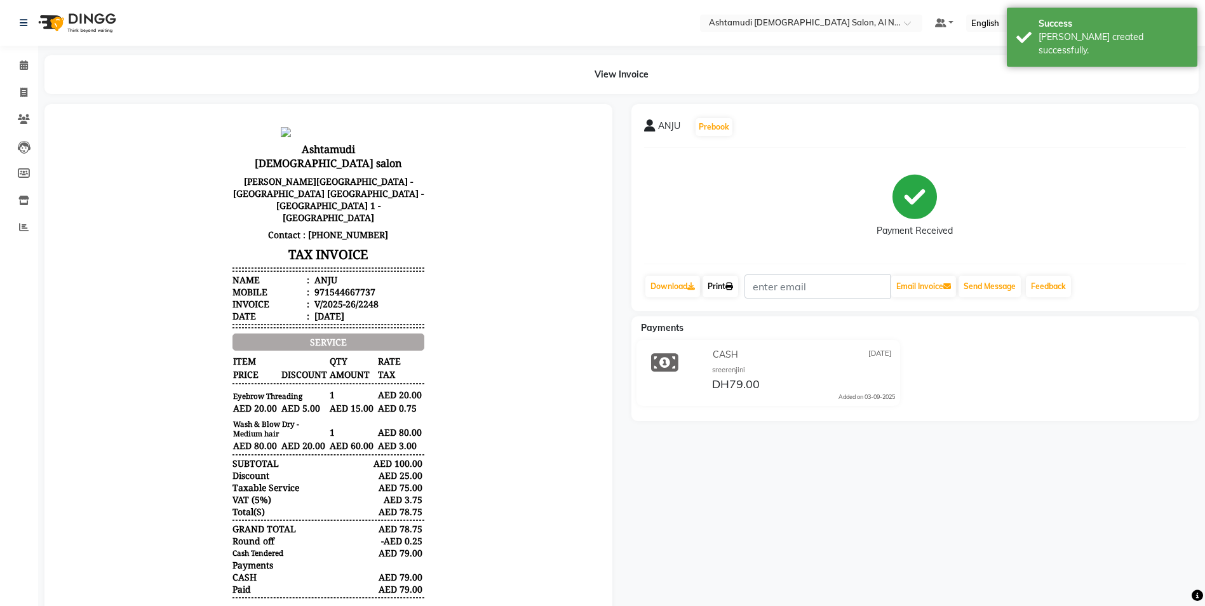
click at [719, 292] on link "Print" at bounding box center [721, 287] width 36 height 22
click at [25, 65] on icon at bounding box center [24, 65] width 8 height 10
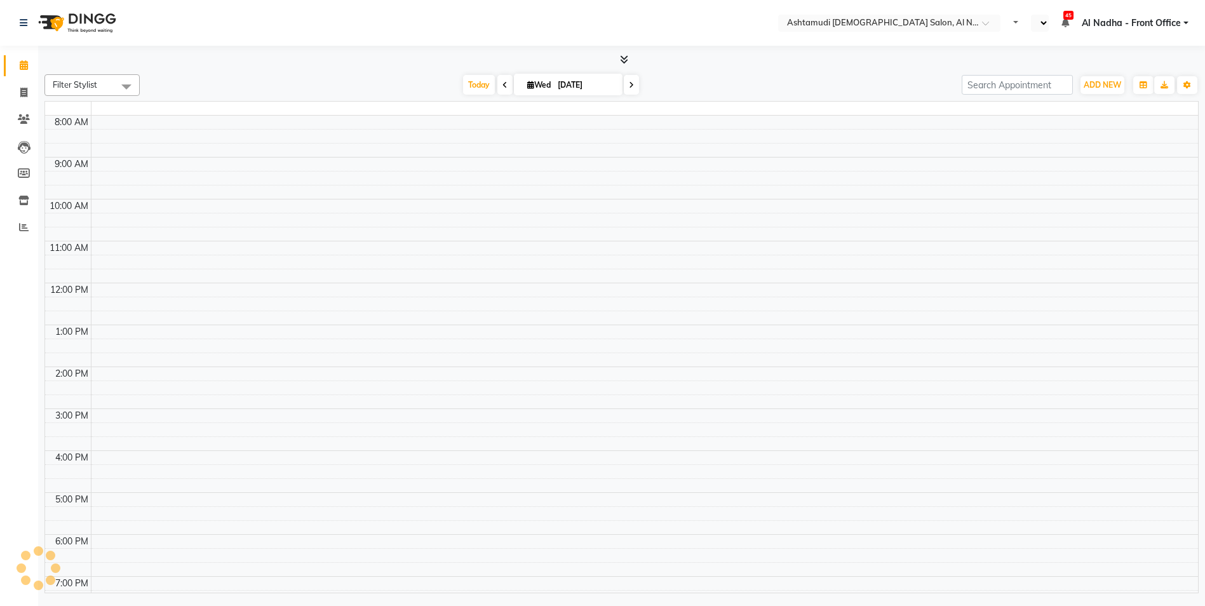
select select "en"
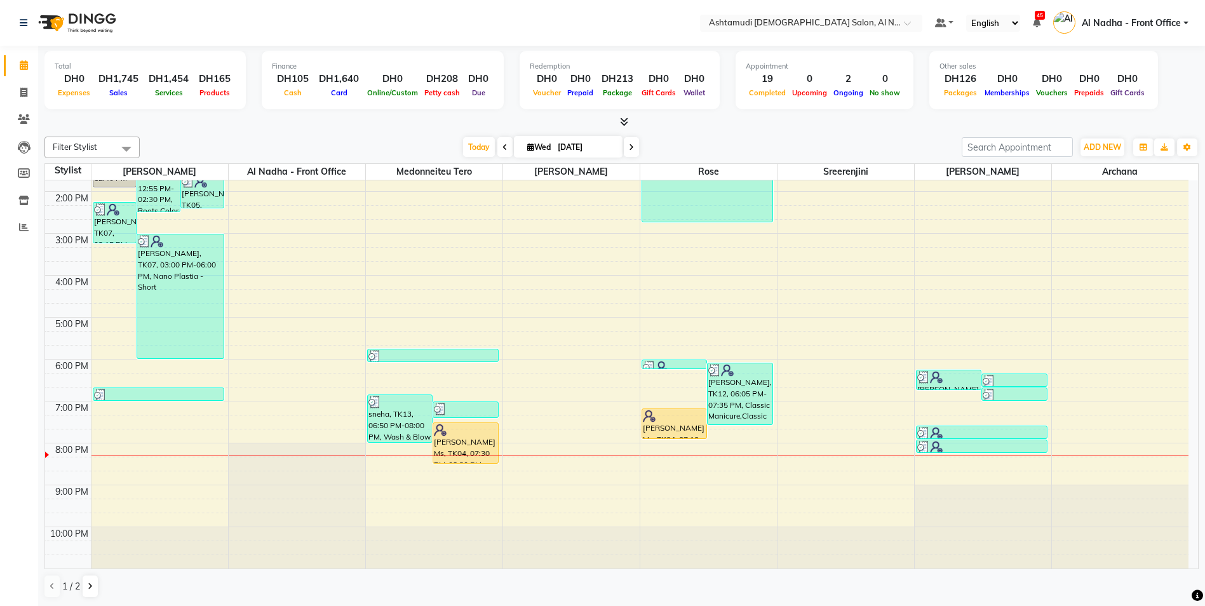
scroll to position [1, 0]
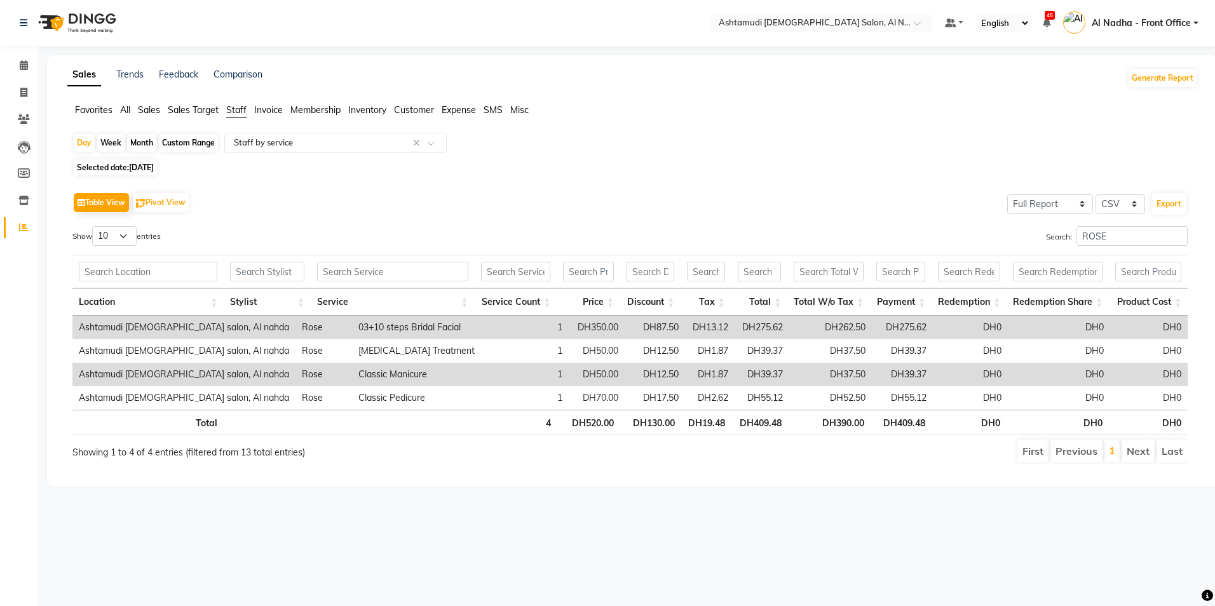
select select "full_report"
select select "csv"
select select "full_report"
select select "csv"
click at [153, 111] on span "Sales" at bounding box center [149, 109] width 22 height 11
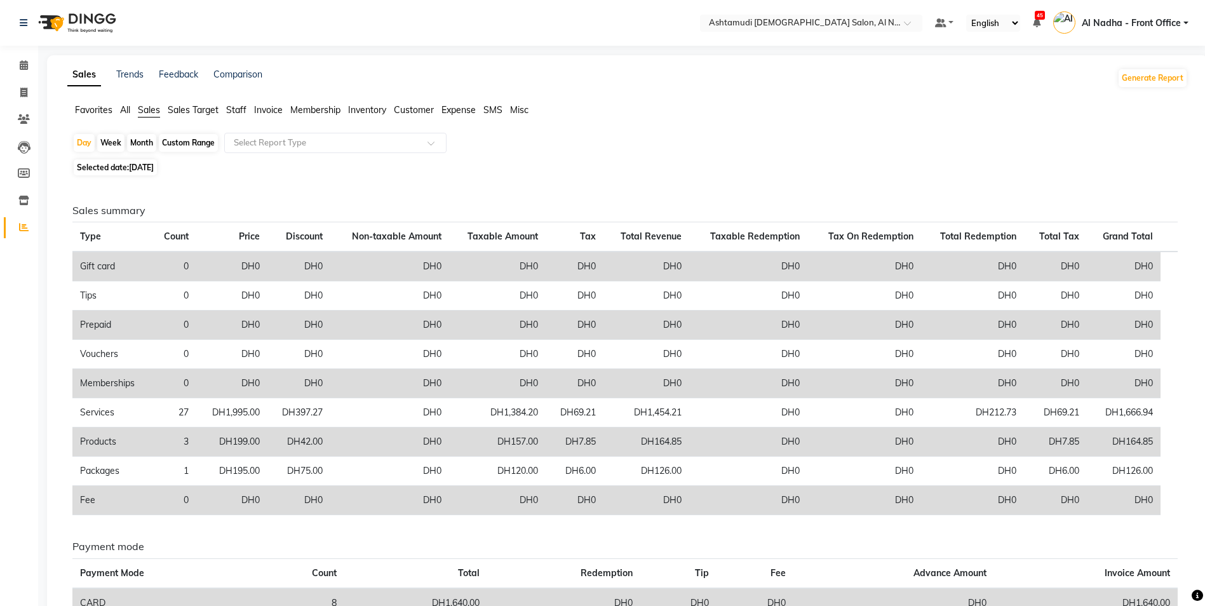
click at [237, 107] on span "Staff" at bounding box center [236, 109] width 20 height 11
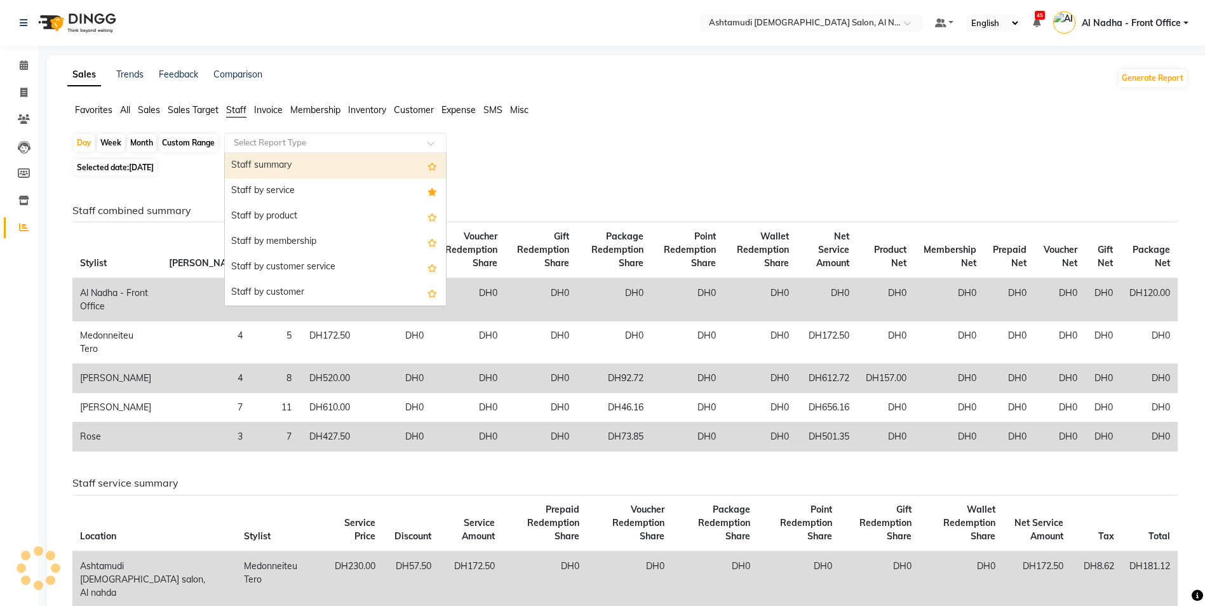
click at [270, 140] on input "text" at bounding box center [322, 143] width 183 height 13
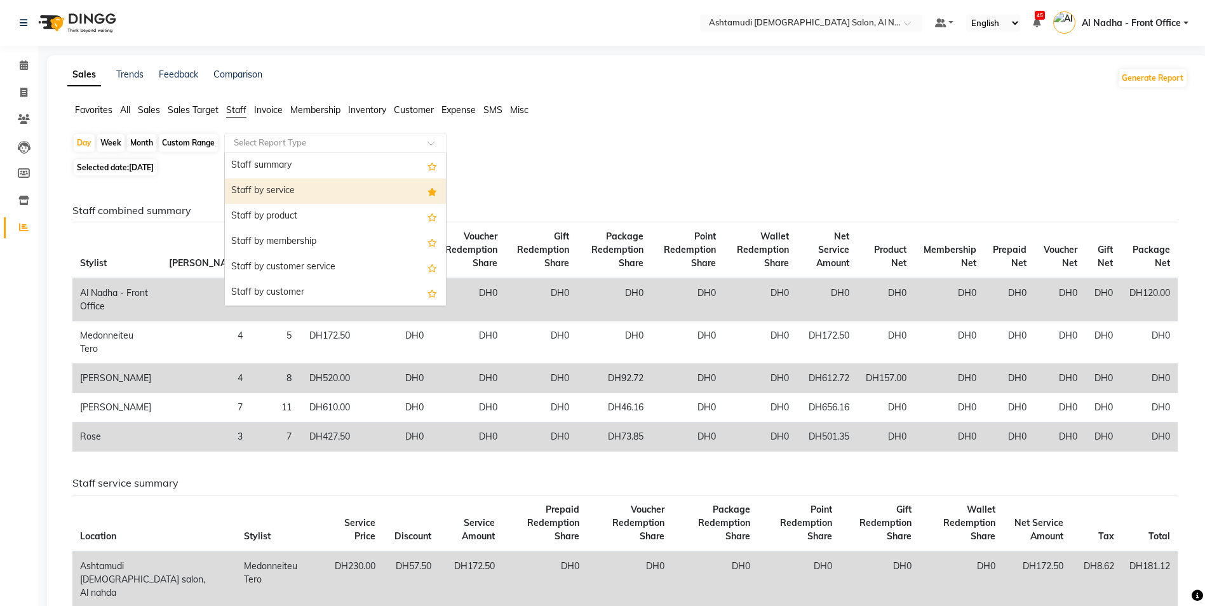
click at [286, 190] on div "Staff by service" at bounding box center [335, 191] width 221 height 25
select select "full_report"
select select "csv"
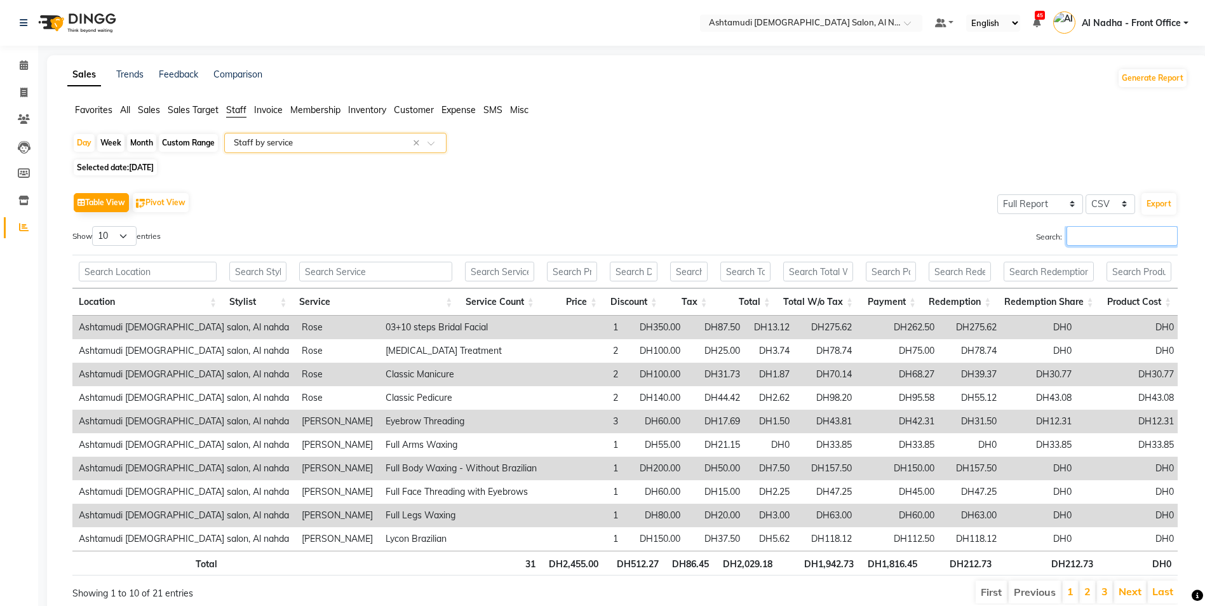
click at [1101, 240] on input "Search:" at bounding box center [1122, 236] width 111 height 20
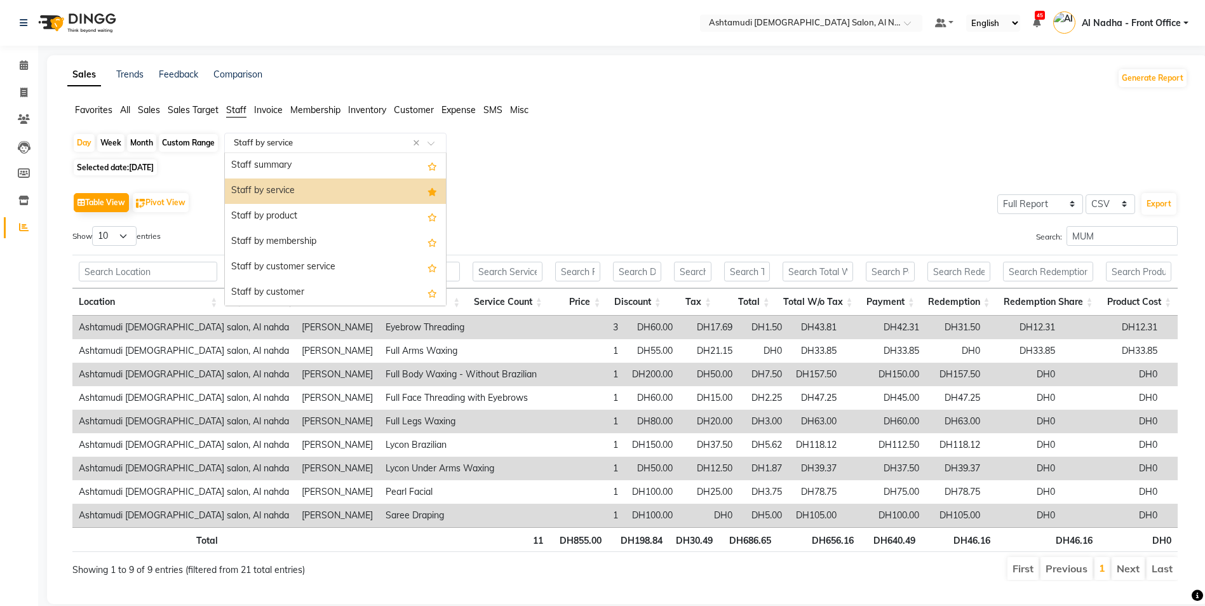
click at [275, 142] on input "text" at bounding box center [322, 143] width 183 height 13
click at [304, 189] on div "Staff by service" at bounding box center [335, 191] width 221 height 25
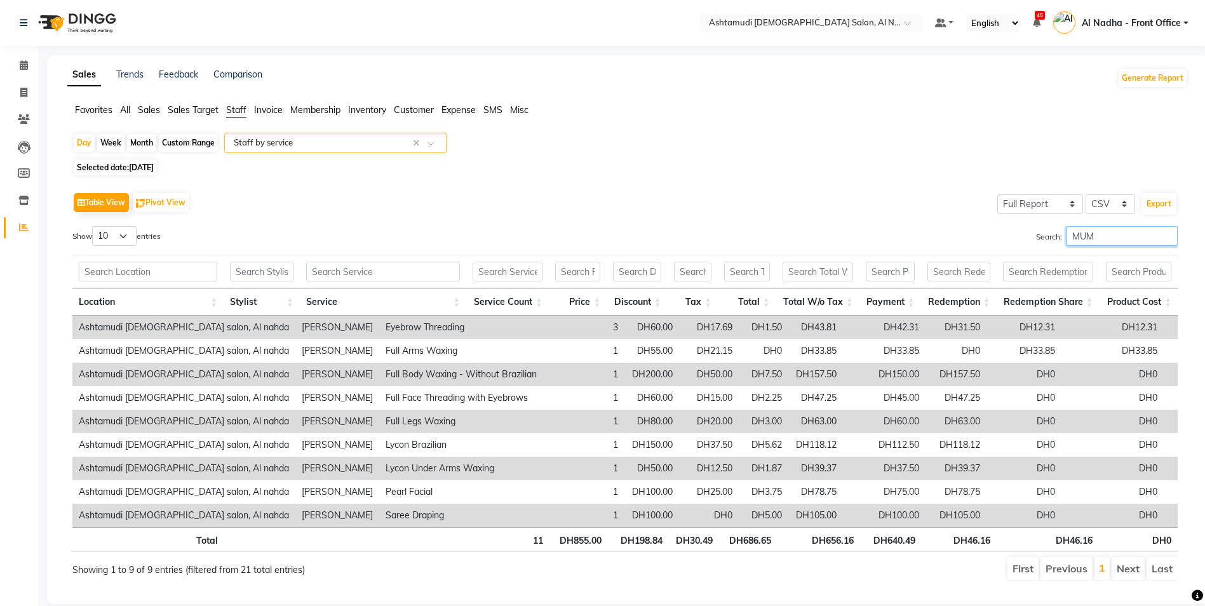
click at [1095, 234] on input "MUM" at bounding box center [1122, 236] width 111 height 20
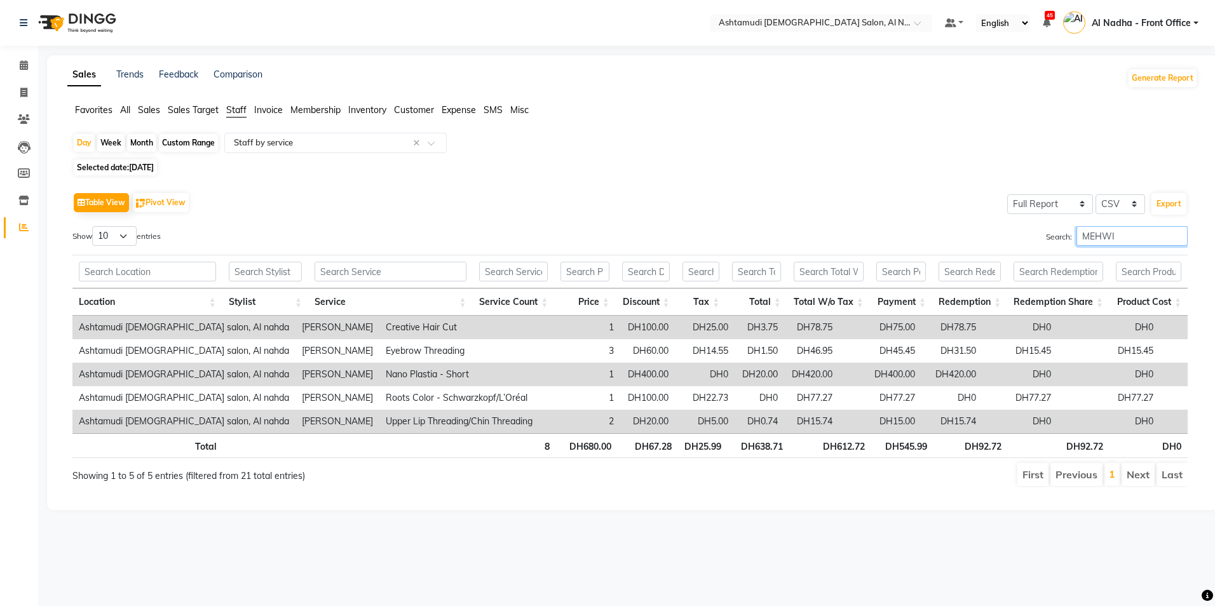
type input "MEHWI"
drag, startPoint x: 411, startPoint y: 114, endPoint x: 411, endPoint y: 123, distance: 8.3
click at [412, 114] on span "Customer" at bounding box center [414, 109] width 40 height 11
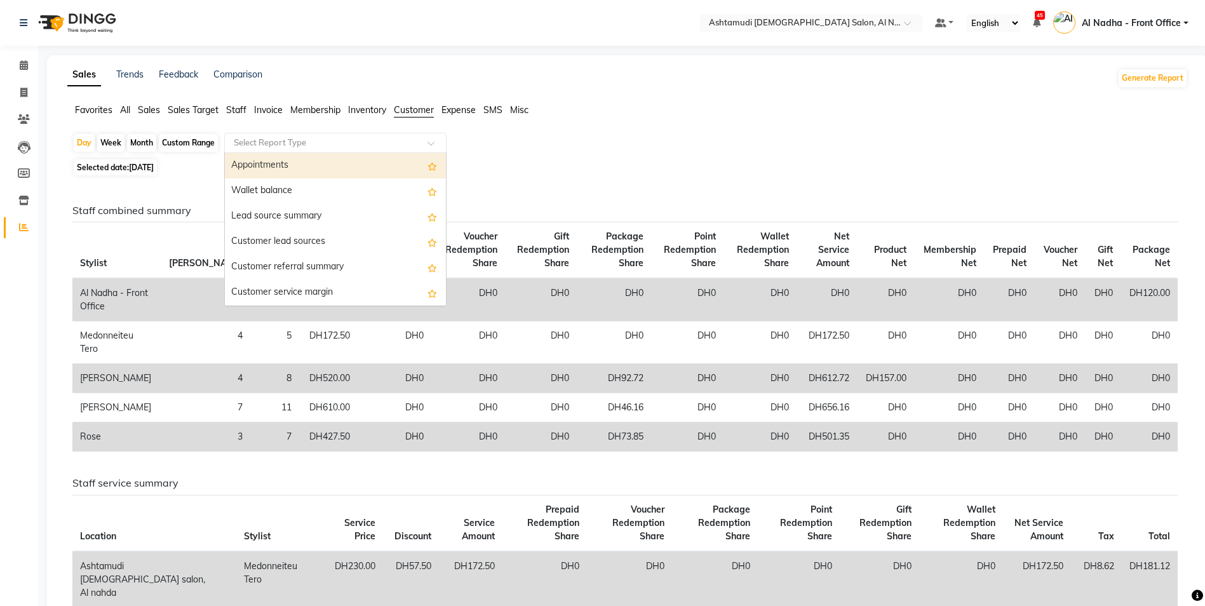
click at [380, 148] on input "text" at bounding box center [322, 143] width 183 height 13
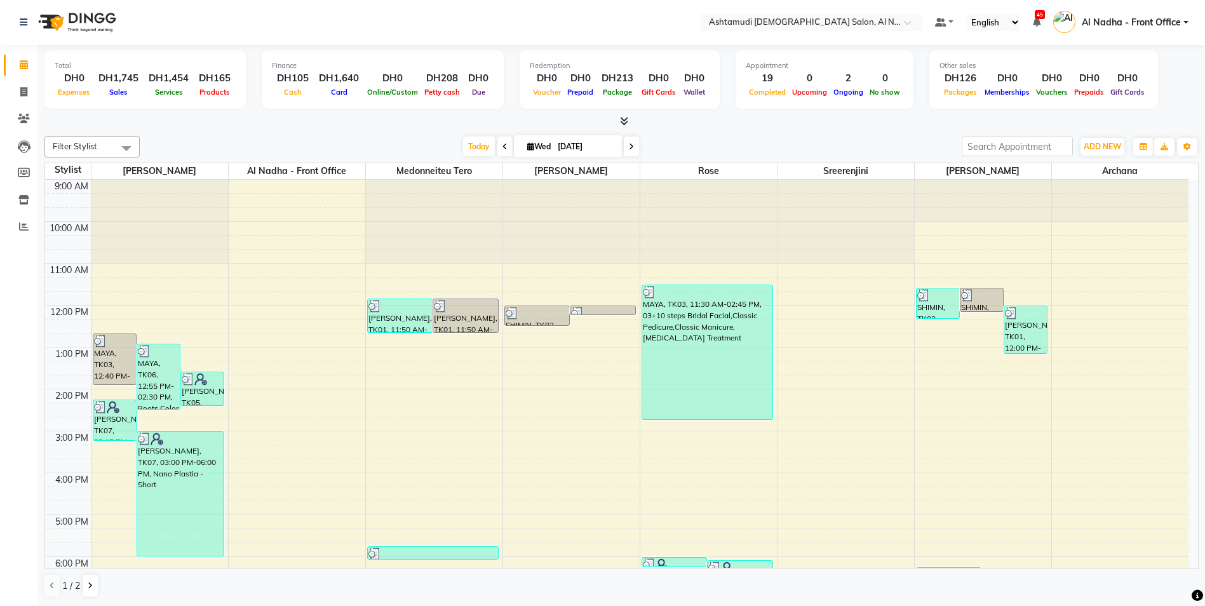
scroll to position [198, 0]
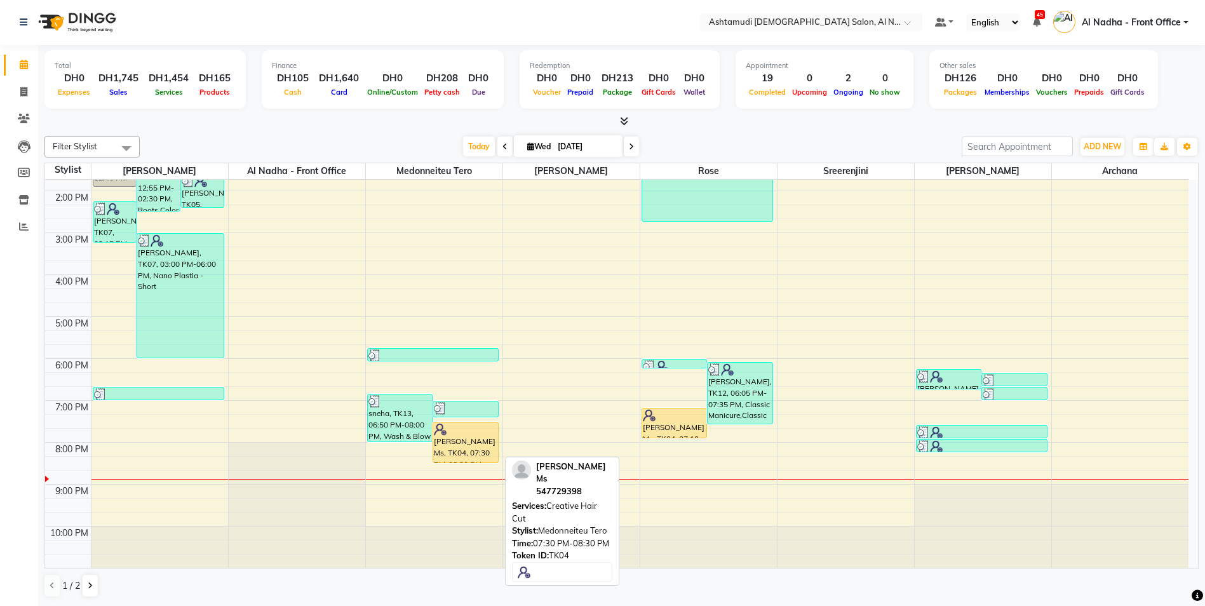
click at [466, 449] on div "[PERSON_NAME] Ms, TK04, 07:30 PM-08:30 PM, Creative Hair Cut" at bounding box center [465, 443] width 65 height 40
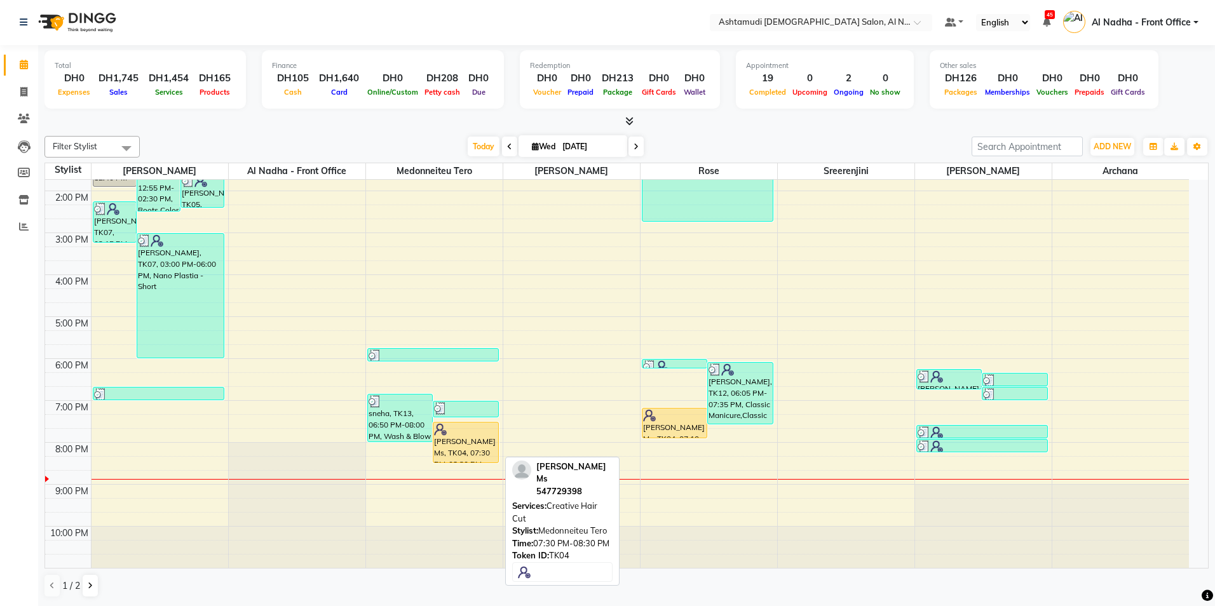
select select "1"
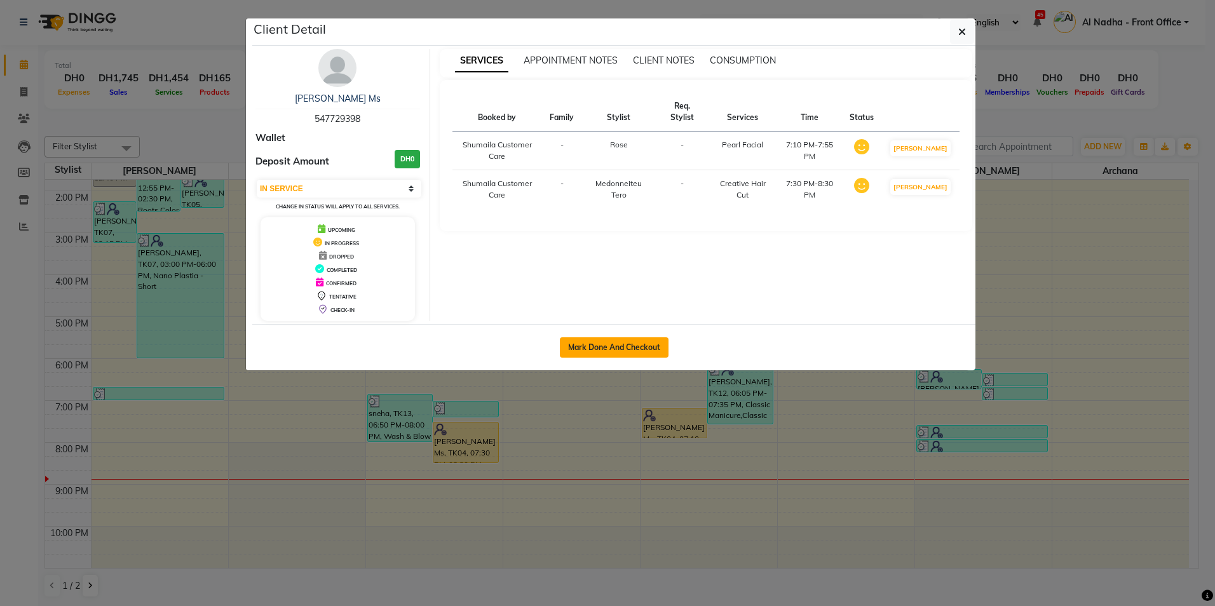
click at [577, 346] on button "Mark Done And Checkout" at bounding box center [614, 347] width 109 height 20
select select "service"
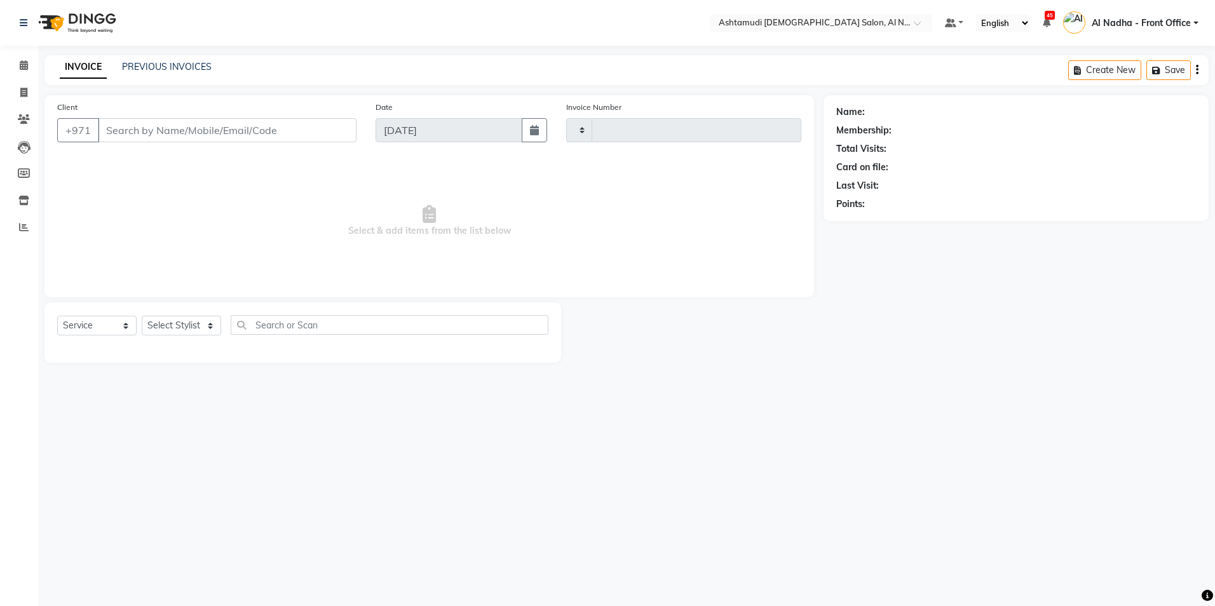
type input "2246"
select select "7088"
type input "547729398"
select select "68348"
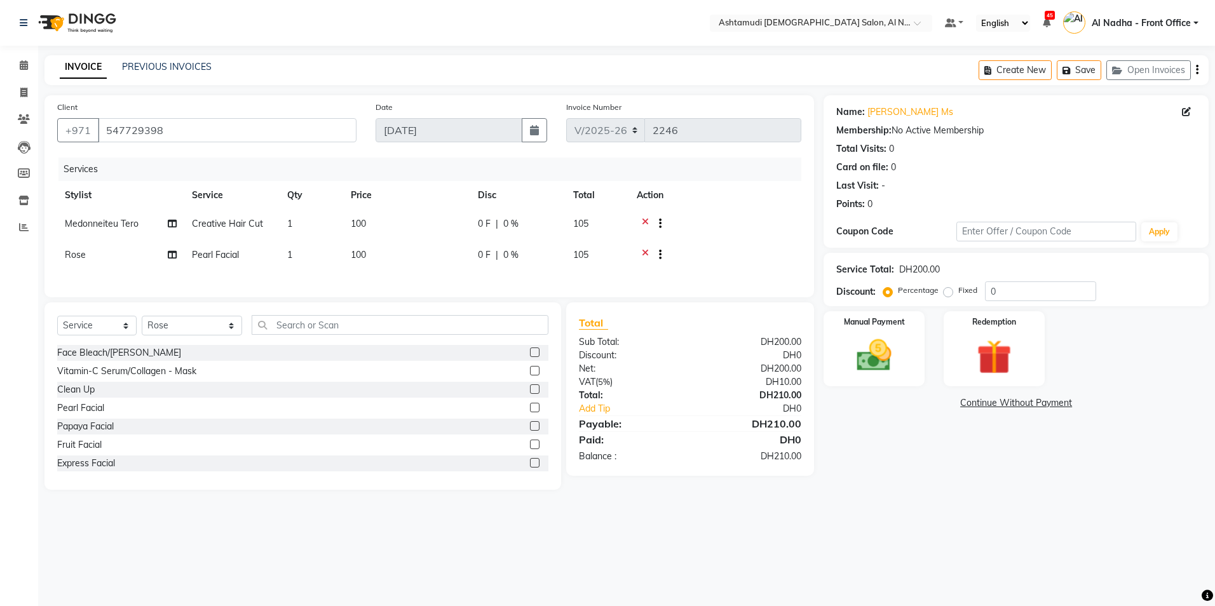
click at [647, 252] on icon at bounding box center [645, 256] width 7 height 16
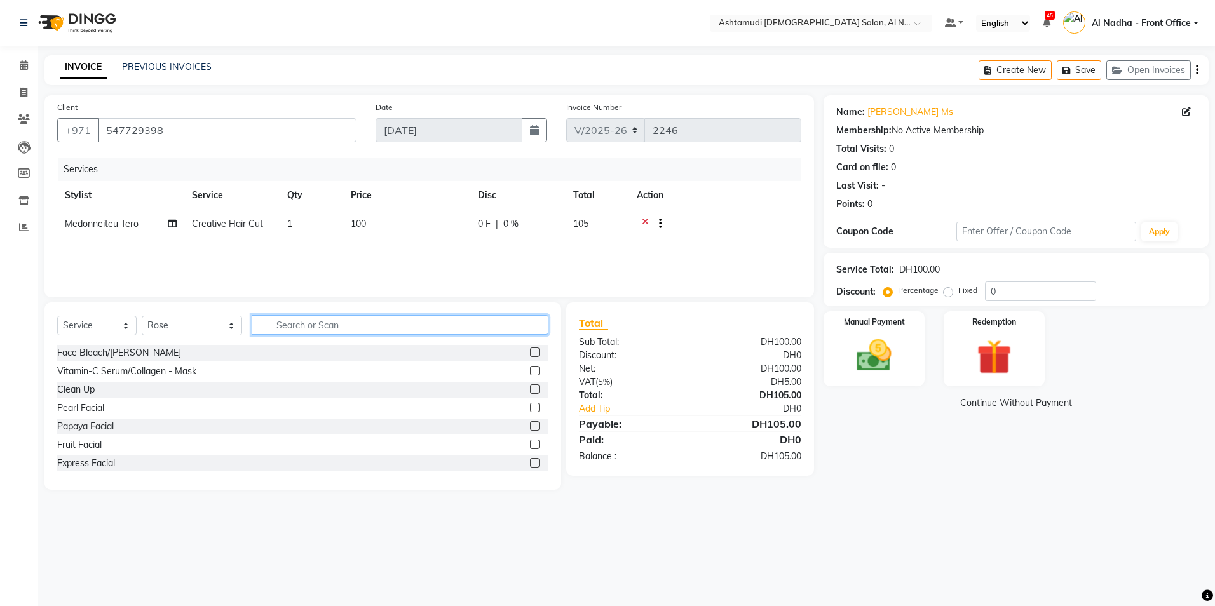
click at [295, 327] on input "text" at bounding box center [400, 325] width 296 height 20
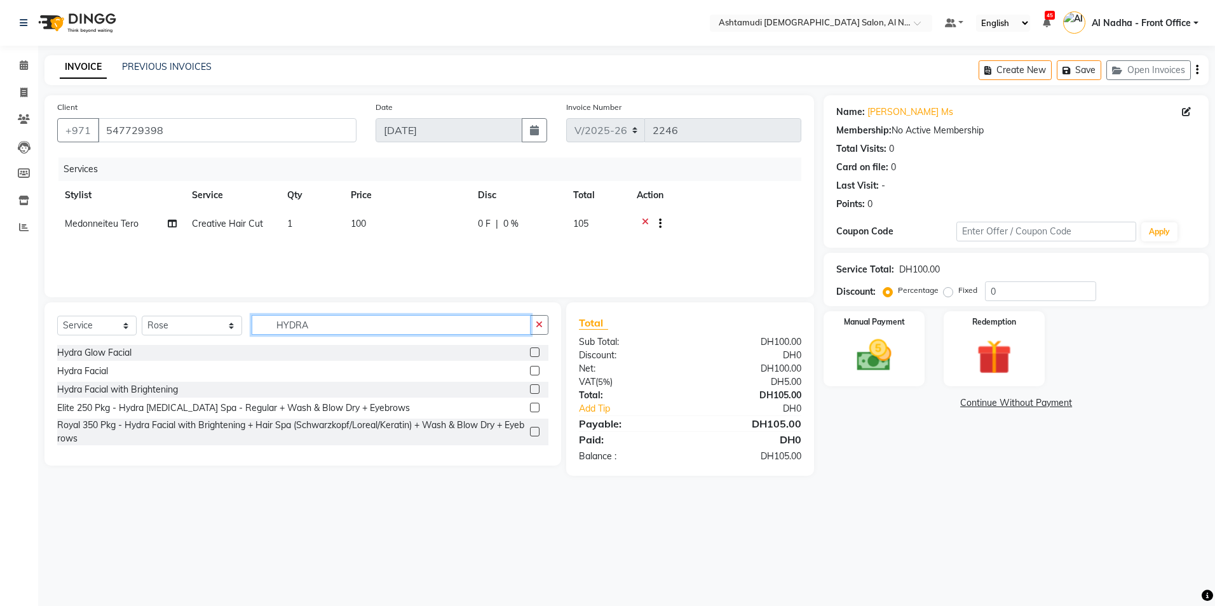
type input "HYDRA"
click at [533, 353] on label at bounding box center [535, 353] width 10 height 10
click at [533, 353] on input "checkbox" at bounding box center [534, 353] width 8 height 8
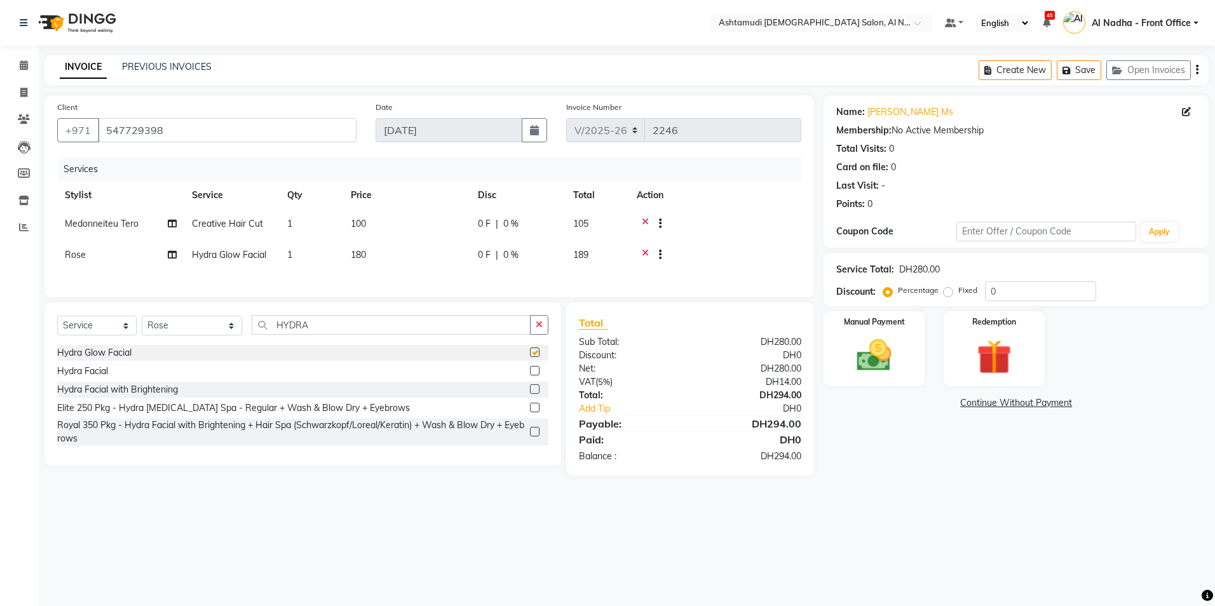
checkbox input "false"
drag, startPoint x: 1018, startPoint y: 296, endPoint x: 990, endPoint y: 287, distance: 29.5
click at [1018, 295] on input "0" at bounding box center [1040, 292] width 111 height 20
click at [971, 487] on div "Name: Anjali Ms Membership: No Active Membership Total Visits: 0 Card on file: …" at bounding box center [1021, 292] width 395 height 394
click at [1021, 287] on input "025" at bounding box center [1040, 292] width 111 height 20
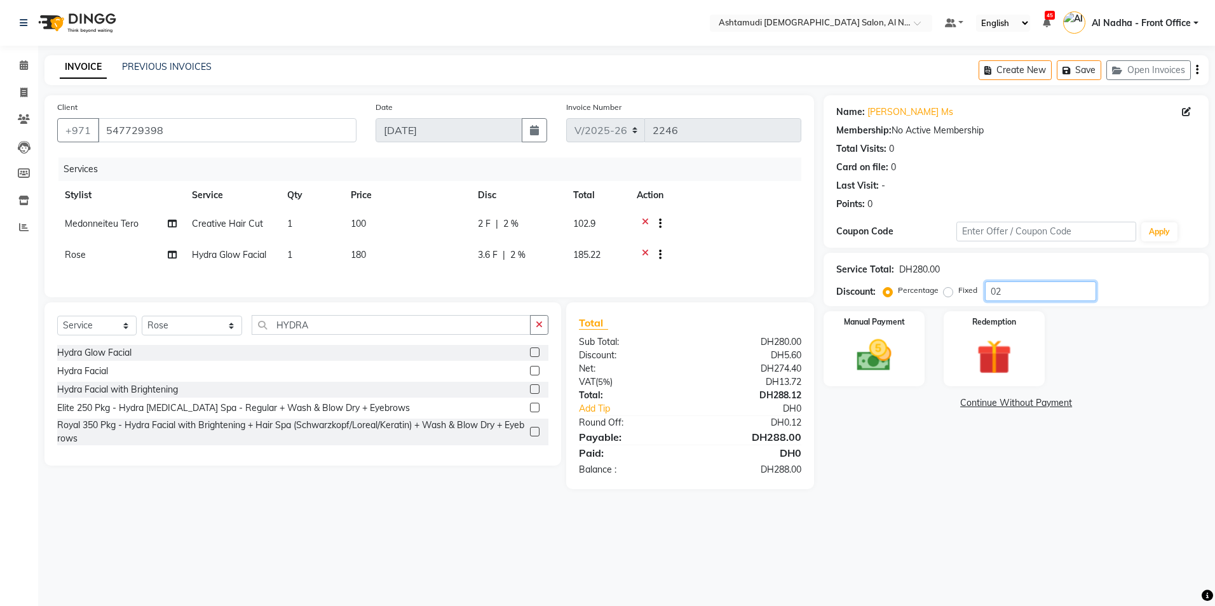
type input "0"
type input "2"
type input "25"
click at [874, 366] on img at bounding box center [874, 356] width 59 height 42
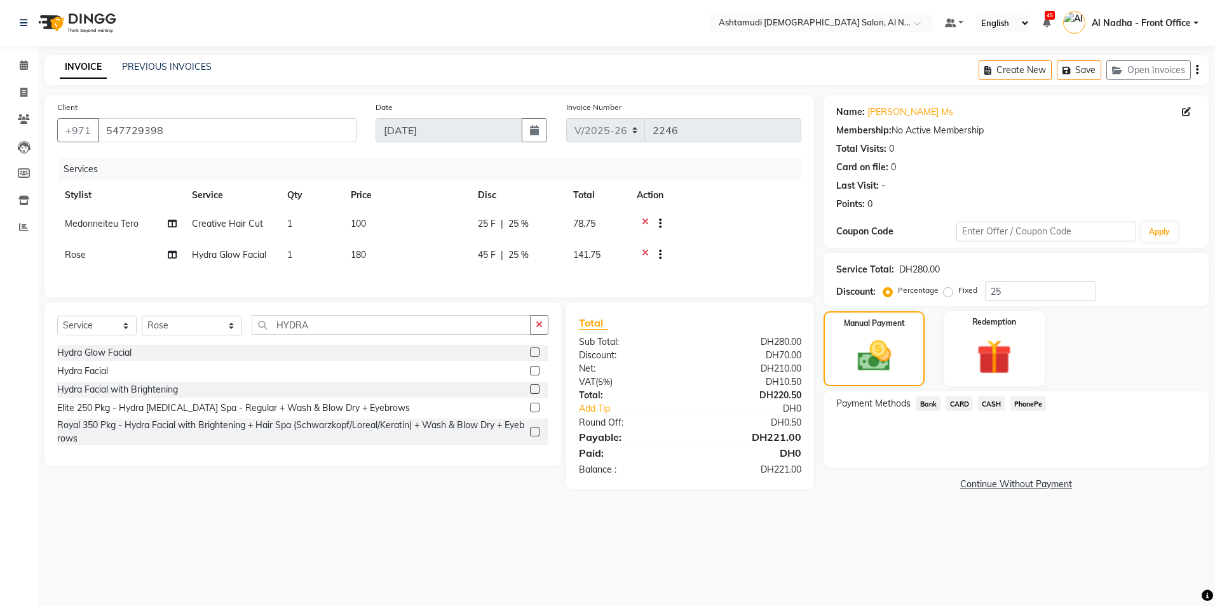
click at [967, 403] on span "CARD" at bounding box center [959, 404] width 27 height 15
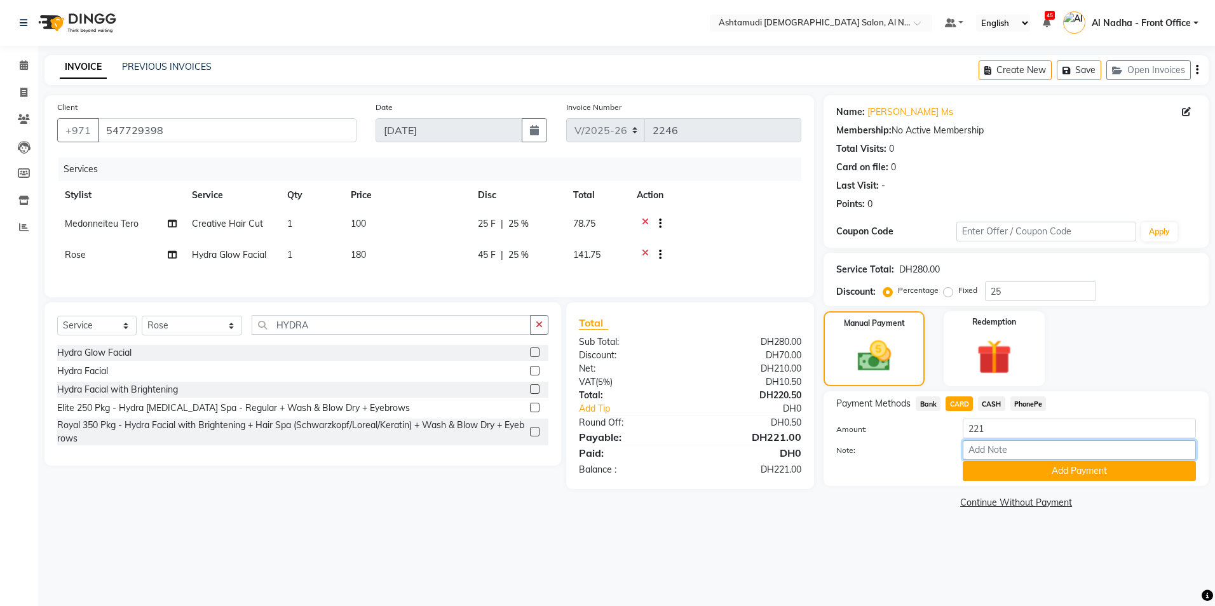
drag, startPoint x: 967, startPoint y: 403, endPoint x: 988, endPoint y: 454, distance: 55.8
click at [988, 454] on input "Note:" at bounding box center [1079, 450] width 233 height 20
type input "sreerenjini"
click at [993, 475] on button "Add Payment" at bounding box center [1079, 471] width 233 height 20
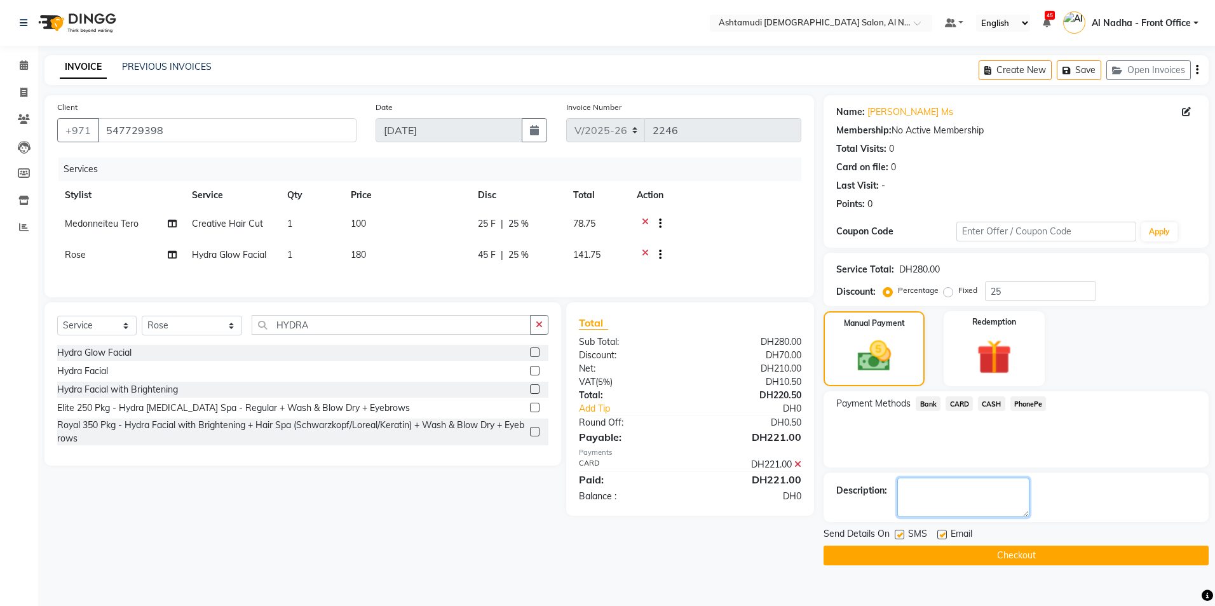
click at [947, 506] on textarea at bounding box center [963, 497] width 132 height 39
type textarea "2636"
click at [927, 552] on button "Checkout" at bounding box center [1016, 556] width 385 height 20
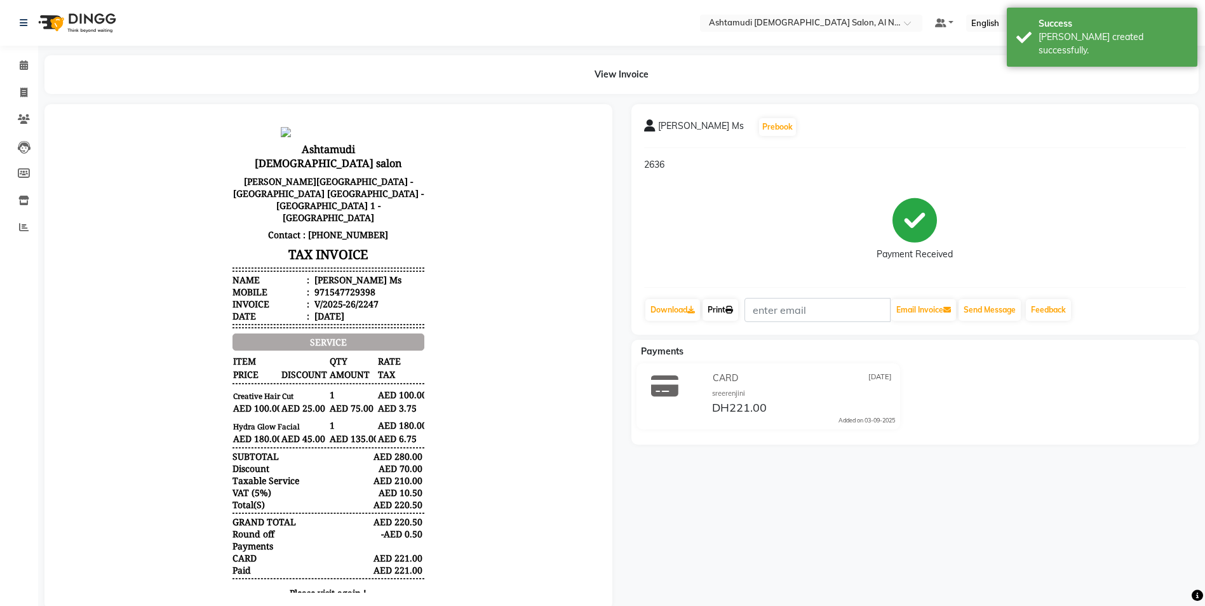
drag, startPoint x: 728, startPoint y: 304, endPoint x: 724, endPoint y: 318, distance: 14.5
click at [728, 304] on link "Print" at bounding box center [721, 310] width 36 height 22
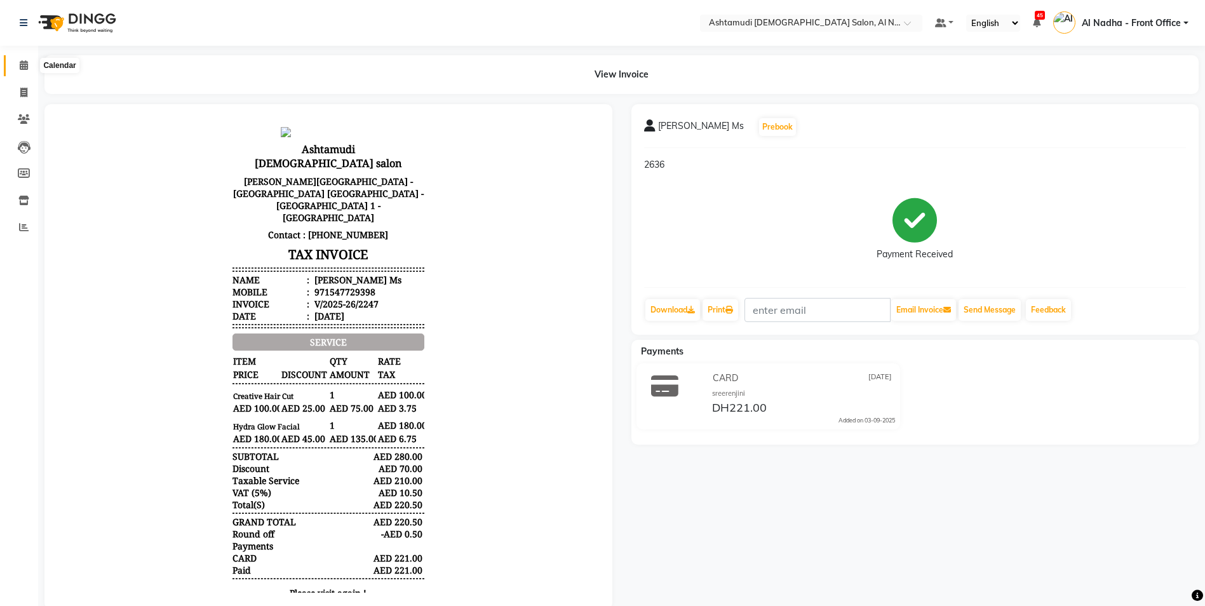
drag, startPoint x: 20, startPoint y: 65, endPoint x: 37, endPoint y: 67, distance: 17.2
click at [20, 65] on icon at bounding box center [24, 65] width 8 height 10
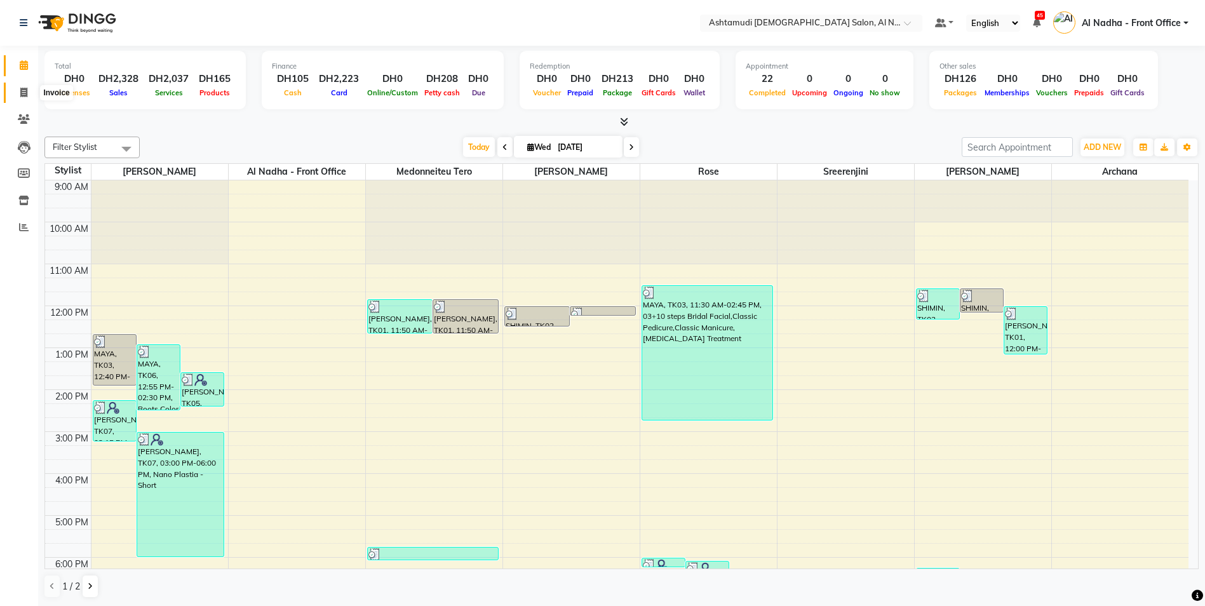
click at [23, 88] on icon at bounding box center [23, 93] width 7 height 10
select select "service"
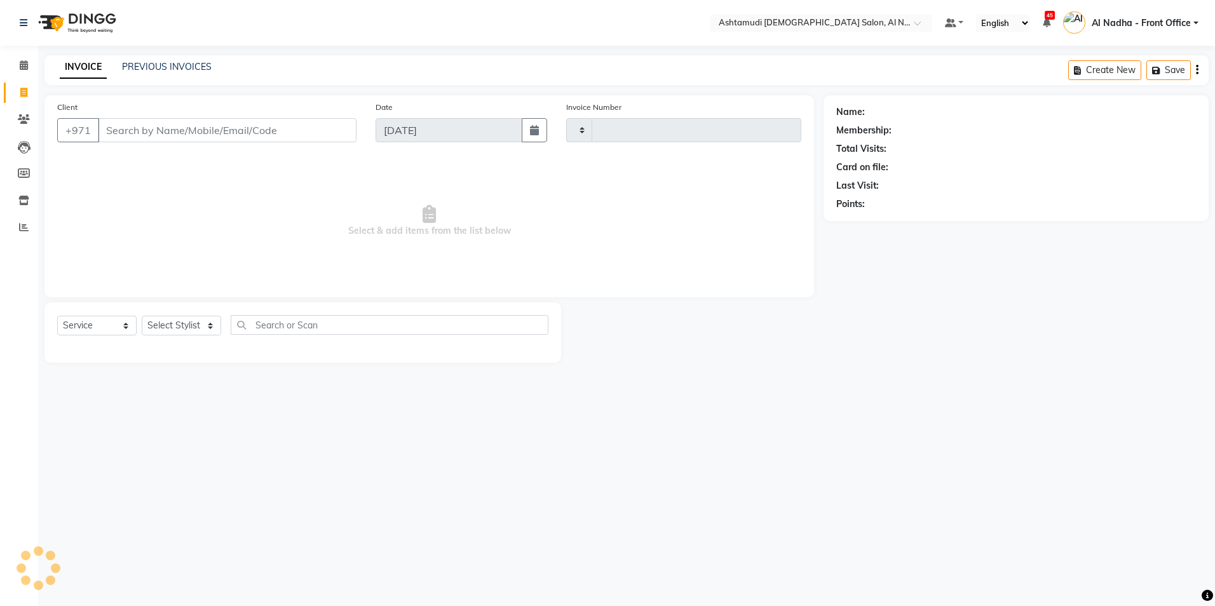
type input "2248"
select select "7088"
click at [174, 327] on select "Select Stylist" at bounding box center [181, 326] width 79 height 20
click at [142, 316] on select "Select Stylist" at bounding box center [181, 326] width 79 height 20
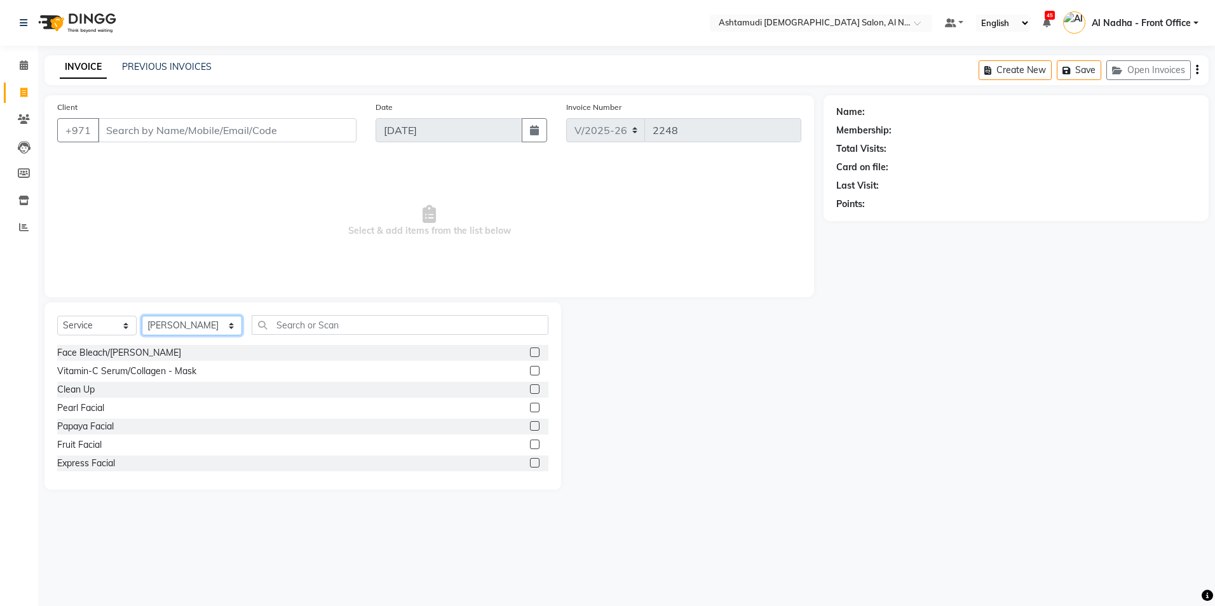
drag, startPoint x: 179, startPoint y: 327, endPoint x: 179, endPoint y: 337, distance: 10.2
click at [179, 327] on select "Select Stylist Al Nadha - Front Office Archana Medonneiteu Tero [PERSON_NAME] […" at bounding box center [192, 326] width 100 height 20
select select "59179"
click at [142, 316] on select "Select Stylist Al Nadha - Front Office Archana Medonneiteu Tero [PERSON_NAME] […" at bounding box center [192, 326] width 100 height 20
click at [288, 330] on input "text" at bounding box center [400, 325] width 296 height 20
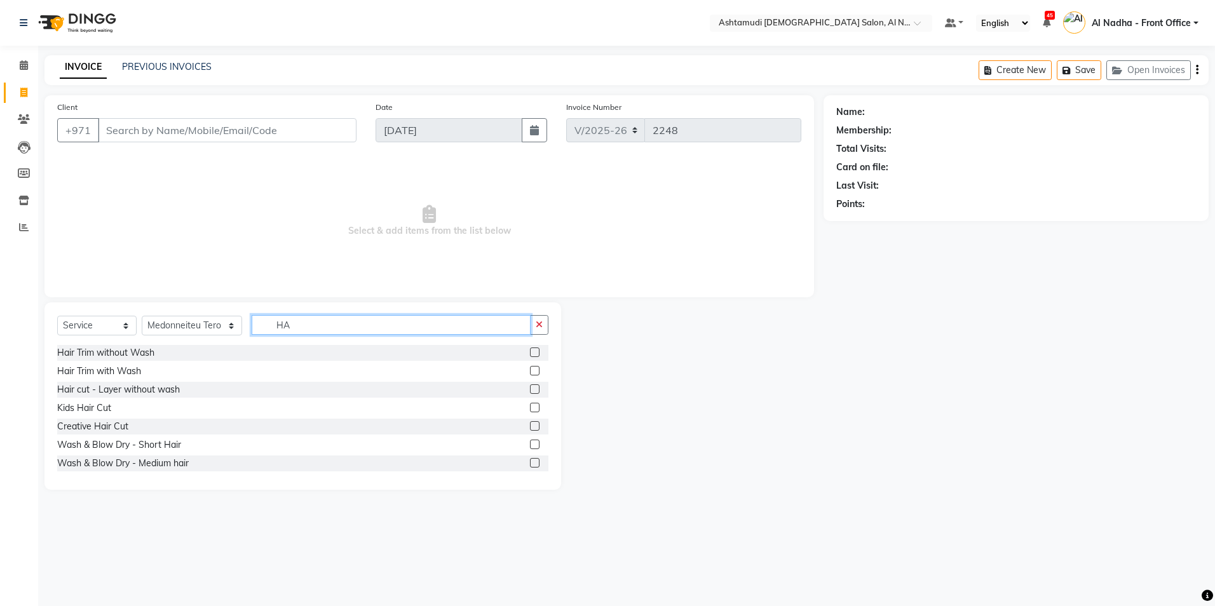
type input "H"
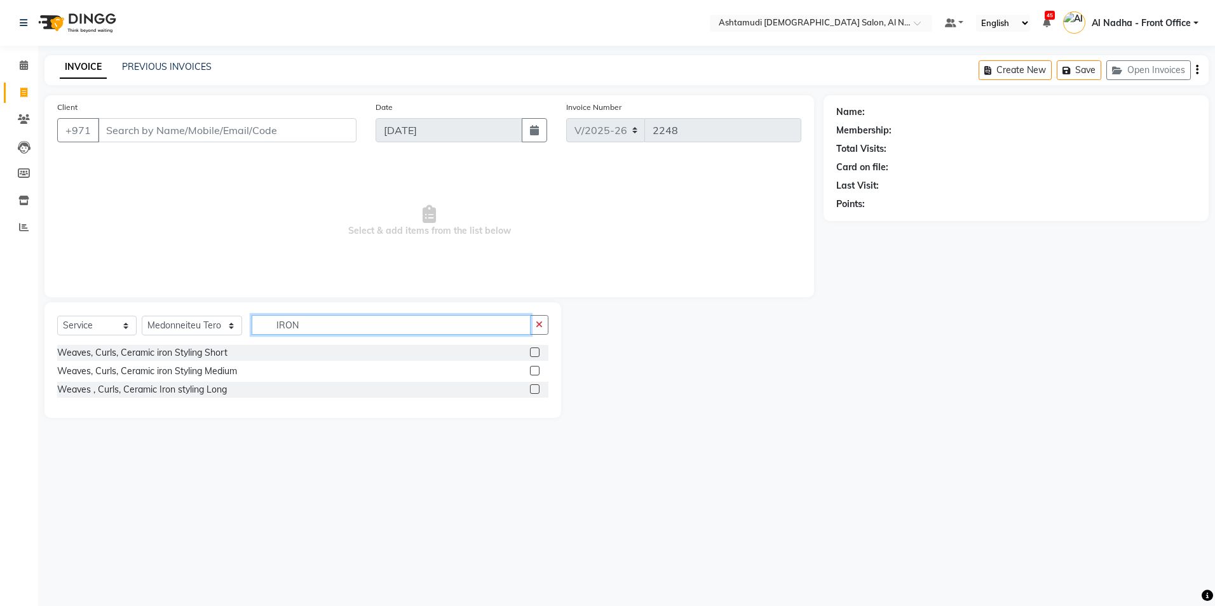
type input "IRON"
click at [534, 388] on label at bounding box center [535, 389] width 10 height 10
click at [534, 388] on input "checkbox" at bounding box center [534, 390] width 8 height 8
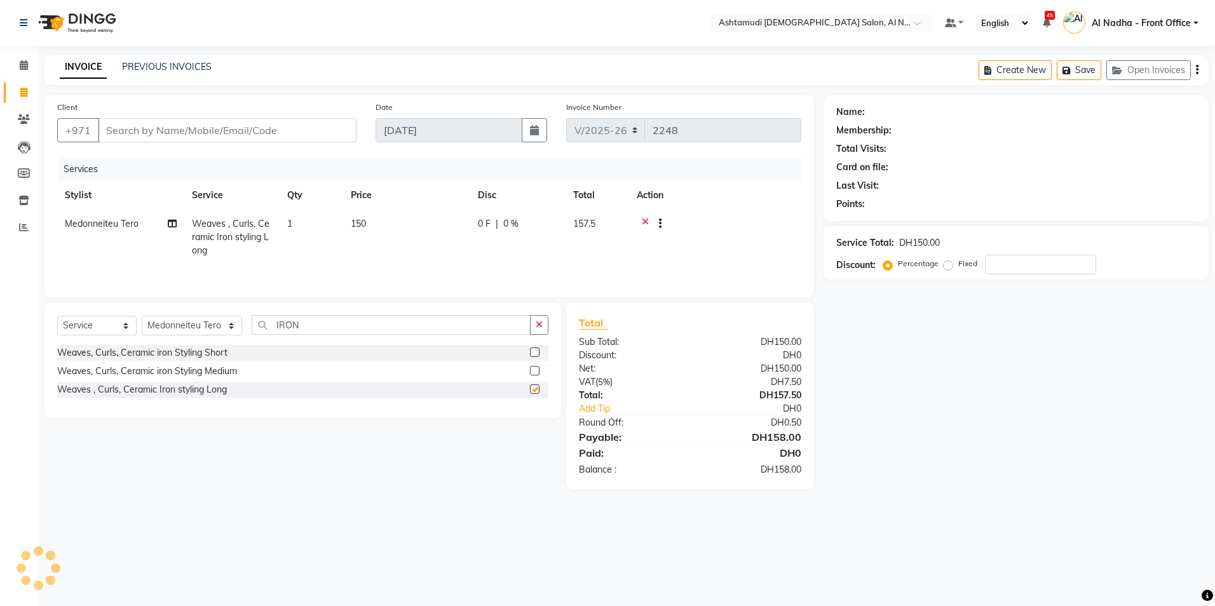
checkbox input "false"
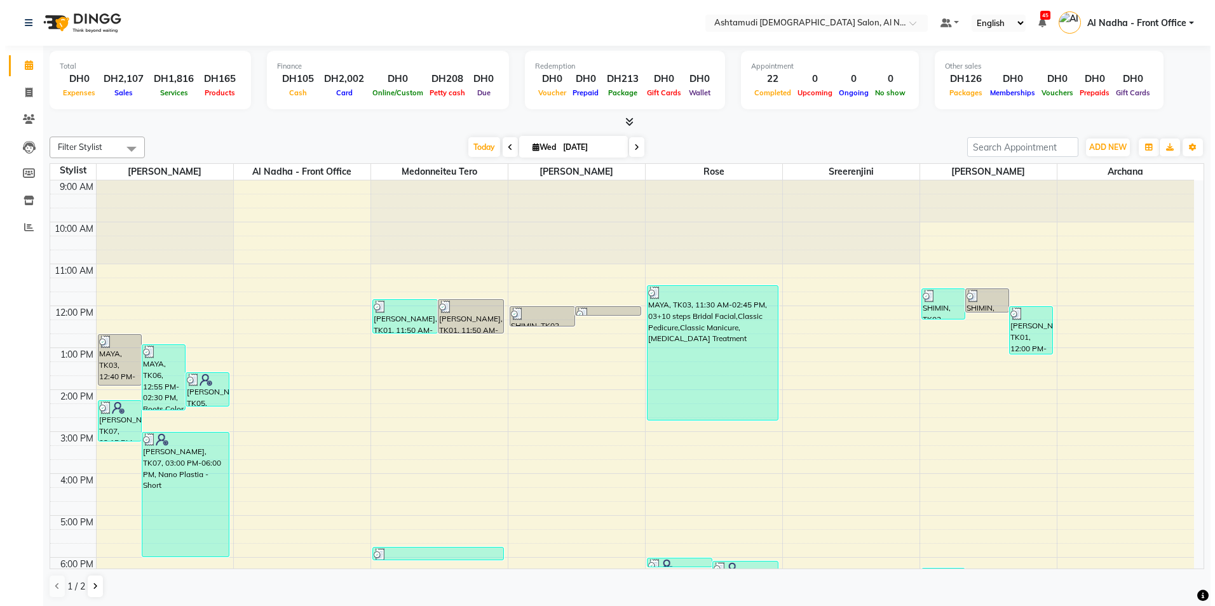
scroll to position [127, 0]
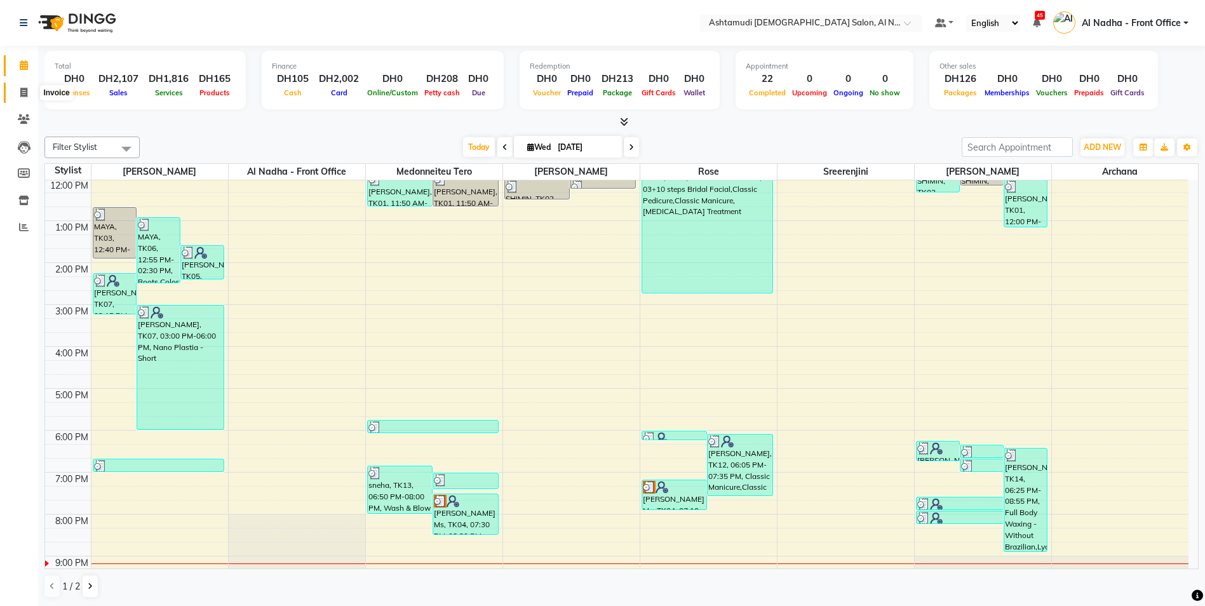
click at [24, 92] on icon at bounding box center [23, 93] width 7 height 10
select select "service"
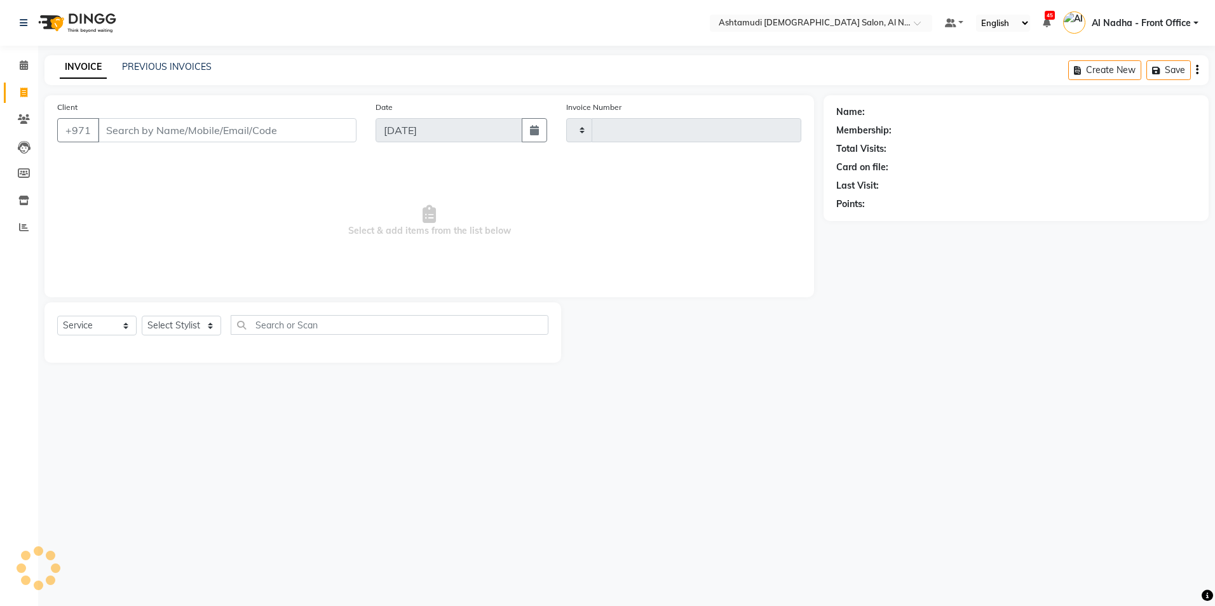
type input "2247"
select select "7088"
click at [137, 124] on input "Client" at bounding box center [227, 130] width 259 height 24
click at [138, 125] on input "Client" at bounding box center [227, 130] width 259 height 24
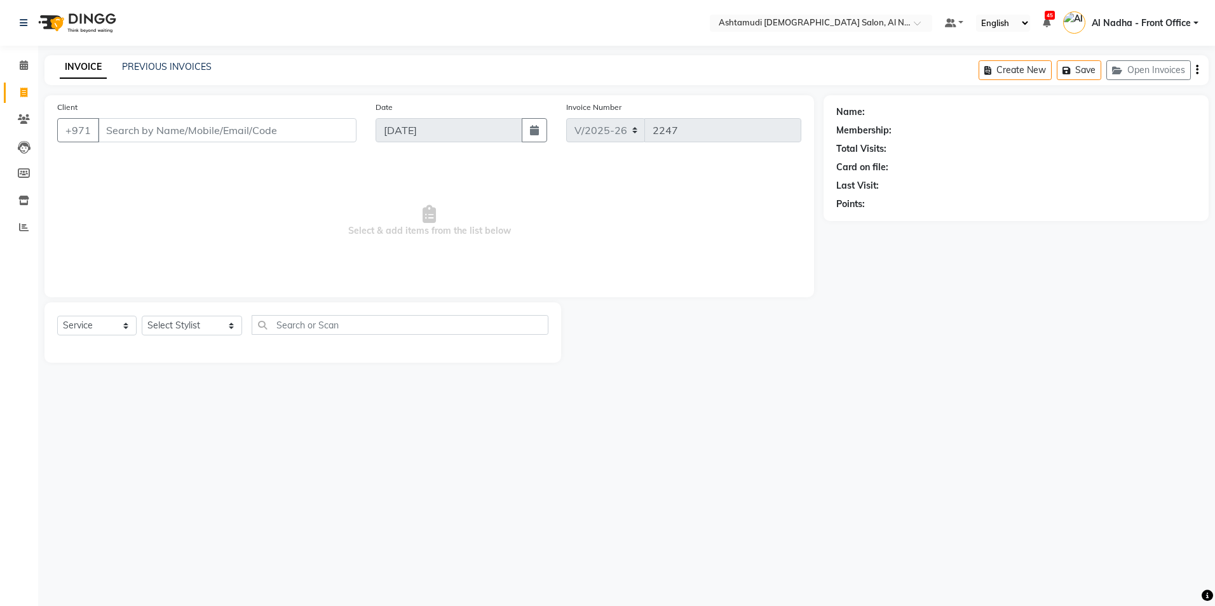
click at [139, 128] on input "Client" at bounding box center [227, 130] width 259 height 24
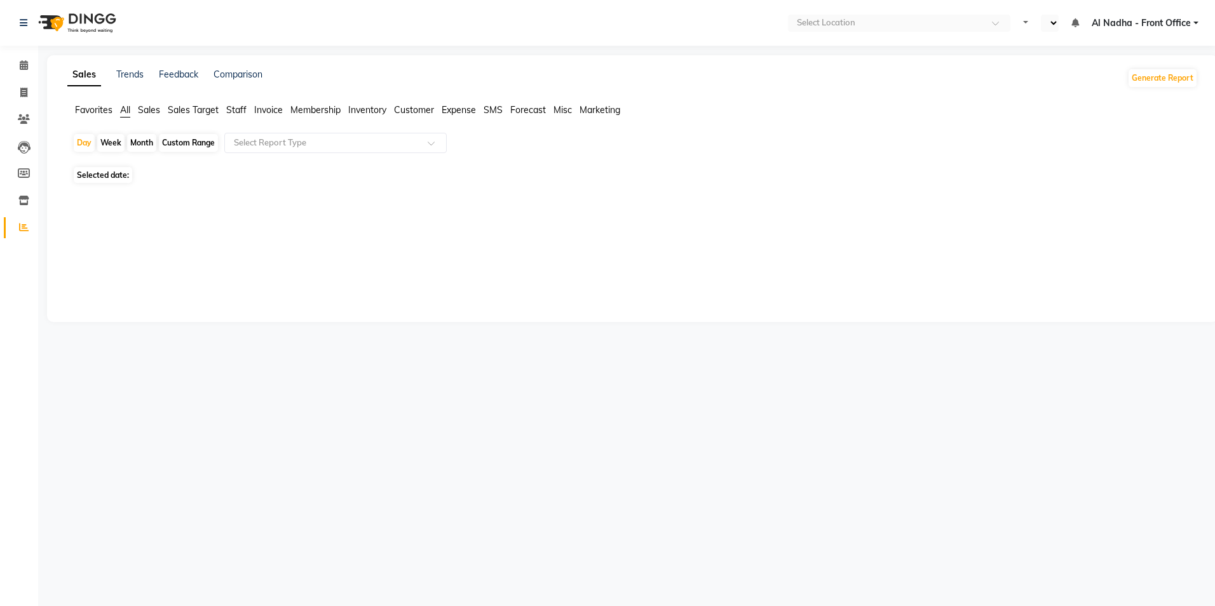
select select "en"
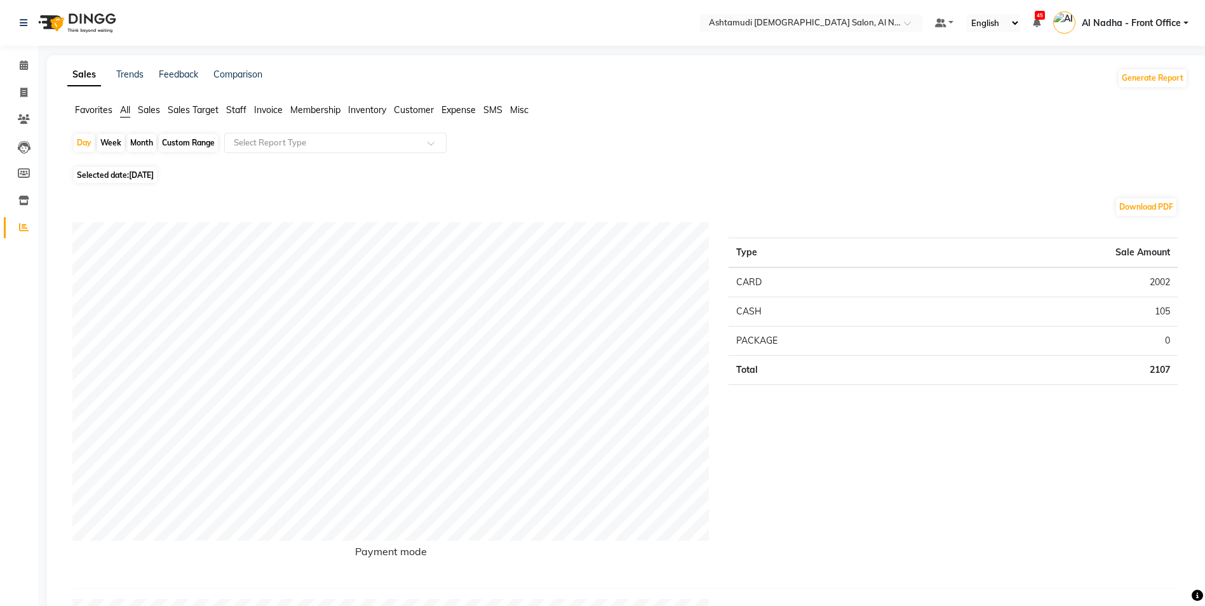
click at [238, 109] on span "Staff" at bounding box center [236, 109] width 20 height 11
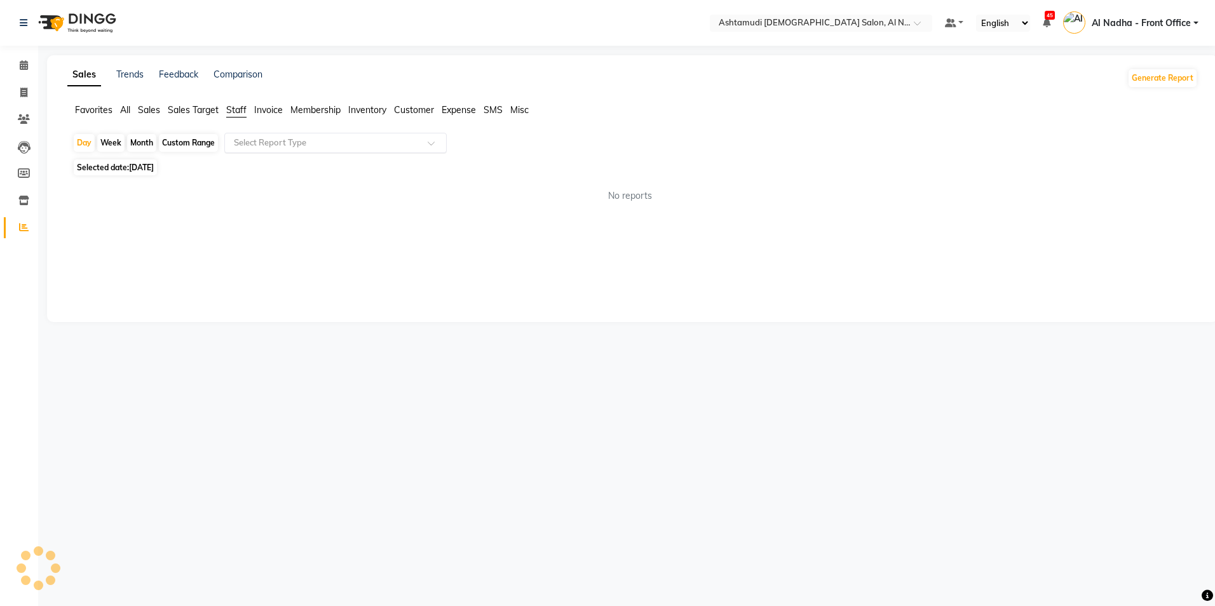
click at [281, 147] on input "text" at bounding box center [322, 143] width 183 height 13
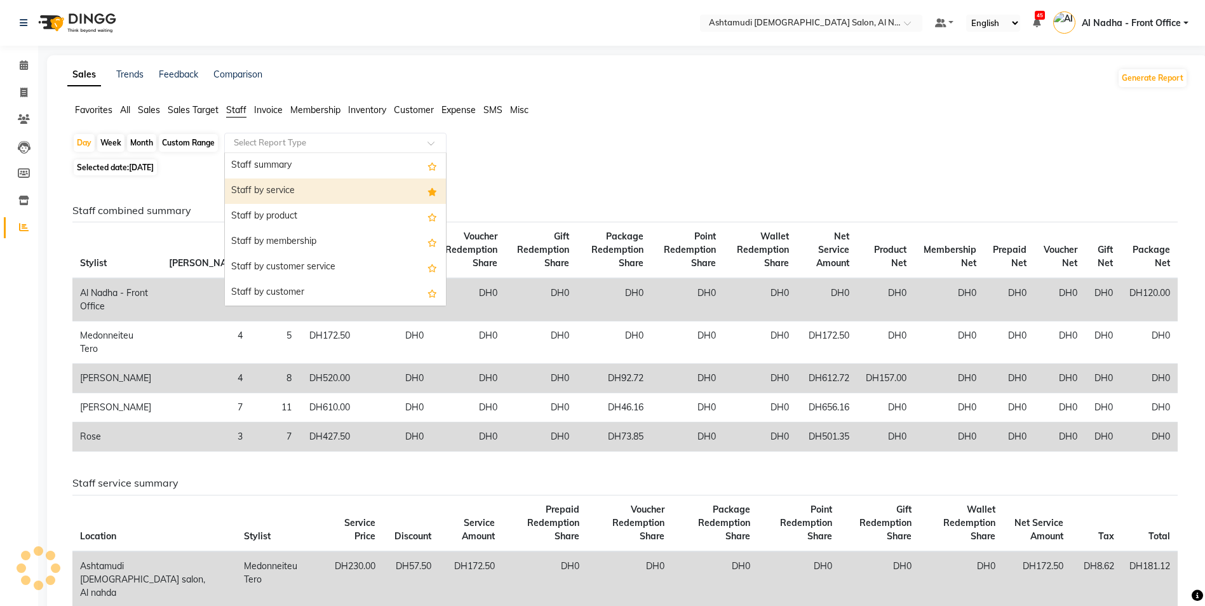
click at [299, 191] on div "Staff by service" at bounding box center [335, 191] width 221 height 25
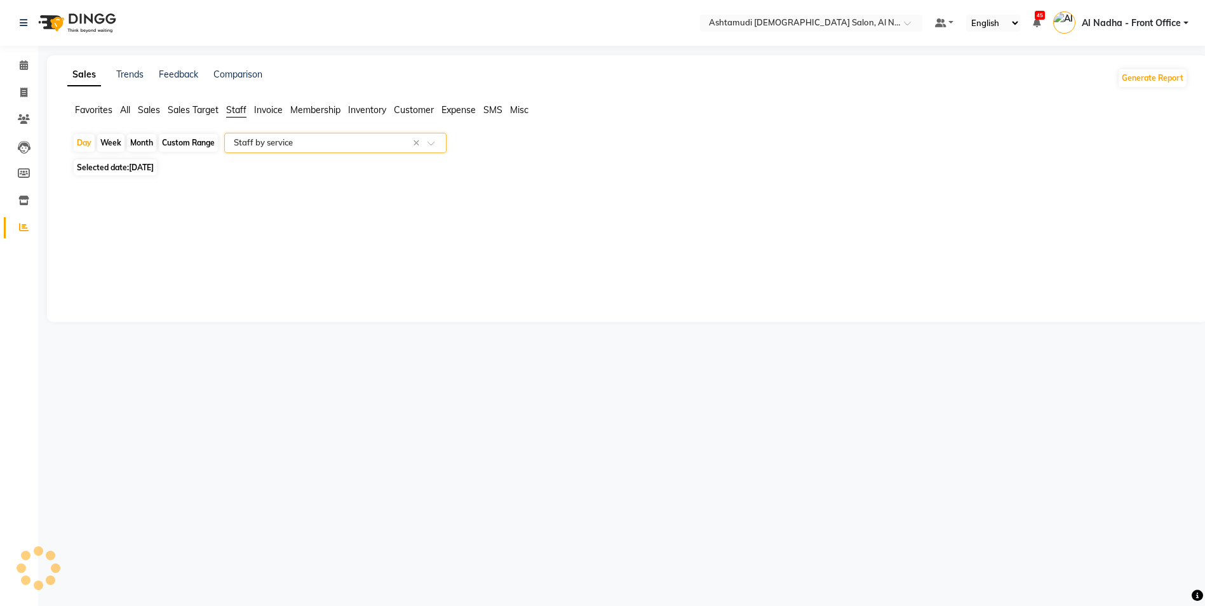
select select "full_report"
select select "csv"
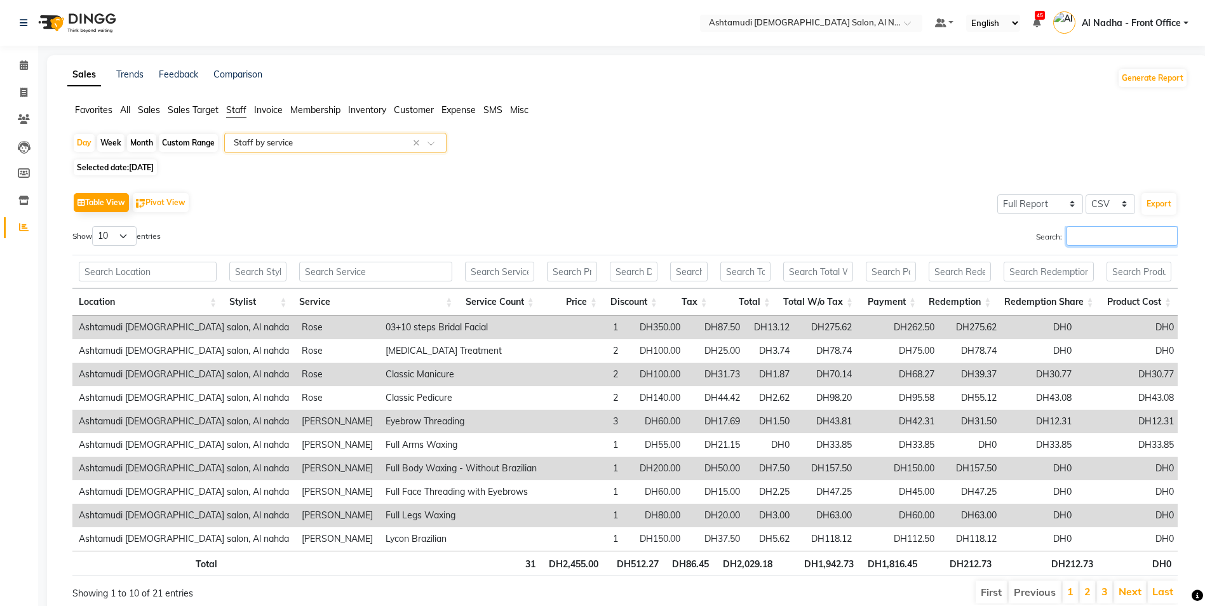
click at [1090, 240] on input "Search:" at bounding box center [1122, 236] width 111 height 20
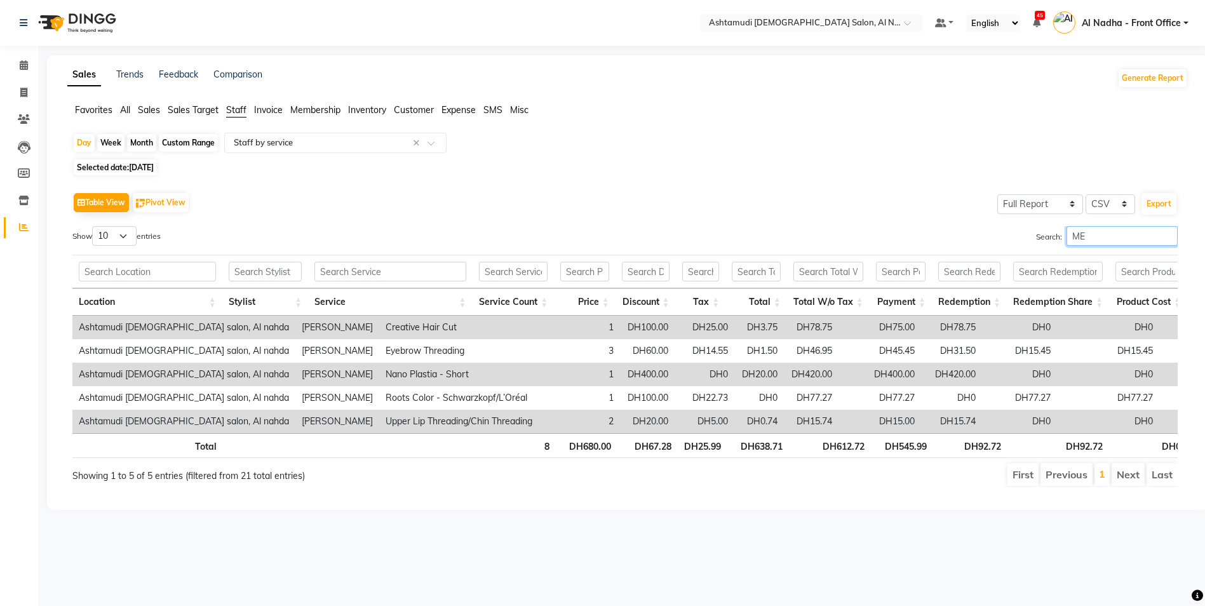
type input "M"
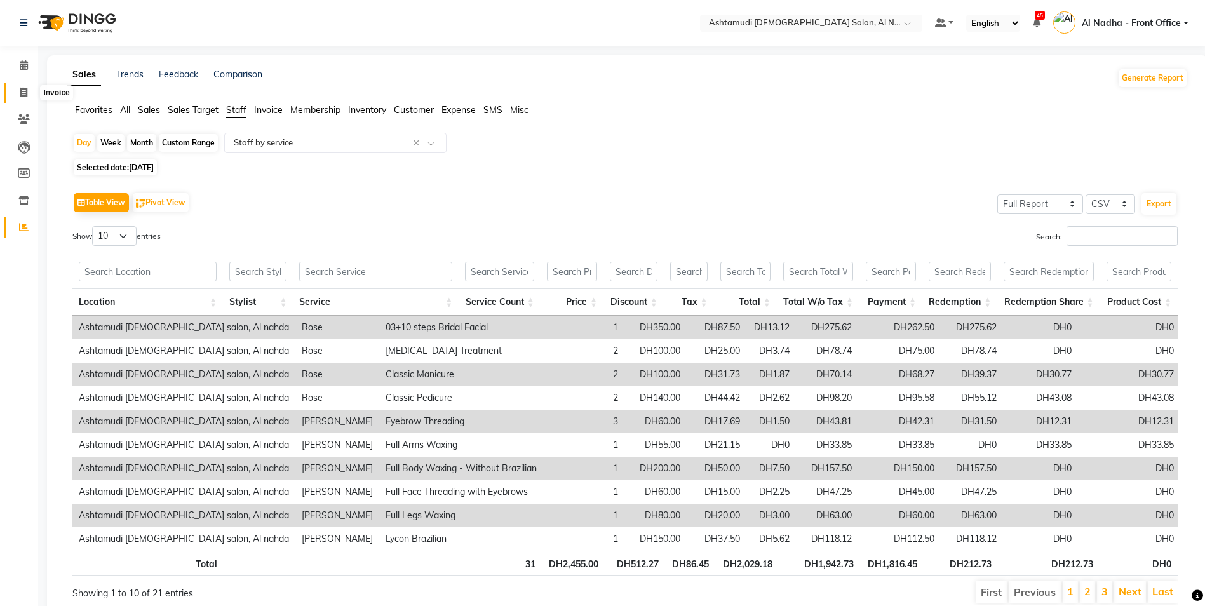
click at [25, 92] on icon at bounding box center [23, 93] width 7 height 10
select select "service"
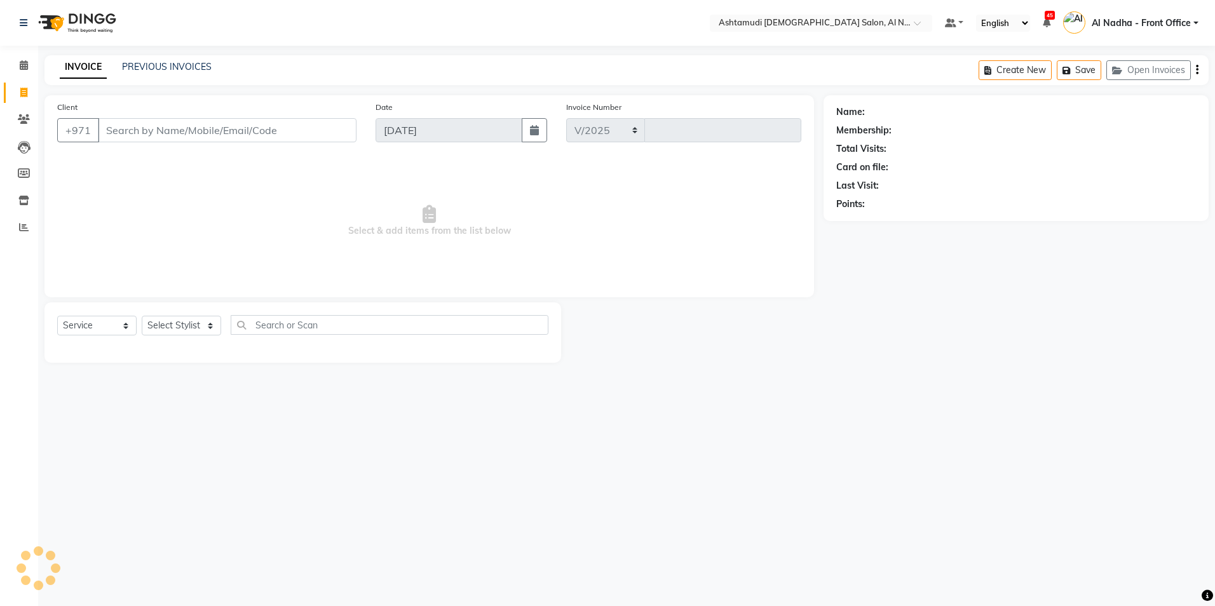
select select "7088"
type input "2247"
click at [179, 321] on select "Select Stylist" at bounding box center [181, 326] width 79 height 20
select select "59179"
click at [142, 316] on select "Select Stylist Al Nadha - Front Office Archana Medonneiteu Tero Mehwish Mubeen …" at bounding box center [192, 326] width 100 height 20
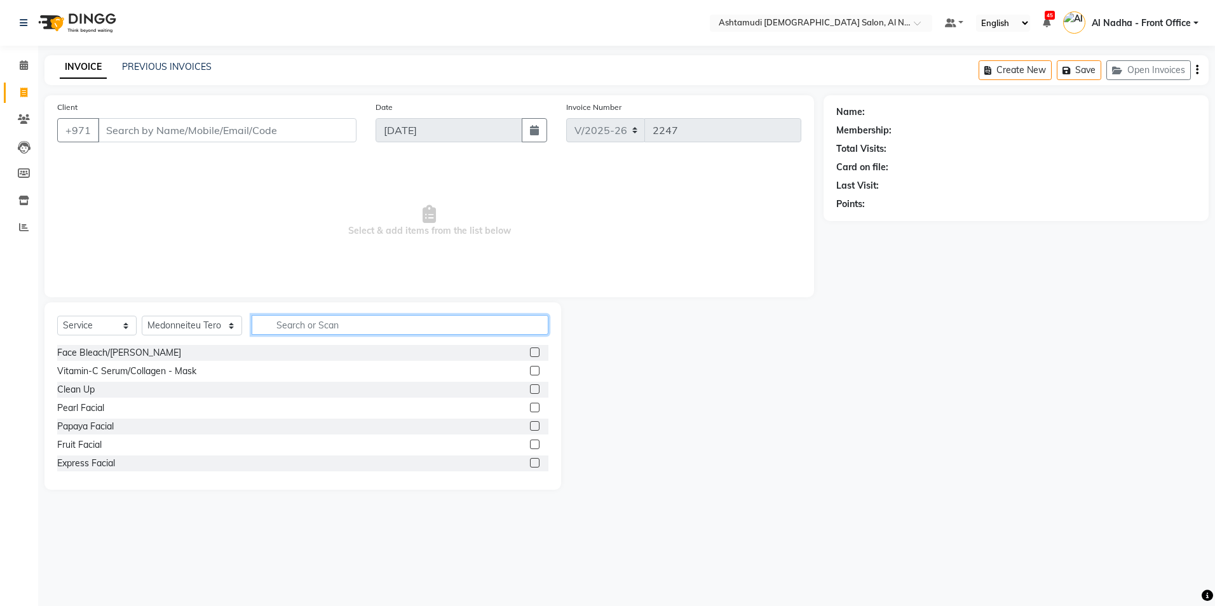
click at [290, 327] on input "text" at bounding box center [400, 325] width 296 height 20
type input "FULL FACE"
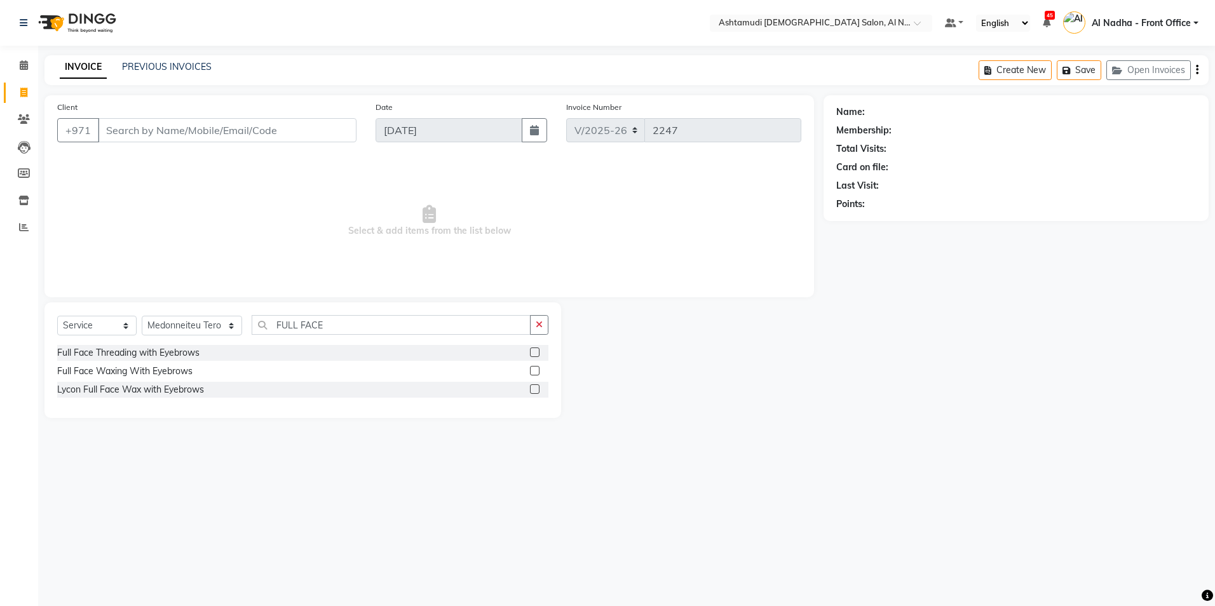
click at [534, 369] on label at bounding box center [535, 371] width 10 height 10
click at [534, 369] on input "checkbox" at bounding box center [534, 371] width 8 height 8
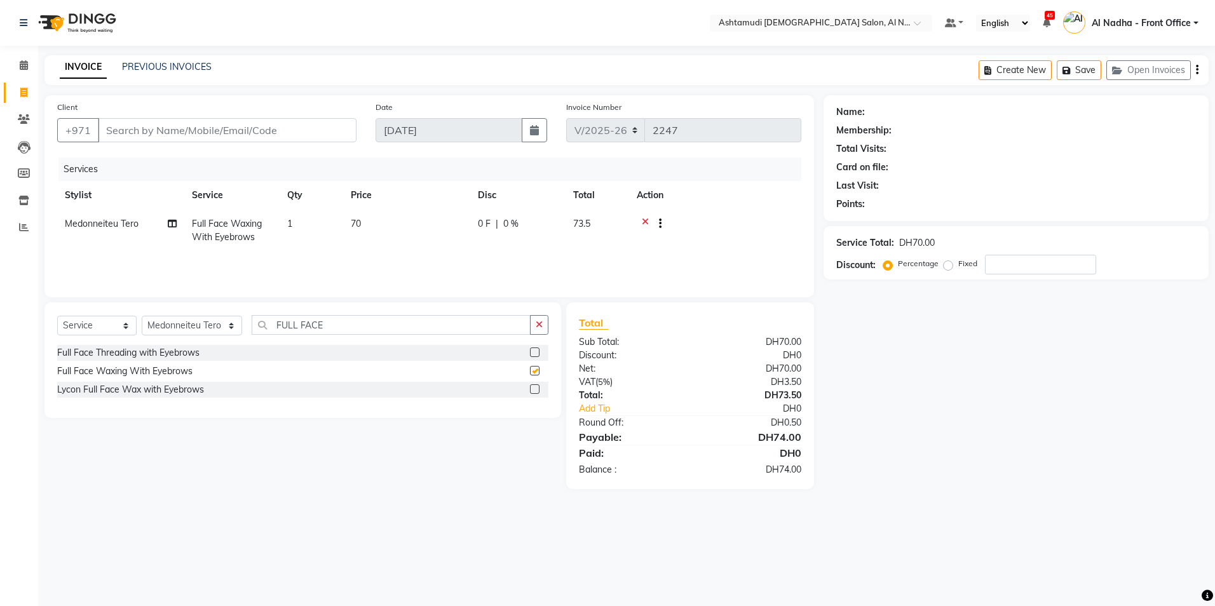
checkbox input "false"
click at [533, 354] on label at bounding box center [535, 353] width 10 height 10
click at [533, 354] on input "checkbox" at bounding box center [534, 353] width 8 height 8
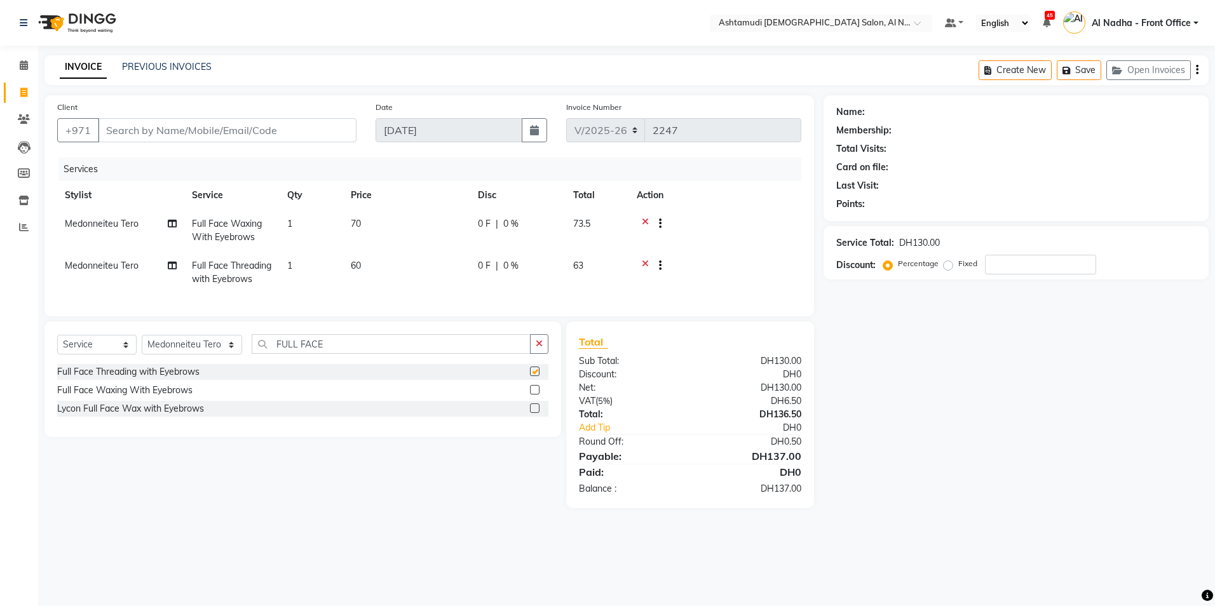
checkbox input "false"
click at [644, 261] on icon at bounding box center [645, 267] width 7 height 16
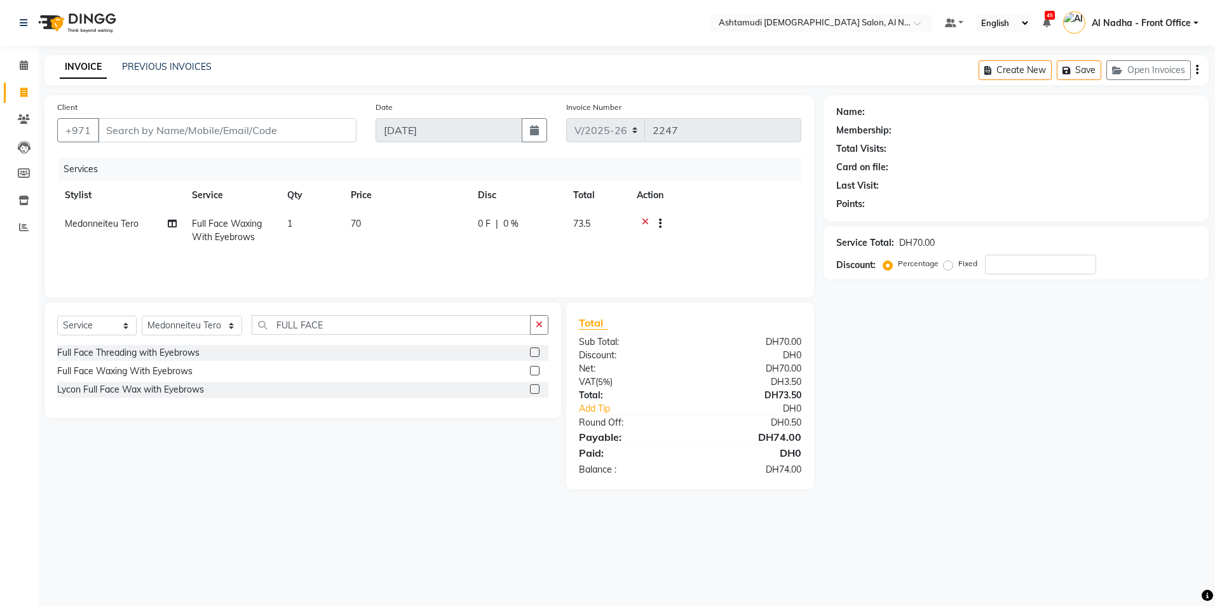
click at [642, 222] on icon at bounding box center [645, 225] width 7 height 16
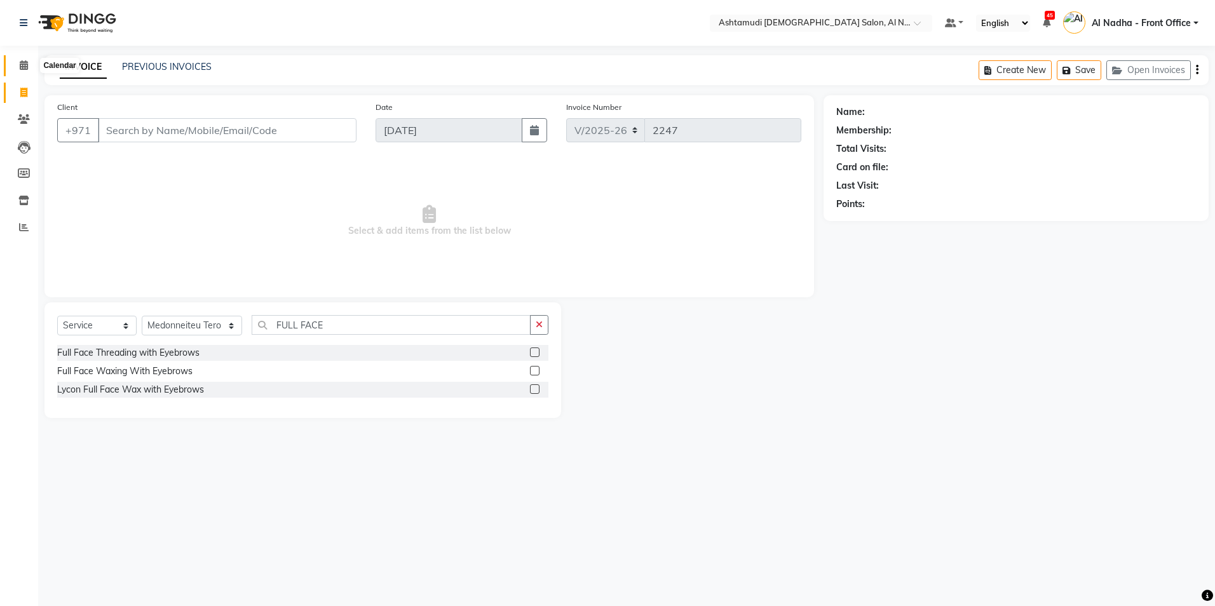
click at [25, 66] on icon at bounding box center [24, 65] width 8 height 10
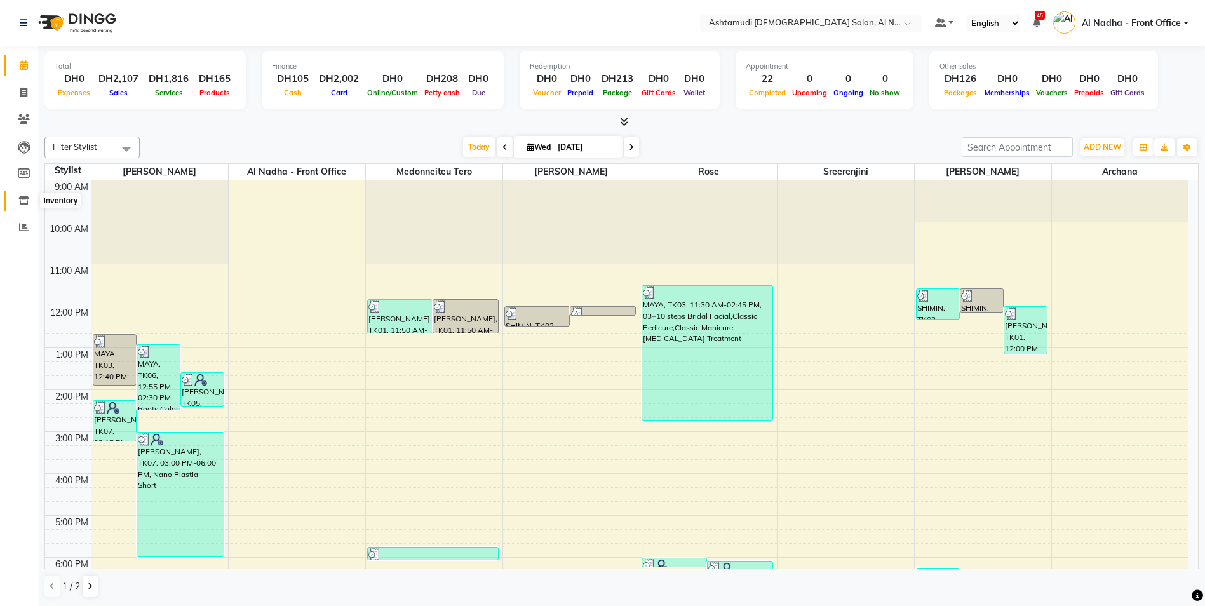
click at [27, 199] on icon at bounding box center [23, 201] width 11 height 10
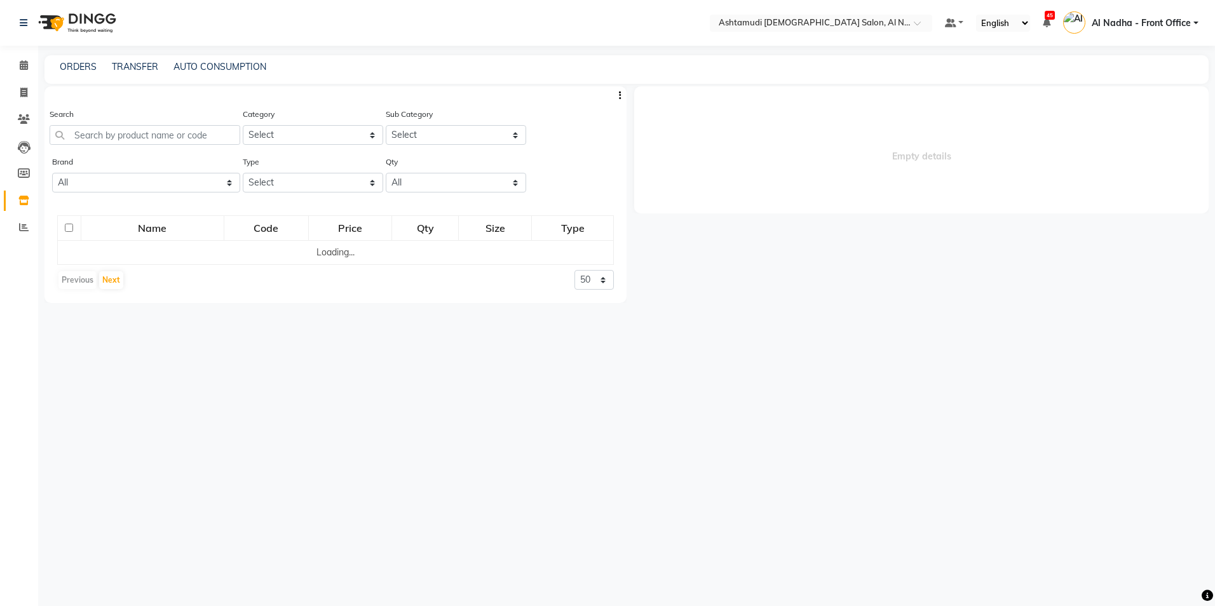
select select
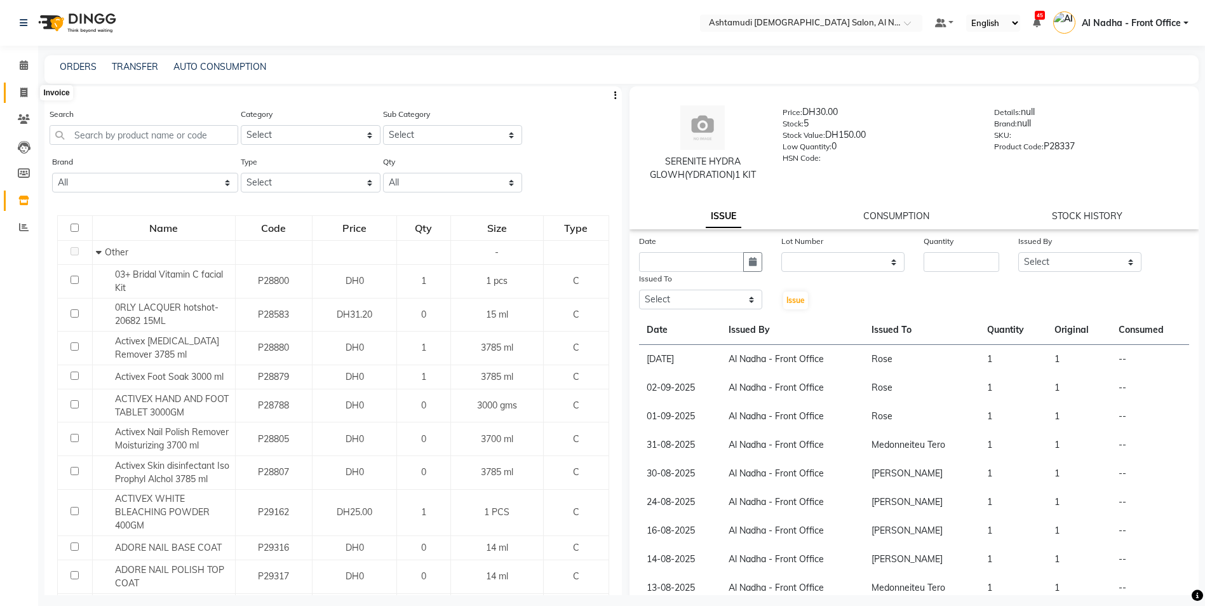
click at [20, 86] on span at bounding box center [24, 93] width 22 height 15
select select "7088"
select select "service"
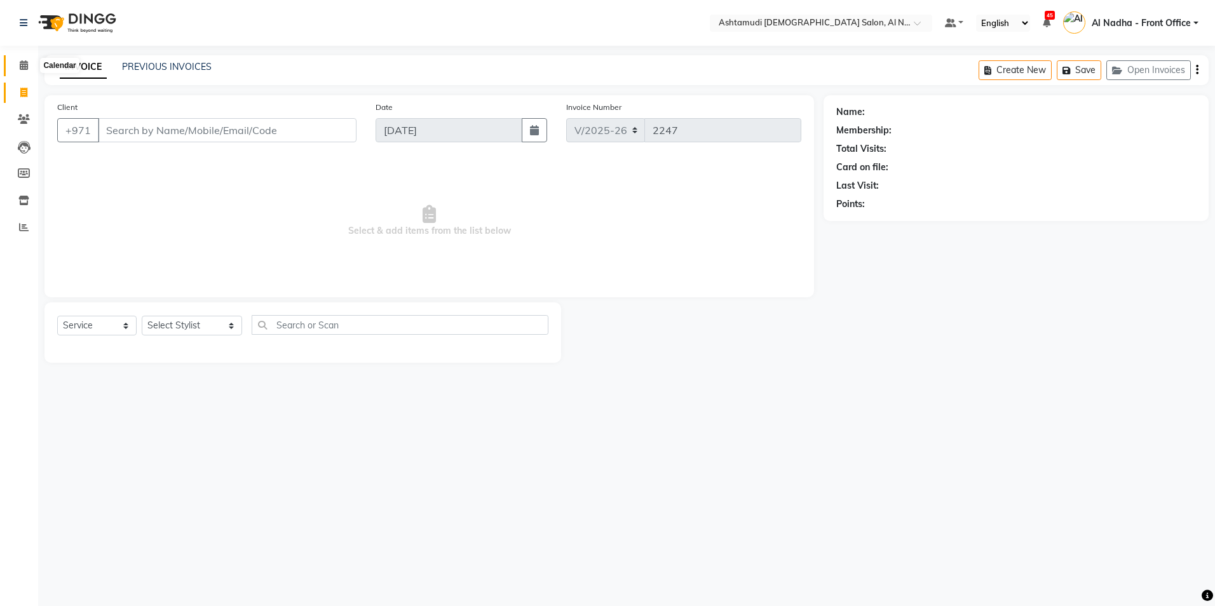
click at [24, 65] on icon at bounding box center [24, 65] width 8 height 10
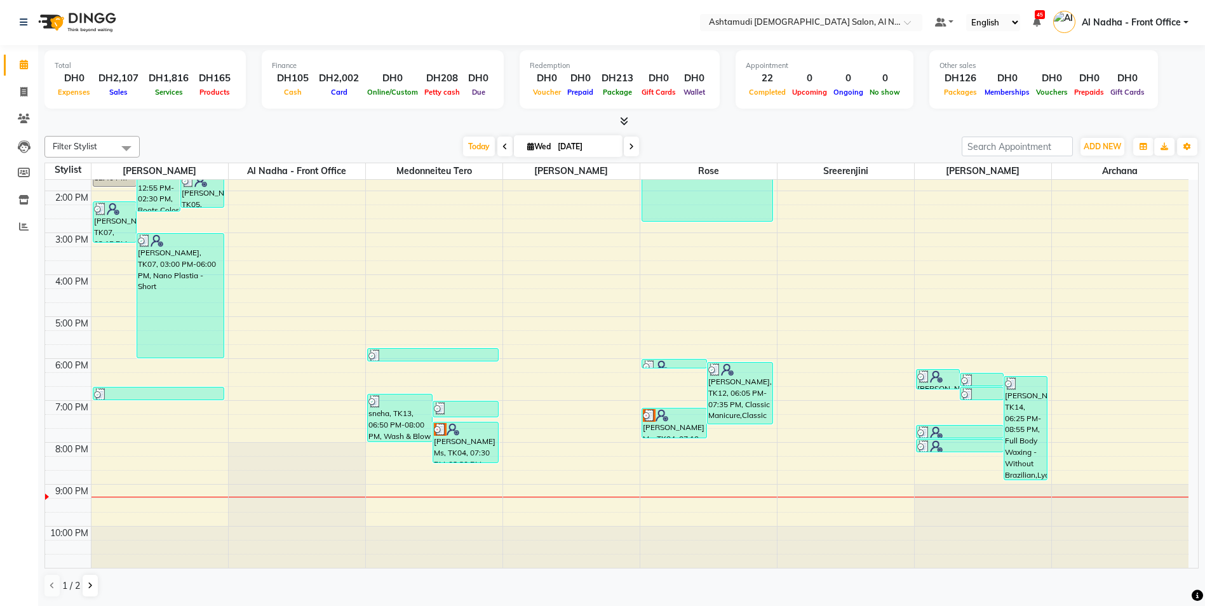
scroll to position [8, 0]
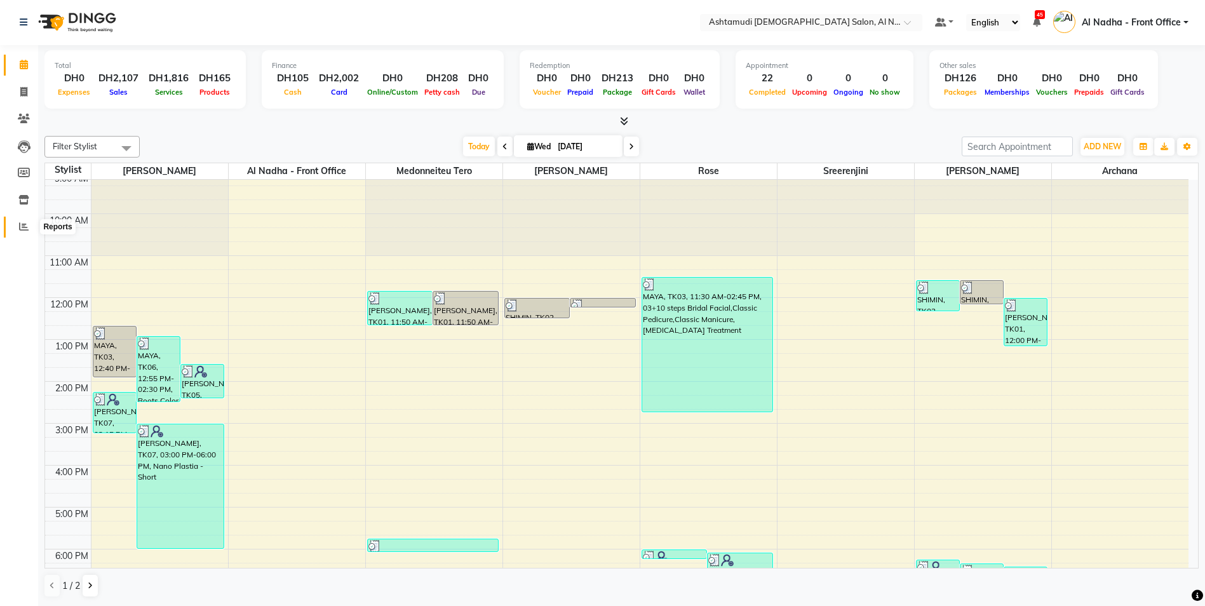
click at [24, 226] on icon at bounding box center [24, 227] width 10 height 10
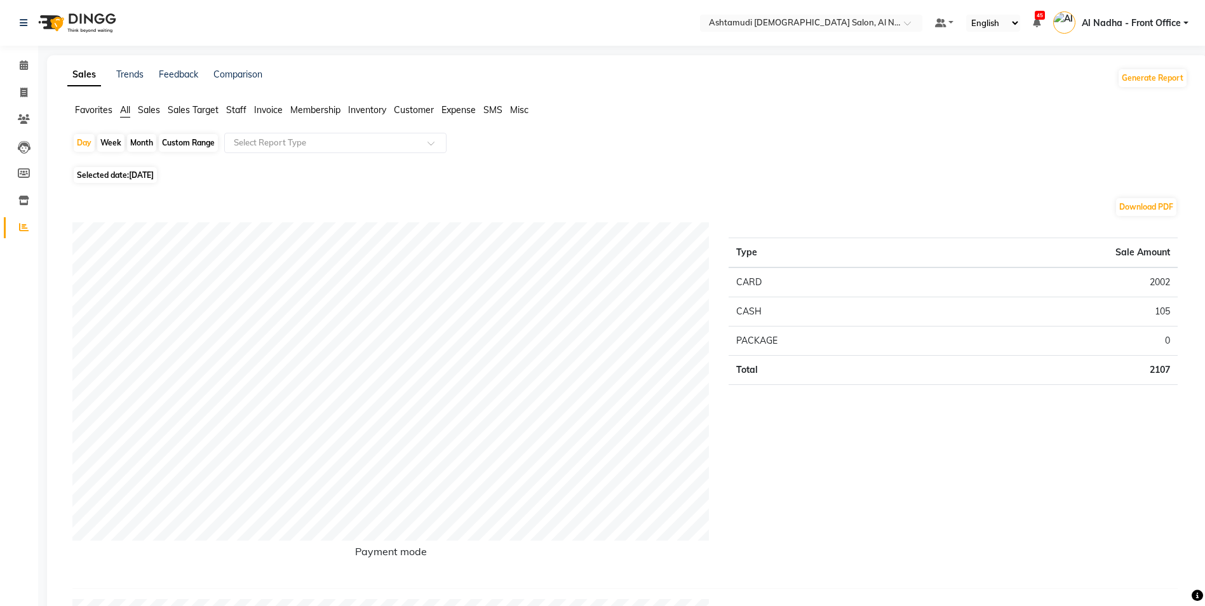
click at [243, 111] on span "Staff" at bounding box center [236, 109] width 20 height 11
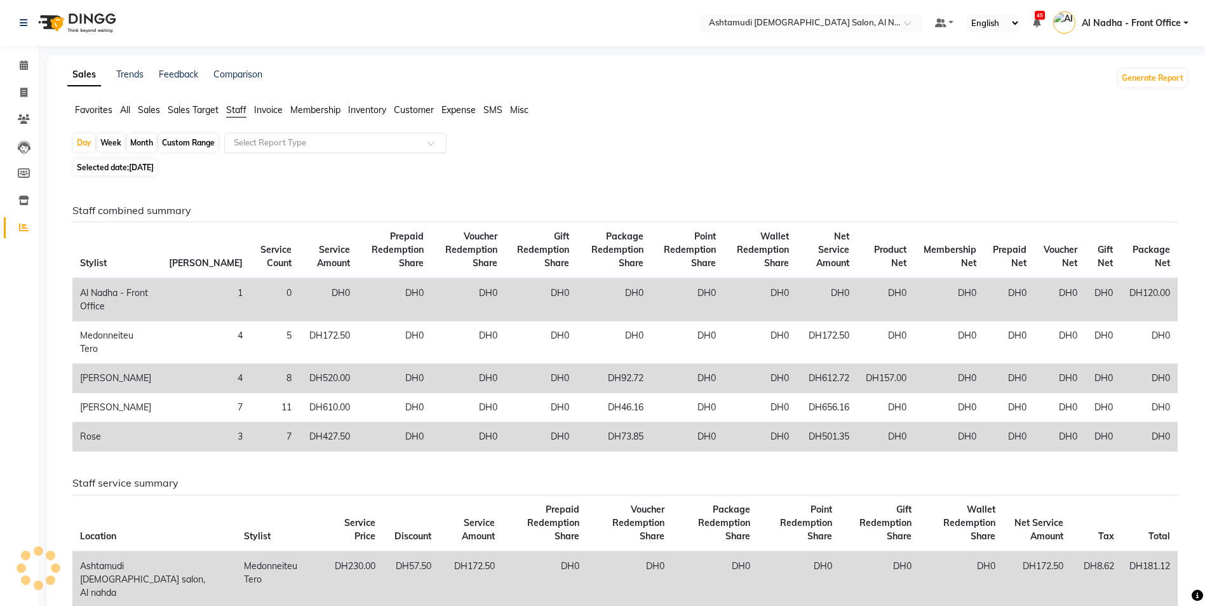
click at [273, 149] on div "Select Report Type" at bounding box center [335, 143] width 222 height 20
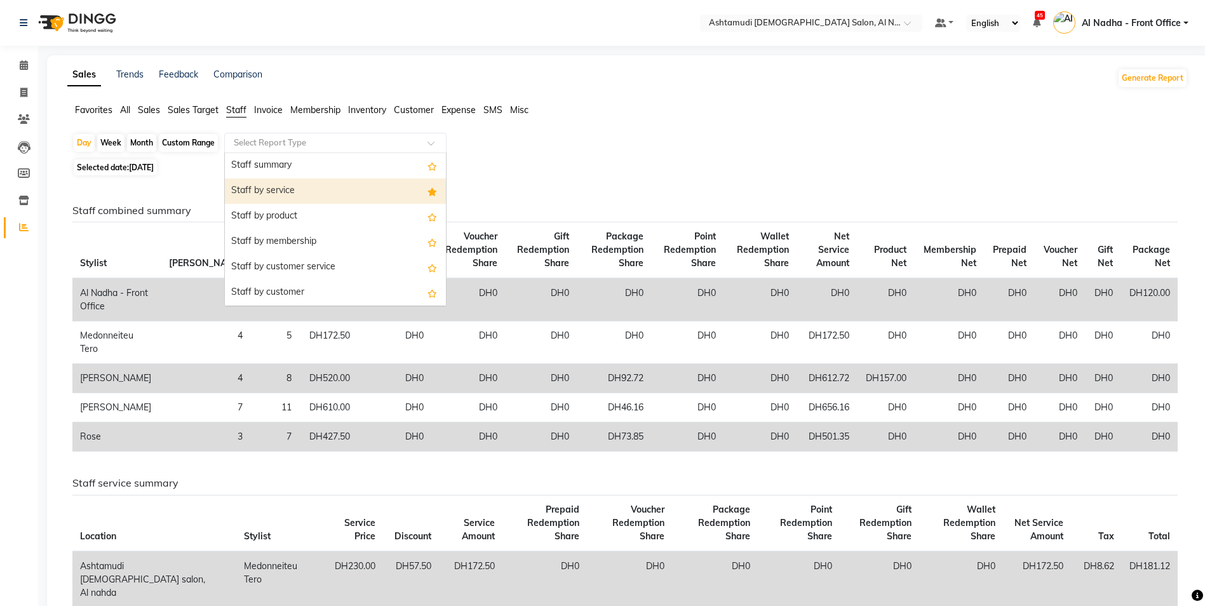
click at [318, 182] on div "Staff by service" at bounding box center [335, 191] width 221 height 25
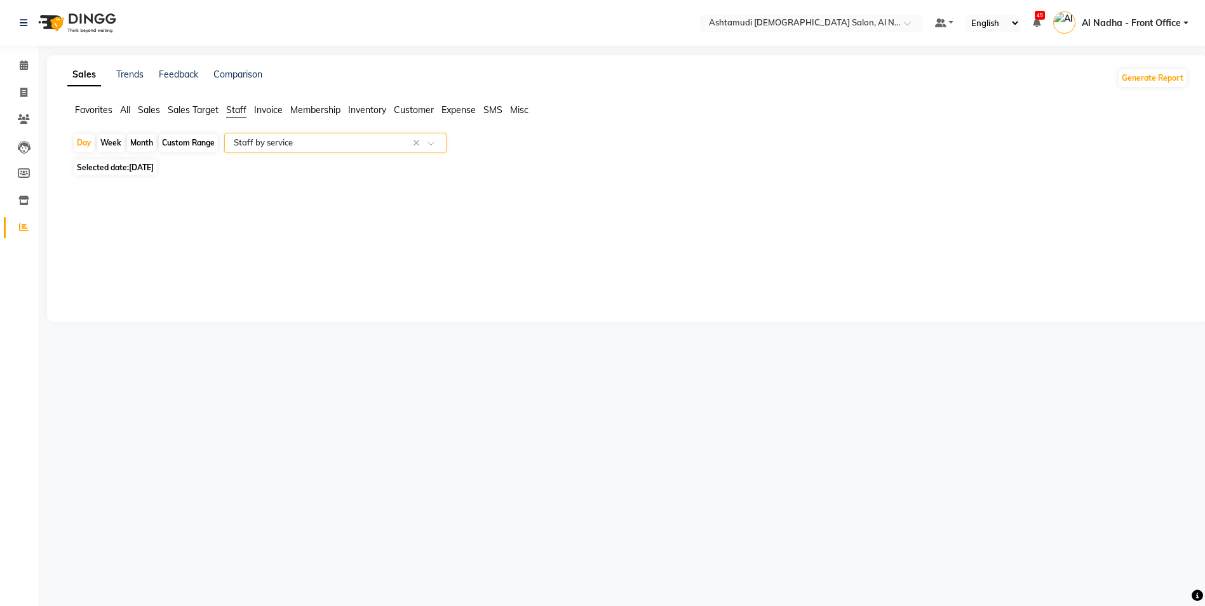
select select "full_report"
select select "csv"
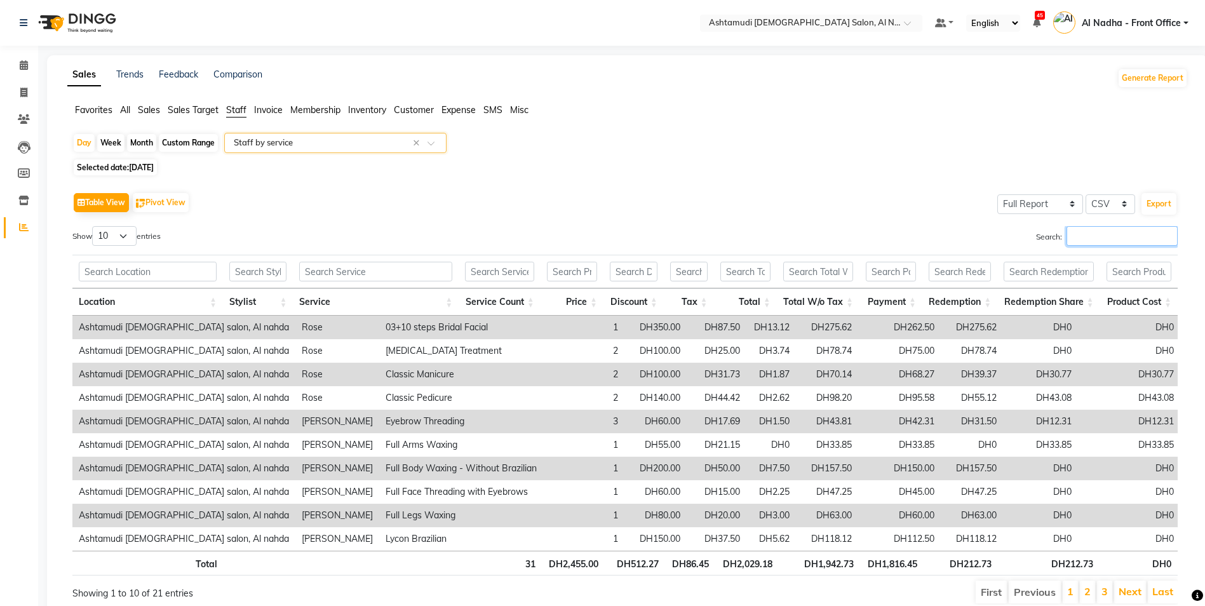
click at [1104, 240] on input "Search:" at bounding box center [1122, 236] width 111 height 20
type input "Y"
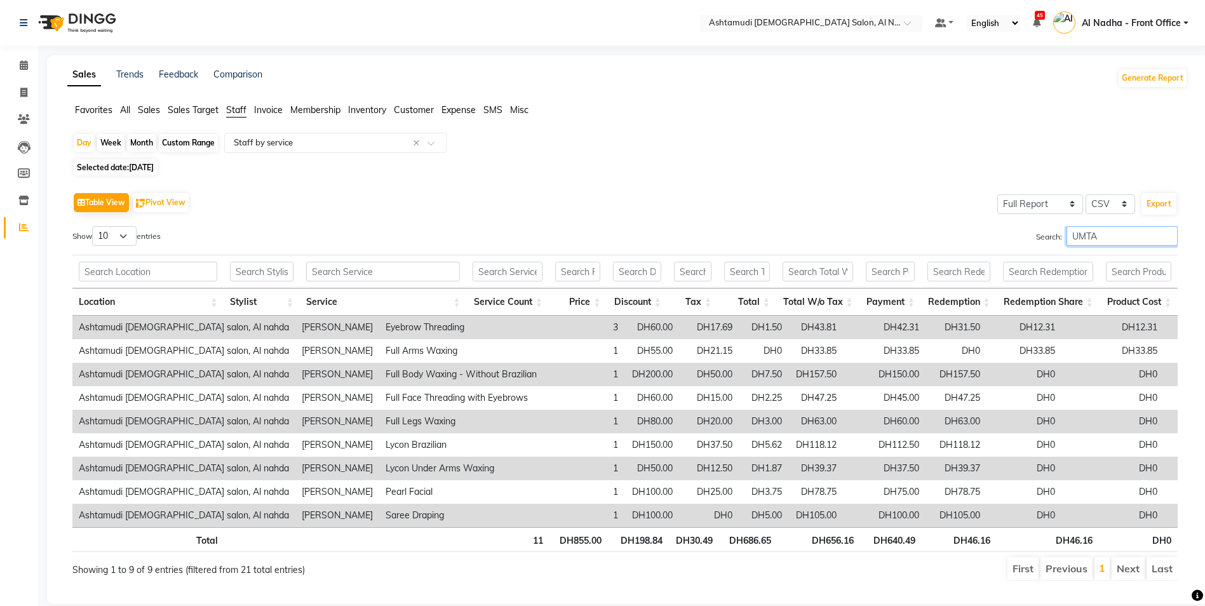
type input "UMTAZ"
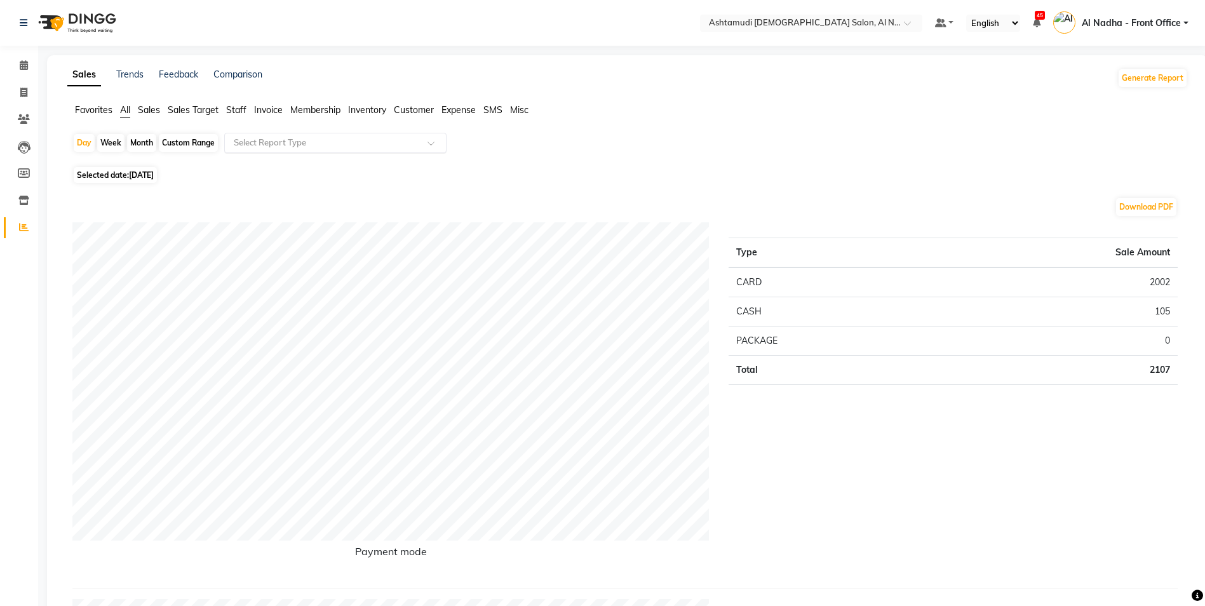
click at [289, 145] on input "text" at bounding box center [322, 143] width 183 height 13
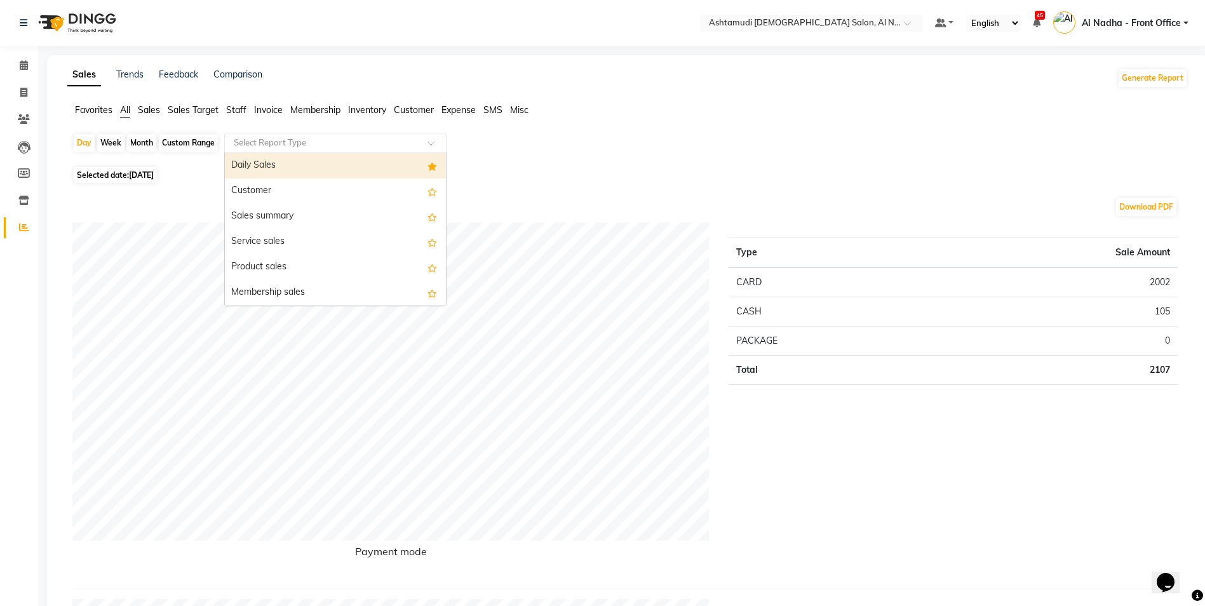
click at [287, 168] on div "Daily Sales" at bounding box center [335, 165] width 221 height 25
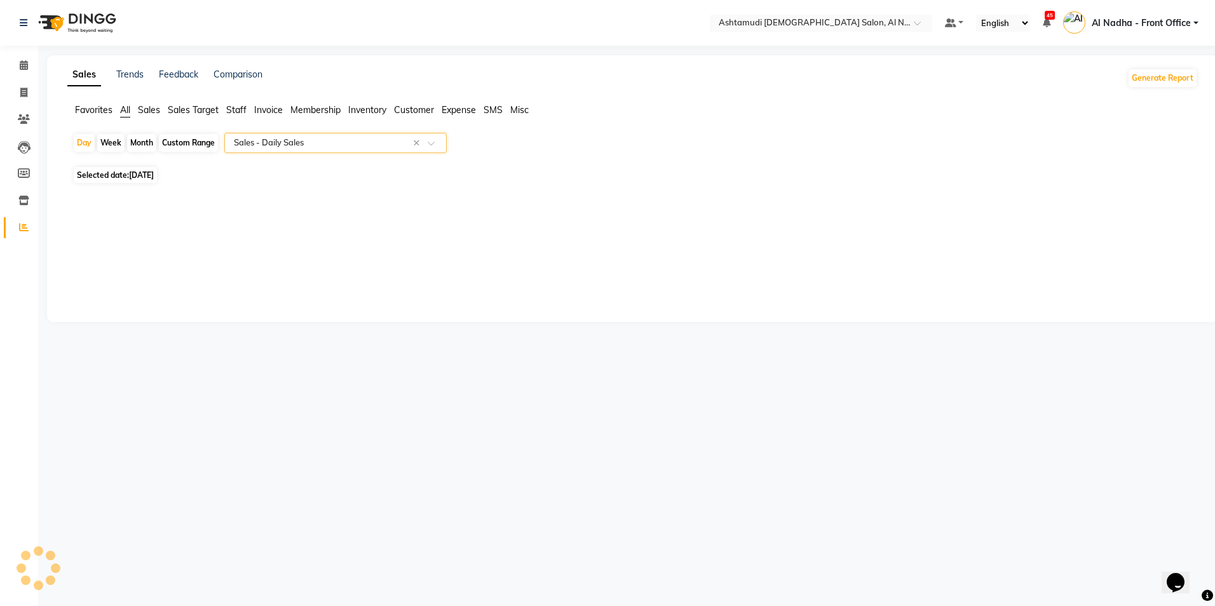
select select "full_report"
select select "csv"
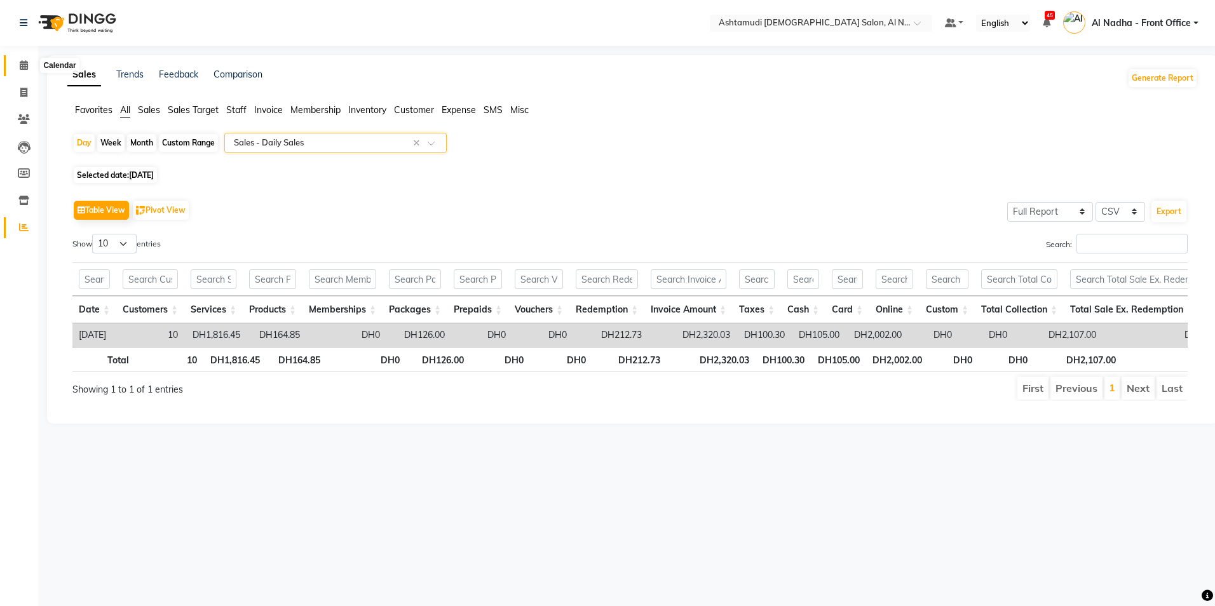
click at [25, 65] on icon at bounding box center [24, 65] width 8 height 10
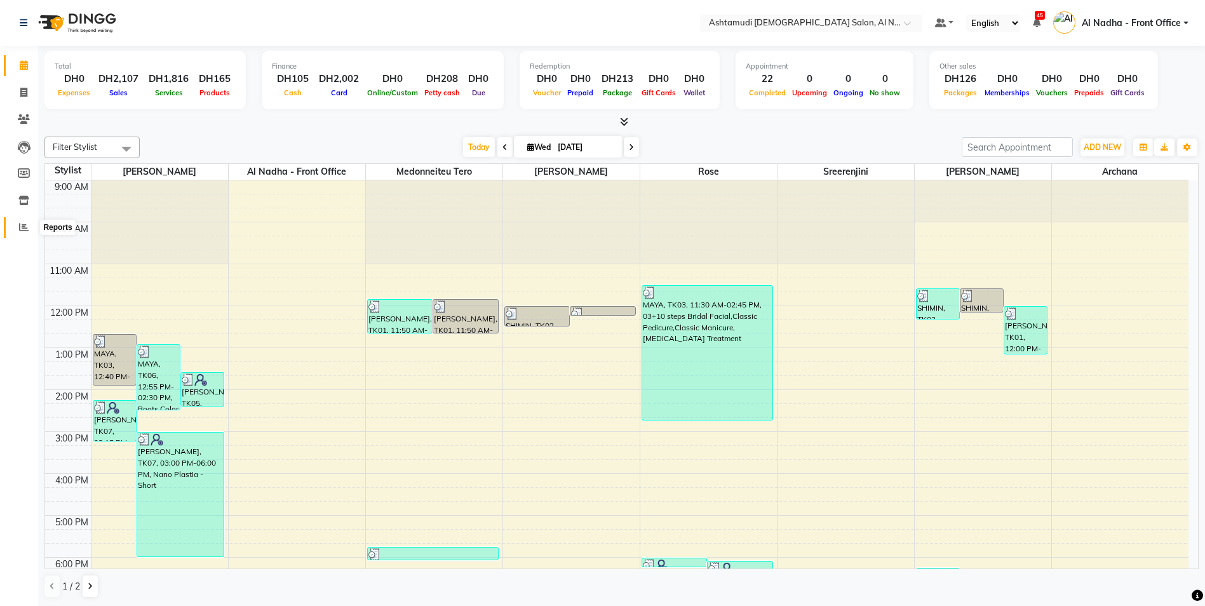
click at [27, 224] on icon at bounding box center [24, 227] width 10 height 10
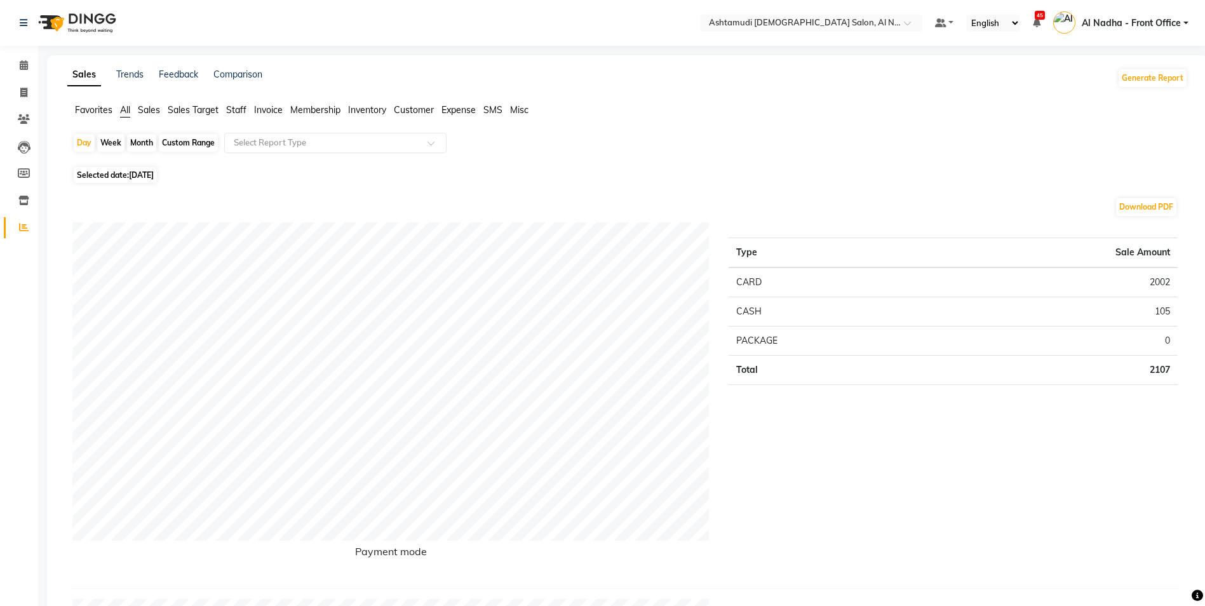
click at [234, 107] on span "Staff" at bounding box center [236, 109] width 20 height 11
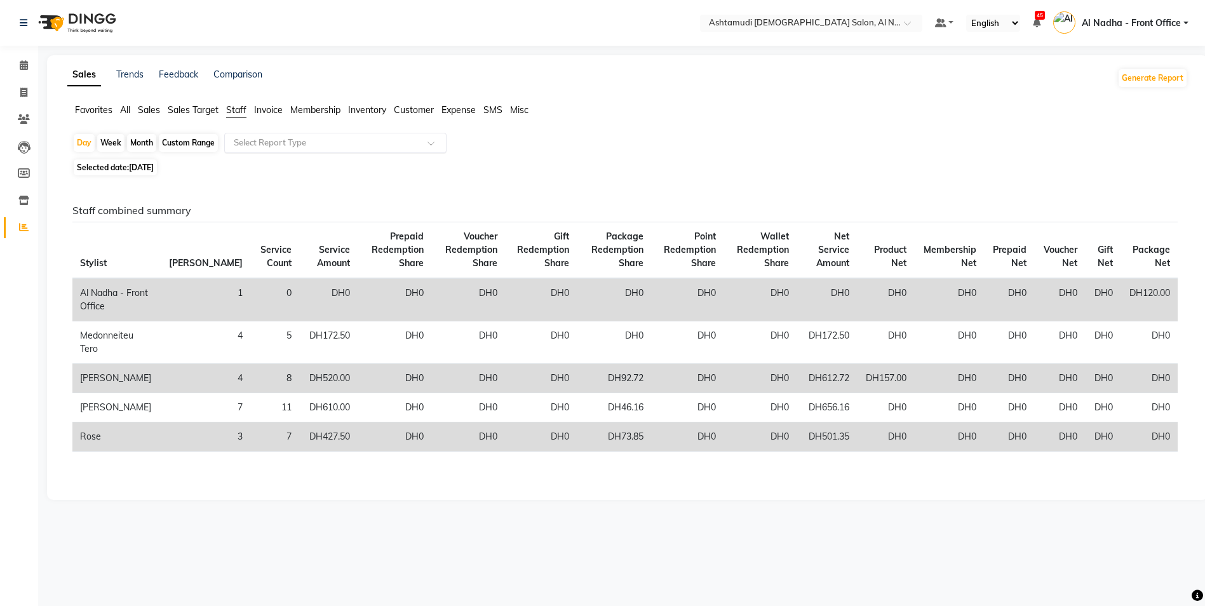
click at [269, 141] on input "text" at bounding box center [322, 143] width 183 height 13
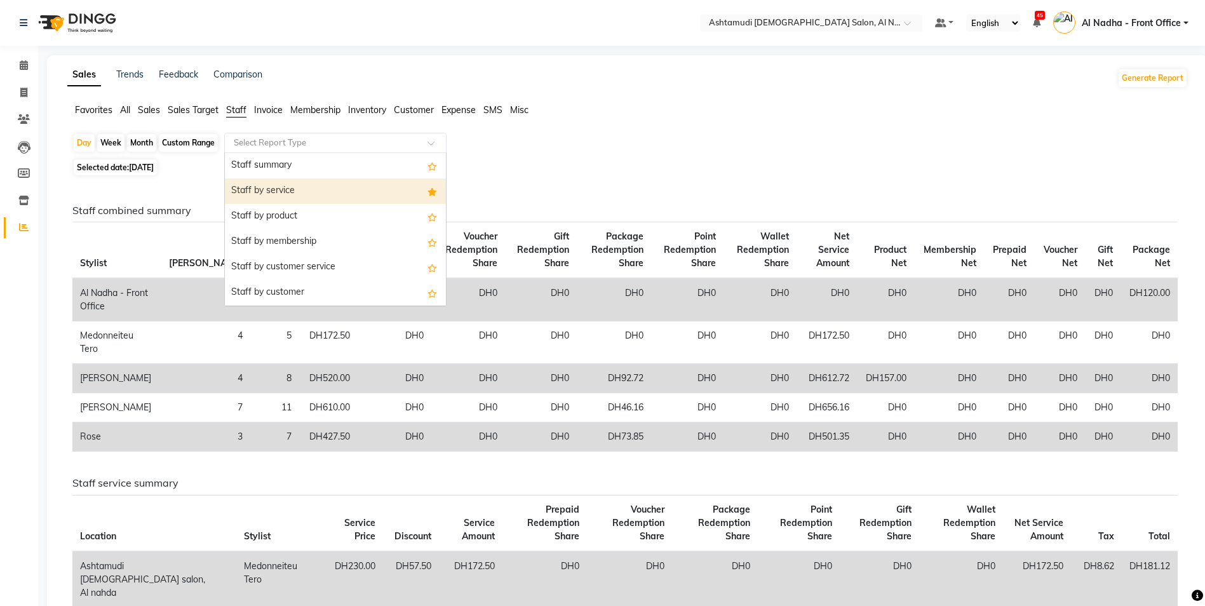
click at [306, 192] on div "Staff by service" at bounding box center [335, 191] width 221 height 25
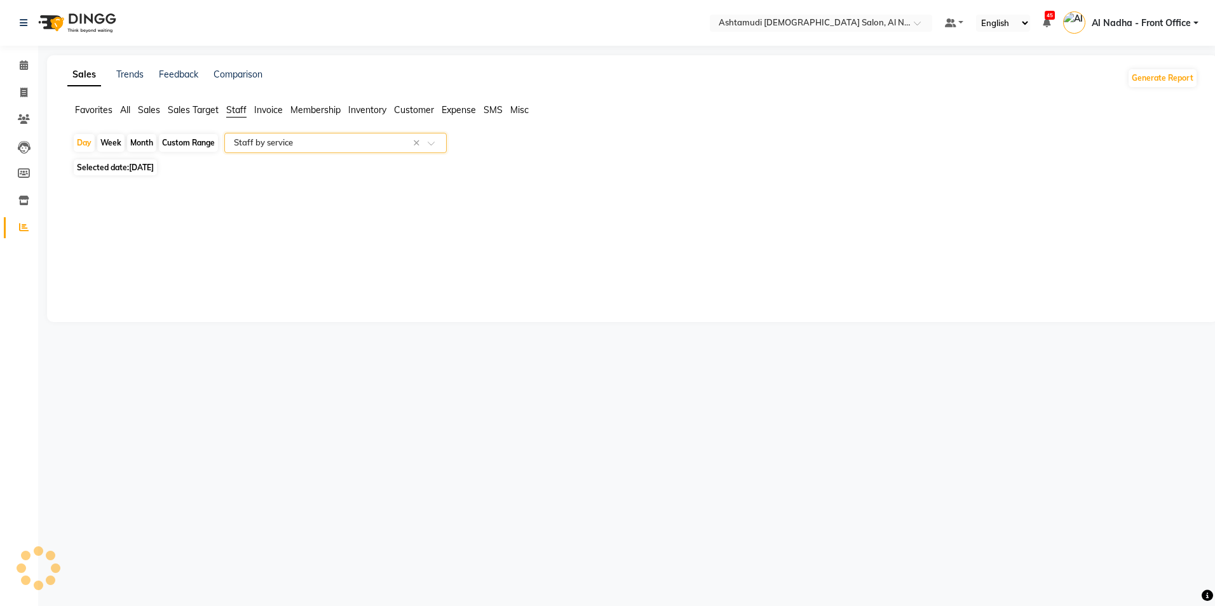
select select "full_report"
select select "csv"
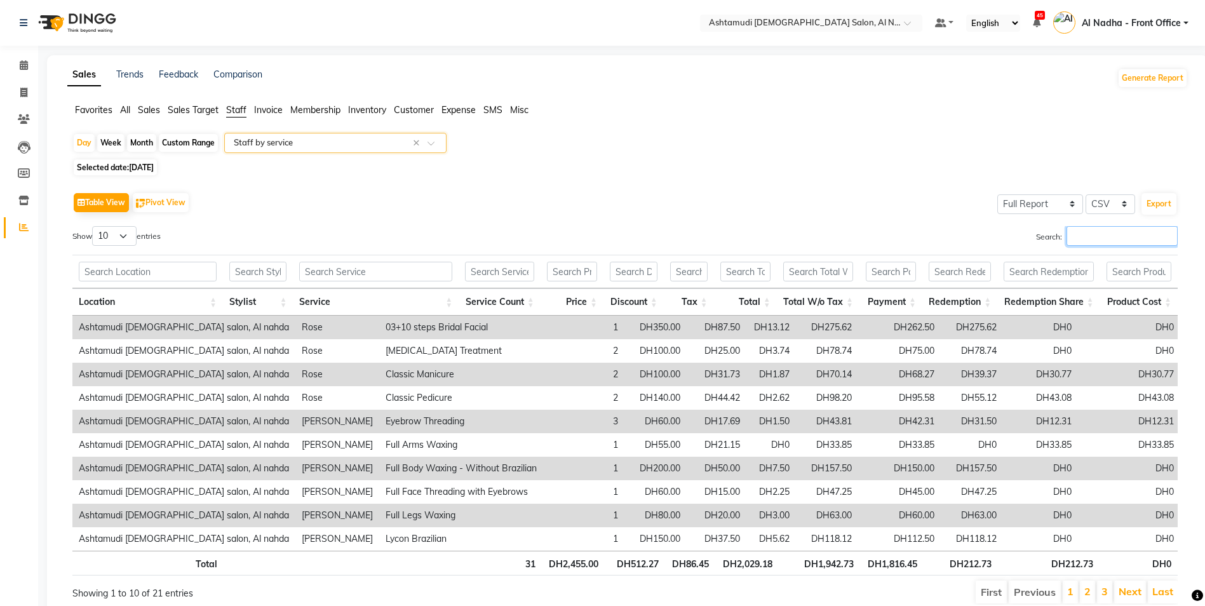
click at [1078, 234] on input "Search:" at bounding box center [1122, 236] width 111 height 20
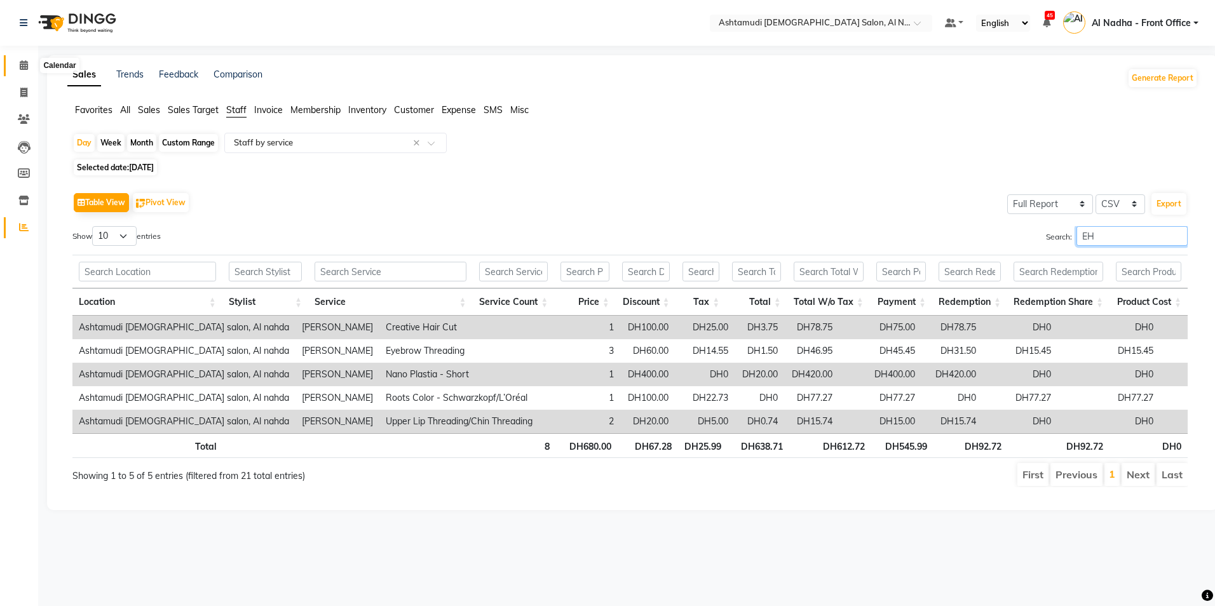
type input "EH"
click at [26, 65] on icon at bounding box center [24, 65] width 8 height 10
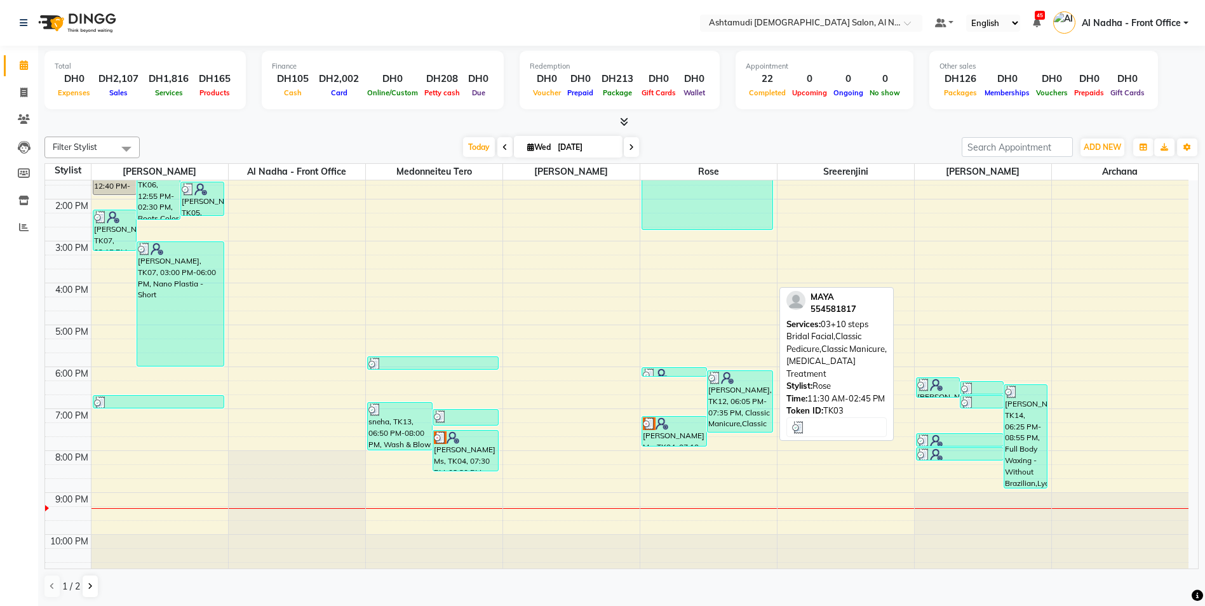
scroll to position [127, 0]
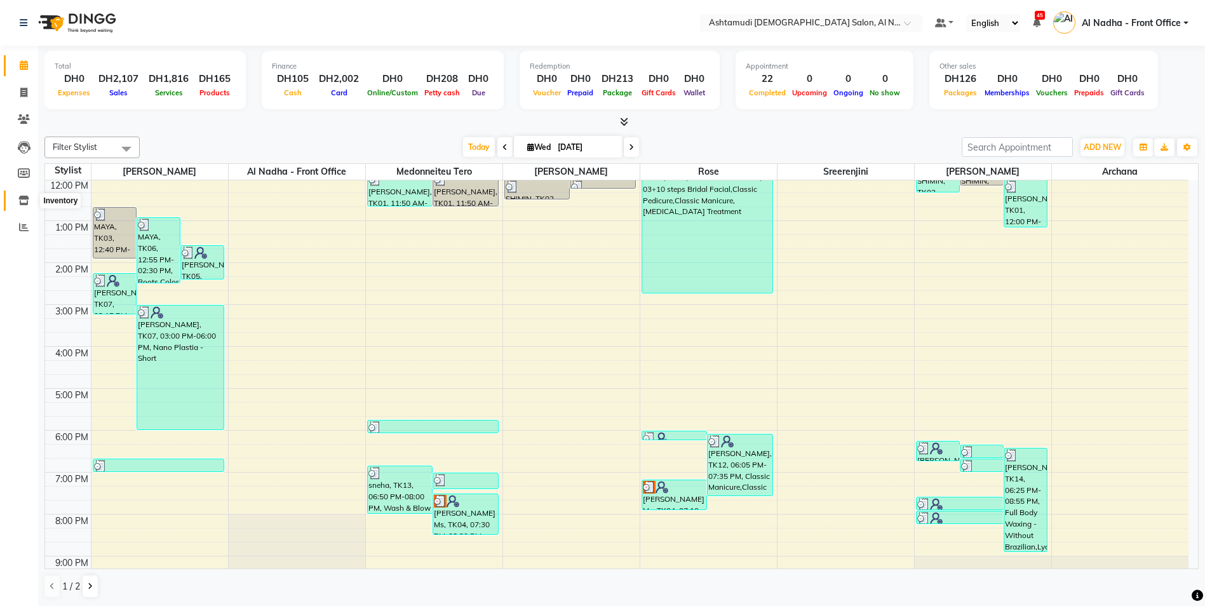
click at [26, 197] on icon at bounding box center [23, 201] width 11 height 10
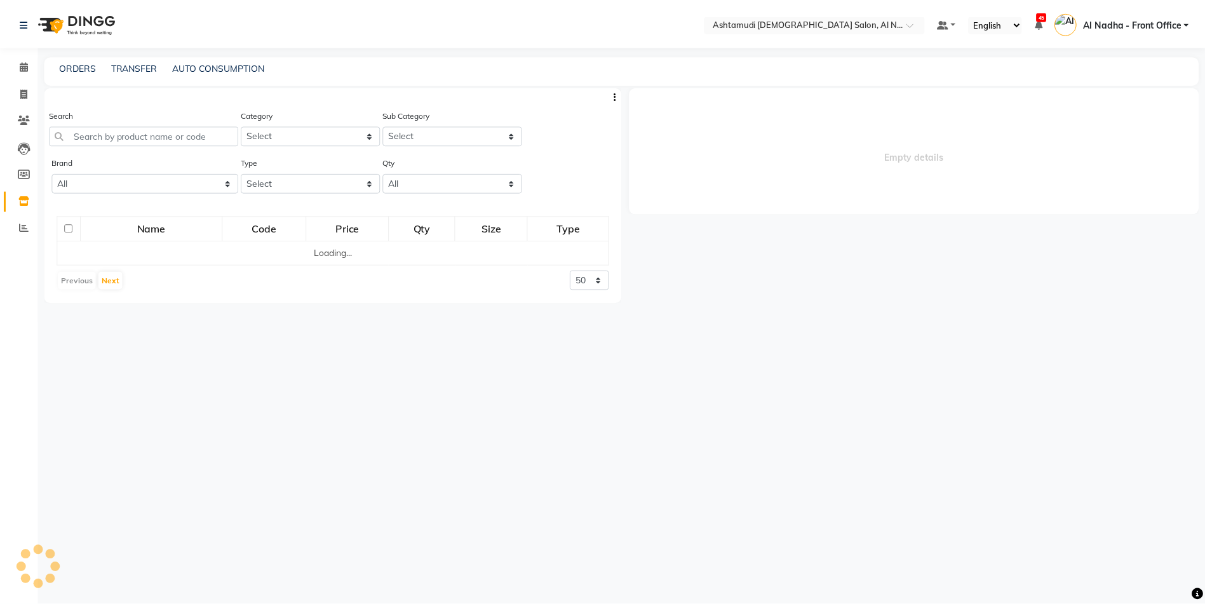
select select
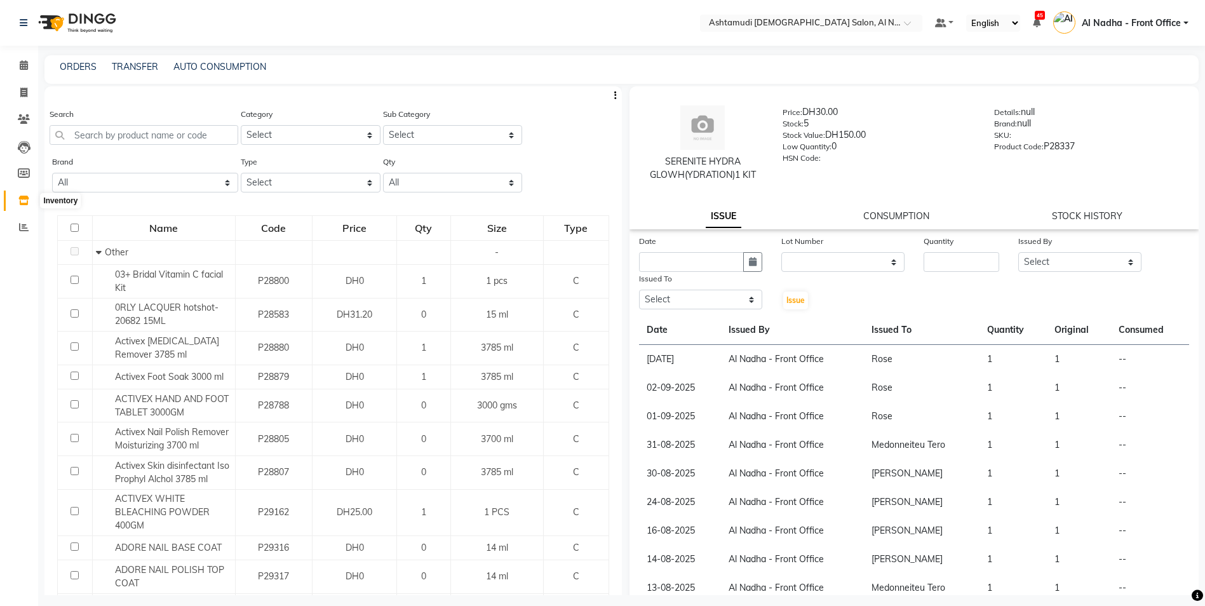
click at [27, 198] on icon at bounding box center [23, 201] width 11 height 10
click at [20, 229] on icon at bounding box center [24, 227] width 10 height 10
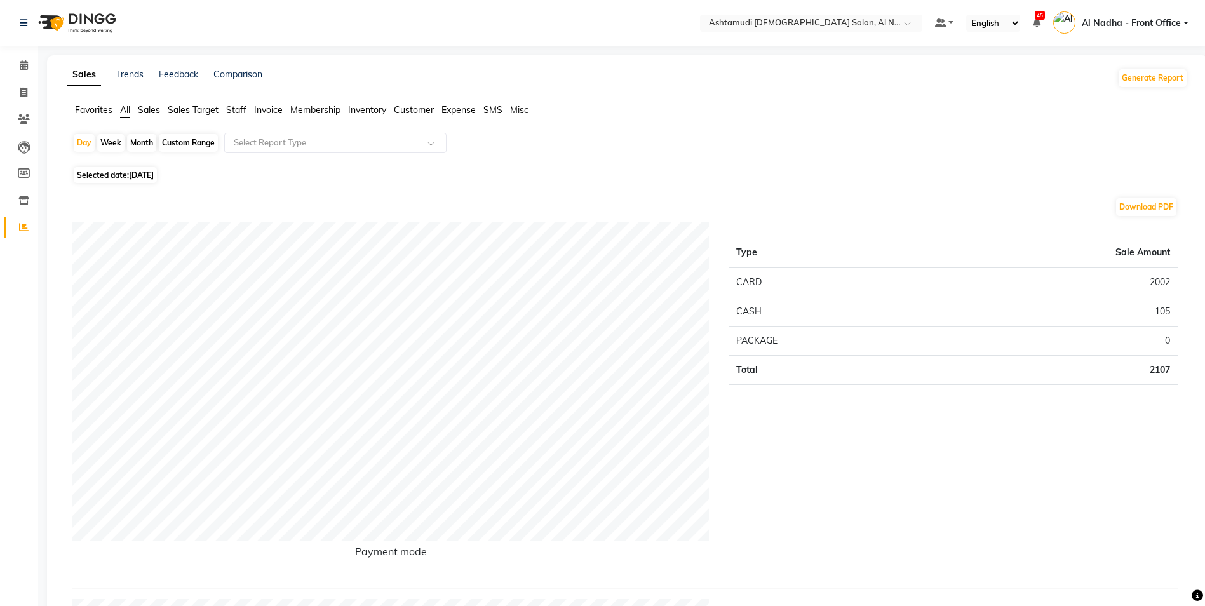
click at [418, 112] on span "Customer" at bounding box center [414, 109] width 40 height 11
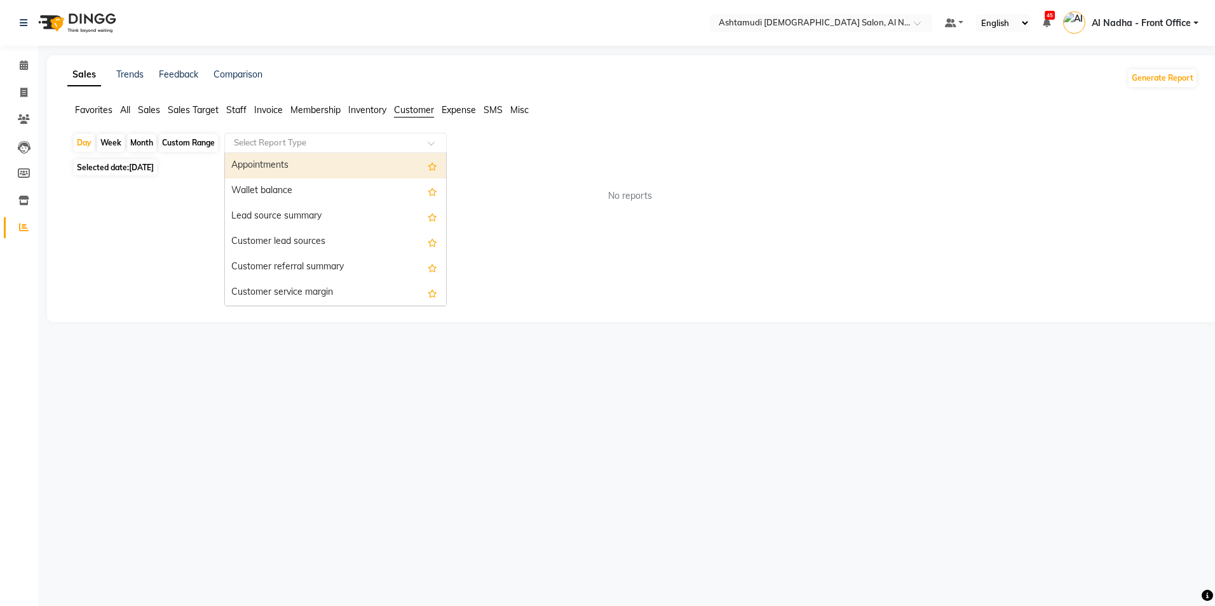
click at [392, 144] on input "text" at bounding box center [322, 143] width 183 height 13
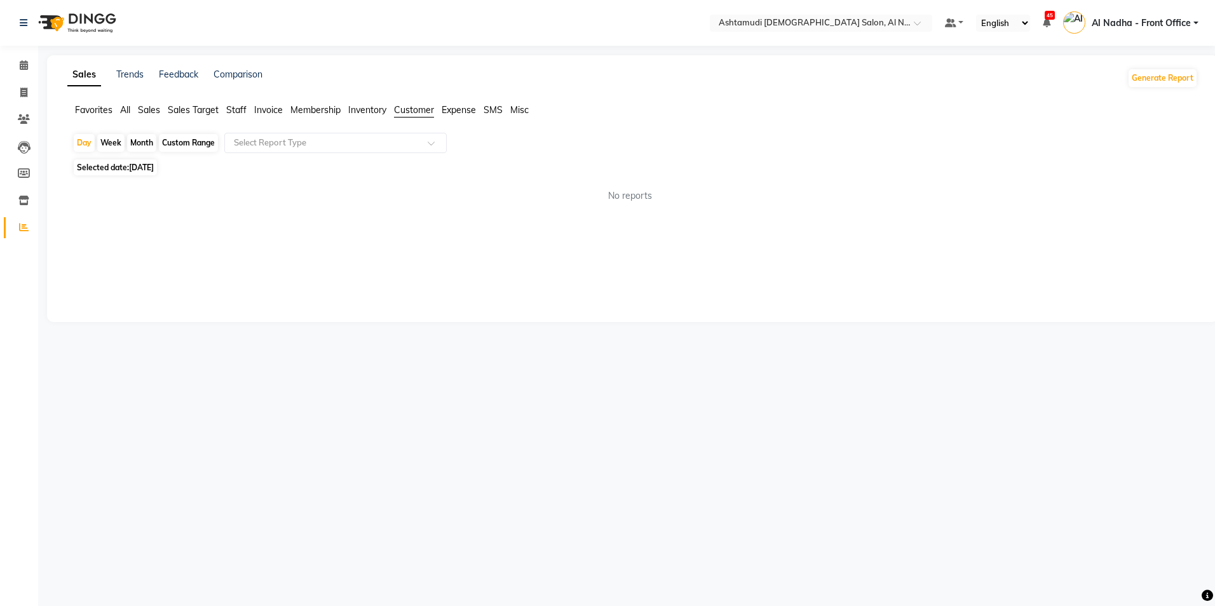
click at [245, 111] on span "Staff" at bounding box center [236, 109] width 20 height 11
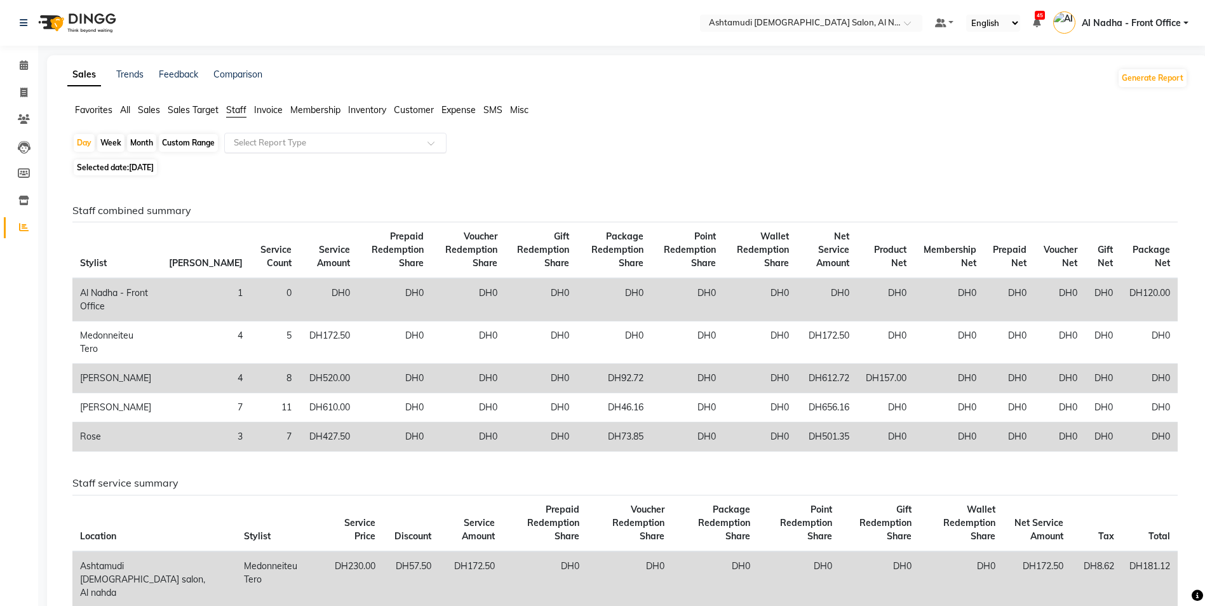
click at [260, 147] on input "text" at bounding box center [322, 143] width 183 height 13
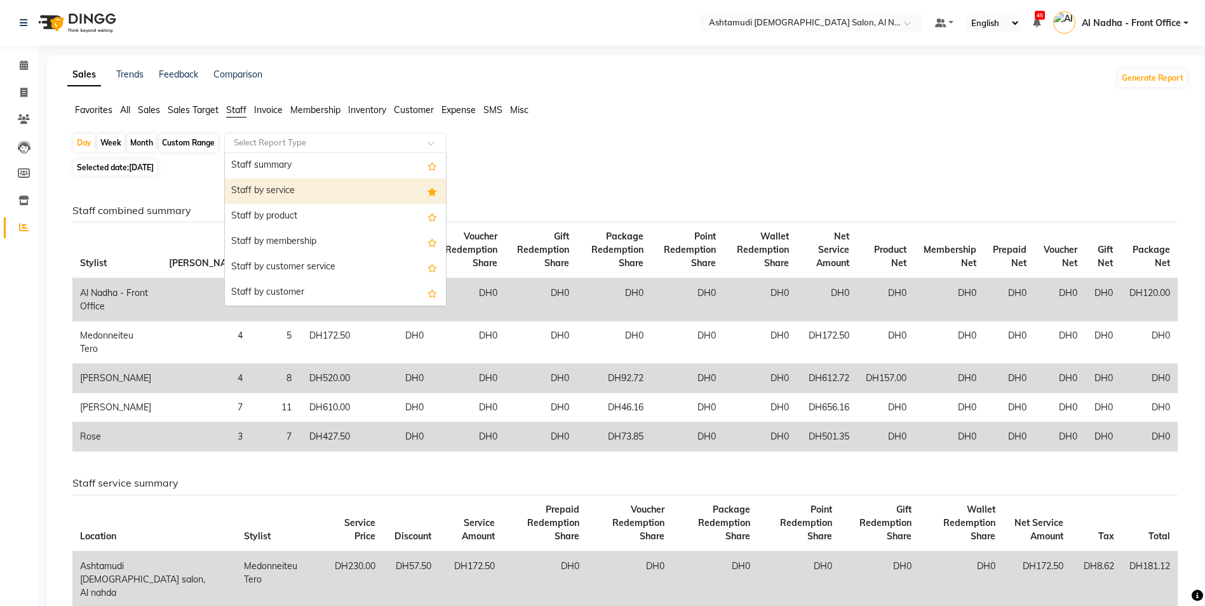
click at [302, 194] on div "Staff by service" at bounding box center [335, 191] width 221 height 25
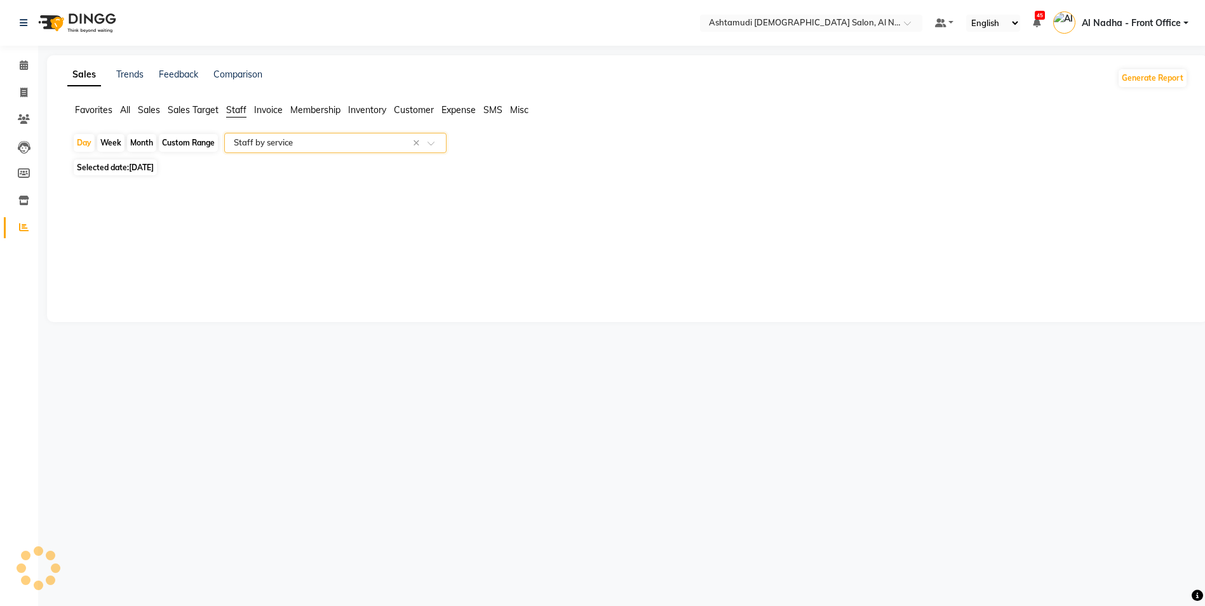
select select "full_report"
select select "csv"
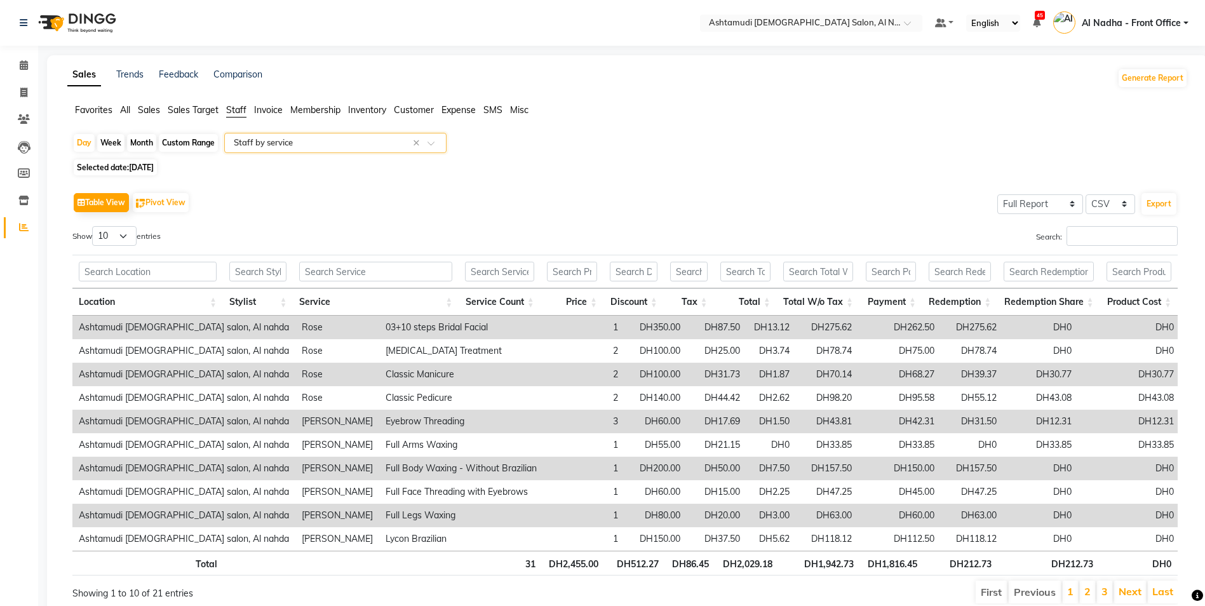
click at [319, 144] on input "text" at bounding box center [322, 143] width 183 height 13
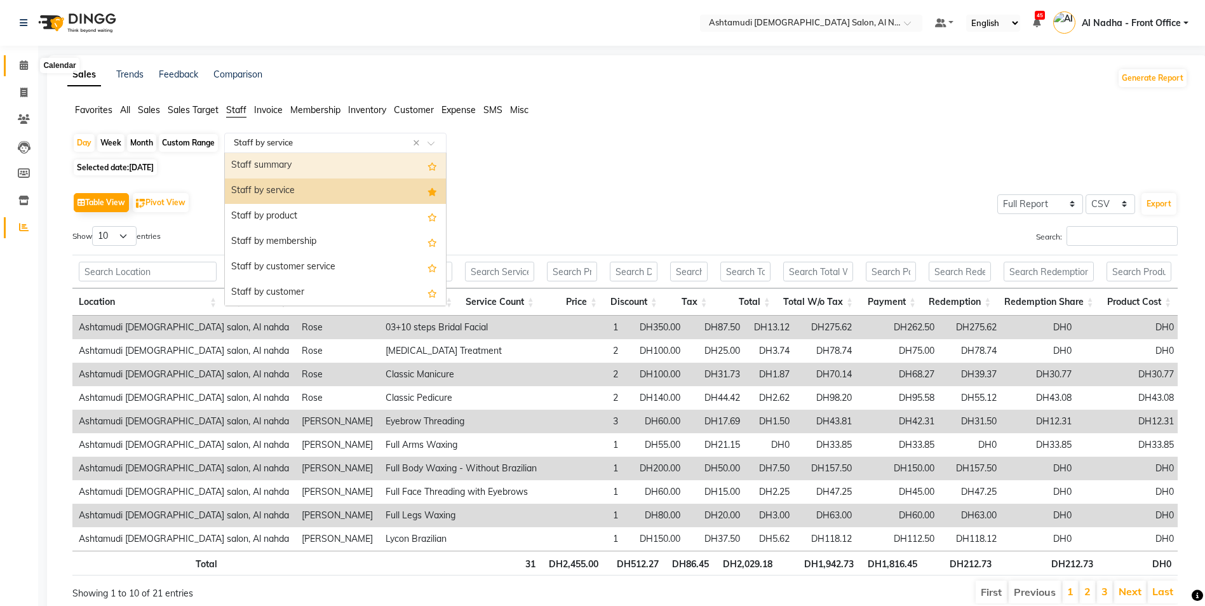
drag, startPoint x: 25, startPoint y: 64, endPoint x: 31, endPoint y: 70, distance: 8.1
click at [25, 65] on icon at bounding box center [24, 65] width 8 height 10
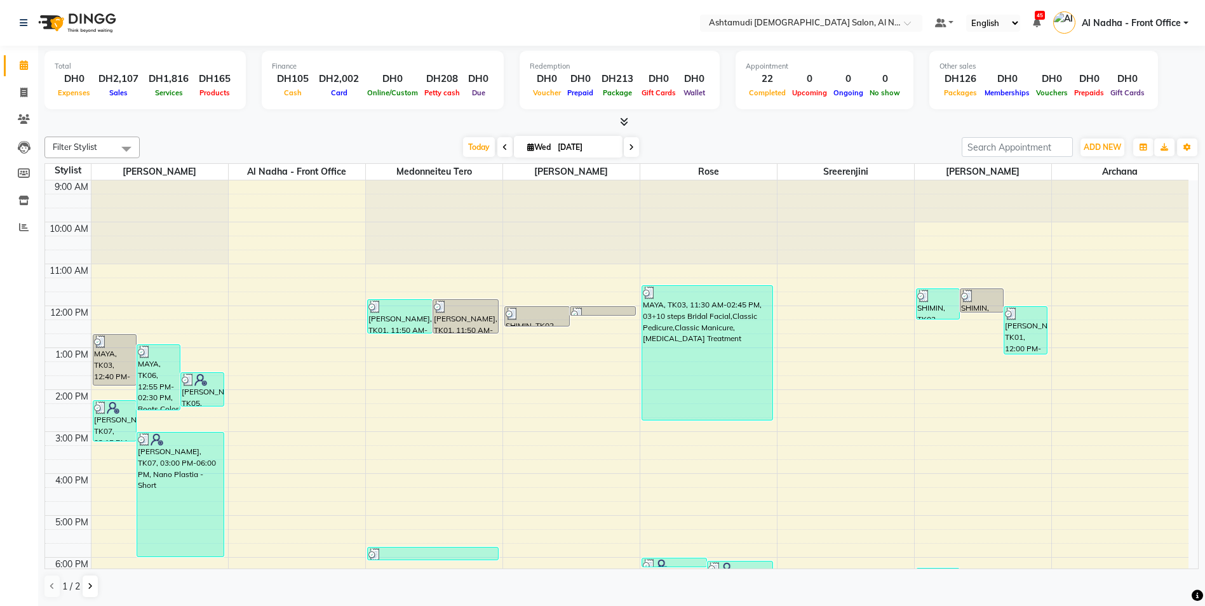
scroll to position [64, 0]
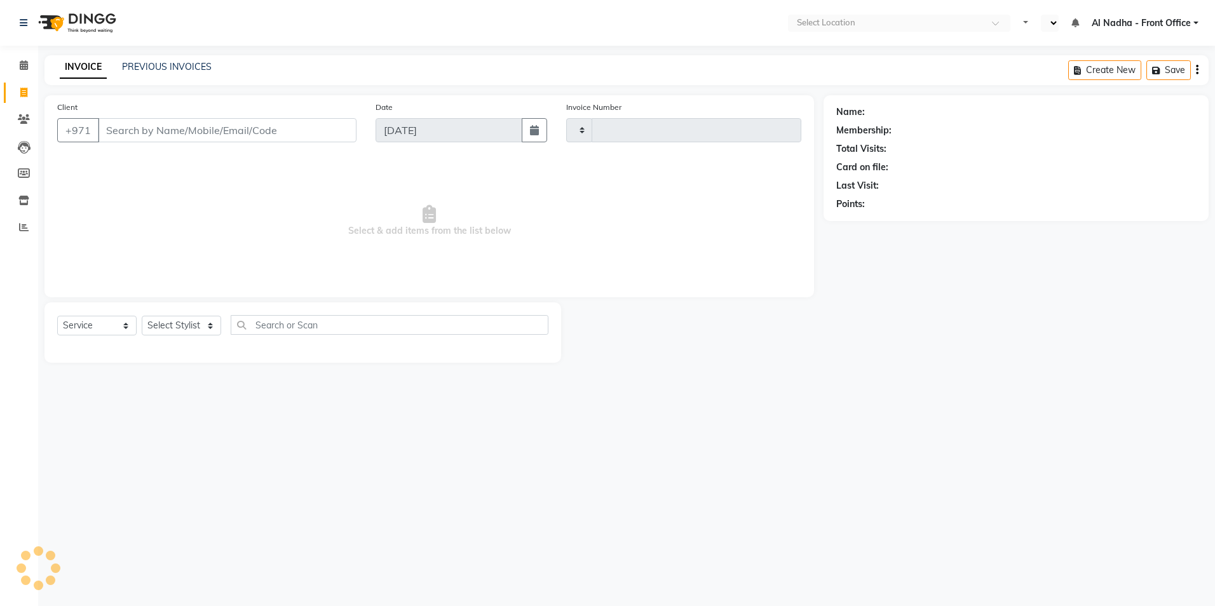
select select "service"
type input "2248"
select select "en"
select select "7088"
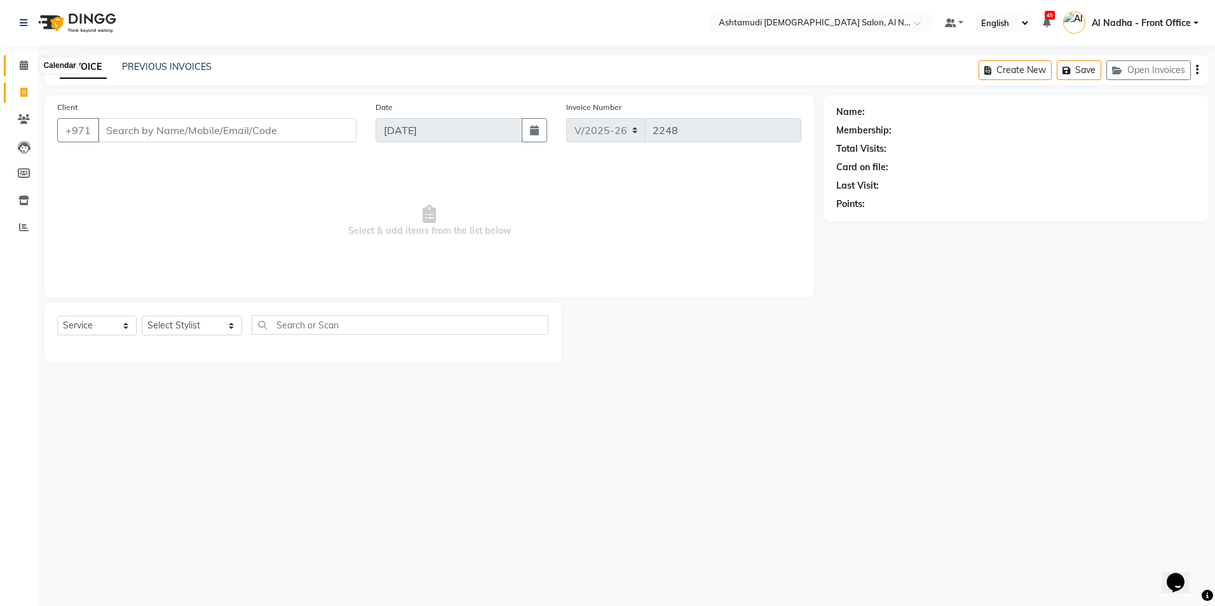
drag, startPoint x: 24, startPoint y: 64, endPoint x: 31, endPoint y: 67, distance: 8.0
click at [24, 64] on icon at bounding box center [24, 65] width 8 height 10
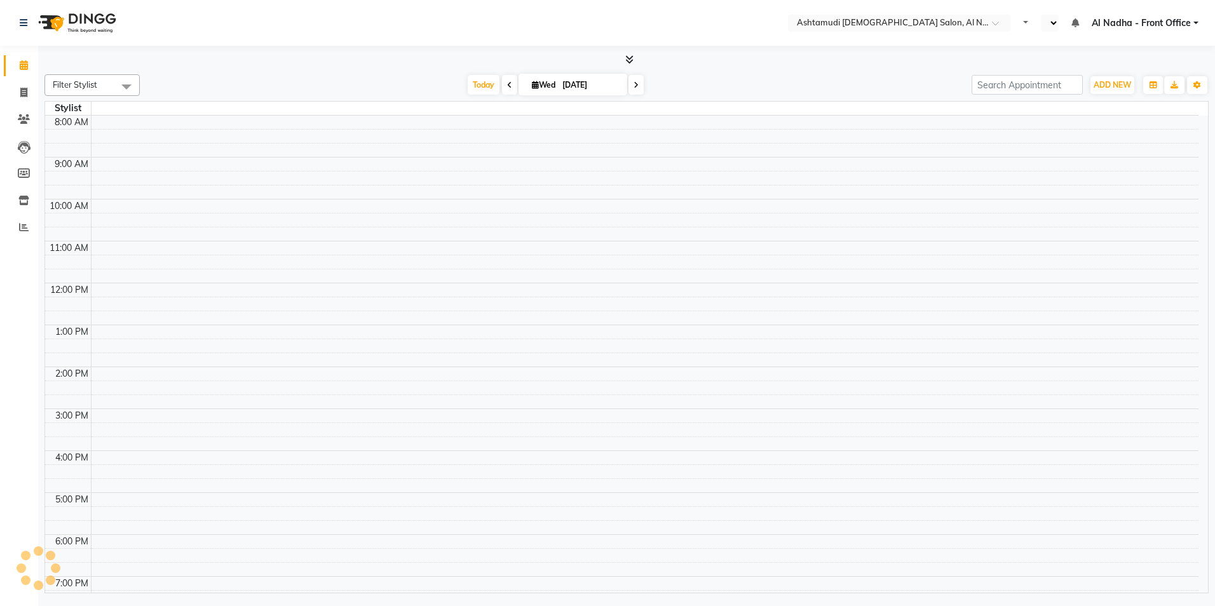
select select "en"
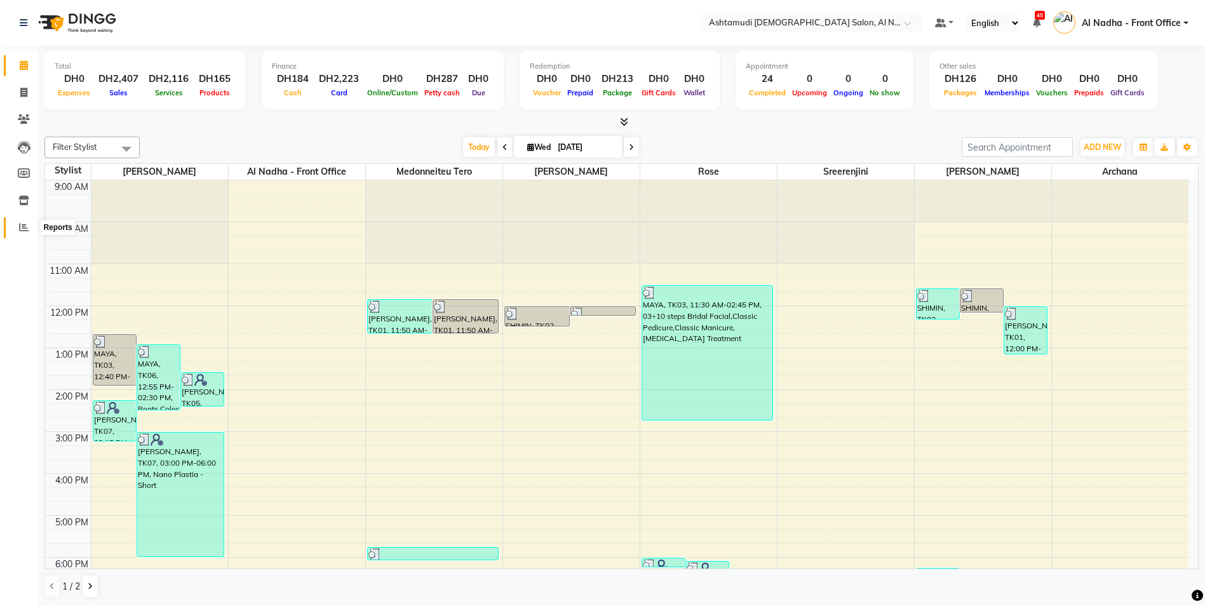
click at [22, 229] on icon at bounding box center [24, 227] width 10 height 10
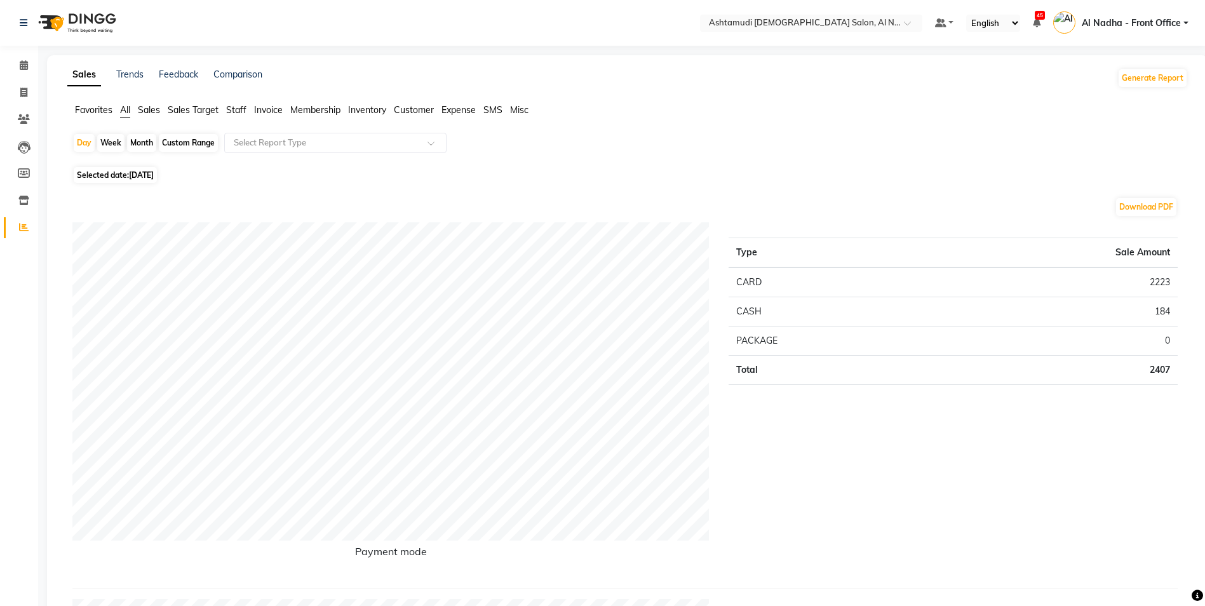
click at [240, 111] on span "Staff" at bounding box center [236, 109] width 20 height 11
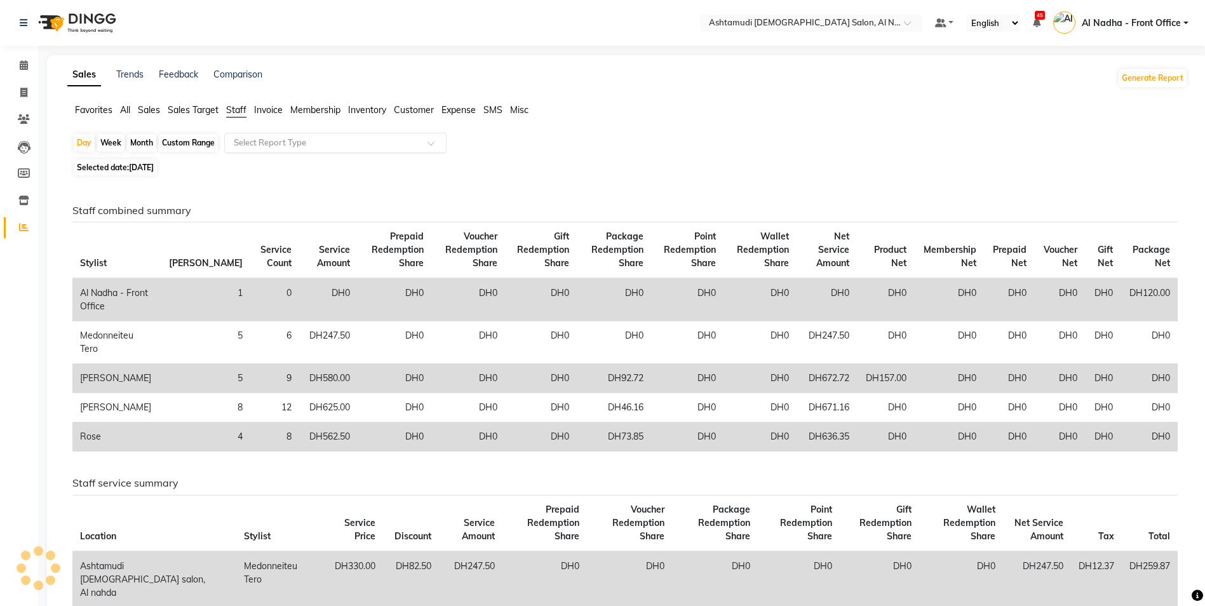
click at [304, 135] on div "Select Report Type" at bounding box center [335, 143] width 222 height 20
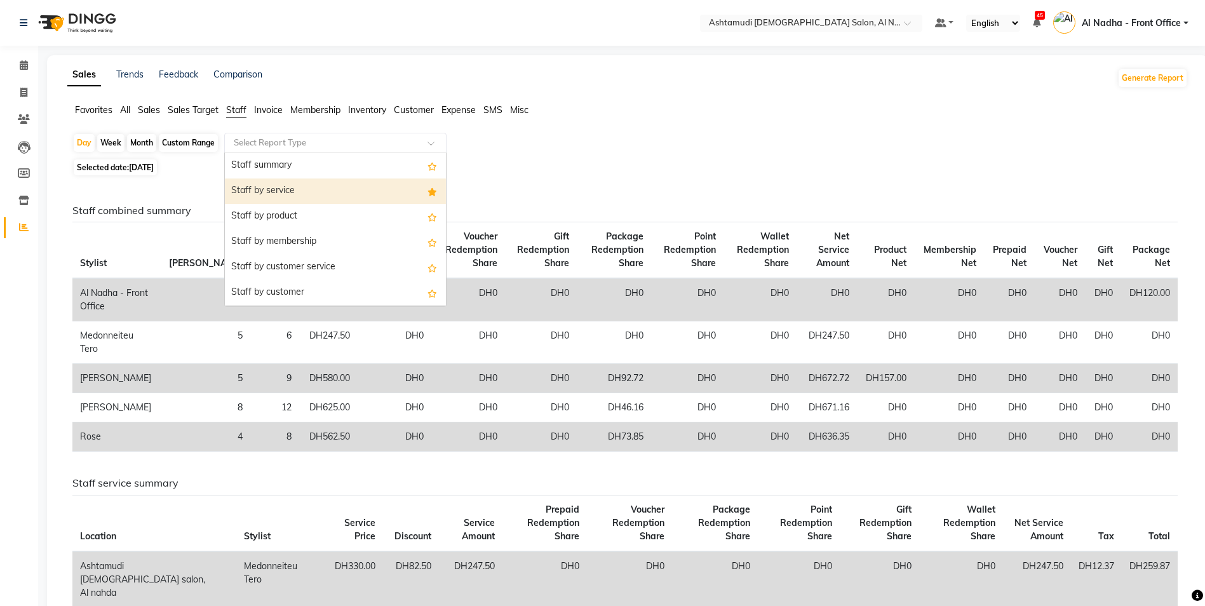
click at [329, 186] on div "Staff by service" at bounding box center [335, 191] width 221 height 25
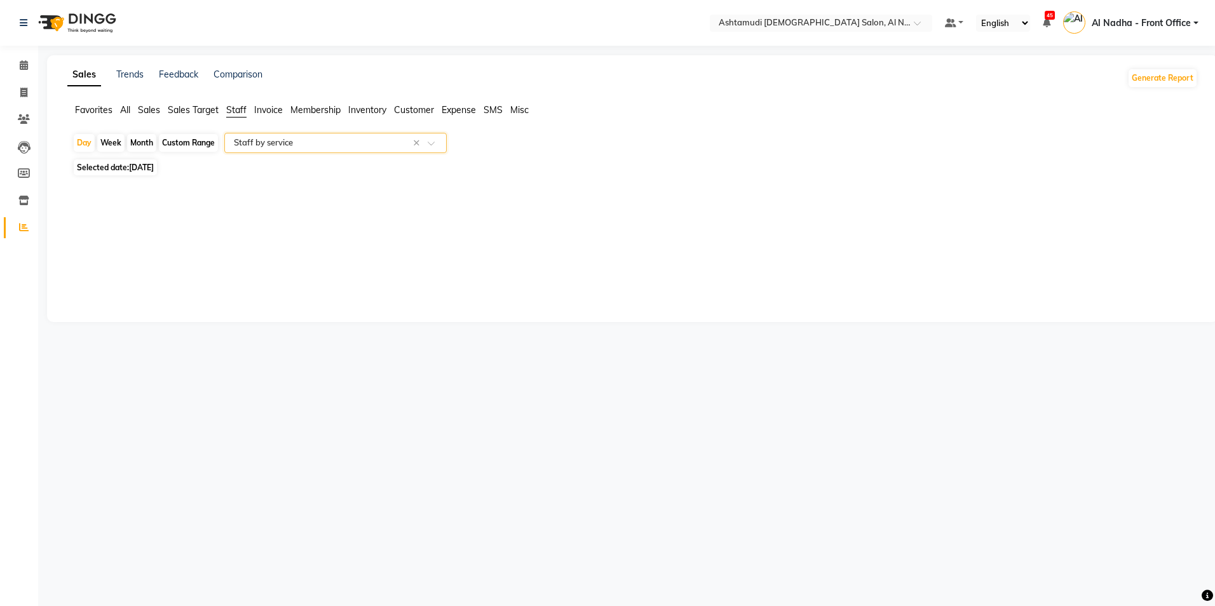
select select "full_report"
select select "csv"
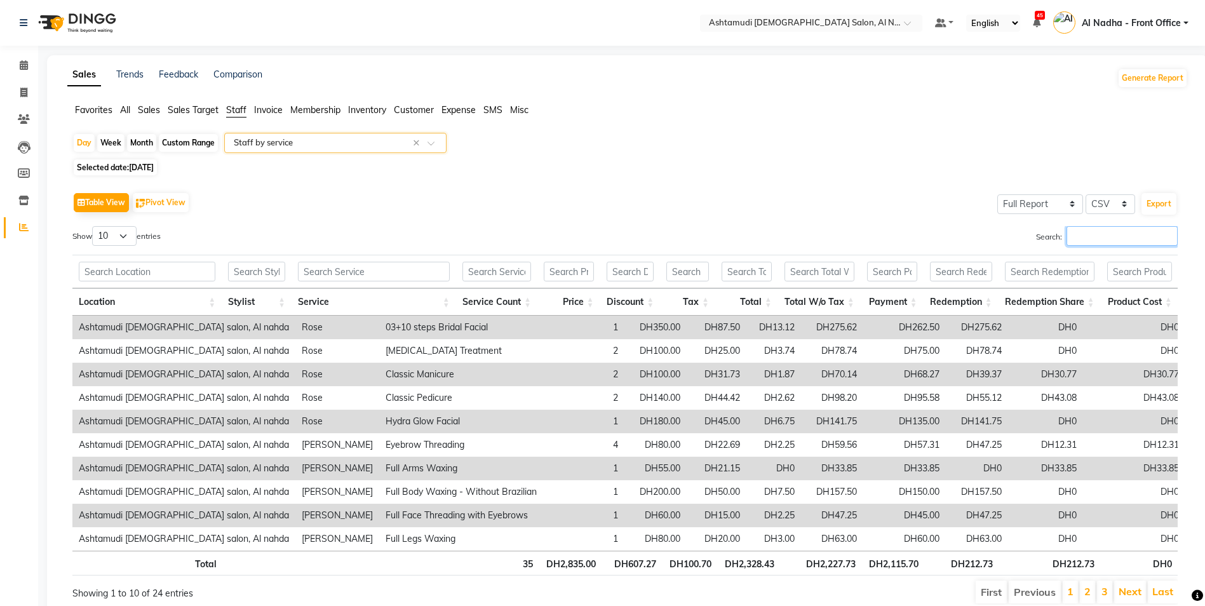
click at [1140, 237] on input "Search:" at bounding box center [1122, 236] width 111 height 20
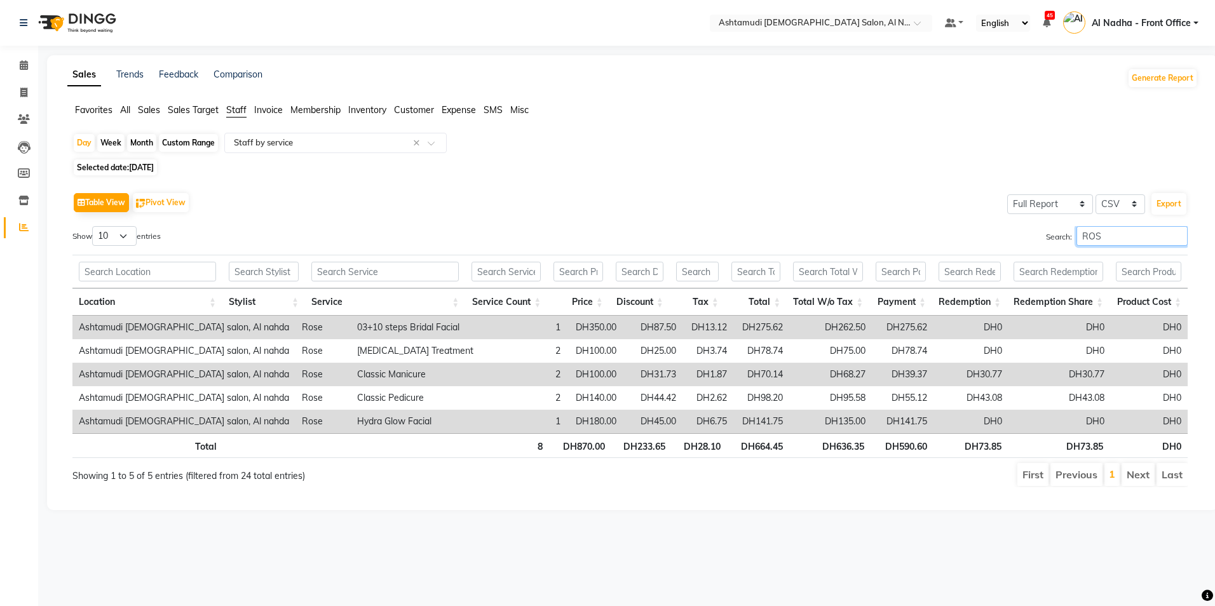
type input "ROSE"
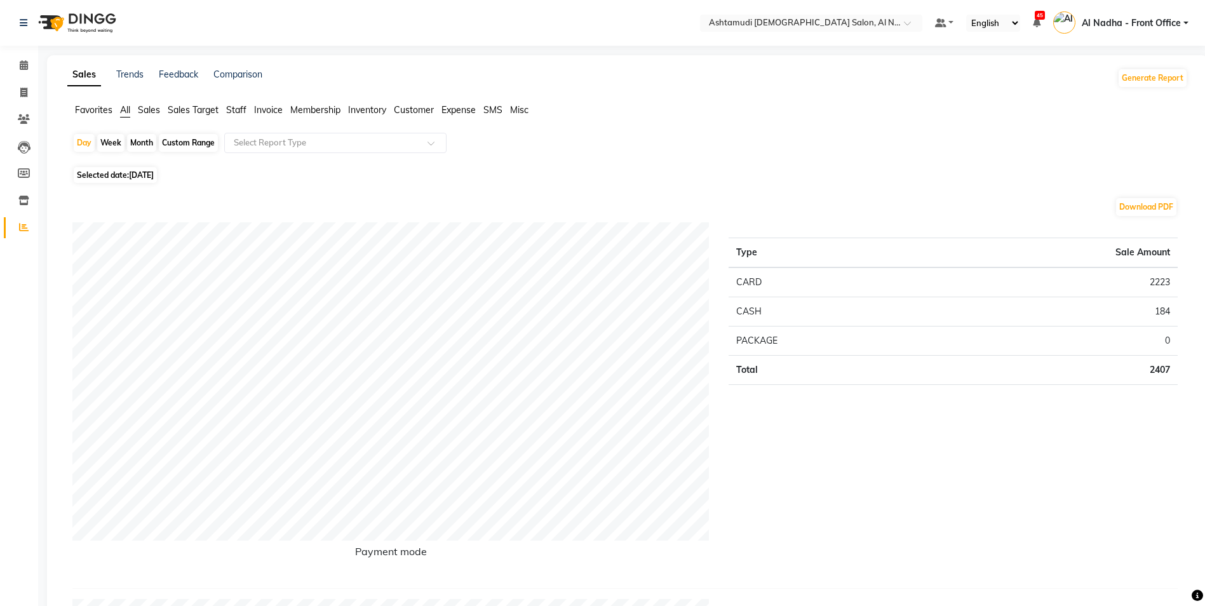
click at [239, 106] on span "Staff" at bounding box center [236, 109] width 20 height 11
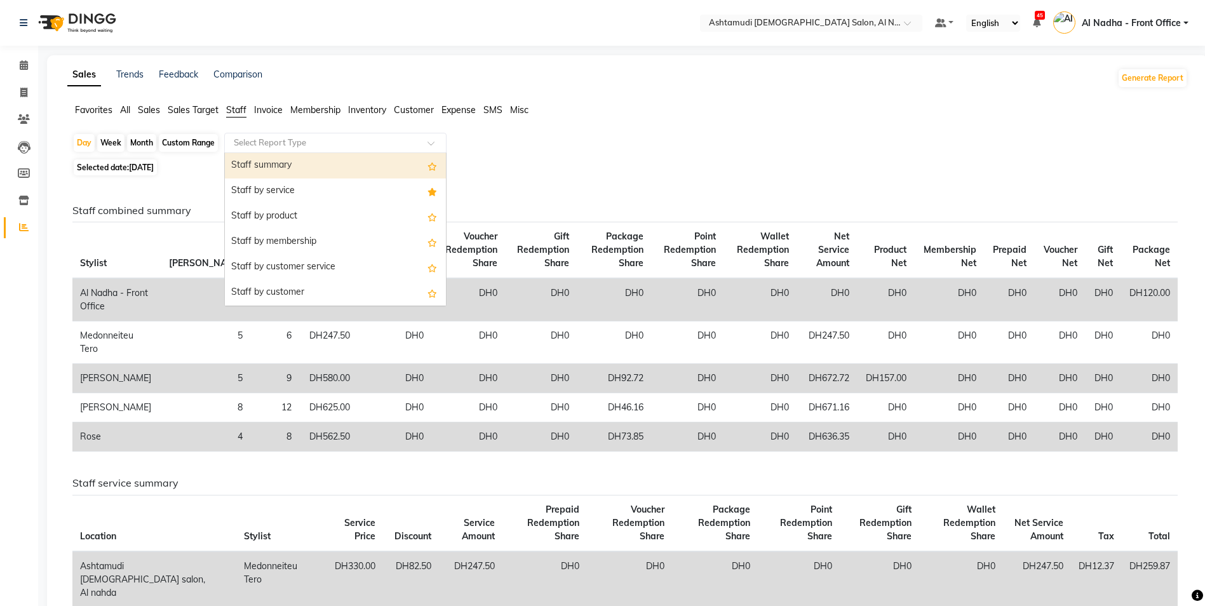
click at [341, 138] on input "text" at bounding box center [322, 143] width 183 height 13
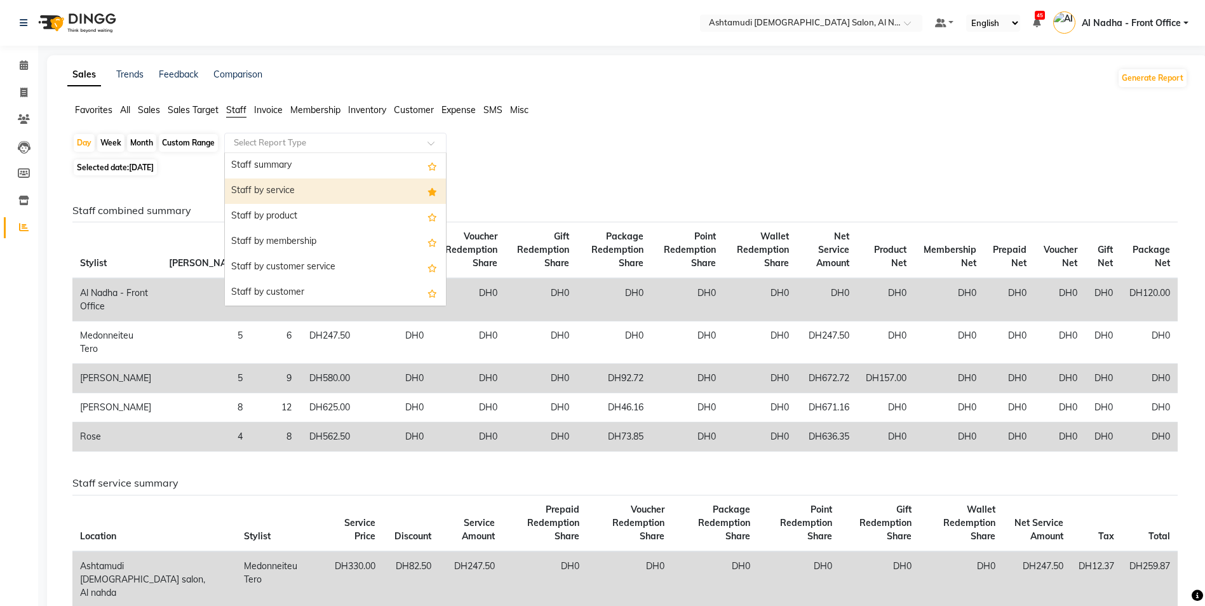
click at [320, 188] on div "Staff by service" at bounding box center [335, 191] width 221 height 25
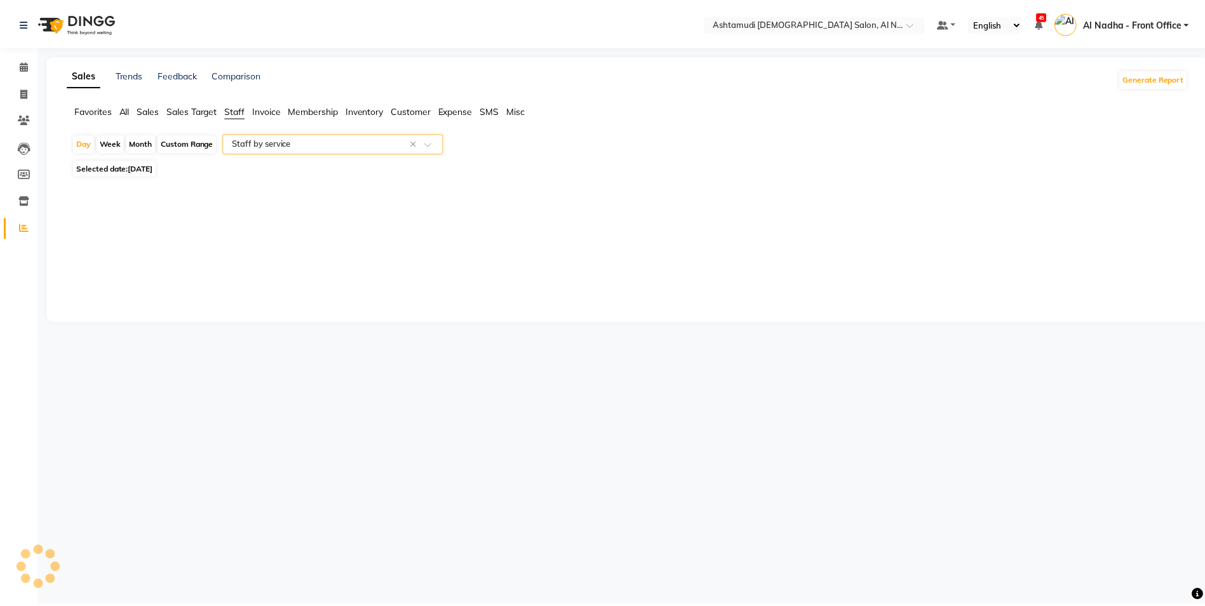
select select "full_report"
select select "csv"
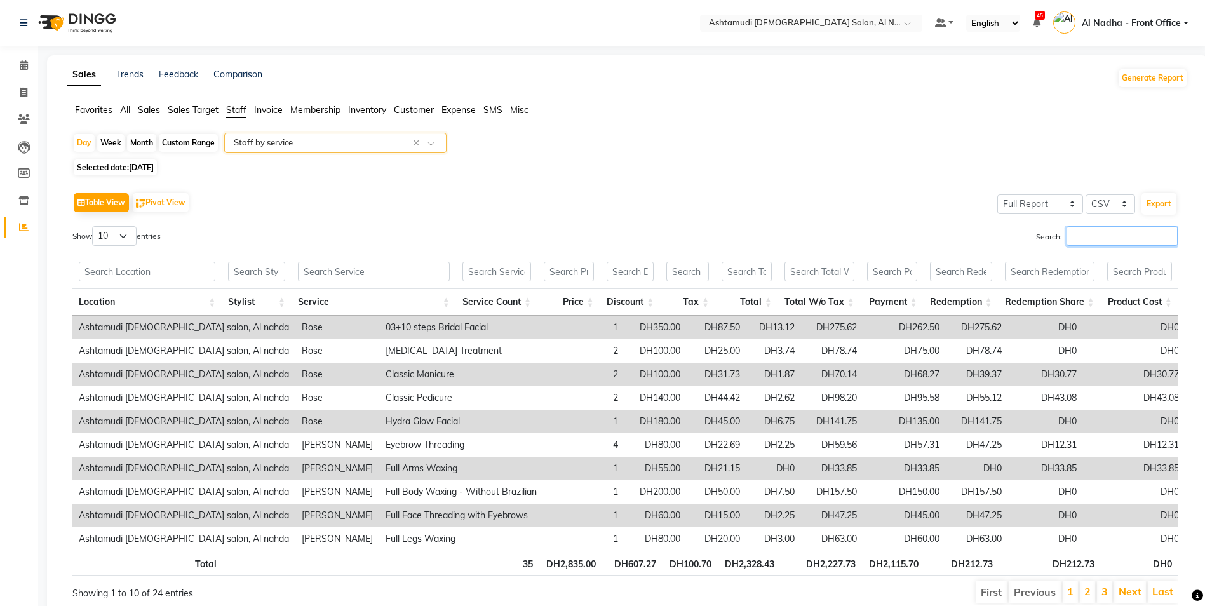
click at [1126, 238] on input "Search:" at bounding box center [1122, 236] width 111 height 20
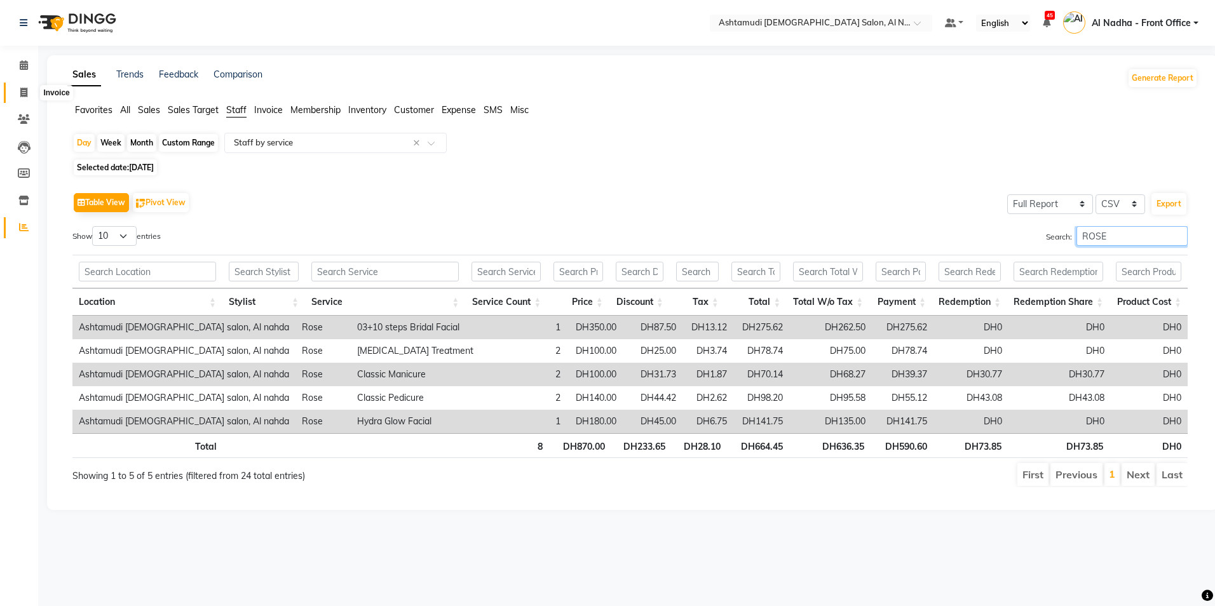
type input "ROSE"
click at [25, 93] on icon at bounding box center [23, 93] width 7 height 10
select select "service"
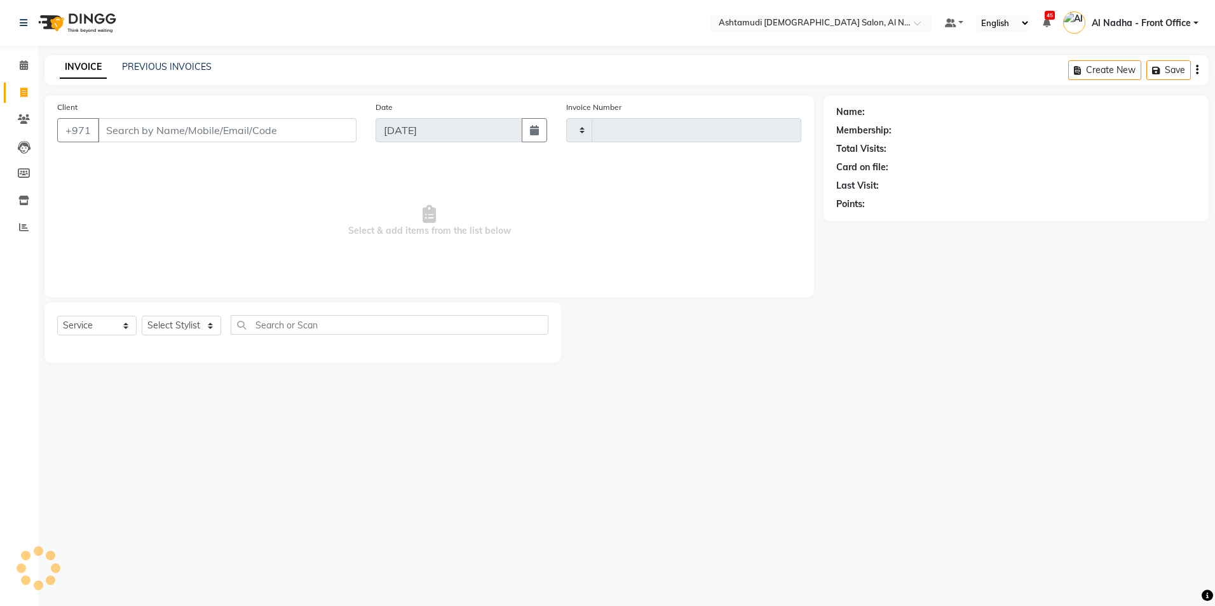
type input "2249"
select select "7088"
click at [161, 130] on input "Client" at bounding box center [227, 130] width 259 height 24
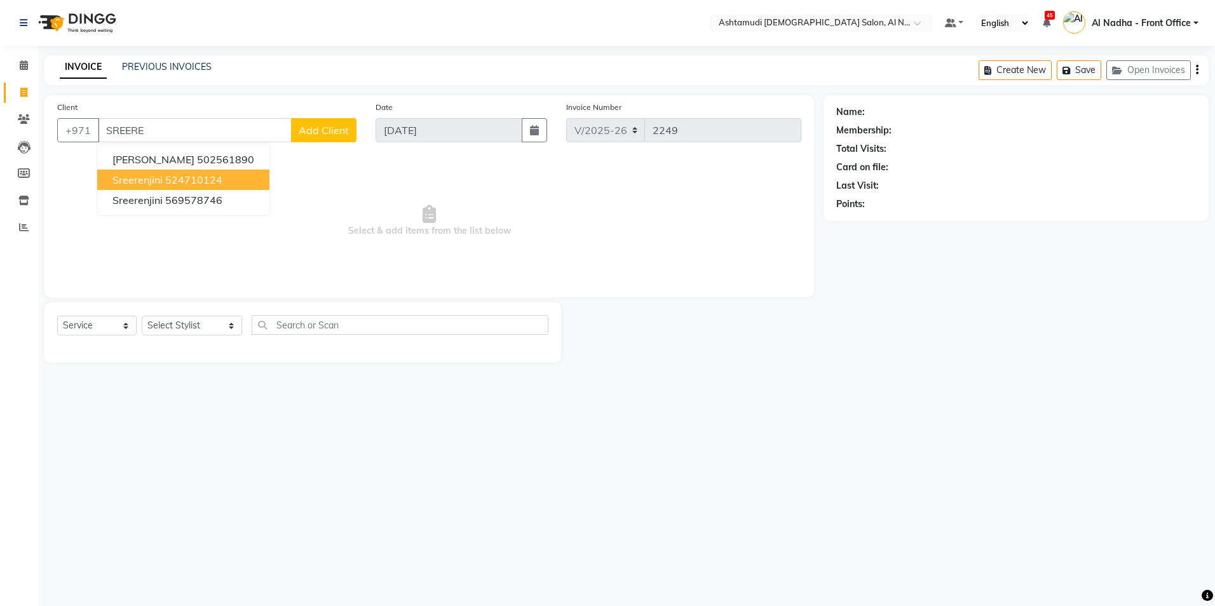
click at [219, 182] on ngb-highlight "524710124" at bounding box center [193, 179] width 57 height 13
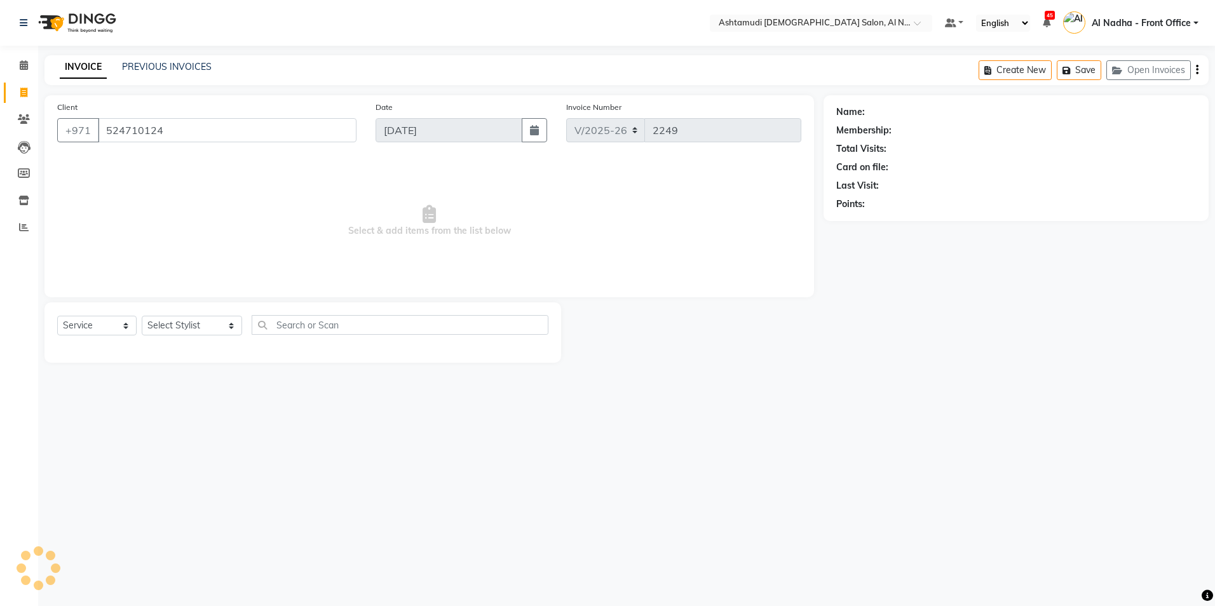
type input "524710124"
click at [168, 327] on select "Select Stylist Al Nadha - Front Office Archana Medonneiteu Tero [PERSON_NAME] […" at bounding box center [192, 326] width 100 height 20
select select "59179"
click at [142, 316] on select "Select Stylist Al Nadha - Front Office Archana Medonneiteu Tero [PERSON_NAME] […" at bounding box center [192, 326] width 100 height 20
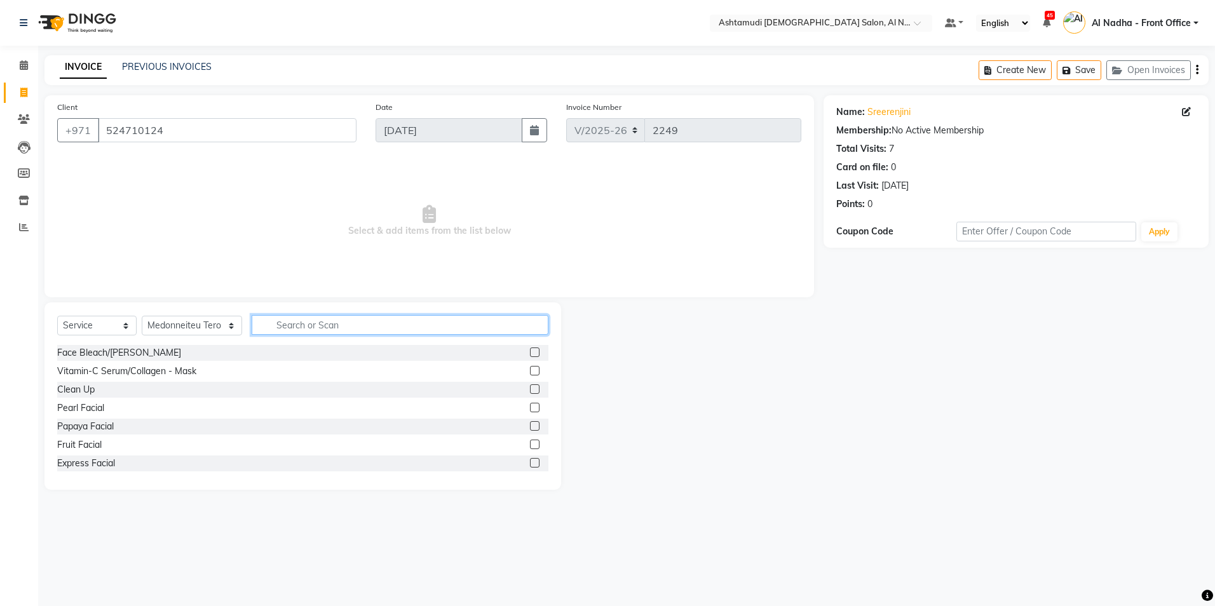
click at [278, 321] on input "text" at bounding box center [400, 325] width 296 height 20
type input "NANO"
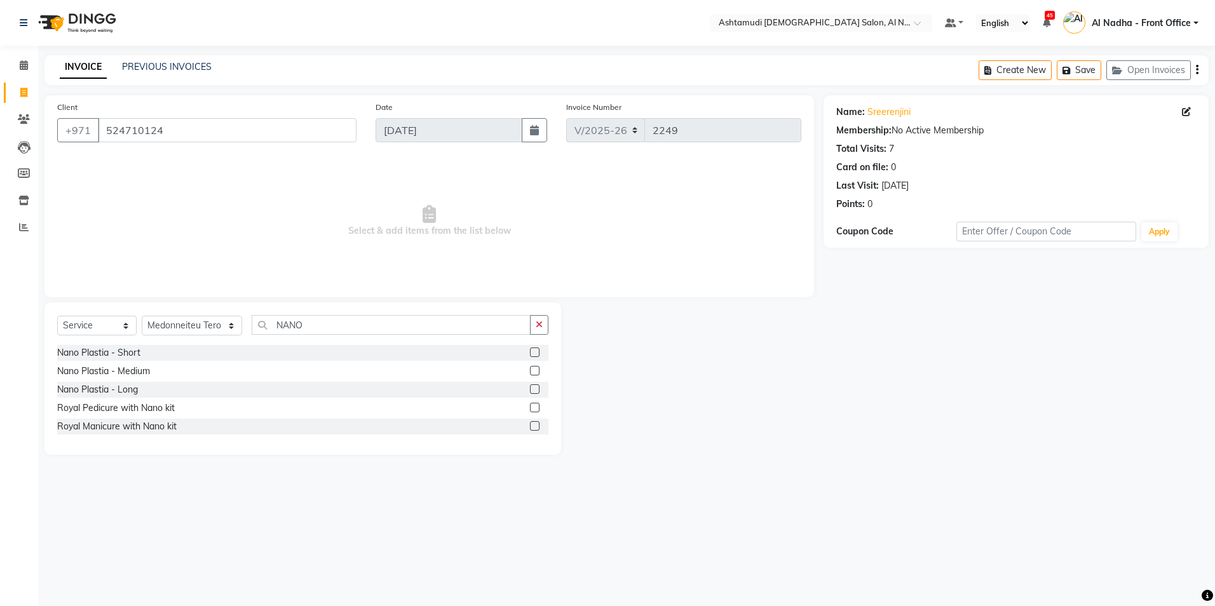
click at [533, 351] on label at bounding box center [535, 353] width 10 height 10
click at [533, 351] on input "checkbox" at bounding box center [534, 353] width 8 height 8
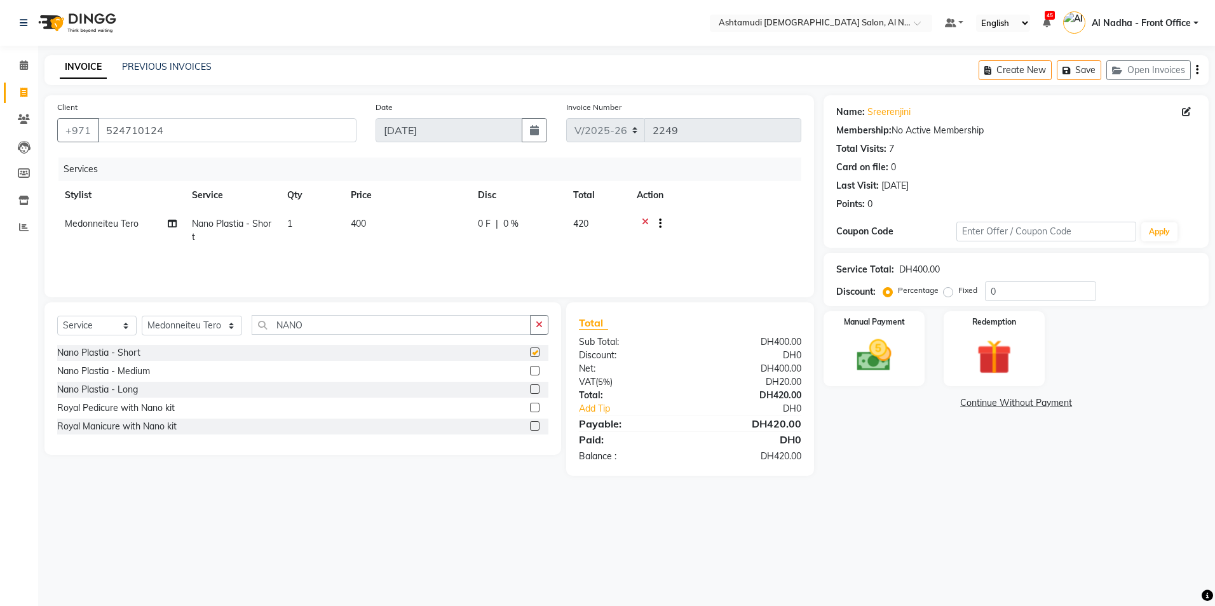
checkbox input "false"
click at [483, 221] on span "0 F" at bounding box center [484, 223] width 13 height 13
select select "59179"
click at [552, 222] on input "0" at bounding box center [557, 227] width 38 height 20
type input "0200"
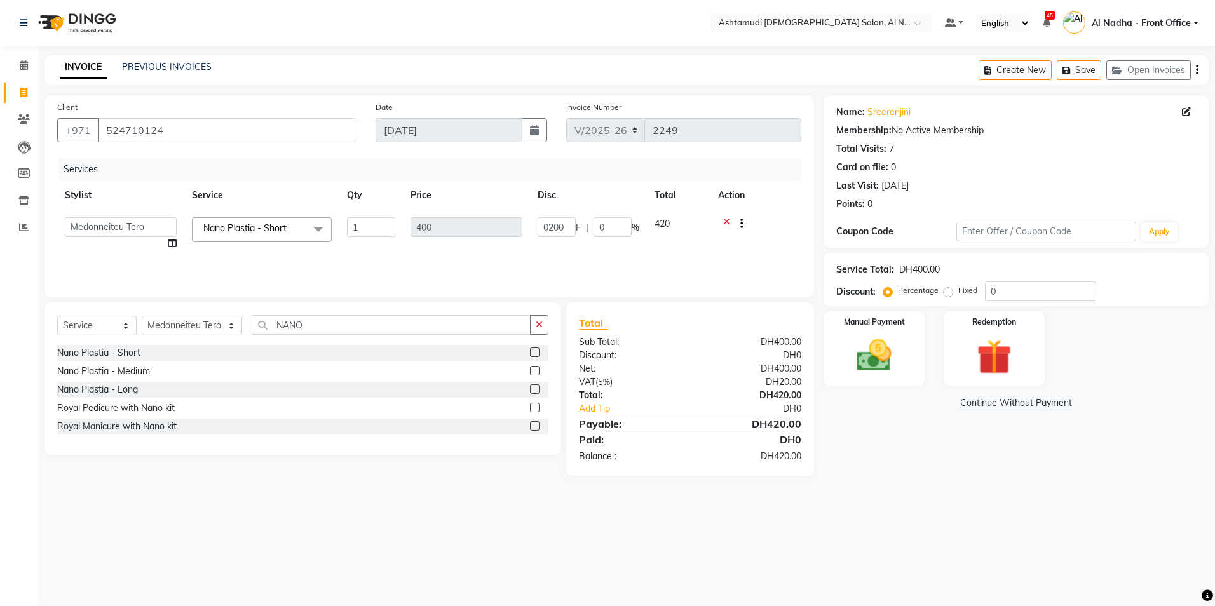
click at [678, 527] on div "Select Location × Ashtamudi [DEMOGRAPHIC_DATA] Salon, Al Nahda Default Panel My…" at bounding box center [607, 303] width 1215 height 606
click at [495, 221] on span "200 F" at bounding box center [489, 223] width 23 height 13
select select "59179"
click at [562, 224] on input "200" at bounding box center [557, 227] width 38 height 20
type input "210"
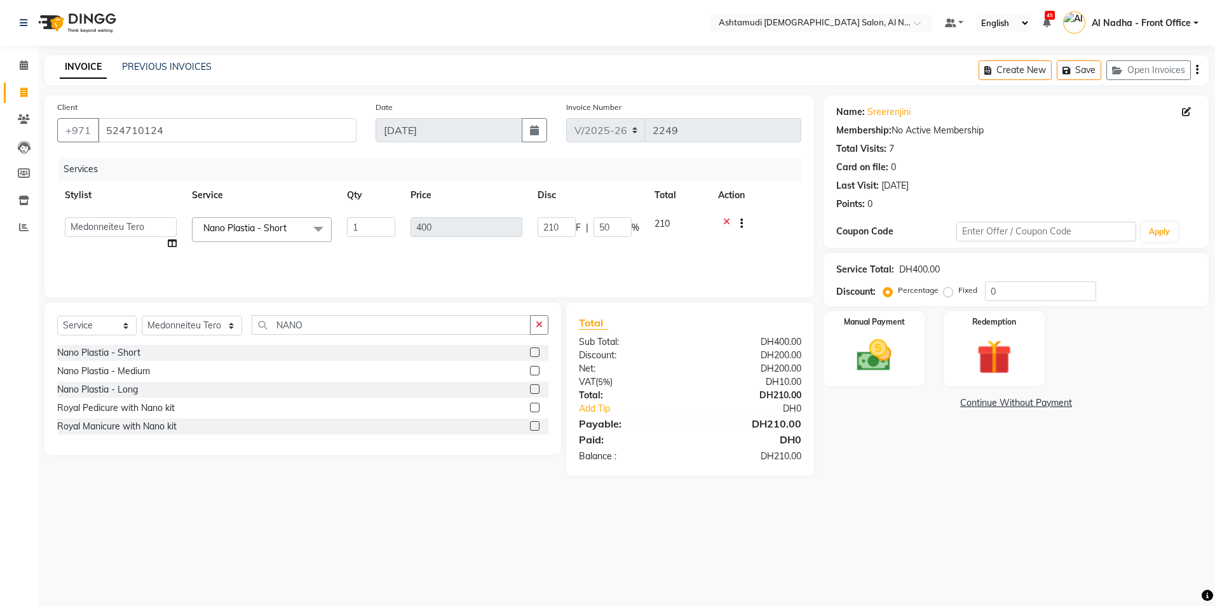
click at [586, 528] on div "Select Location × Ashtamudi [DEMOGRAPHIC_DATA] Salon, Al Nahda Default Panel My…" at bounding box center [607, 303] width 1215 height 606
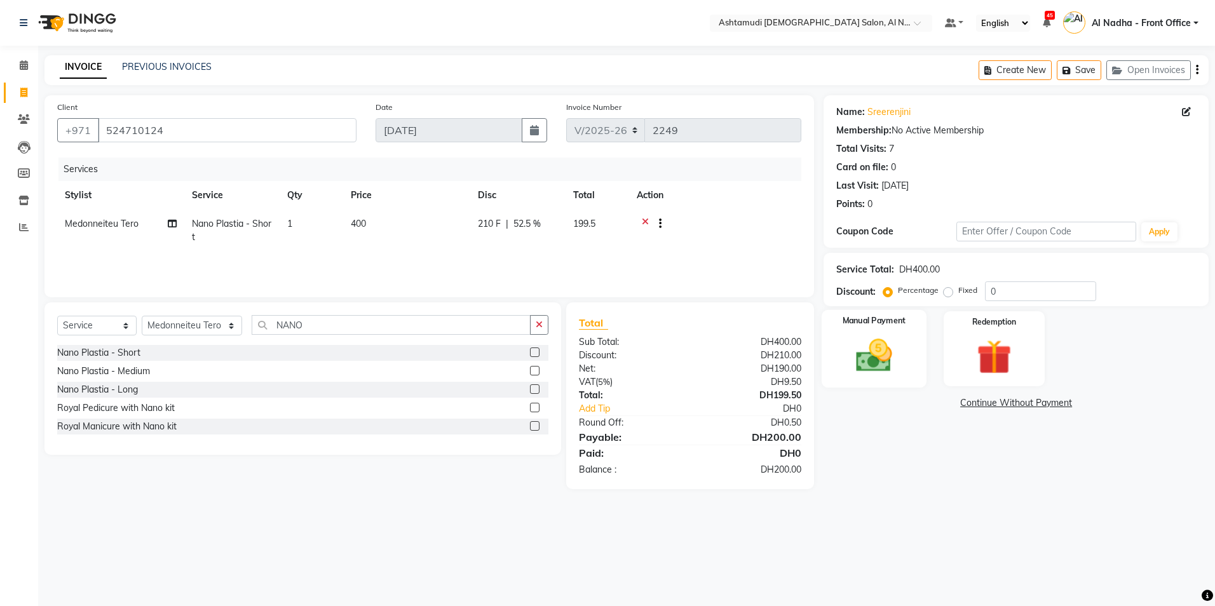
click at [884, 361] on img at bounding box center [874, 356] width 59 height 42
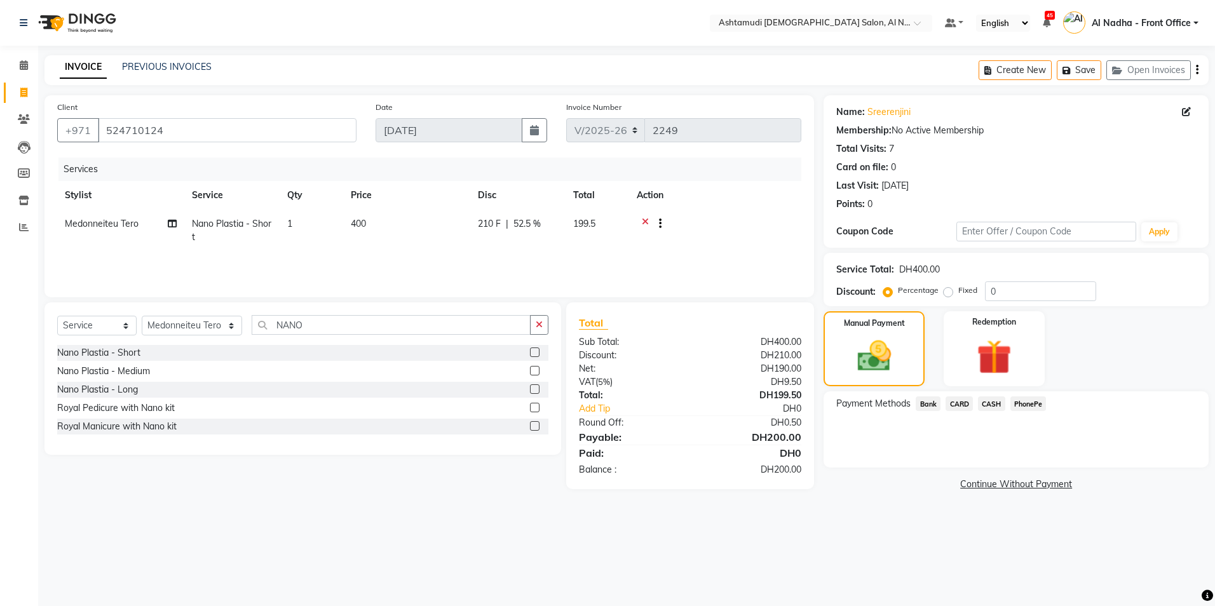
click at [962, 402] on span "CARD" at bounding box center [959, 404] width 27 height 15
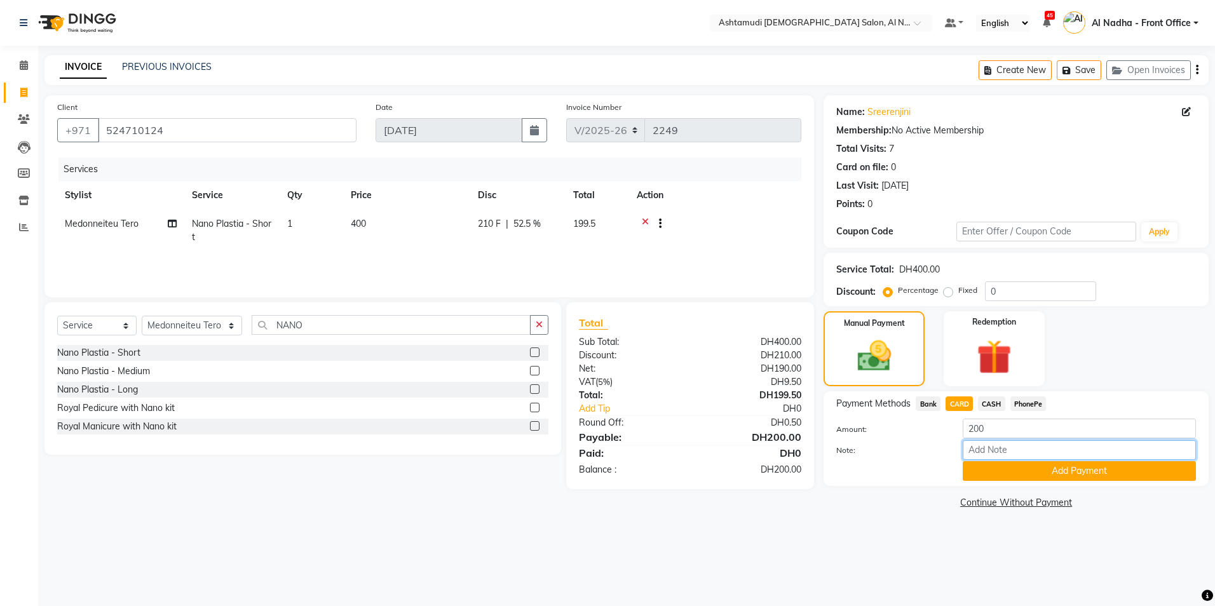
click at [993, 451] on input "Note:" at bounding box center [1079, 450] width 233 height 20
type input "sreerenjini"
click at [1001, 470] on button "Add Payment" at bounding box center [1079, 471] width 233 height 20
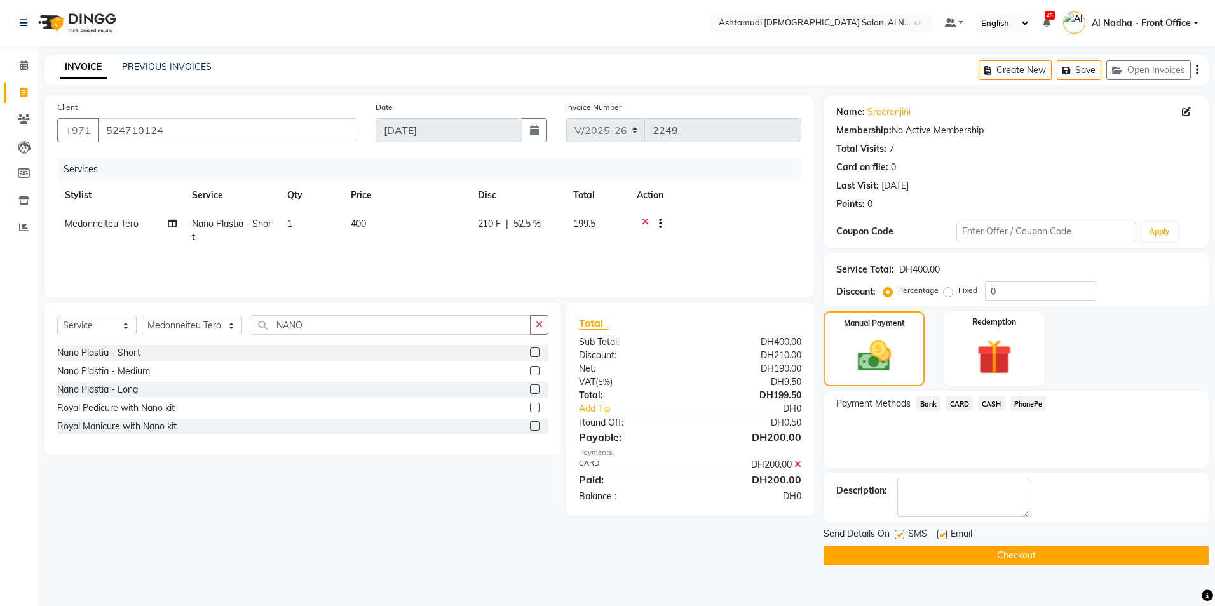
click at [909, 553] on button "Checkout" at bounding box center [1016, 556] width 385 height 20
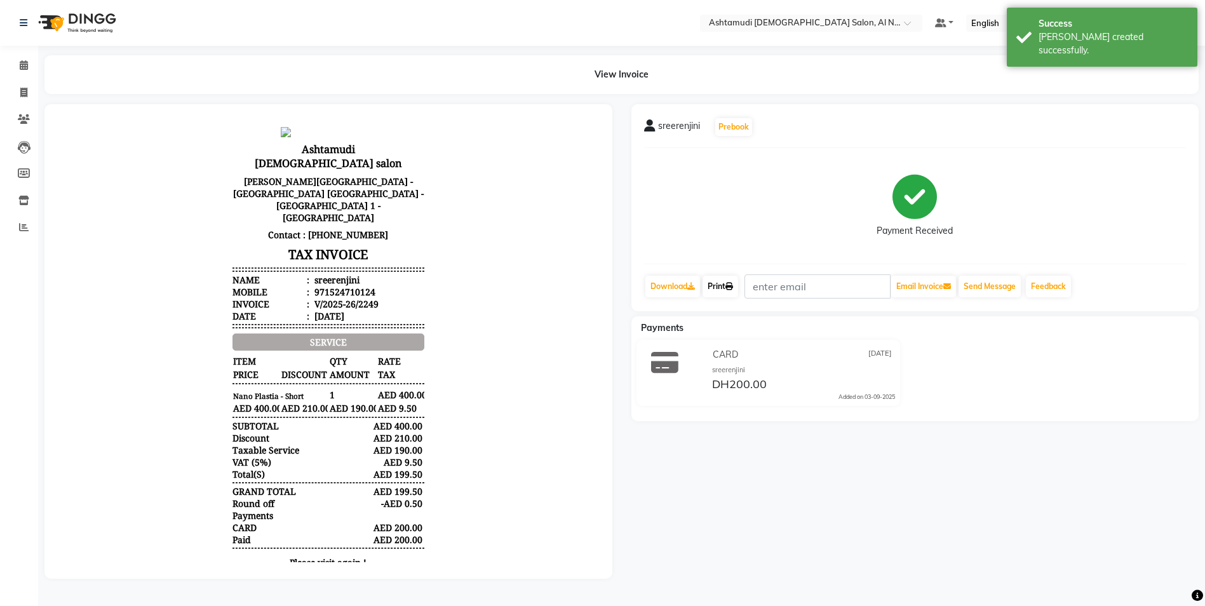
click at [726, 289] on link "Print" at bounding box center [721, 287] width 36 height 22
click at [24, 63] on icon at bounding box center [24, 65] width 8 height 10
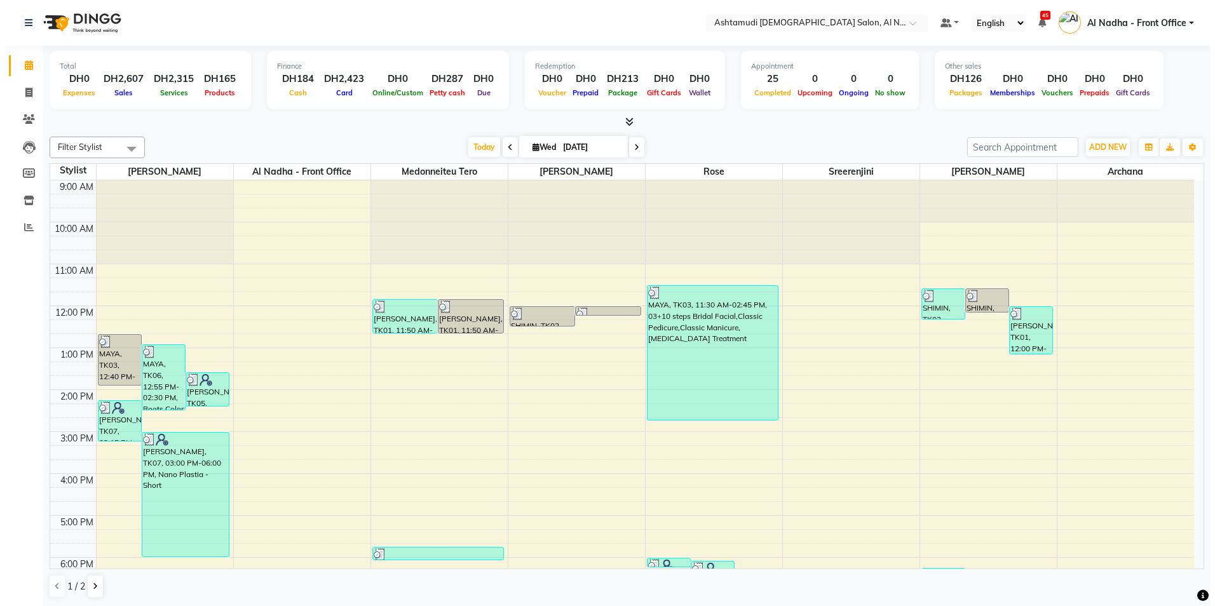
scroll to position [64, 0]
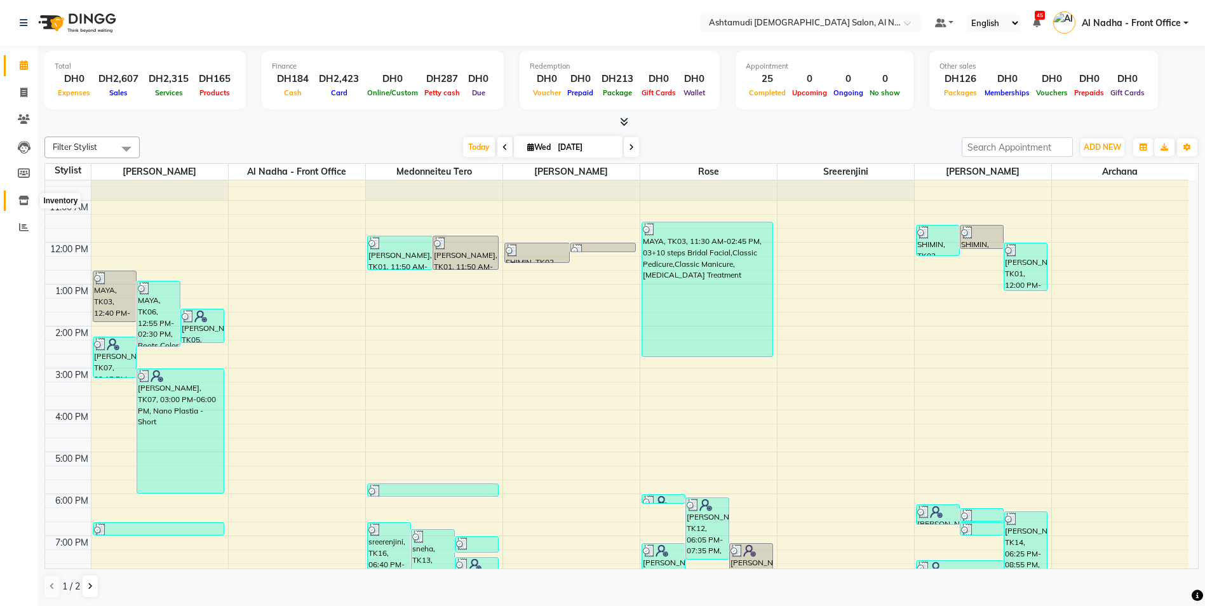
click at [26, 198] on icon at bounding box center [23, 201] width 11 height 10
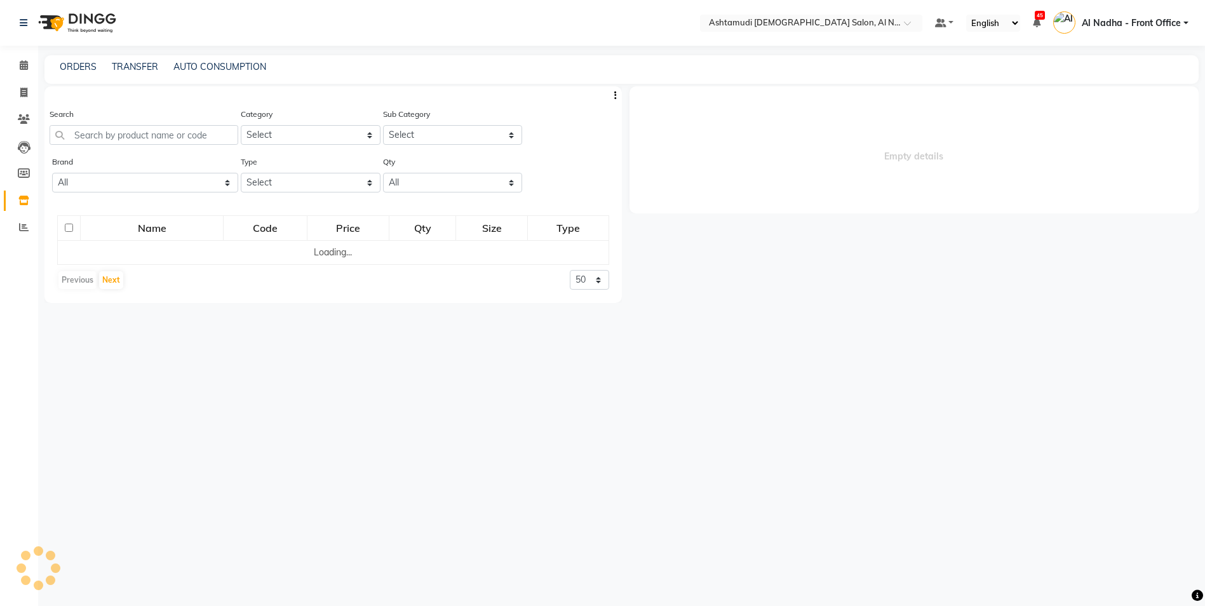
select select
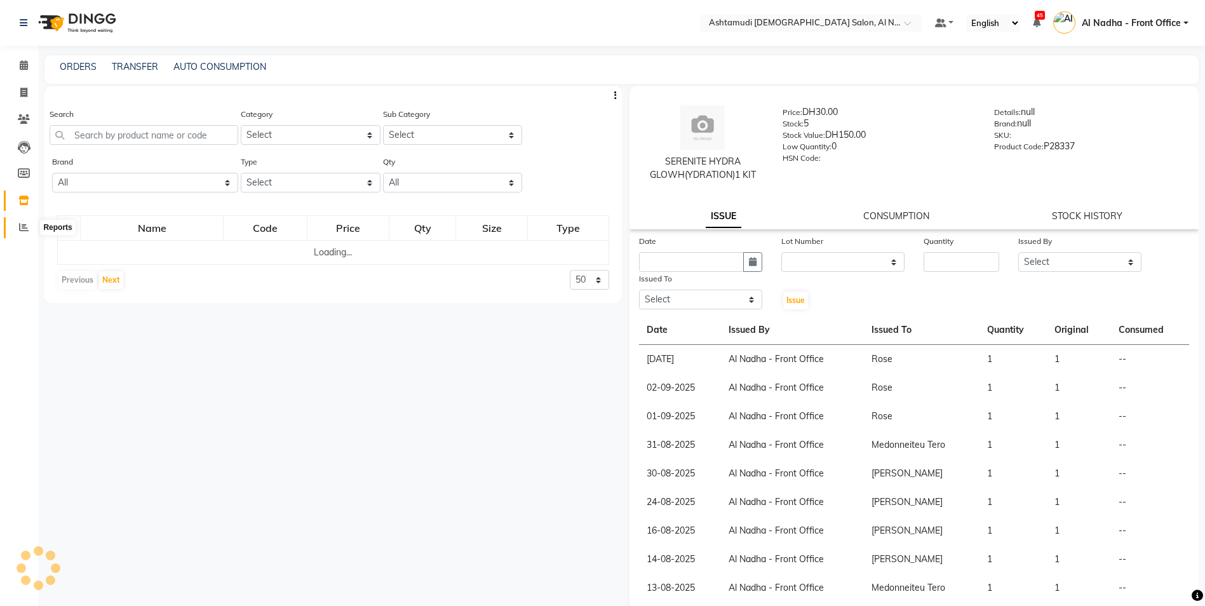
click at [22, 230] on icon at bounding box center [24, 227] width 10 height 10
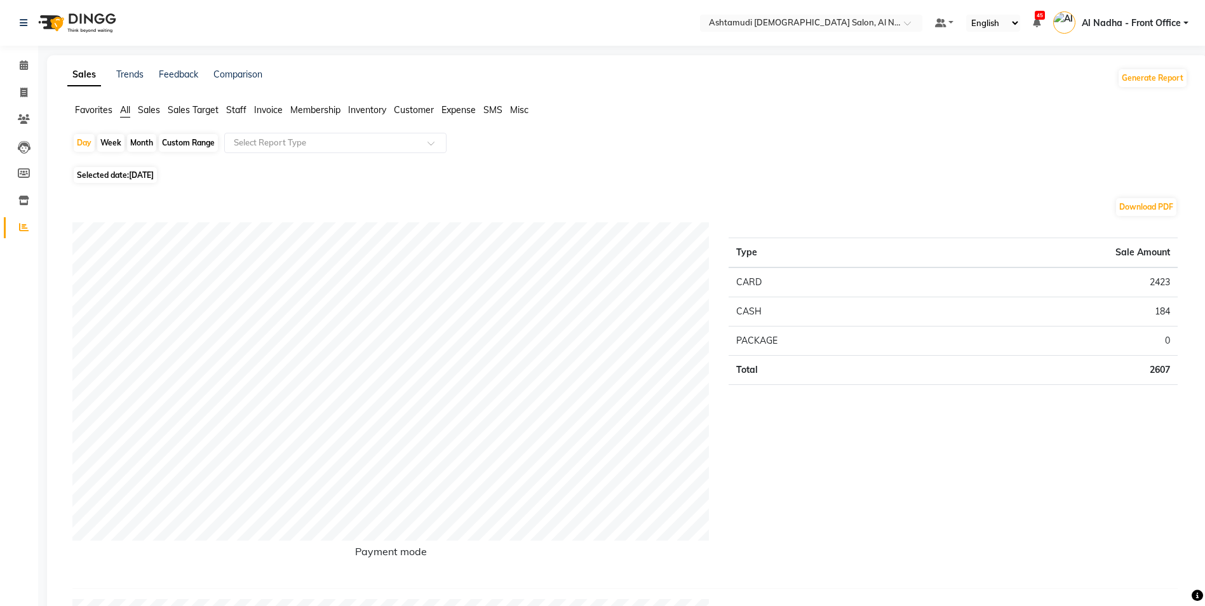
click at [144, 111] on span "Sales" at bounding box center [149, 109] width 22 height 11
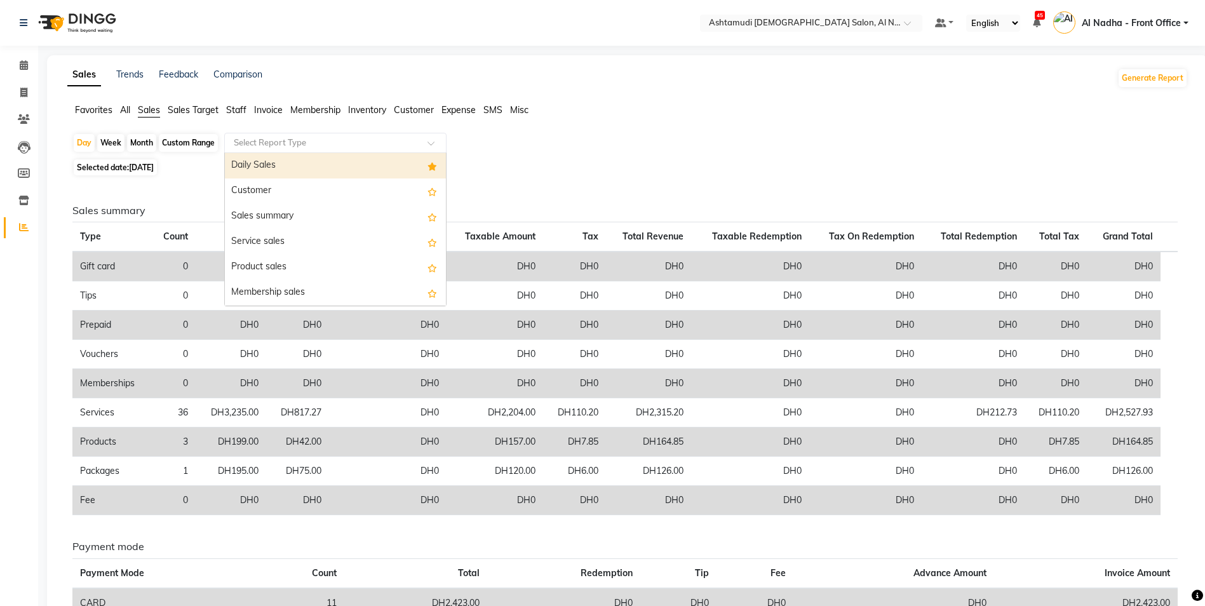
click at [259, 135] on div "Select Report Type" at bounding box center [335, 143] width 222 height 20
click at [271, 163] on div "Daily Sales" at bounding box center [335, 165] width 221 height 25
select select "full_report"
select select "csv"
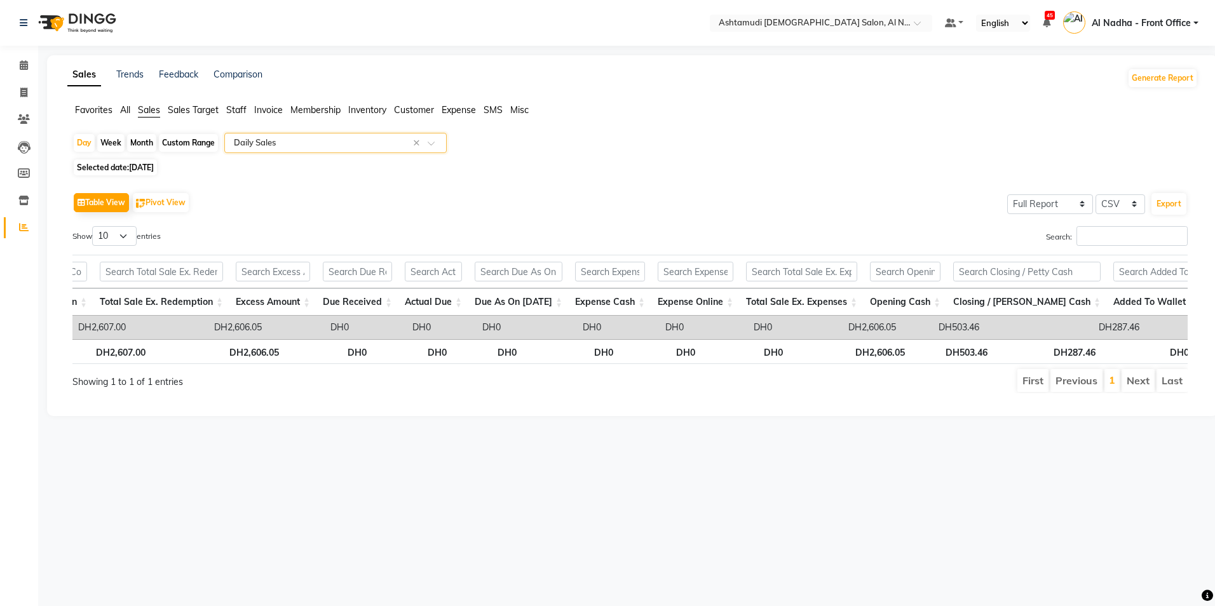
scroll to position [0, 972]
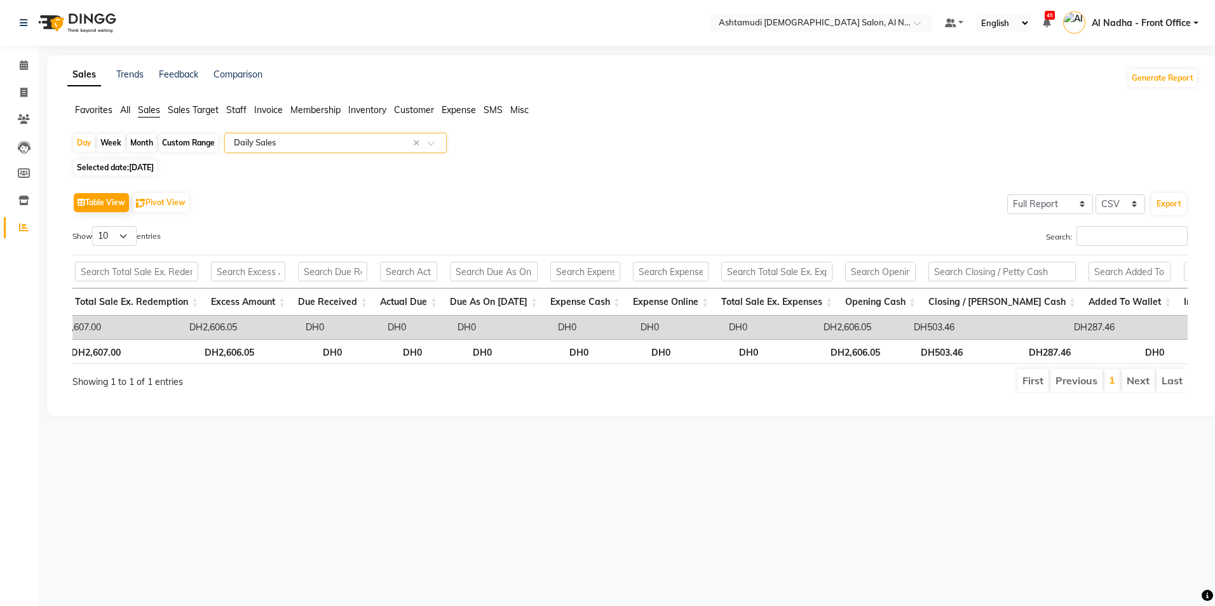
click at [189, 144] on div "Custom Range" at bounding box center [188, 143] width 59 height 18
select select "9"
select select "2025"
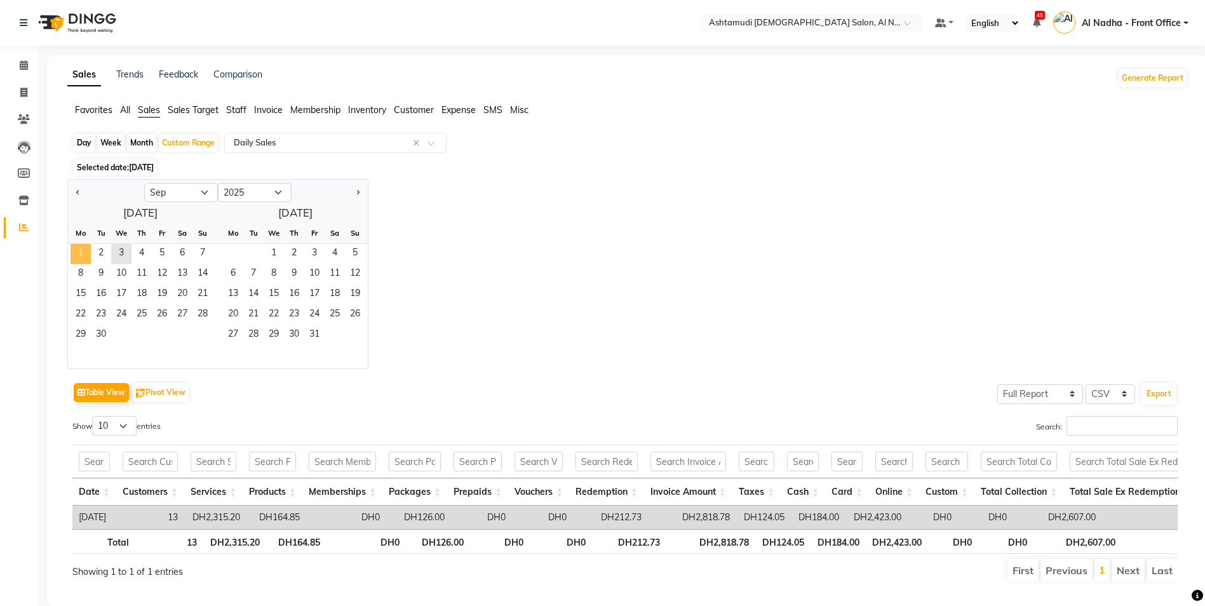
click at [84, 250] on span "1" at bounding box center [81, 254] width 20 height 20
click at [119, 255] on span "3" at bounding box center [121, 254] width 20 height 20
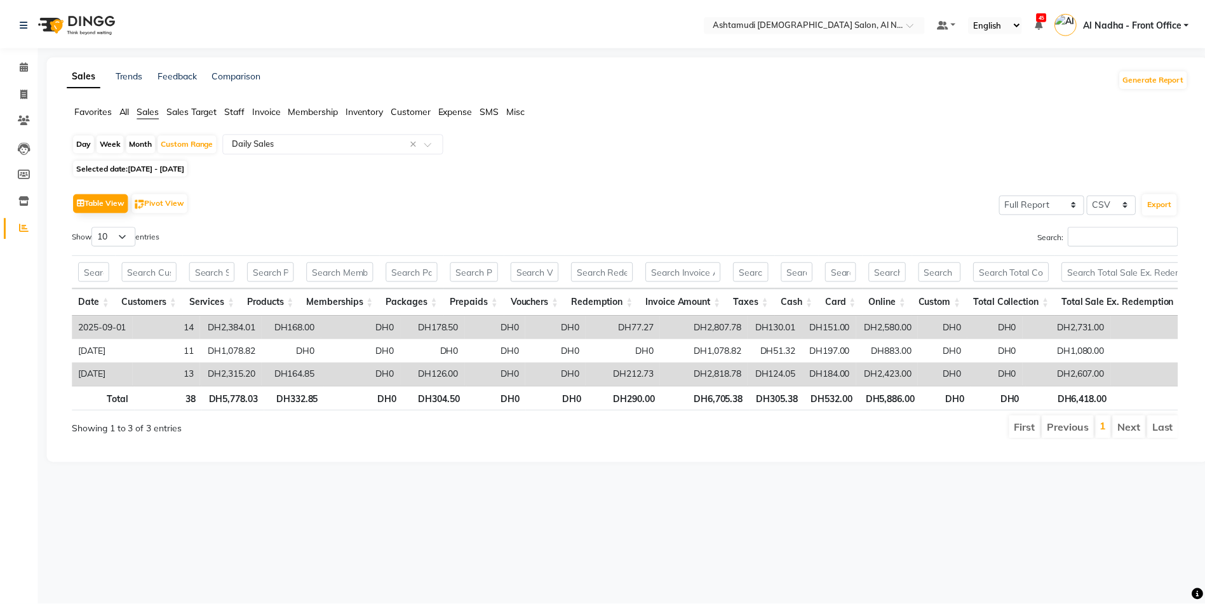
scroll to position [0, 257]
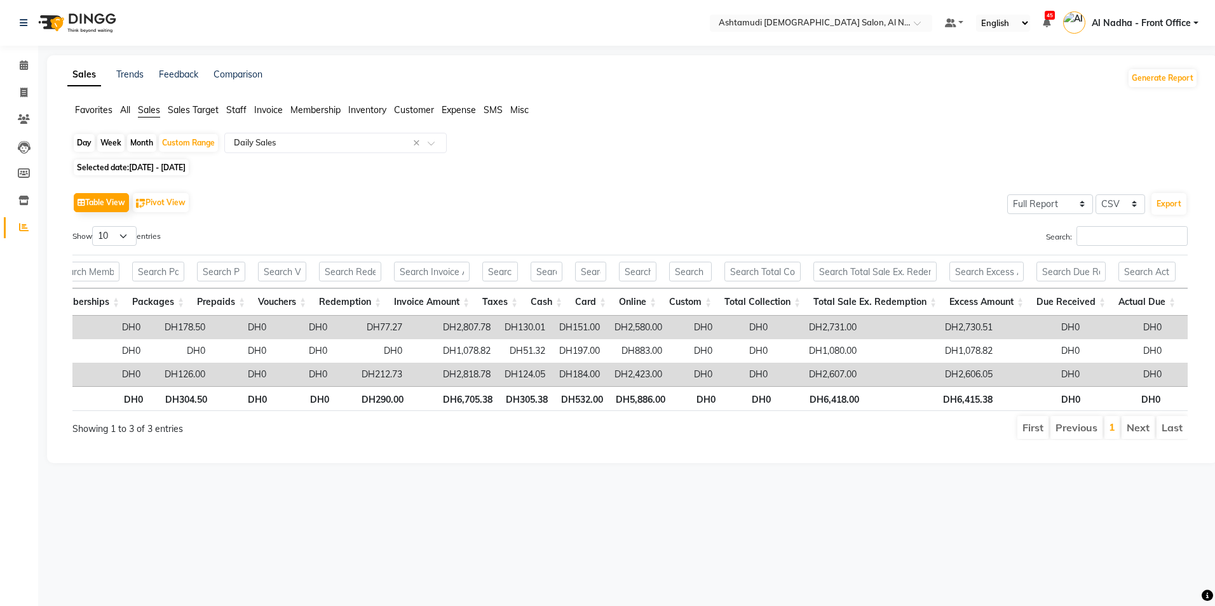
click at [81, 142] on div "Day" at bounding box center [84, 143] width 21 height 18
select select "9"
select select "2025"
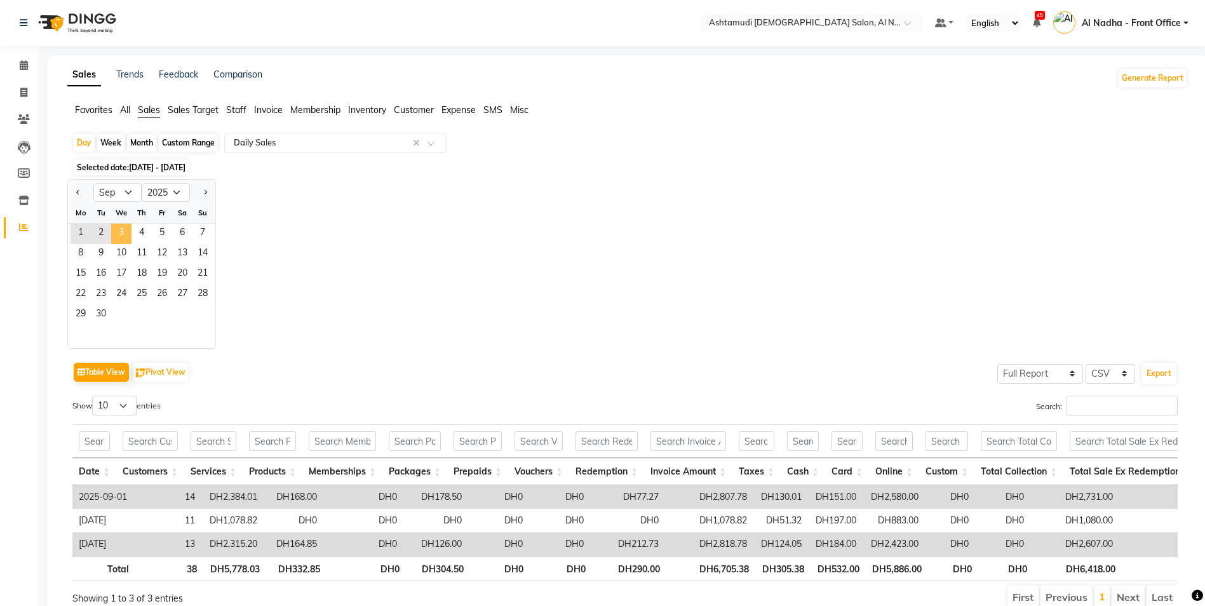
click at [123, 232] on span "3" at bounding box center [121, 234] width 20 height 20
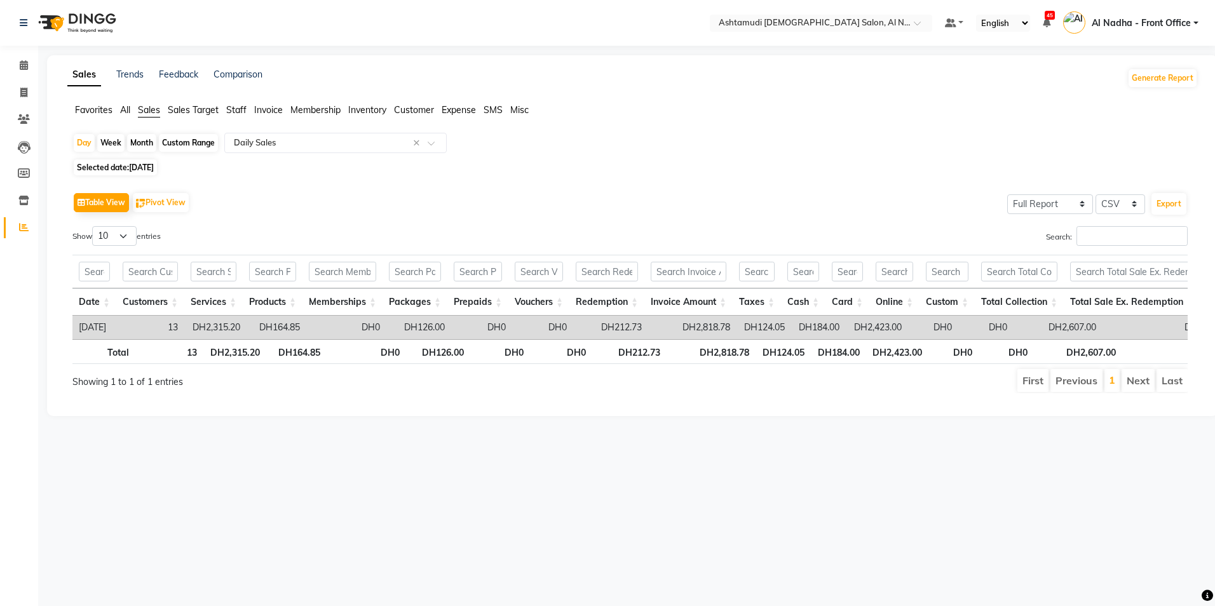
click at [238, 111] on span "Staff" at bounding box center [236, 109] width 20 height 11
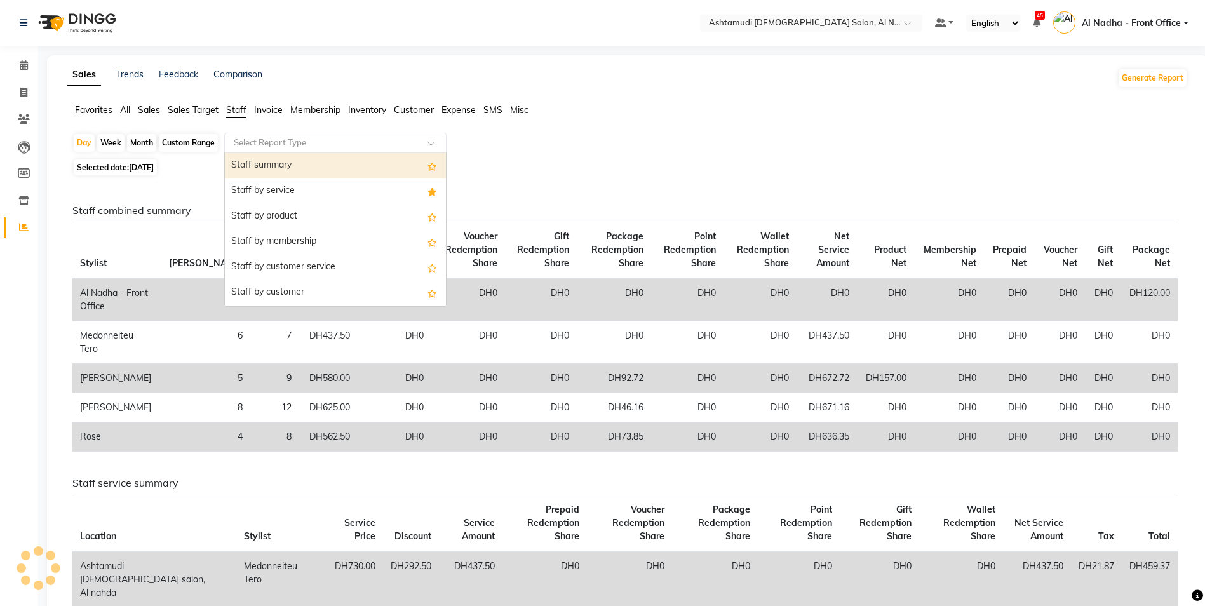
click at [262, 140] on input "text" at bounding box center [322, 143] width 183 height 13
click at [290, 165] on div "Staff summary" at bounding box center [335, 165] width 221 height 25
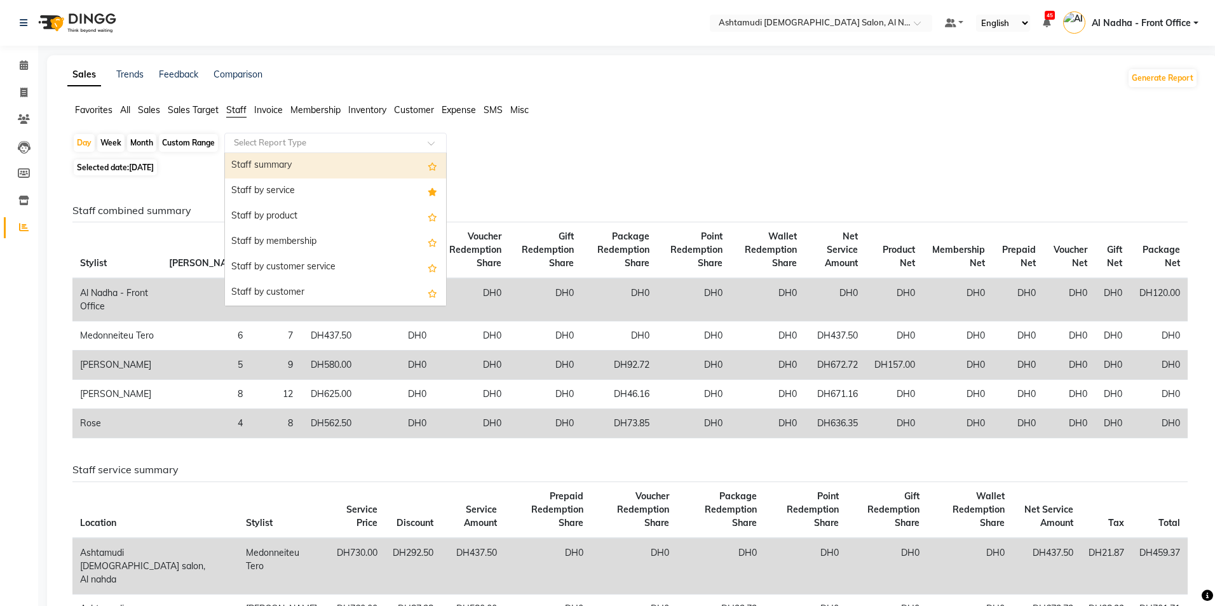
select select "full_report"
select select "csv"
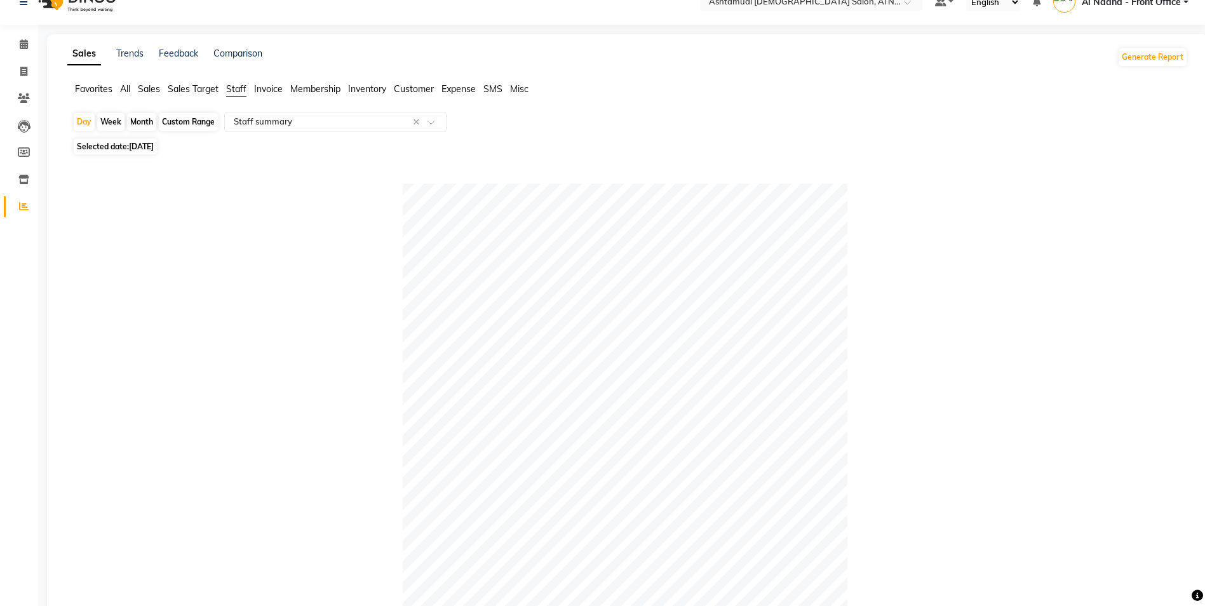
scroll to position [0, 0]
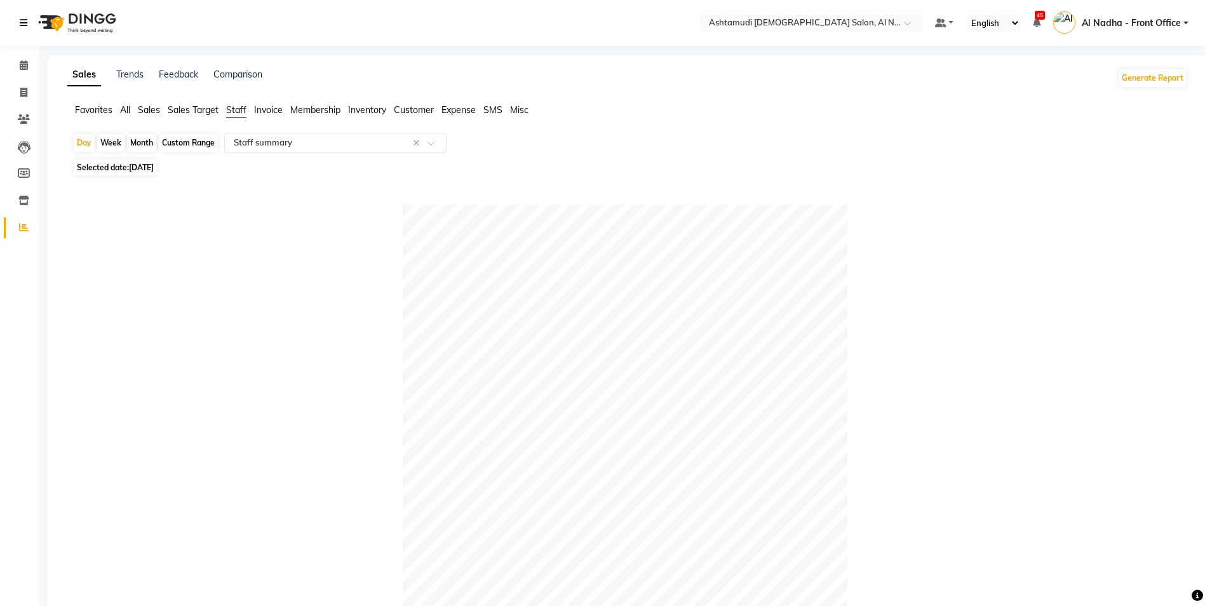
click at [24, 18] on icon at bounding box center [24, 22] width 8 height 9
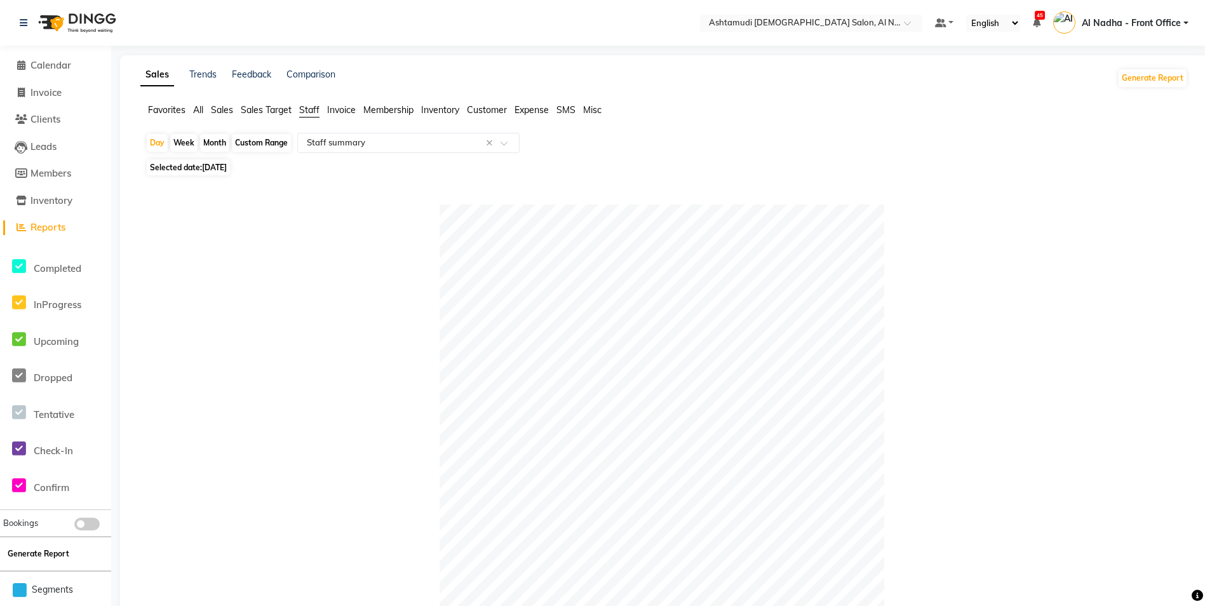
click at [34, 550] on button "Generate Report" at bounding box center [38, 554] width 68 height 18
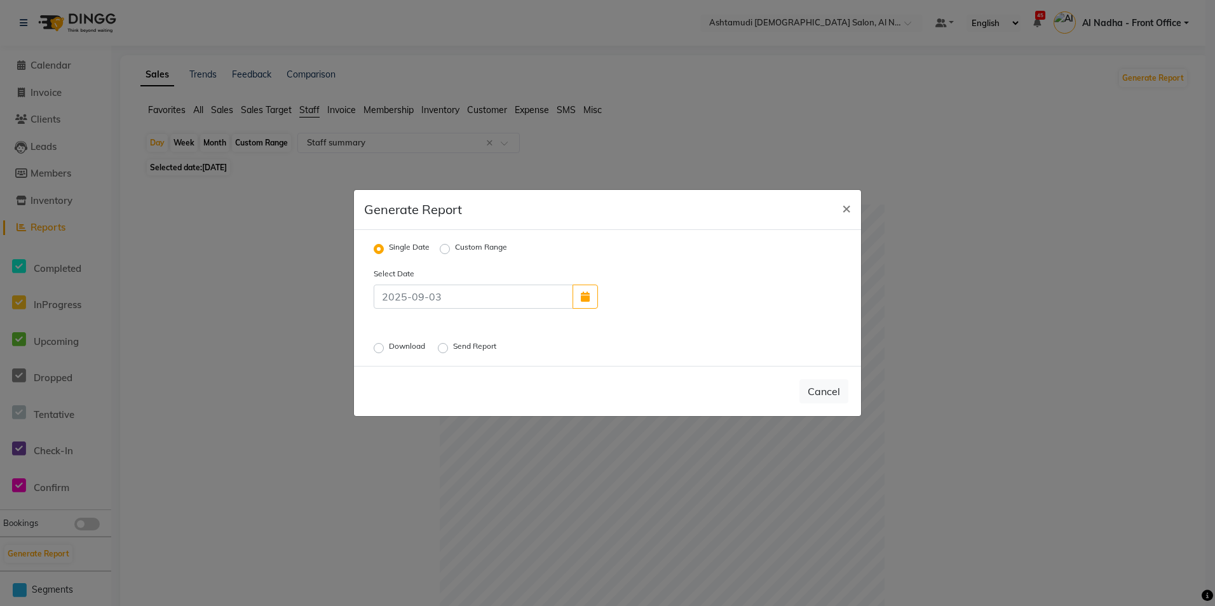
click at [389, 349] on label "Download" at bounding box center [408, 348] width 39 height 15
click at [380, 349] on input "Download" at bounding box center [380, 348] width 9 height 9
radio input "true"
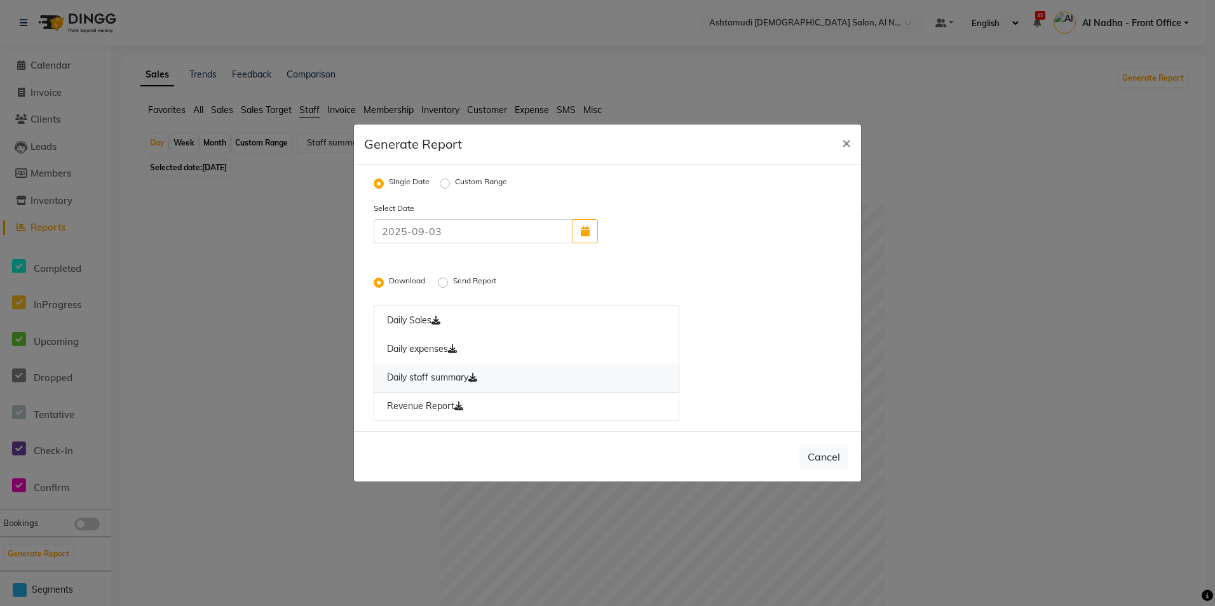
click at [472, 370] on link "Daily staff summary" at bounding box center [527, 377] width 306 height 29
click at [459, 407] on icon at bounding box center [458, 406] width 9 height 9
click at [844, 142] on span "×" at bounding box center [846, 142] width 9 height 19
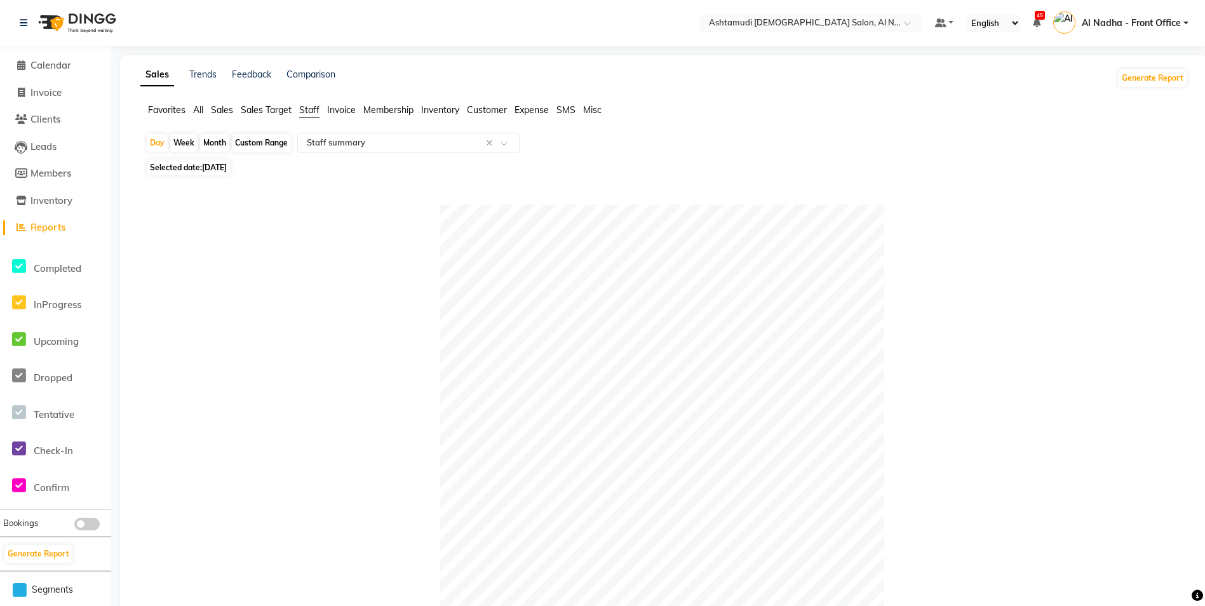
click at [494, 107] on span "Customer" at bounding box center [487, 109] width 40 height 11
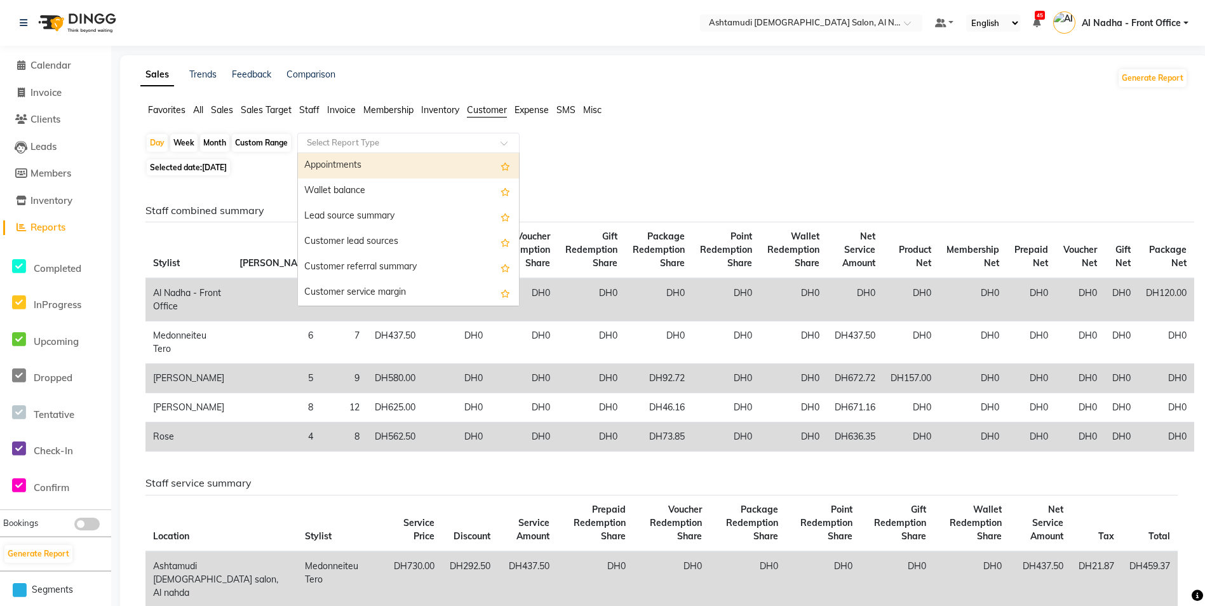
click at [449, 143] on input "text" at bounding box center [395, 143] width 183 height 13
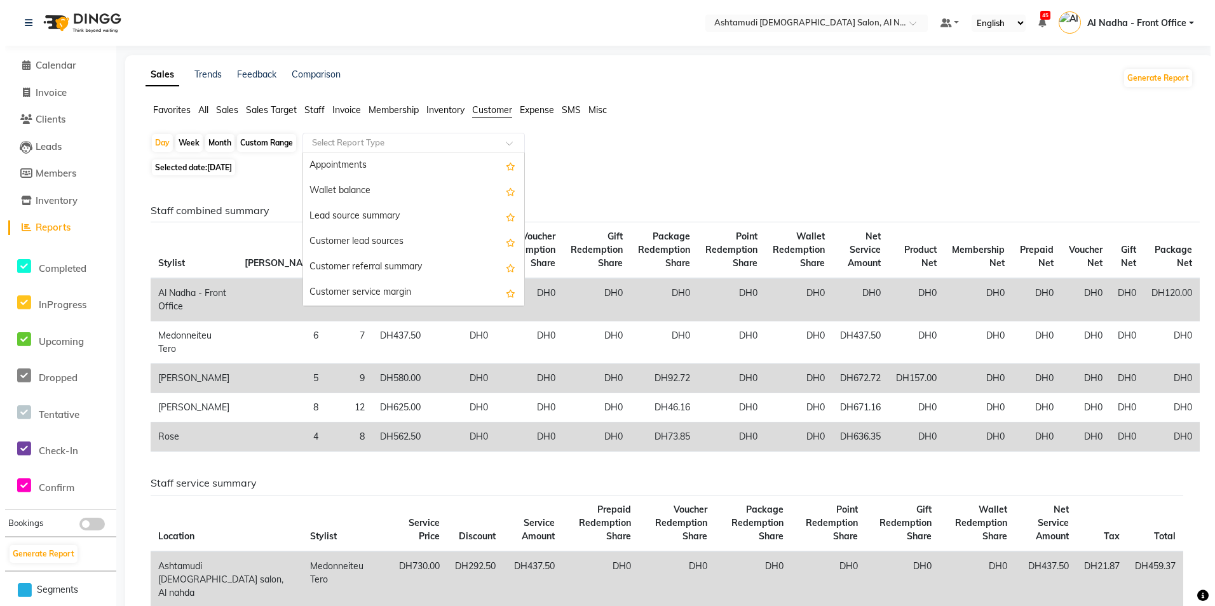
scroll to position [102, 0]
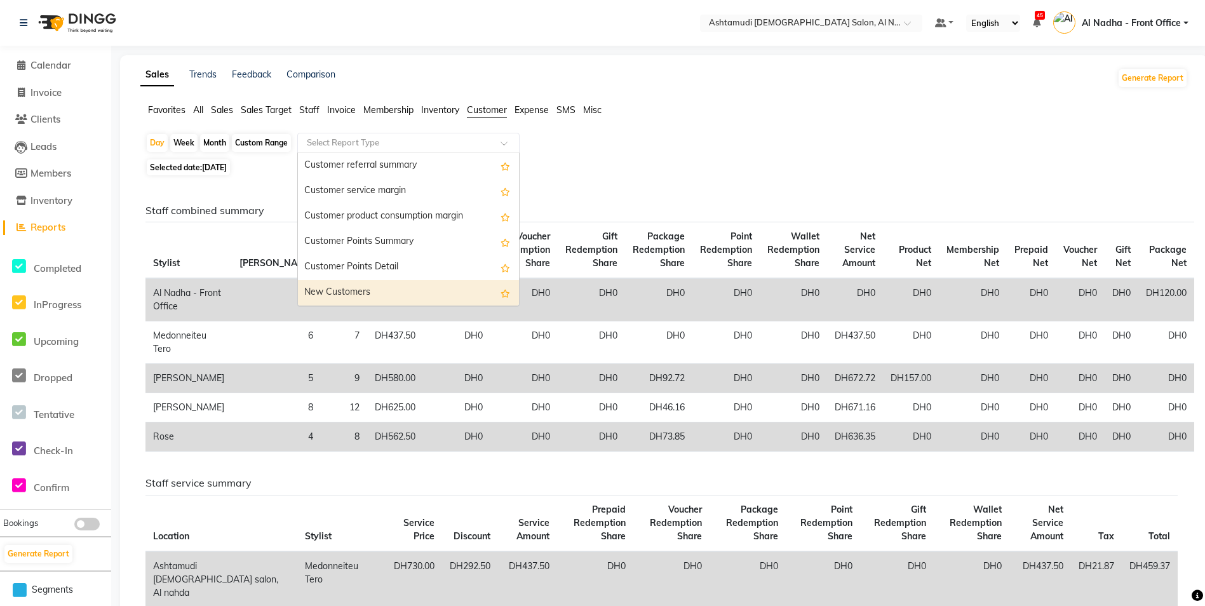
click at [397, 292] on div "New Customers" at bounding box center [408, 292] width 221 height 25
select select "full_report"
select select "csv"
